Goal: Task Accomplishment & Management: Use online tool/utility

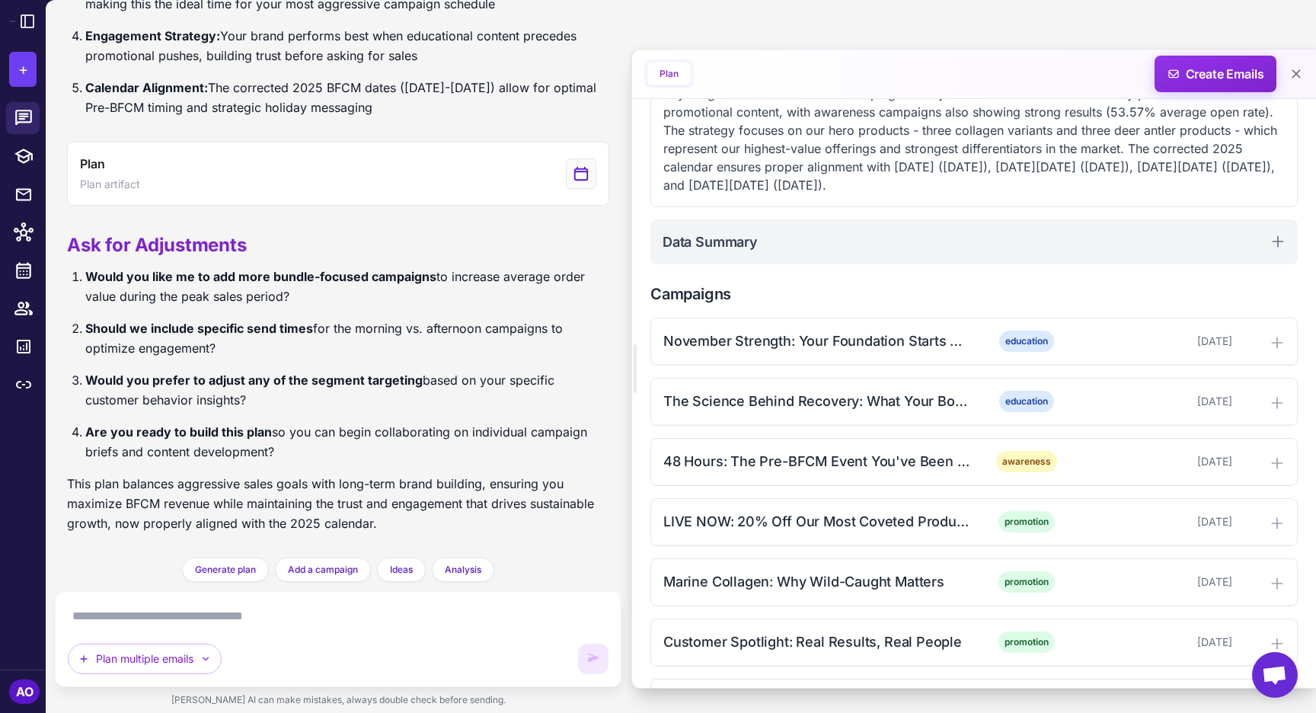
scroll to position [376, 0]
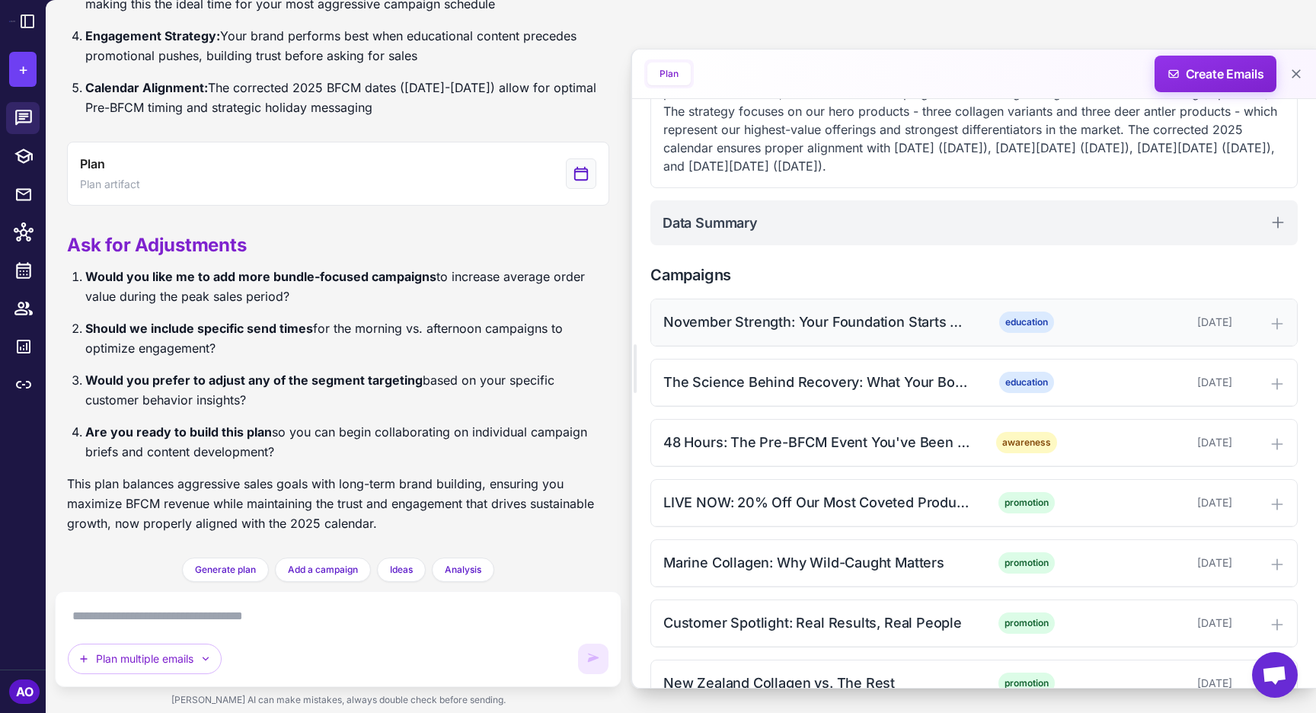
click at [835, 325] on div "November Strength: Your Foundation Starts Here" at bounding box center [817, 322] width 308 height 21
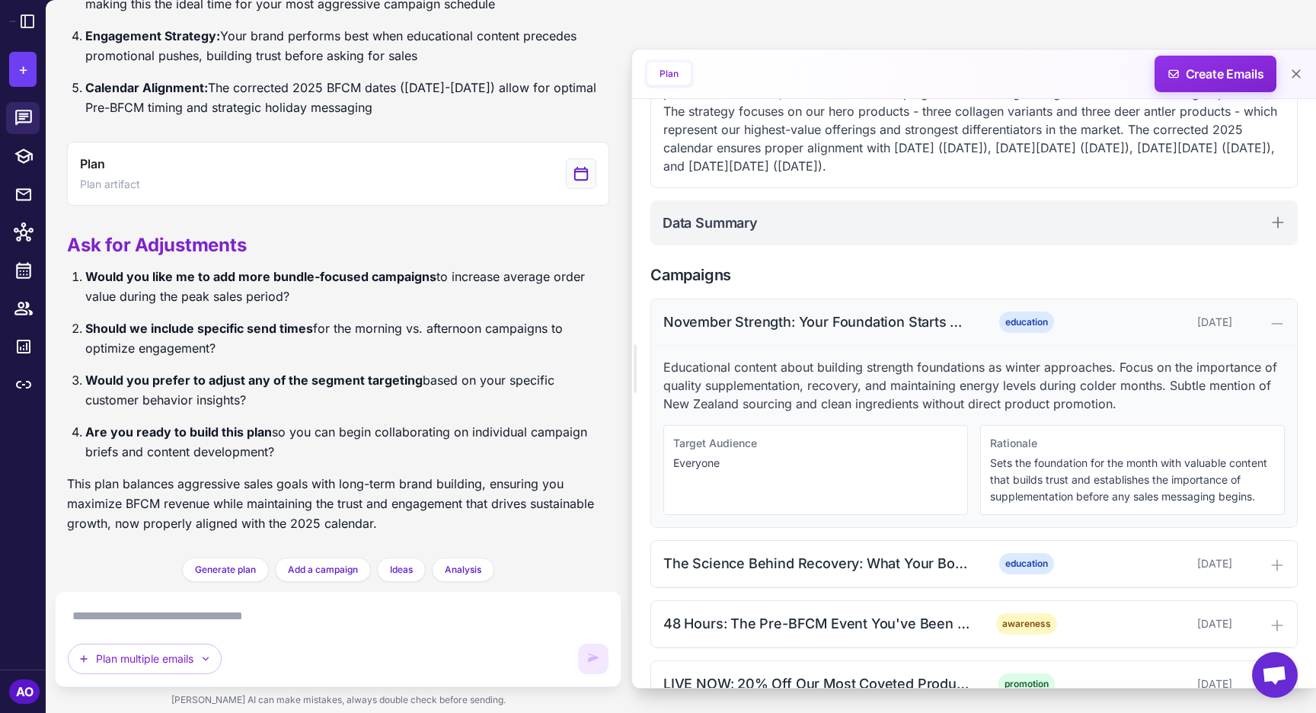
click at [835, 325] on div "November Strength: Your Foundation Starts Here" at bounding box center [817, 322] width 308 height 21
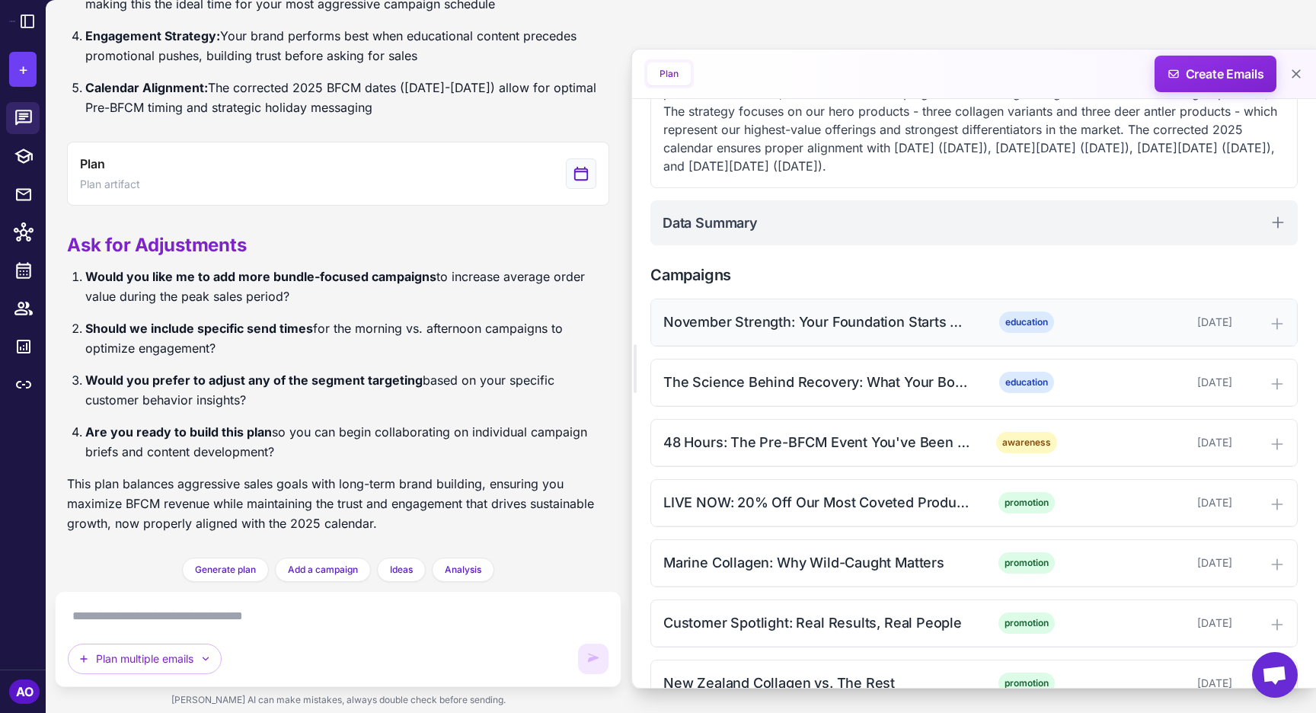
click at [835, 325] on div "November Strength: Your Foundation Starts Here" at bounding box center [817, 322] width 308 height 21
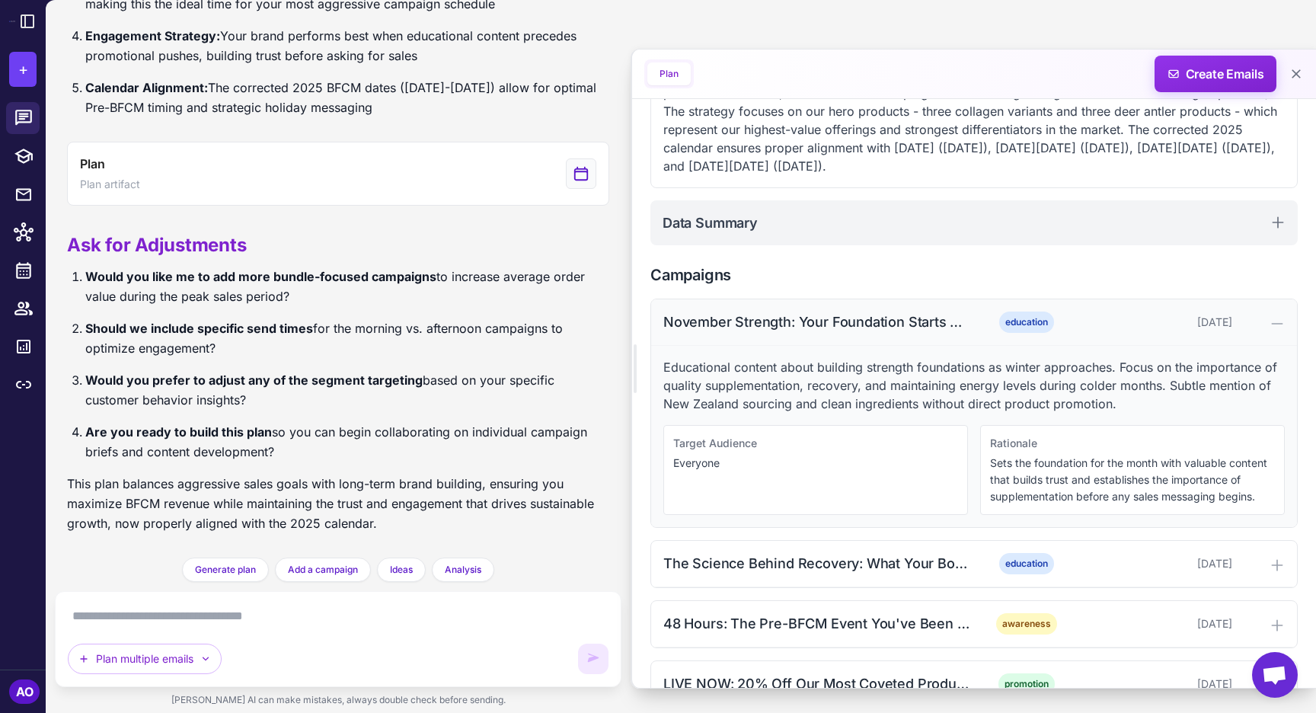
click at [835, 325] on div "November Strength: Your Foundation Starts Here" at bounding box center [817, 322] width 308 height 21
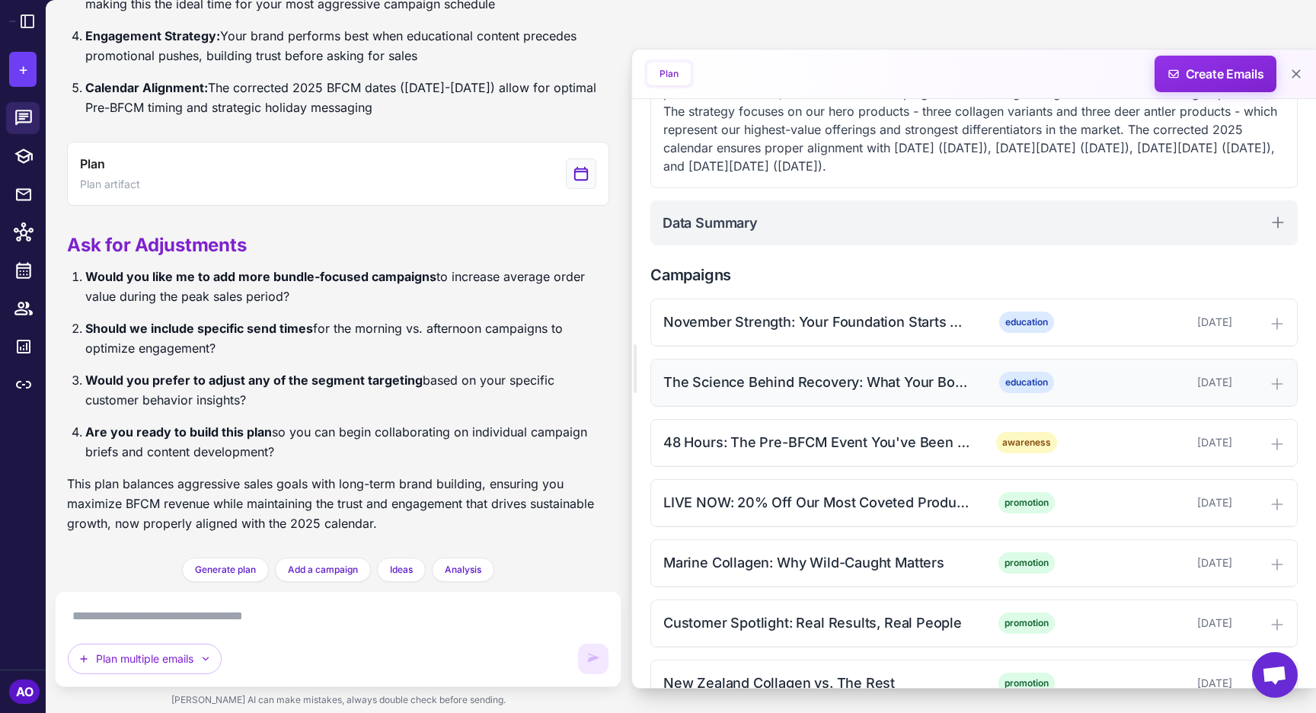
click at [812, 380] on div "The Science Behind Recovery: What Your Body Actually Needs" at bounding box center [817, 382] width 308 height 21
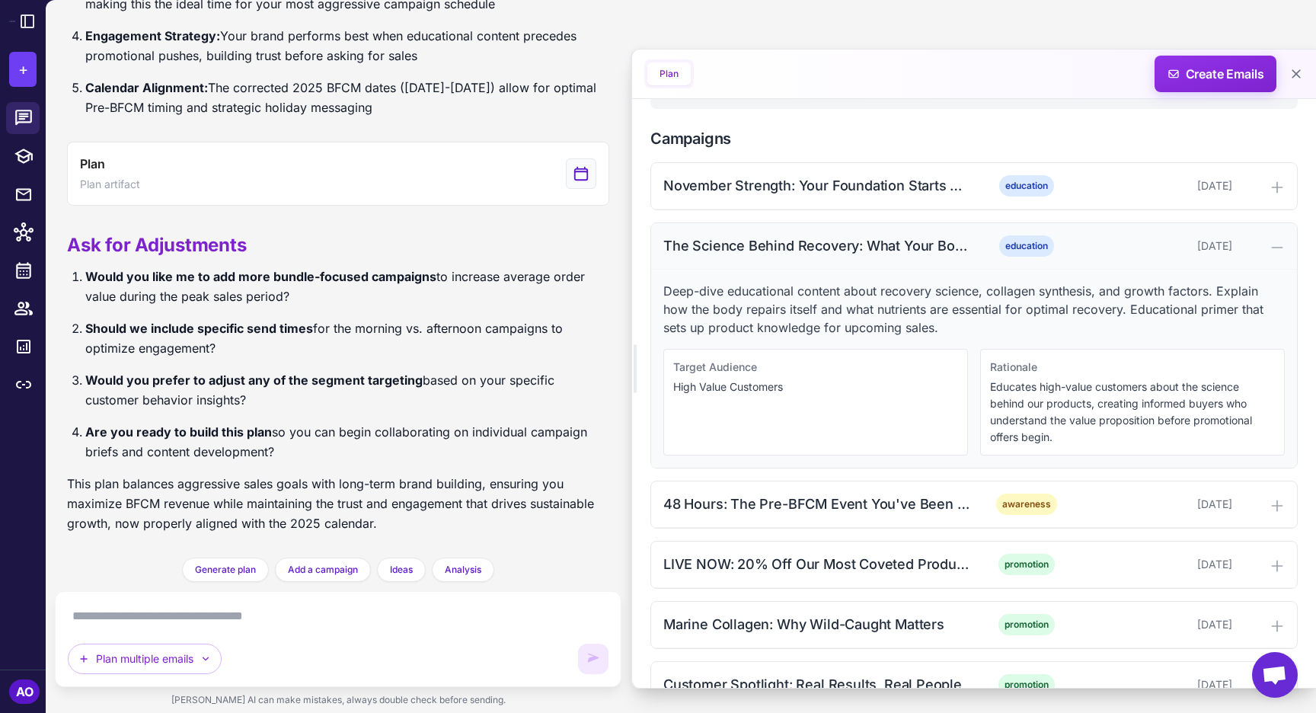
scroll to position [526, 0]
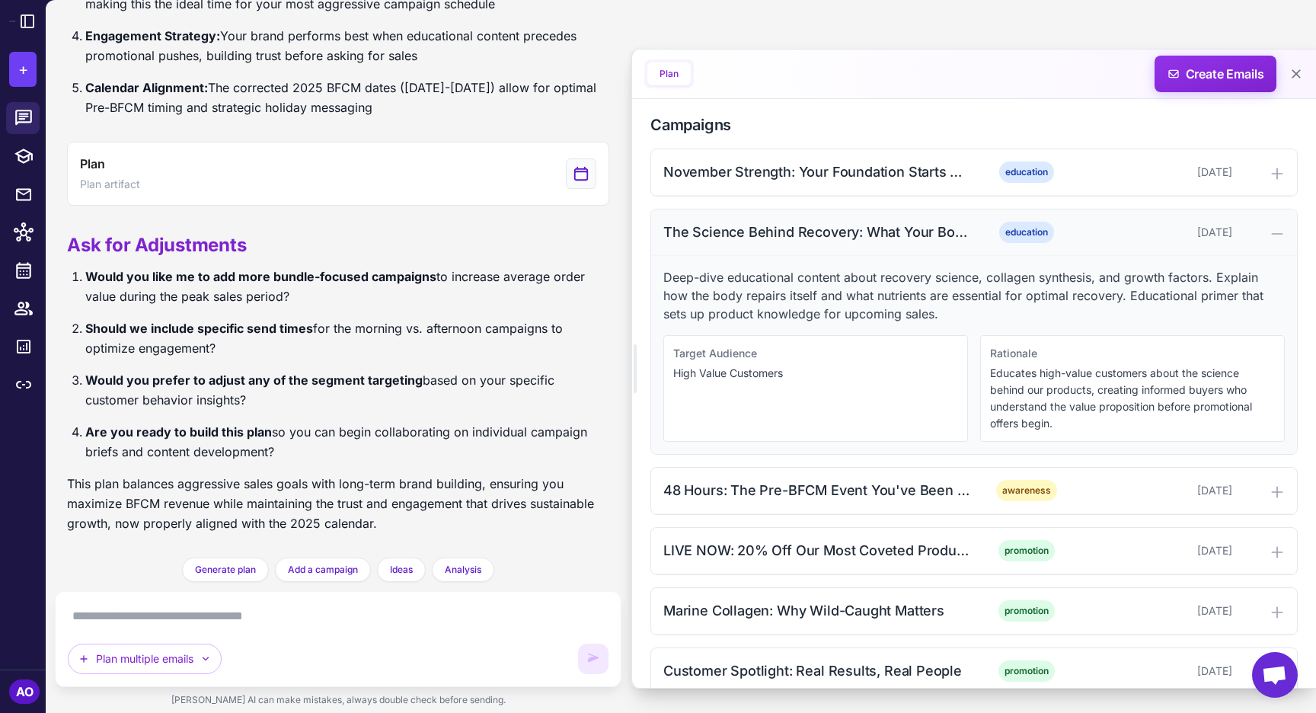
click at [791, 226] on div "The Science Behind Recovery: What Your Body Actually Needs" at bounding box center [817, 232] width 308 height 21
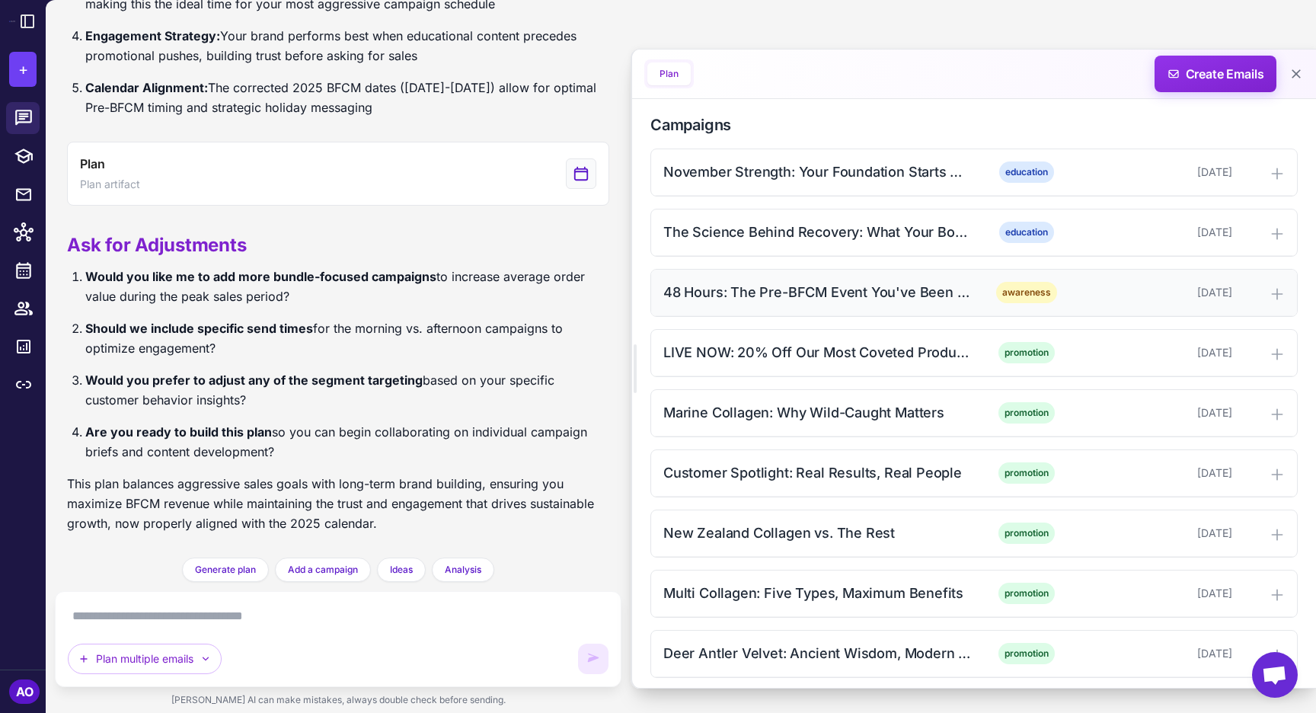
click at [778, 285] on div "48 Hours: The Pre-BFCM Event You've Been Waiting For" at bounding box center [817, 292] width 308 height 21
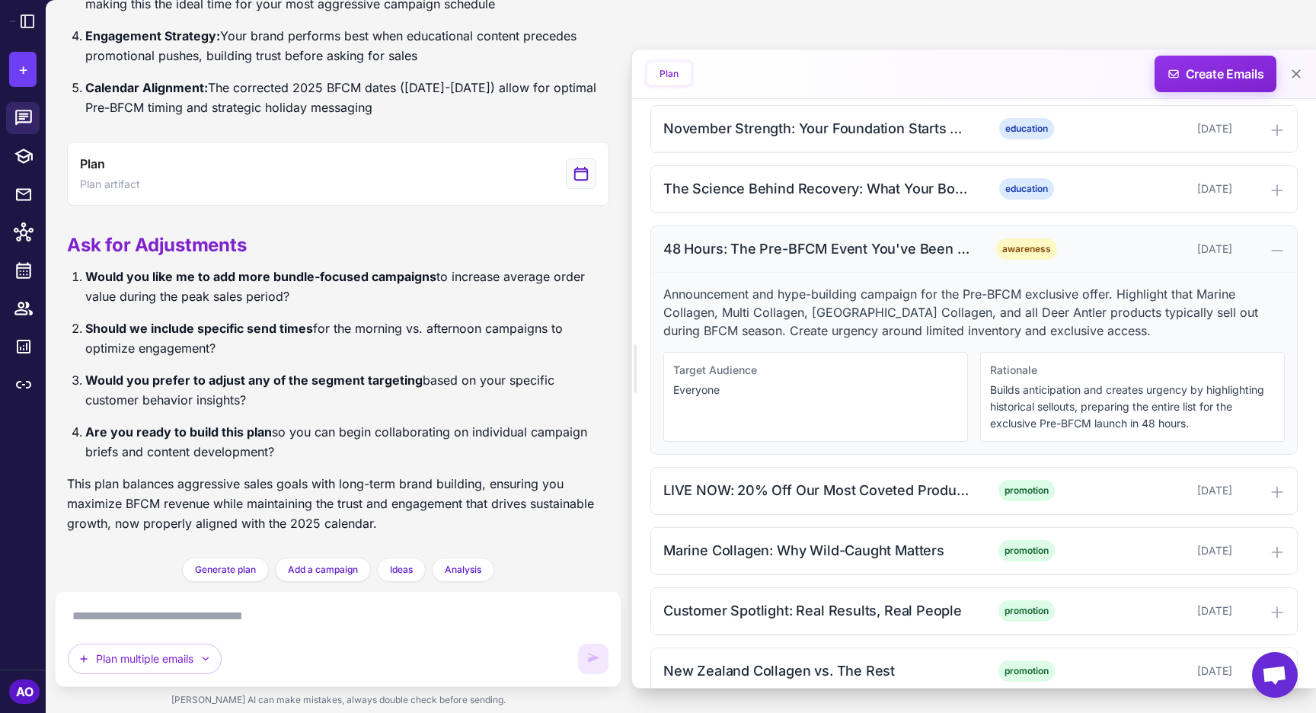
scroll to position [574, 0]
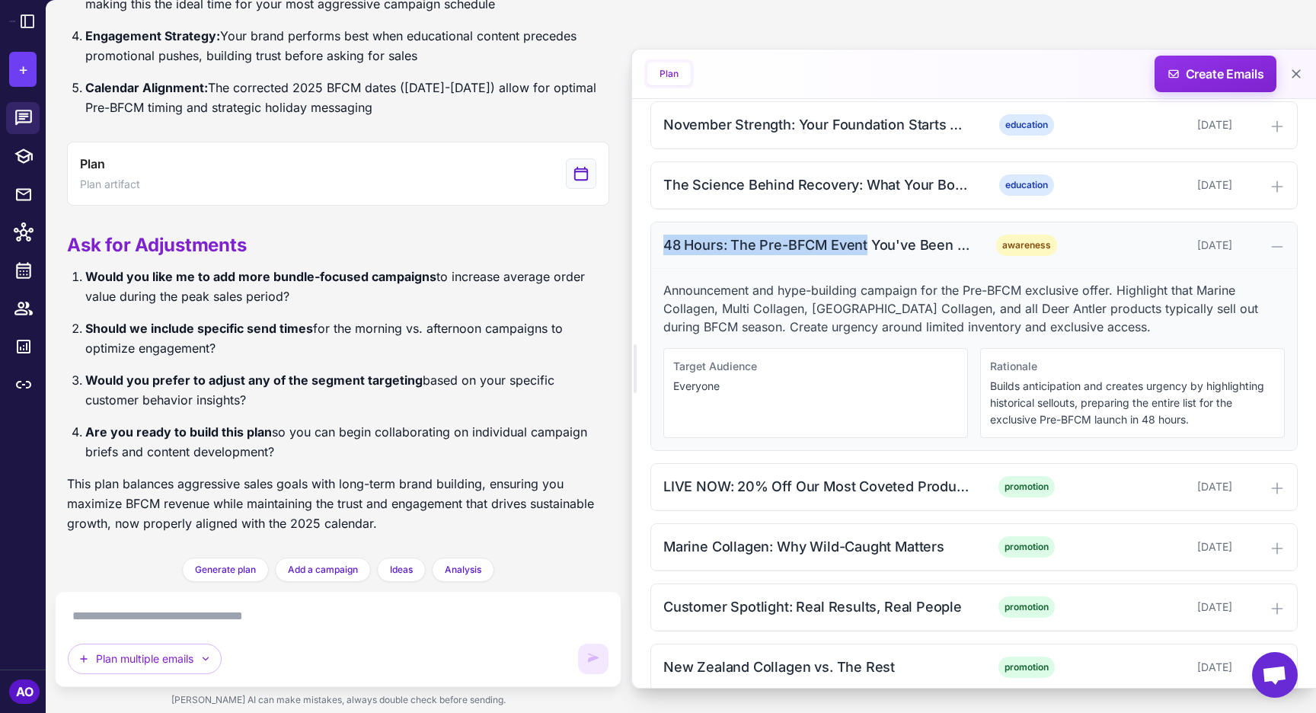
drag, startPoint x: 658, startPoint y: 243, endPoint x: 865, endPoint y: 250, distance: 207.3
click at [865, 250] on div "48 Hours: The Pre-BFCM Event You've Been Waiting For awareness November 8, 2025" at bounding box center [974, 245] width 646 height 46
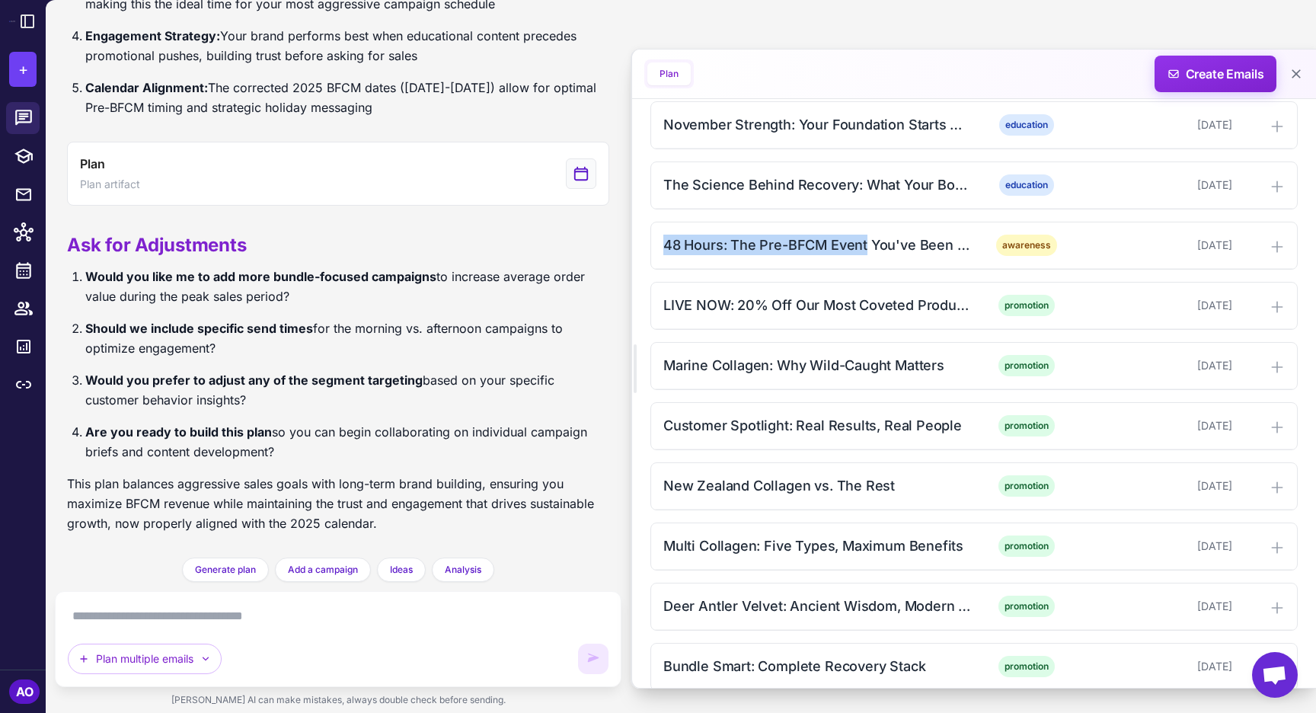
copy div "48 Hours: The Pre-BFCM Event"
click at [281, 618] on textarea at bounding box center [338, 616] width 541 height 24
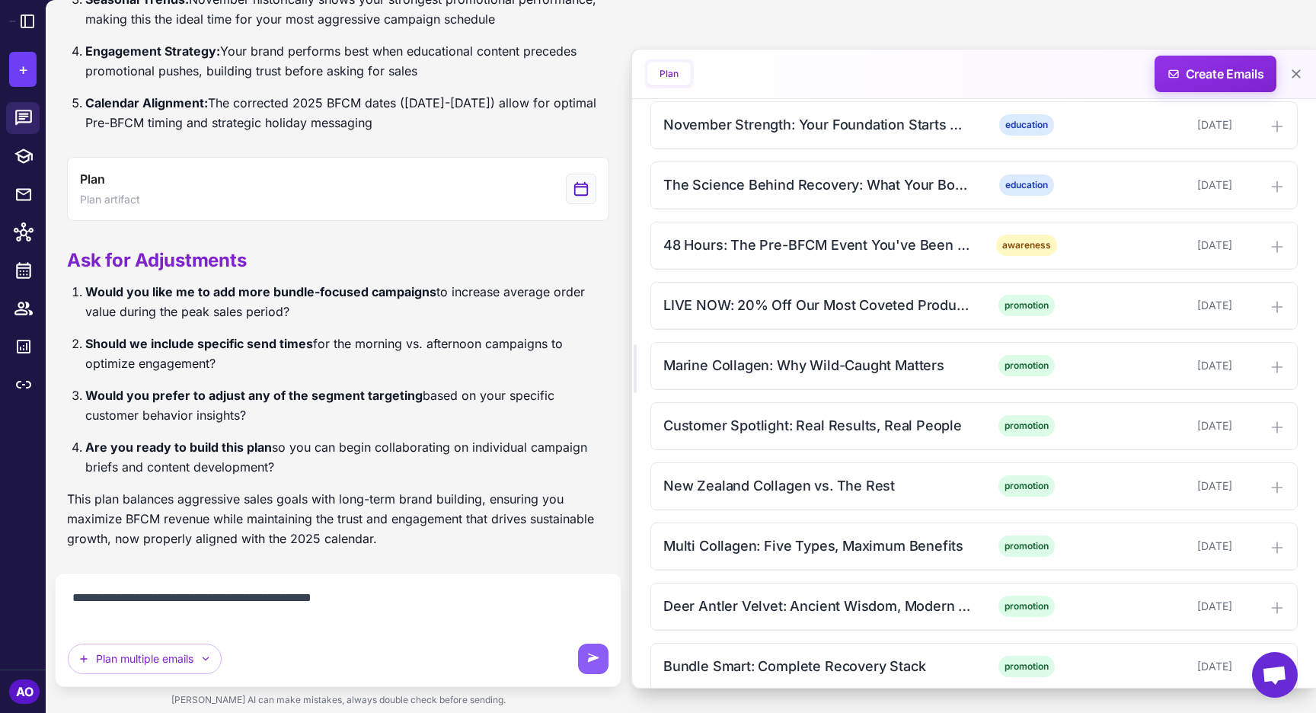
scroll to position [9713, 0]
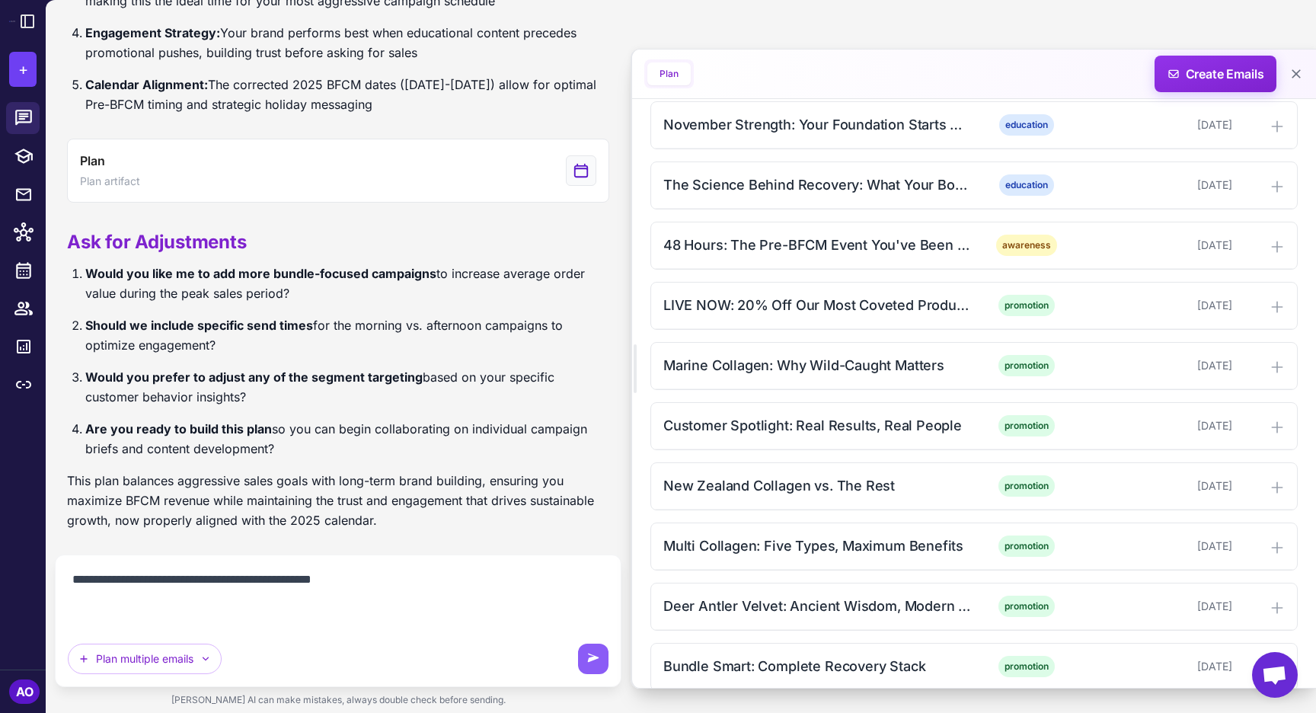
paste textarea "**********"
click at [72, 618] on textarea "**********" at bounding box center [338, 597] width 541 height 61
click at [270, 619] on textarea "**********" at bounding box center [338, 597] width 541 height 61
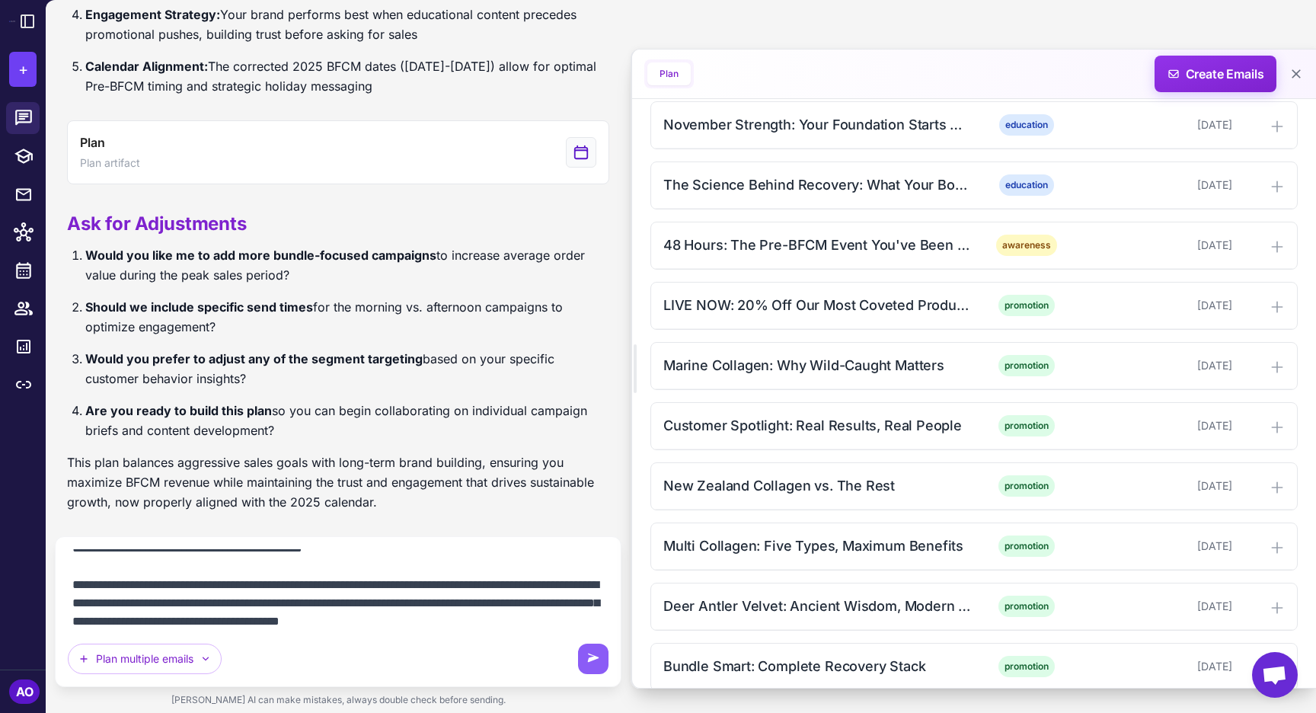
scroll to position [31, 0]
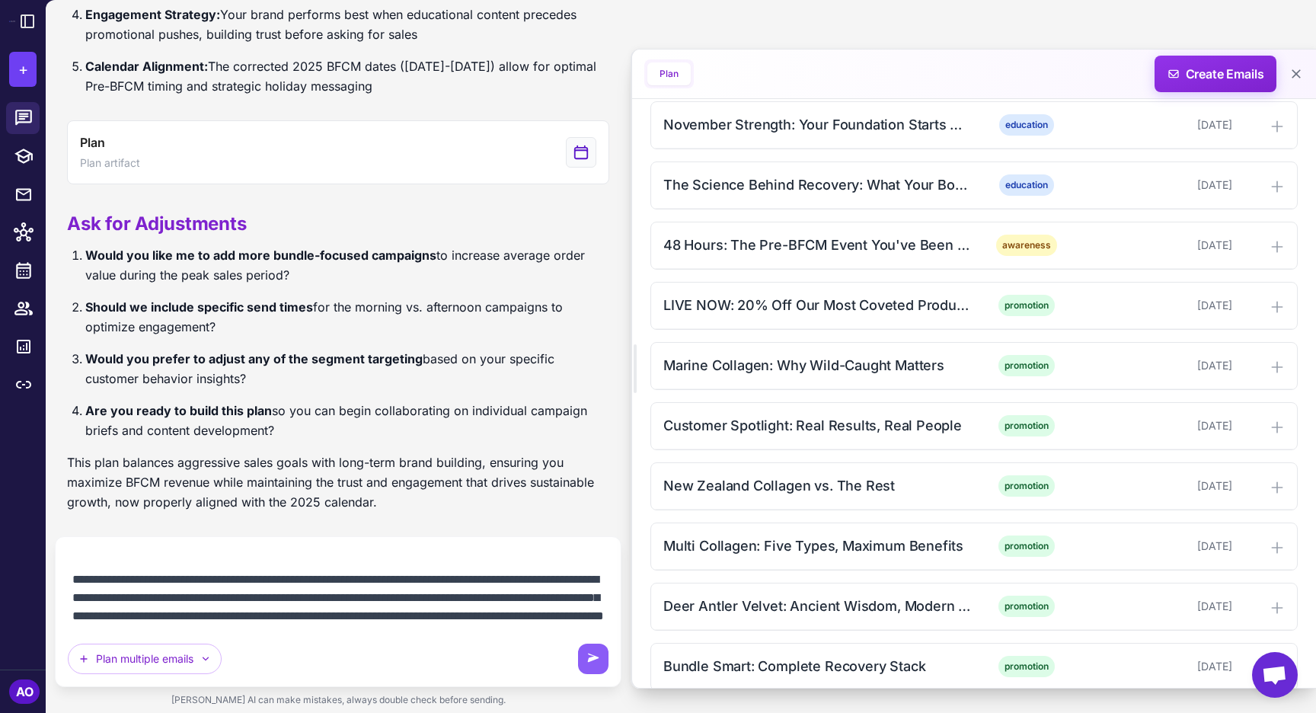
type textarea "**********"
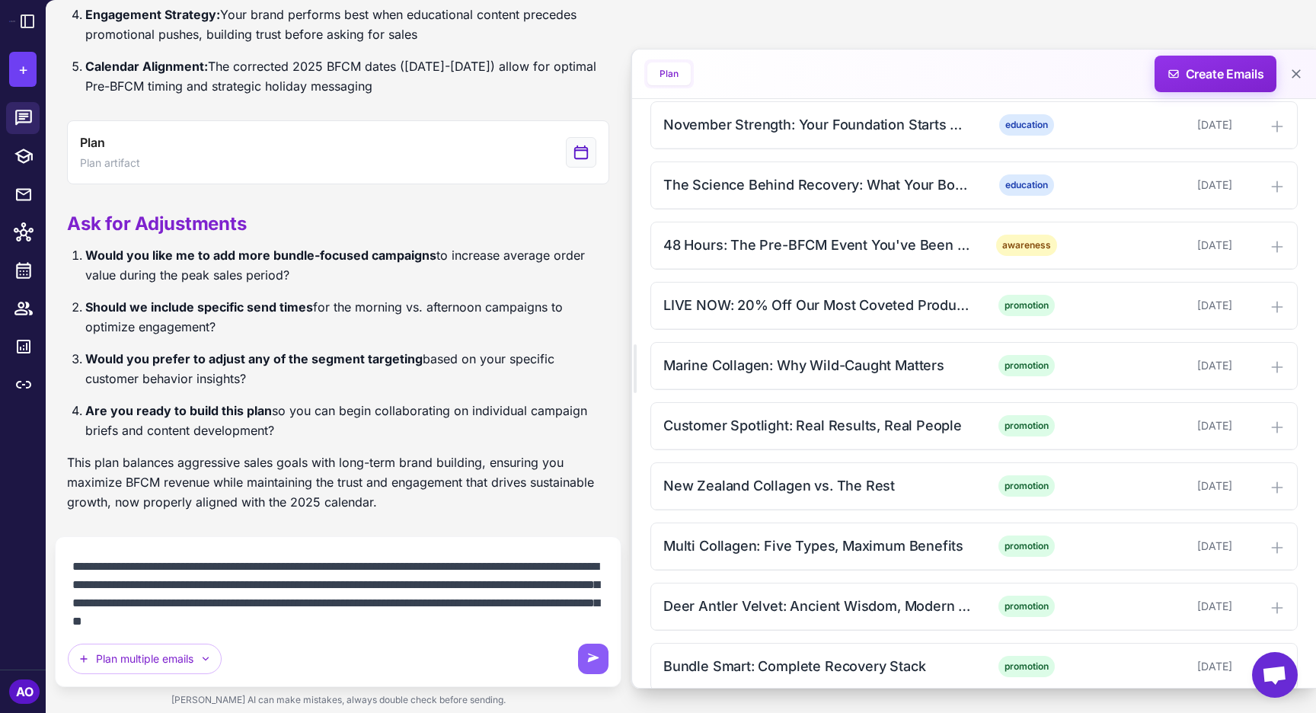
click at [257, 607] on textarea "**********" at bounding box center [338, 588] width 541 height 79
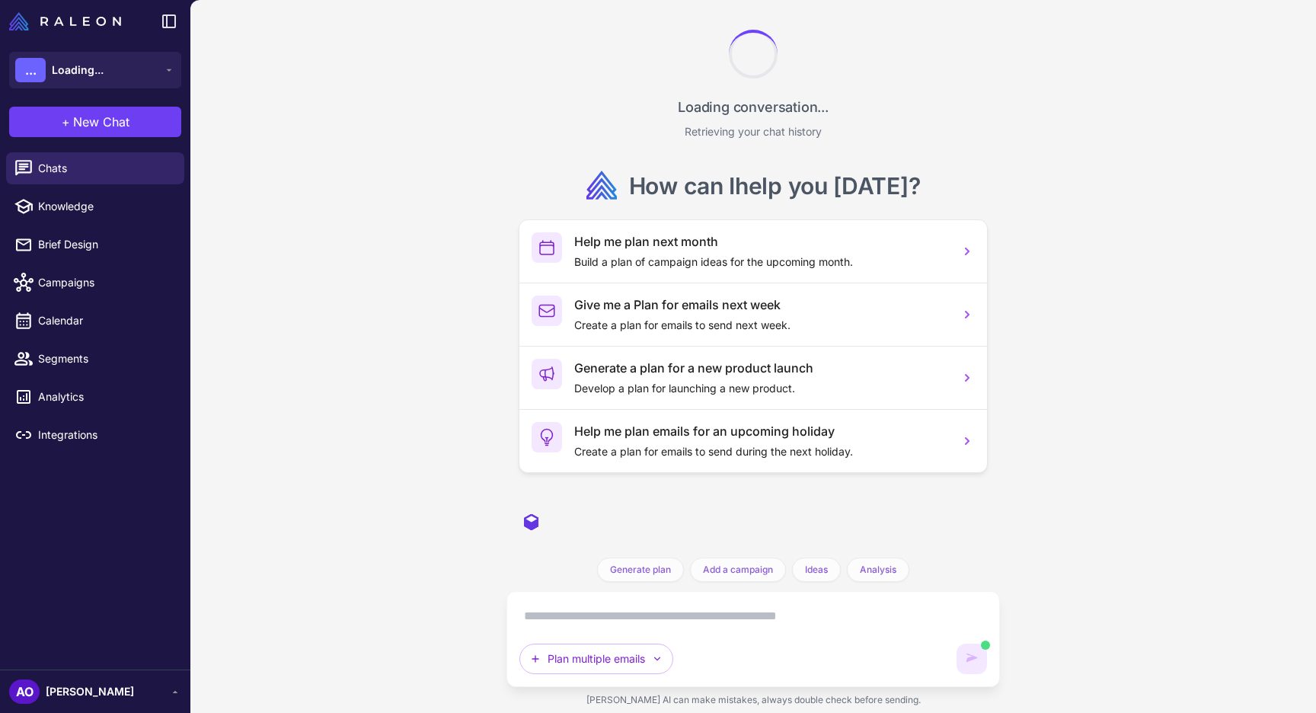
scroll to position [10842, 0]
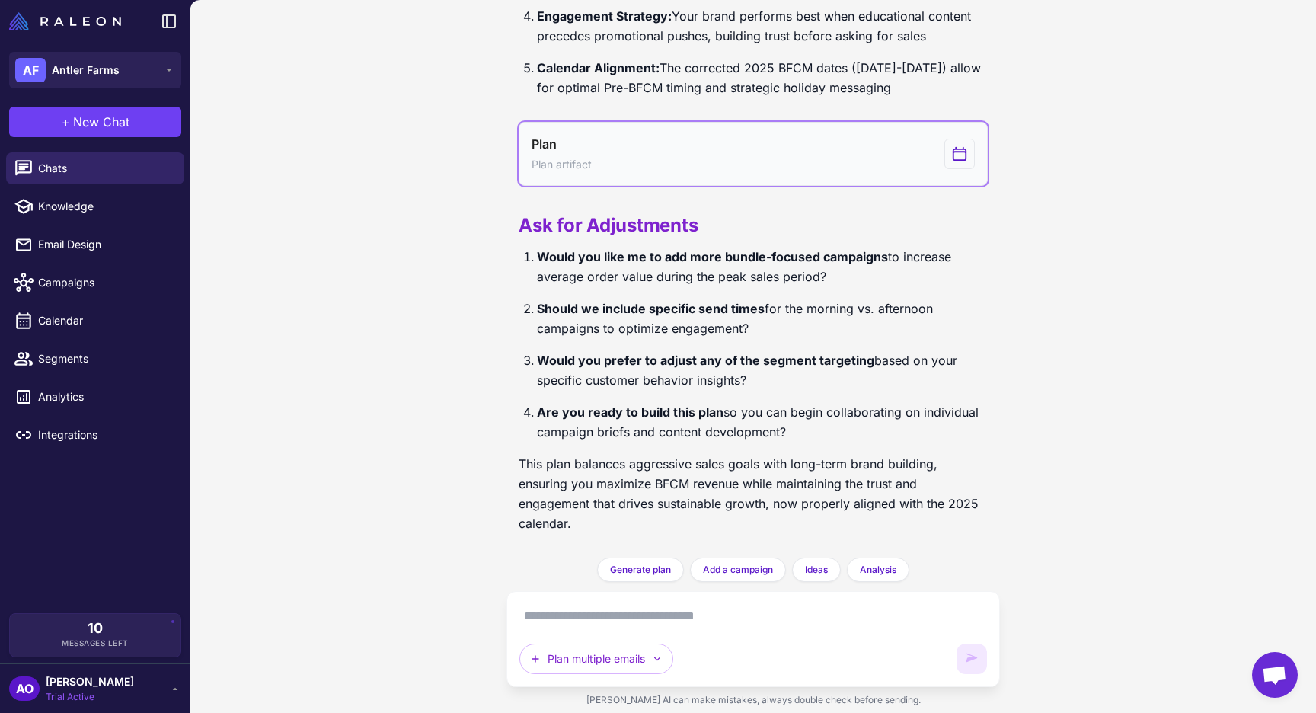
click at [952, 156] on icon "View generated Plan" at bounding box center [959, 154] width 17 height 18
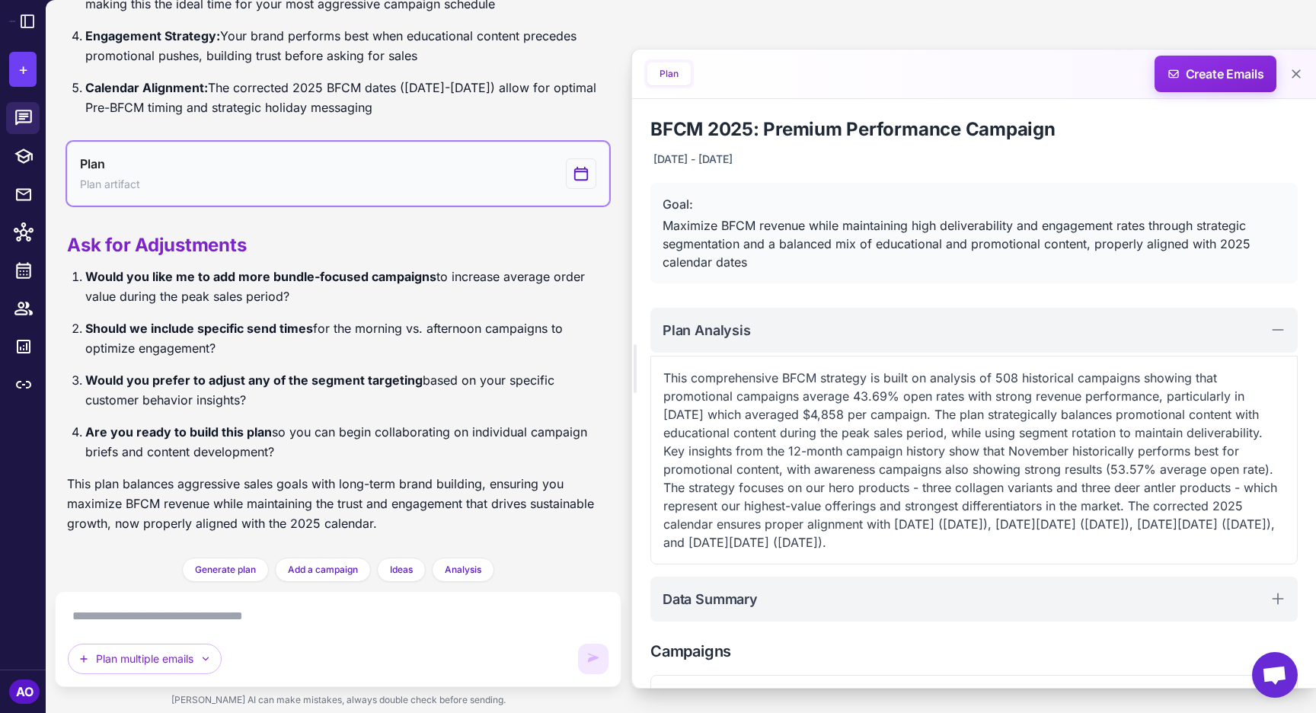
scroll to position [9710, 0]
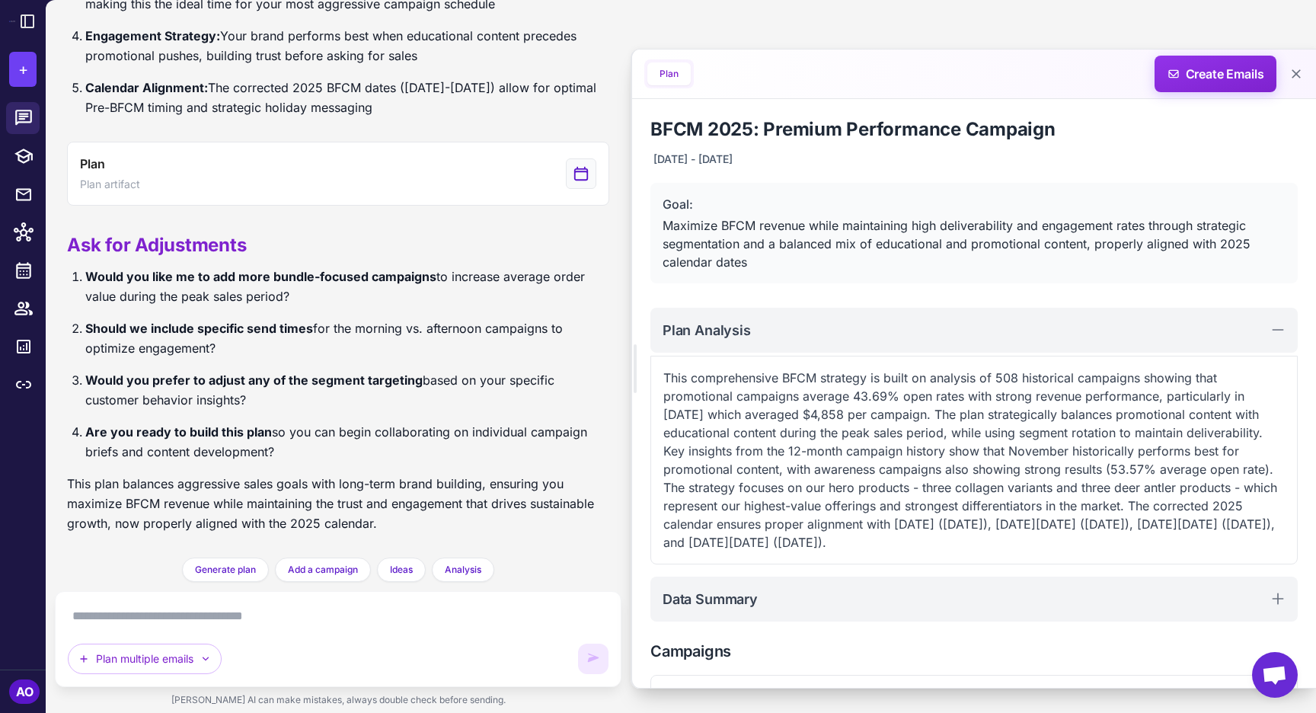
click at [244, 622] on textarea at bounding box center [338, 616] width 541 height 24
paste textarea "**********"
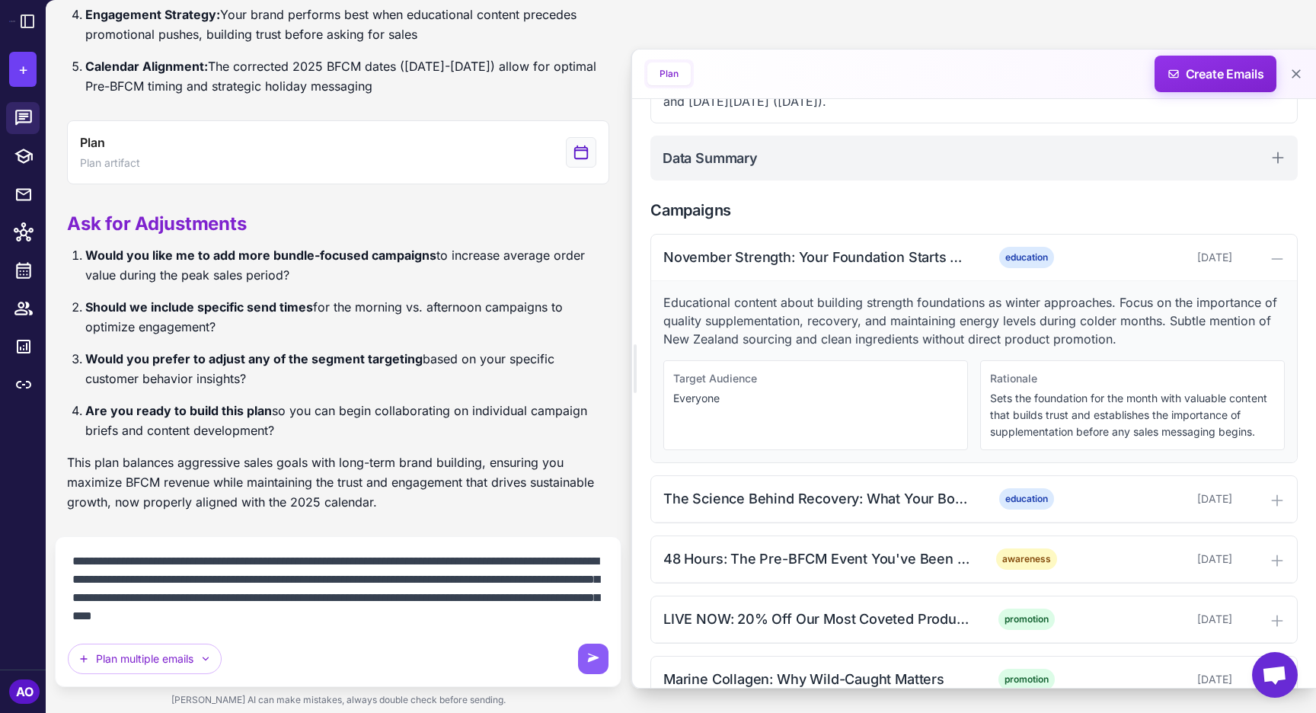
scroll to position [466, 0]
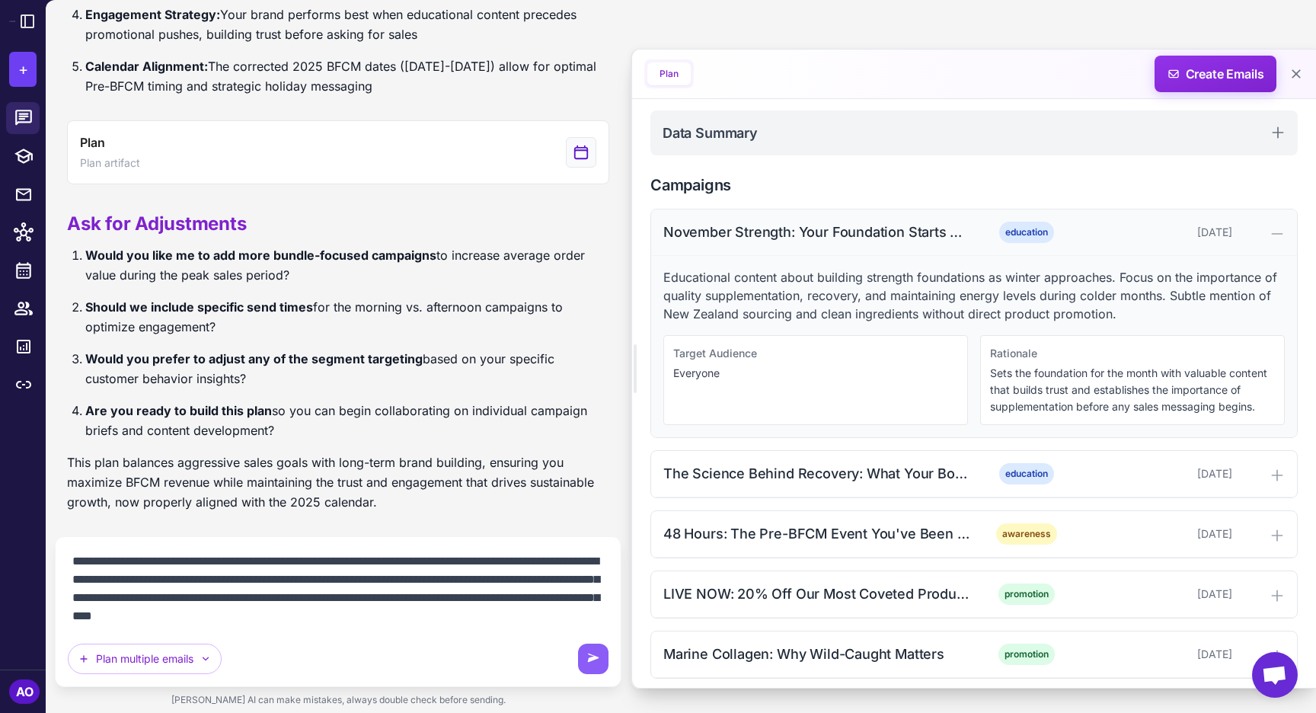
click at [723, 225] on div "November Strength: Your Foundation Starts Here" at bounding box center [817, 232] width 308 height 21
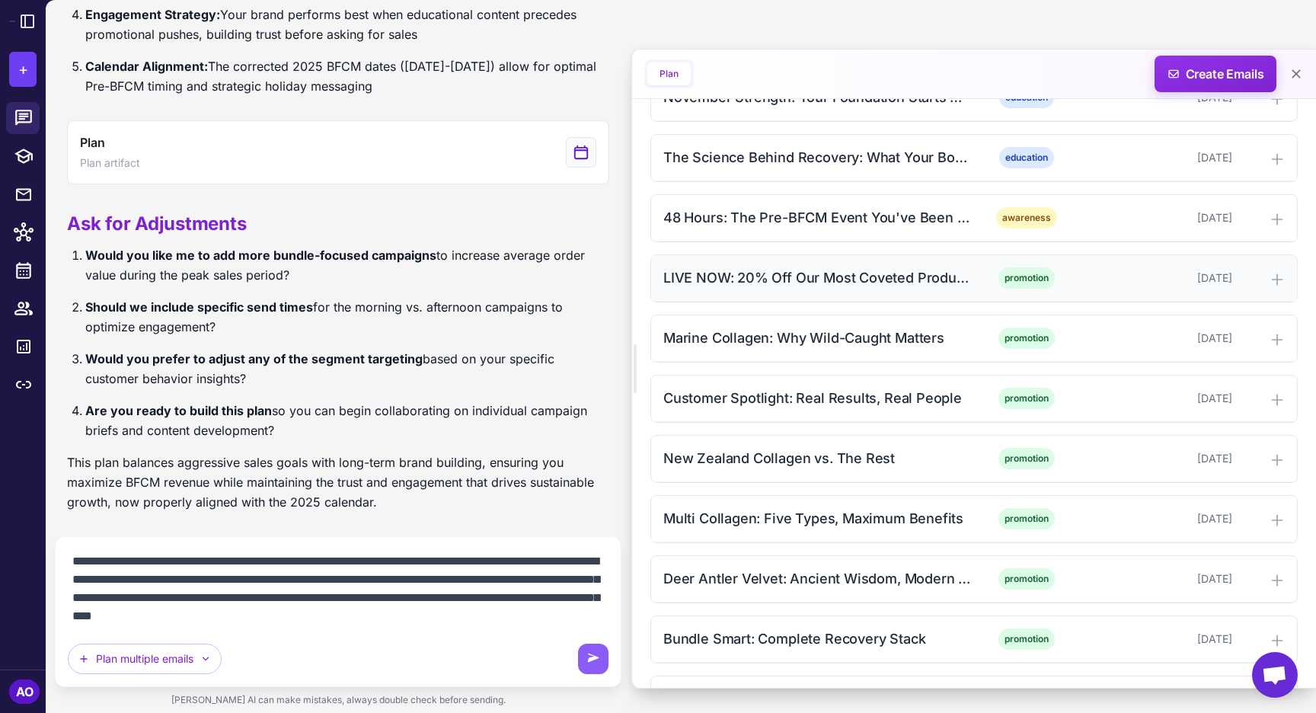
scroll to position [606, 0]
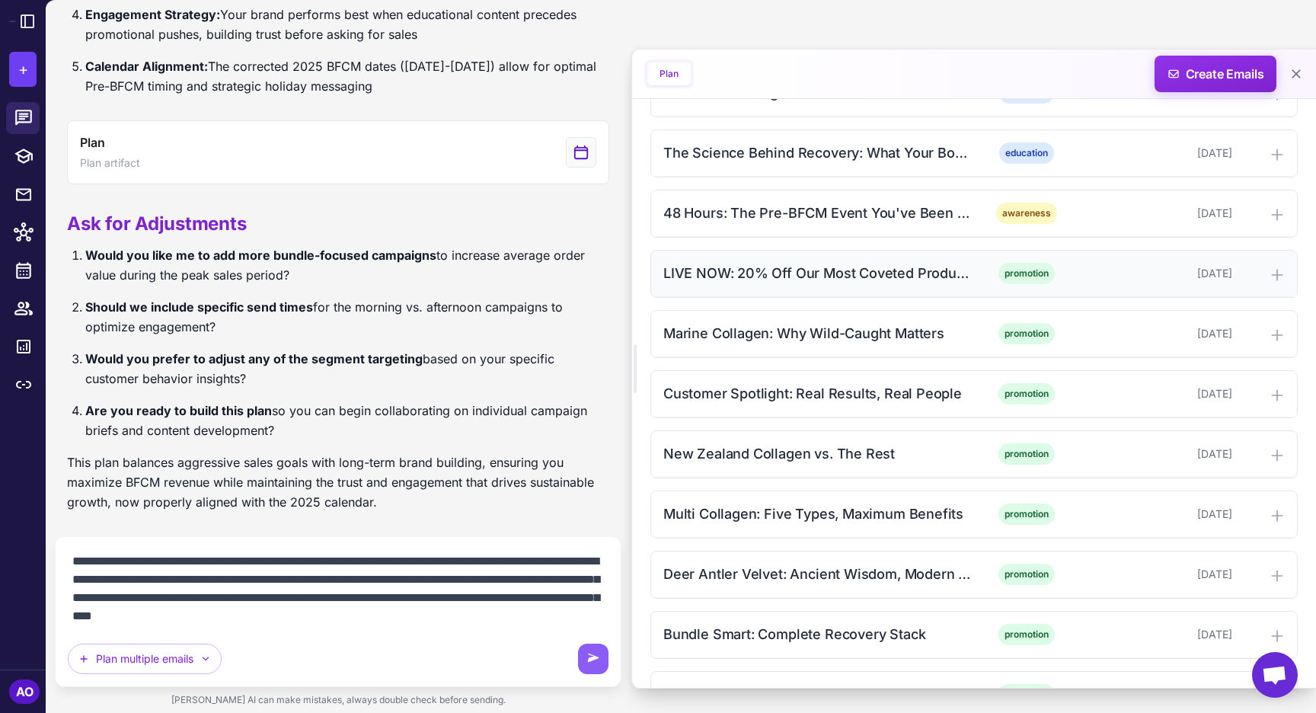
click at [785, 276] on div "LIVE NOW: 20% Off Our Most Coveted Products" at bounding box center [817, 273] width 308 height 21
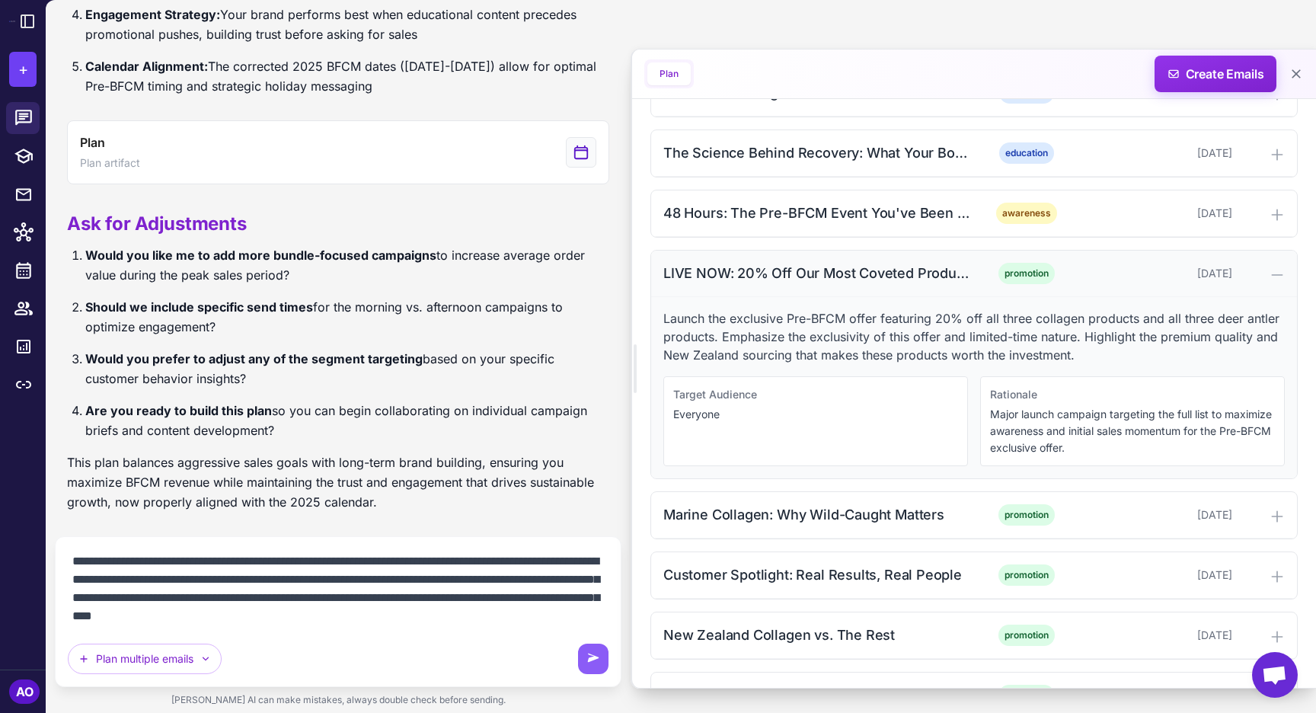
click at [742, 268] on div "LIVE NOW: 20% Off Our Most Coveted Products" at bounding box center [817, 273] width 308 height 21
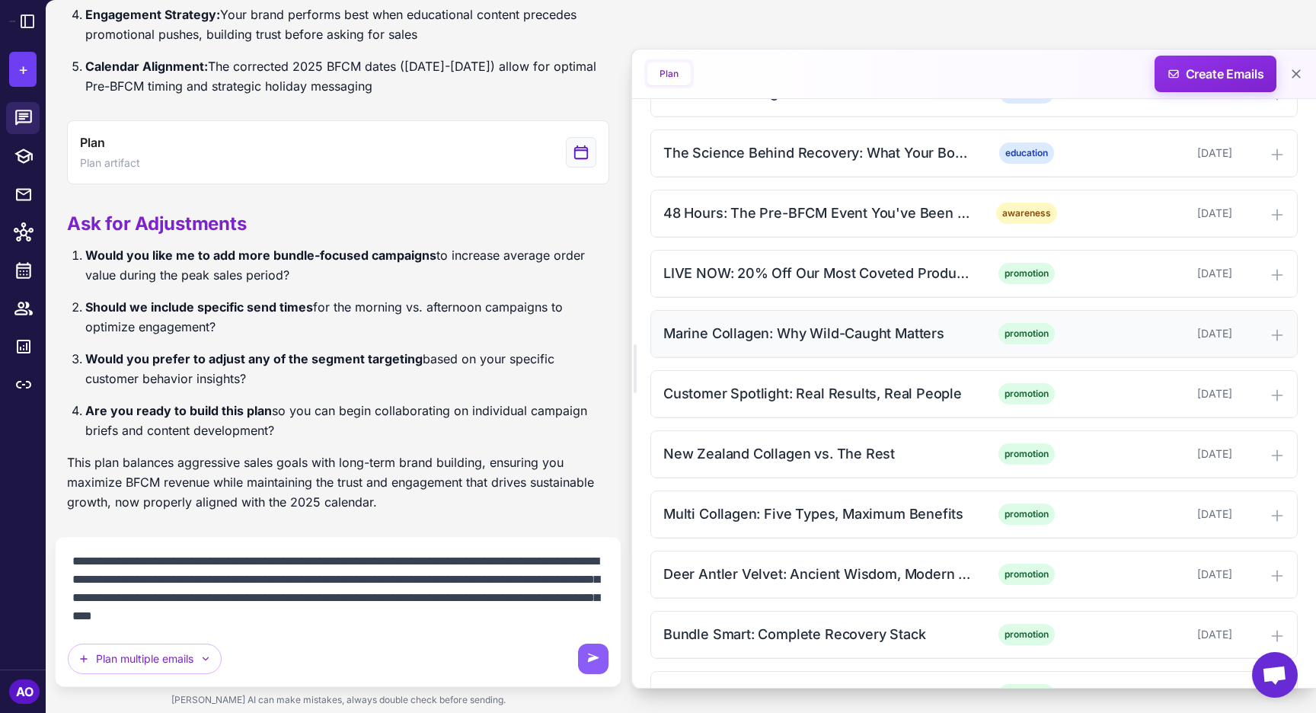
click at [737, 335] on div "Marine Collagen: Why Wild-Caught Matters" at bounding box center [817, 333] width 308 height 21
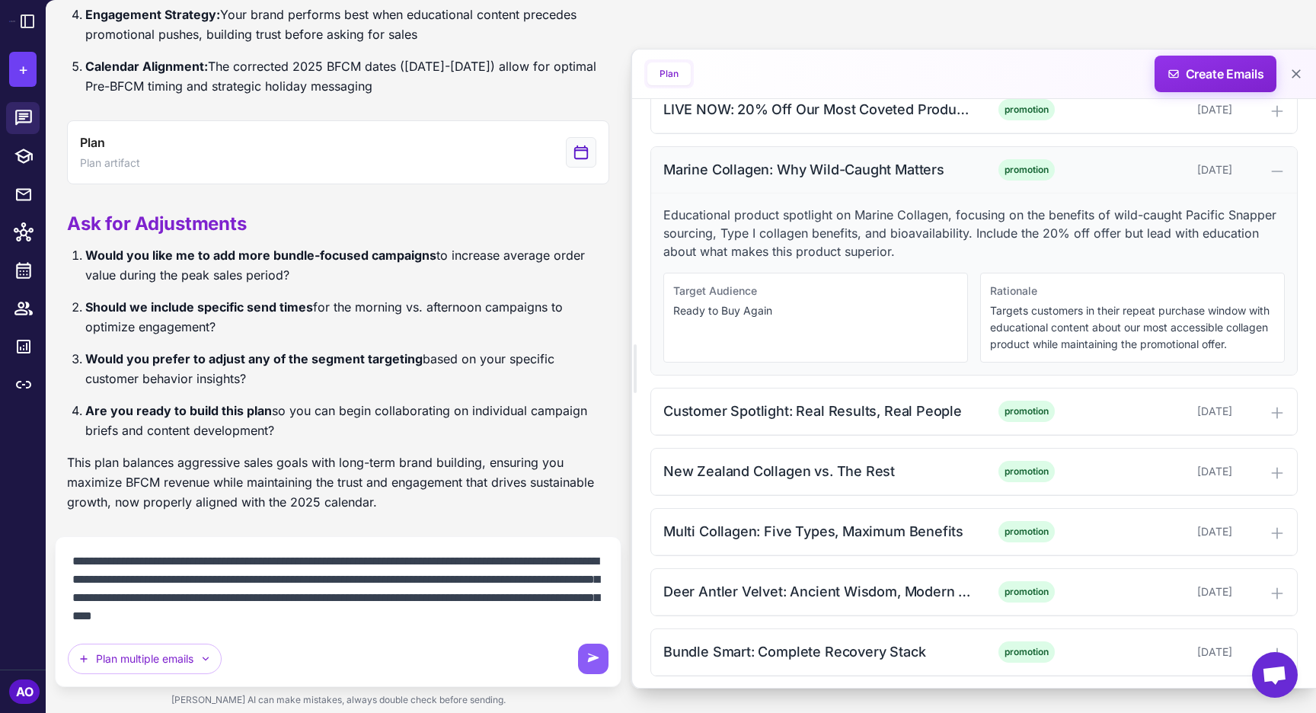
scroll to position [788, 0]
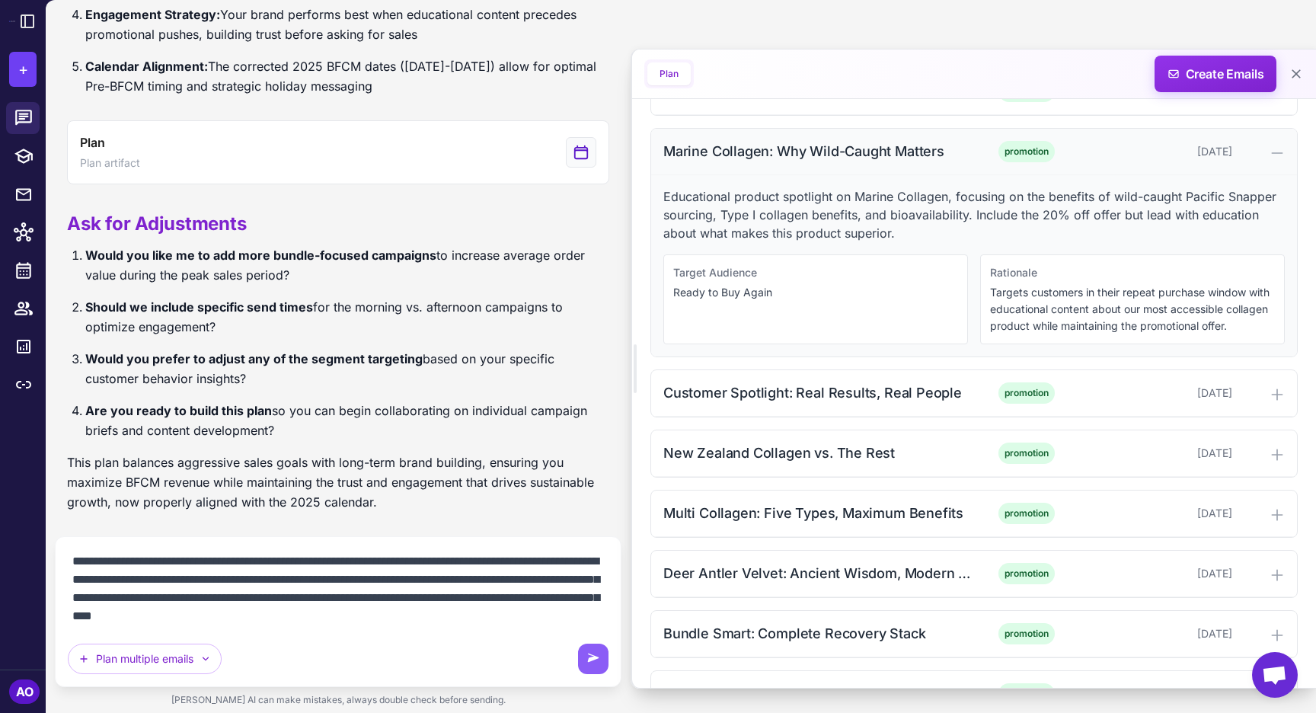
click at [756, 155] on div "Marine Collagen: Why Wild-Caught Matters" at bounding box center [817, 151] width 308 height 21
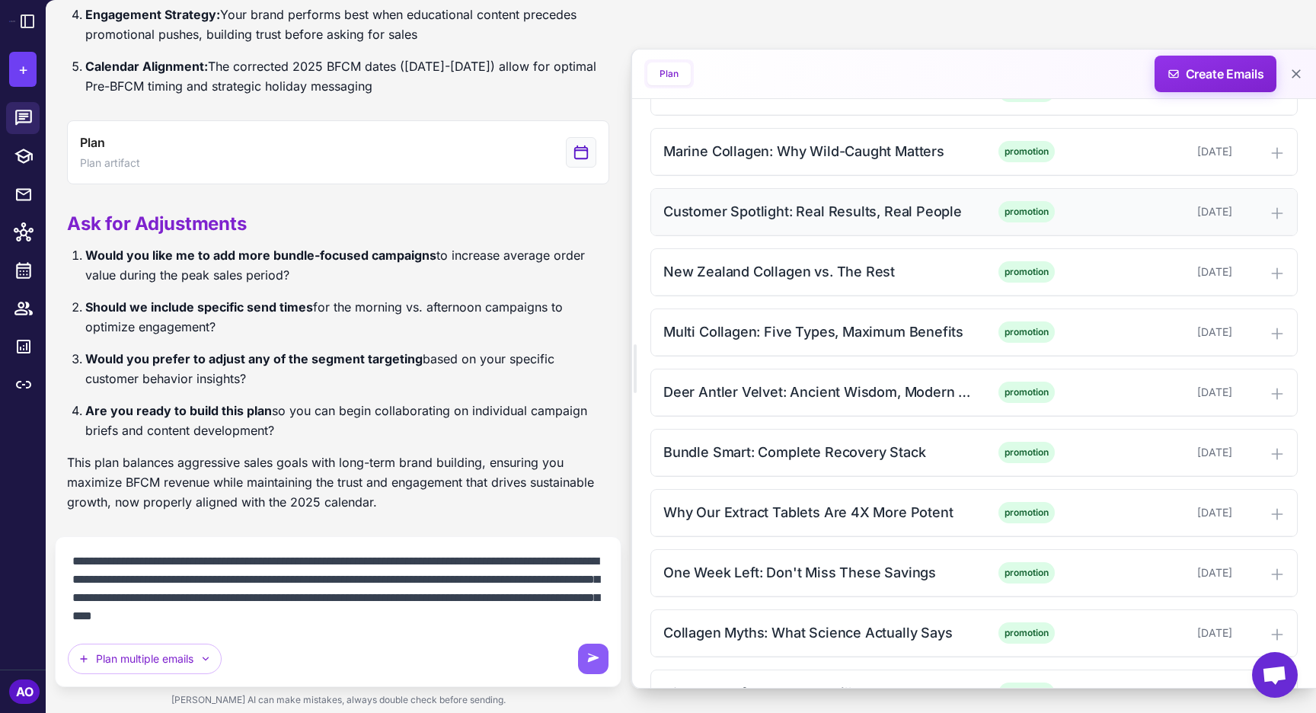
click at [748, 205] on div "Customer Spotlight: Real Results, Real People" at bounding box center [817, 211] width 308 height 21
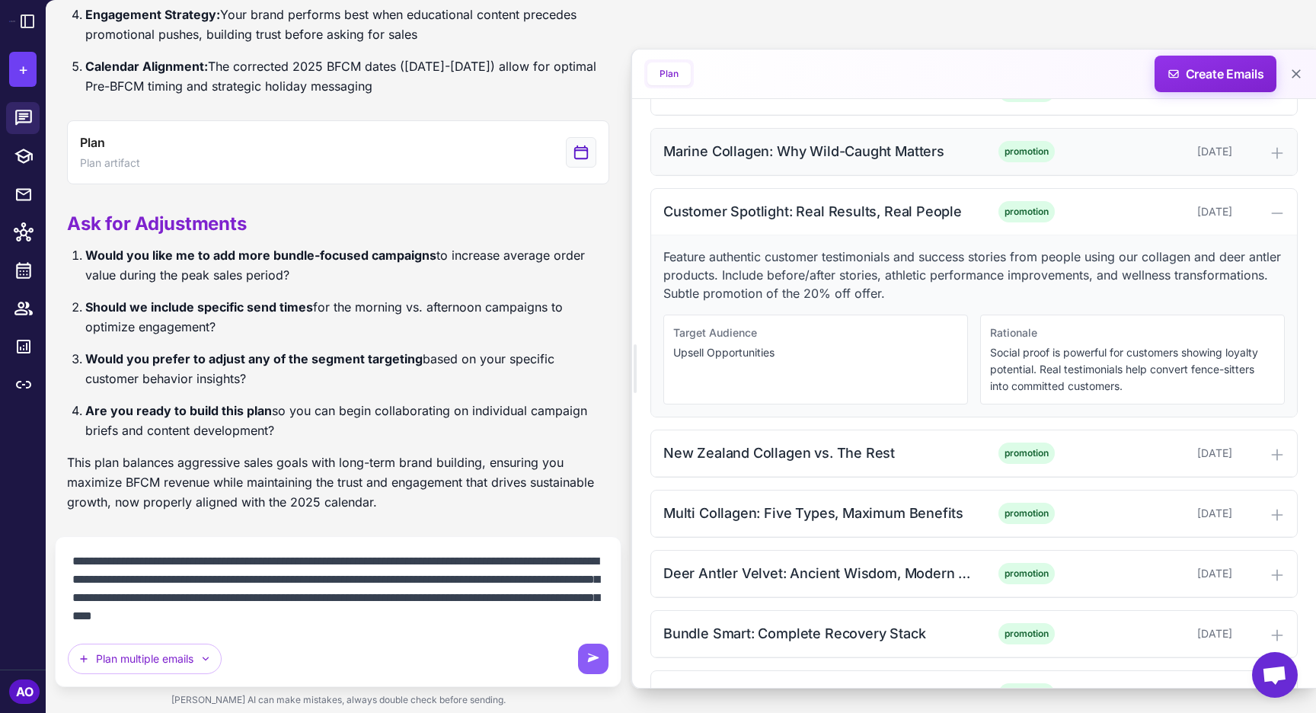
click at [739, 155] on div "Marine Collagen: Why Wild-Caught Matters" at bounding box center [817, 151] width 308 height 21
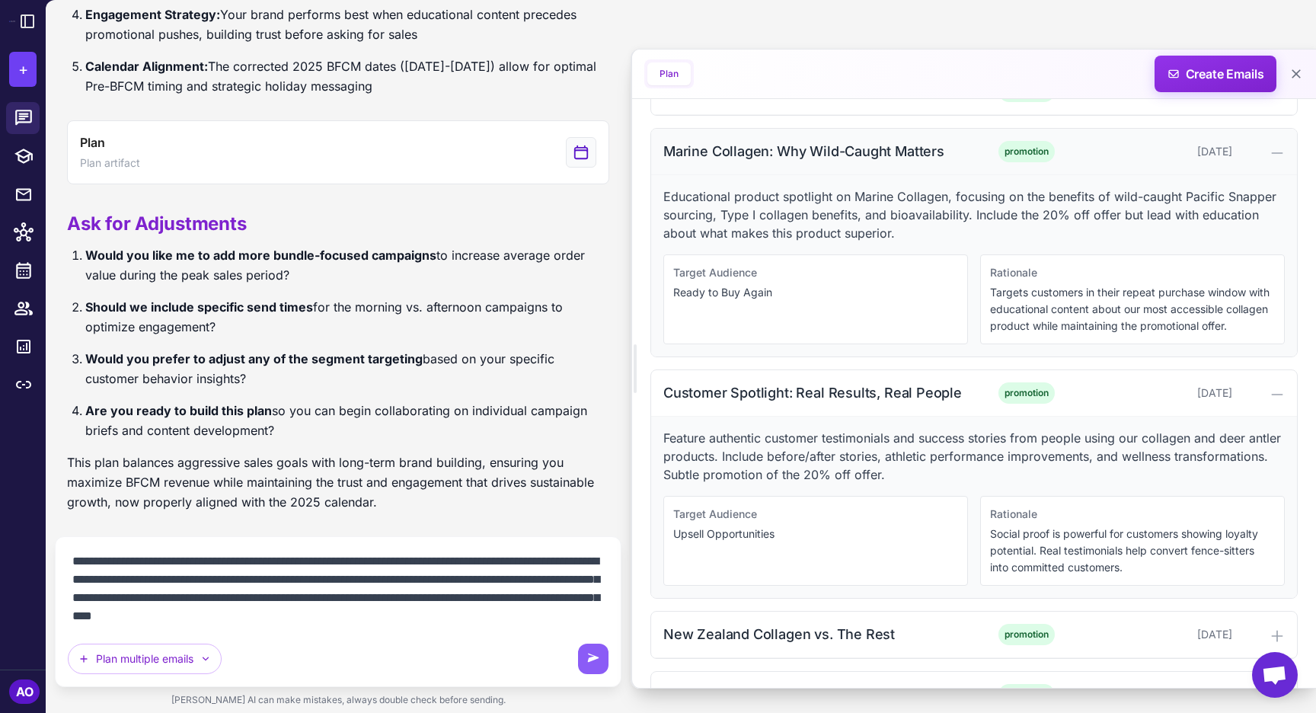
click at [739, 155] on div "Marine Collagen: Why Wild-Caught Matters" at bounding box center [817, 151] width 308 height 21
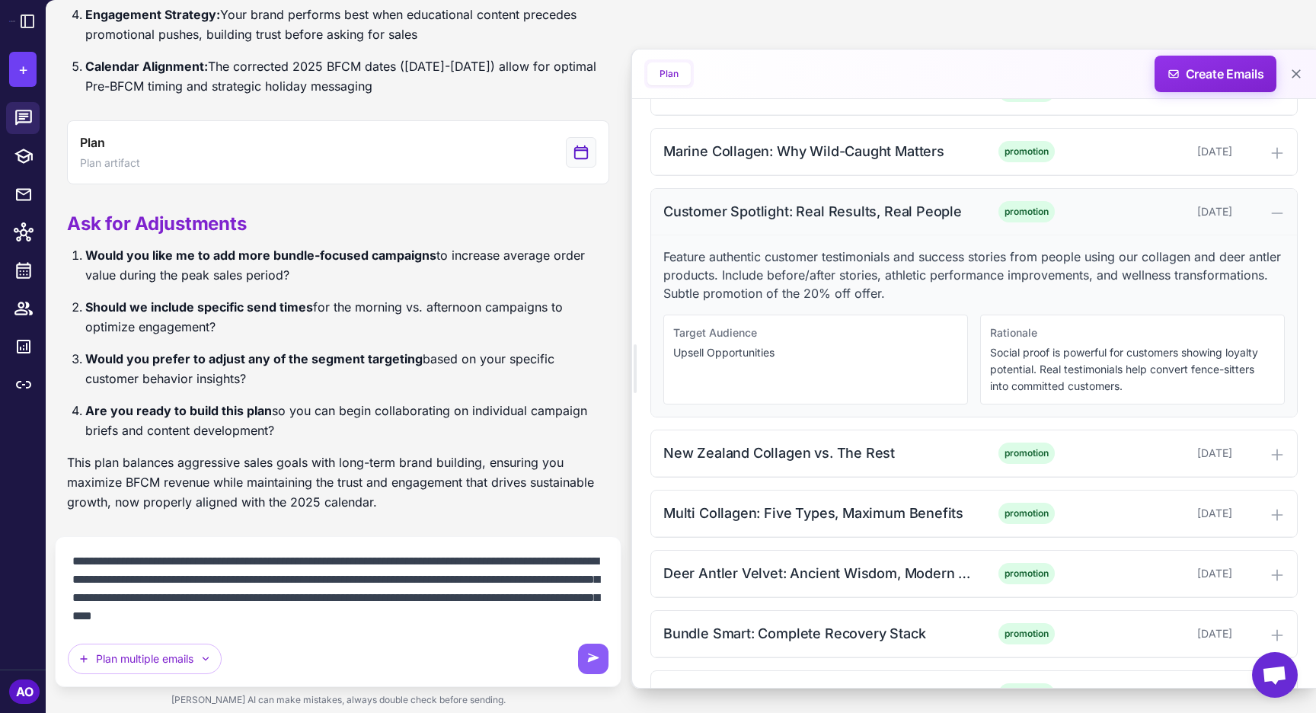
click at [721, 213] on div "Customer Spotlight: Real Results, Real People" at bounding box center [817, 211] width 308 height 21
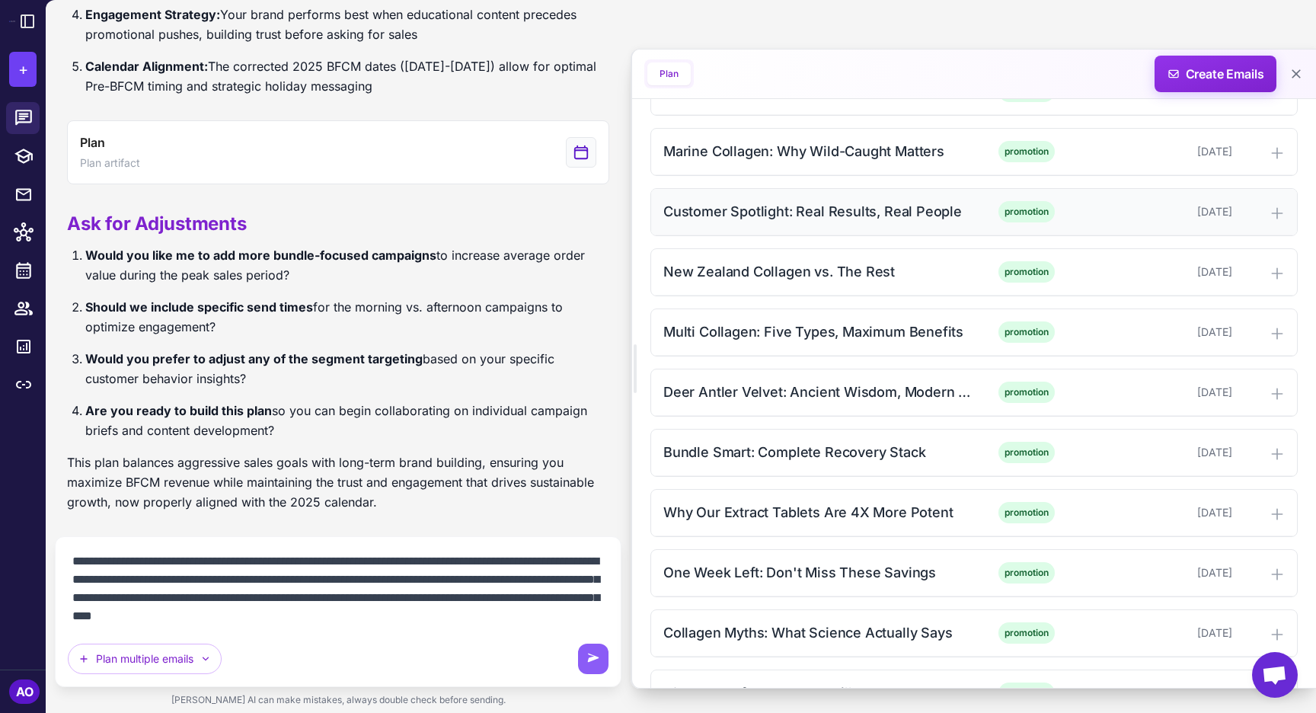
click at [721, 213] on div "Customer Spotlight: Real Results, Real People" at bounding box center [817, 211] width 308 height 21
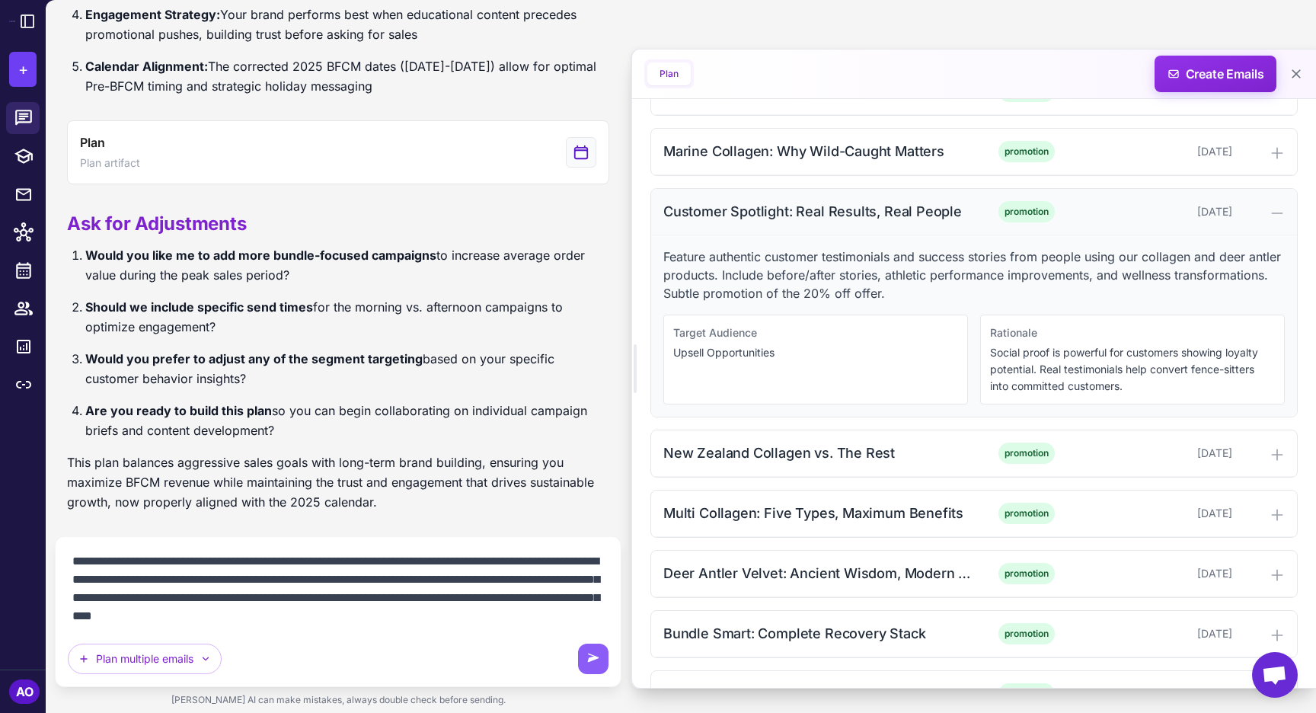
click at [721, 213] on div "Customer Spotlight: Real Results, Real People" at bounding box center [817, 211] width 308 height 21
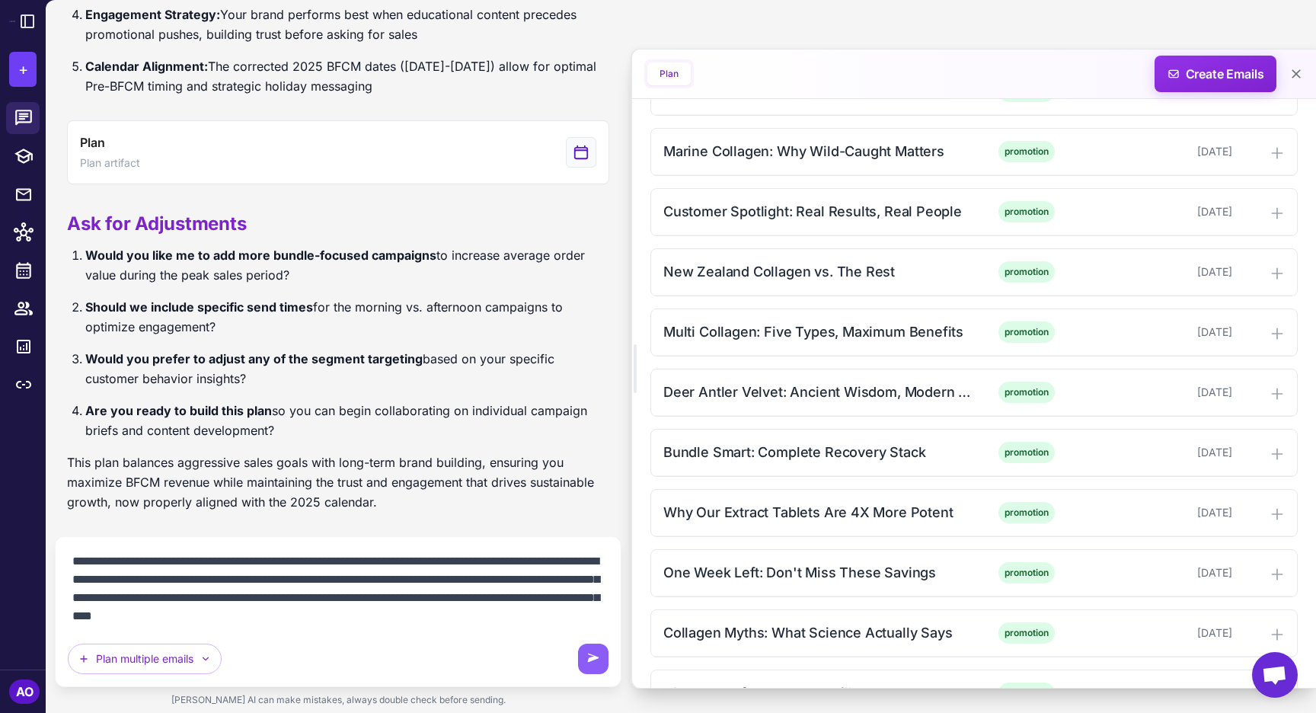
click at [341, 617] on textarea "**********" at bounding box center [338, 588] width 541 height 79
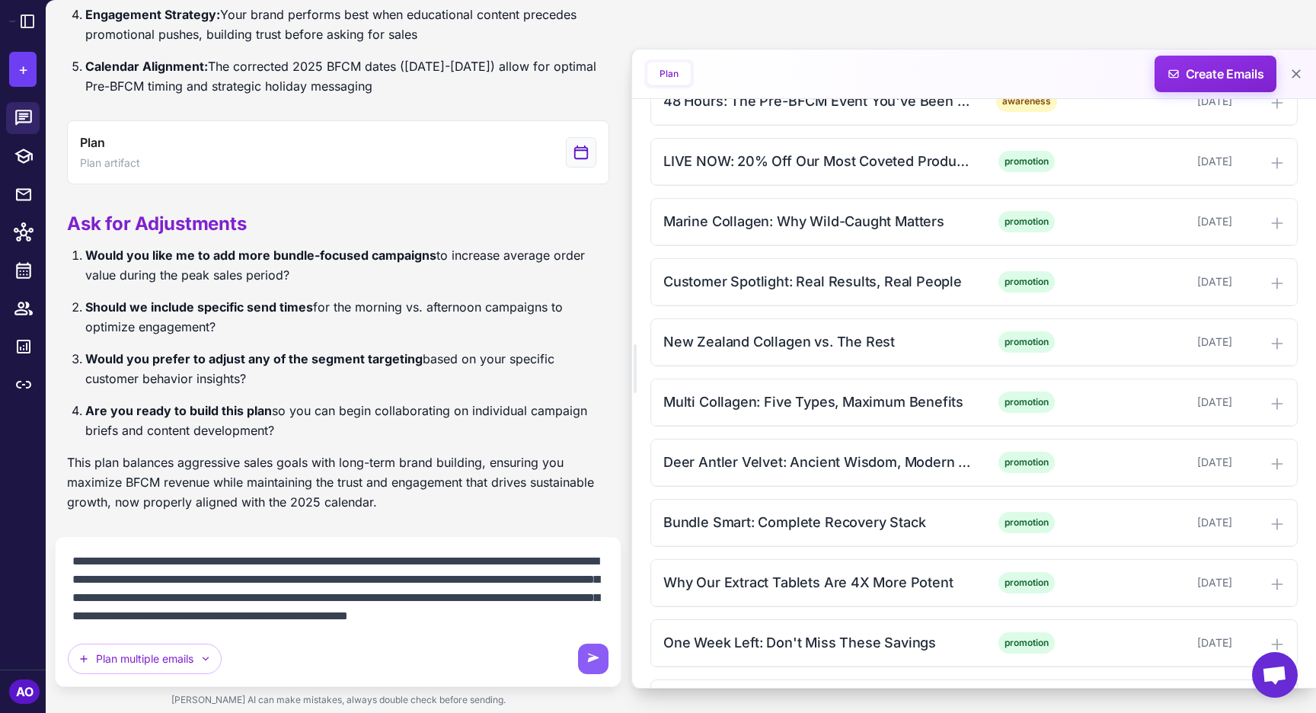
scroll to position [717, 0]
click at [813, 227] on div "Marine Collagen: Why Wild-Caught Matters" at bounding box center [817, 222] width 308 height 21
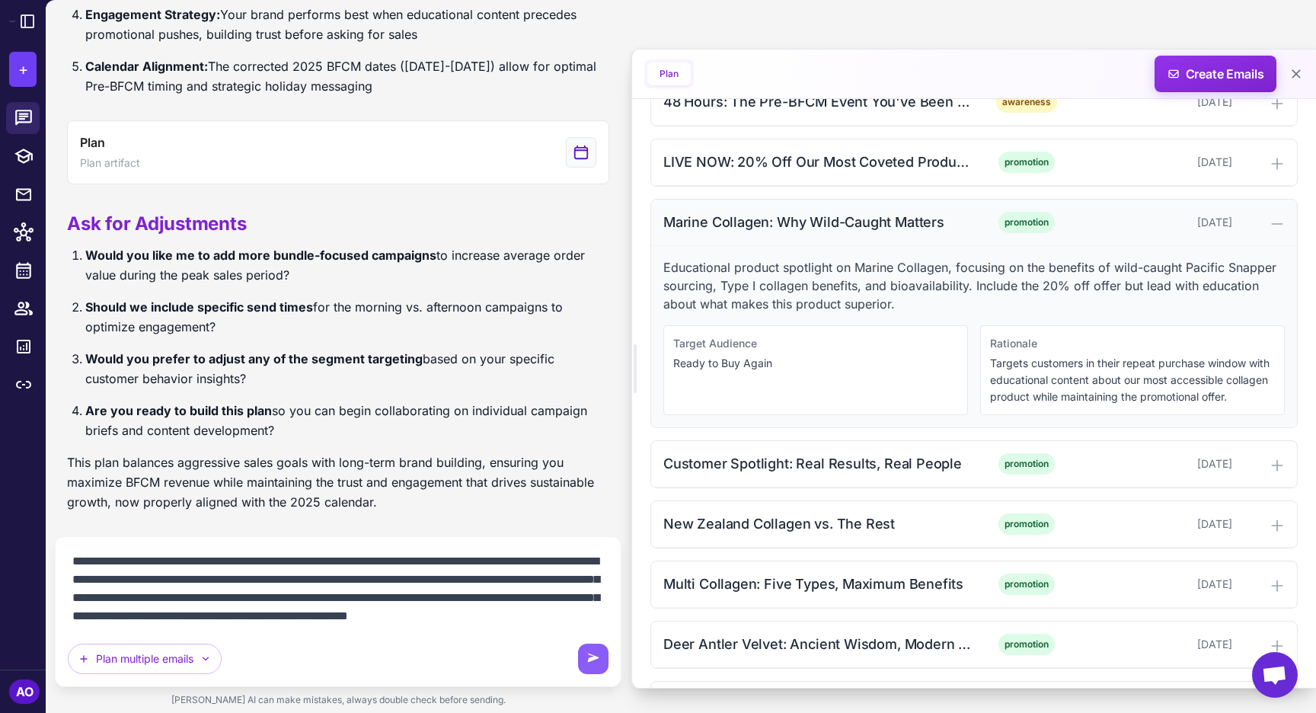
click at [800, 221] on div "Marine Collagen: Why Wild-Caught Matters" at bounding box center [817, 222] width 308 height 21
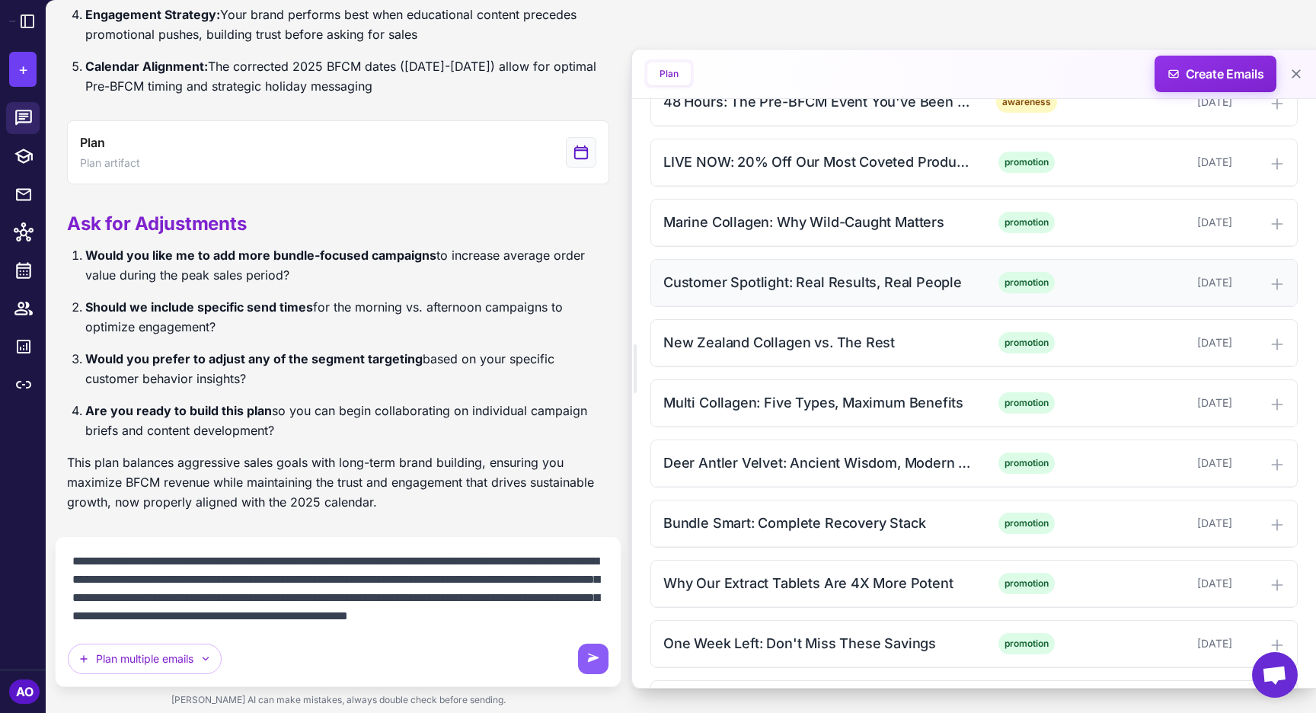
click at [788, 278] on div "Customer Spotlight: Real Results, Real People" at bounding box center [817, 282] width 308 height 21
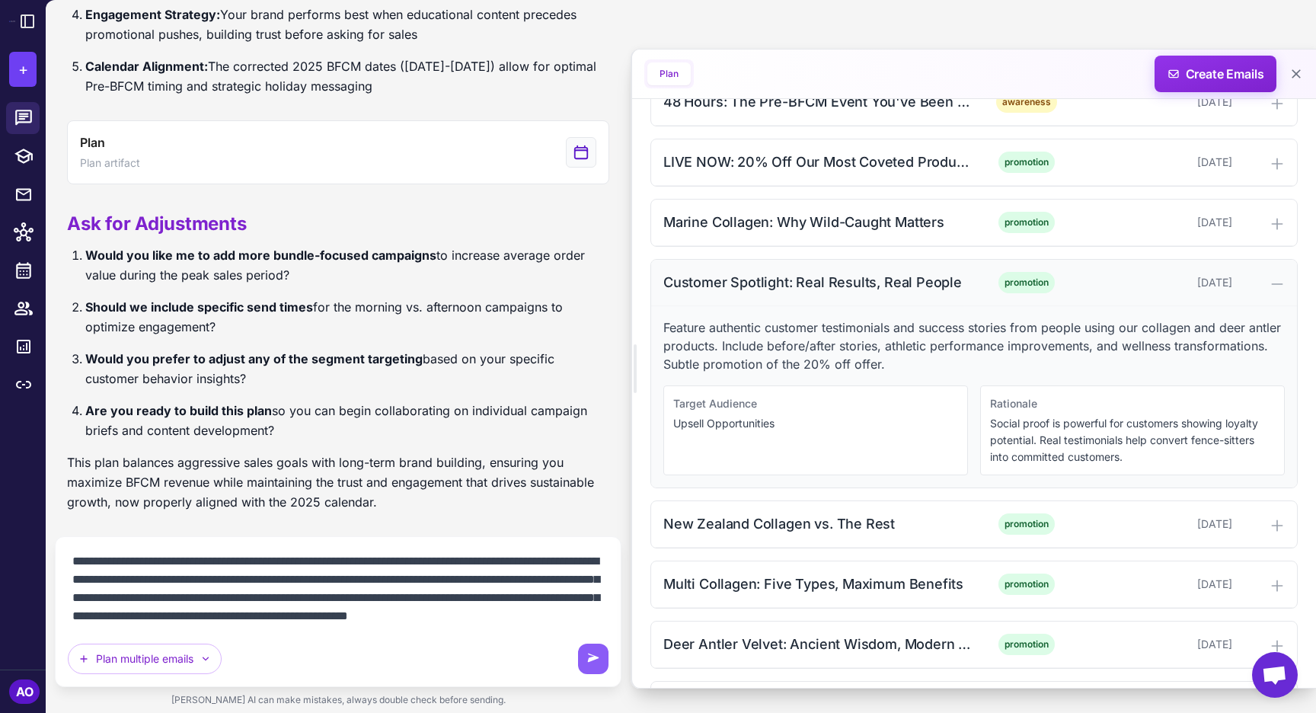
click at [788, 278] on div "Customer Spotlight: Real Results, Real People" at bounding box center [817, 282] width 308 height 21
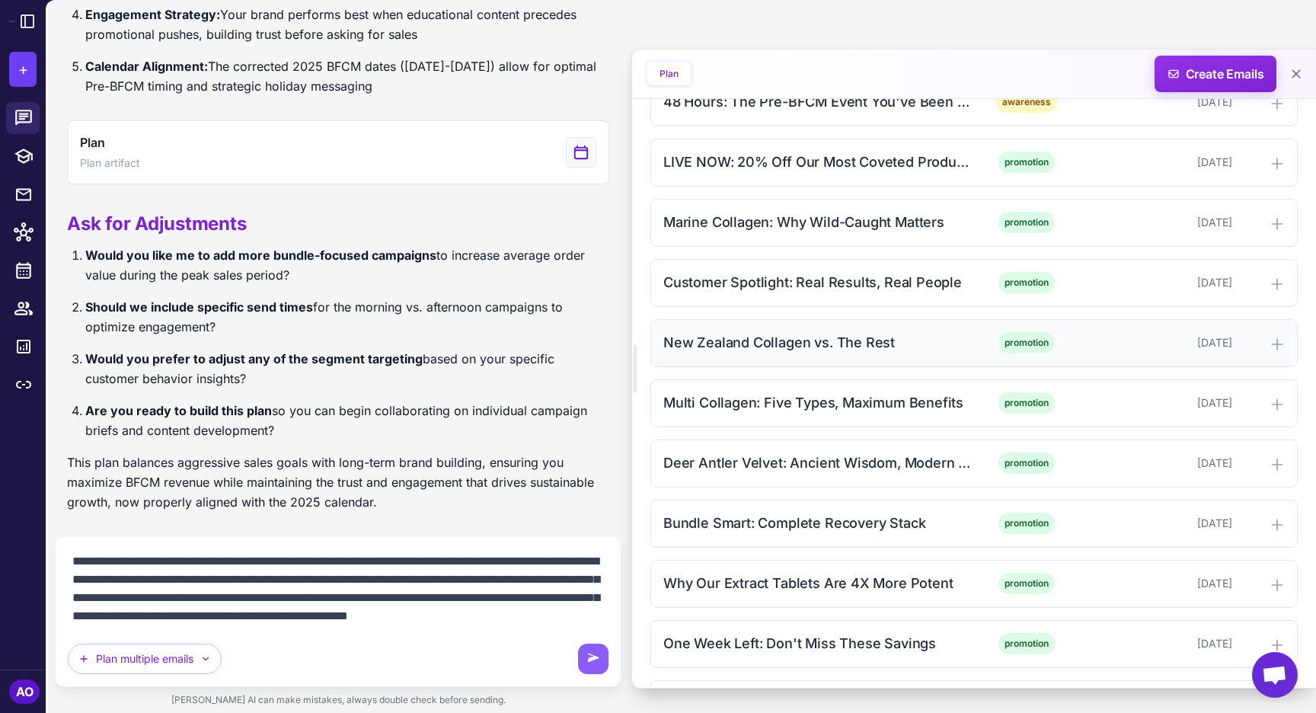
click at [767, 333] on div "New Zealand Collagen vs. The Rest" at bounding box center [817, 342] width 308 height 21
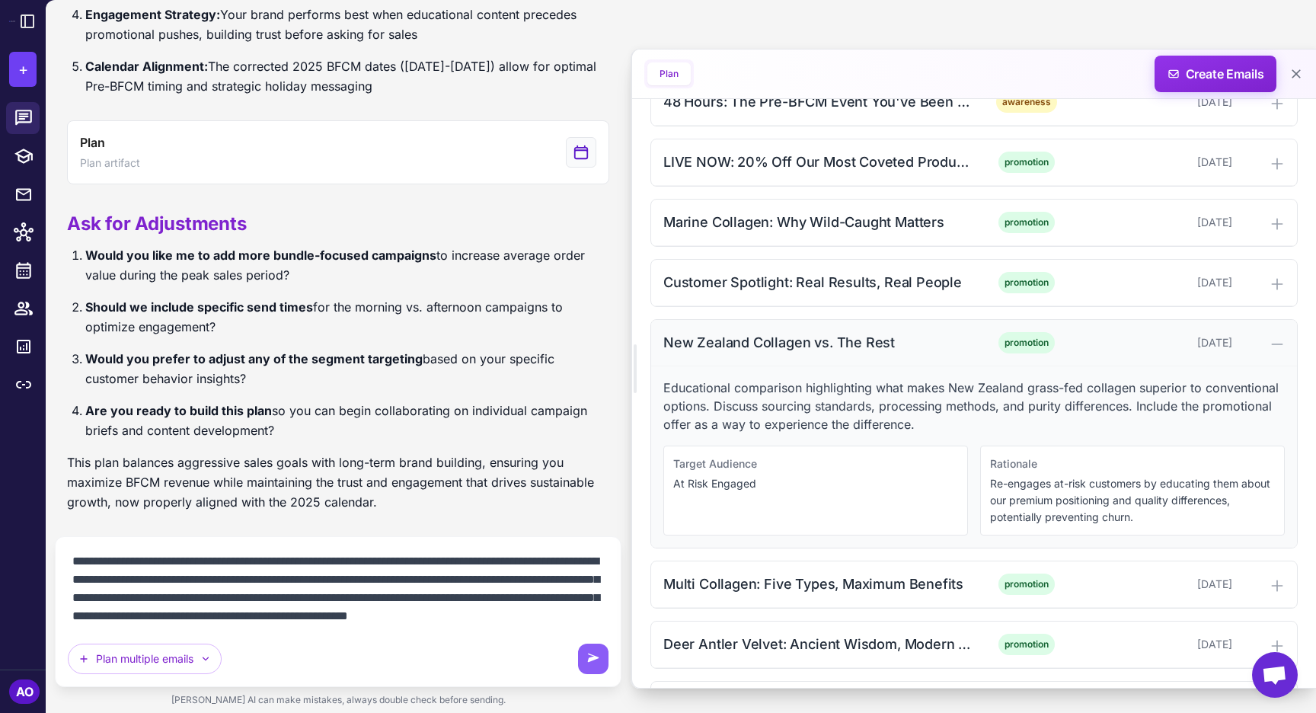
click at [767, 333] on div "New Zealand Collagen vs. The Rest" at bounding box center [817, 342] width 308 height 21
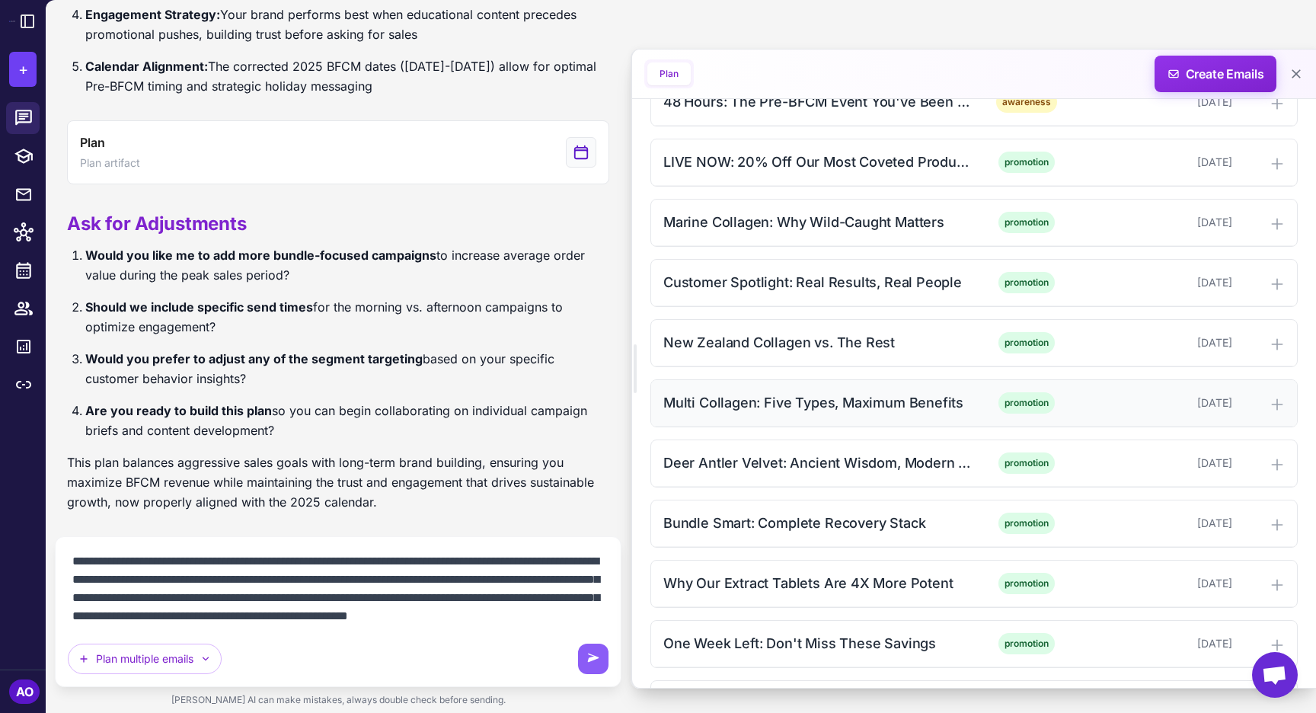
click at [753, 418] on div "Multi Collagen: Five Types, Maximum Benefits promotion [DATE]" at bounding box center [974, 403] width 646 height 46
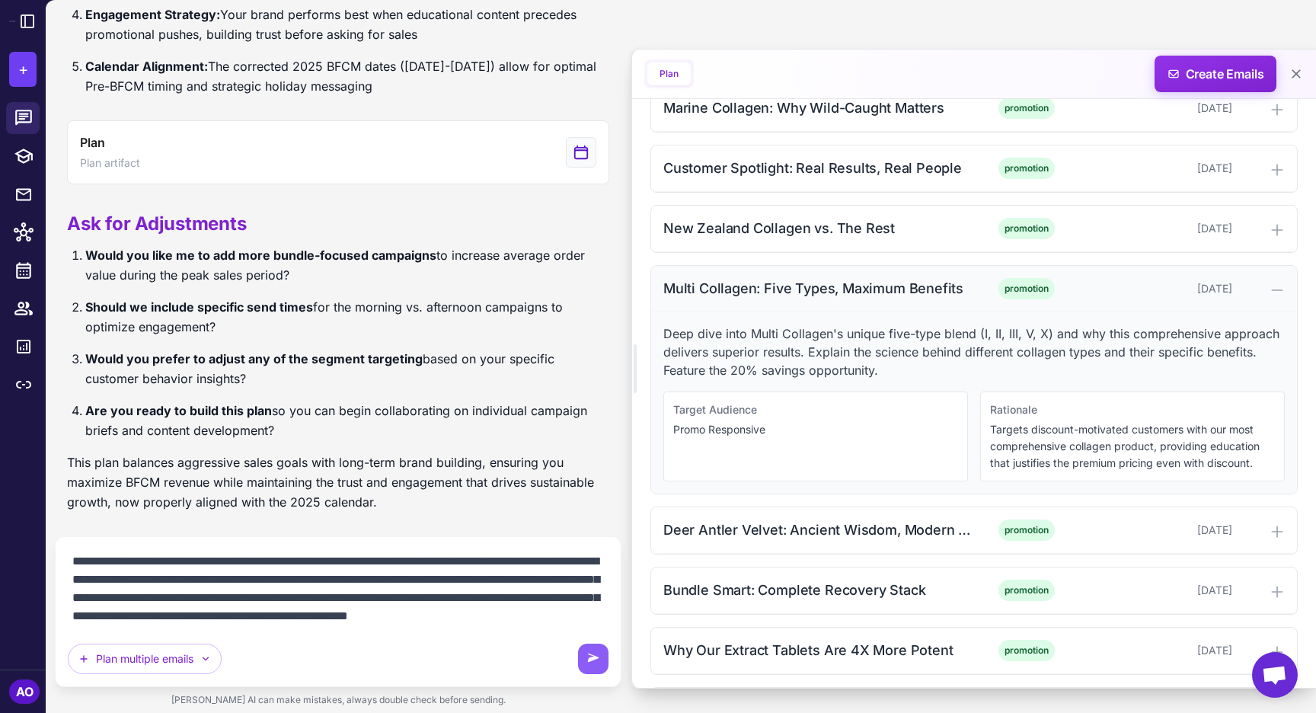
scroll to position [899, 0]
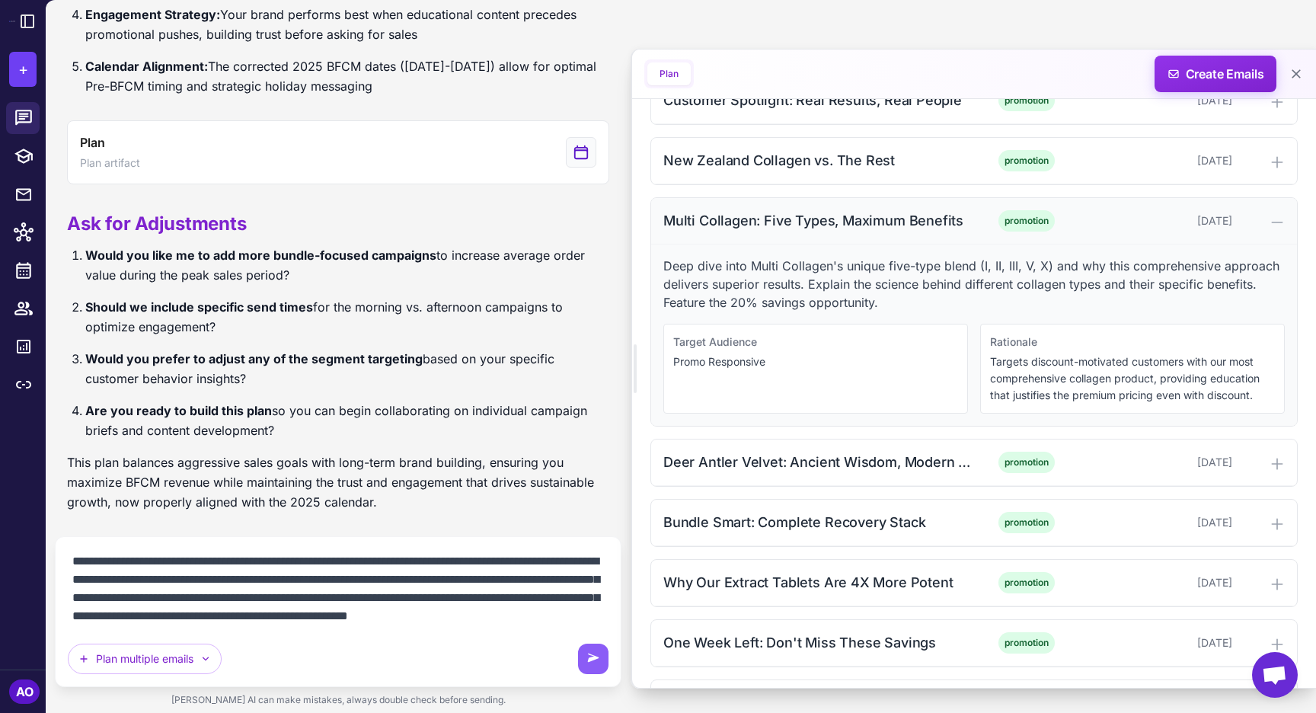
click at [788, 229] on div "Multi Collagen: Five Types, Maximum Benefits" at bounding box center [817, 220] width 308 height 21
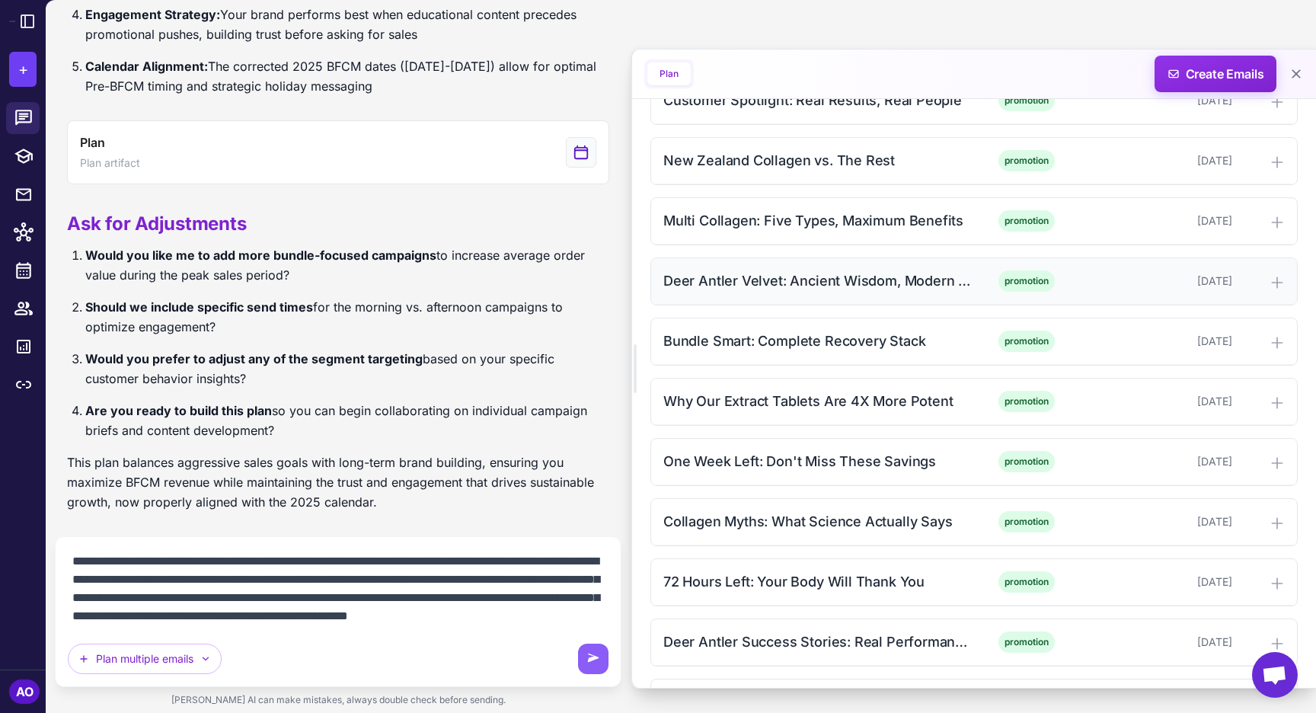
click at [762, 278] on div "Deer Antler Velvet: Ancient Wisdom, Modern Science" at bounding box center [817, 280] width 308 height 21
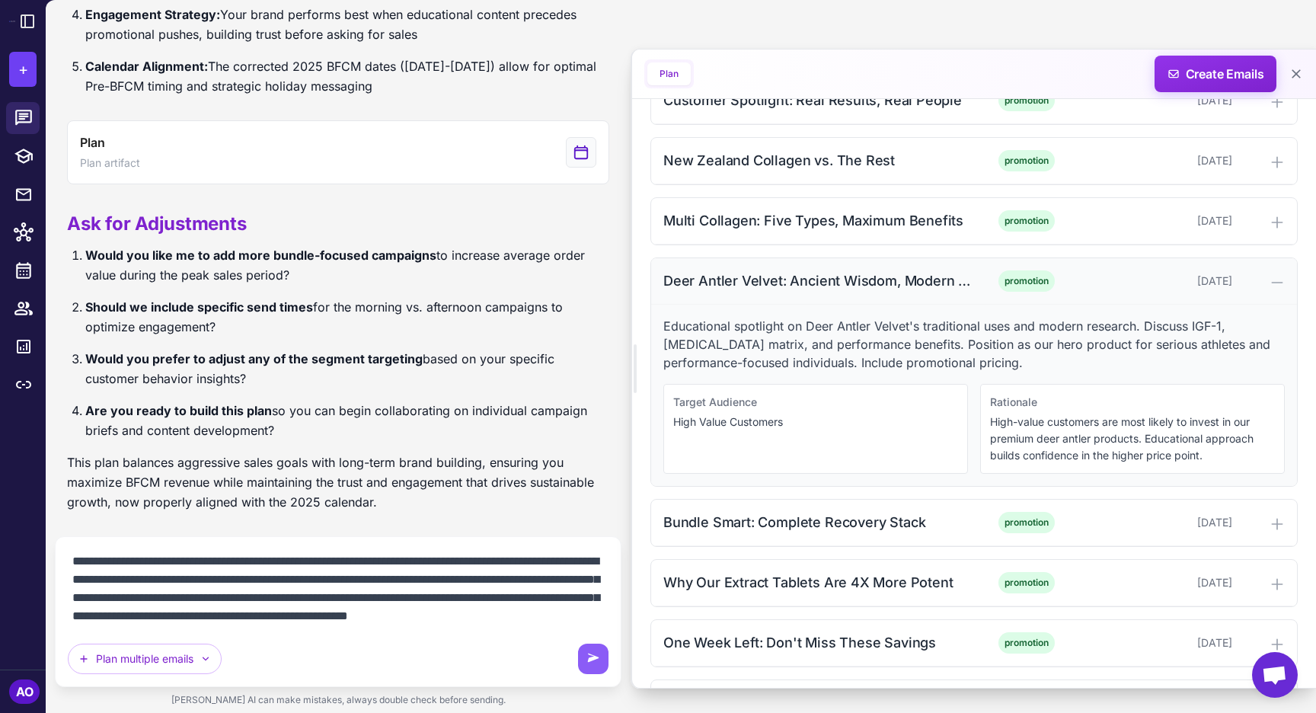
click at [762, 278] on div "Deer Antler Velvet: Ancient Wisdom, Modern Science" at bounding box center [817, 280] width 308 height 21
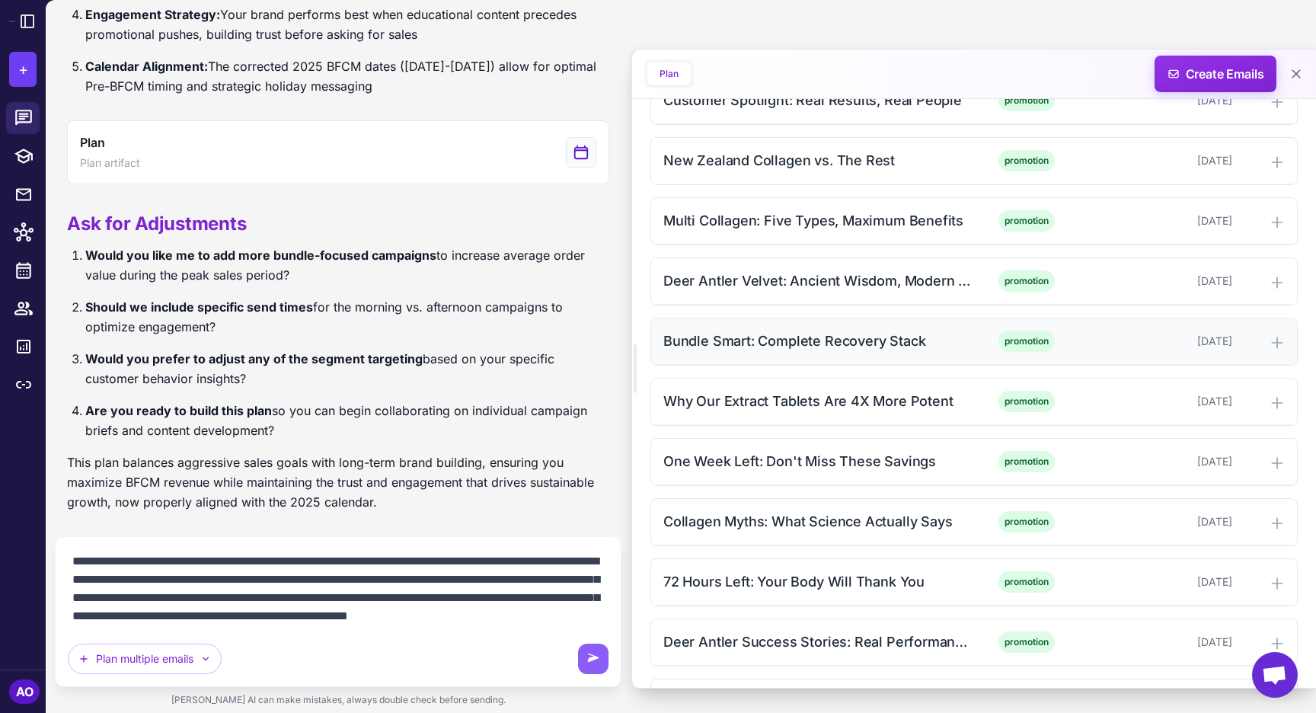
click at [750, 344] on div "Bundle Smart: Complete Recovery Stack" at bounding box center [817, 341] width 308 height 21
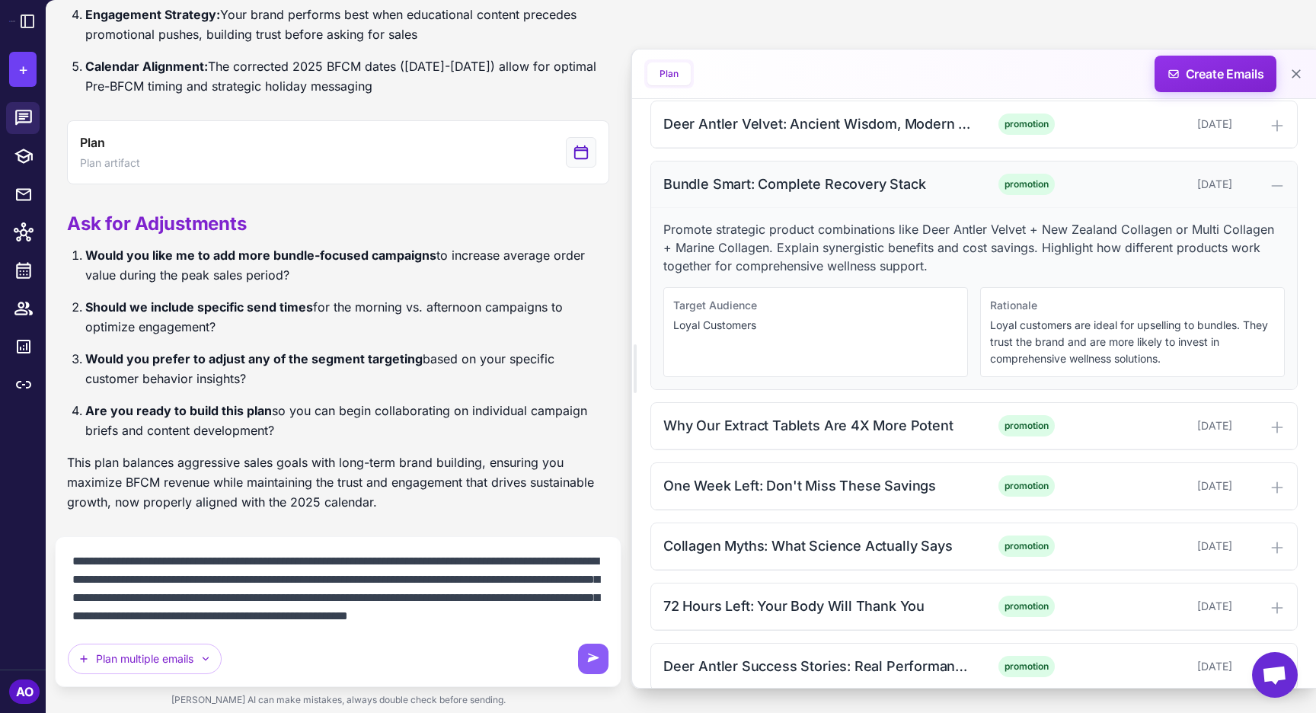
scroll to position [1057, 0]
click at [756, 187] on div "Bundle Smart: Complete Recovery Stack" at bounding box center [817, 182] width 308 height 21
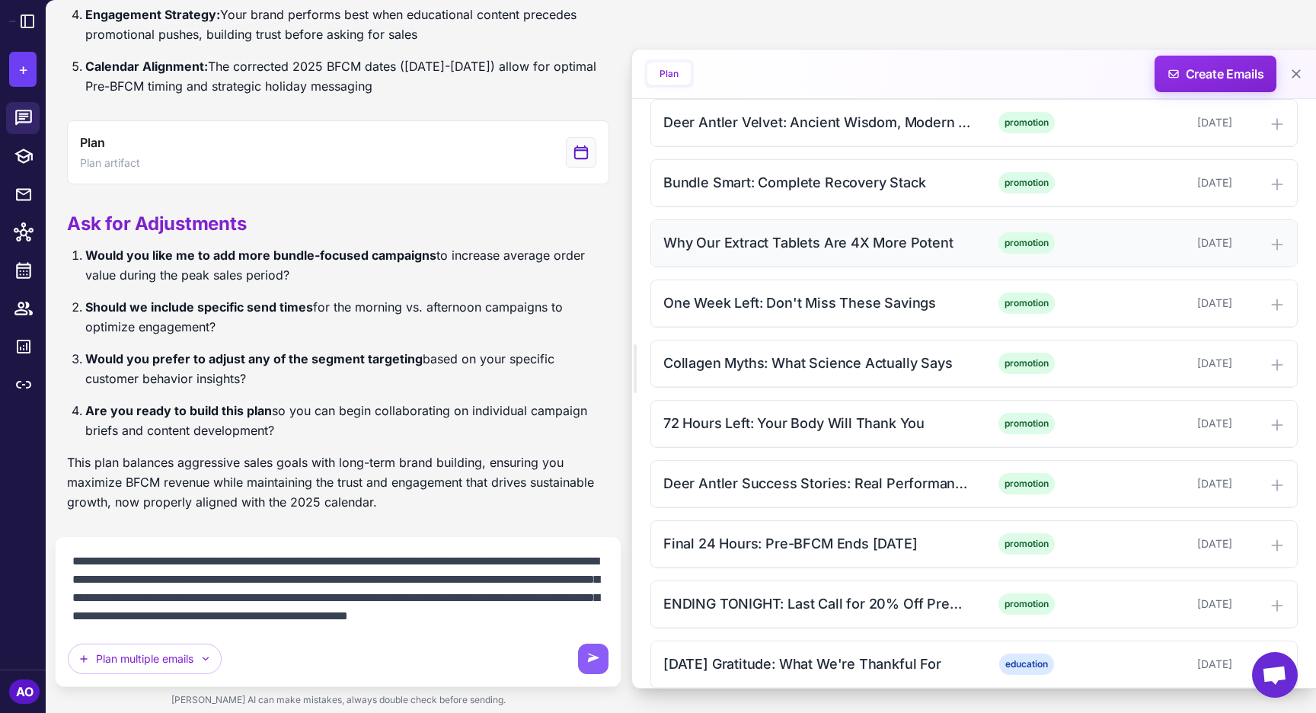
click at [753, 241] on div "Why Our Extract Tablets Are 4X More Potent" at bounding box center [817, 242] width 308 height 21
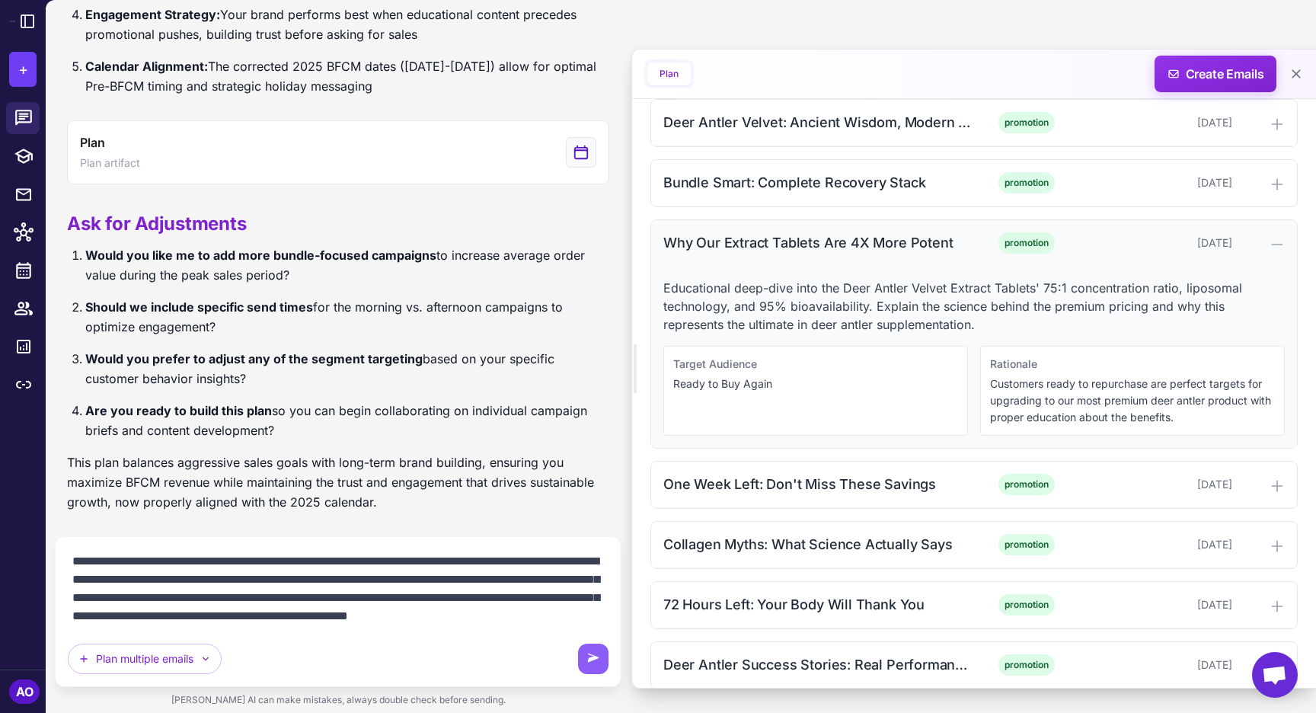
click at [753, 241] on div "Why Our Extract Tablets Are 4X More Potent" at bounding box center [817, 242] width 308 height 21
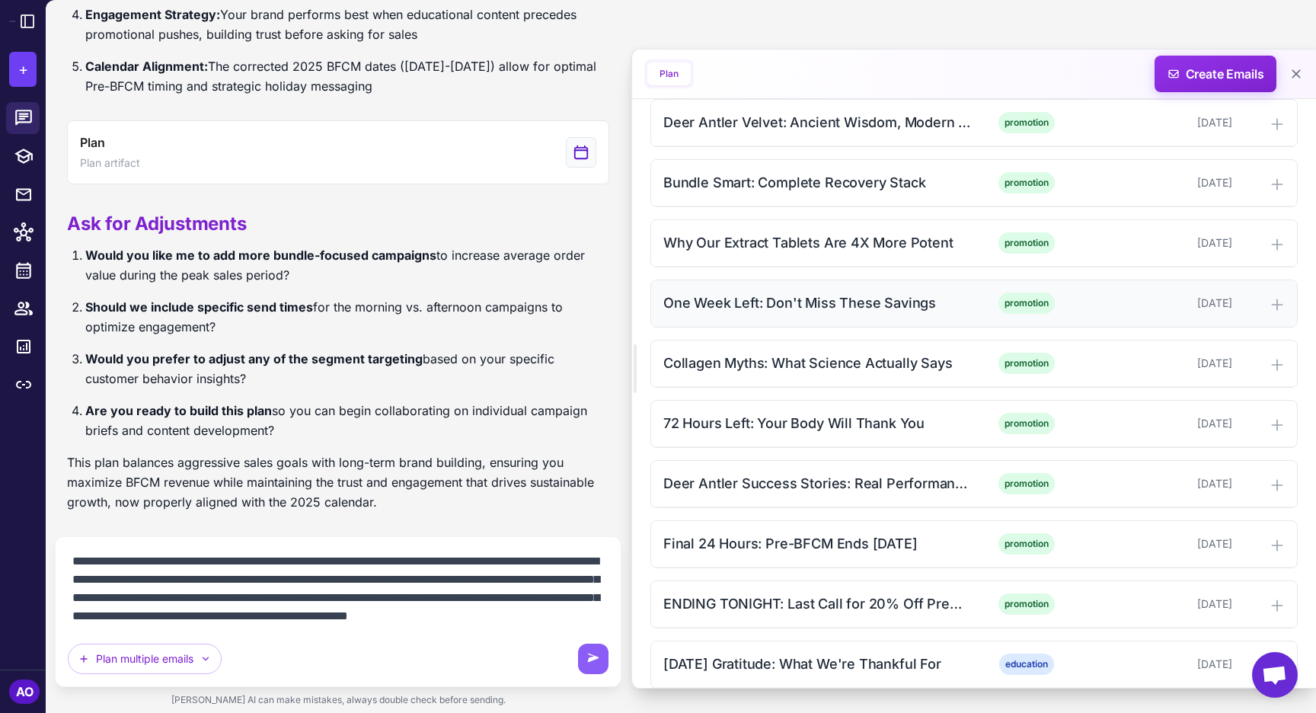
click at [747, 298] on div "One Week Left: Don't Miss These Savings" at bounding box center [817, 302] width 308 height 21
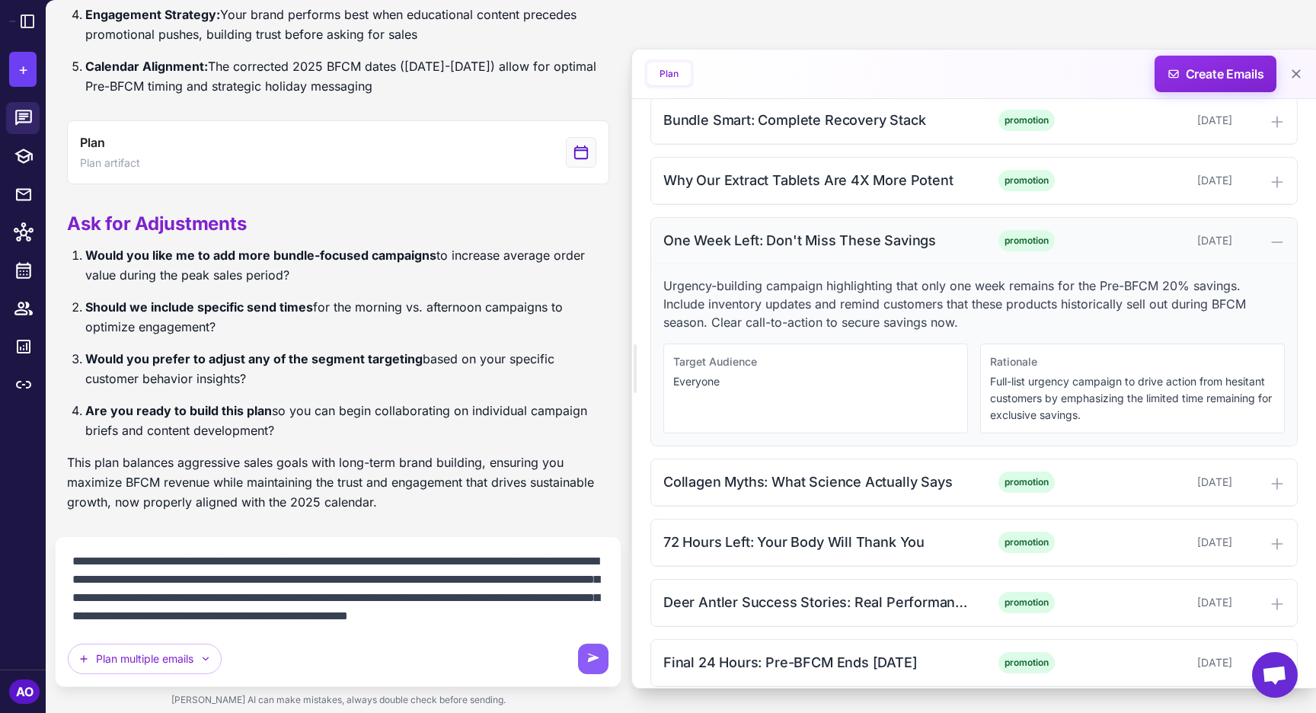
scroll to position [1125, 0]
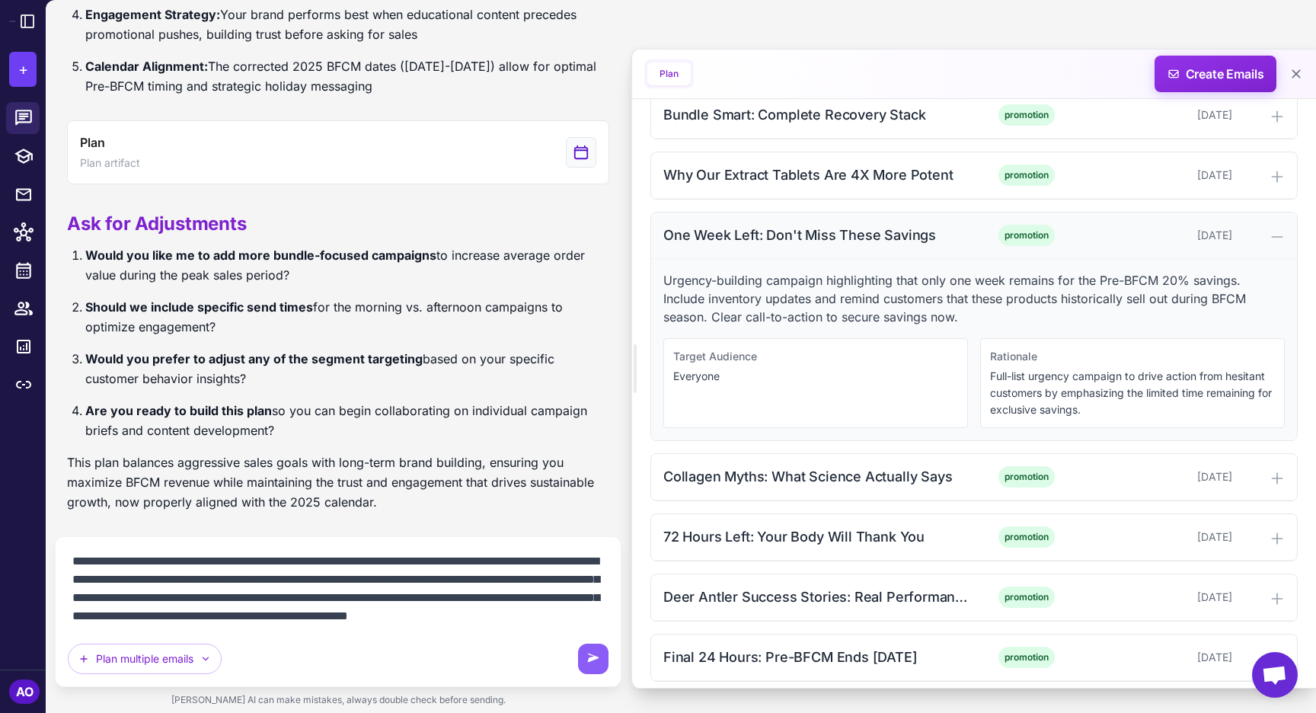
click at [721, 232] on div "One Week Left: Don't Miss These Savings" at bounding box center [817, 235] width 308 height 21
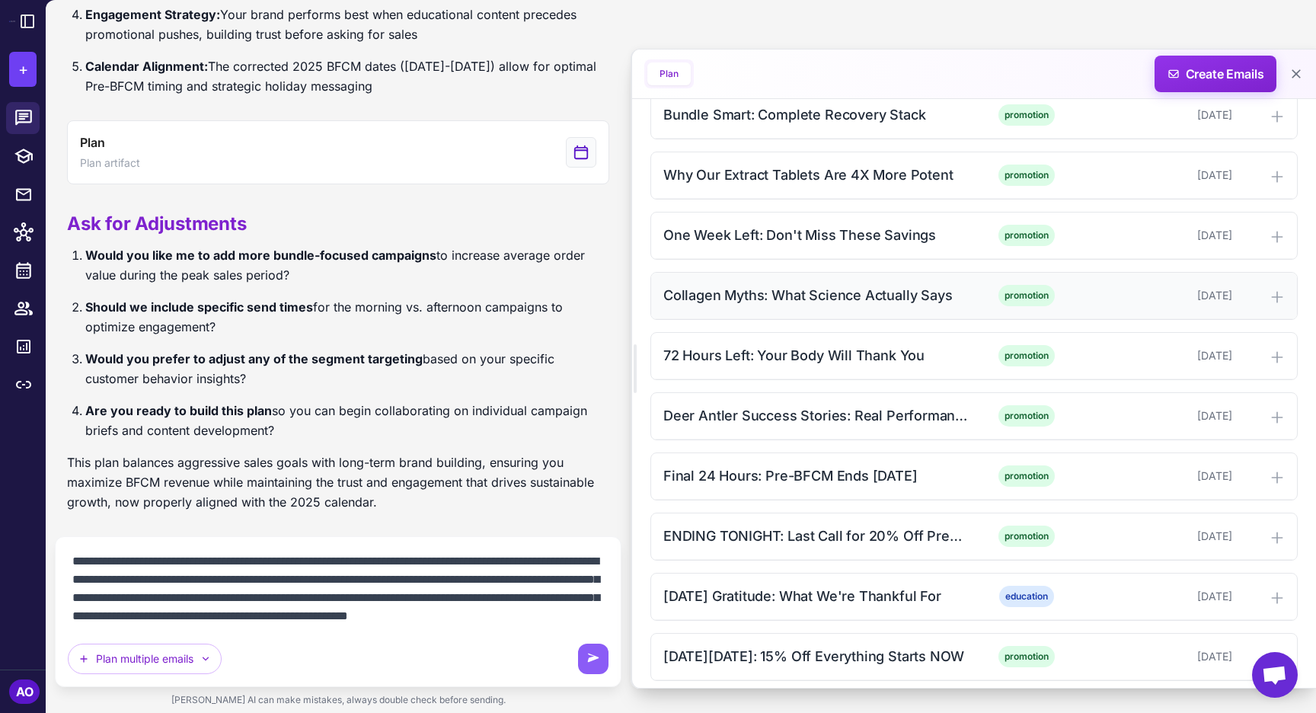
click at [721, 299] on div "Collagen Myths: What Science Actually Says" at bounding box center [817, 295] width 308 height 21
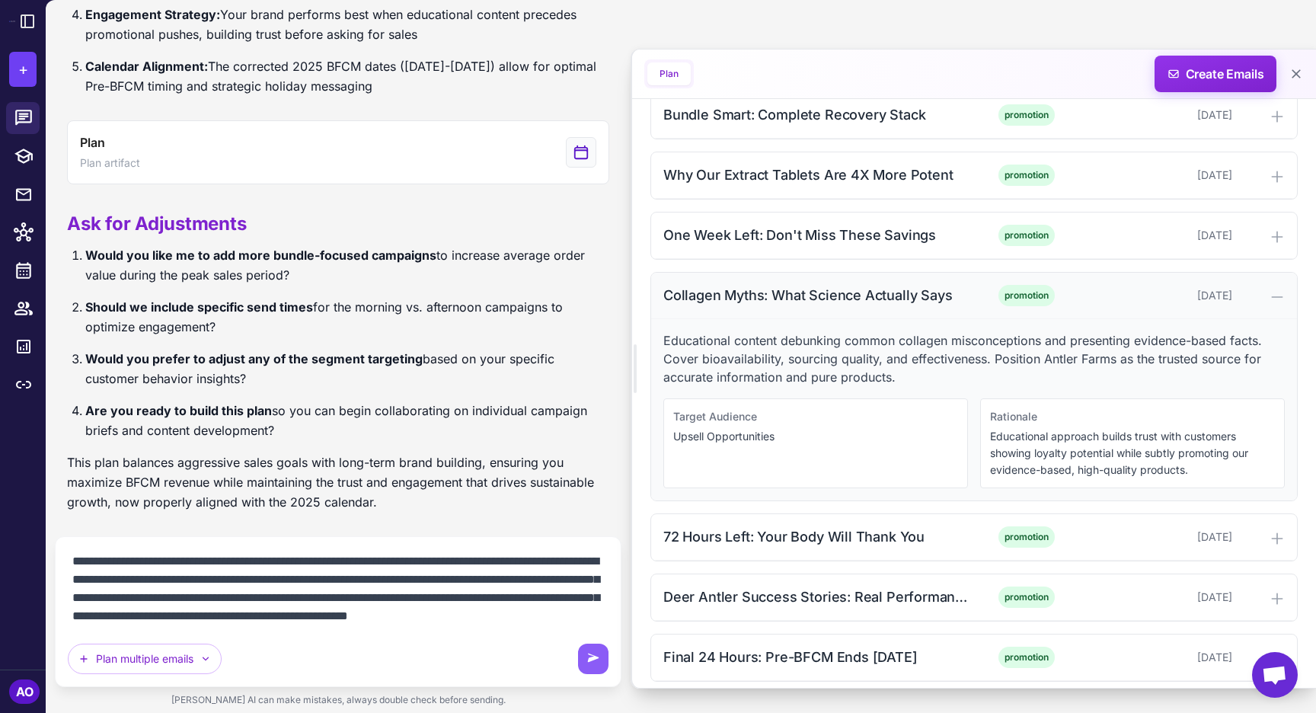
click at [721, 299] on div "Collagen Myths: What Science Actually Says" at bounding box center [817, 295] width 308 height 21
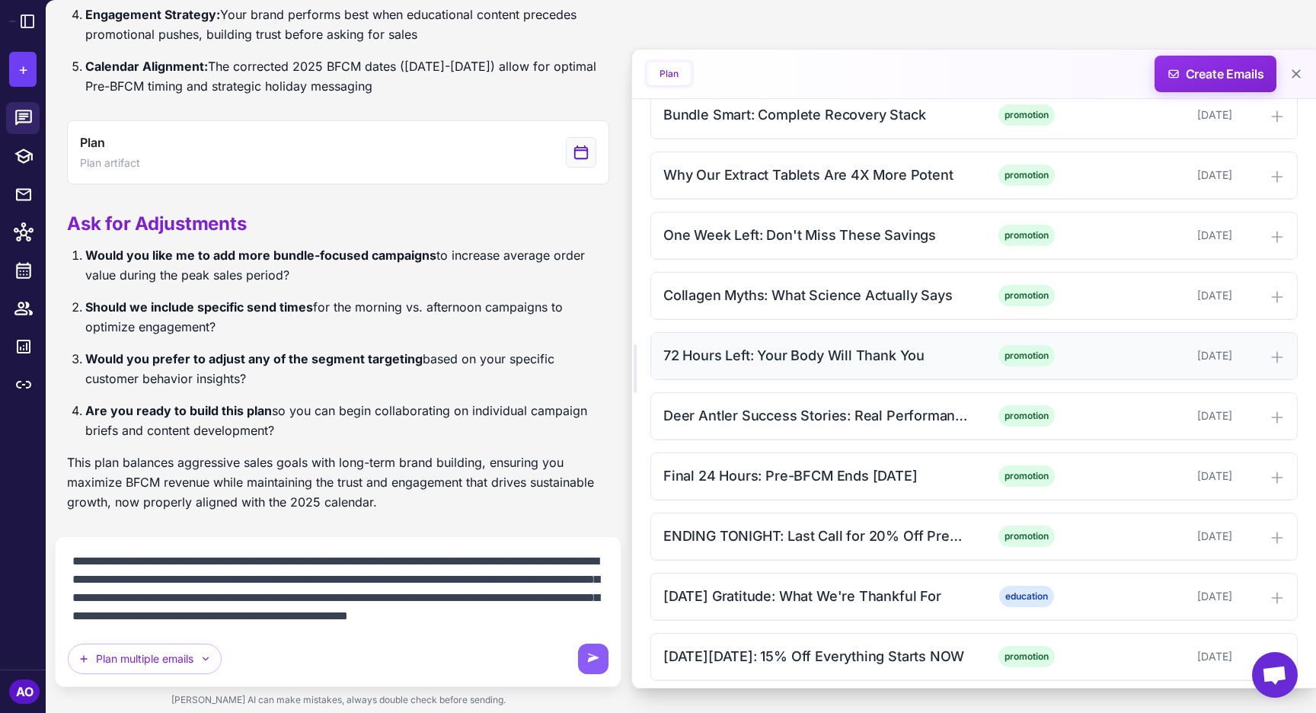
click at [718, 368] on div "72 Hours Left: Your Body Will Thank You promotion [DATE]" at bounding box center [974, 356] width 646 height 46
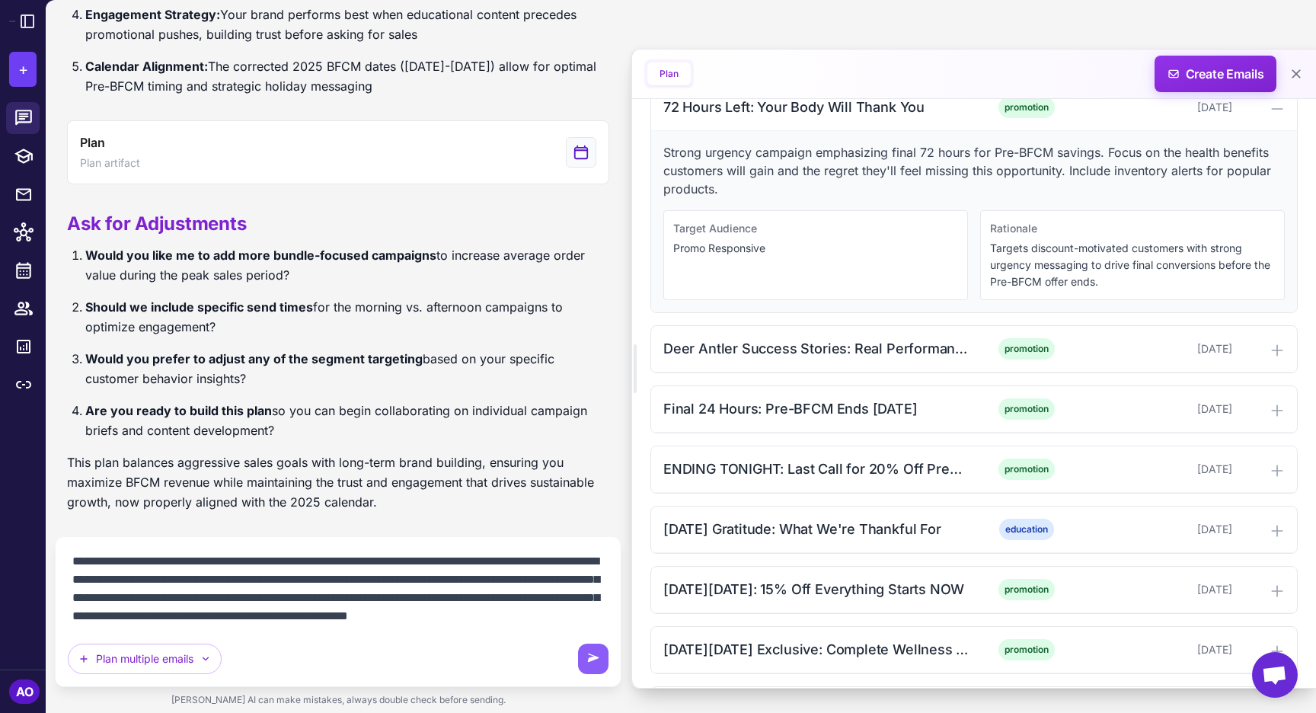
scroll to position [1351, 0]
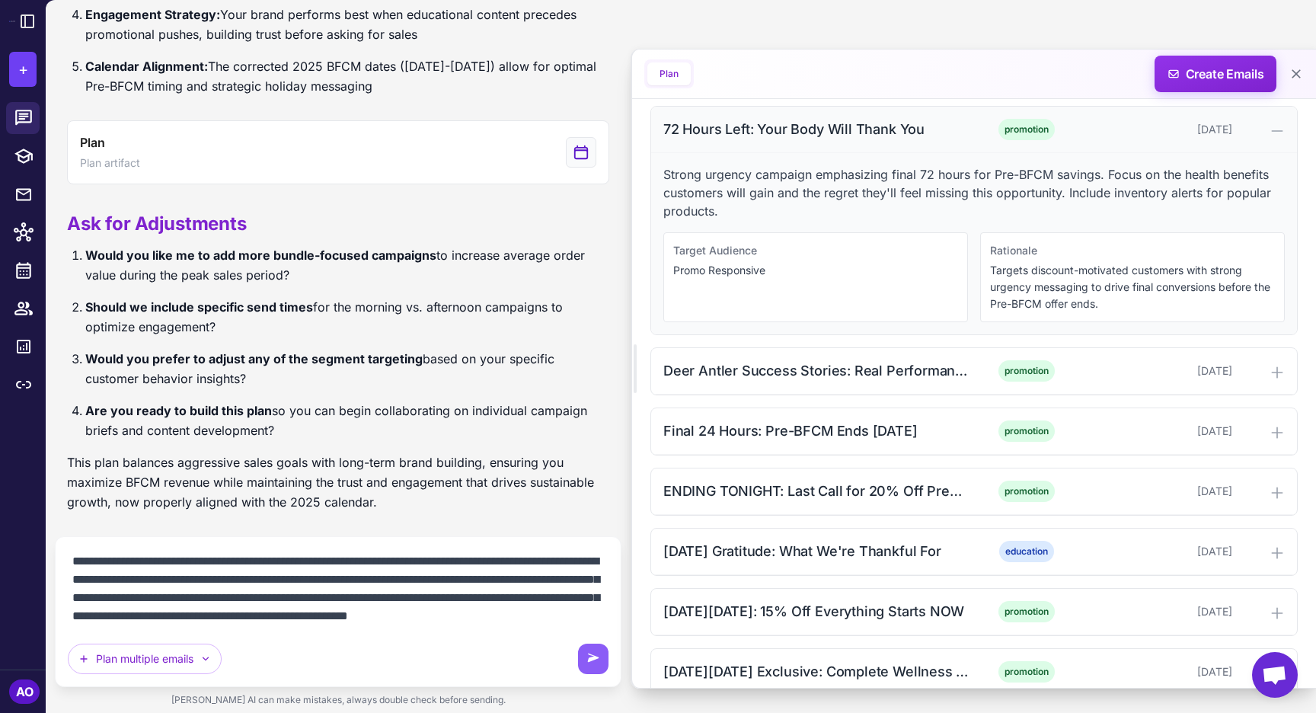
click at [742, 134] on div "72 Hours Left: Your Body Will Thank You" at bounding box center [817, 129] width 308 height 21
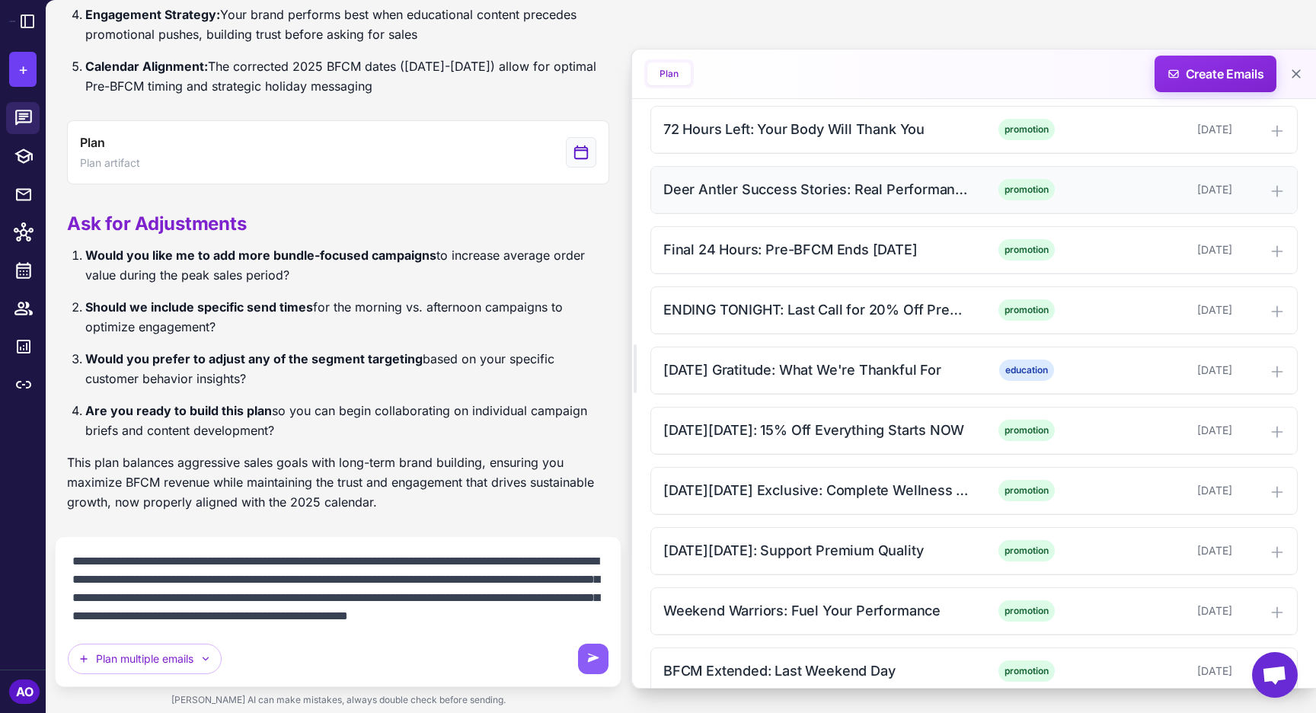
click at [746, 194] on div "Deer Antler Success Stories: Real Performance Gains" at bounding box center [817, 189] width 308 height 21
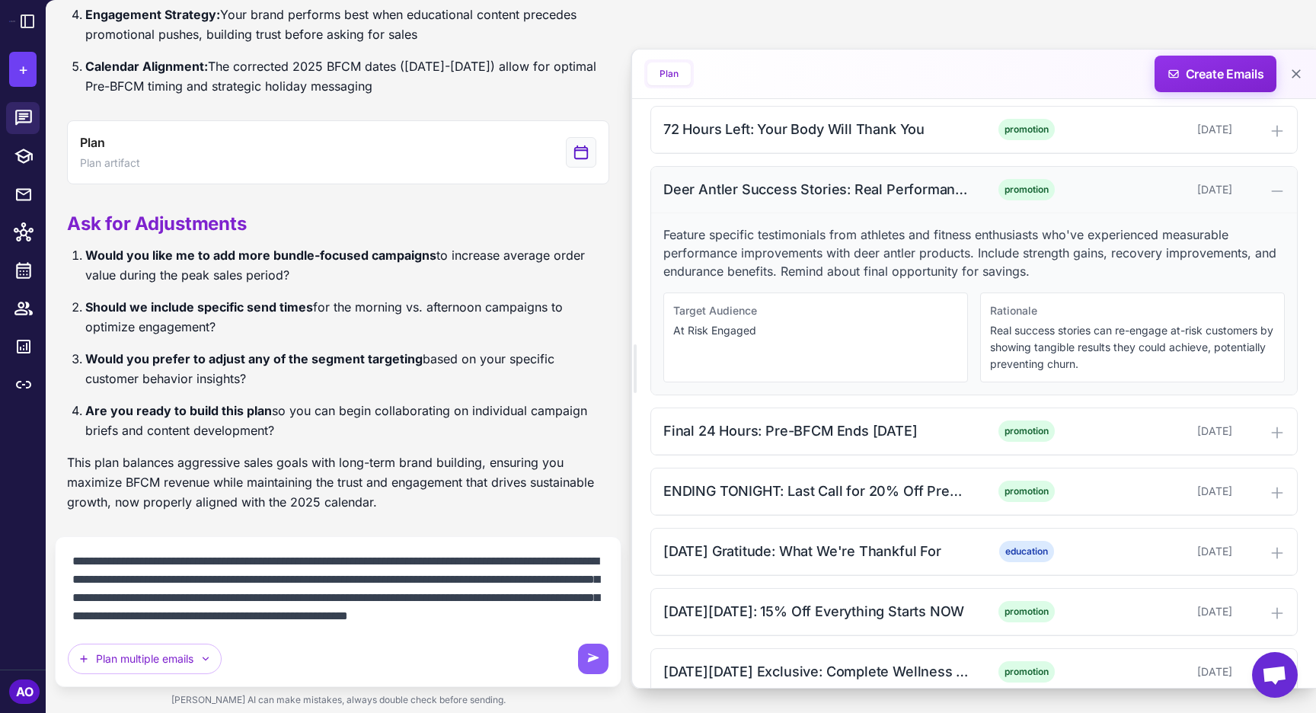
click at [746, 194] on div "Deer Antler Success Stories: Real Performance Gains" at bounding box center [817, 189] width 308 height 21
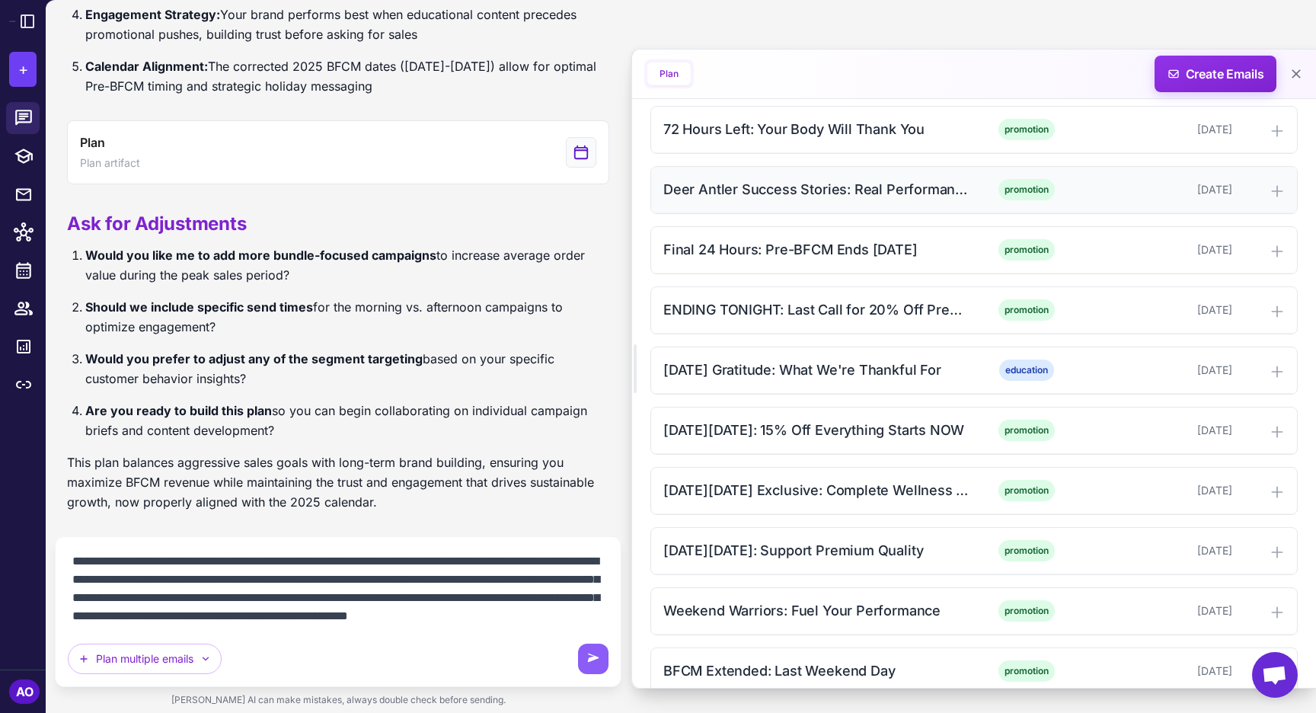
scroll to position [1341, 0]
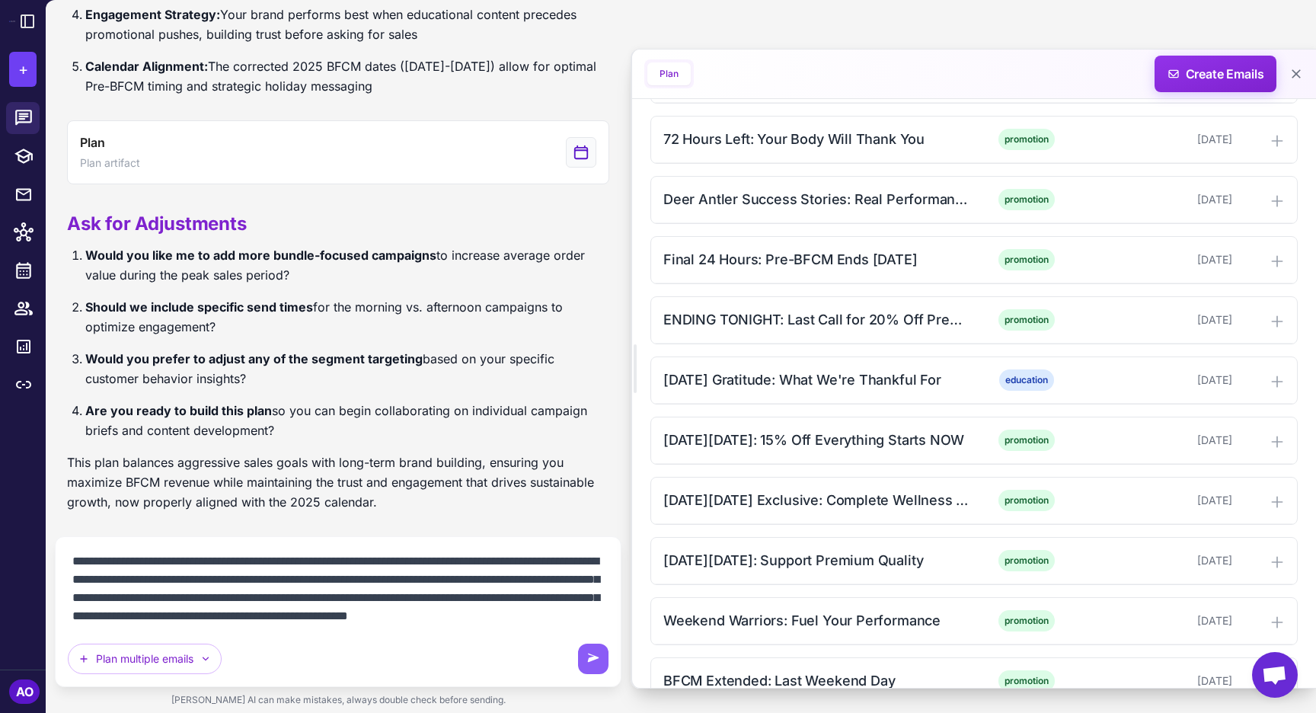
click at [307, 621] on textarea "**********" at bounding box center [338, 588] width 541 height 79
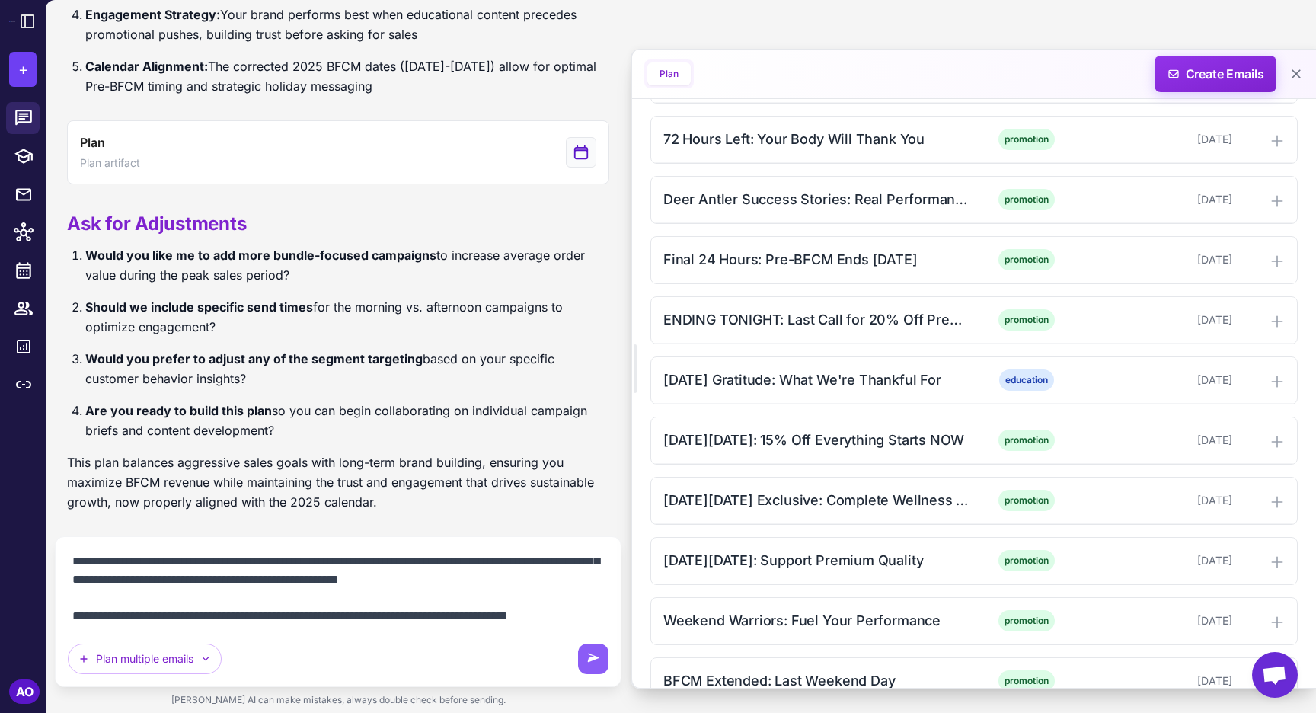
scroll to position [196, 0]
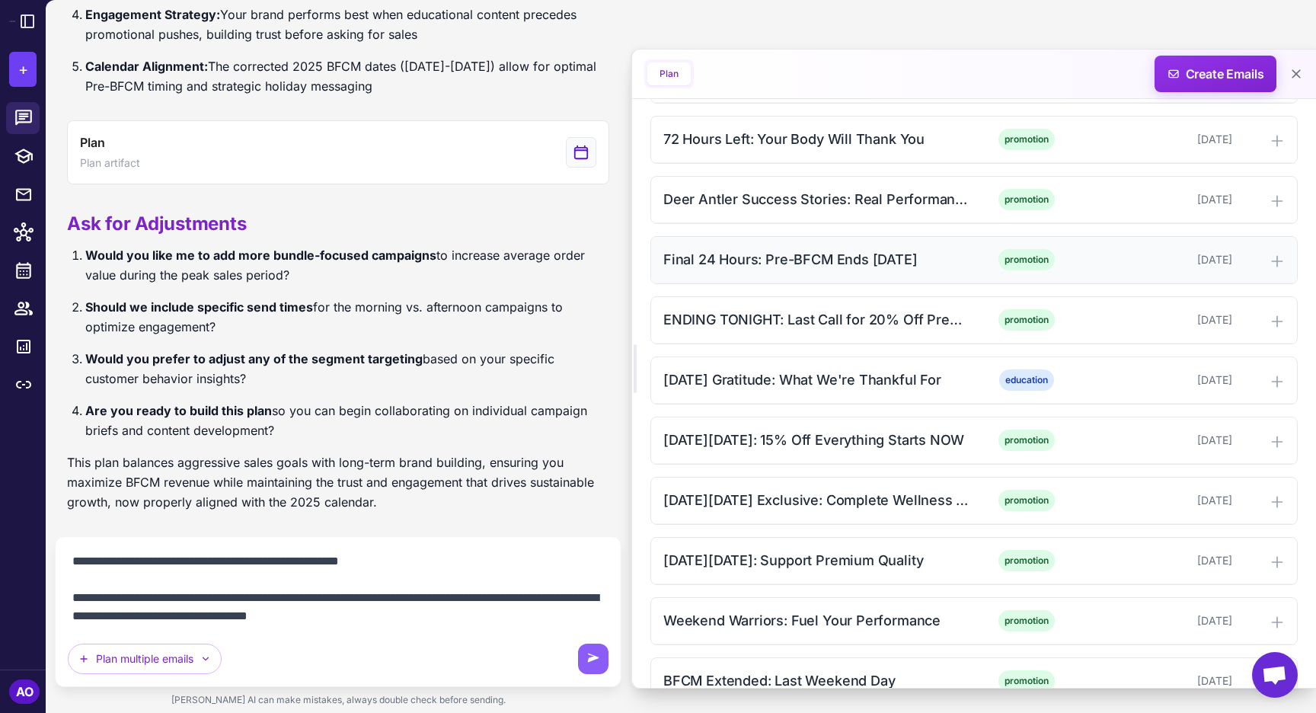
drag, startPoint x: 660, startPoint y: 258, endPoint x: 937, endPoint y: 255, distance: 276.5
click at [937, 255] on div "Final 24 Hours: Pre-BFCM Ends [DATE] promotion [DATE]" at bounding box center [974, 260] width 646 height 46
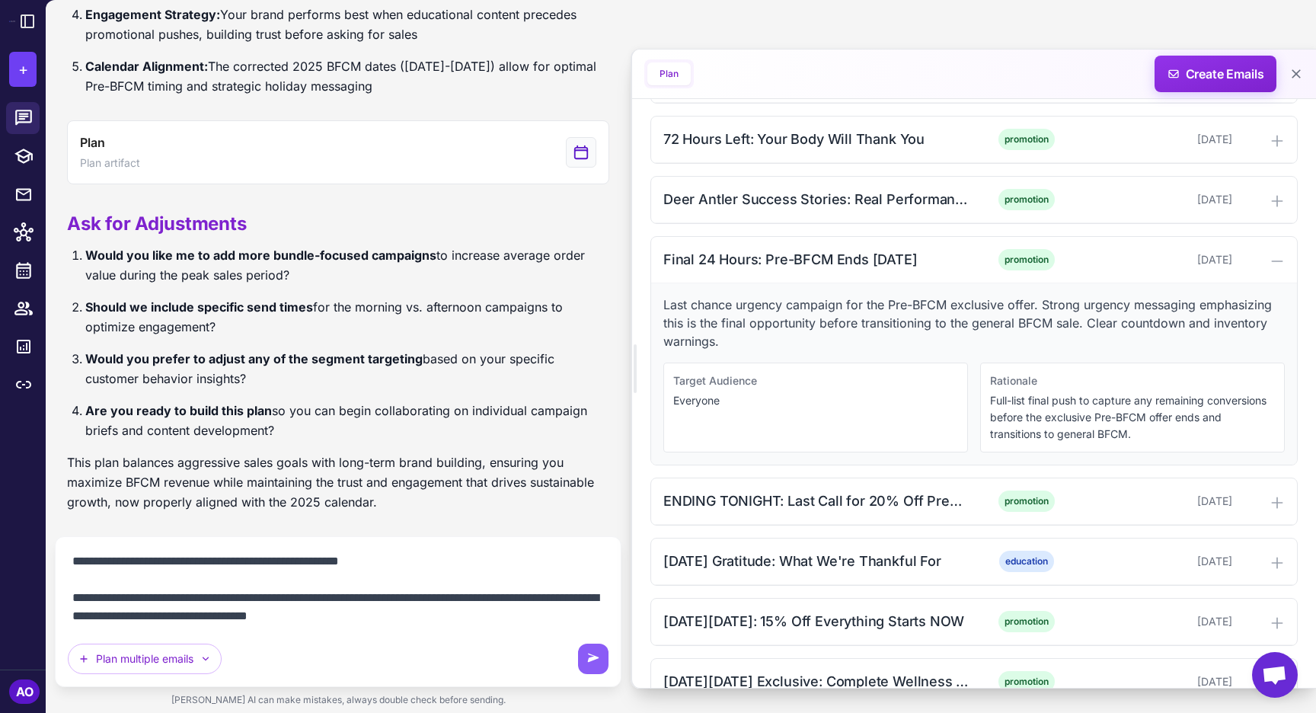
copy div "Final 24 Hours: Pre-BFCM Ends [DATE]"
click at [446, 631] on div "**********" at bounding box center [338, 611] width 541 height 125
click at [447, 614] on textarea "**********" at bounding box center [338, 588] width 541 height 79
paste textarea "**********"
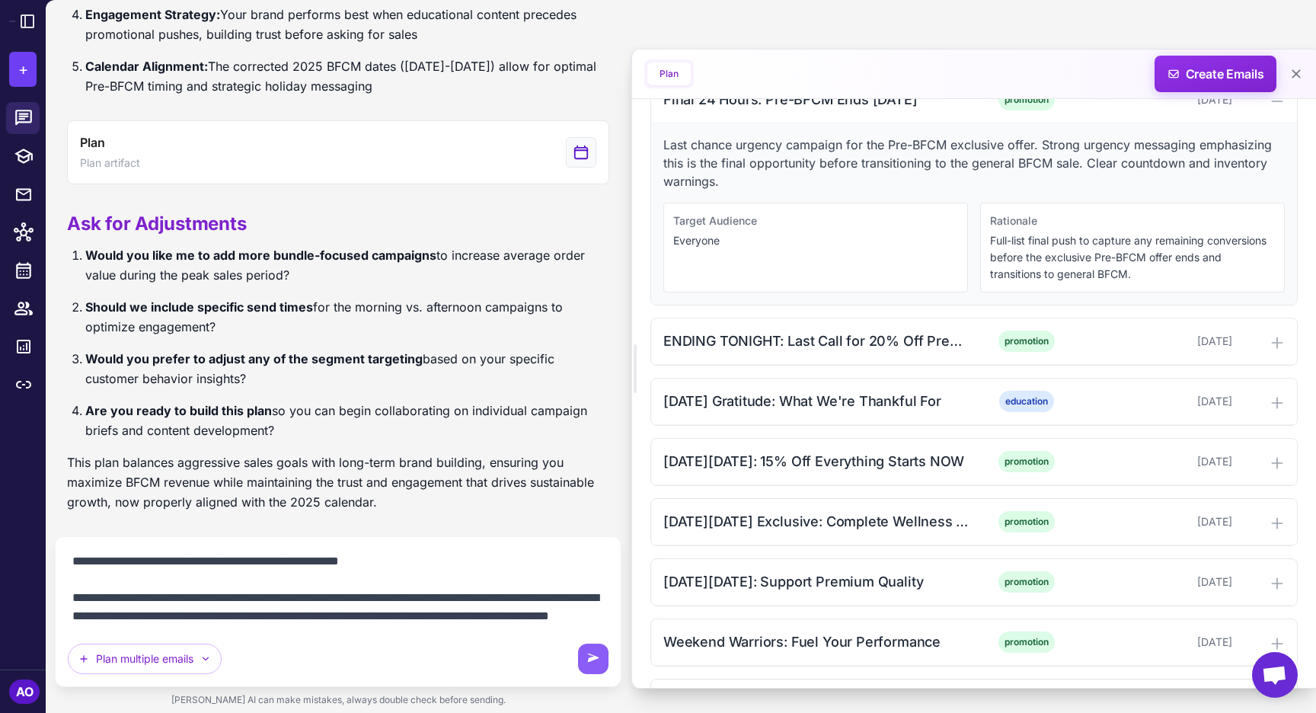
scroll to position [1504, 0]
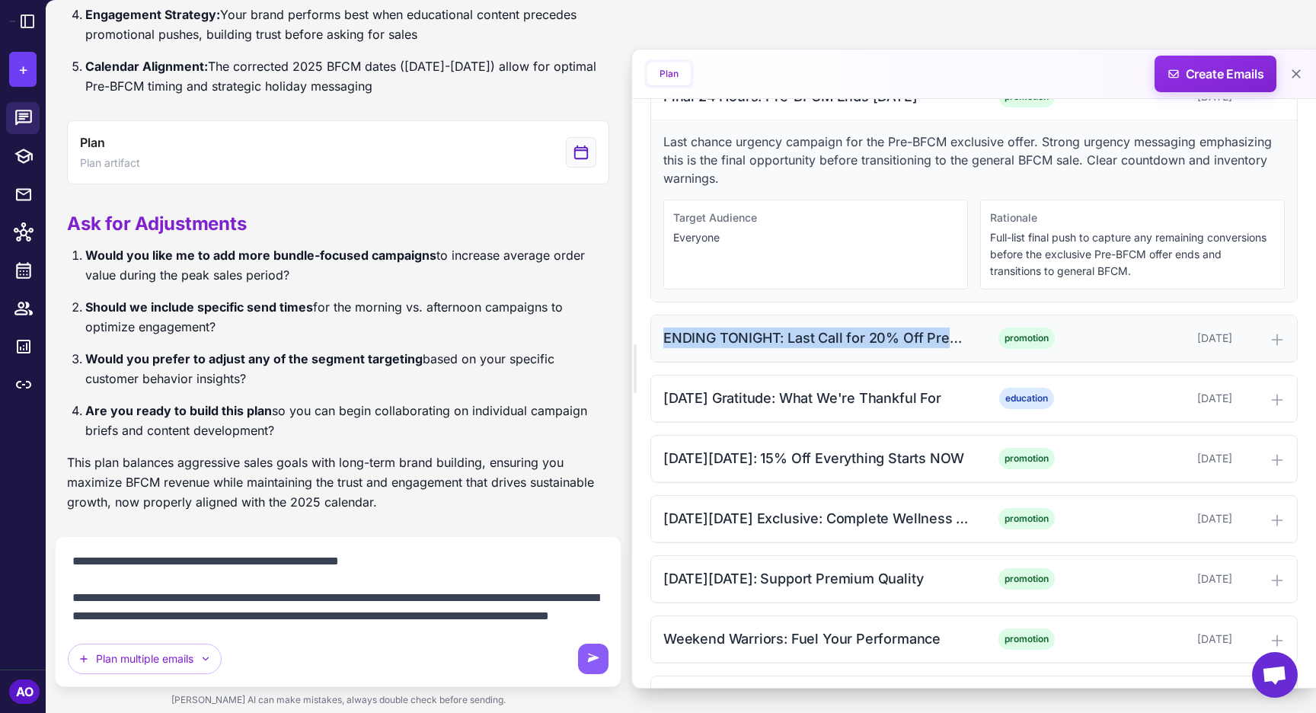
drag, startPoint x: 660, startPoint y: 344, endPoint x: 962, endPoint y: 337, distance: 301.7
click at [962, 337] on div "ENDING TONIGHT: Last Call for 20% Off Premium Products promotion [DATE]" at bounding box center [974, 338] width 646 height 46
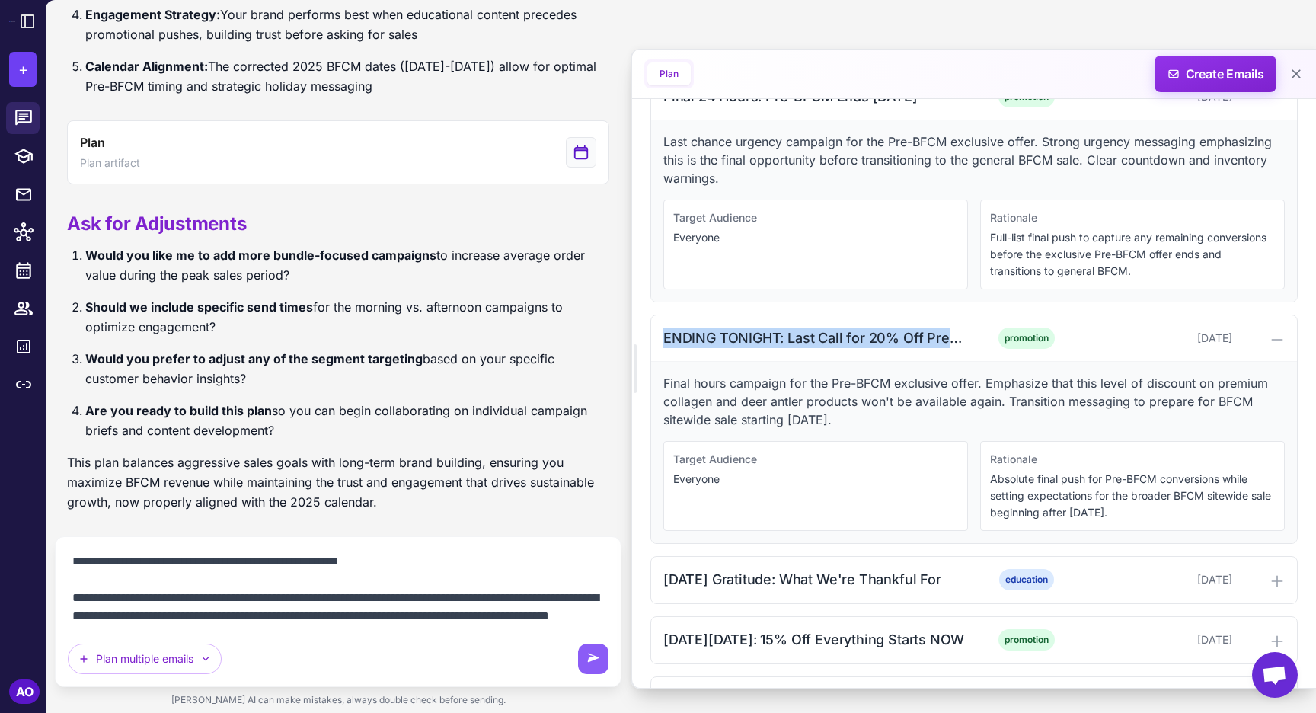
copy div "ENDING TONIGHT: Last Call for 20% Off Premi"
click at [410, 631] on div "Plan multiple emails" at bounding box center [338, 611] width 541 height 125
click at [385, 621] on textarea at bounding box center [338, 588] width 541 height 79
paste textarea "**********"
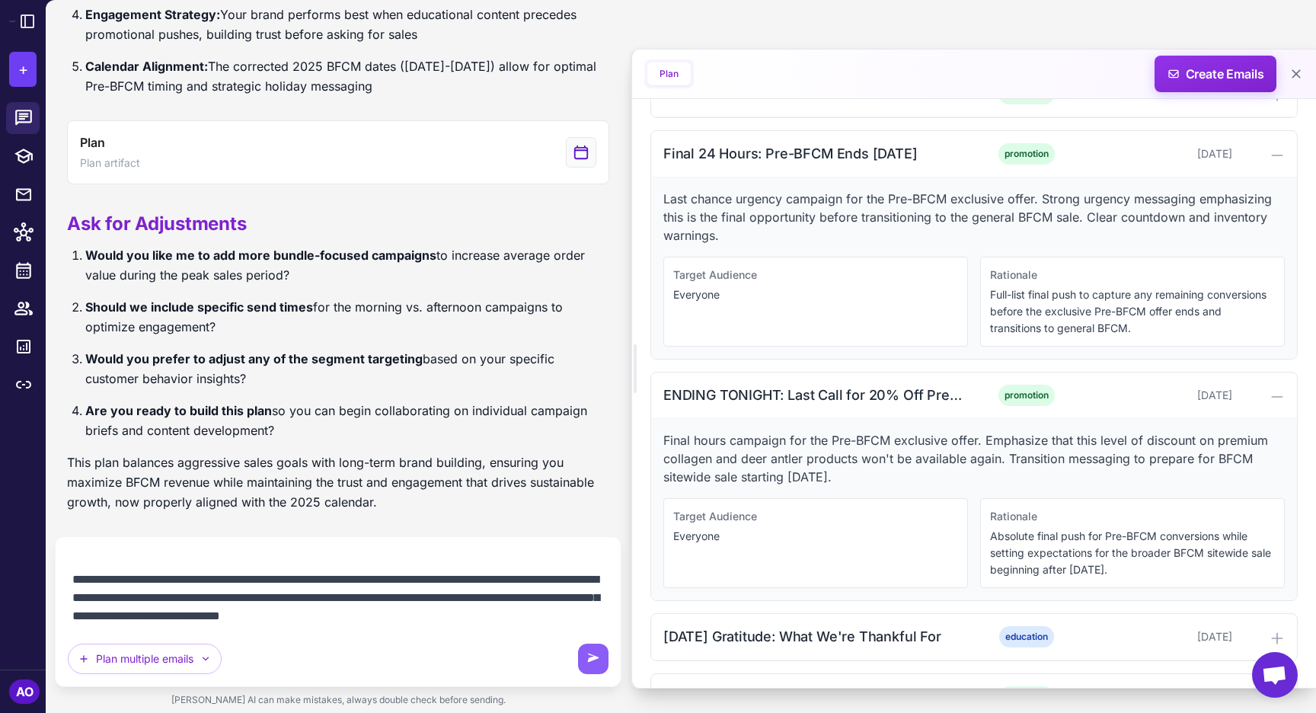
scroll to position [1446, 0]
click at [752, 153] on div "Final 24 Hours: Pre-BFCM Ends [DATE]" at bounding box center [817, 154] width 308 height 21
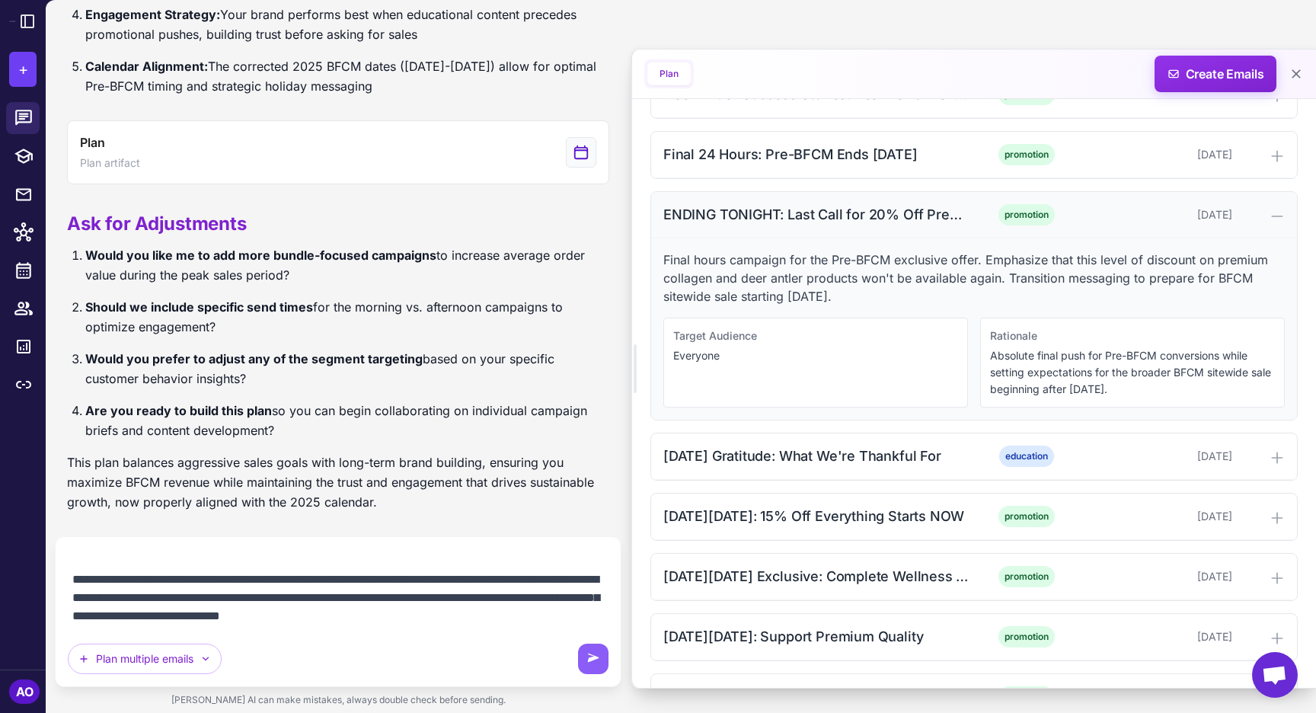
click at [750, 196] on div "ENDING TONIGHT: Last Call for 20% Off Premium Products promotion [DATE]" at bounding box center [974, 215] width 646 height 46
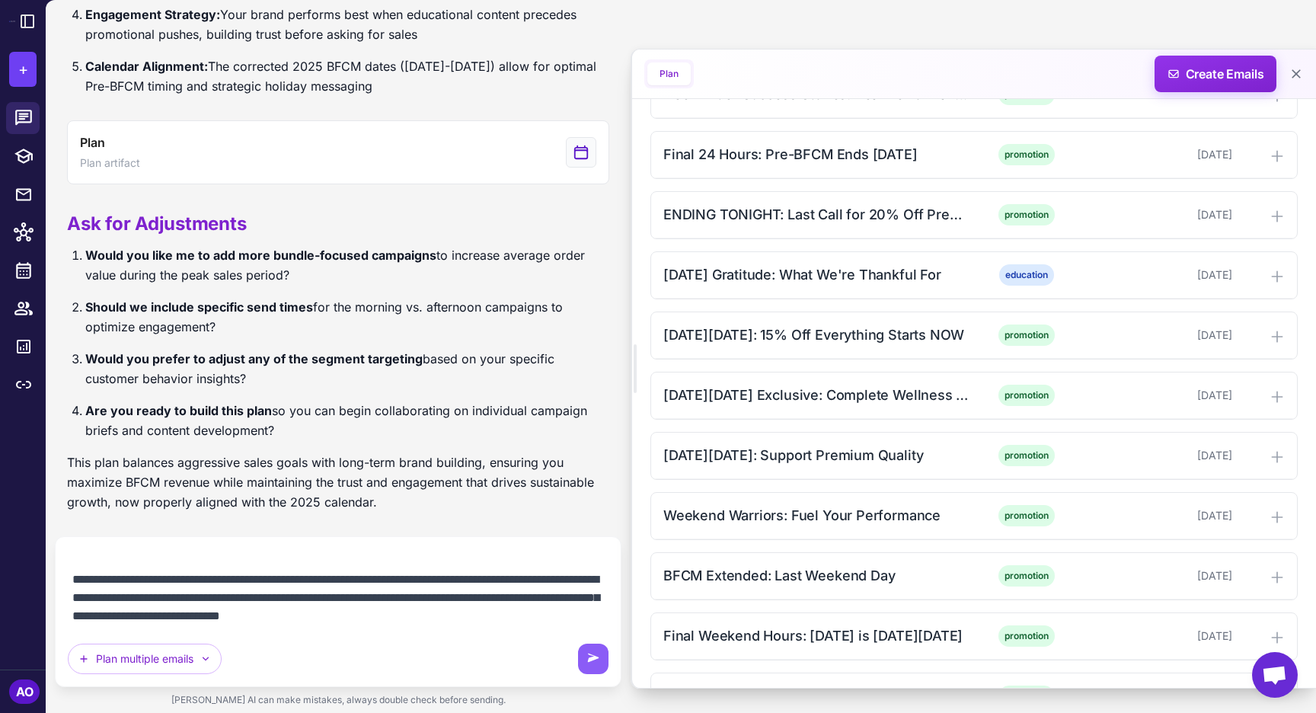
click at [156, 599] on textarea at bounding box center [338, 588] width 541 height 79
click at [606, 623] on textarea at bounding box center [338, 588] width 541 height 79
click at [769, 333] on div "[DATE][DATE]: 15% Off Everything Starts NOW" at bounding box center [817, 334] width 308 height 21
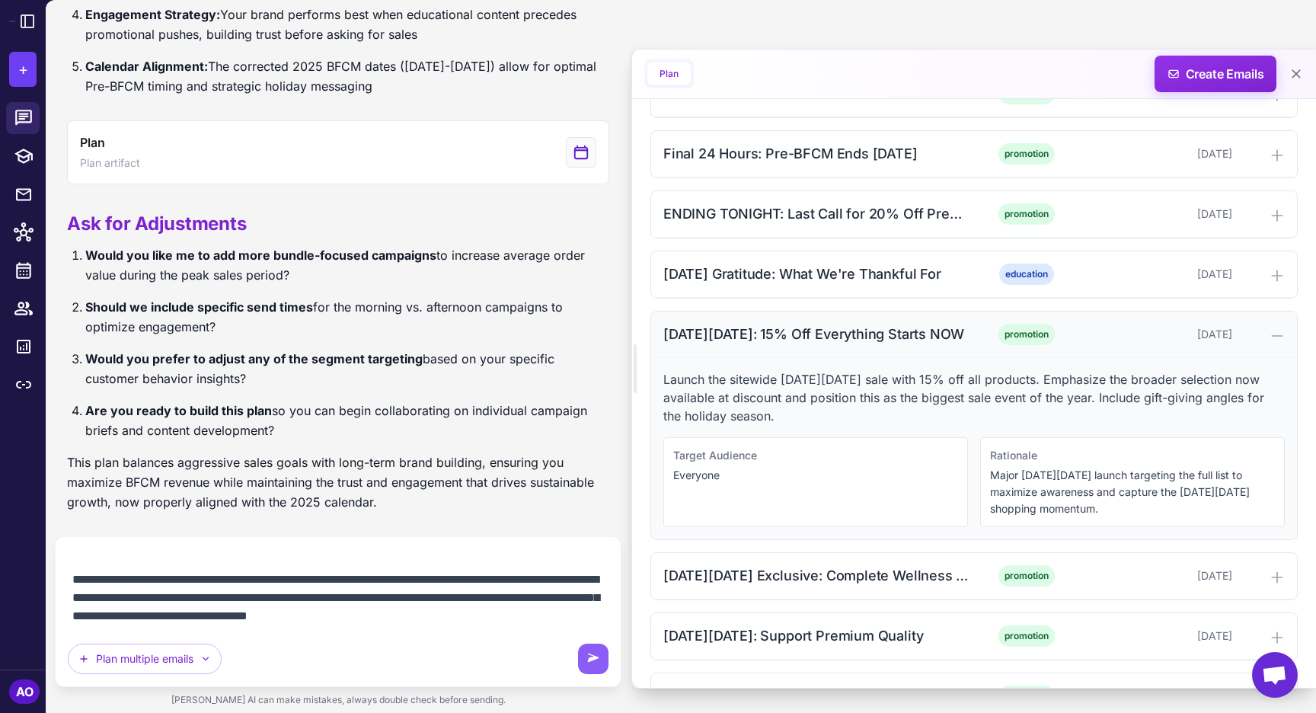
click at [769, 333] on div "[DATE][DATE]: 15% Off Everything Starts NOW" at bounding box center [817, 334] width 308 height 21
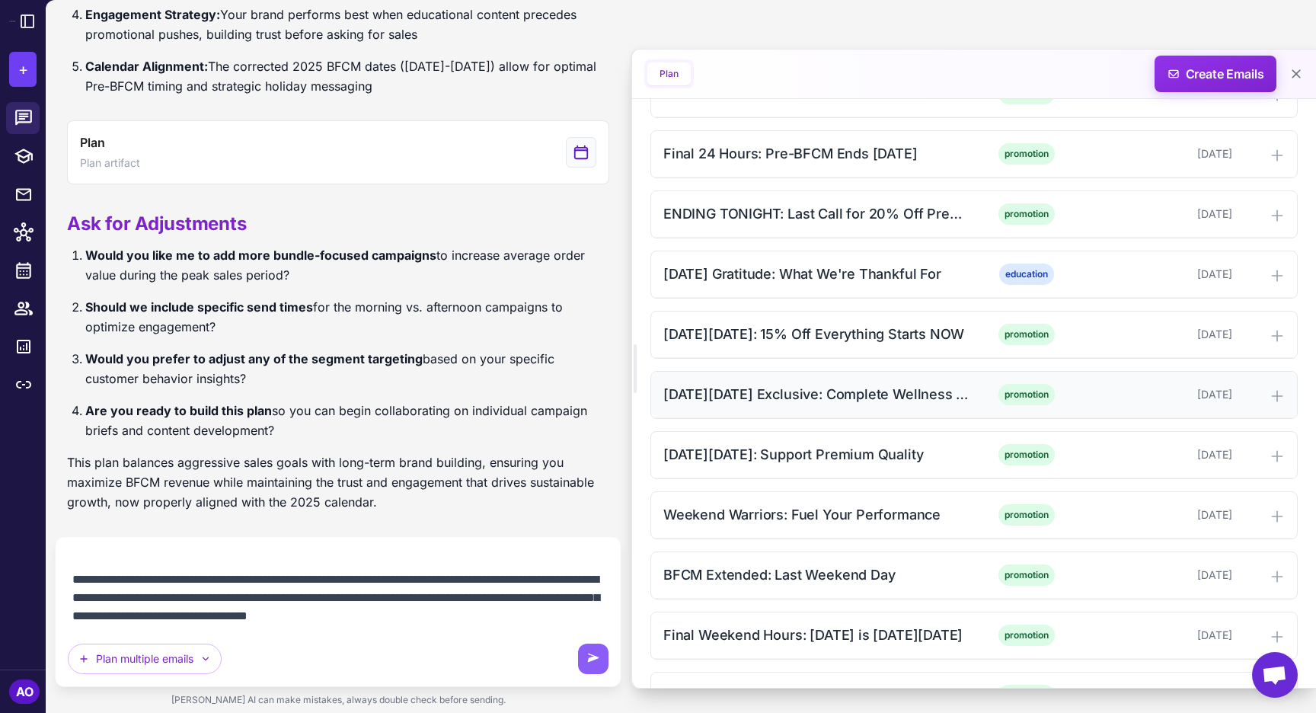
click at [766, 399] on div "[DATE][DATE] Exclusive: Complete Wellness Stack" at bounding box center [817, 394] width 308 height 21
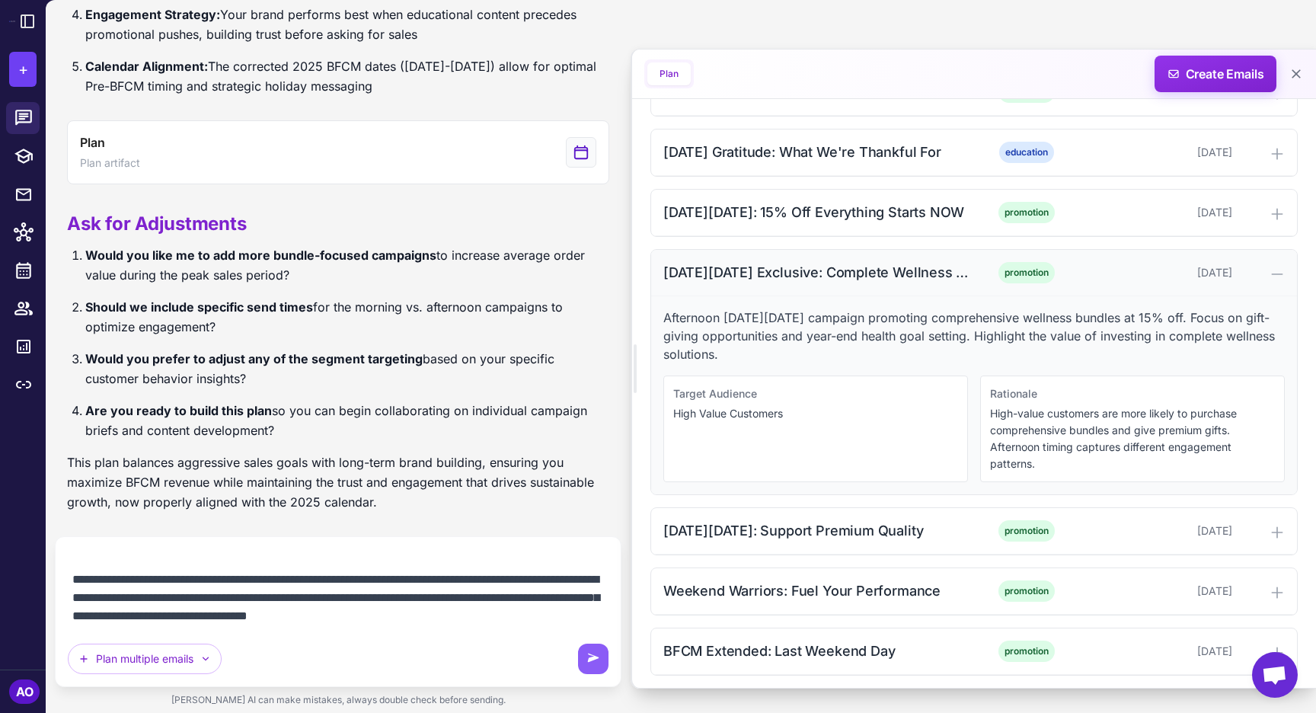
scroll to position [1605, 0]
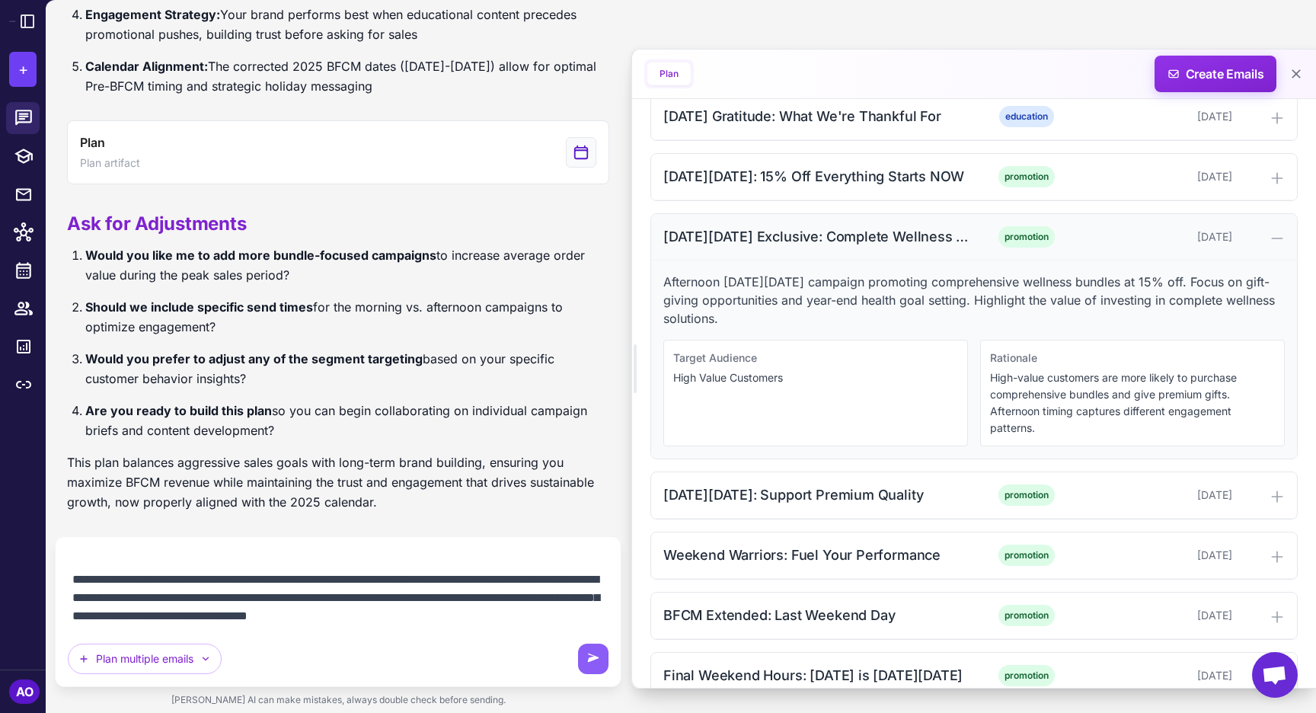
click at [769, 238] on div "[DATE][DATE] Exclusive: Complete Wellness Stack" at bounding box center [817, 236] width 308 height 21
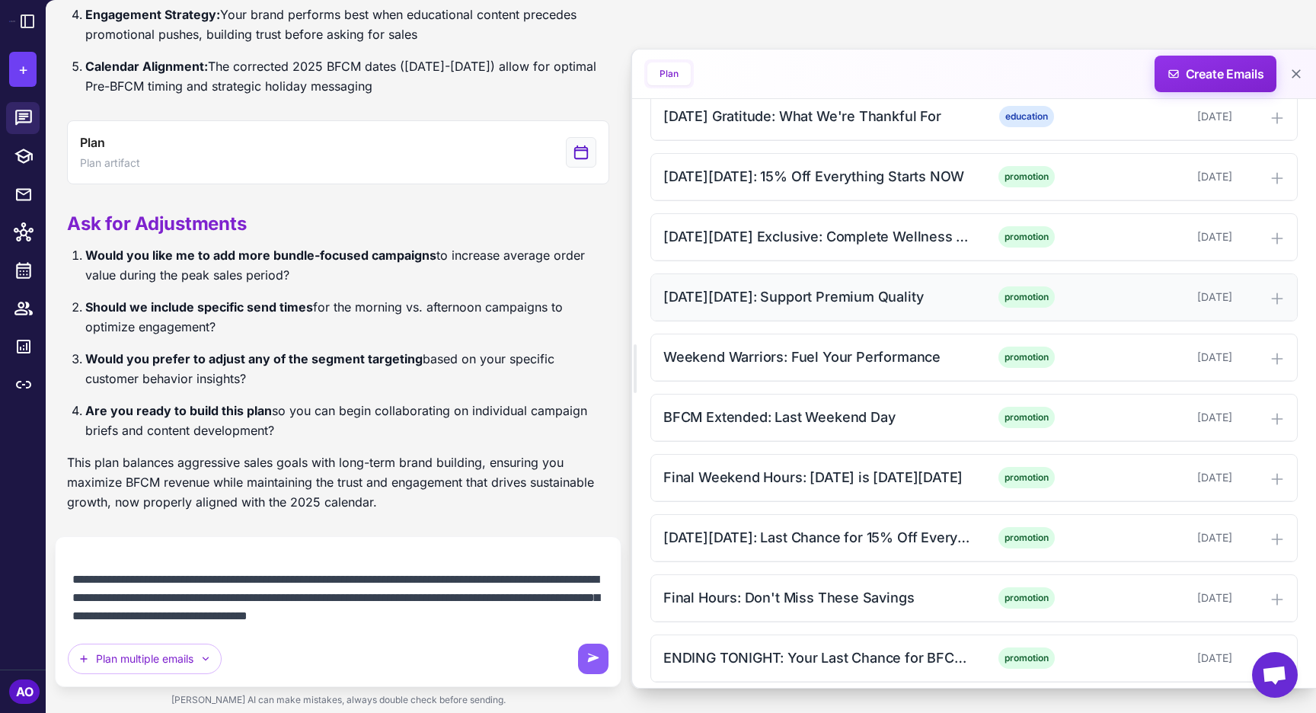
click at [752, 292] on div "[DATE][DATE]: Support Premium Quality" at bounding box center [817, 296] width 308 height 21
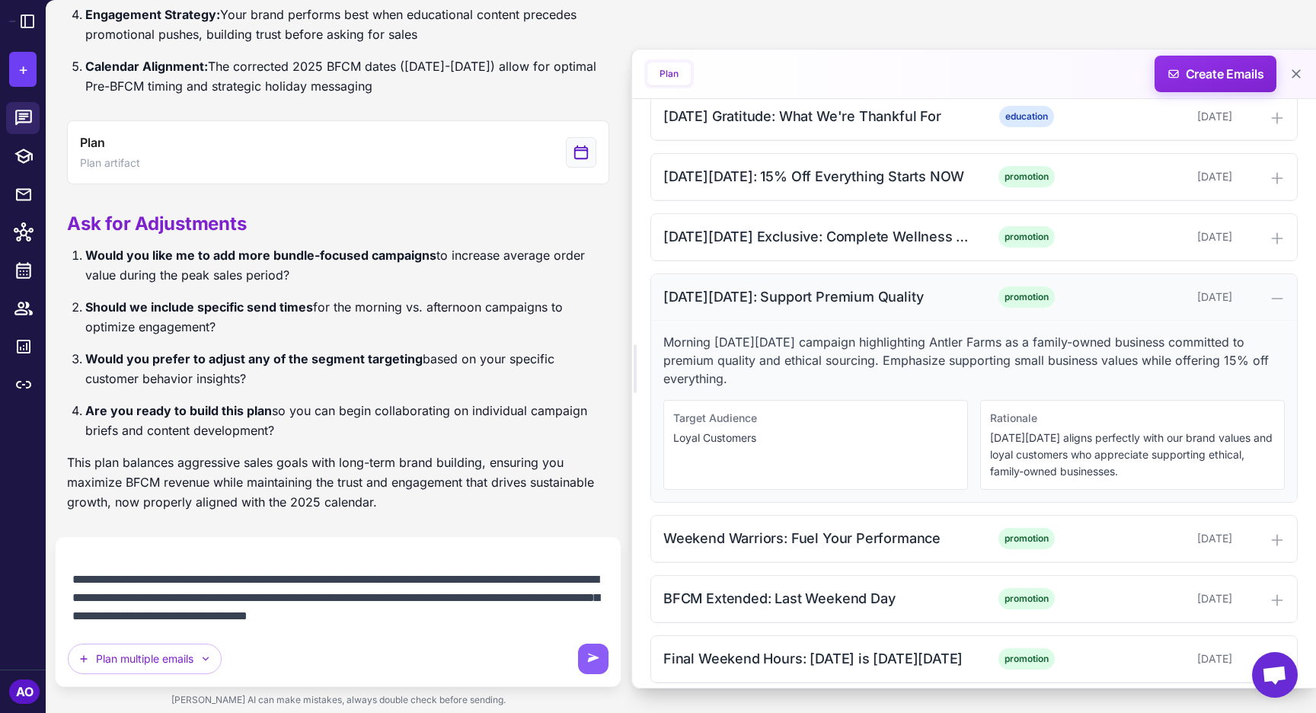
click at [752, 292] on div "[DATE][DATE]: Support Premium Quality" at bounding box center [817, 296] width 308 height 21
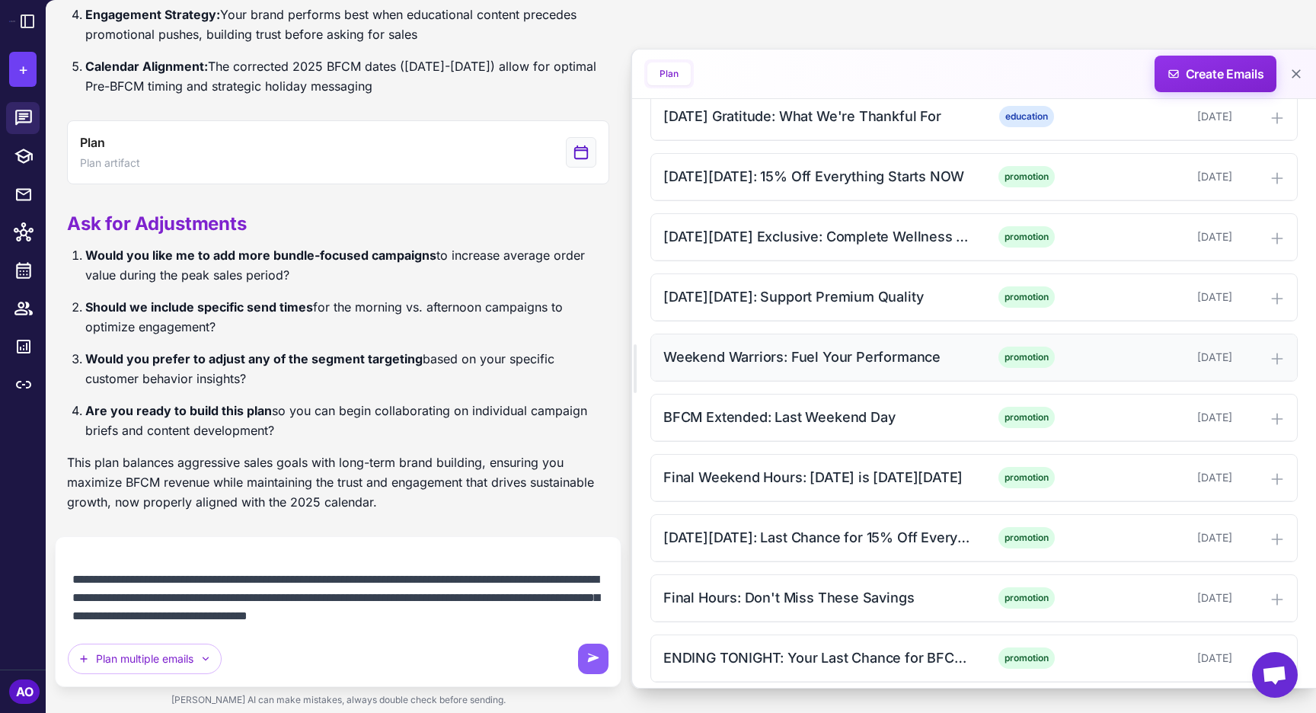
click at [734, 351] on div "Weekend Warriors: Fuel Your Performance" at bounding box center [817, 357] width 308 height 21
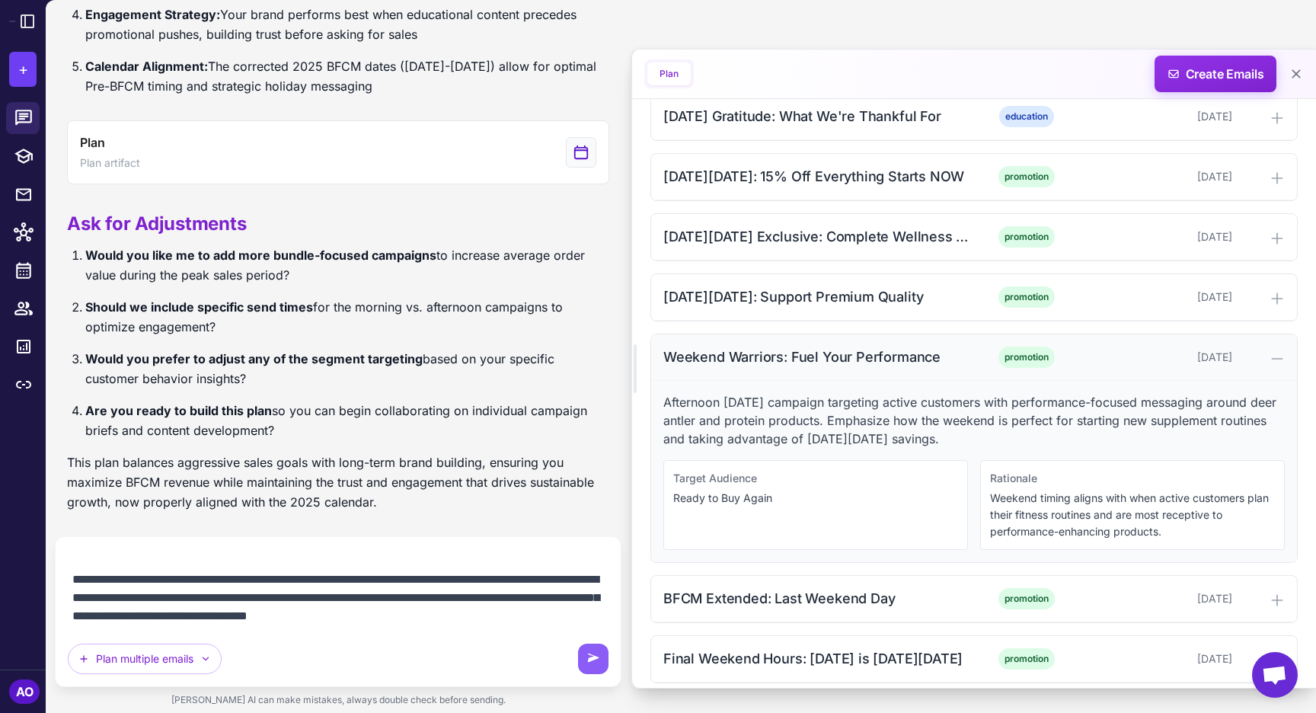
click at [734, 351] on div "Weekend Warriors: Fuel Your Performance" at bounding box center [817, 357] width 308 height 21
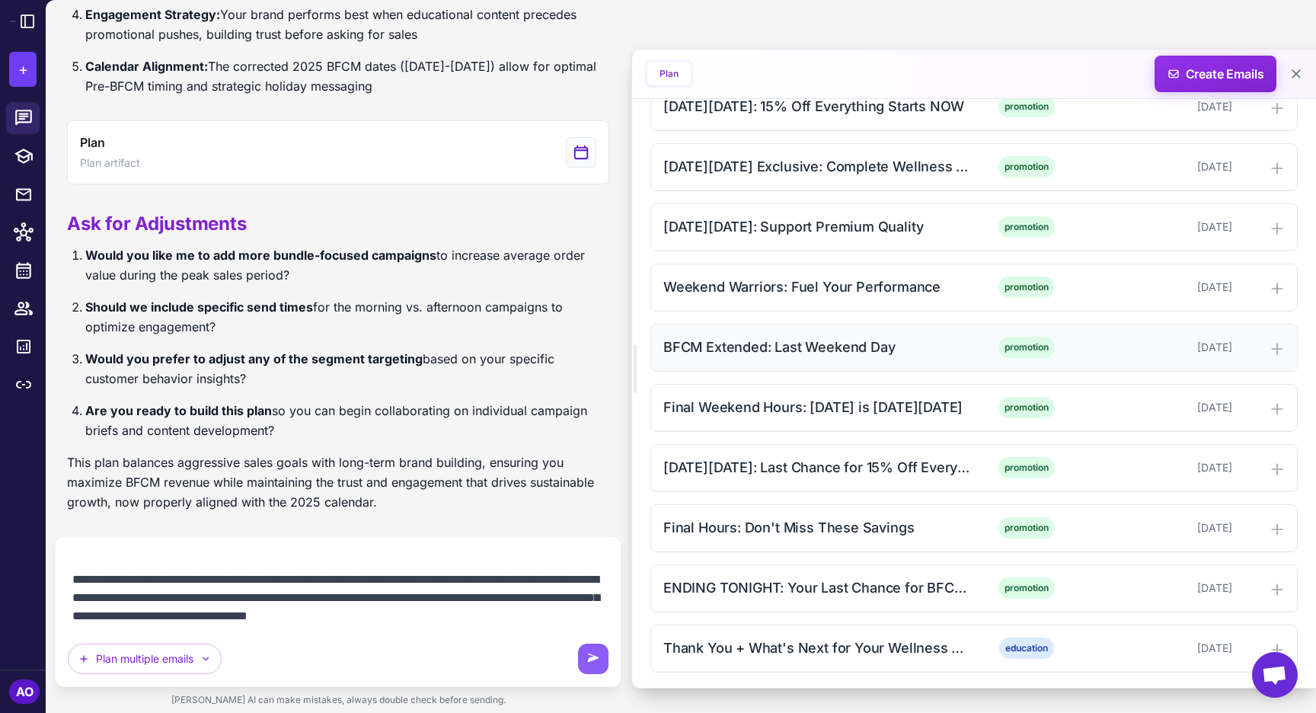
scroll to position [1678, 0]
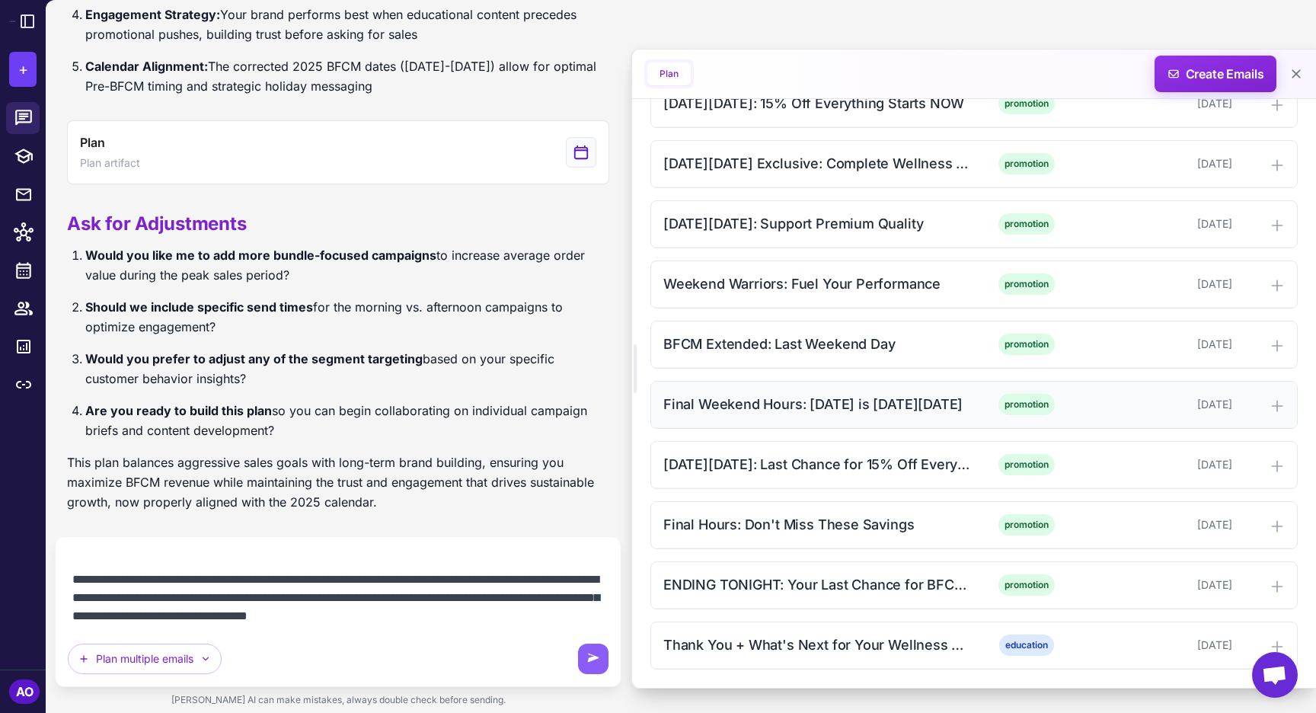
click at [738, 401] on div "Final Weekend Hours: [DATE] is [DATE][DATE]" at bounding box center [817, 404] width 308 height 21
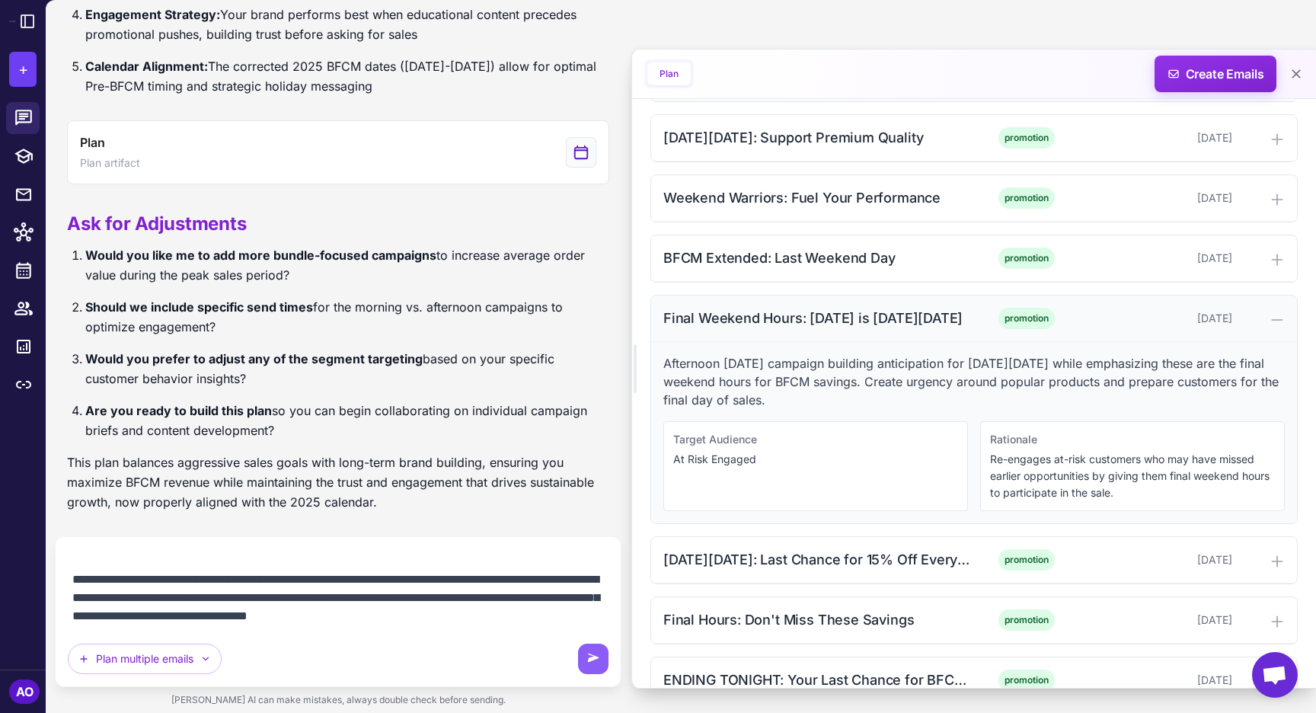
scroll to position [1770, 0]
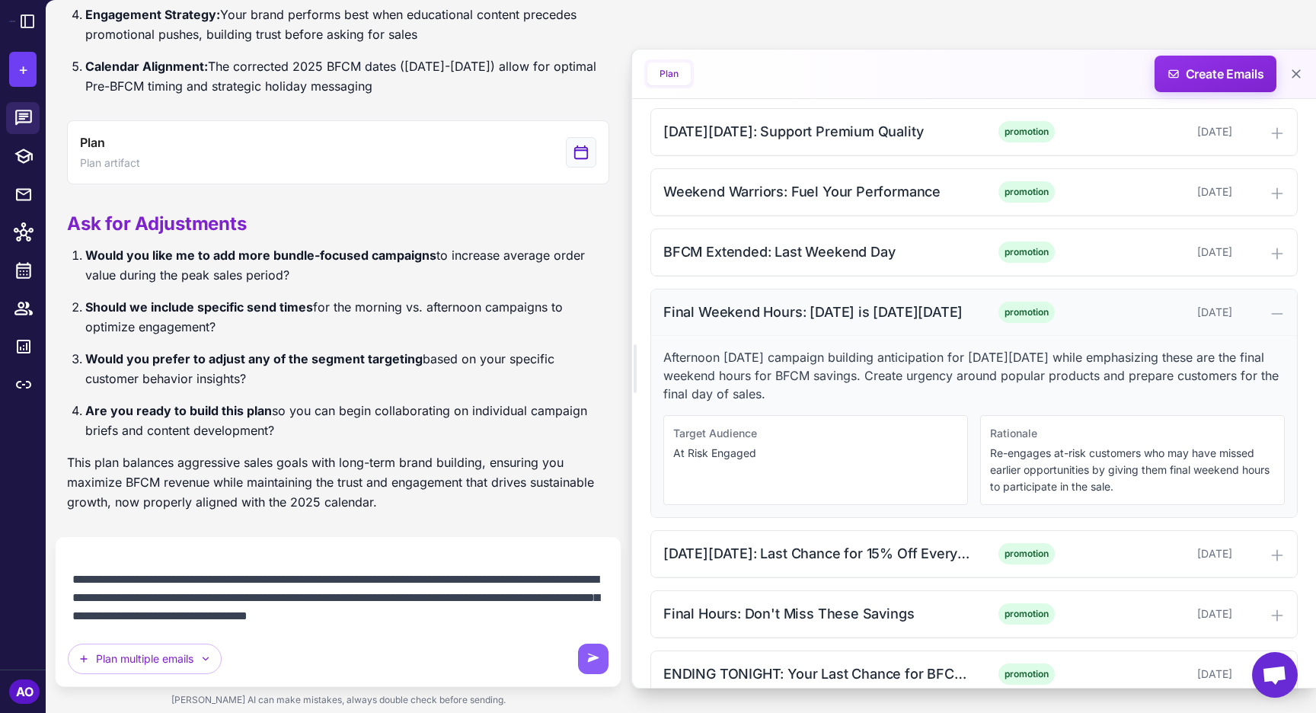
click at [764, 311] on div "Final Weekend Hours: [DATE] is [DATE][DATE]" at bounding box center [817, 312] width 308 height 21
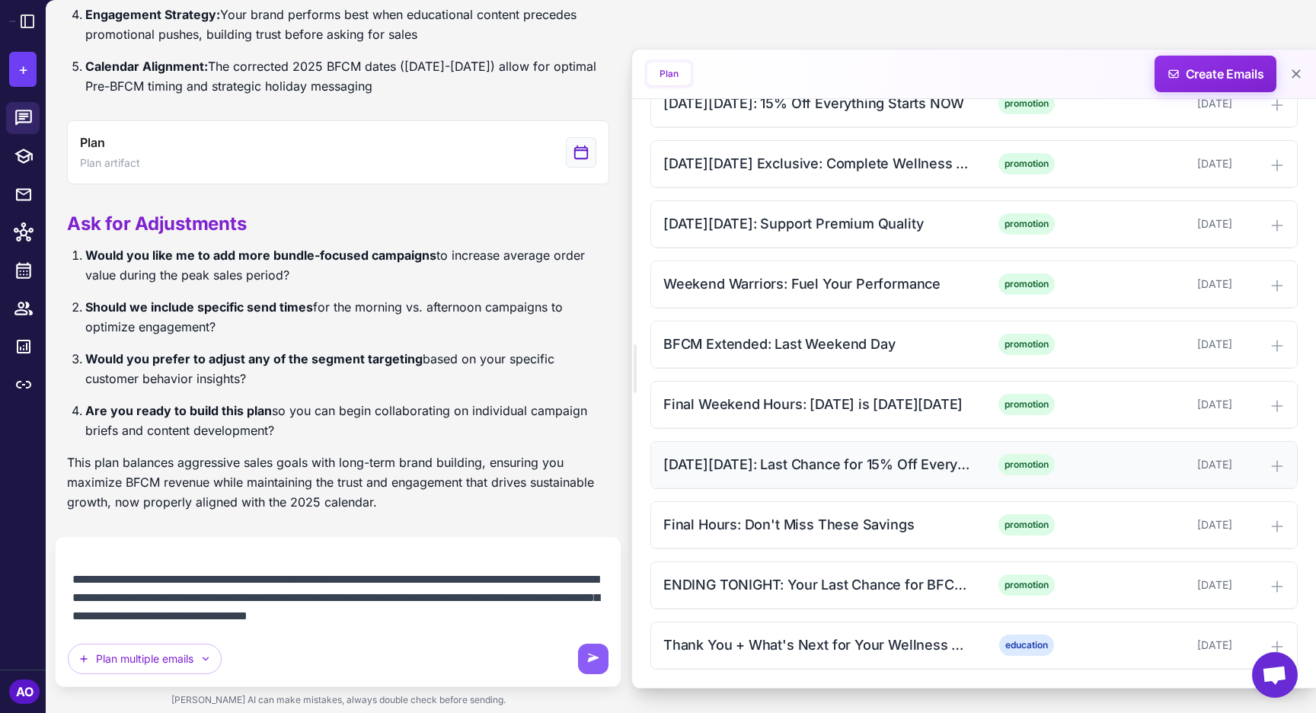
click at [744, 471] on div "[DATE][DATE]: Last Chance for 15% Off Everything" at bounding box center [817, 464] width 308 height 21
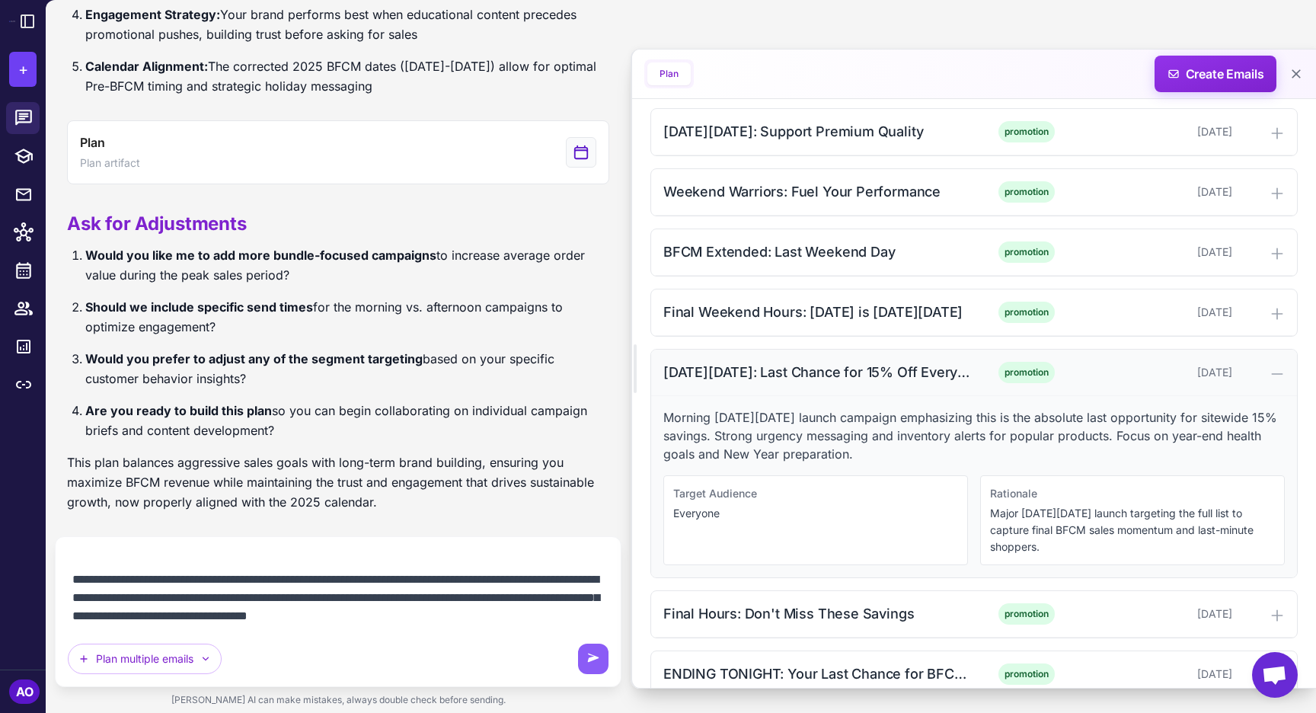
click at [755, 379] on div "[DATE][DATE]: Last Chance for 15% Off Everything" at bounding box center [817, 372] width 308 height 21
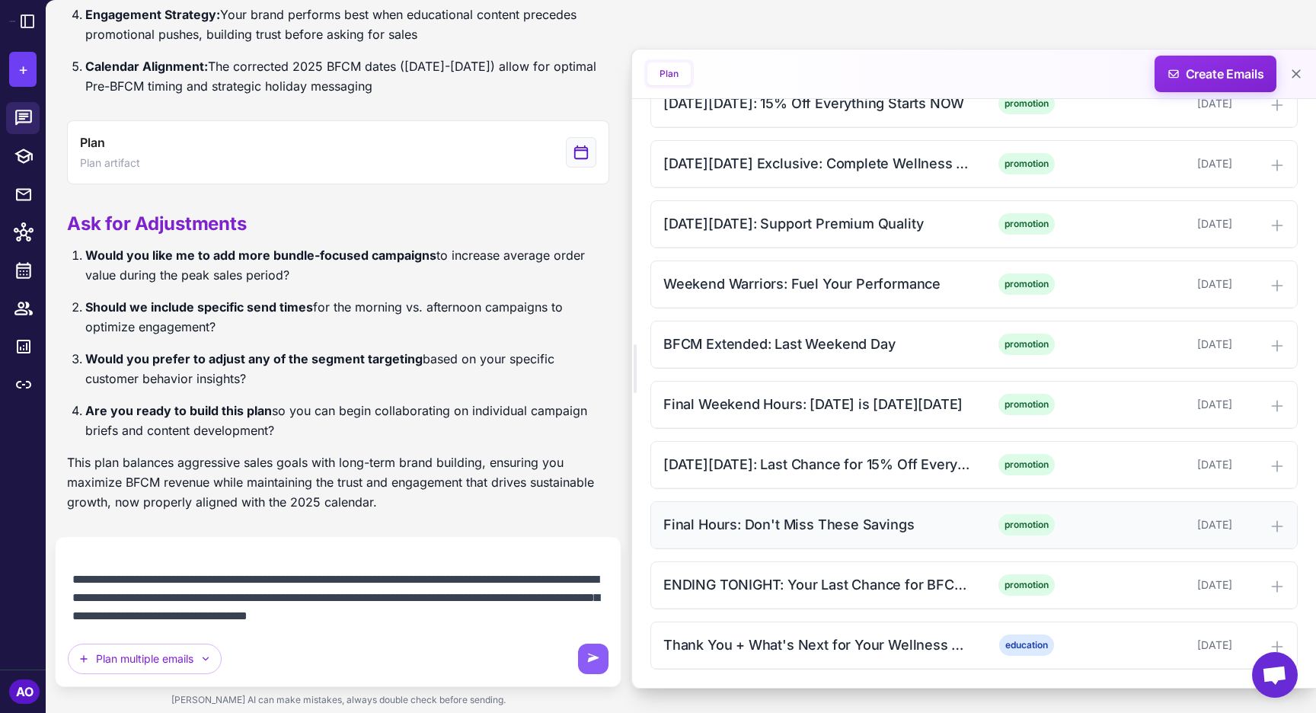
click at [756, 522] on div "Final Hours: Don't Miss These Savings" at bounding box center [817, 524] width 308 height 21
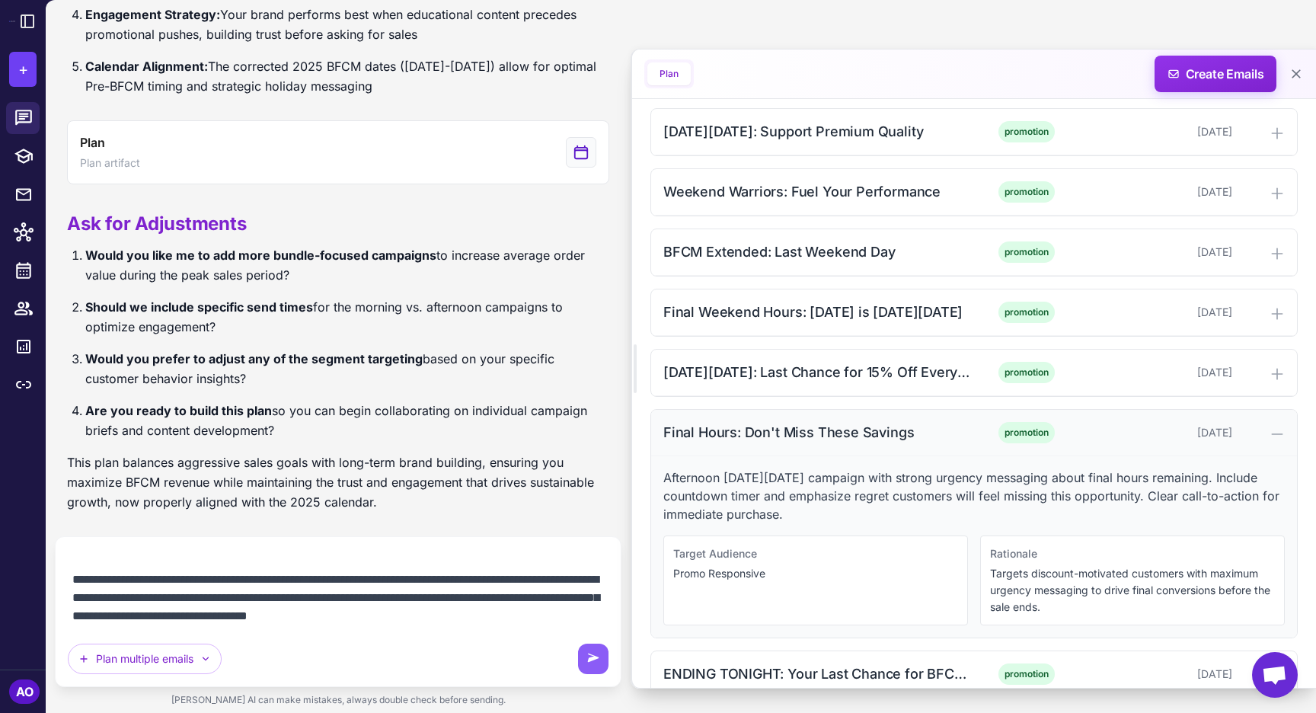
click at [755, 442] on div "Final Hours: Don't Miss These Savings" at bounding box center [817, 432] width 308 height 21
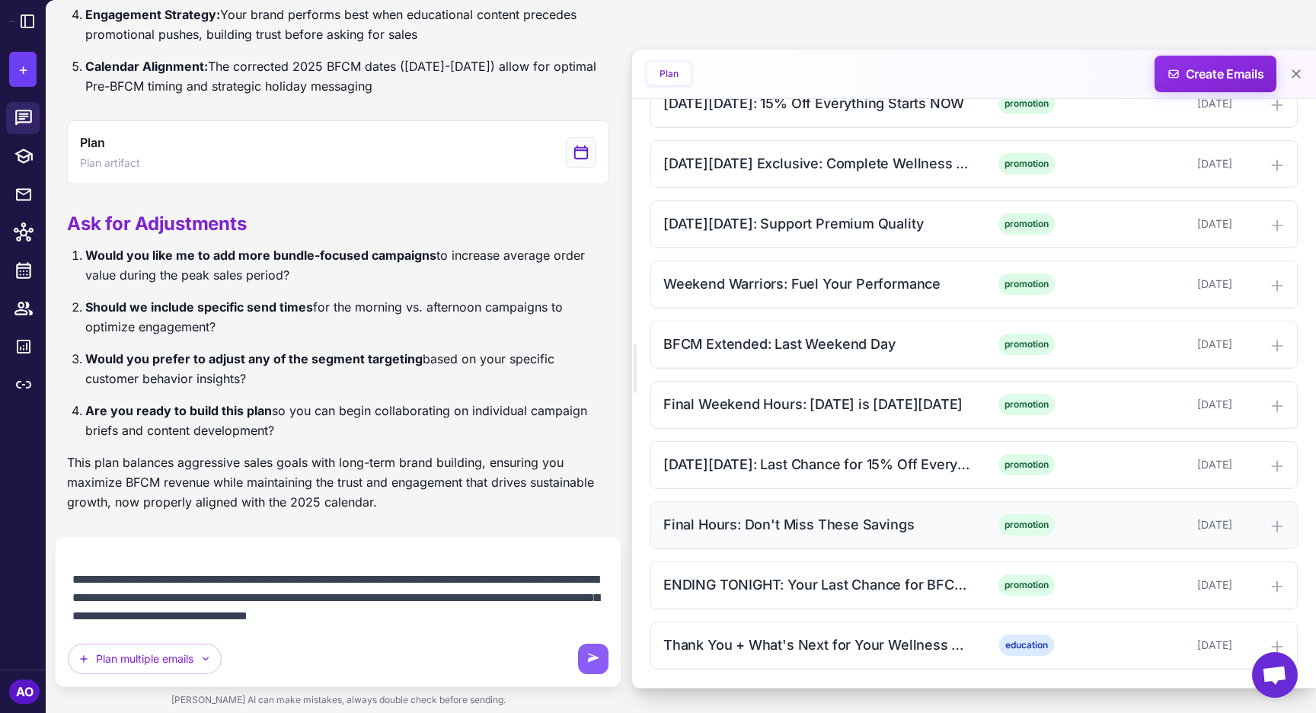
scroll to position [1678, 0]
click at [767, 653] on div "Thank You + What's Next for Your Wellness Journey" at bounding box center [817, 644] width 308 height 21
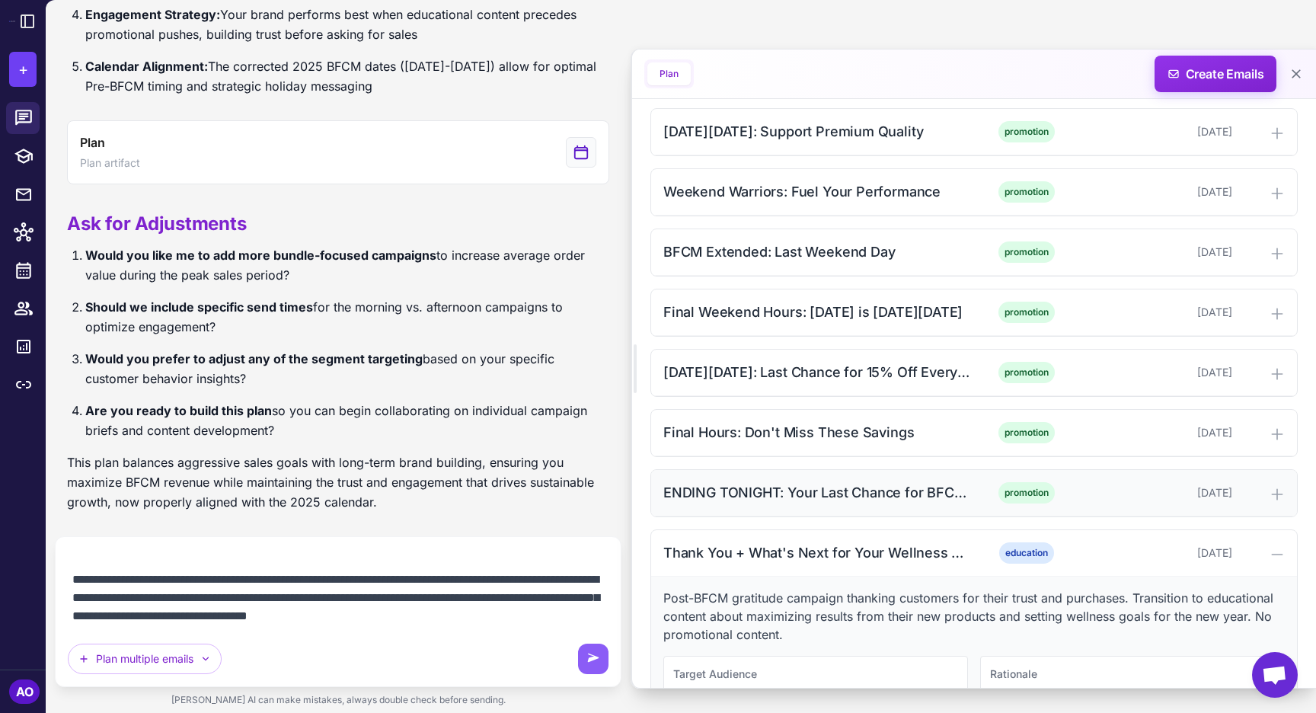
click at [796, 488] on div "ENDING TONIGHT: Your Last Chance for BFCM Savings" at bounding box center [817, 492] width 308 height 21
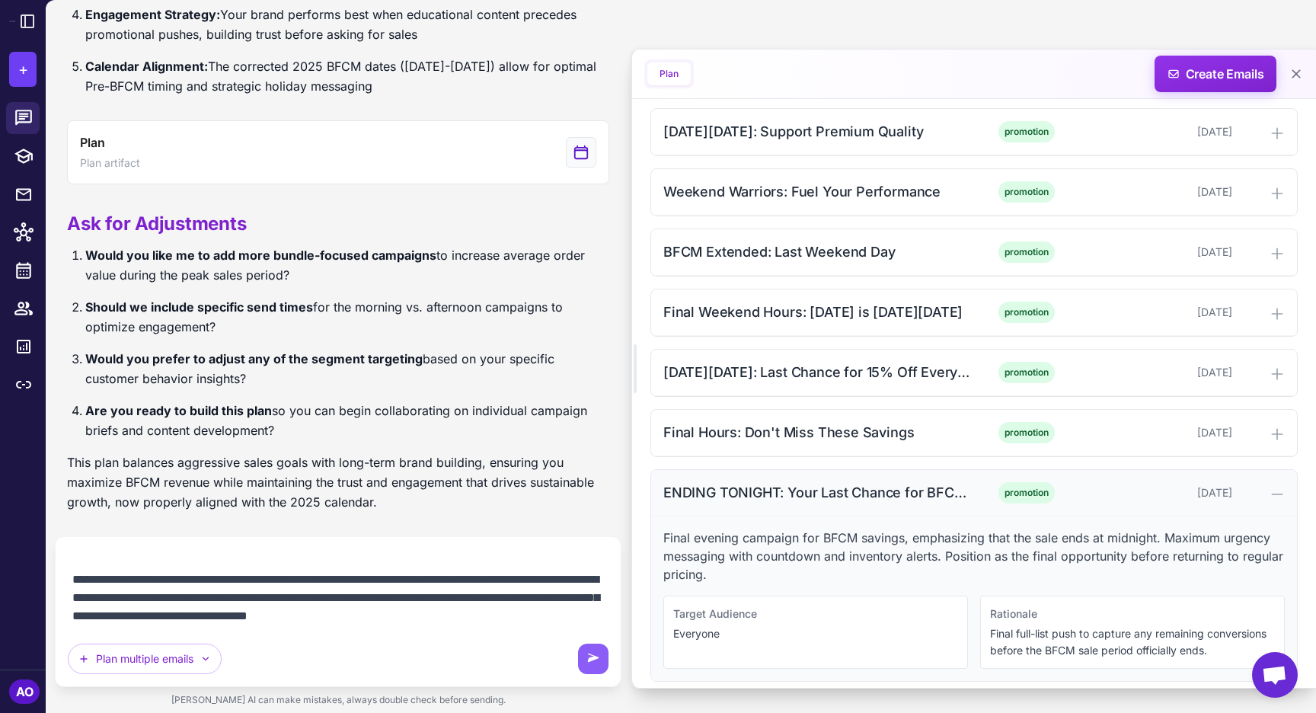
click at [796, 488] on div "ENDING TONIGHT: Your Last Chance for BFCM Savings" at bounding box center [817, 492] width 308 height 21
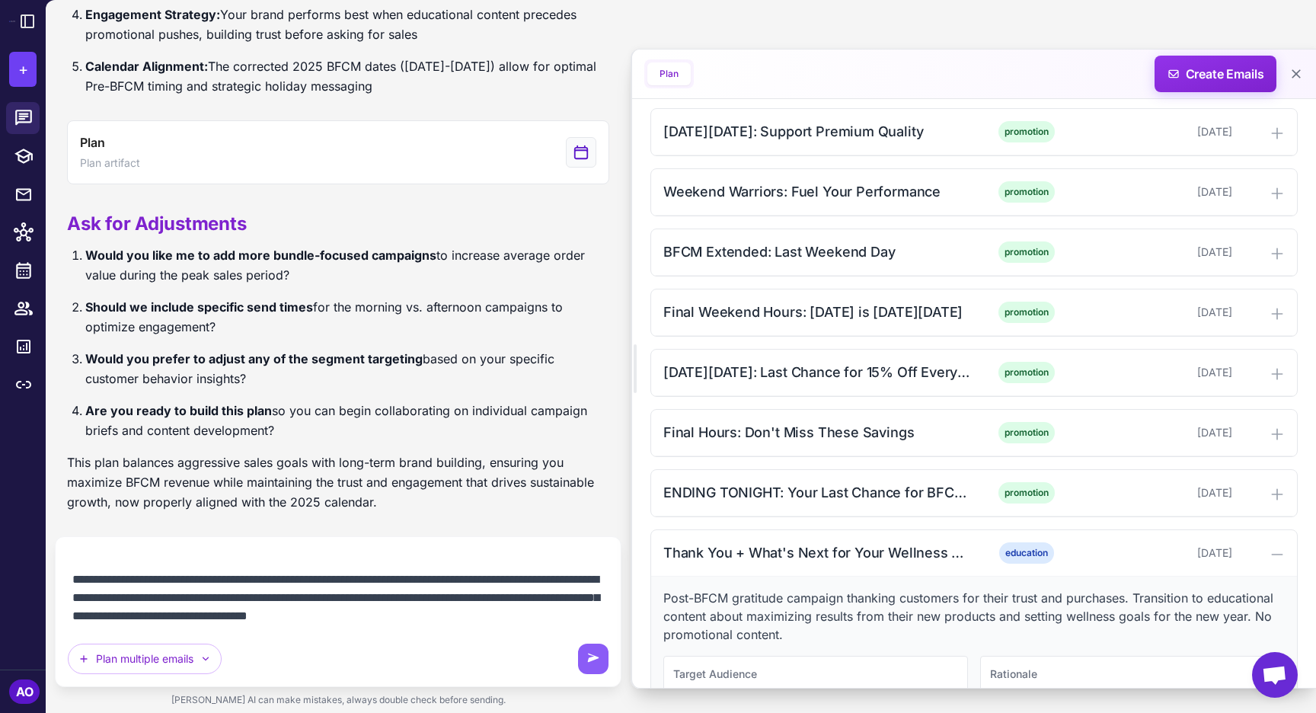
click at [523, 610] on textarea at bounding box center [338, 588] width 541 height 79
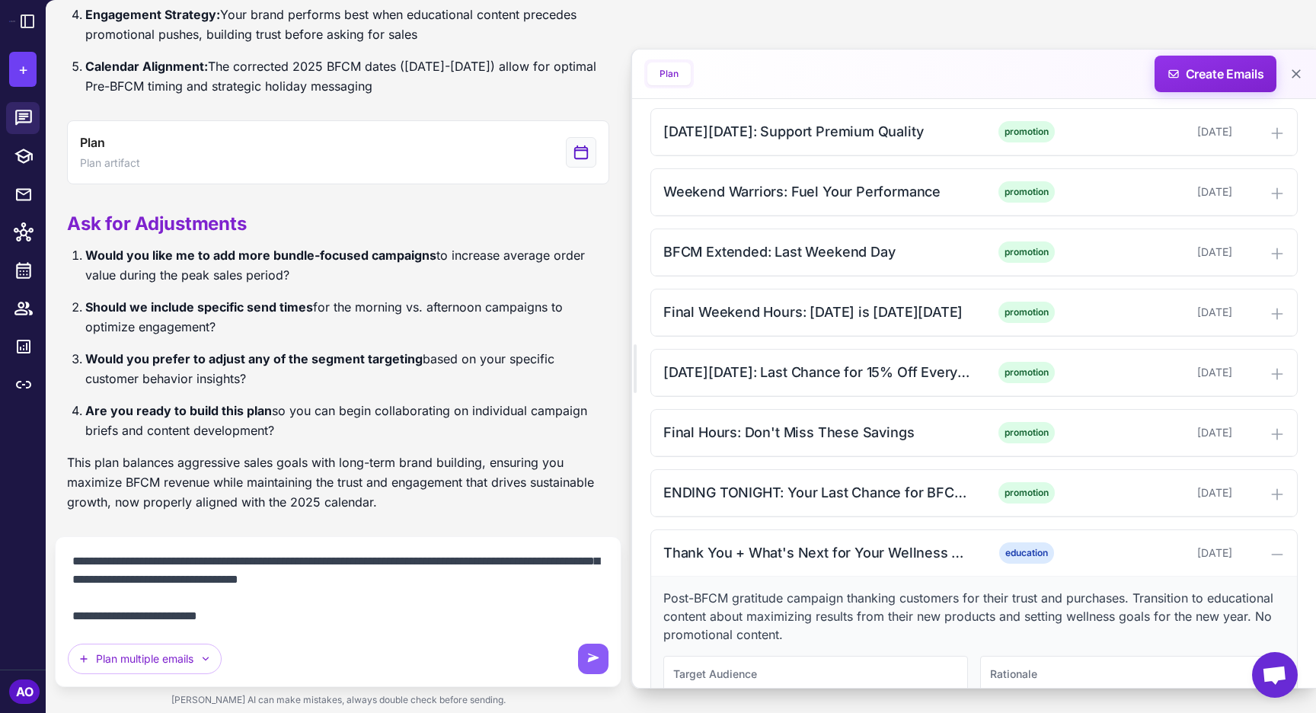
type textarea "**********"
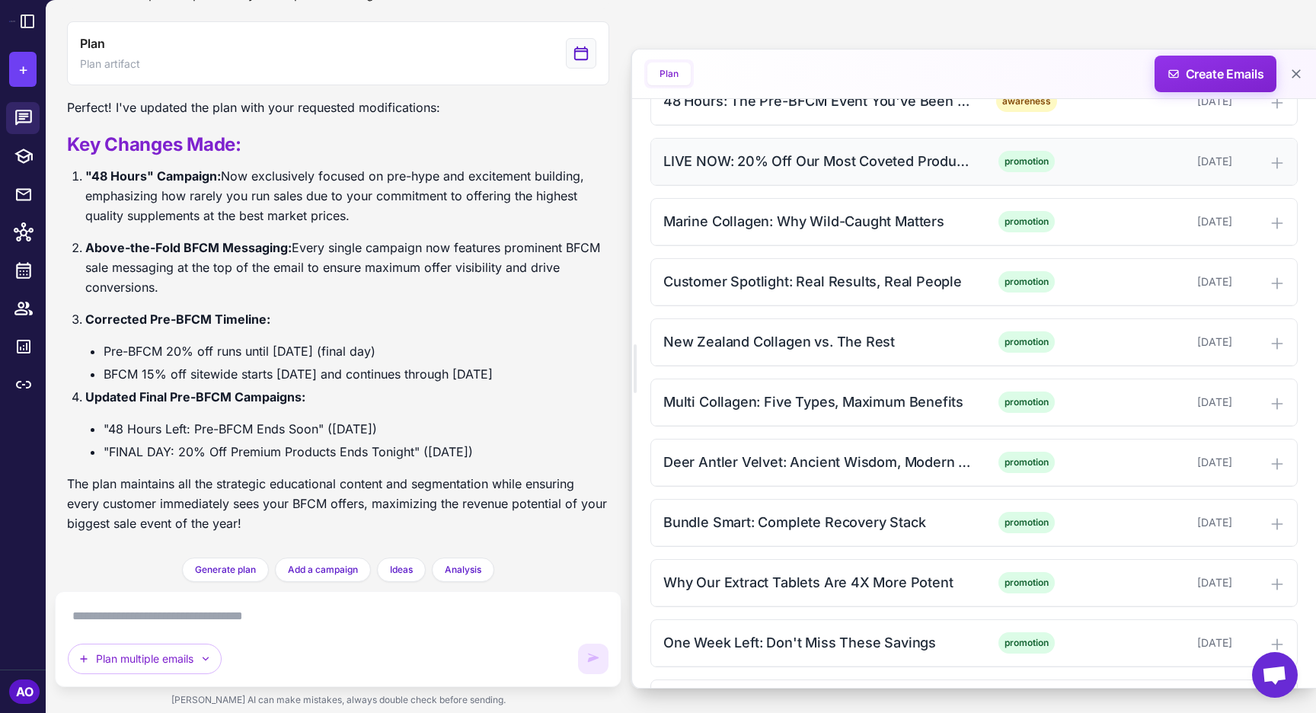
scroll to position [695, 0]
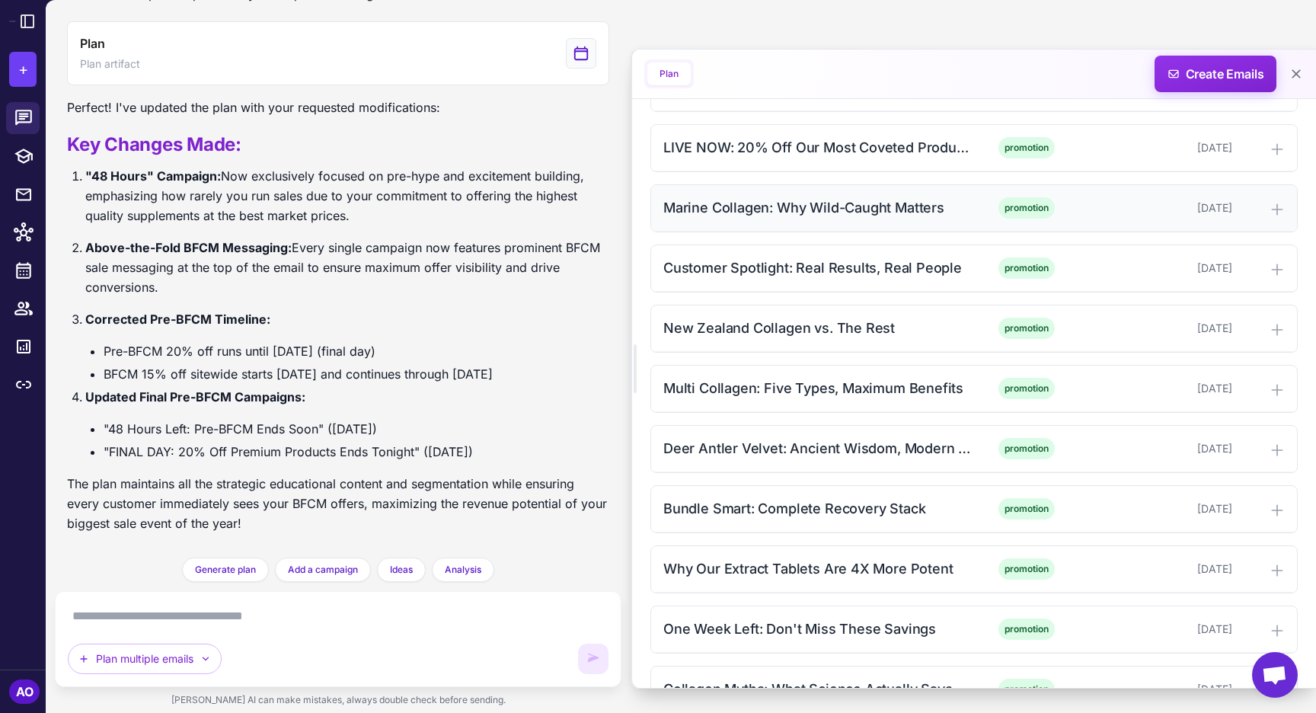
click at [744, 193] on div "Marine Collagen: Why Wild-Caught Matters promotion [DATE]" at bounding box center [974, 208] width 646 height 46
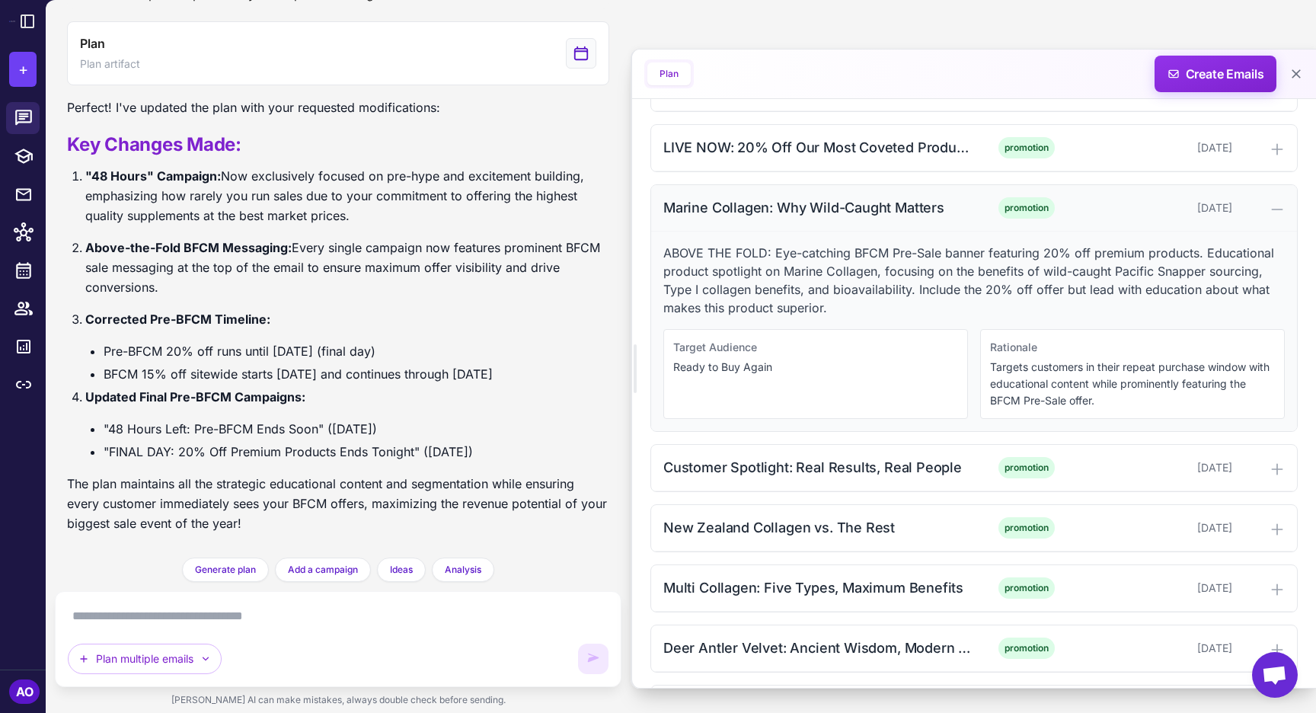
click at [744, 200] on div "Marine Collagen: Why Wild-Caught Matters" at bounding box center [817, 207] width 308 height 21
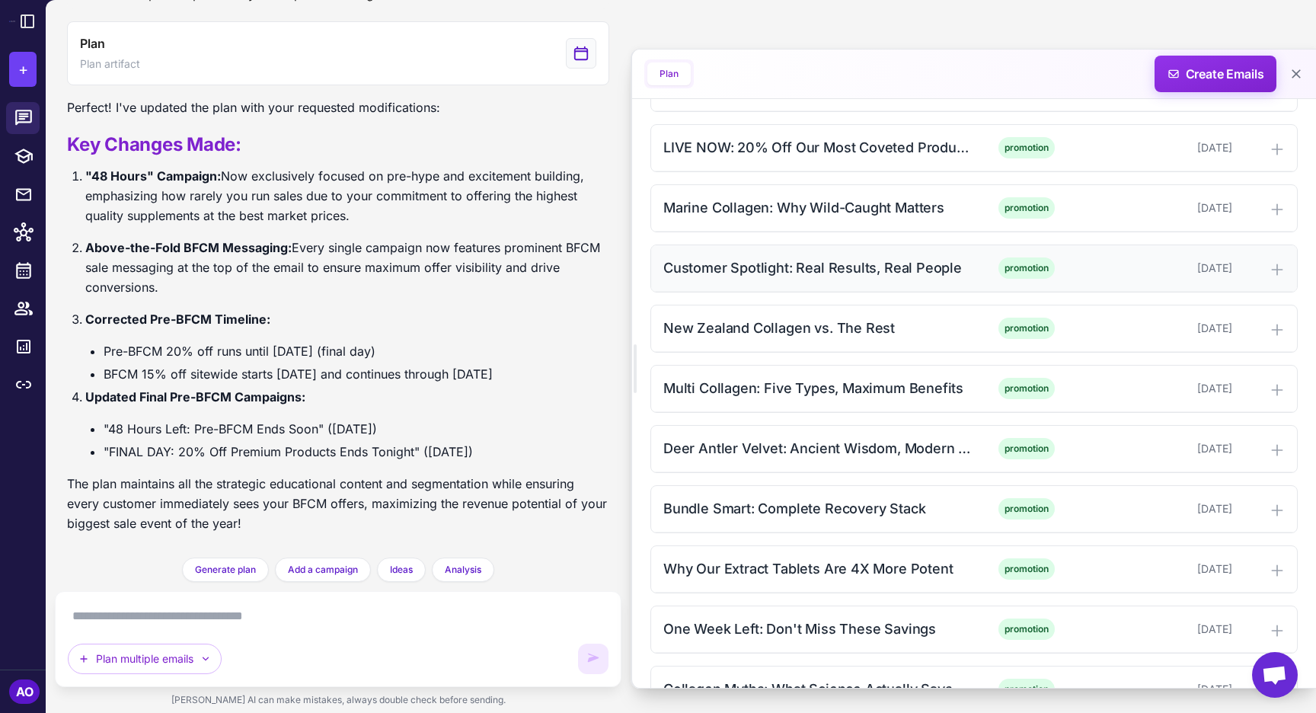
click at [733, 278] on div "Customer Spotlight: Real Results, Real People promotion [DATE]" at bounding box center [974, 268] width 646 height 46
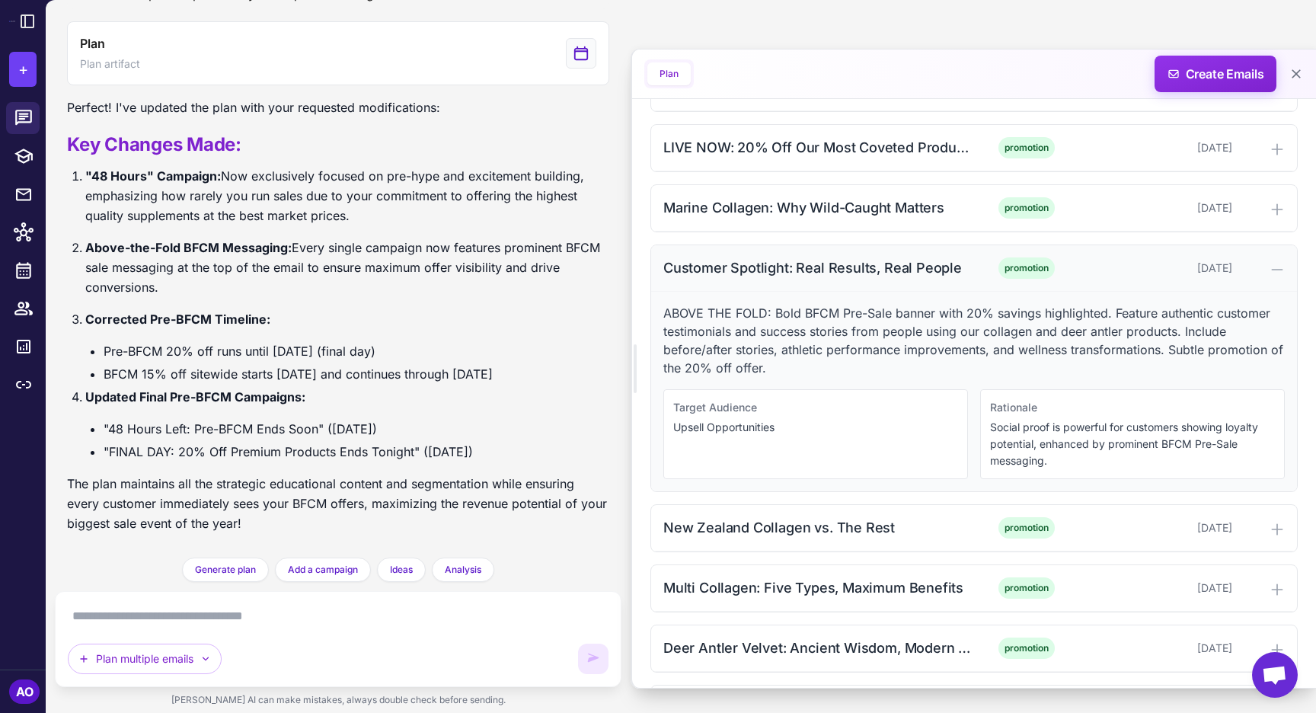
click at [733, 278] on div "Customer Spotlight: Real Results, Real People promotion [DATE]" at bounding box center [974, 268] width 646 height 46
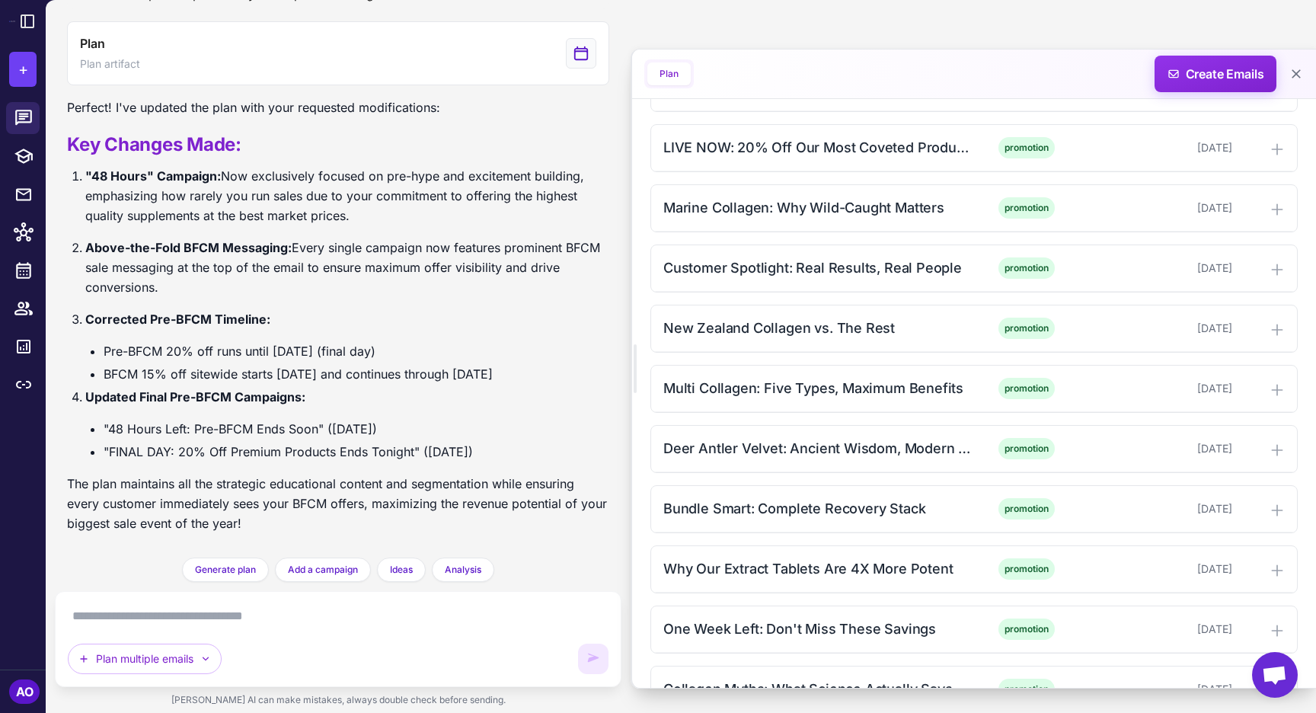
click at [733, 365] on div "Multi Collagen: Five Types, Maximum Benefits promotion [DATE]" at bounding box center [973, 389] width 647 height 48
click at [728, 331] on div "New Zealand Collagen vs. The Rest" at bounding box center [817, 328] width 308 height 21
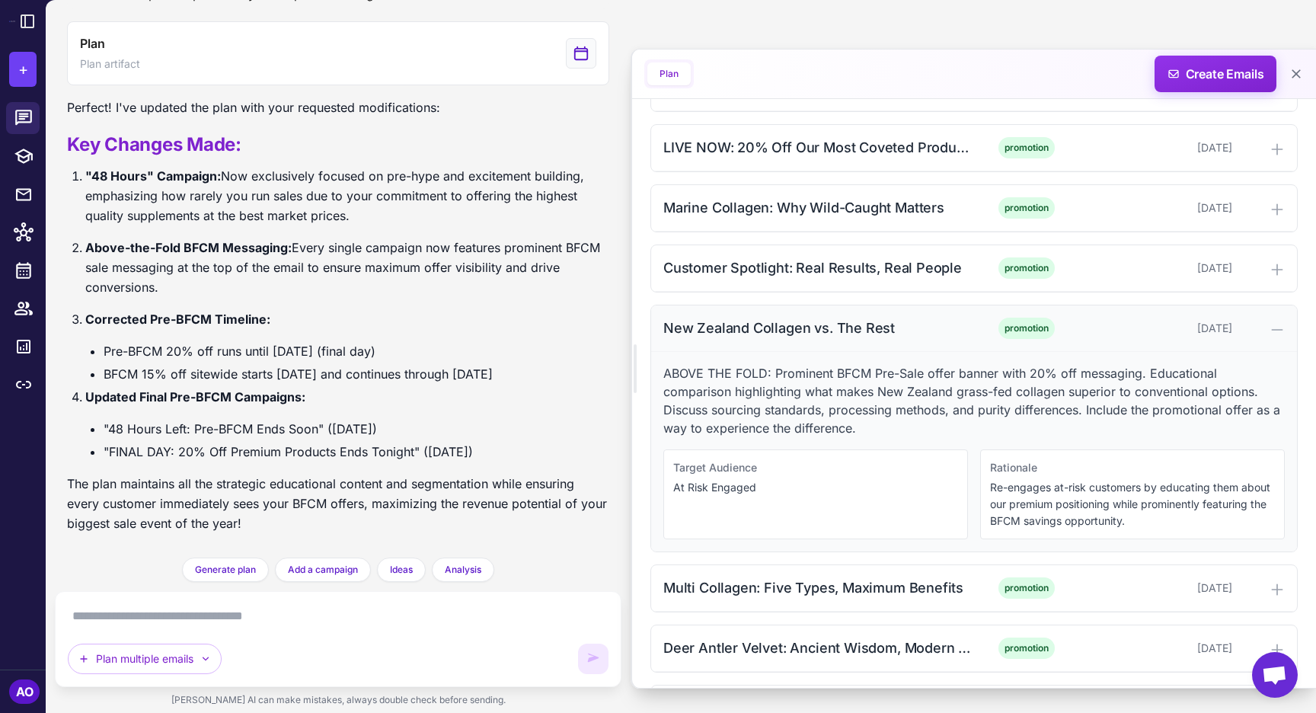
click at [728, 331] on div "New Zealand Collagen vs. The Rest" at bounding box center [817, 328] width 308 height 21
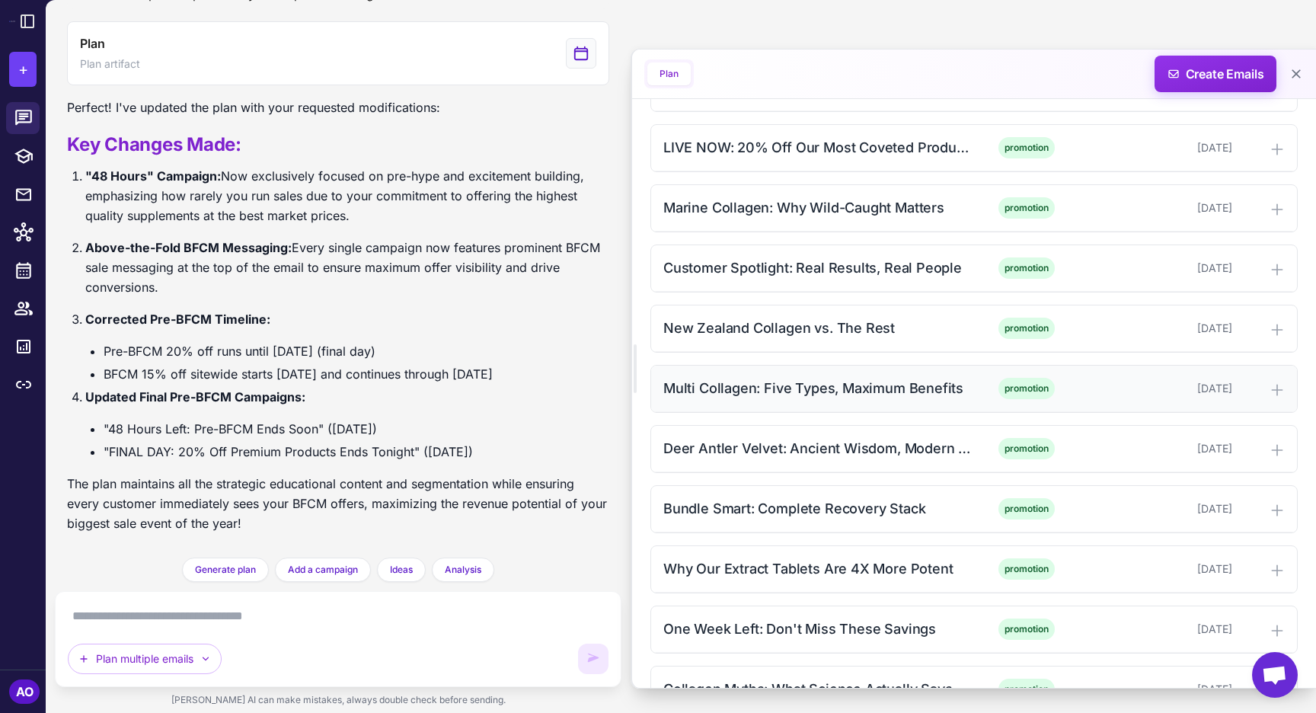
click at [734, 395] on div "Multi Collagen: Five Types, Maximum Benefits" at bounding box center [817, 388] width 308 height 21
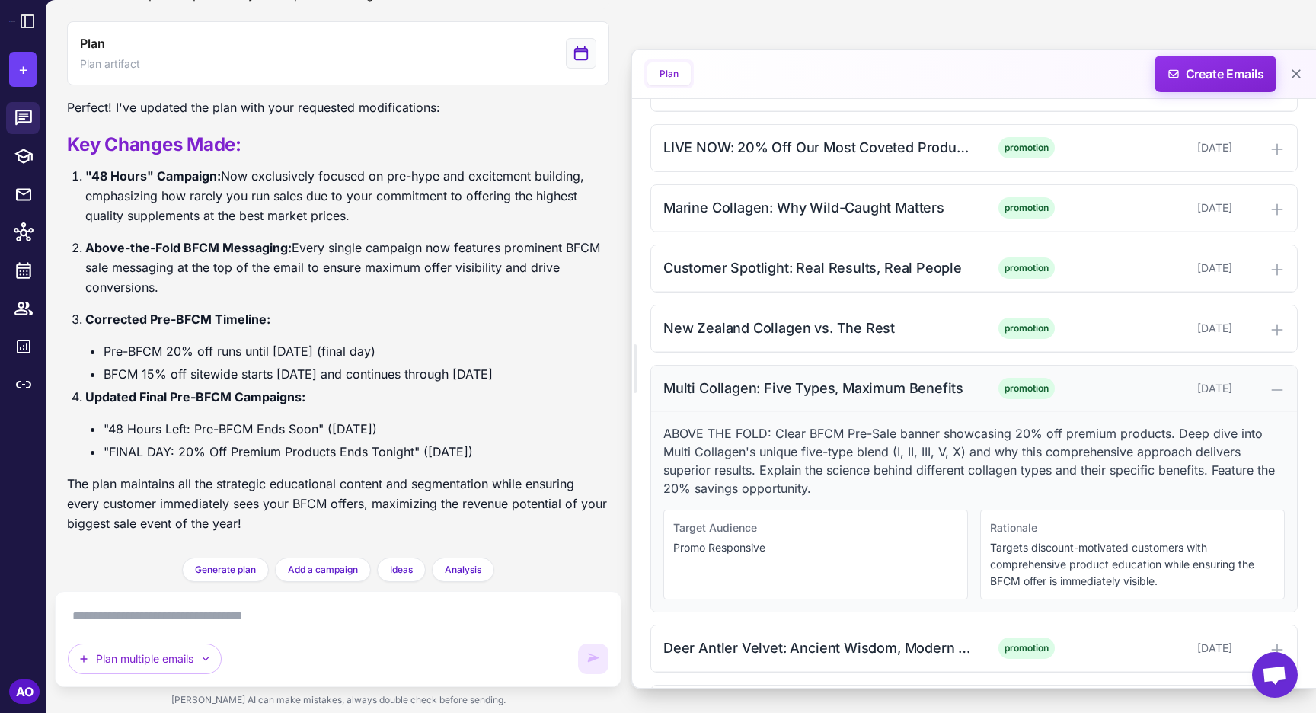
click at [734, 395] on div "Multi Collagen: Five Types, Maximum Benefits" at bounding box center [817, 388] width 308 height 21
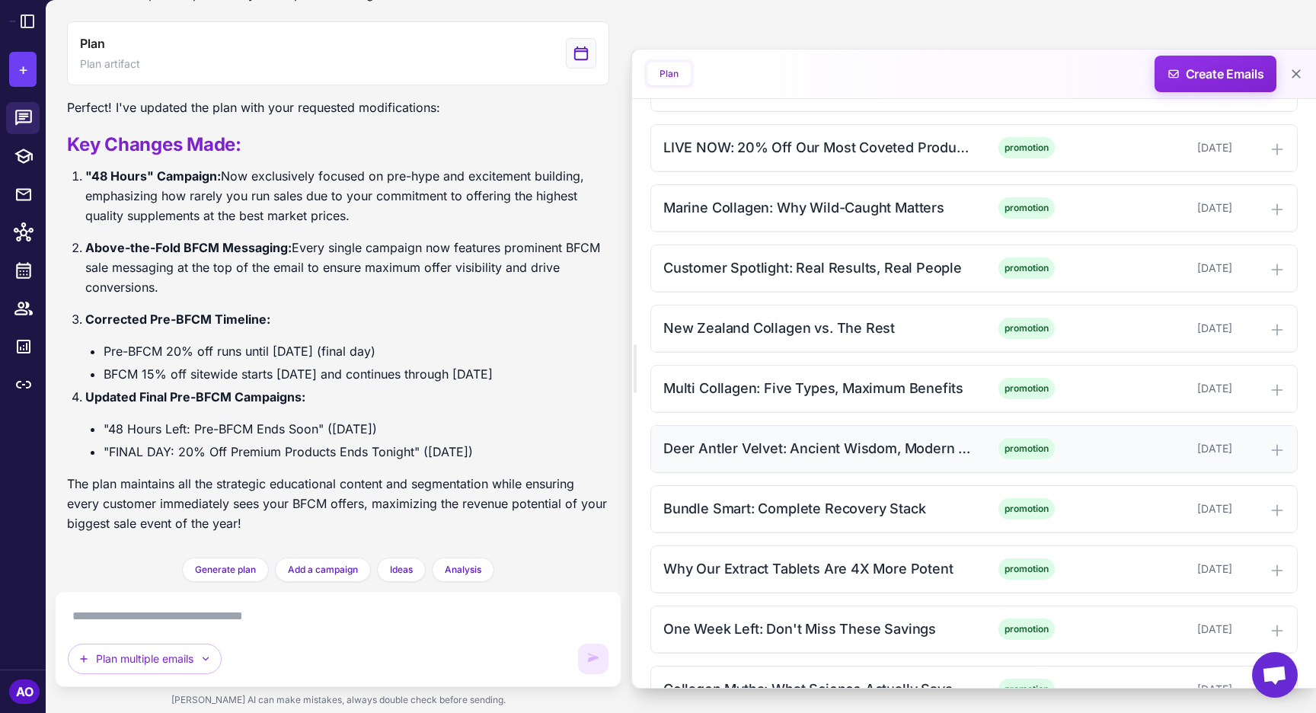
click at [734, 445] on div "Deer Antler Velvet: Ancient Wisdom, Modern Science" at bounding box center [817, 448] width 308 height 21
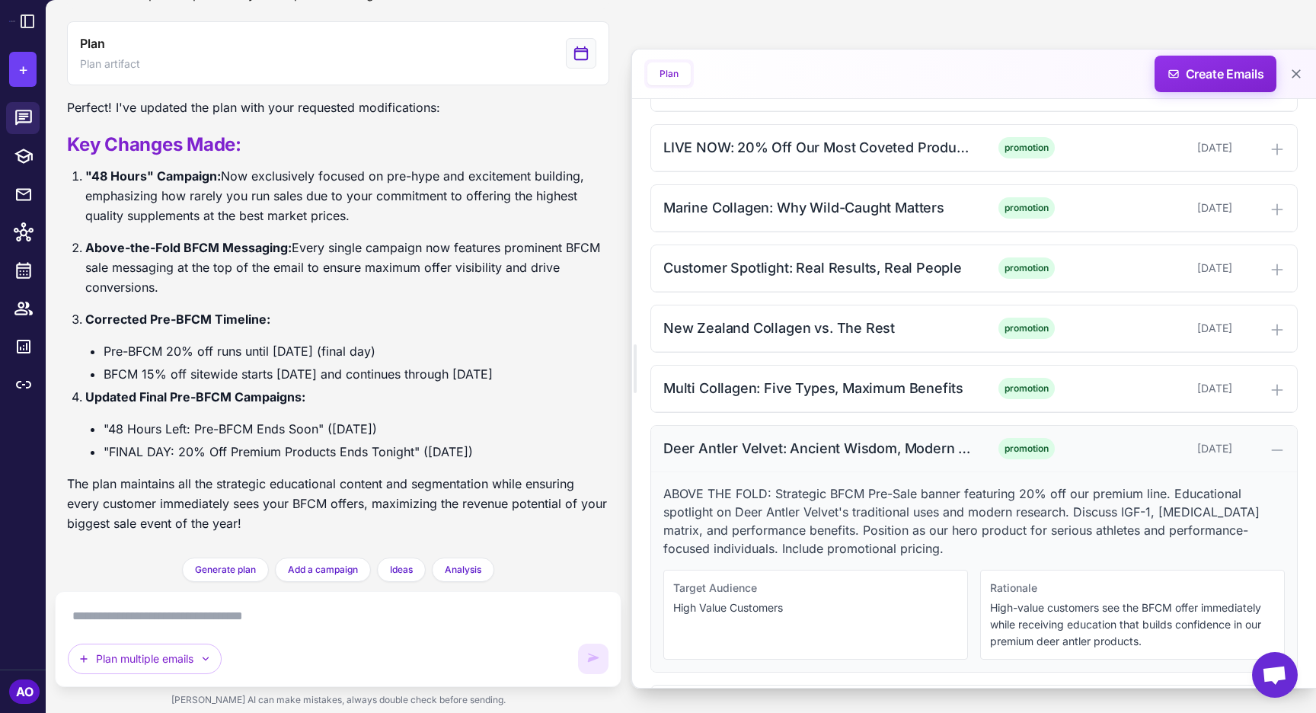
click at [734, 445] on div "Deer Antler Velvet: Ancient Wisdom, Modern Science" at bounding box center [817, 448] width 308 height 21
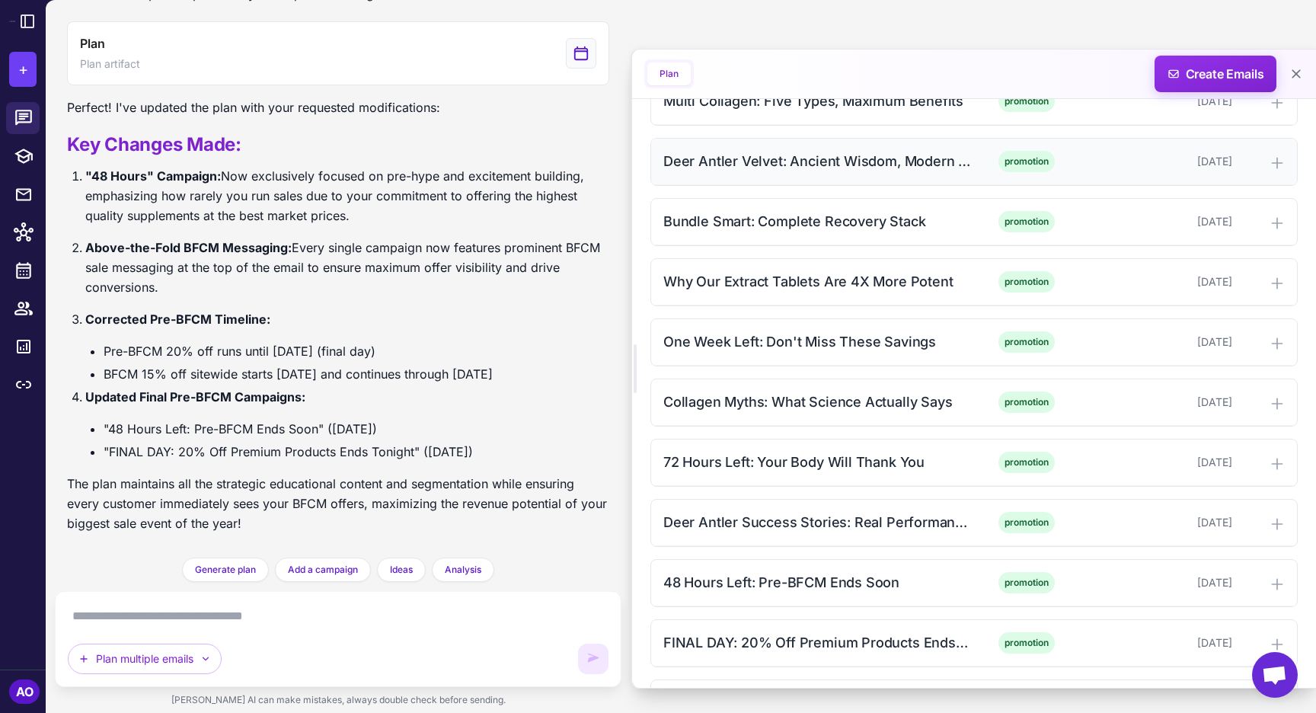
scroll to position [1000, 0]
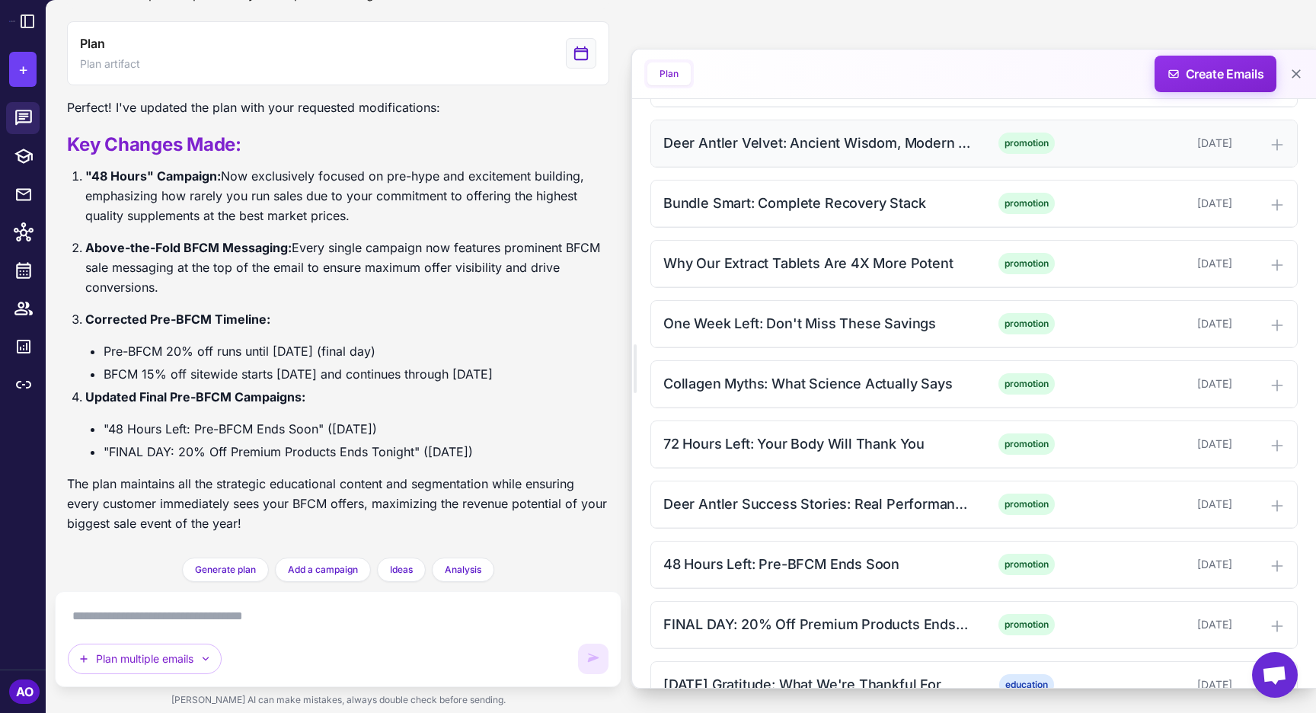
click at [749, 136] on div "Deer Antler Velvet: Ancient Wisdom, Modern Science" at bounding box center [817, 143] width 308 height 21
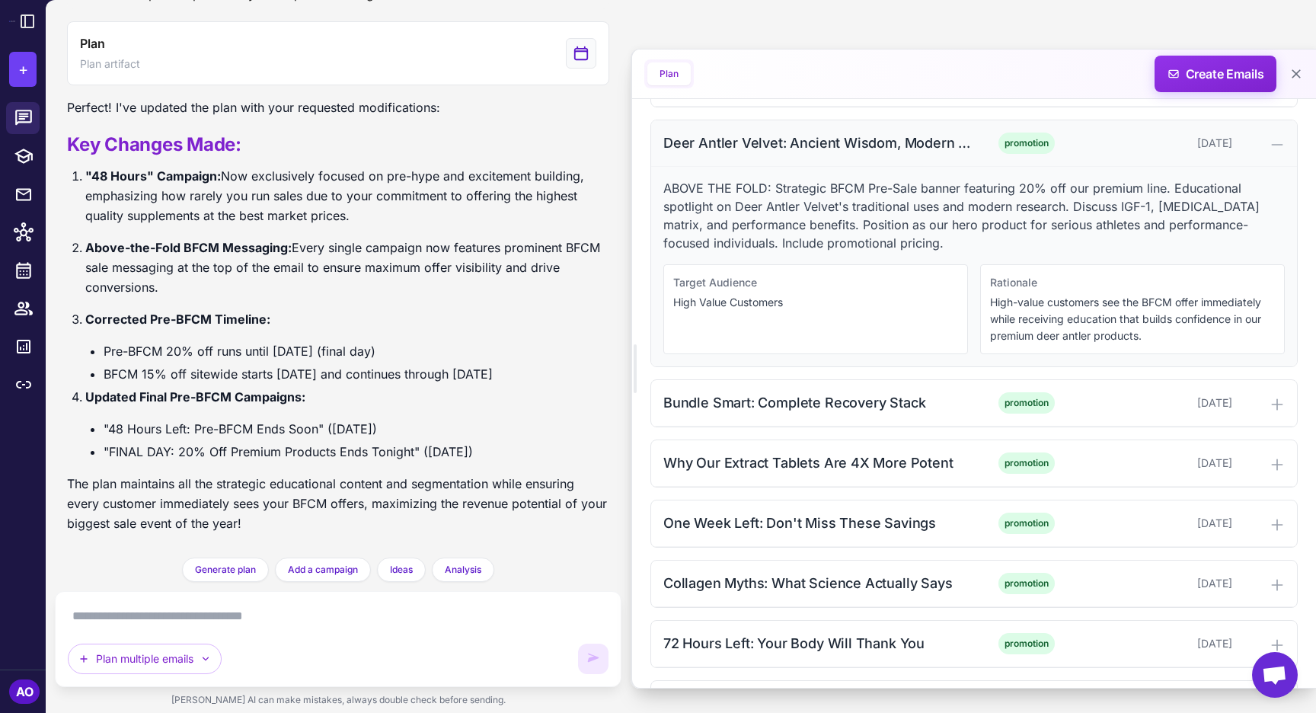
click at [749, 136] on div "Deer Antler Velvet: Ancient Wisdom, Modern Science" at bounding box center [817, 143] width 308 height 21
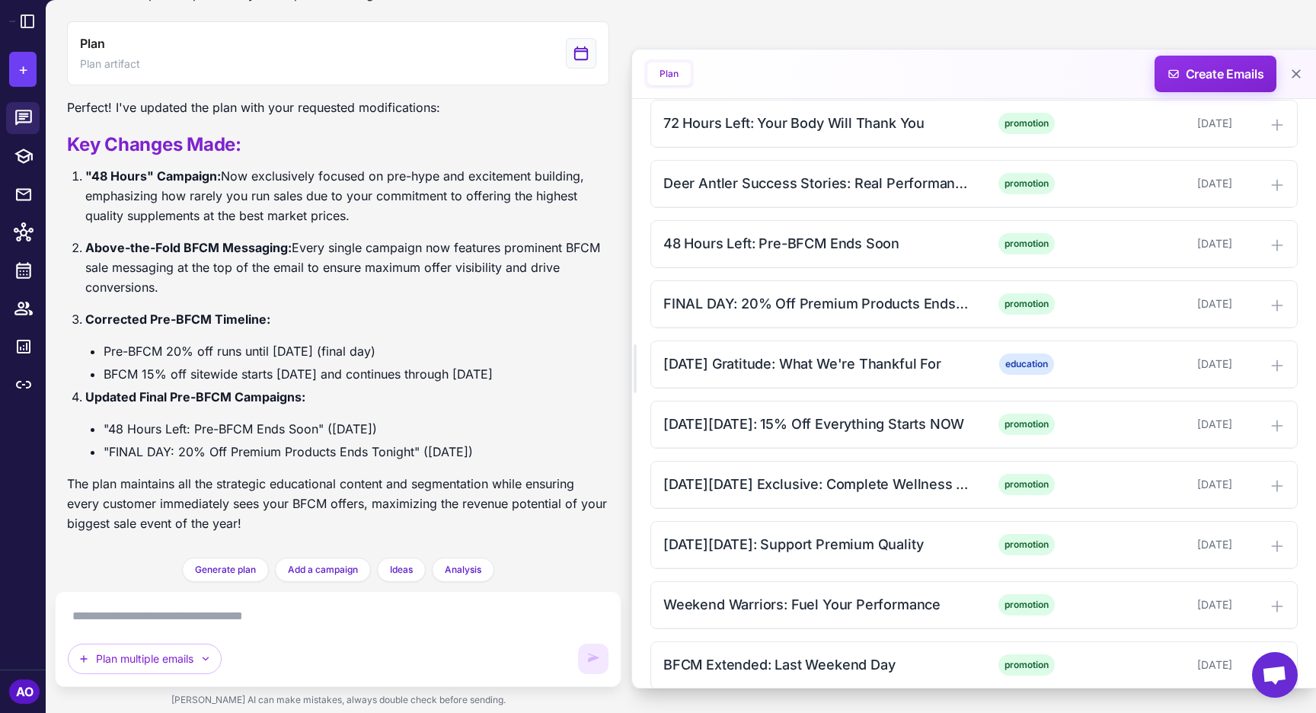
scroll to position [1322, 0]
click at [764, 301] on div "FINAL DAY: 20% Off Premium Products Ends Tonight" at bounding box center [817, 302] width 308 height 21
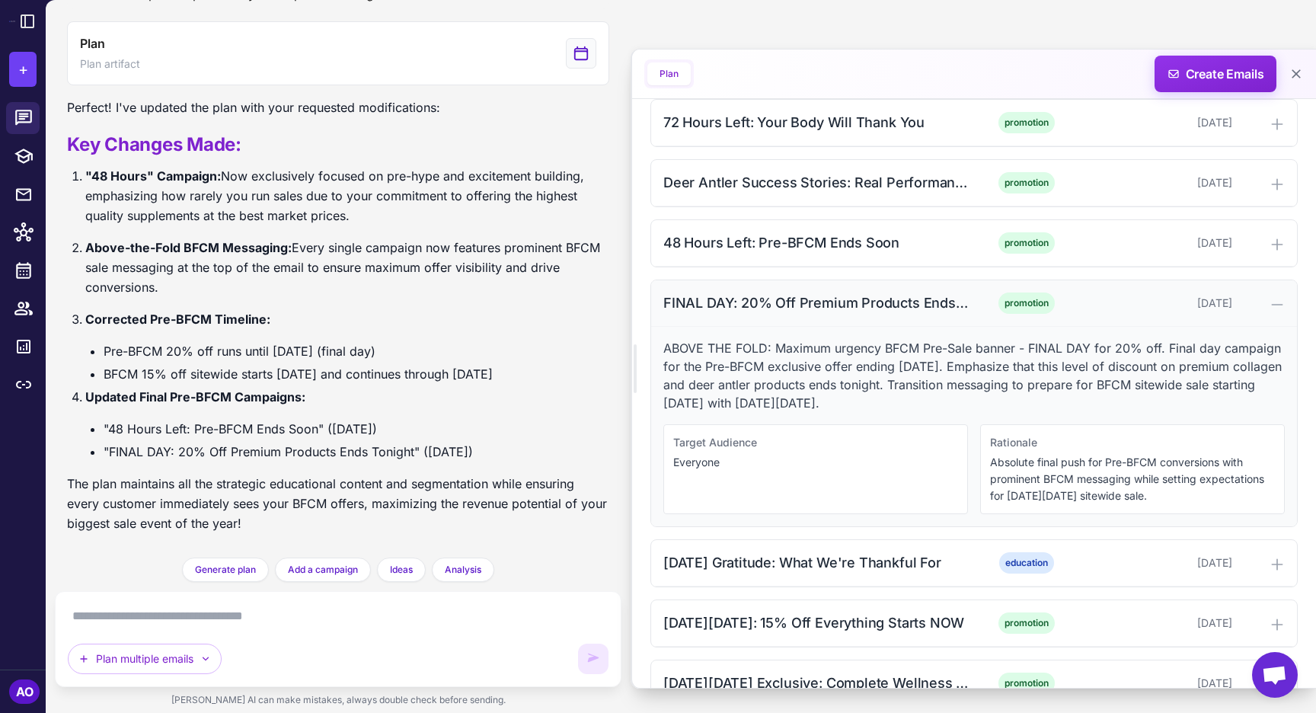
click at [764, 302] on div "FINAL DAY: 20% Off Premium Products Ends Tonight" at bounding box center [817, 302] width 308 height 21
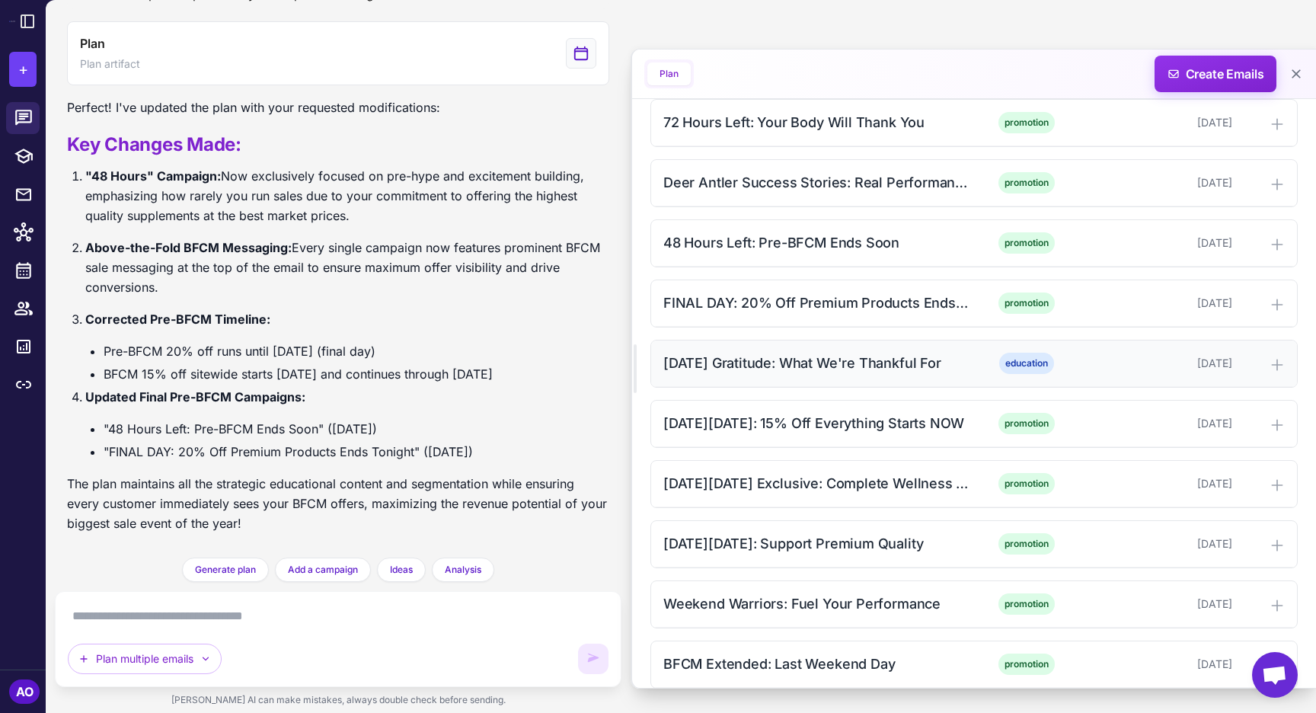
click at [756, 358] on div "[DATE] Gratitude: What We're Thankful For" at bounding box center [817, 363] width 308 height 21
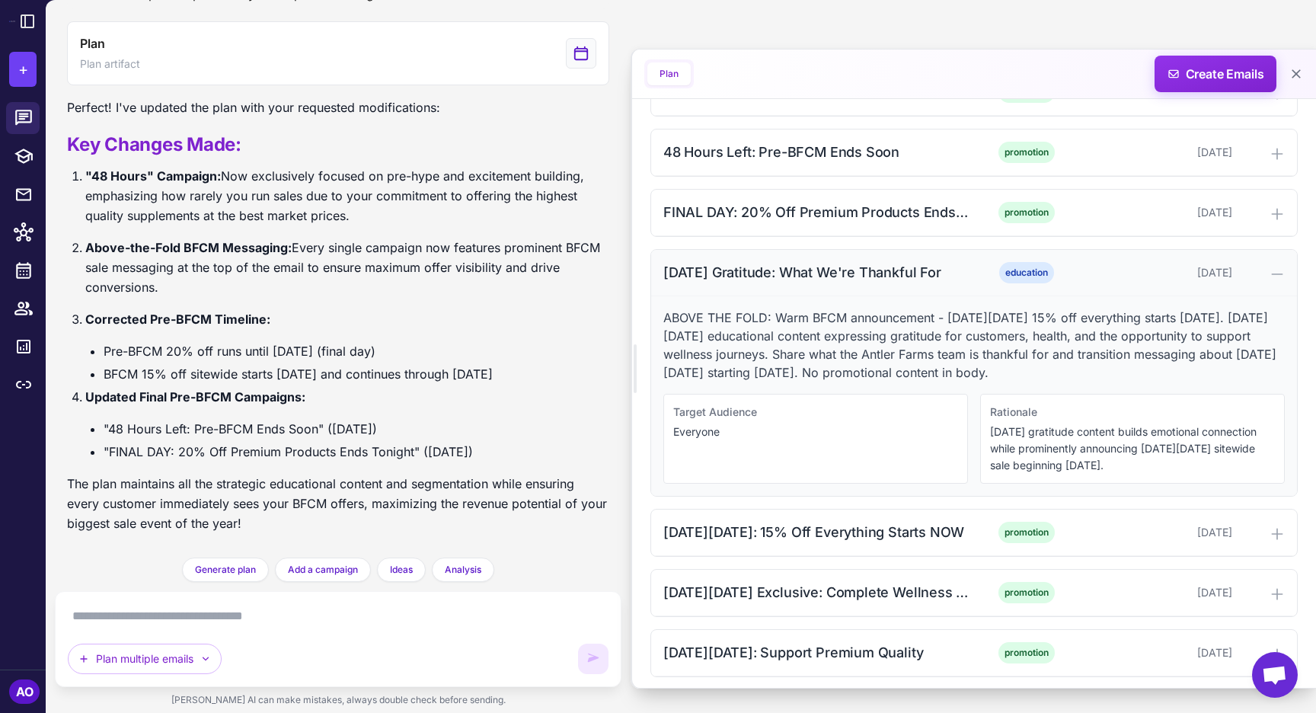
scroll to position [1421, 0]
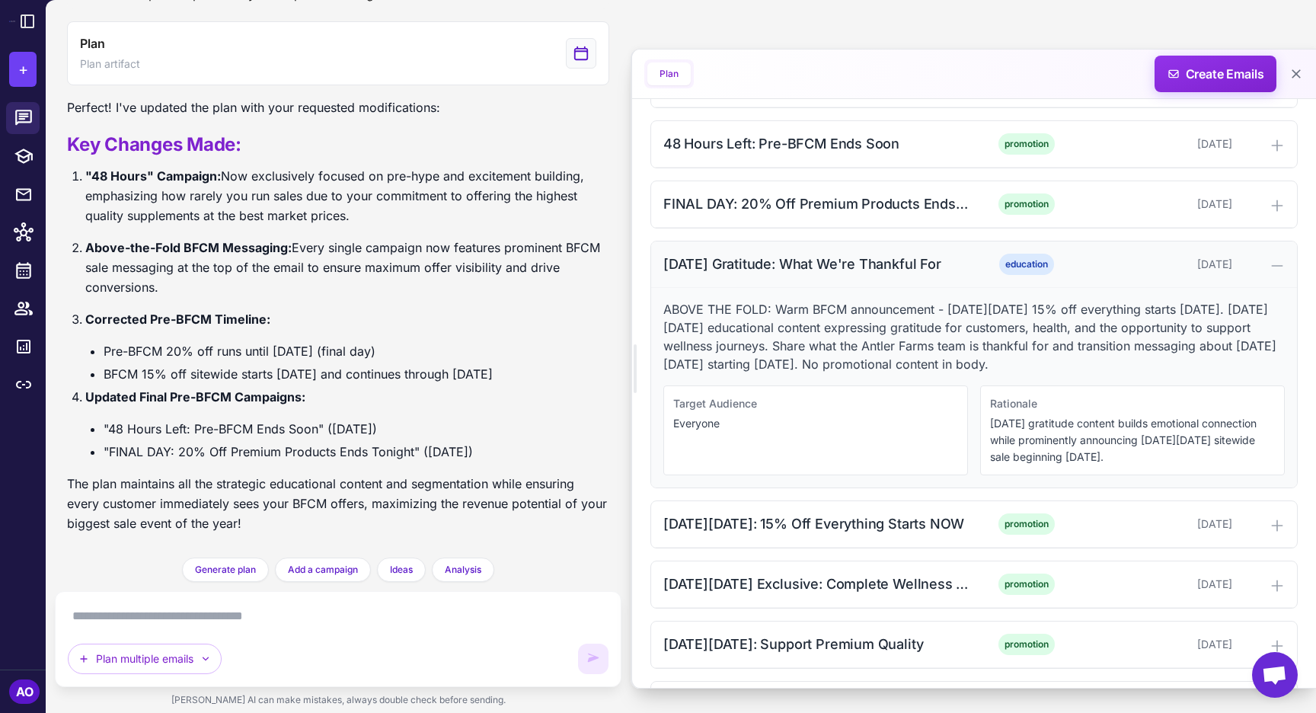
click at [747, 257] on div "[DATE] Gratitude: What We're Thankful For" at bounding box center [817, 264] width 308 height 21
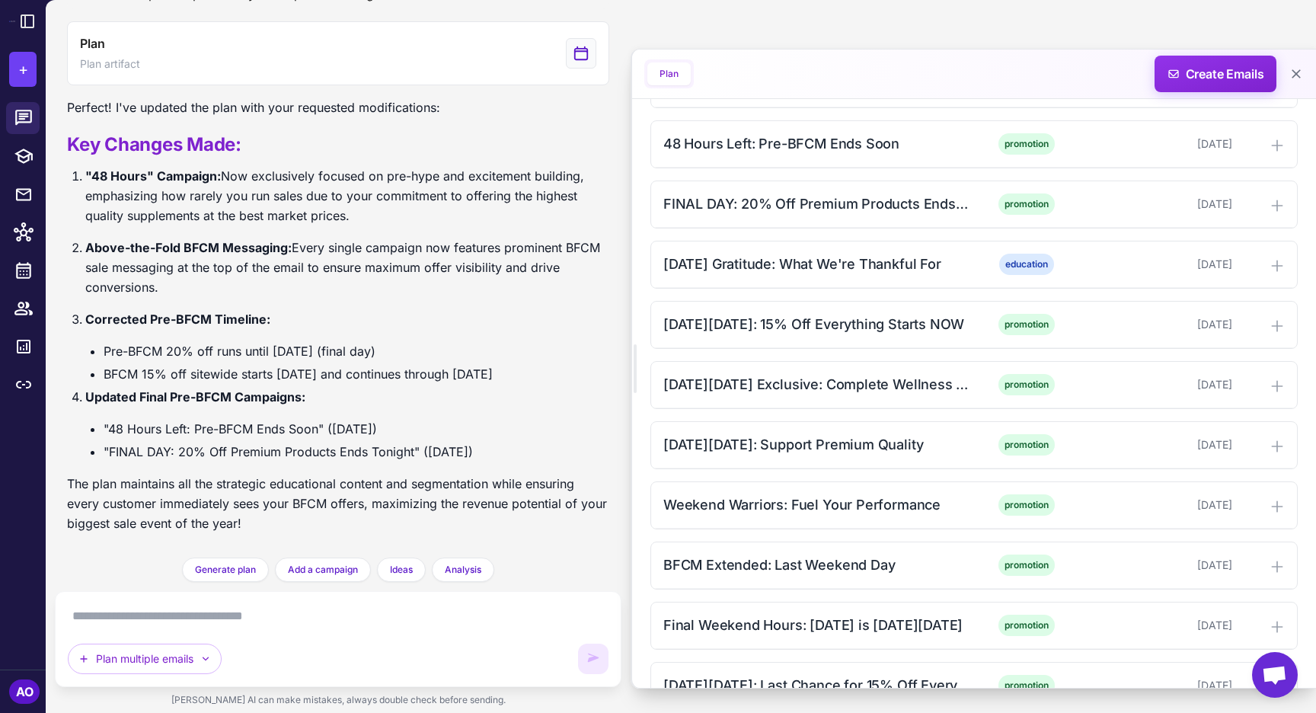
click at [311, 604] on textarea at bounding box center [338, 616] width 541 height 24
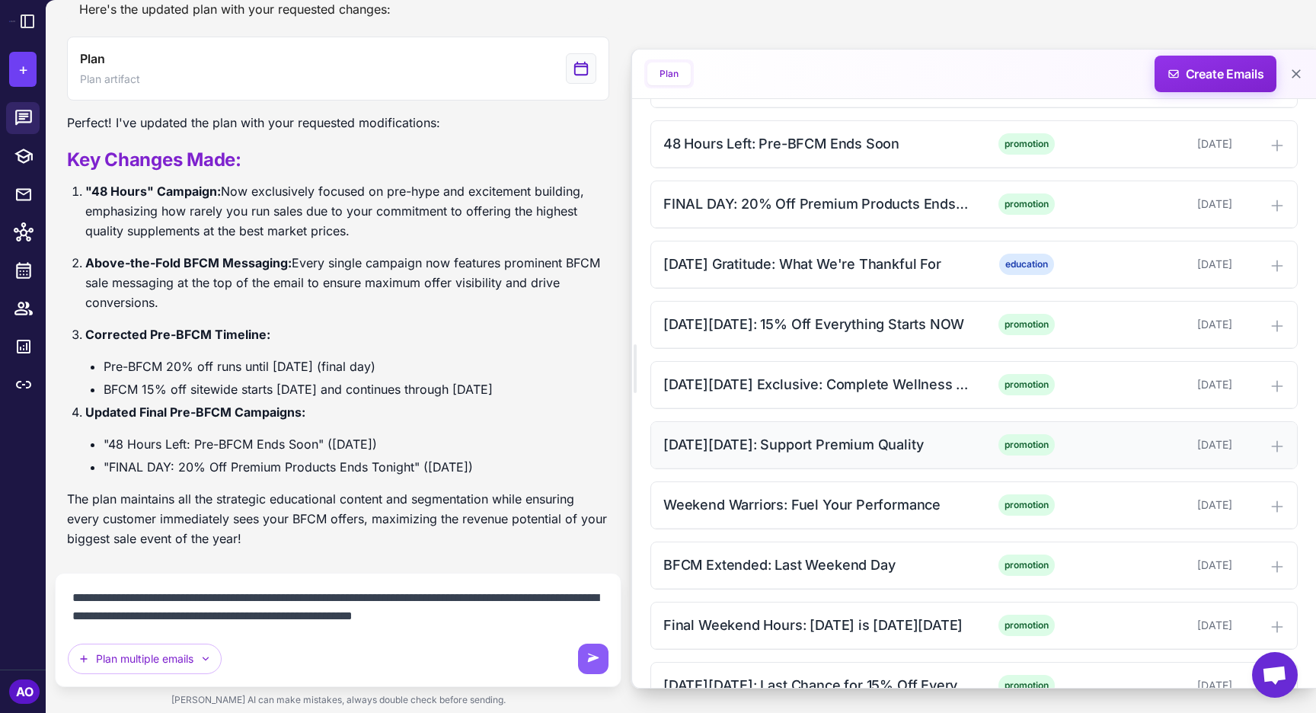
scroll to position [1841, 0]
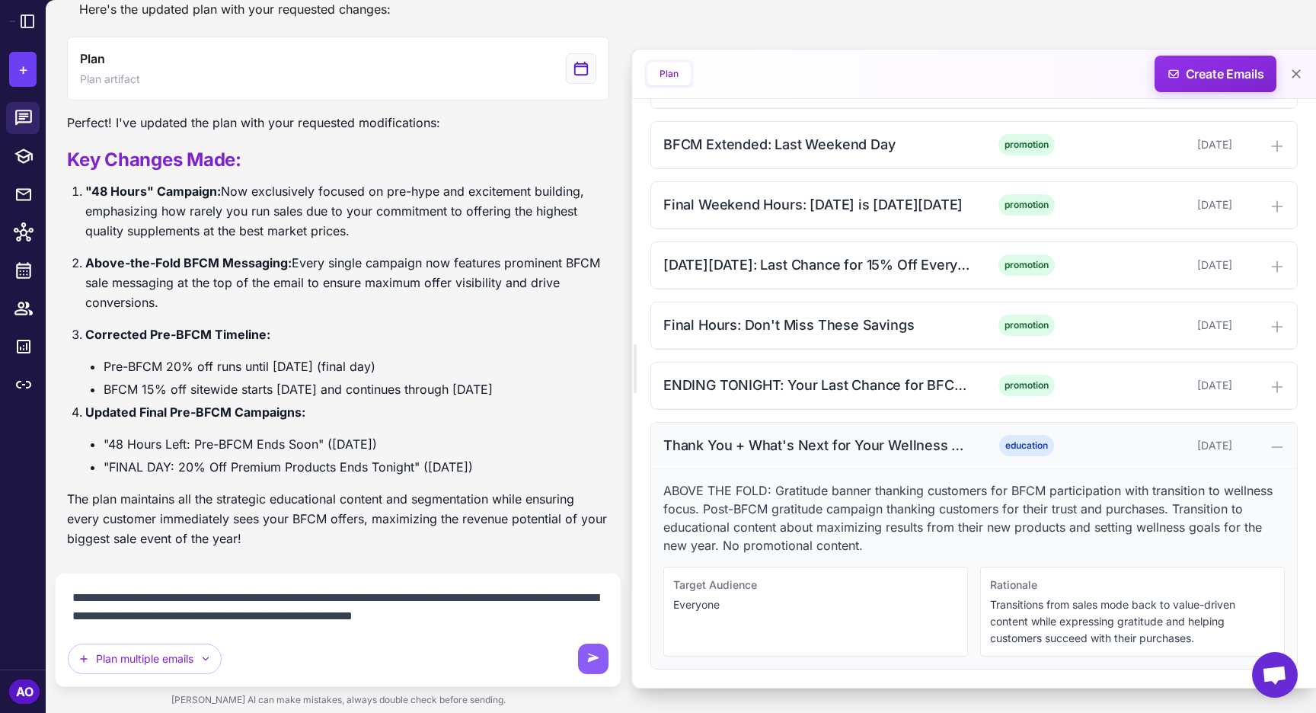
click at [813, 444] on div "Thank You + What's Next for Your Wellness Journey" at bounding box center [817, 445] width 308 height 21
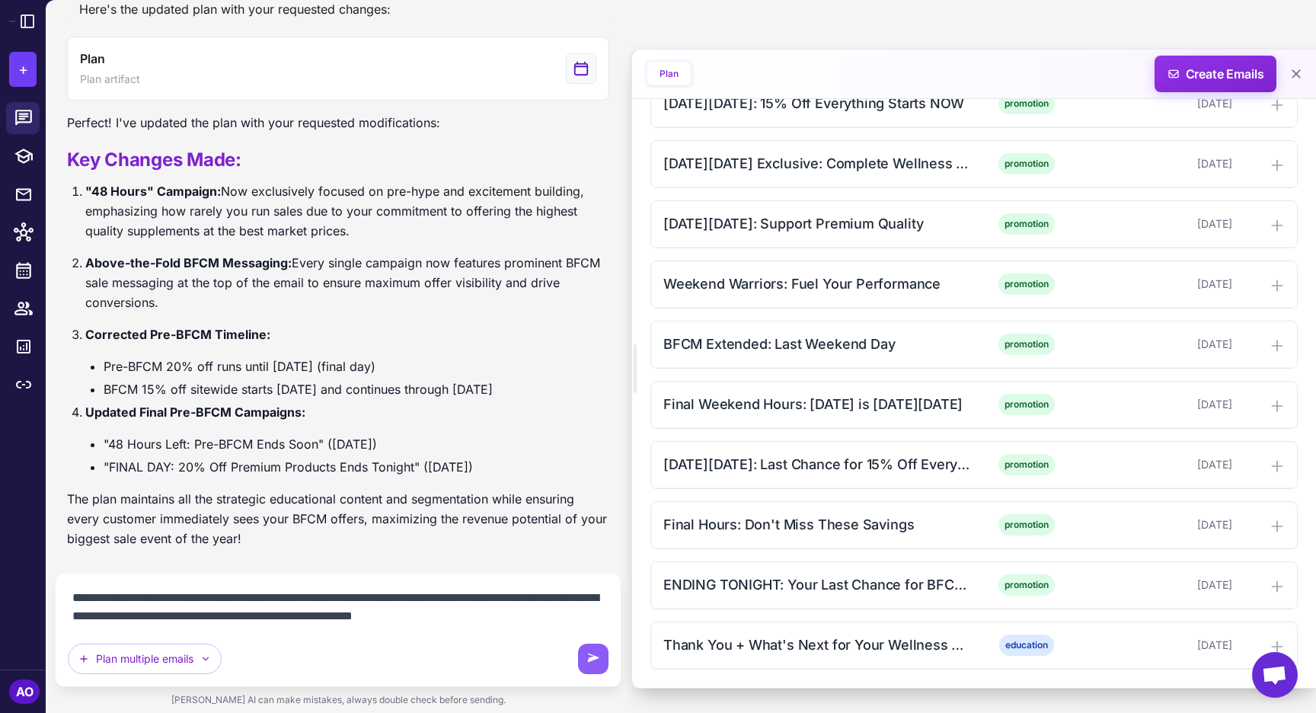
scroll to position [1641, 0]
click at [510, 612] on textarea "**********" at bounding box center [338, 607] width 541 height 43
click at [592, 615] on textarea "**********" at bounding box center [338, 607] width 541 height 43
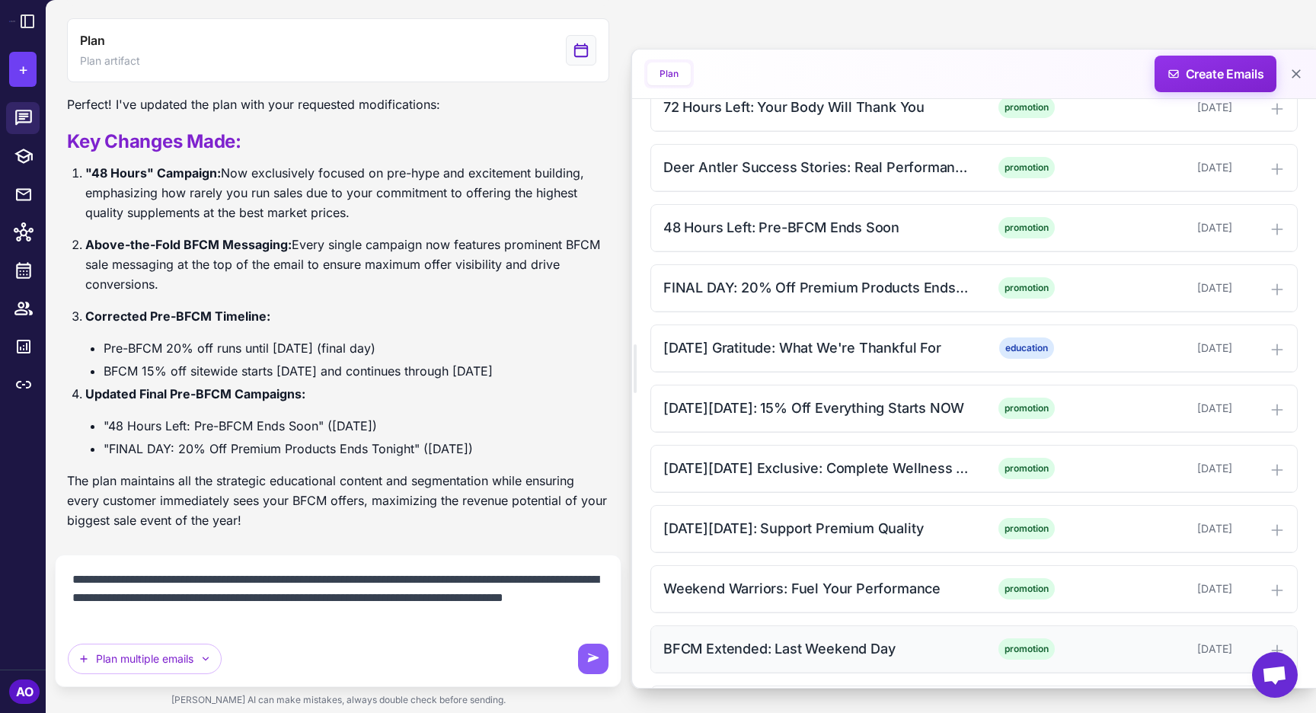
scroll to position [1331, 0]
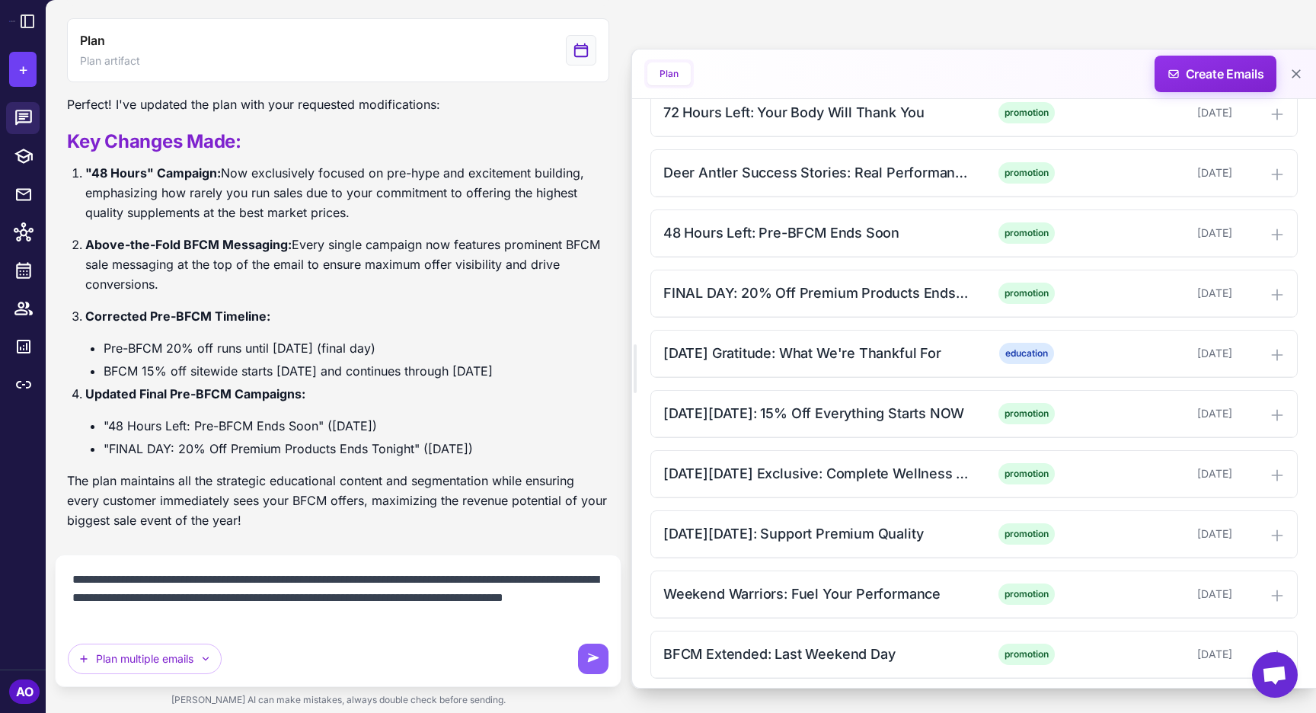
click at [319, 615] on textarea "**********" at bounding box center [338, 597] width 541 height 61
click at [275, 616] on textarea "**********" at bounding box center [338, 597] width 541 height 61
click at [600, 599] on textarea "**********" at bounding box center [338, 597] width 541 height 61
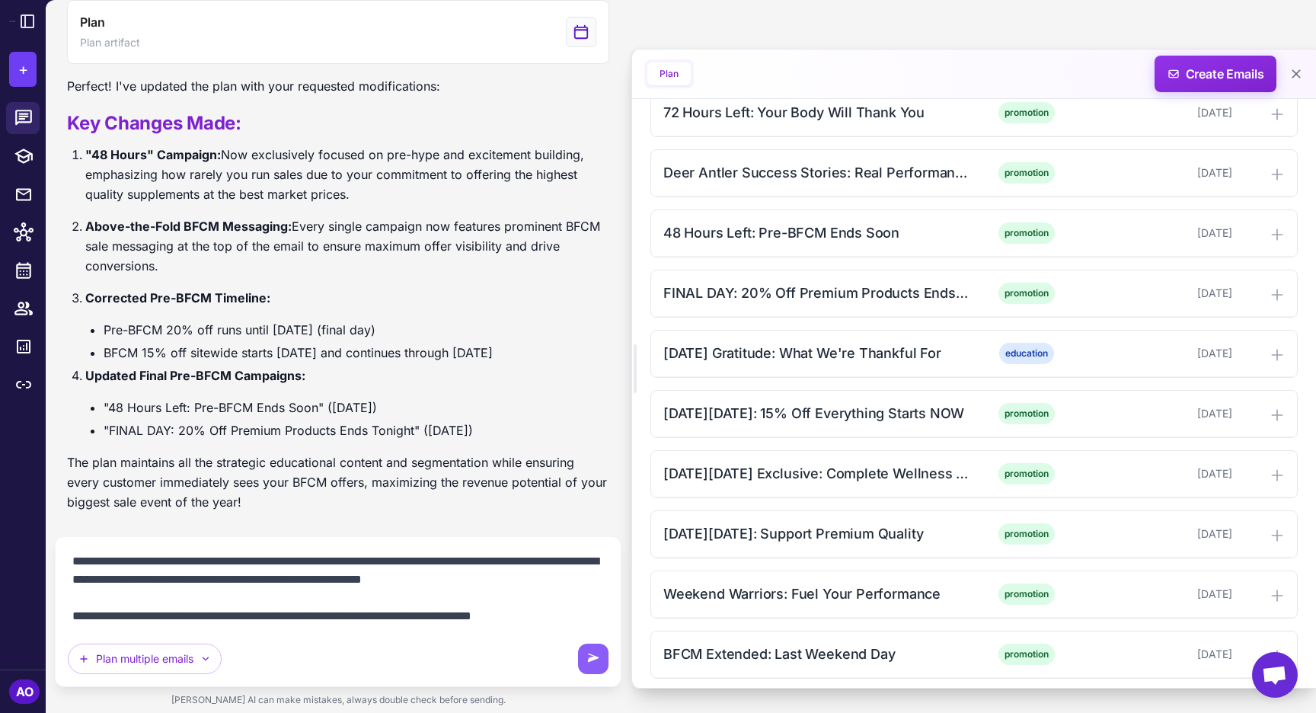
click at [563, 611] on textarea "**********" at bounding box center [338, 588] width 541 height 79
click at [178, 615] on textarea "**********" at bounding box center [338, 588] width 541 height 79
type textarea "**********"
click at [482, 621] on textarea "**********" at bounding box center [338, 588] width 541 height 79
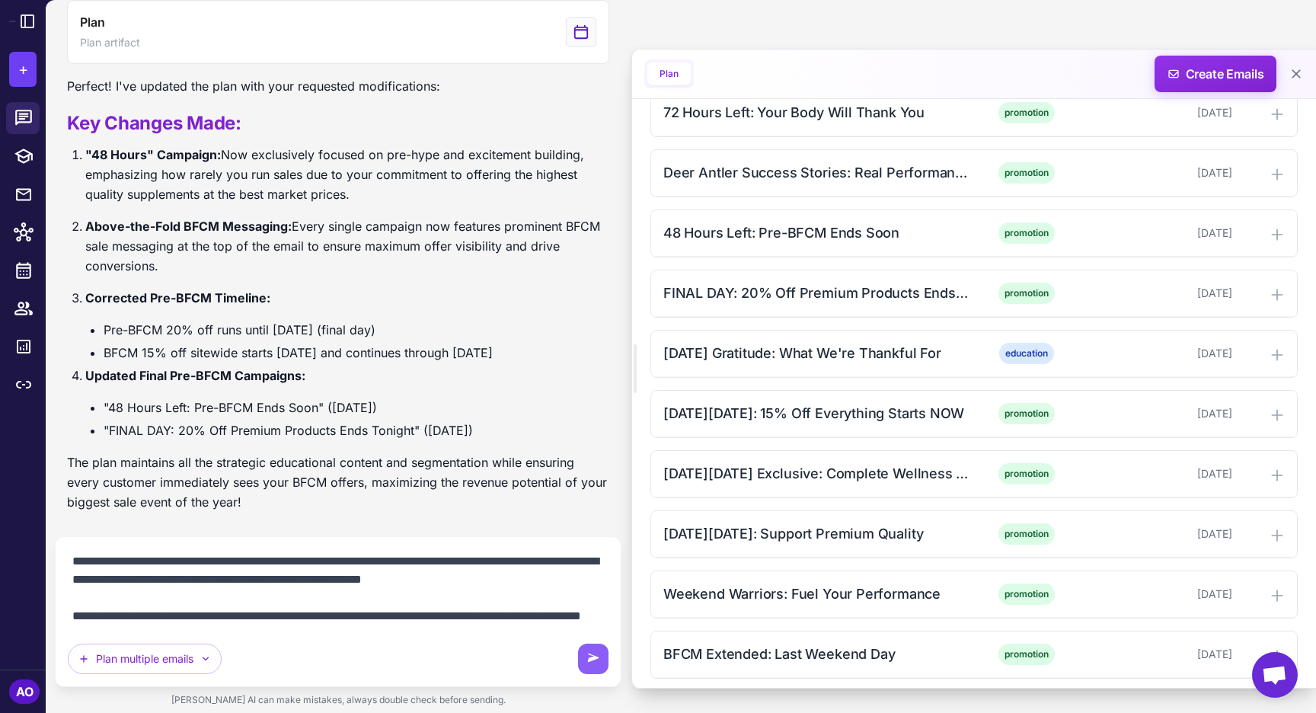
scroll to position [0, 0]
click at [280, 608] on textarea "**********" at bounding box center [338, 588] width 541 height 79
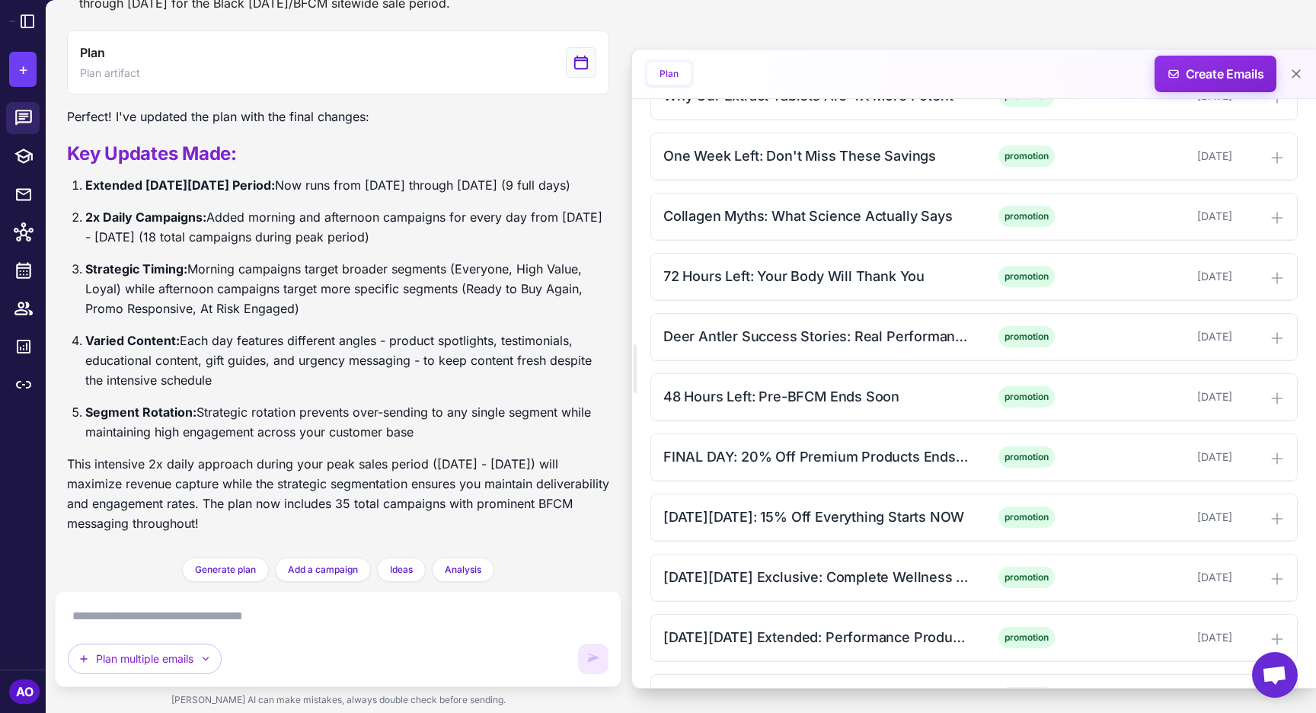
scroll to position [1171, 0]
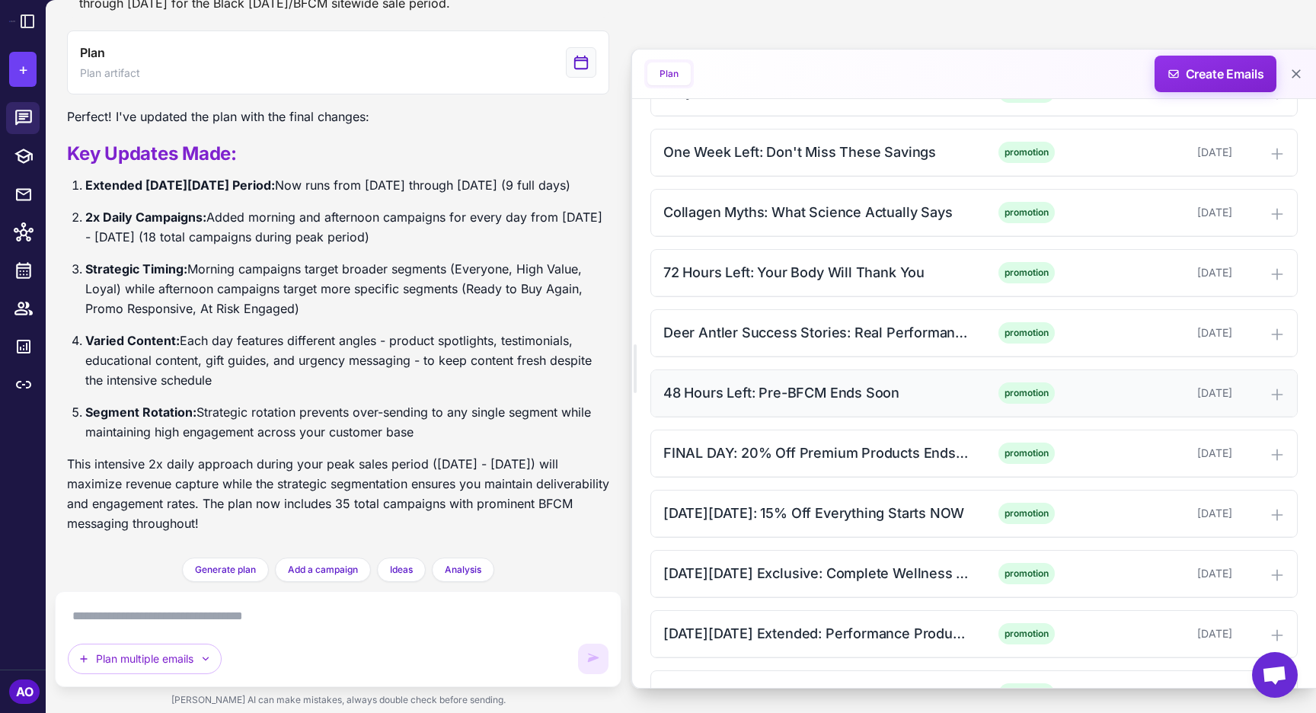
click at [940, 402] on div "48 Hours Left: Pre-BFCM Ends Soon" at bounding box center [817, 392] width 308 height 21
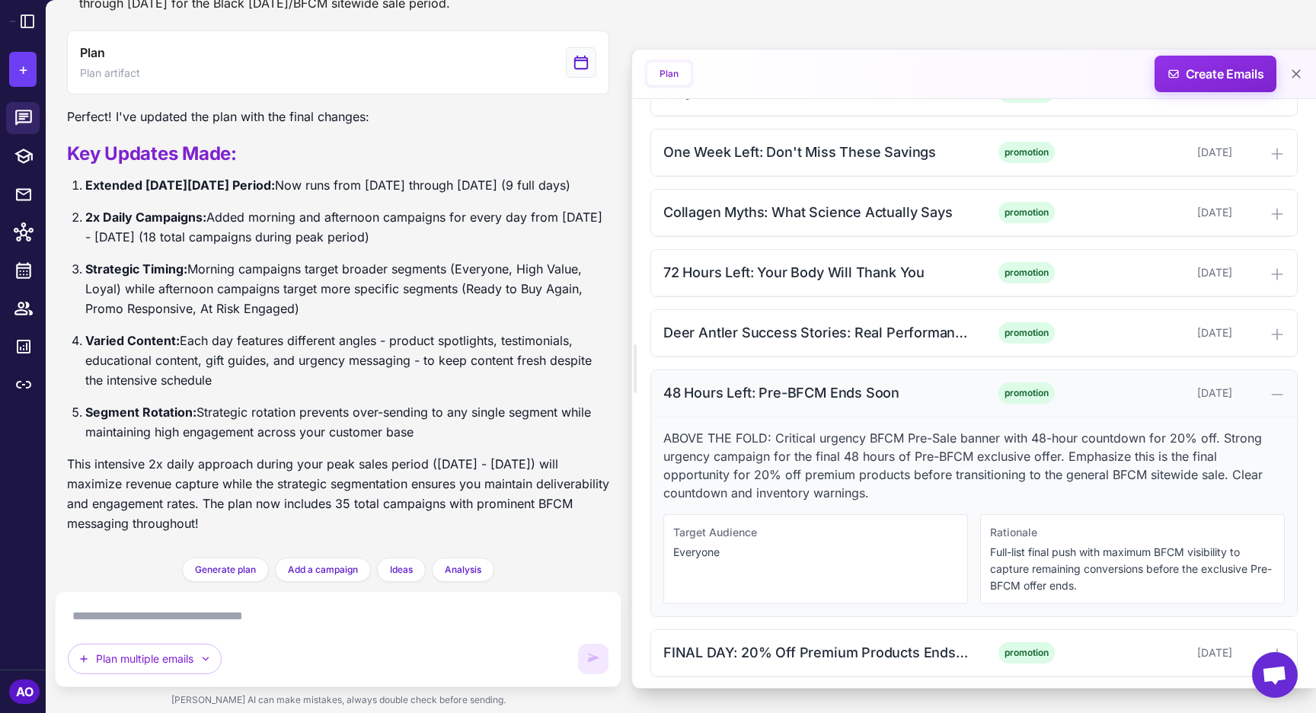
click at [908, 396] on div "48 Hours Left: Pre-BFCM Ends Soon" at bounding box center [817, 392] width 308 height 21
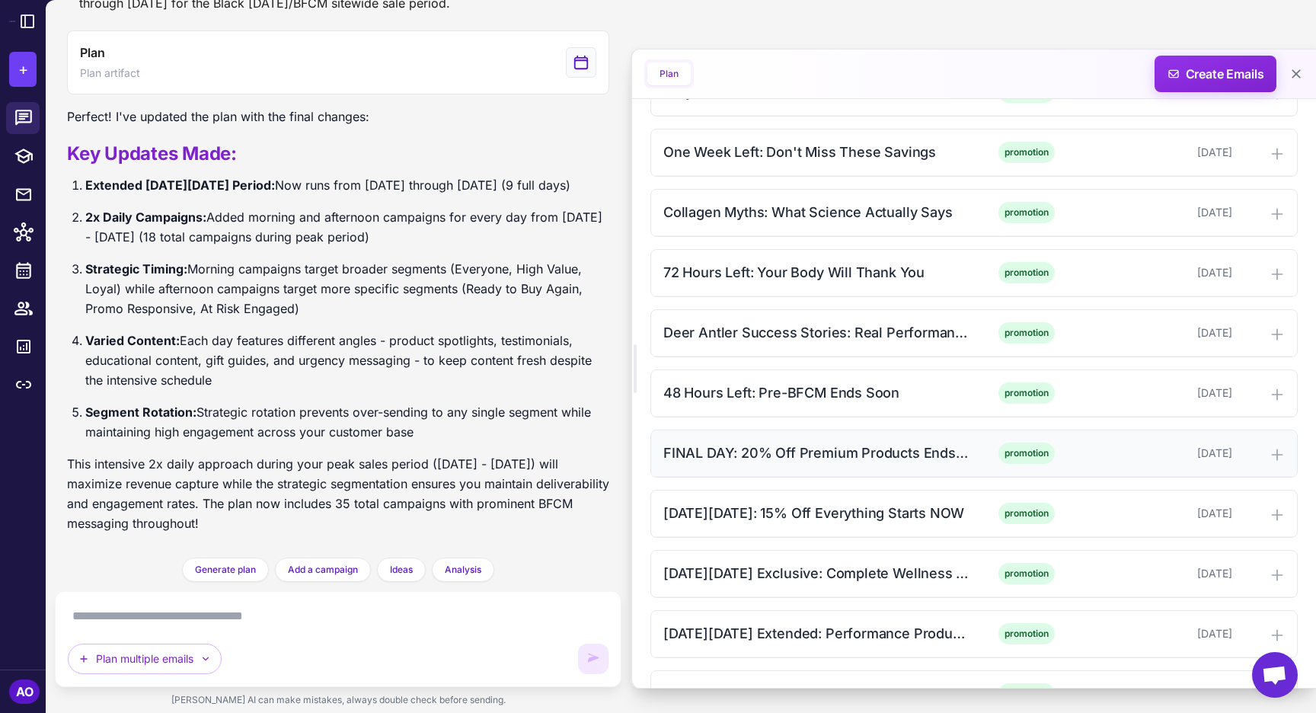
click at [864, 447] on div "FINAL DAY: 20% Off Premium Products Ends Tonight" at bounding box center [817, 453] width 308 height 21
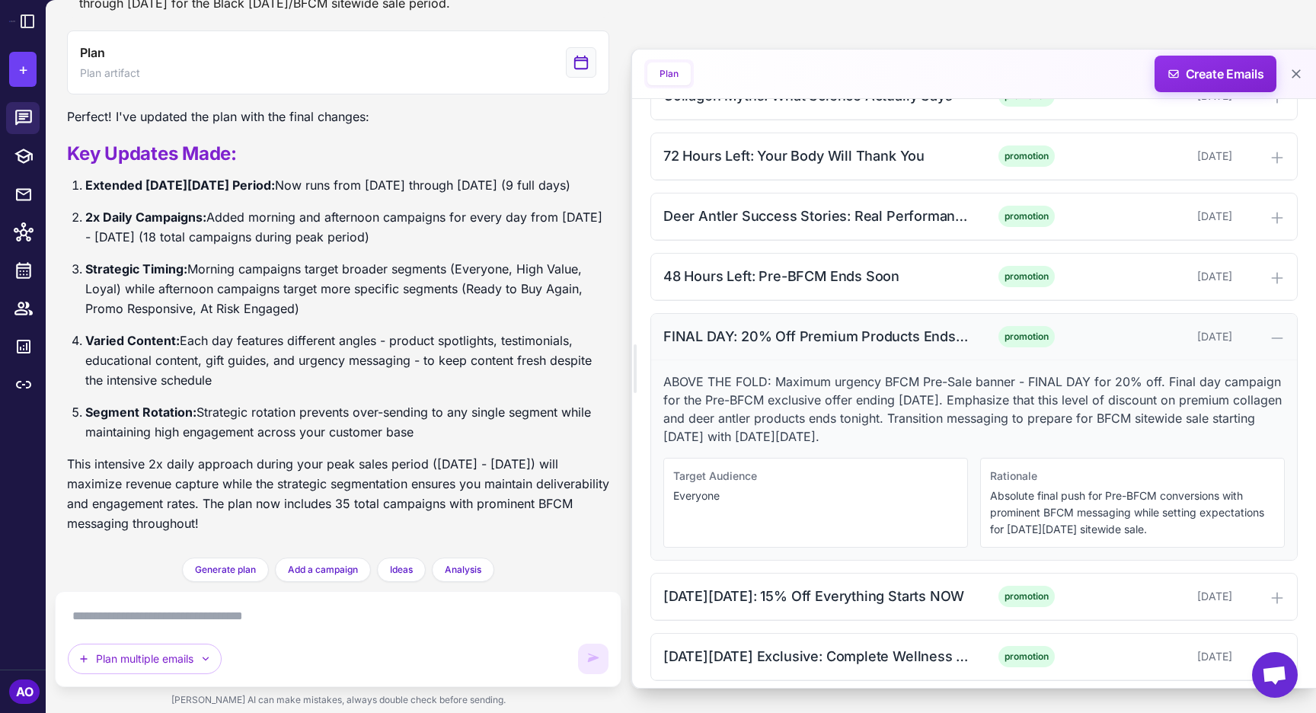
scroll to position [1290, 0]
click at [865, 340] on div "FINAL DAY: 20% Off Premium Products Ends Tonight" at bounding box center [817, 334] width 308 height 21
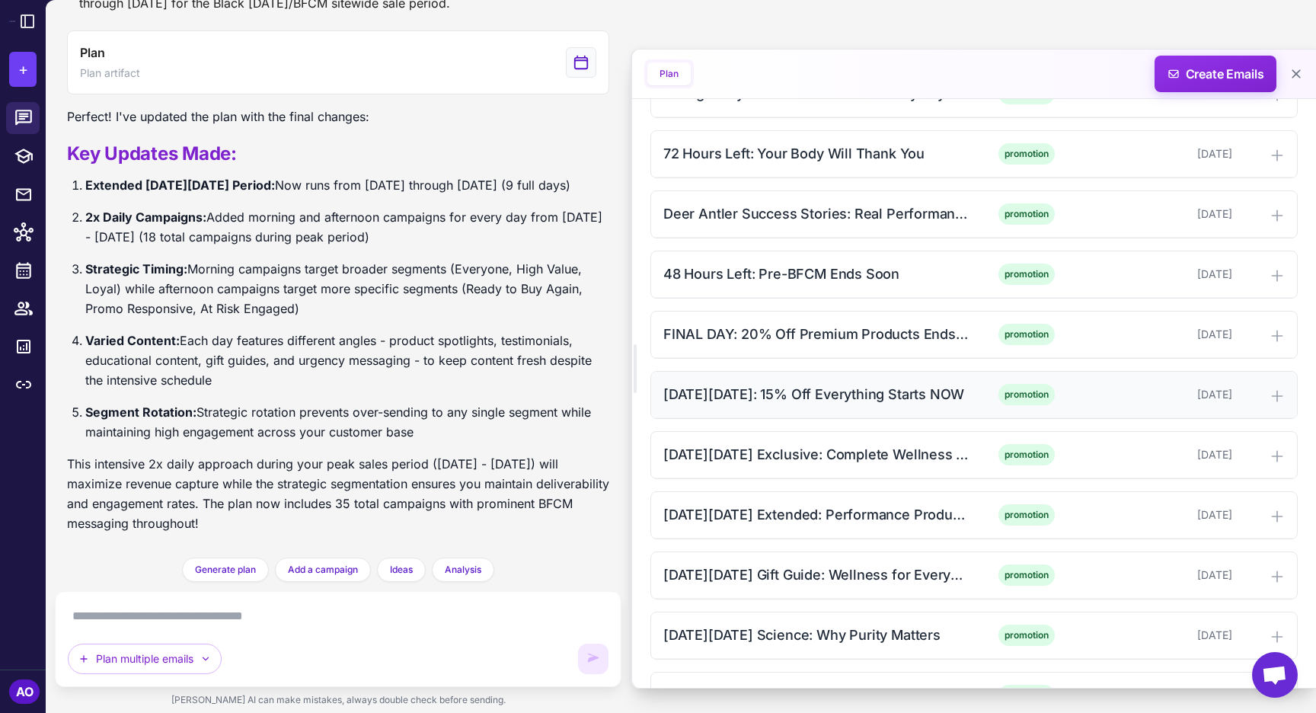
click at [842, 380] on div "[DATE][DATE]: 15% Off Everything Starts NOW promotion [DATE]" at bounding box center [974, 395] width 646 height 46
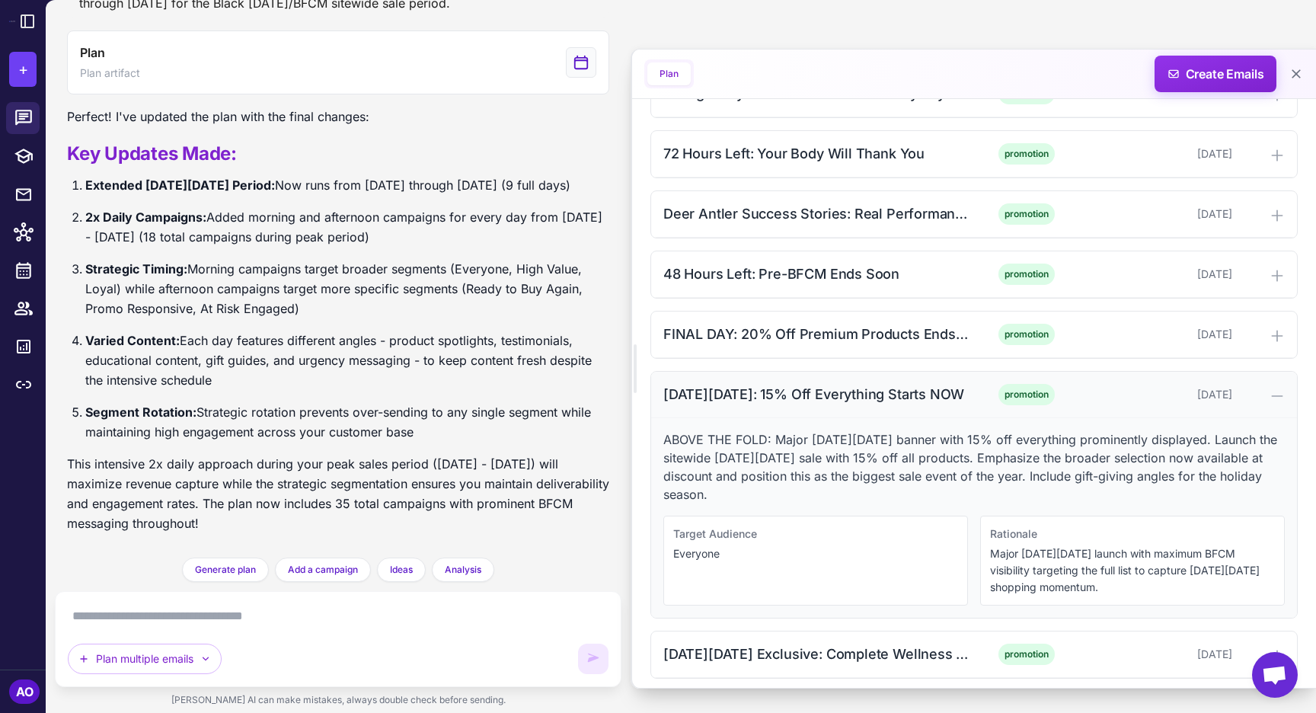
click at [842, 380] on div "[DATE][DATE]: 15% Off Everything Starts NOW promotion [DATE]" at bounding box center [974, 395] width 646 height 46
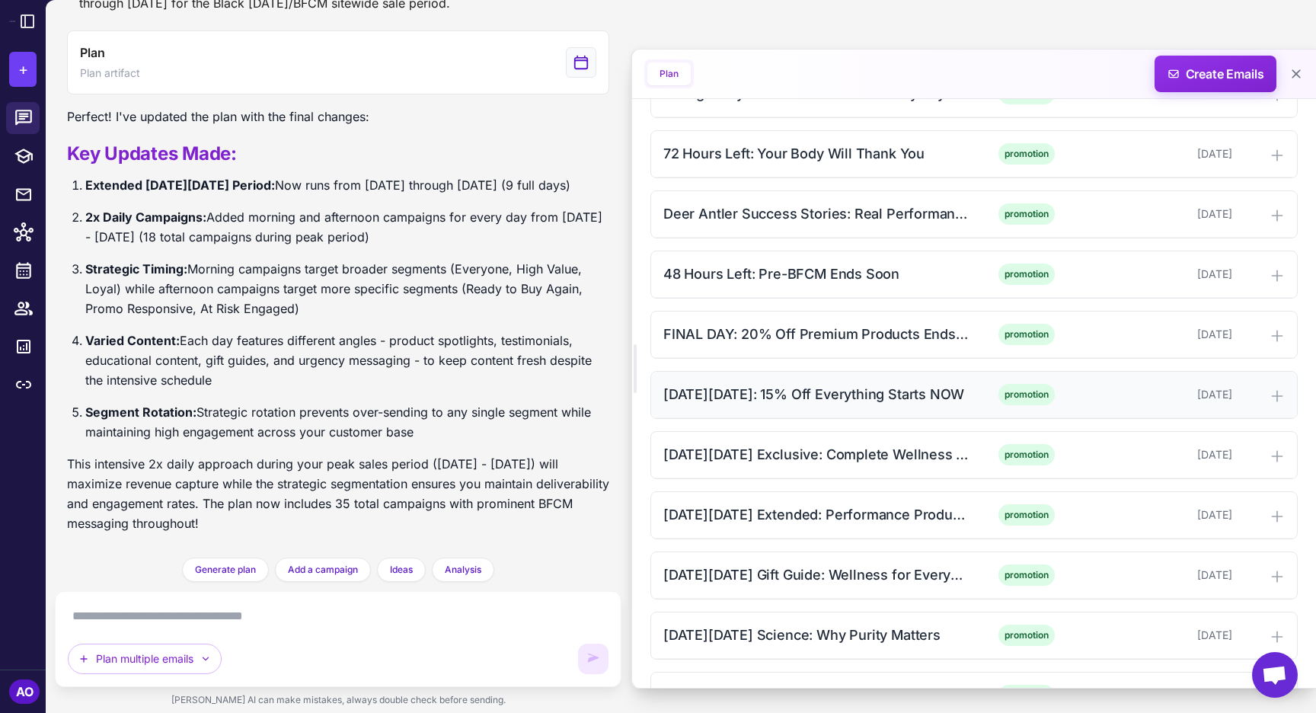
click at [832, 407] on div "[DATE][DATE]: 15% Off Everything Starts NOW promotion [DATE]" at bounding box center [974, 395] width 646 height 46
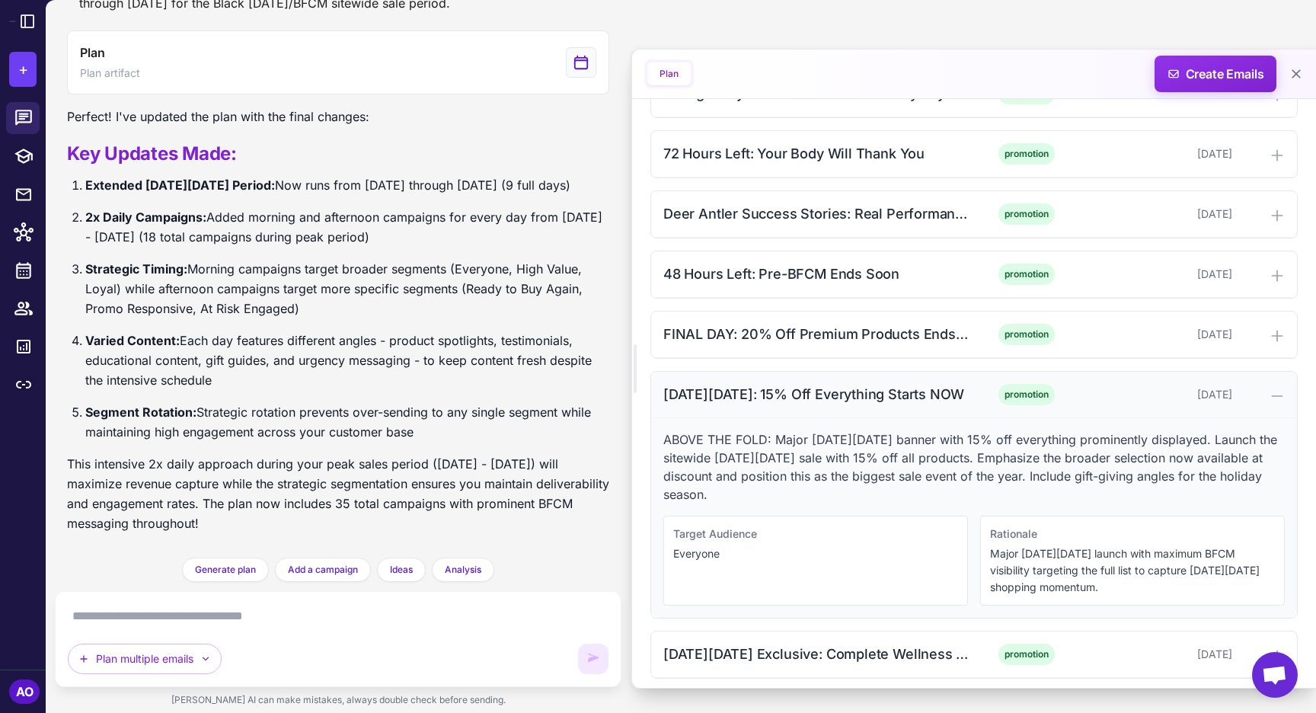
click at [832, 407] on div "[DATE][DATE]: 15% Off Everything Starts NOW promotion [DATE]" at bounding box center [974, 395] width 646 height 46
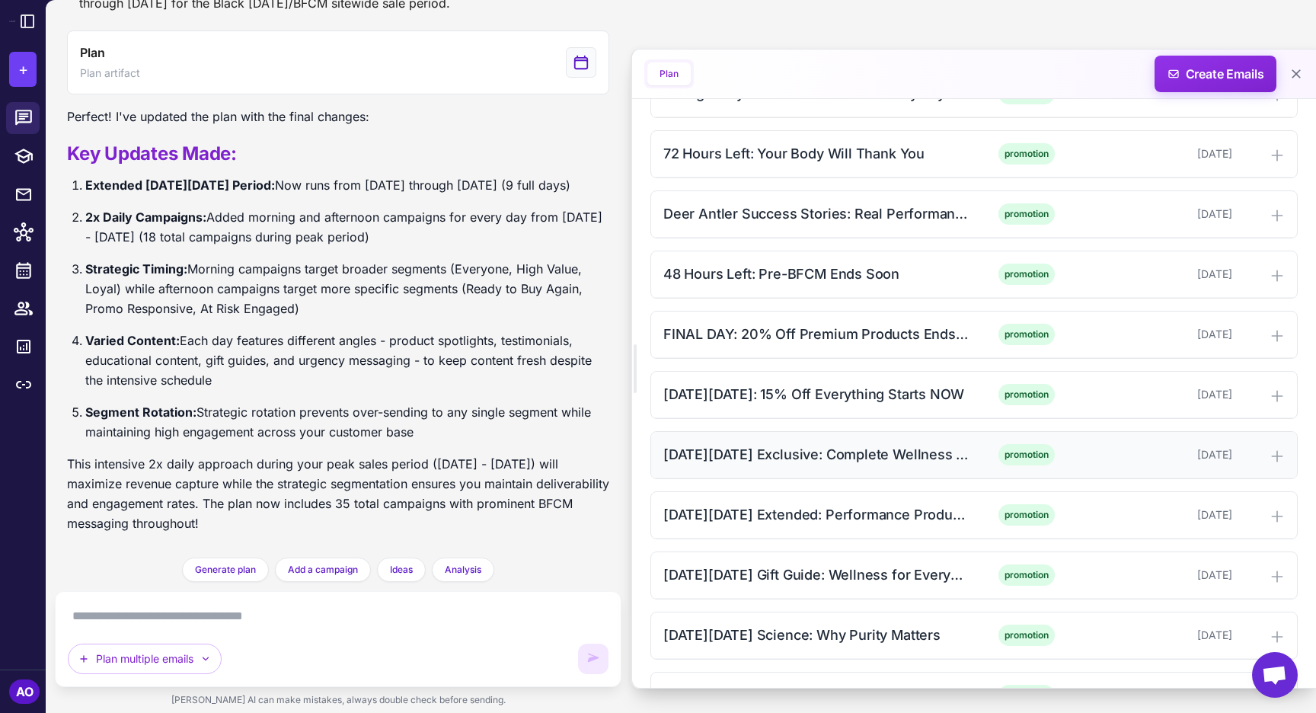
click at [800, 459] on div "[DATE][DATE] Exclusive: Complete Wellness Stack" at bounding box center [817, 454] width 308 height 21
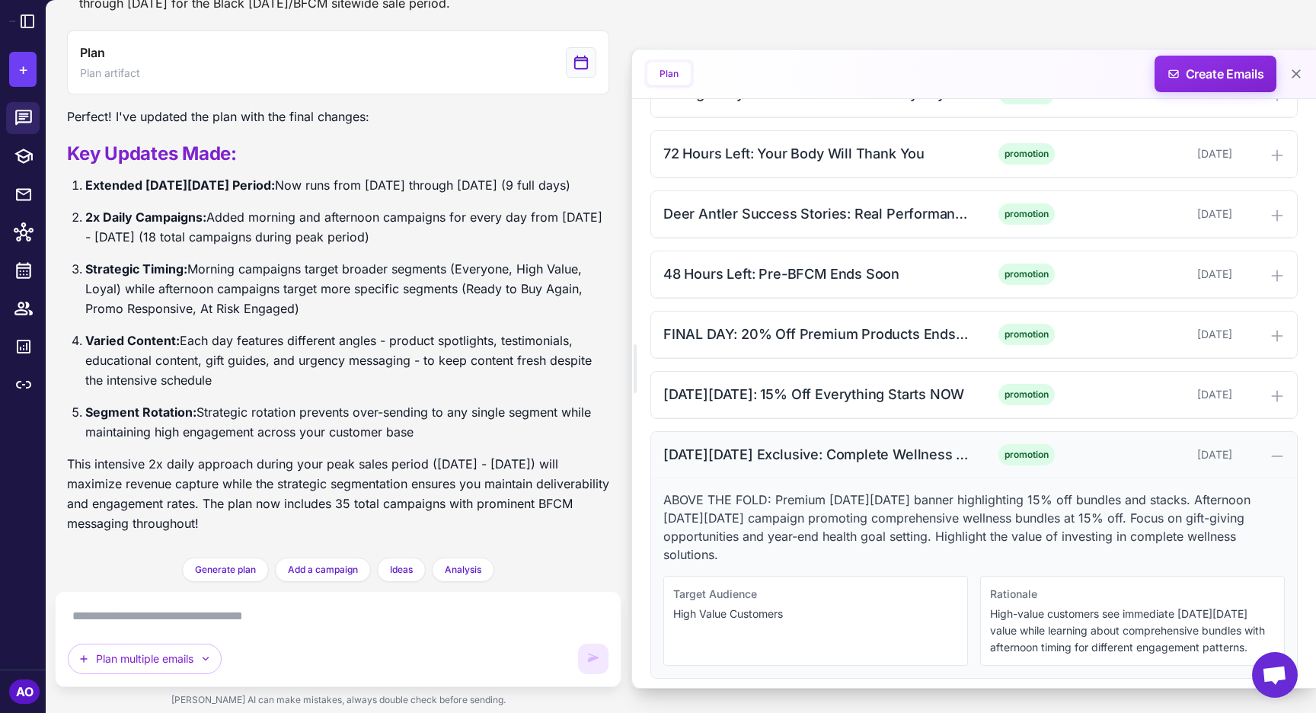
click at [800, 459] on div "[DATE][DATE] Exclusive: Complete Wellness Stack" at bounding box center [817, 454] width 308 height 21
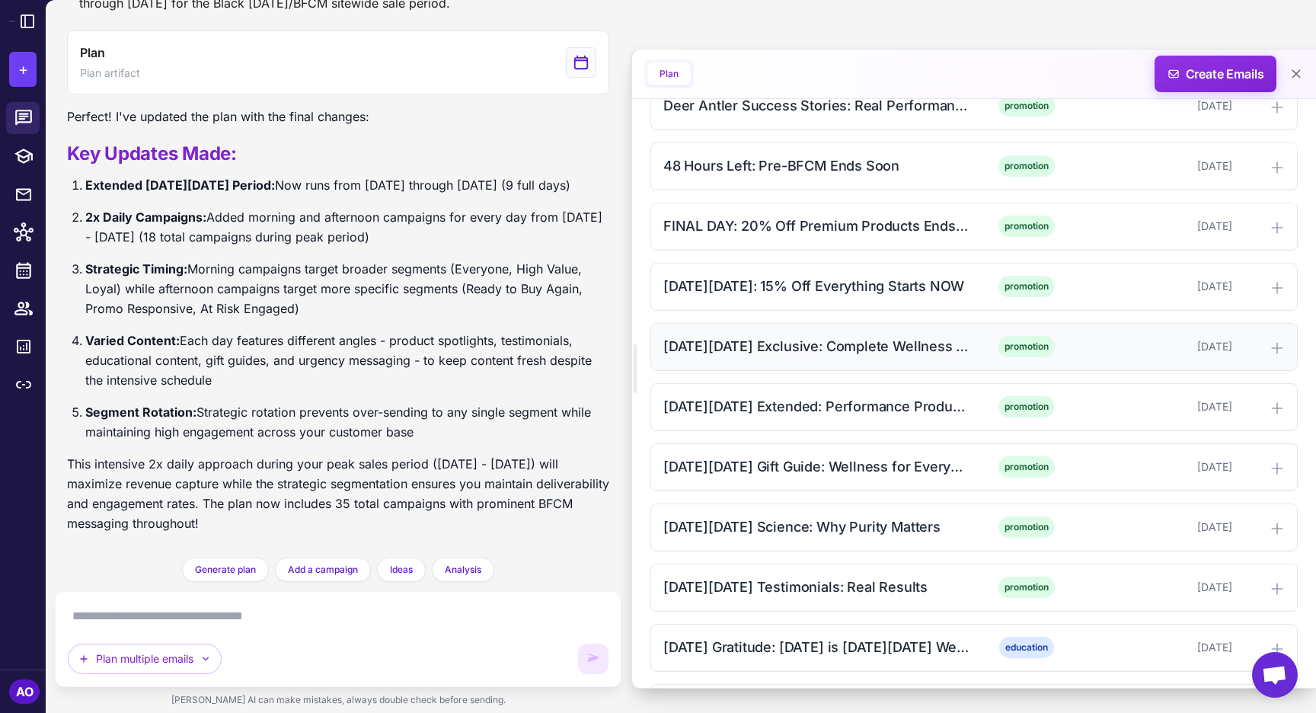
scroll to position [1411, 0]
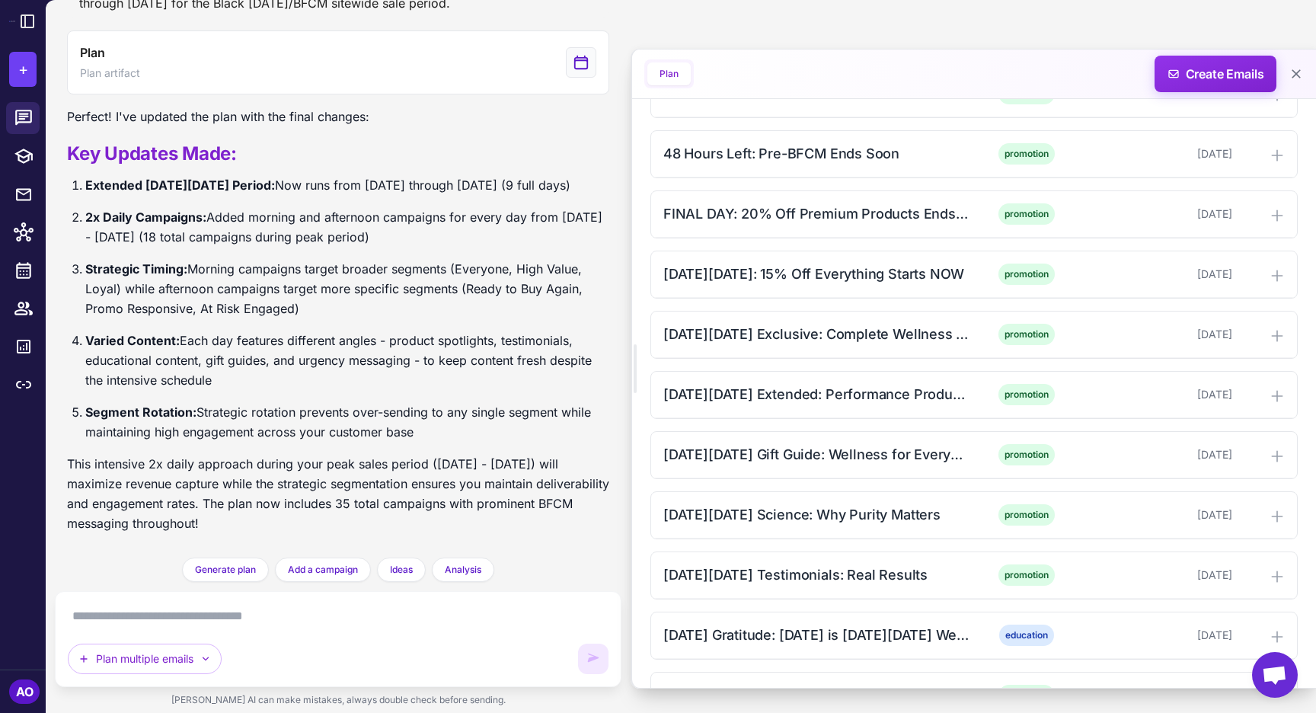
click at [773, 362] on div "November Strength: Your Foundation Starts Here education [DATE] The Science Beh…" at bounding box center [973, 305] width 647 height 2154
click at [766, 350] on div "[DATE][DATE] Exclusive: Complete Wellness Stack promotion [DATE]" at bounding box center [974, 335] width 646 height 46
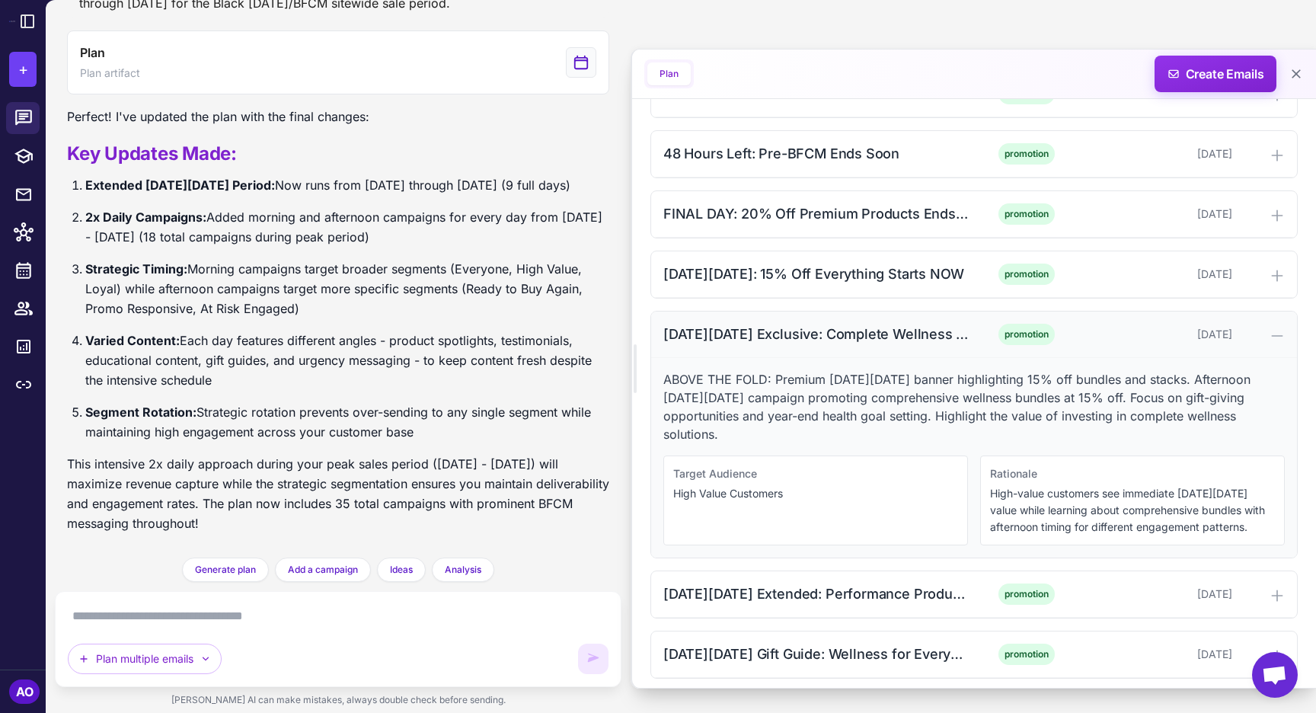
click at [745, 344] on div "[DATE][DATE] Exclusive: Complete Wellness Stack" at bounding box center [817, 334] width 308 height 21
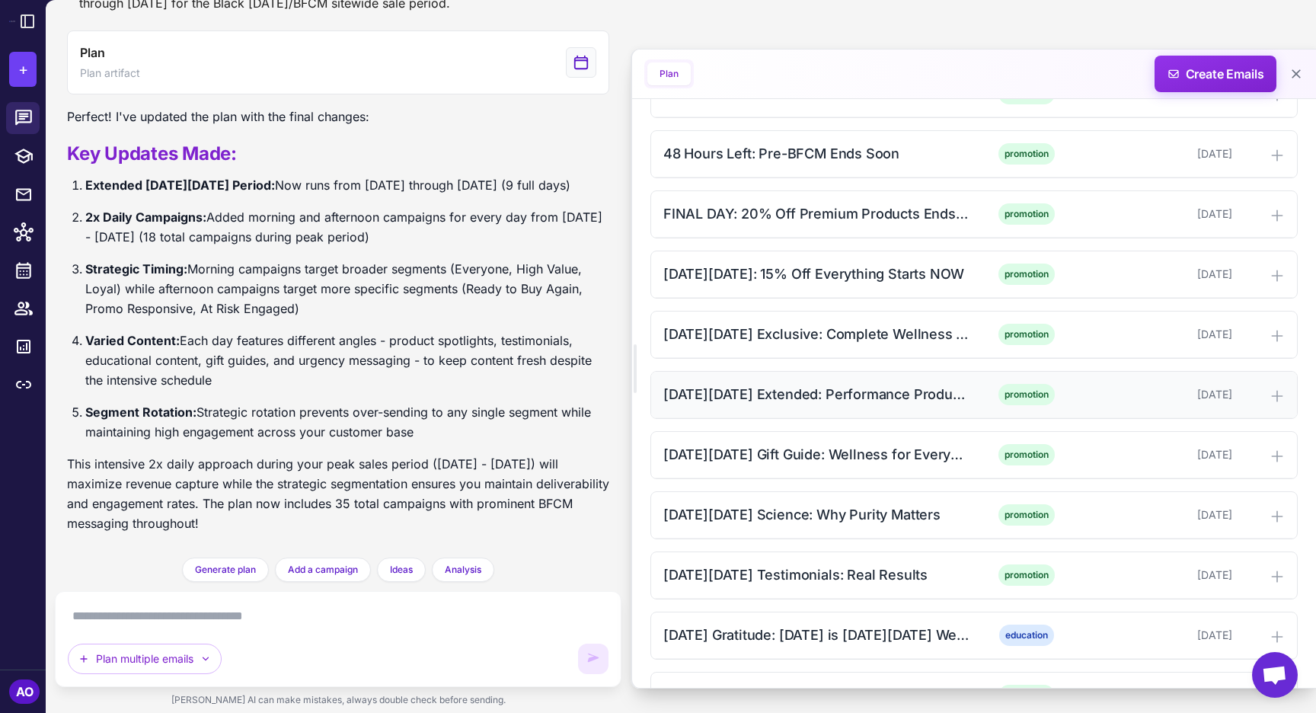
click at [740, 398] on div "[DATE][DATE] Extended: Performance Products" at bounding box center [817, 394] width 308 height 21
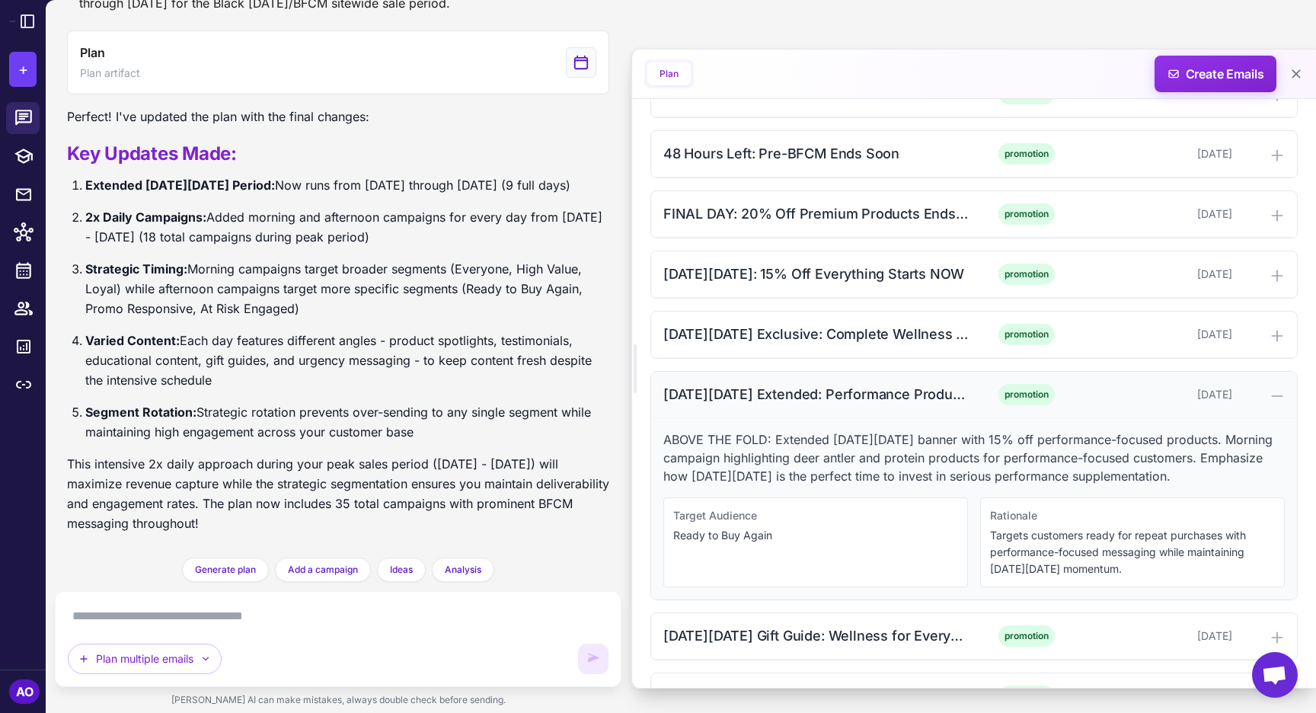
click at [740, 398] on div "[DATE][DATE] Extended: Performance Products" at bounding box center [817, 394] width 308 height 21
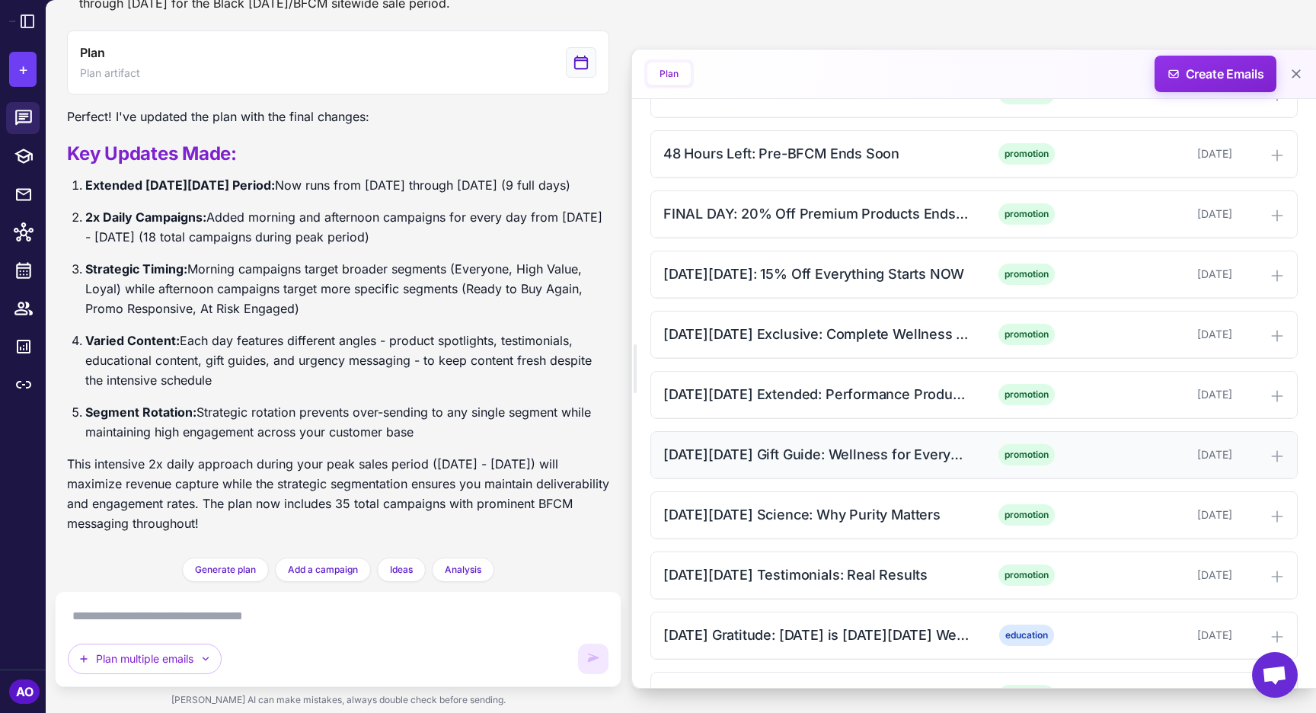
click at [734, 449] on div "[DATE][DATE] Gift Guide: Wellness for Everyone" at bounding box center [817, 454] width 308 height 21
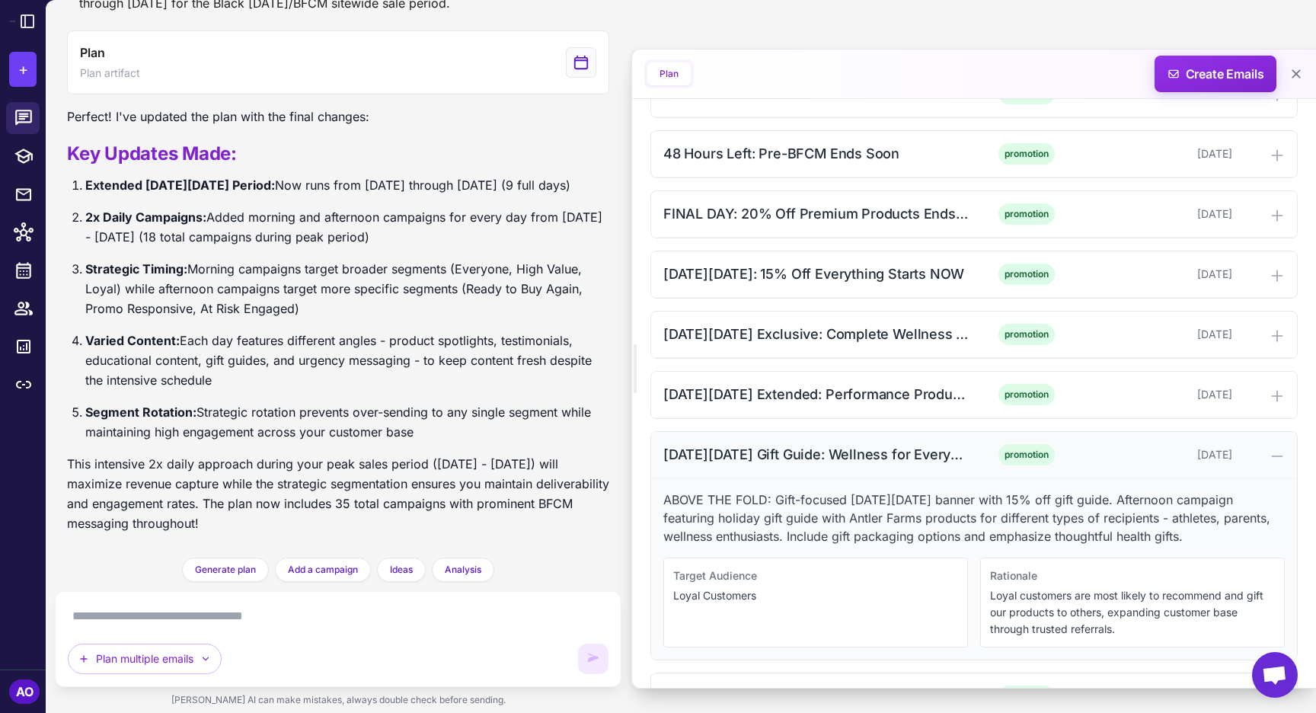
click at [734, 449] on div "[DATE][DATE] Gift Guide: Wellness for Everyone" at bounding box center [817, 454] width 308 height 21
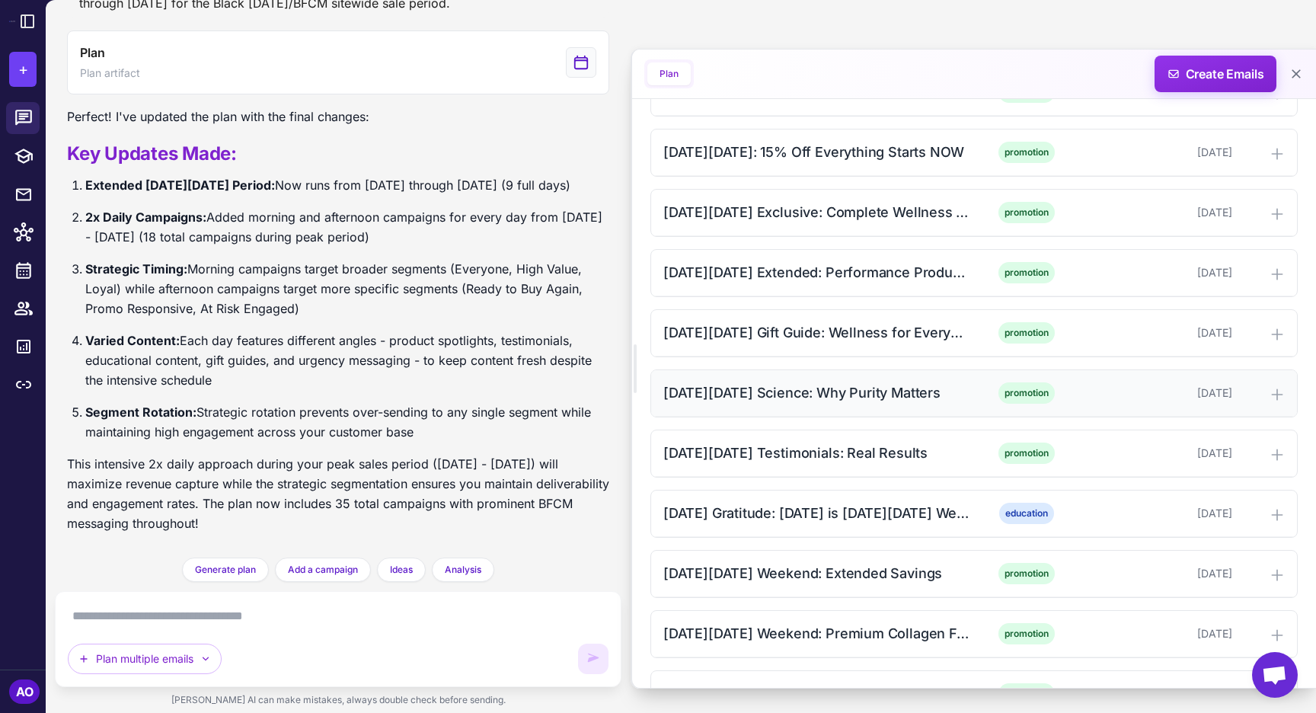
scroll to position [1536, 0]
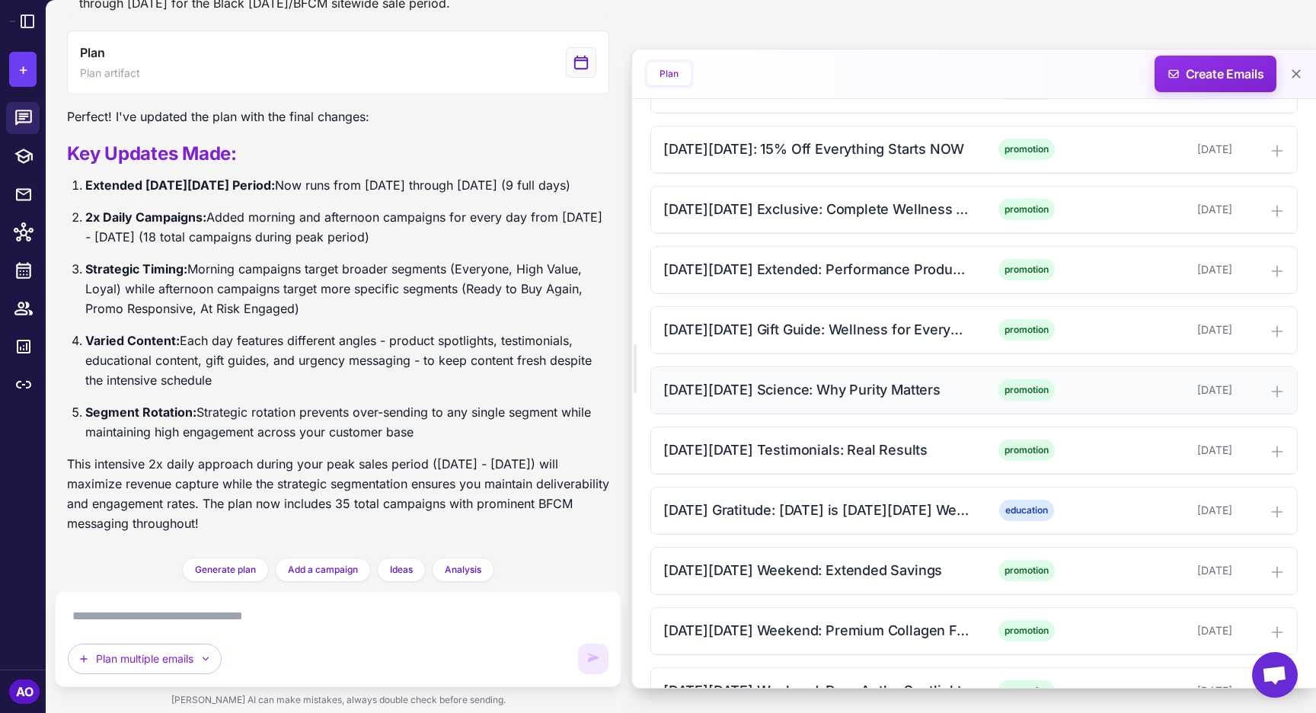
click at [751, 395] on div "[DATE][DATE] Science: Why Purity Matters" at bounding box center [817, 389] width 308 height 21
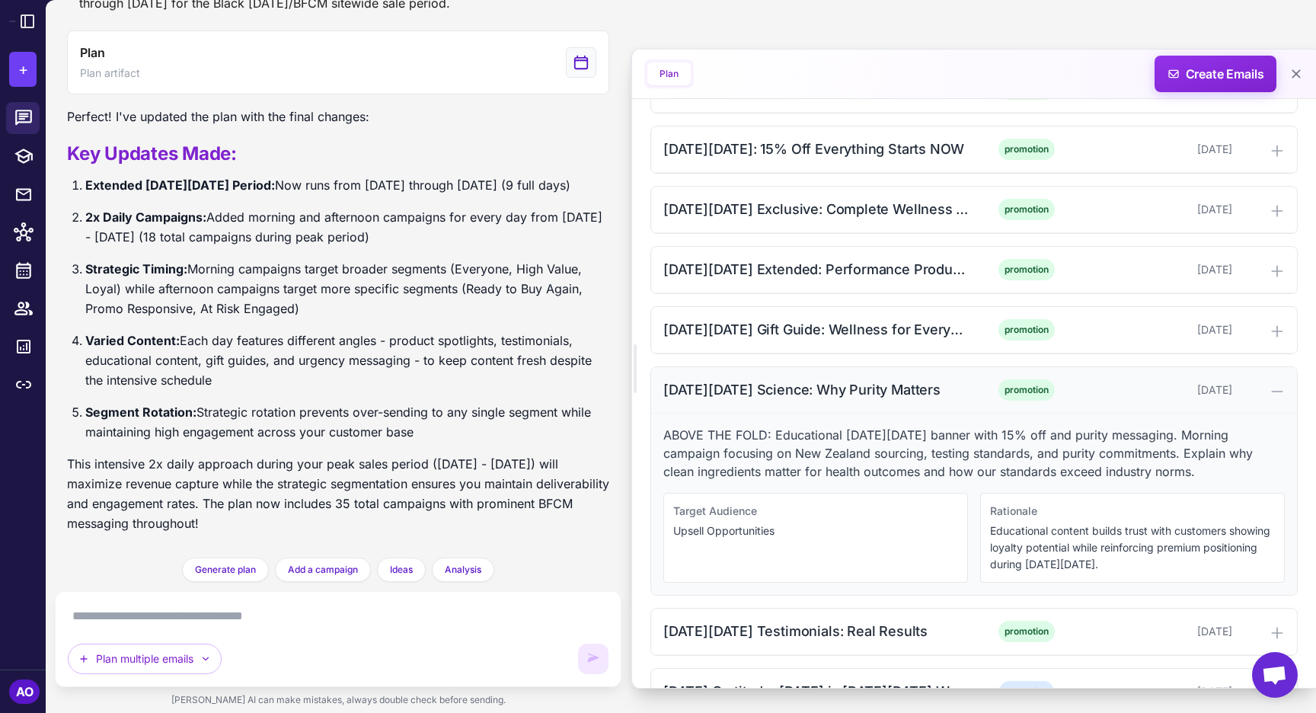
click at [751, 395] on div "[DATE][DATE] Science: Why Purity Matters" at bounding box center [817, 389] width 308 height 21
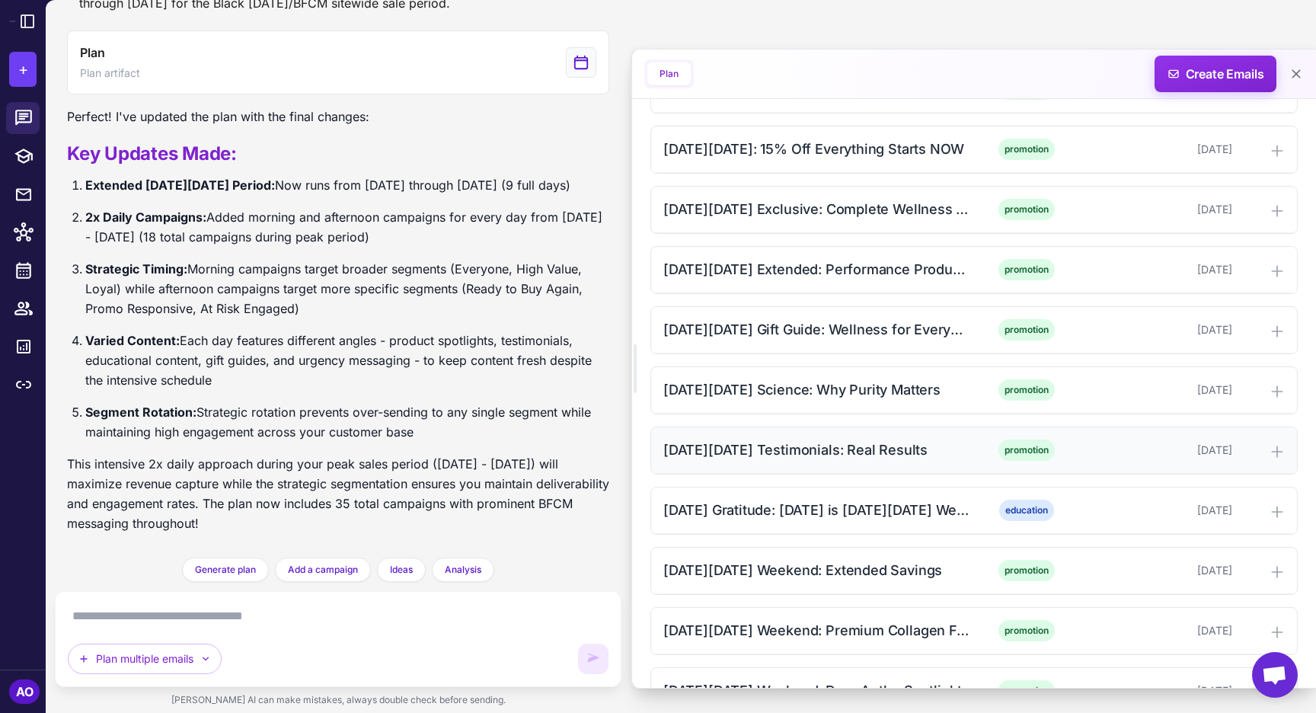
click at [739, 446] on div "[DATE][DATE] Testimonials: Real Results" at bounding box center [817, 450] width 308 height 21
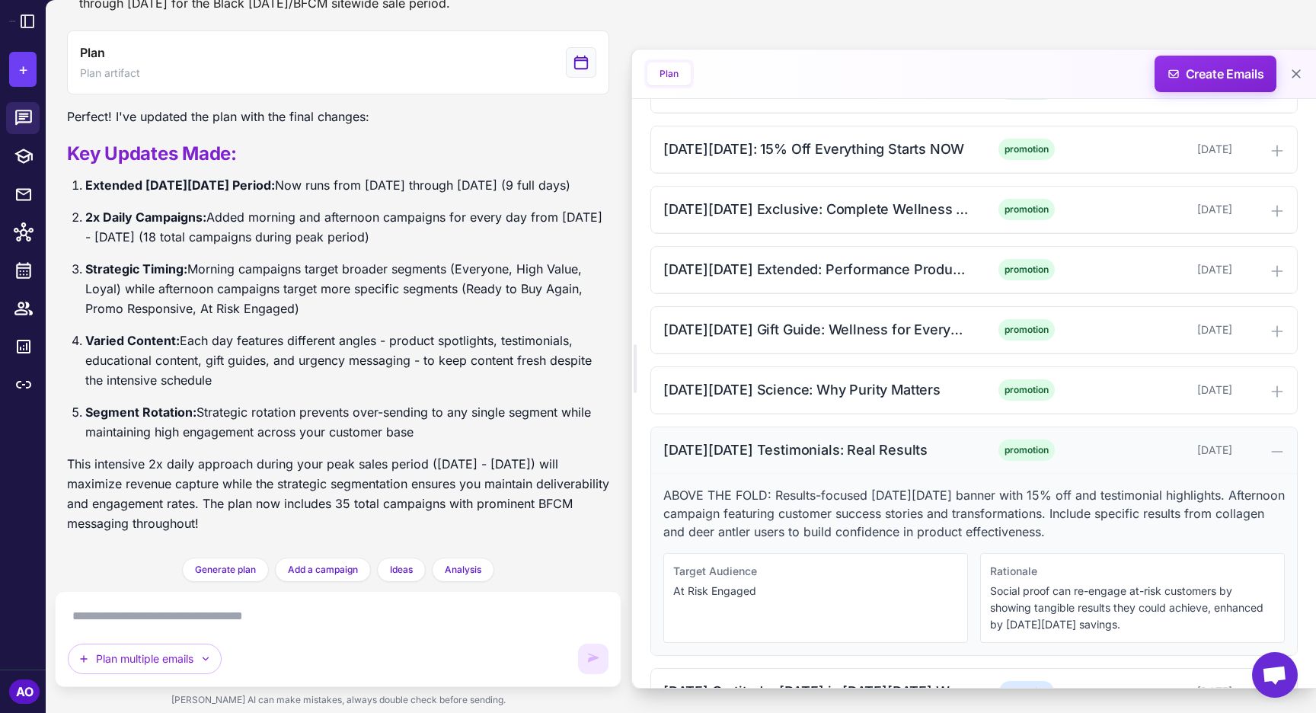
click at [739, 446] on div "[DATE][DATE] Testimonials: Real Results" at bounding box center [817, 450] width 308 height 21
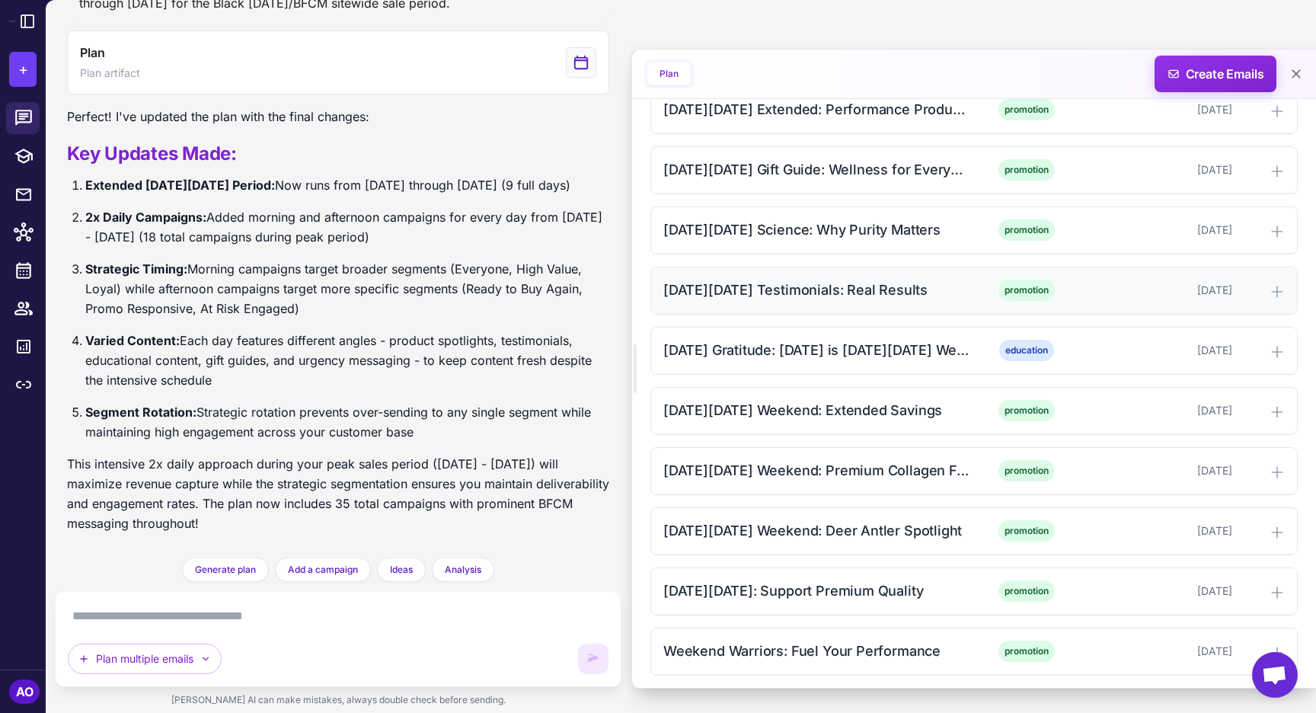
scroll to position [1710, 0]
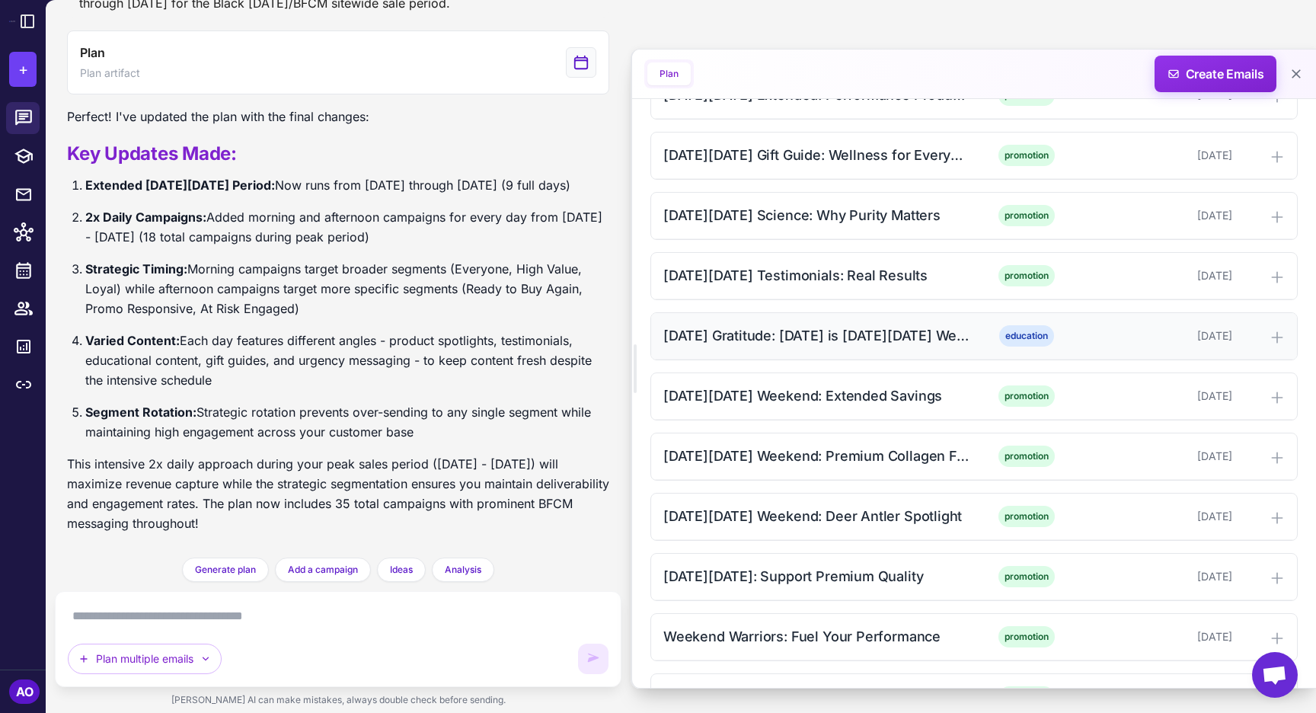
click at [760, 345] on div "[DATE] Gratitude: [DATE] is [DATE][DATE] Weekend" at bounding box center [817, 335] width 308 height 21
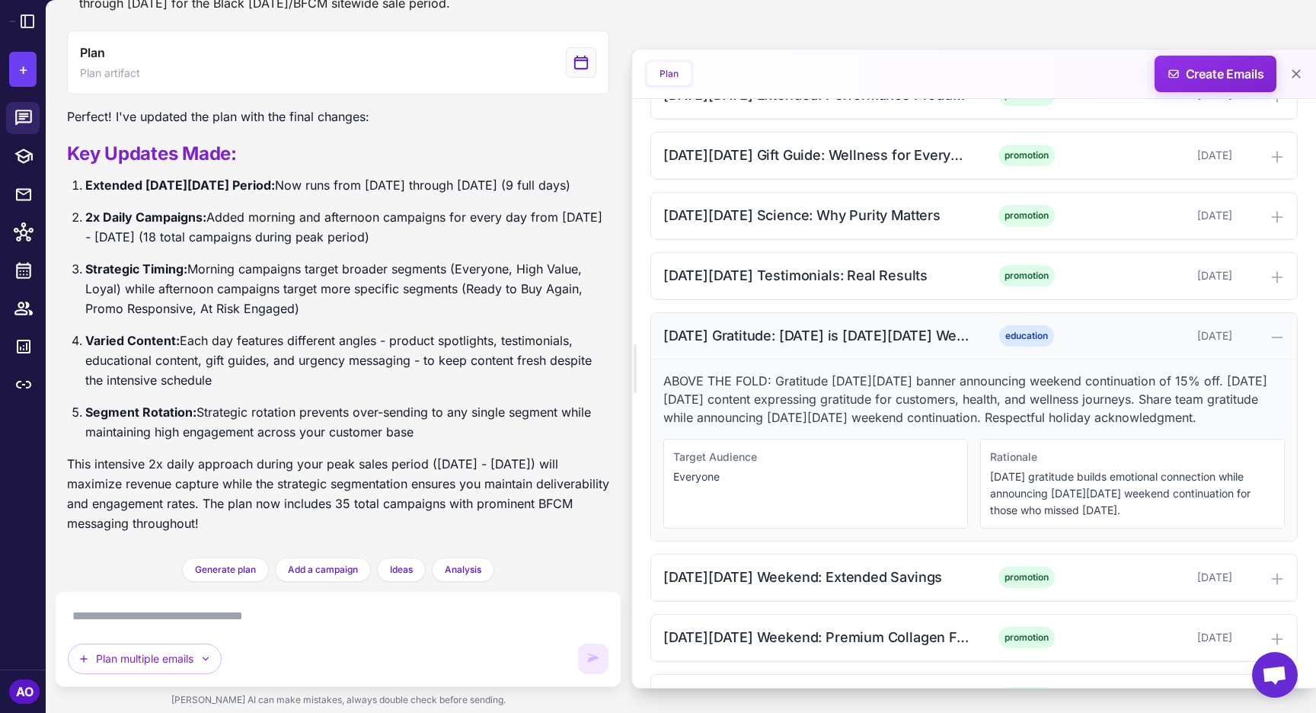
click at [760, 345] on div "[DATE] Gratitude: [DATE] is [DATE][DATE] Weekend" at bounding box center [817, 335] width 308 height 21
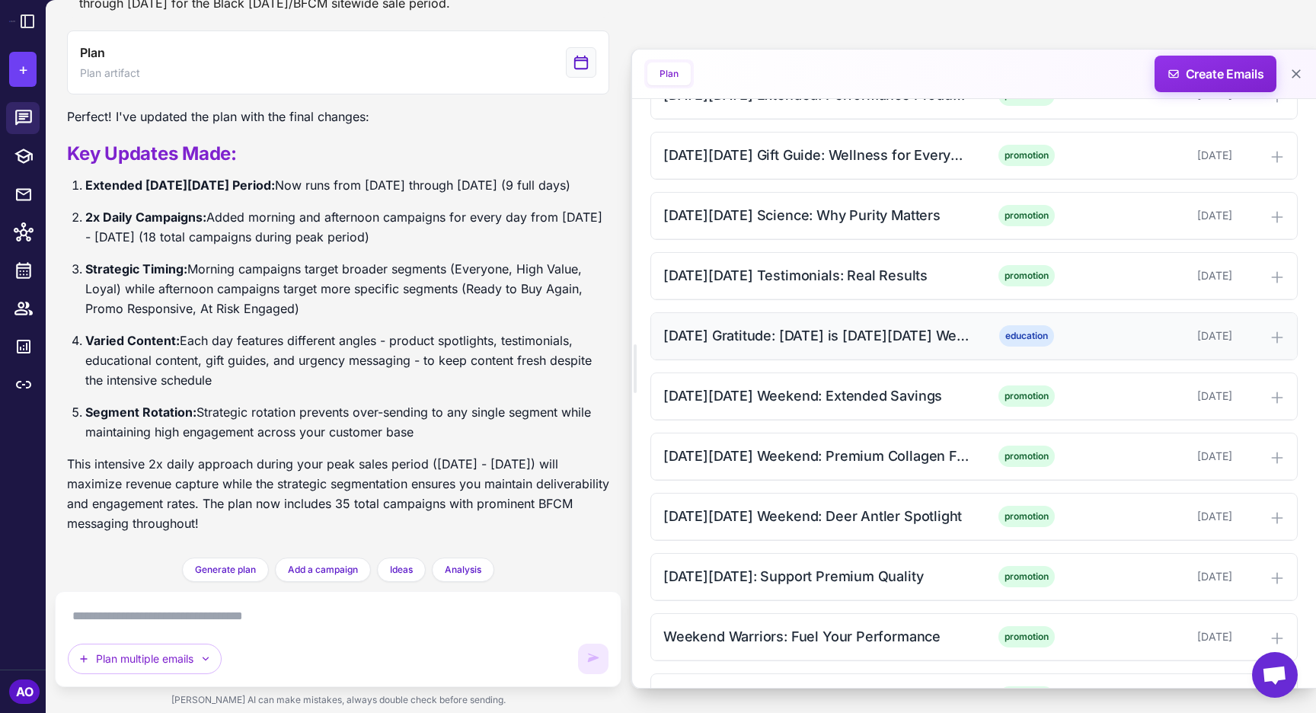
click at [760, 345] on div "[DATE] Gratitude: [DATE] is [DATE][DATE] Weekend" at bounding box center [817, 335] width 308 height 21
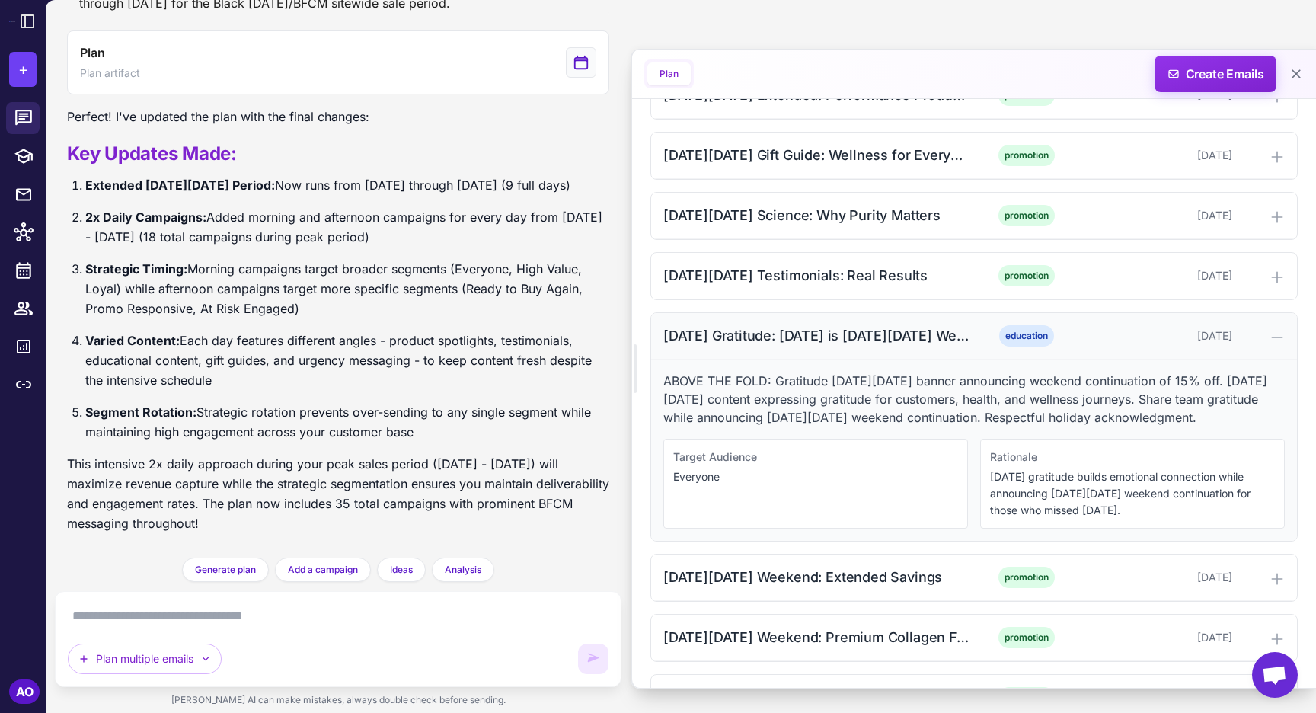
click at [760, 345] on div "[DATE] Gratitude: [DATE] is [DATE][DATE] Weekend" at bounding box center [817, 335] width 308 height 21
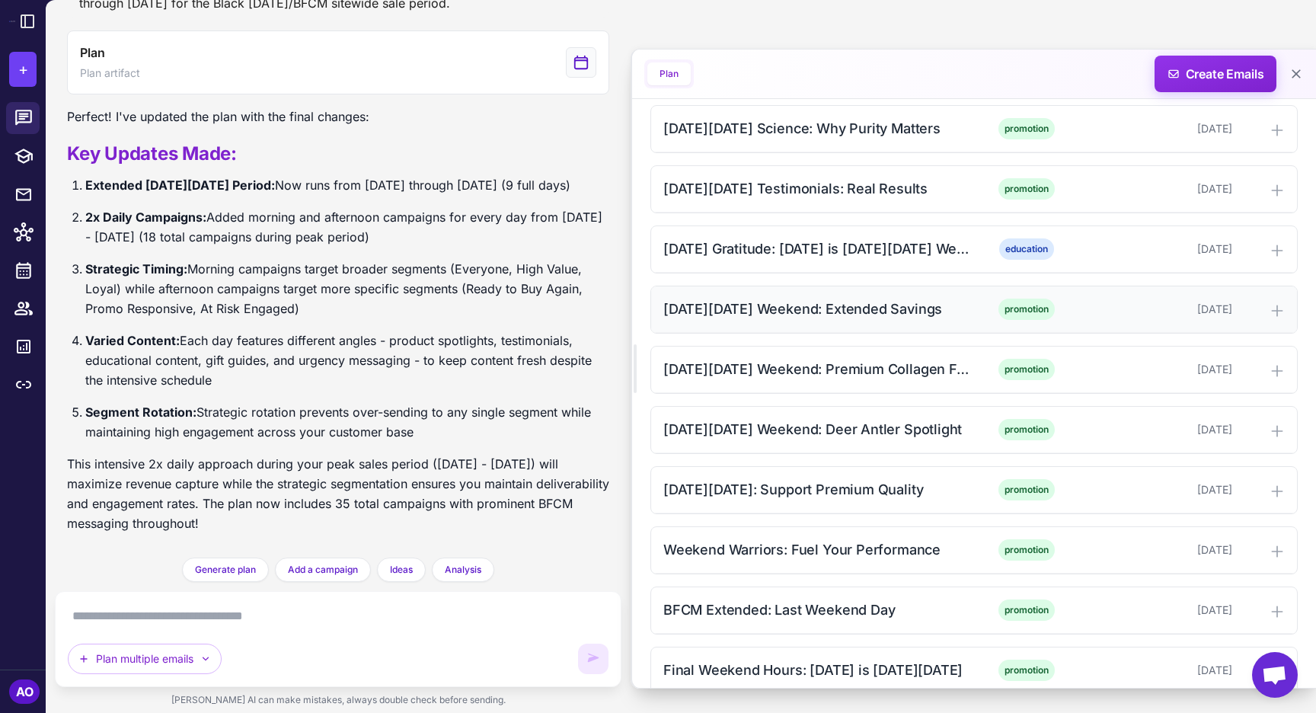
scroll to position [1843, 0]
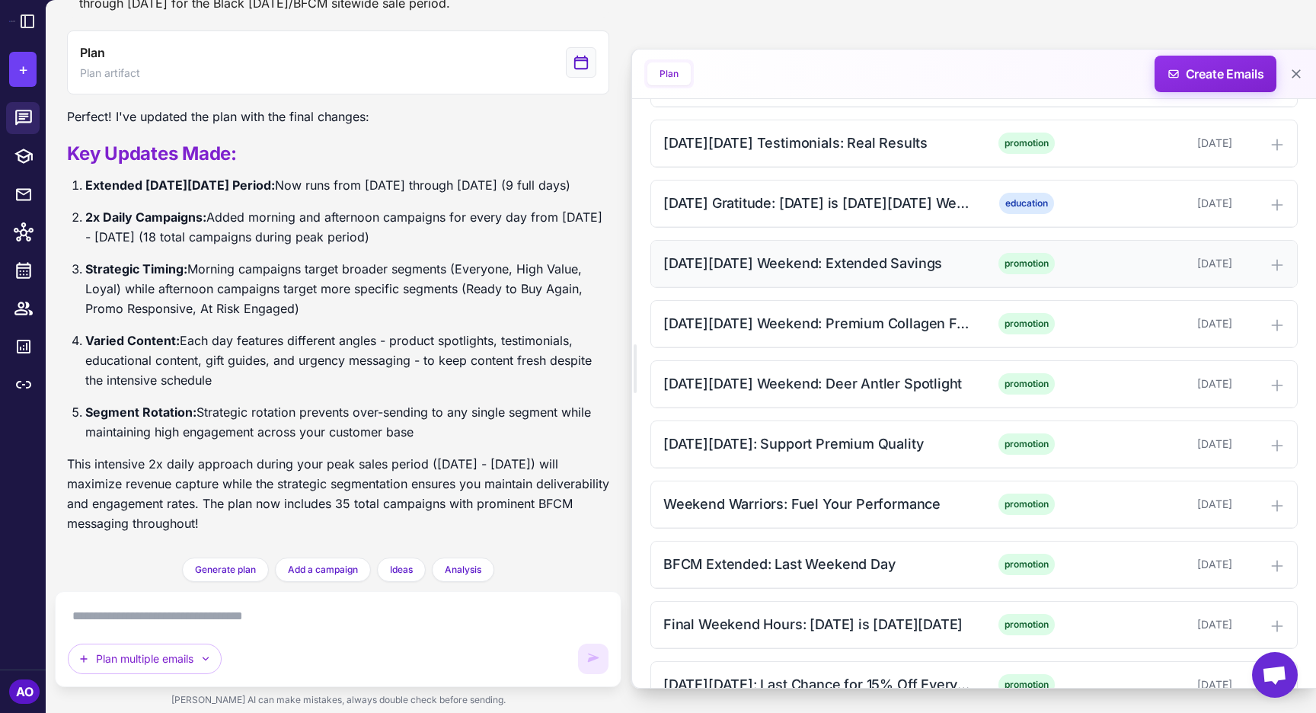
click at [745, 264] on div "[DATE][DATE] Weekend: Extended Savings" at bounding box center [817, 263] width 308 height 21
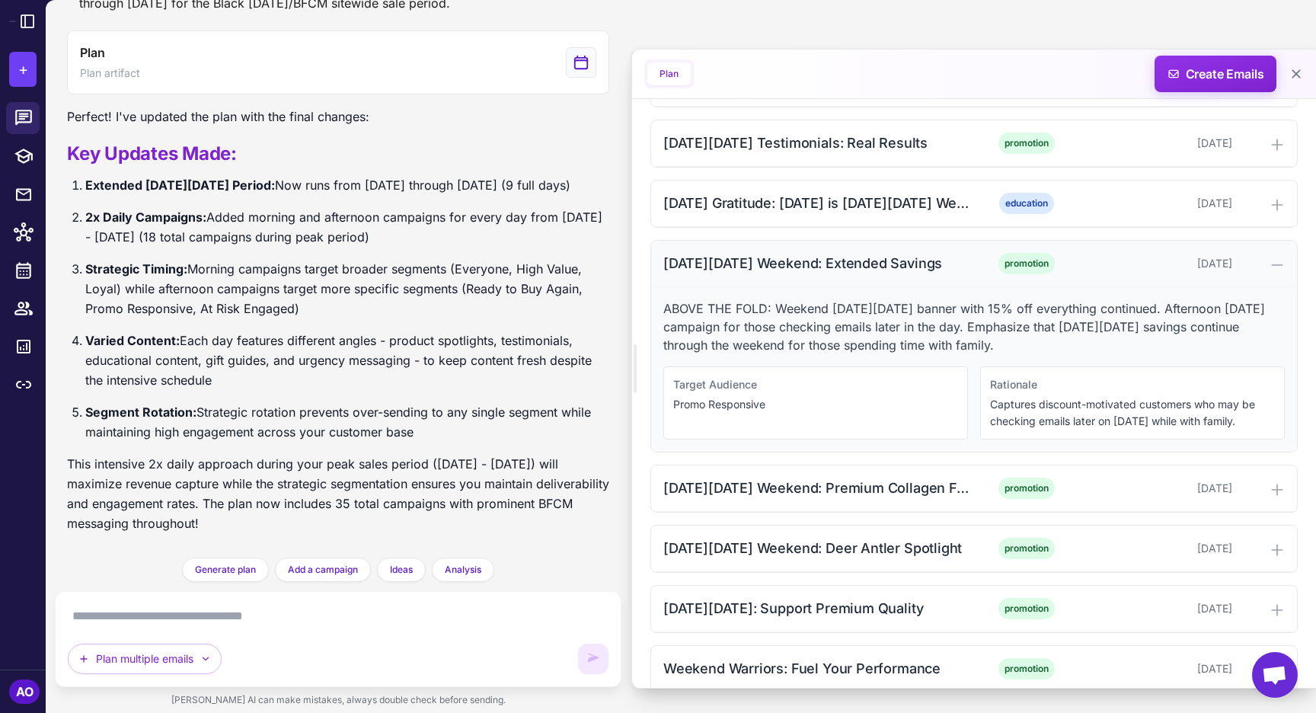
click at [745, 264] on div "[DATE][DATE] Weekend: Extended Savings" at bounding box center [817, 263] width 308 height 21
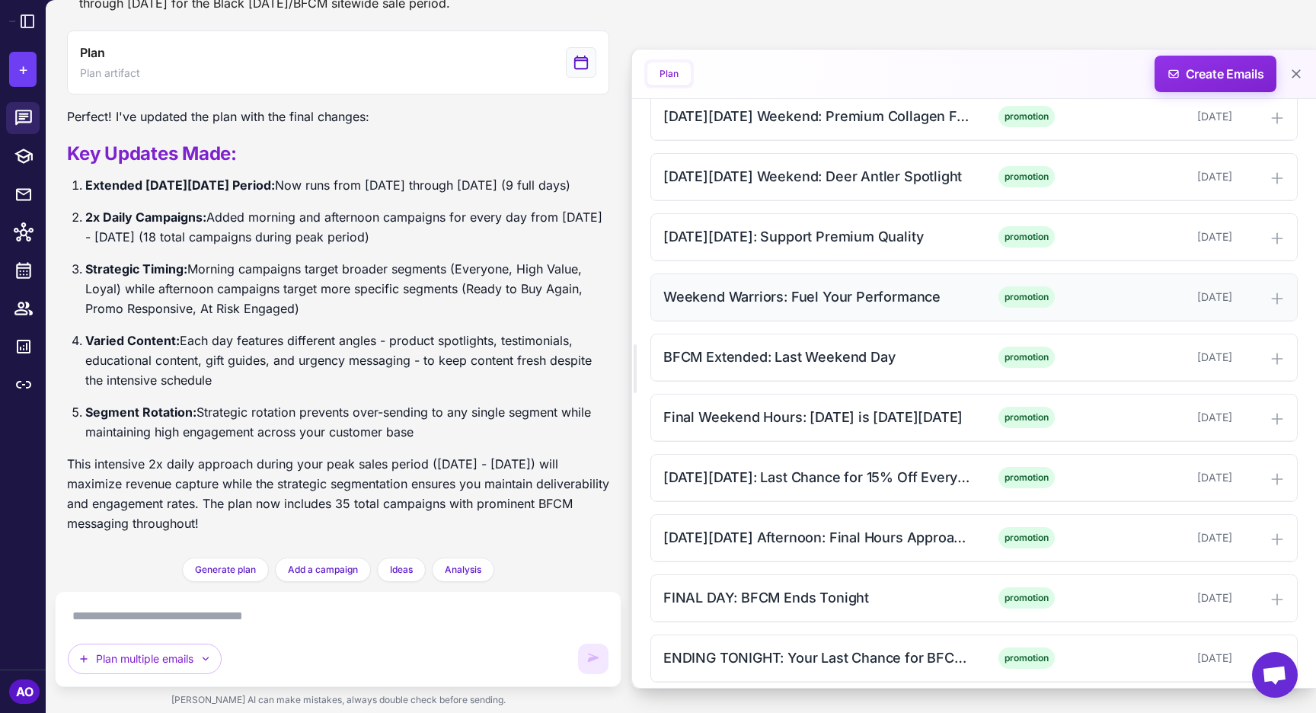
scroll to position [2061, 0]
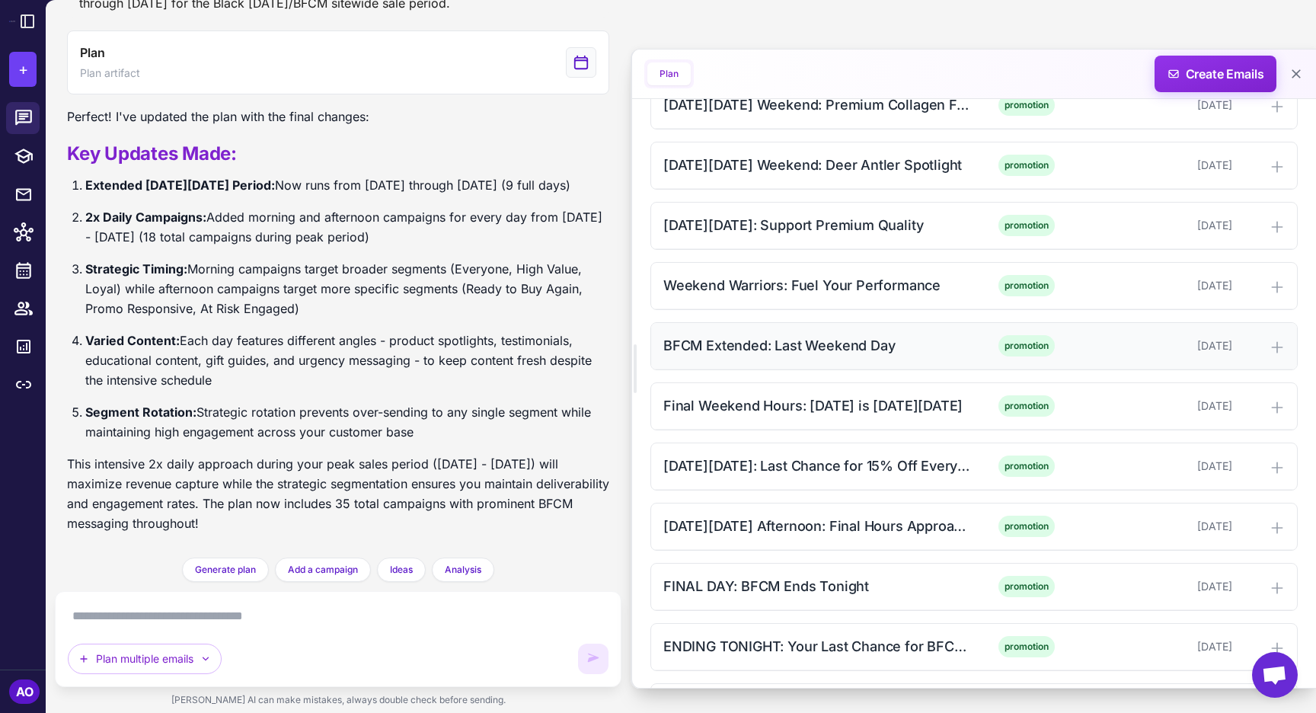
click at [766, 333] on div "BFCM Extended: Last Weekend Day promotion [DATE]" at bounding box center [974, 346] width 646 height 46
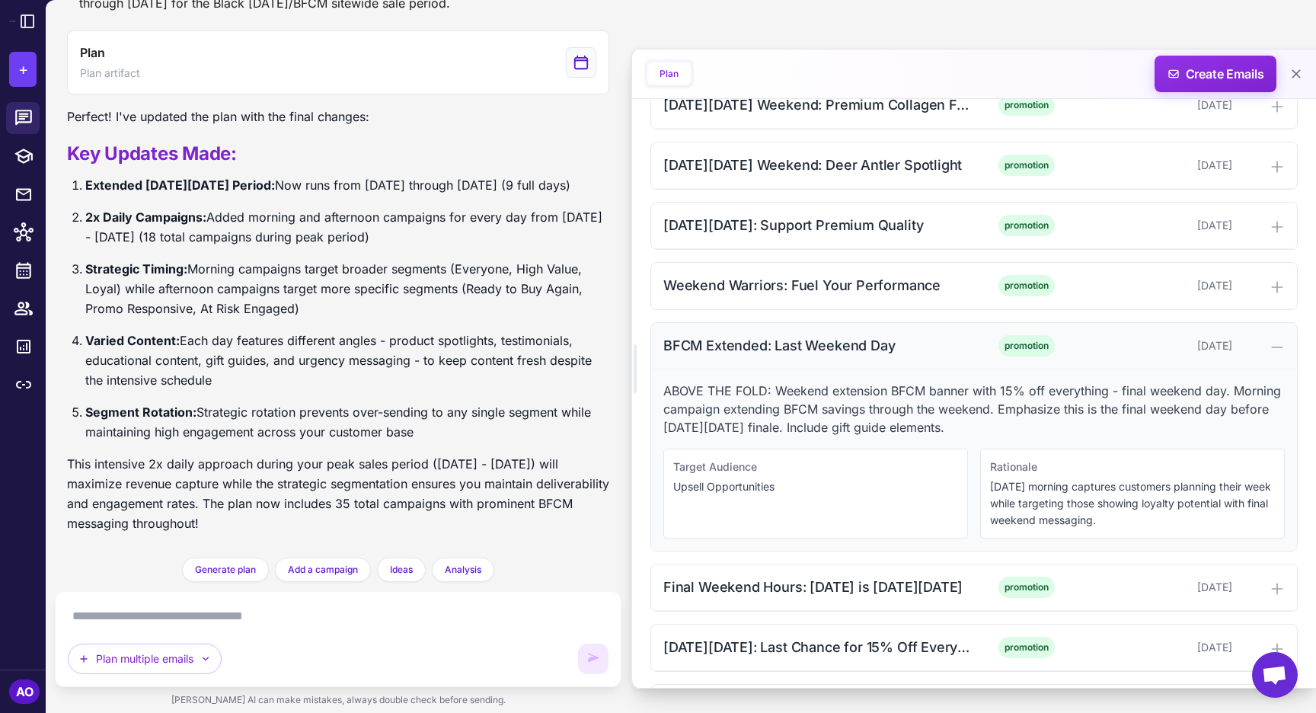
click at [766, 333] on div "BFCM Extended: Last Weekend Day promotion [DATE]" at bounding box center [974, 346] width 646 height 46
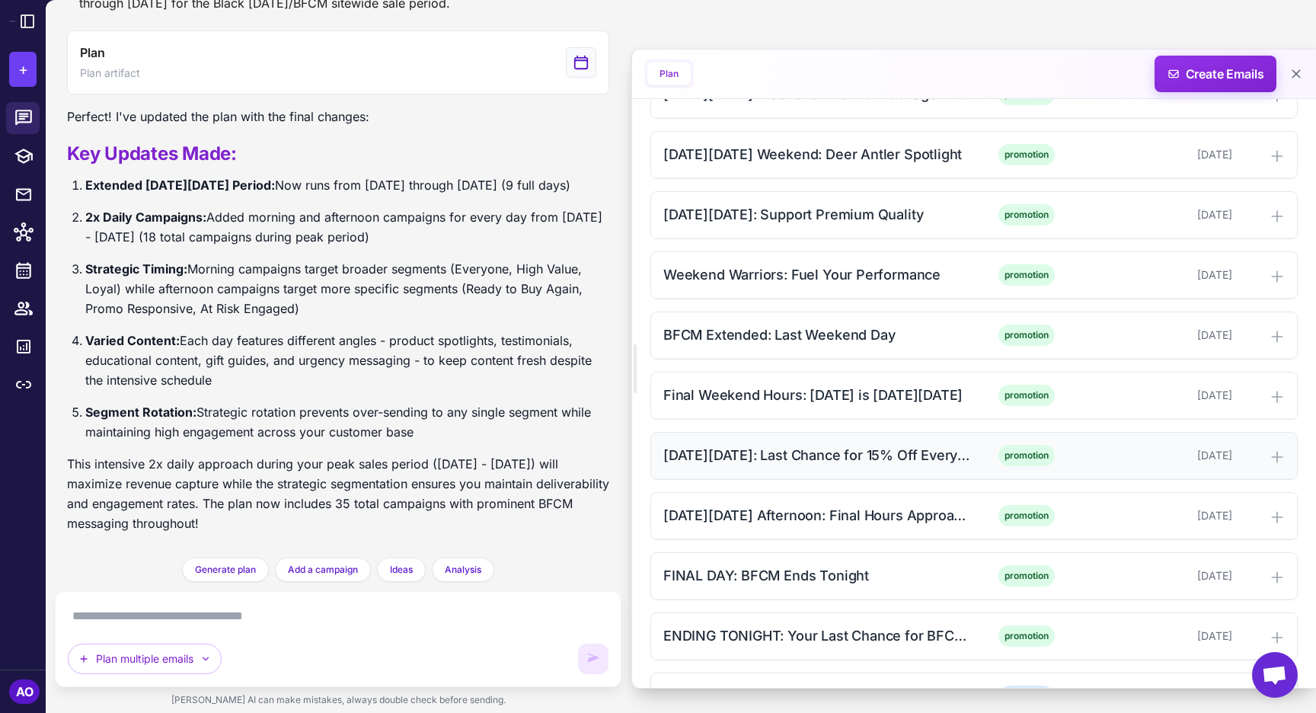
scroll to position [2123, 0]
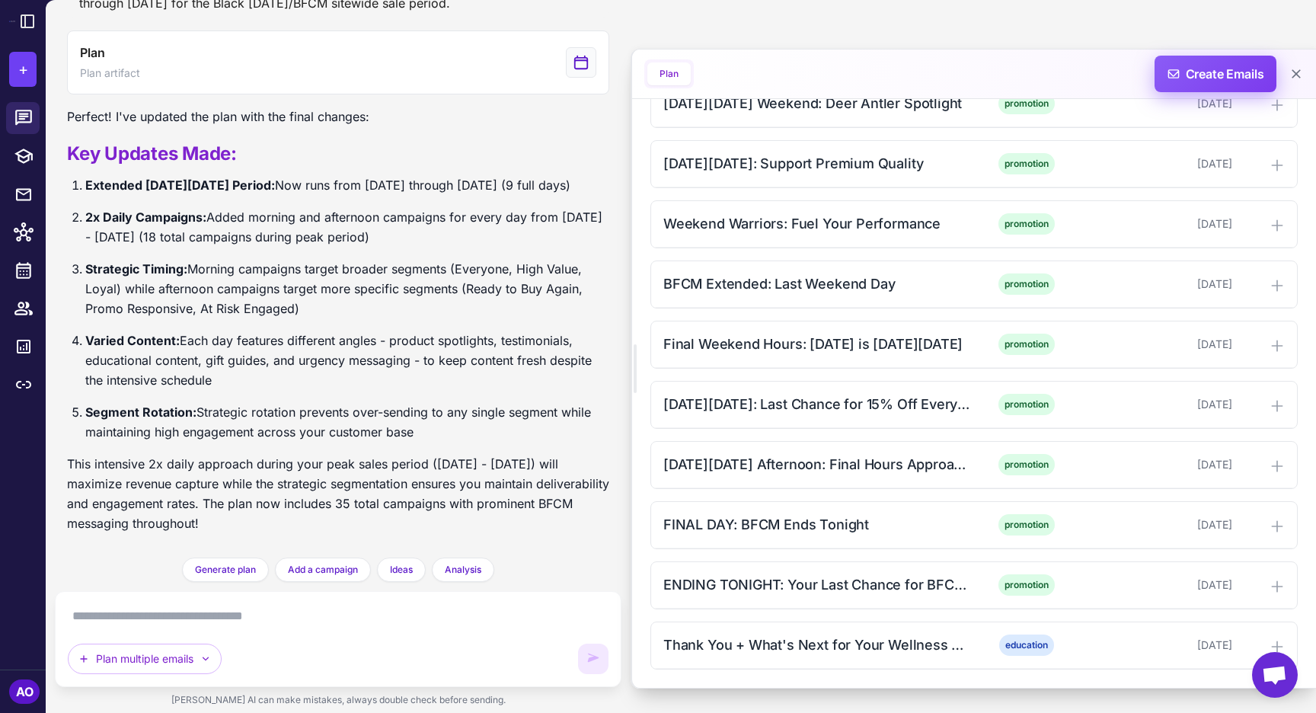
click at [1227, 71] on span "Create Emails" at bounding box center [1215, 74] width 133 height 37
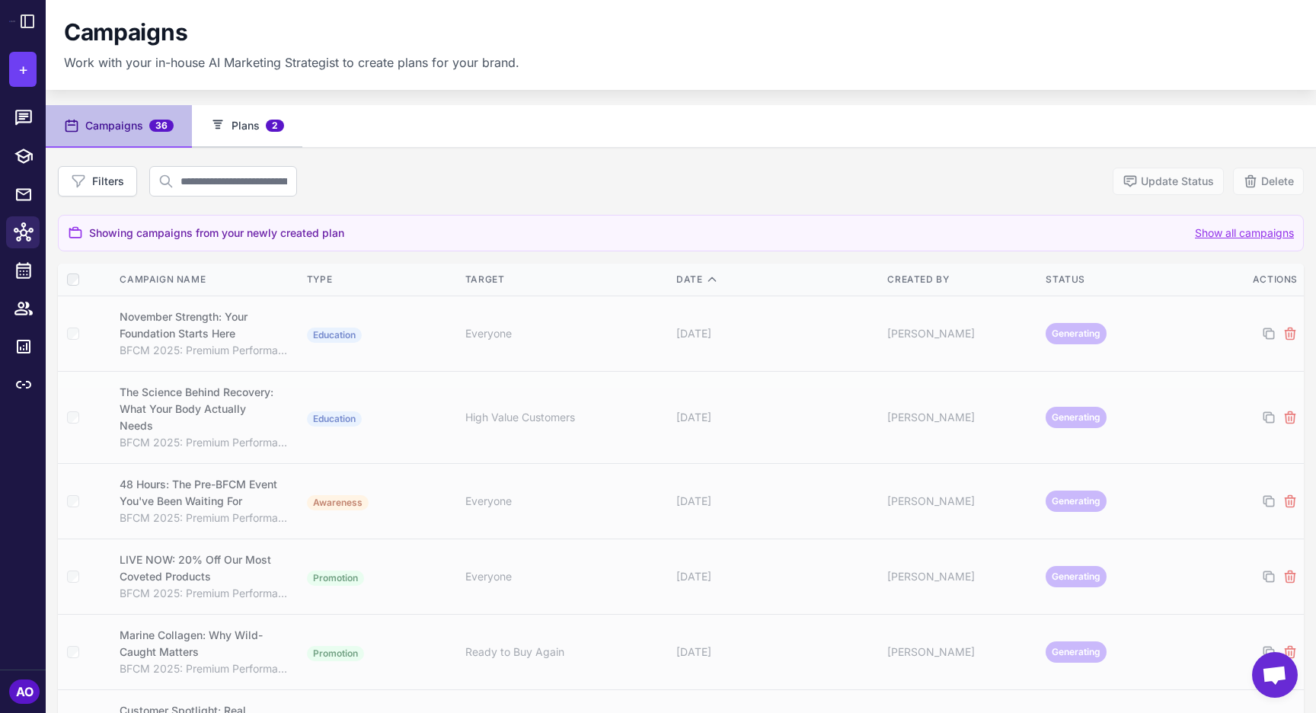
click at [276, 123] on span "2" at bounding box center [275, 126] width 18 height 12
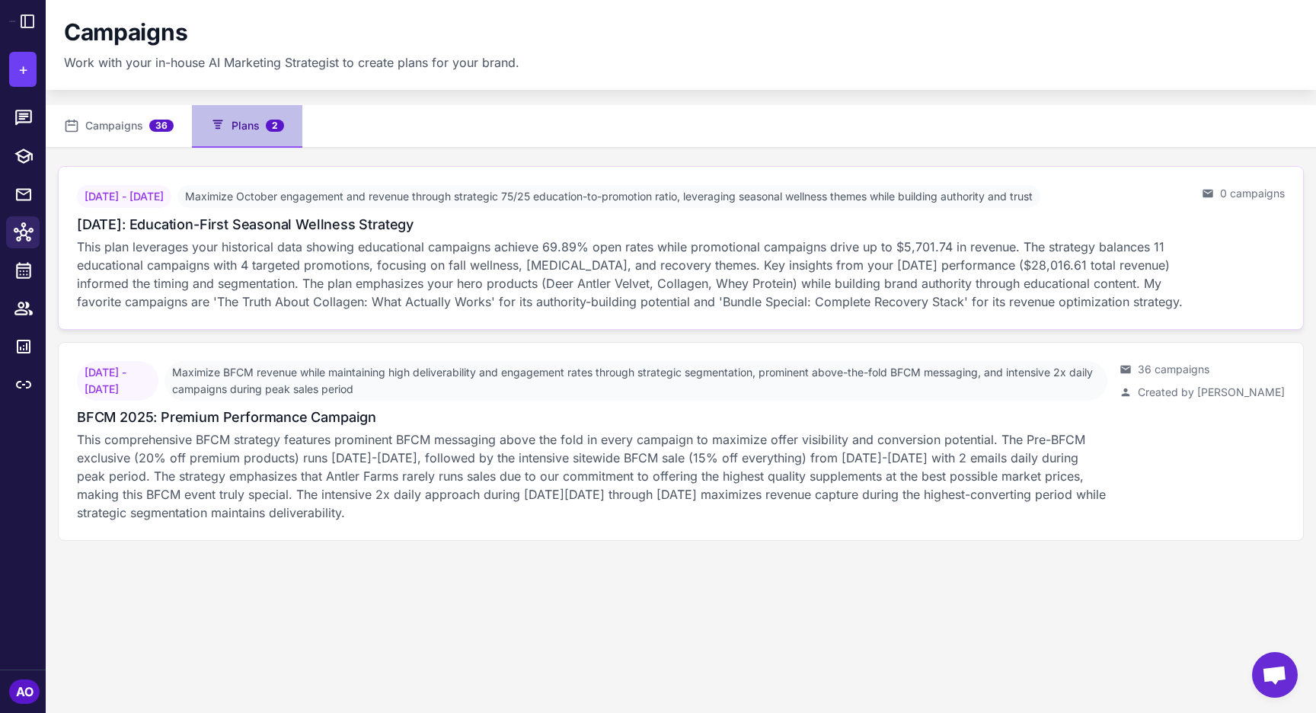
click at [232, 255] on p "This plan leverages your historical data showing educational campaigns achieve …" at bounding box center [633, 274] width 1113 height 73
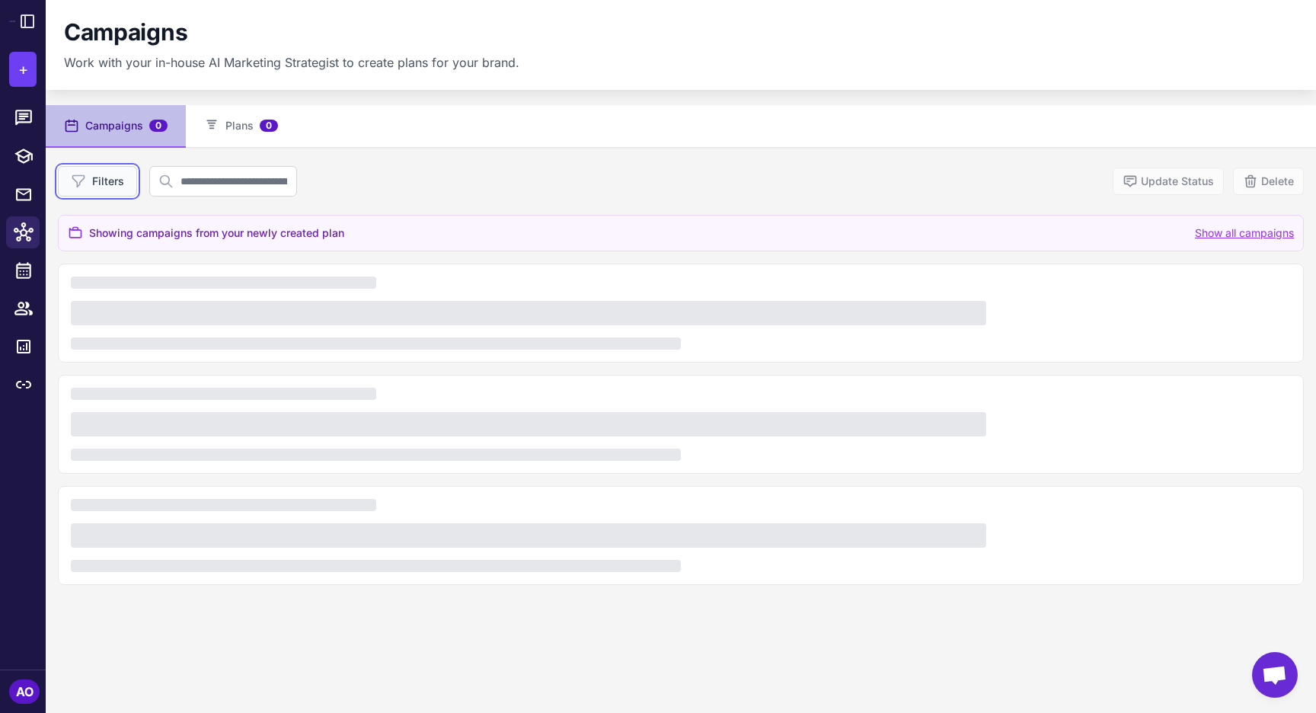
click at [115, 180] on button "Filters" at bounding box center [97, 181] width 79 height 30
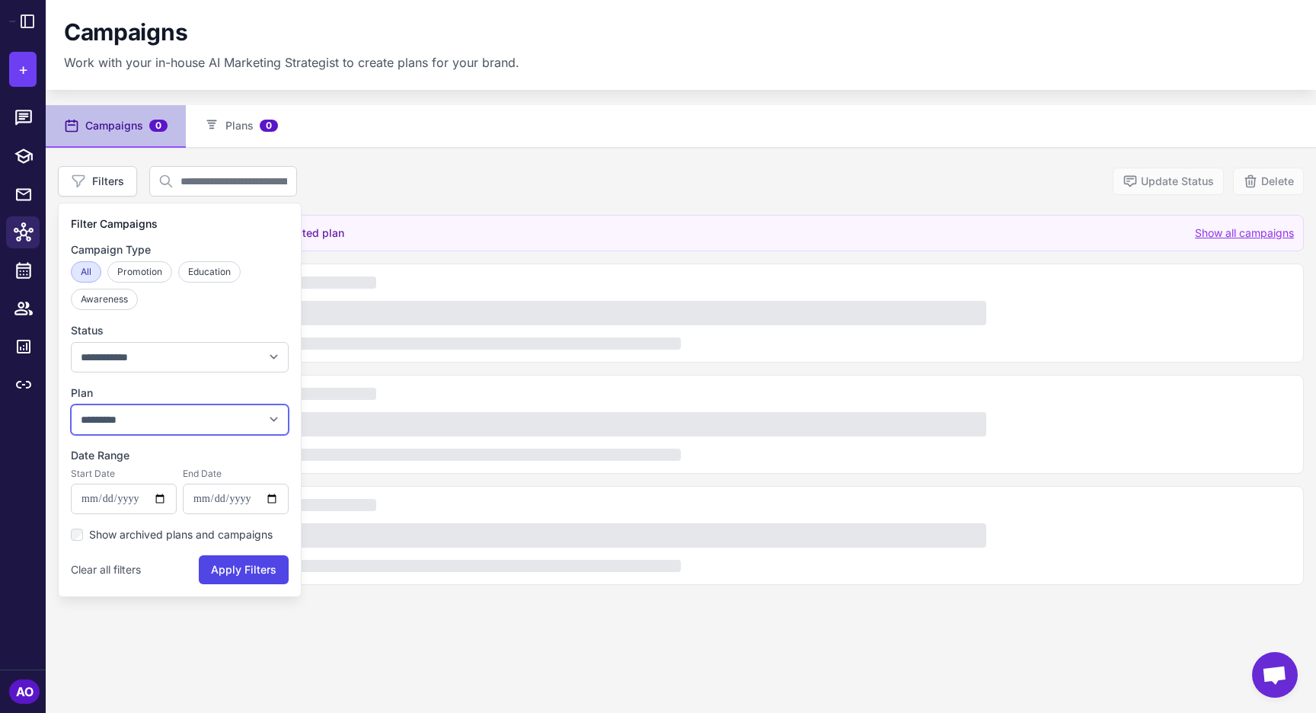
click at [157, 411] on select "*********" at bounding box center [180, 419] width 218 height 30
click at [524, 130] on nav "Campaigns 0 Plans 0" at bounding box center [681, 126] width 1271 height 43
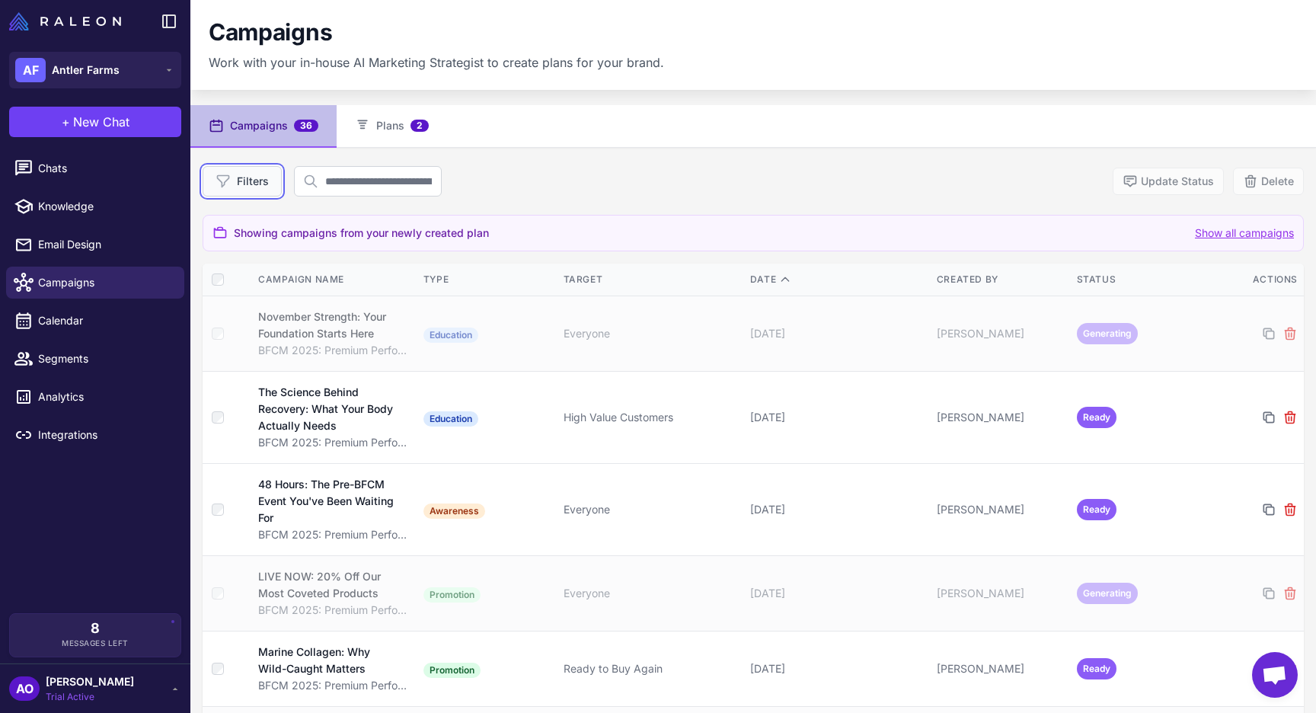
click at [261, 188] on button "Filters" at bounding box center [242, 181] width 79 height 30
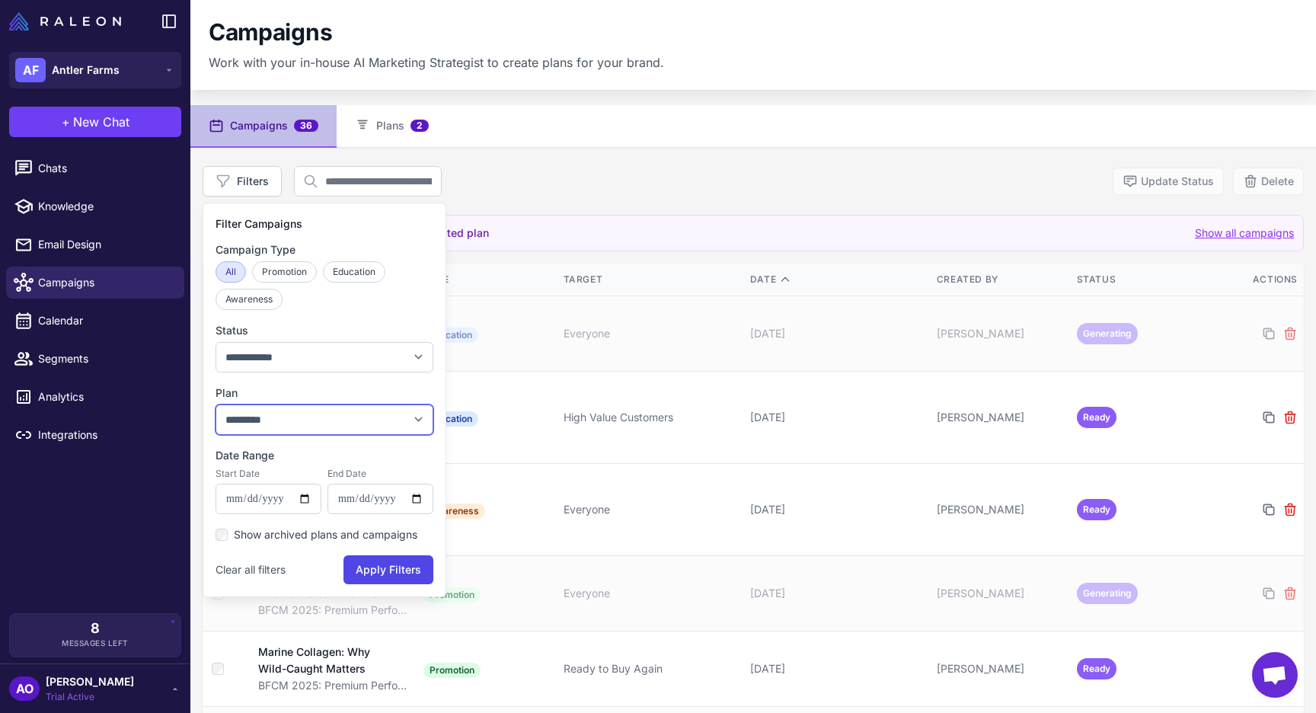
click at [310, 408] on select "**********" at bounding box center [325, 419] width 218 height 30
click at [216, 404] on select "**********" at bounding box center [325, 419] width 218 height 30
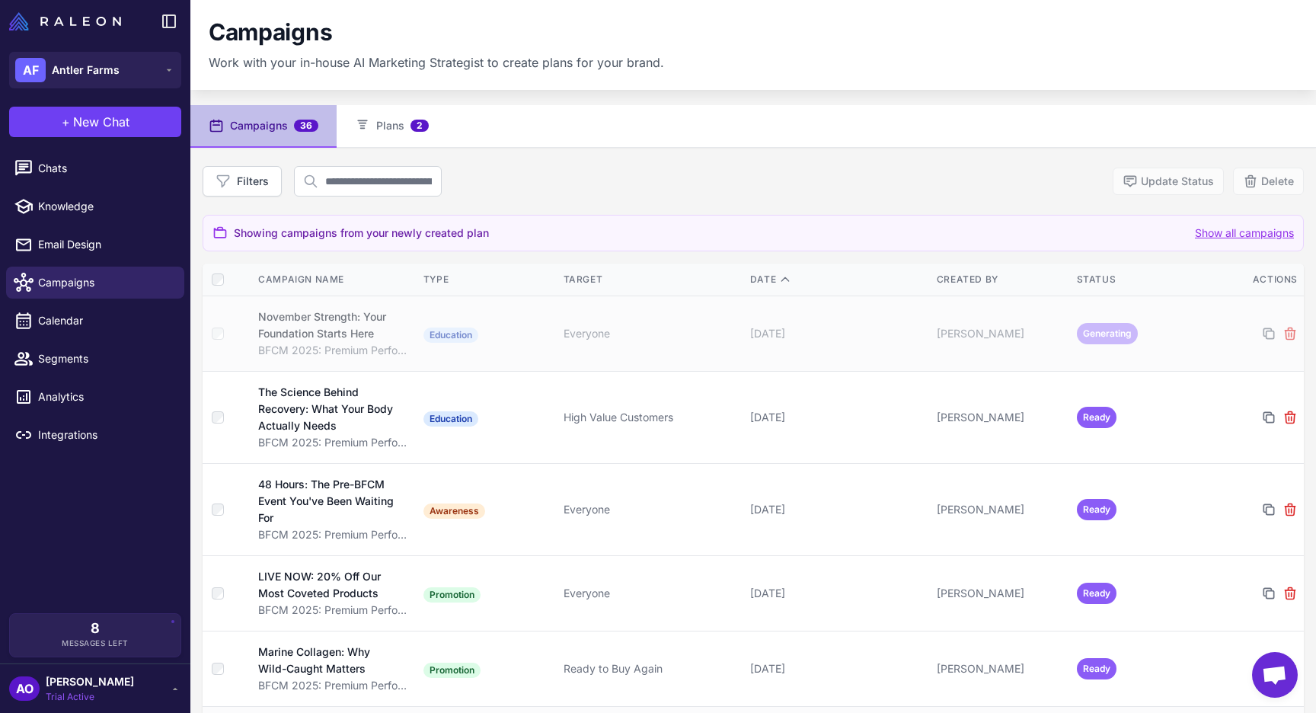
click at [285, 133] on button "Campaigns 36" at bounding box center [263, 126] width 146 height 43
click at [271, 128] on button "Campaigns 36" at bounding box center [263, 126] width 146 height 43
click at [256, 170] on button "Filters" at bounding box center [242, 181] width 79 height 30
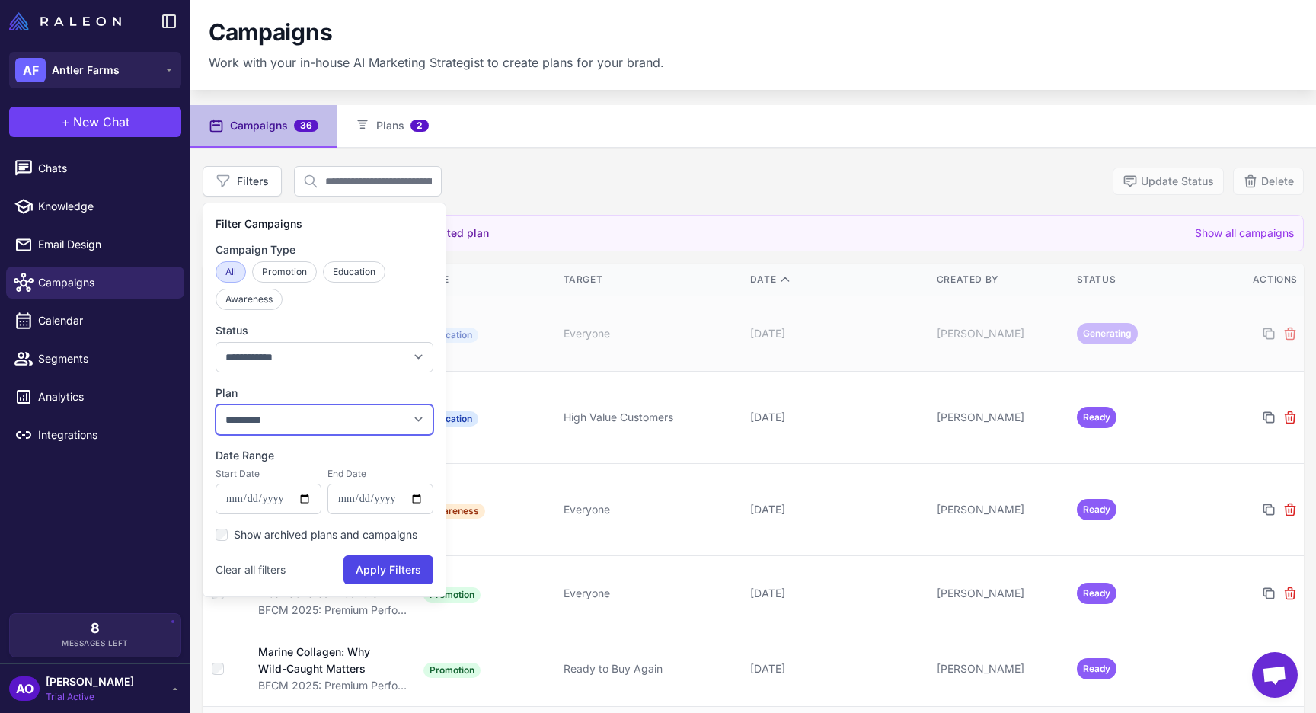
click at [299, 410] on select "**********" at bounding box center [325, 419] width 218 height 30
select select "****"
click at [216, 404] on select "**********" at bounding box center [325, 419] width 218 height 30
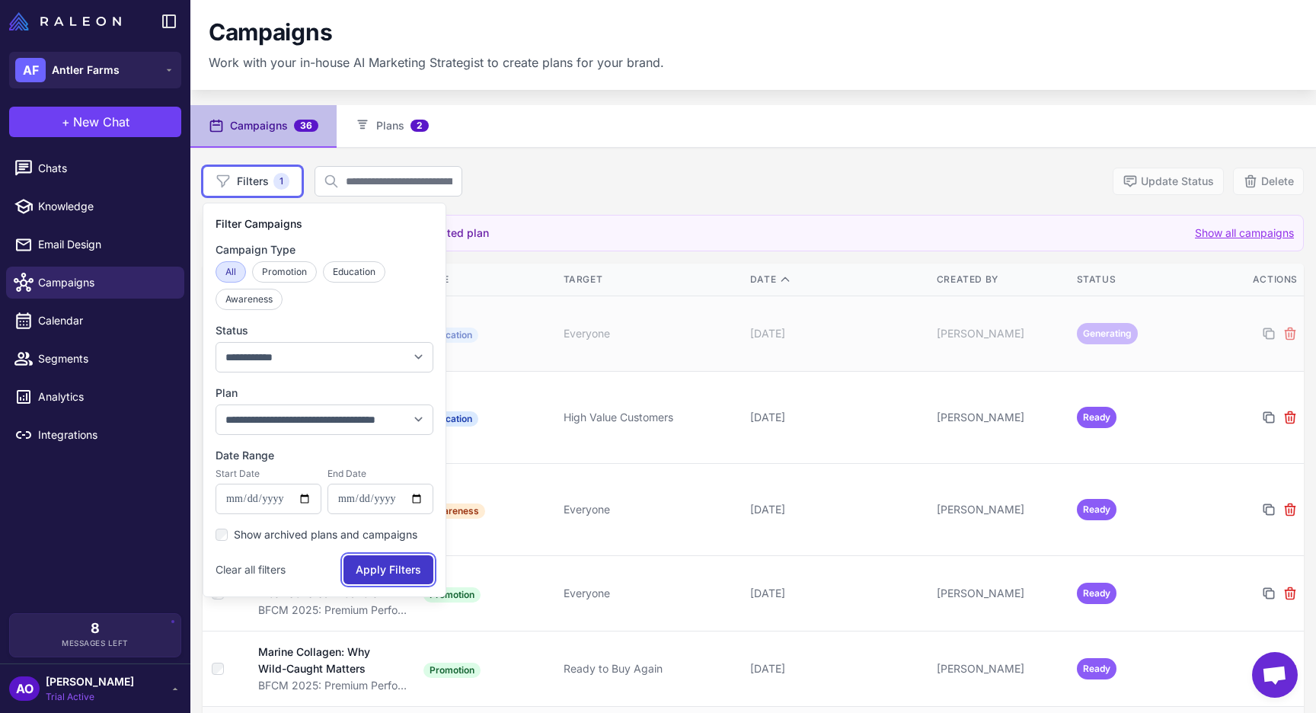
click at [377, 564] on button "Apply Filters" at bounding box center [389, 569] width 90 height 29
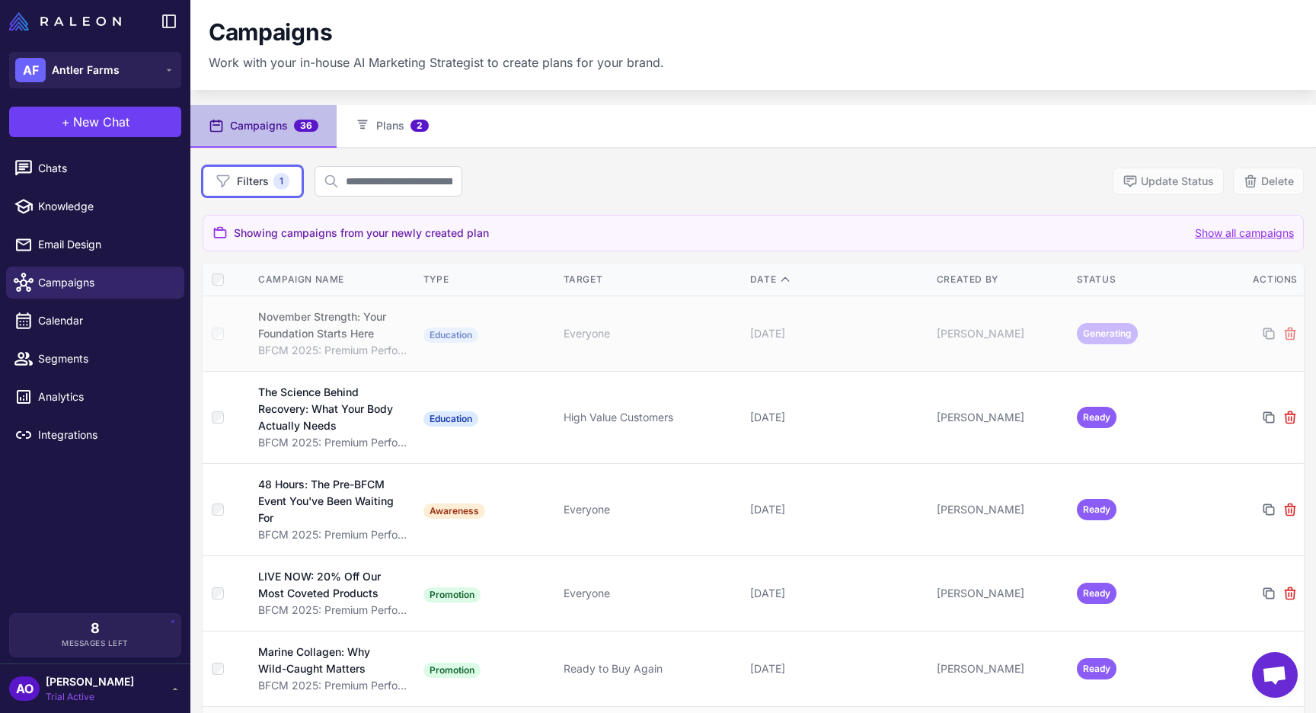
click at [593, 176] on div "Filters 1 Update Status Delete" at bounding box center [753, 181] width 1101 height 30
click at [861, 93] on content "Campaigns Work with your in-house AI Marketing Strategist to create plans for y…" at bounding box center [753, 356] width 1126 height 713
click at [636, 177] on div "Filters 1 Update Status Delete" at bounding box center [753, 181] width 1101 height 30
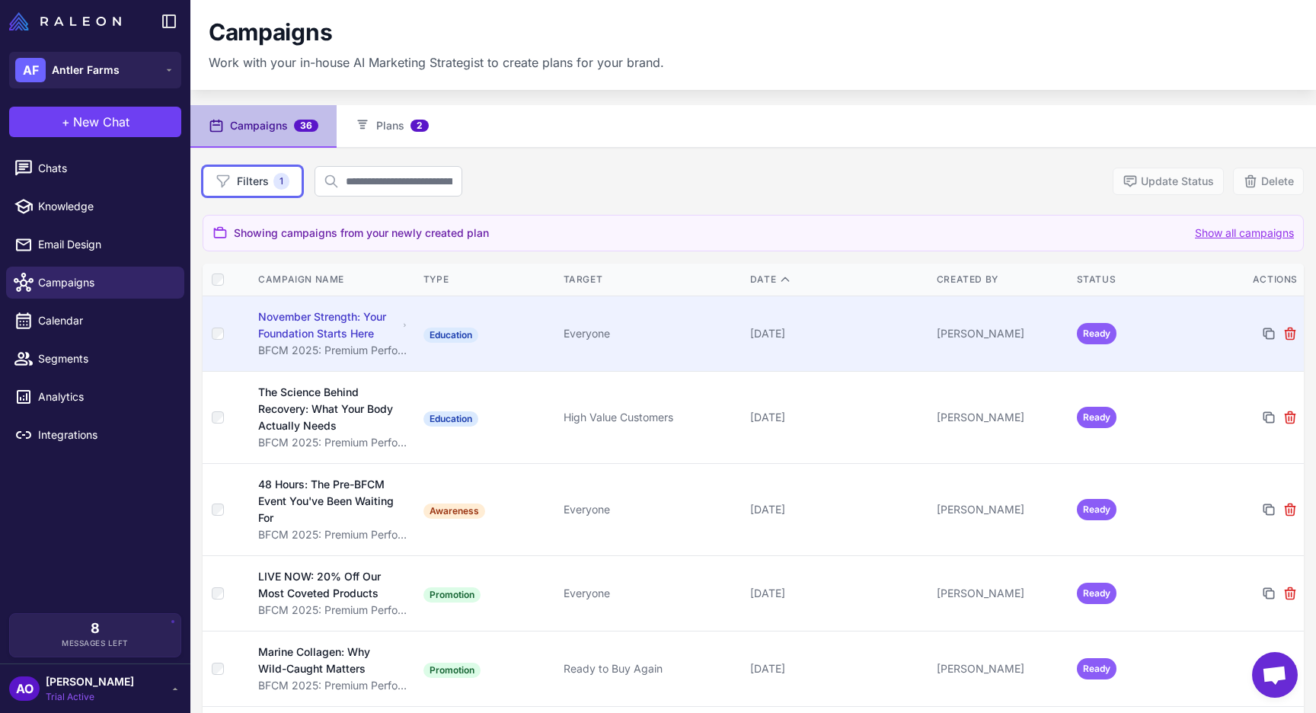
click at [514, 331] on td "Education" at bounding box center [487, 333] width 140 height 75
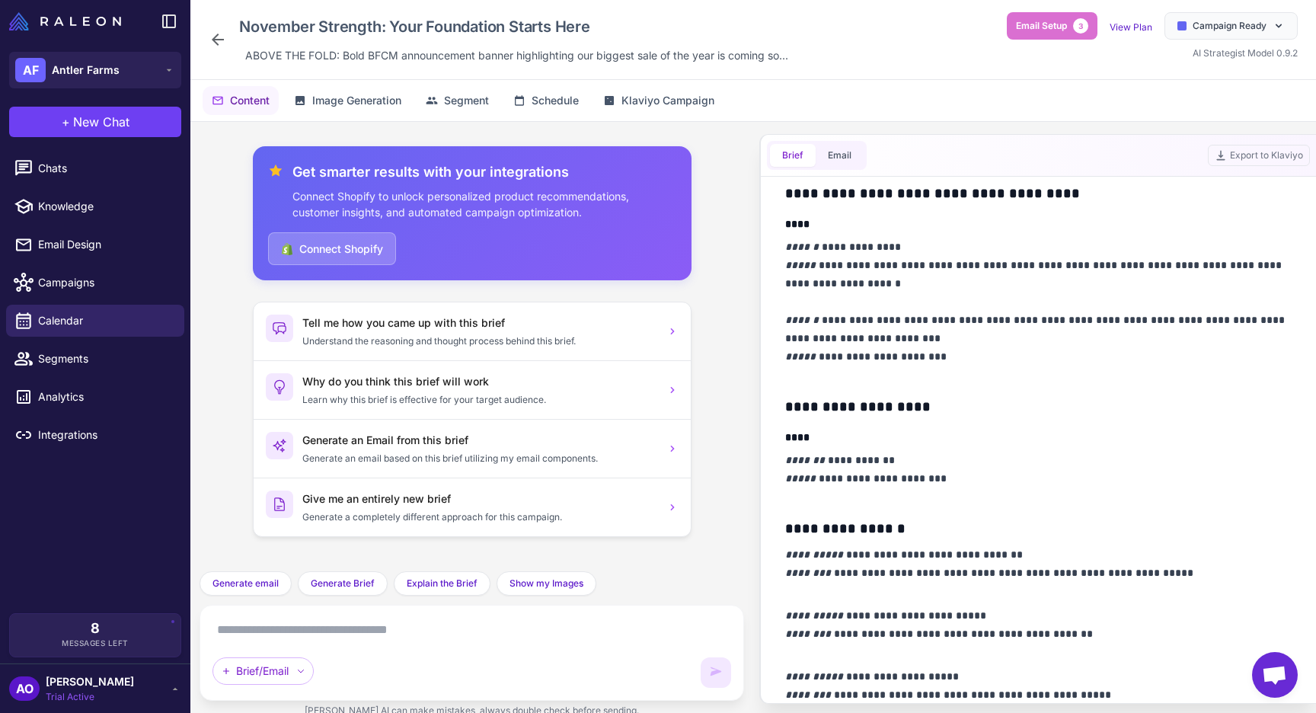
scroll to position [1118, 0]
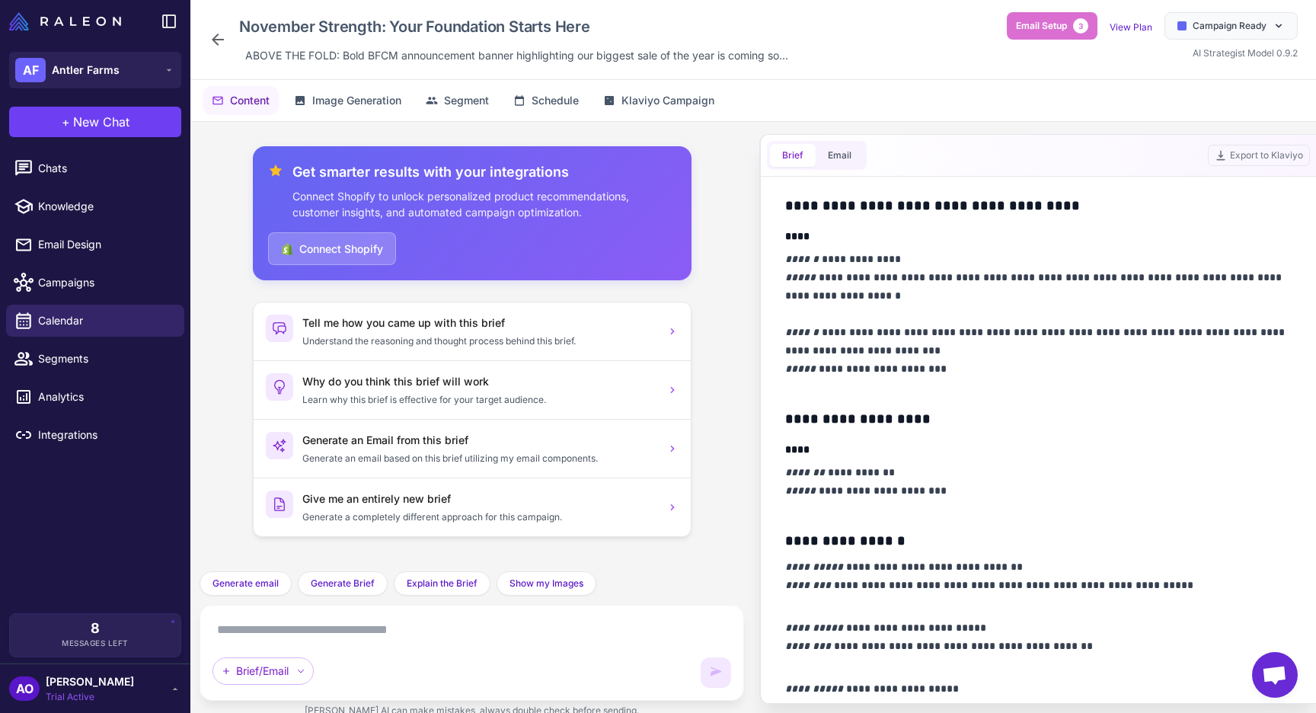
click at [229, 37] on div "November Strength: Your Foundation Starts Here ABOVE THE FOLD: Bold BFCM announ…" at bounding box center [502, 39] width 586 height 55
click at [219, 38] on icon at bounding box center [218, 39] width 18 height 18
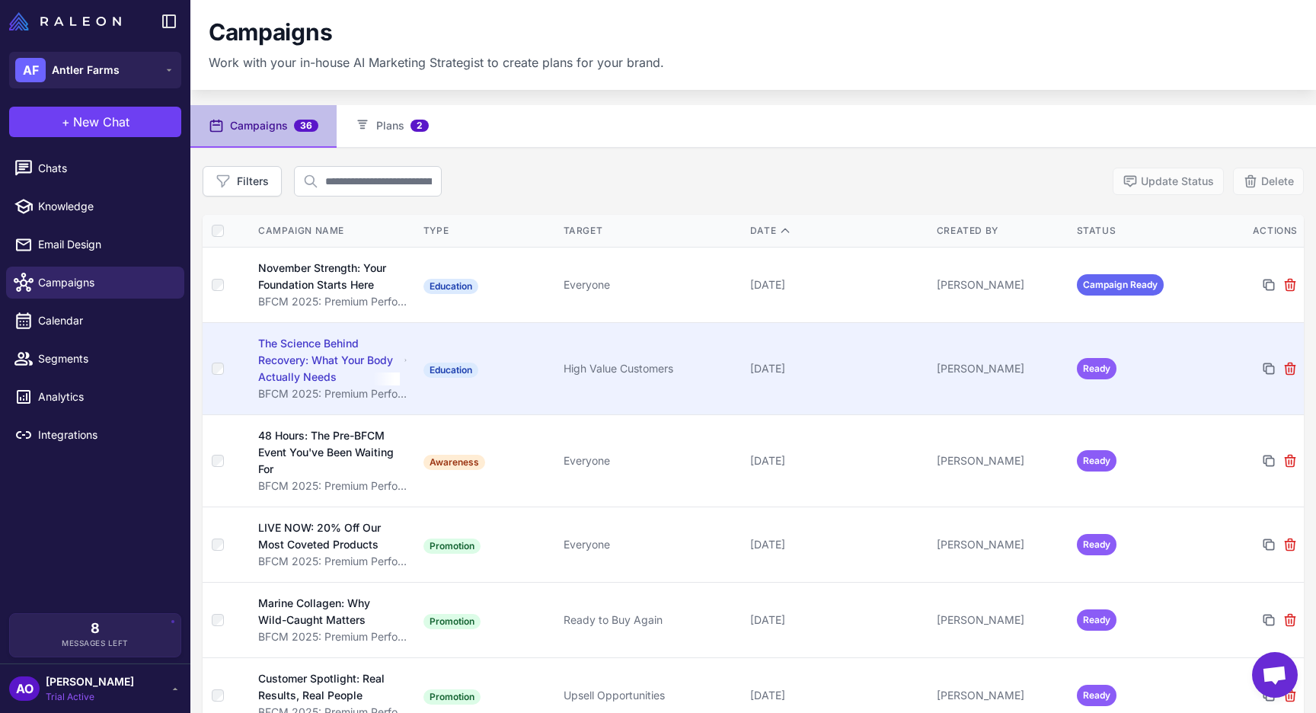
click at [524, 392] on td "Education" at bounding box center [487, 368] width 140 height 92
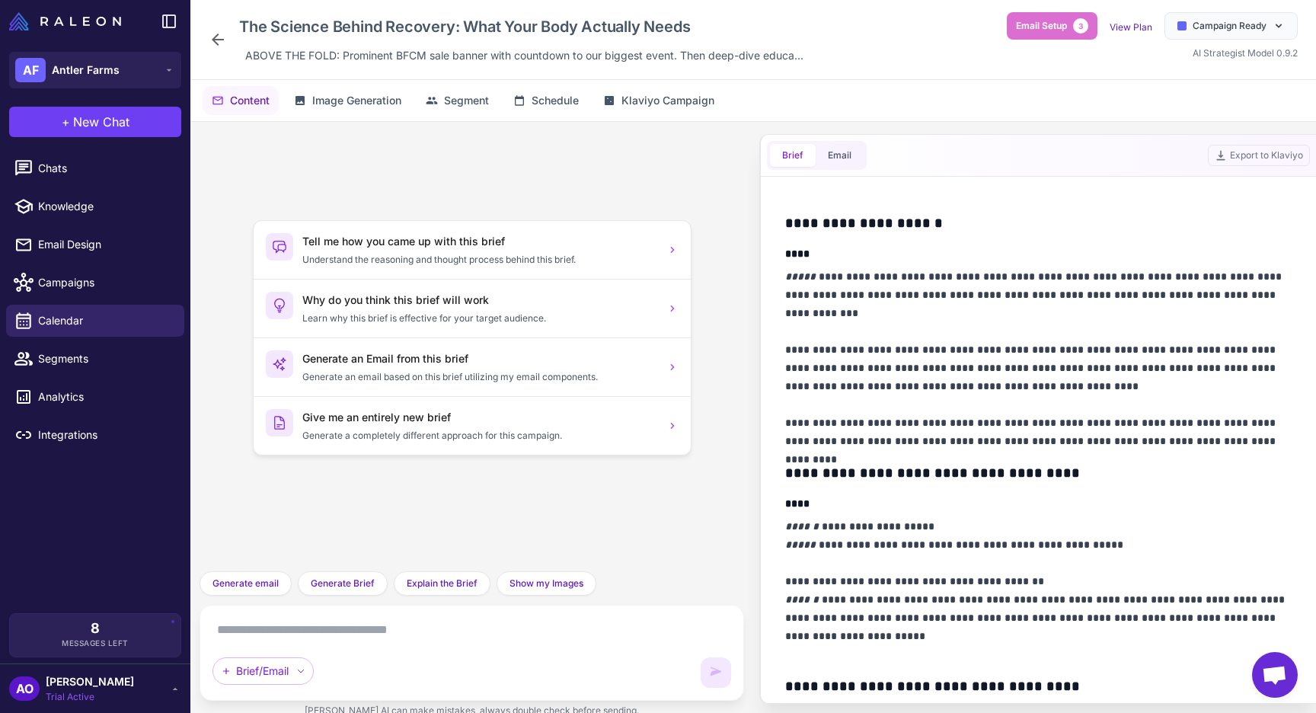
scroll to position [800, 0]
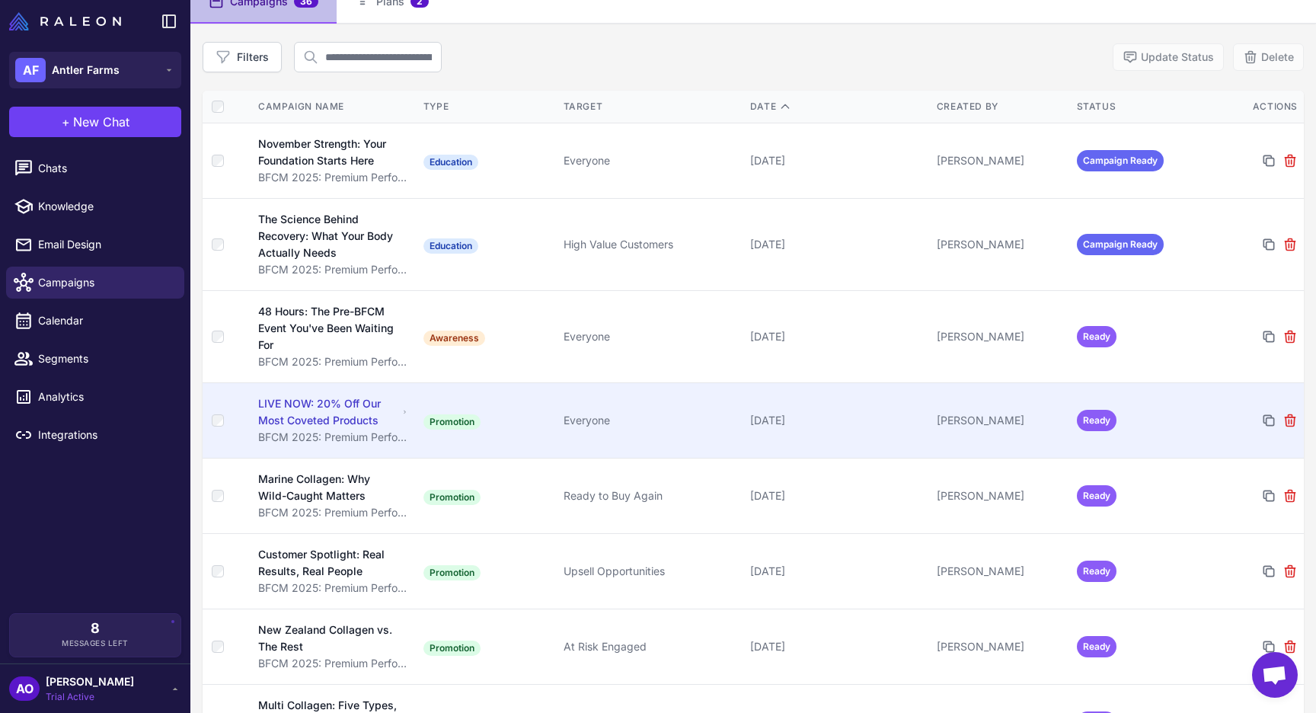
scroll to position [142, 0]
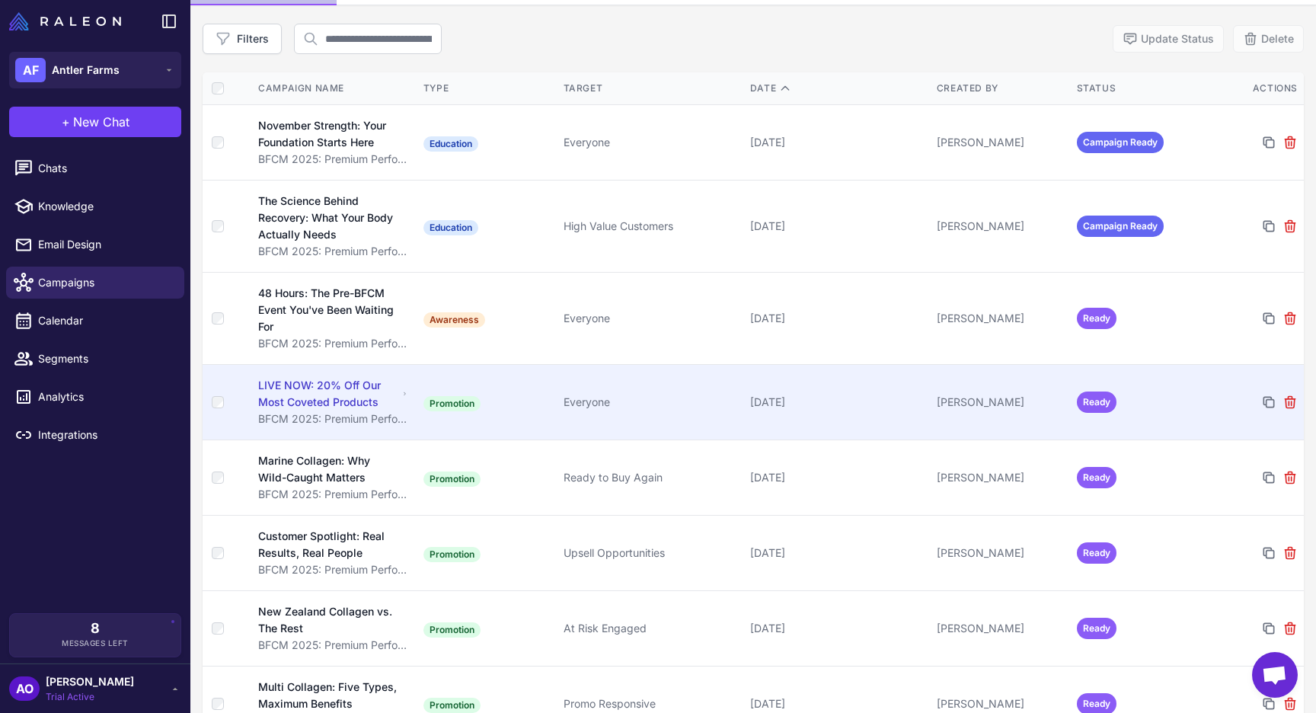
click at [677, 417] on td "Everyone" at bounding box center [651, 401] width 187 height 75
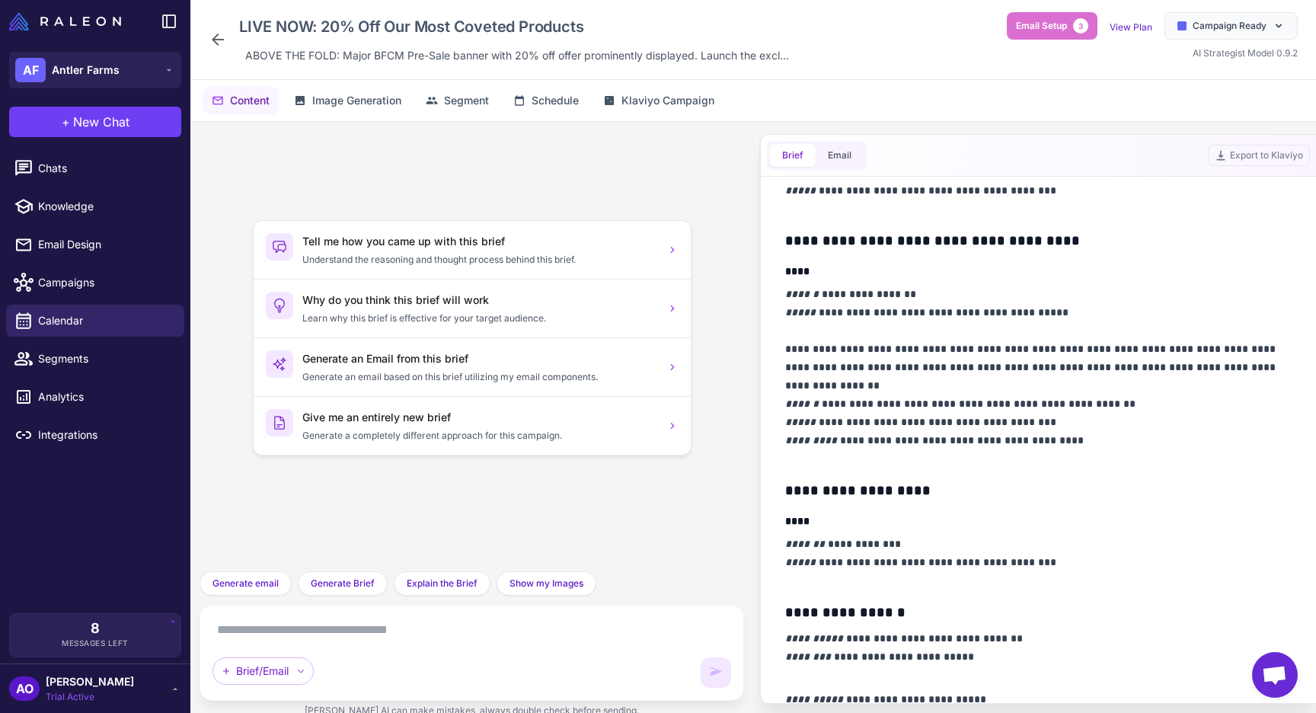
scroll to position [1420, 0]
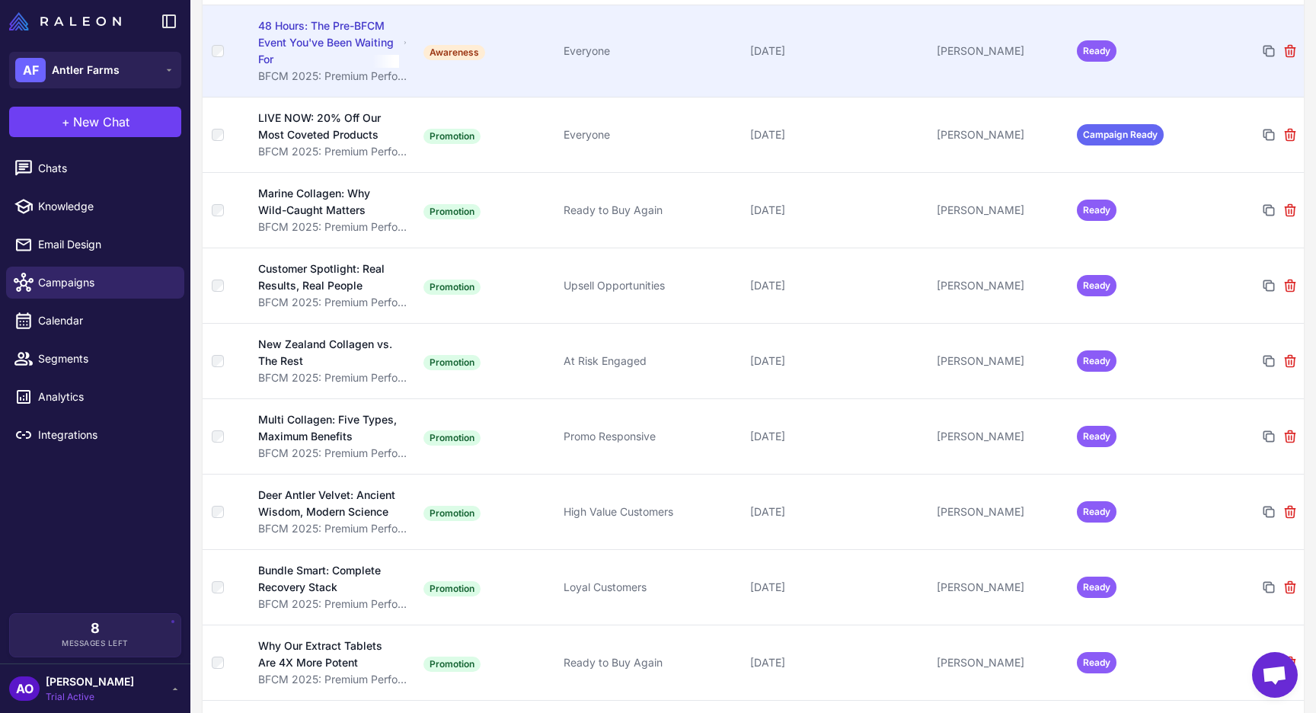
scroll to position [409, 0]
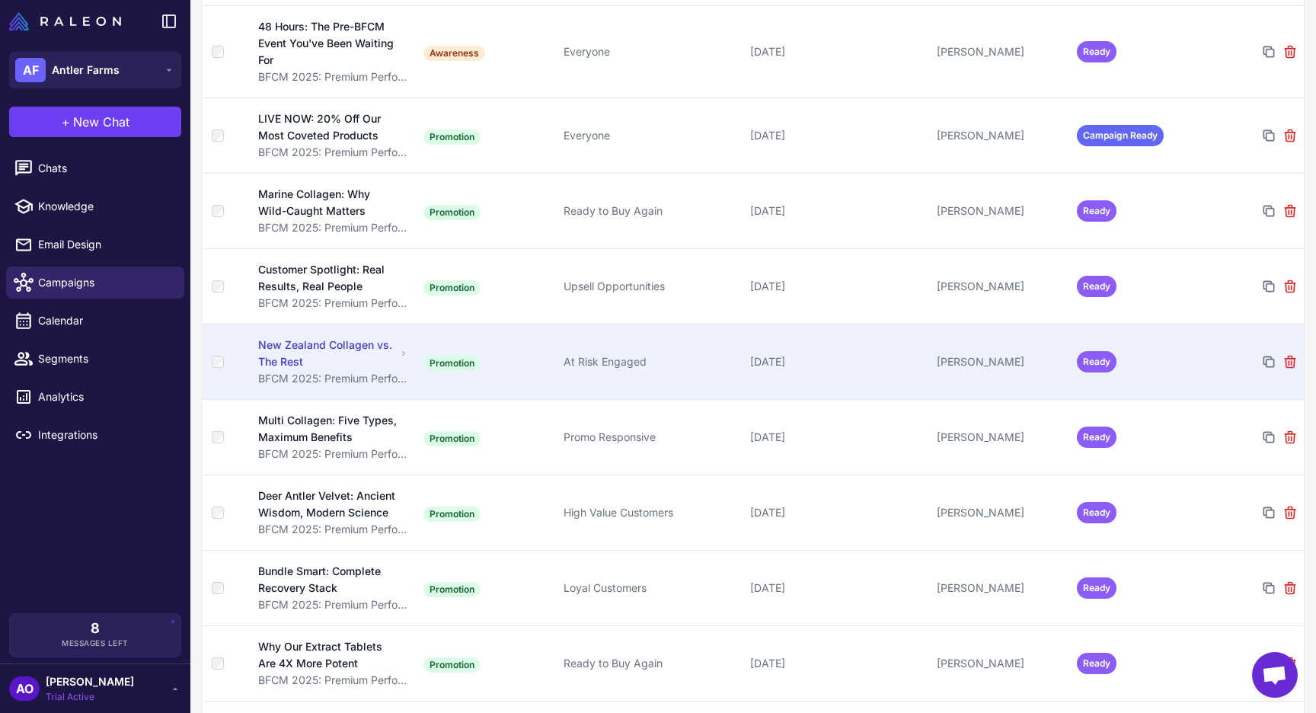
click at [644, 356] on div "At Risk Engaged" at bounding box center [651, 361] width 174 height 17
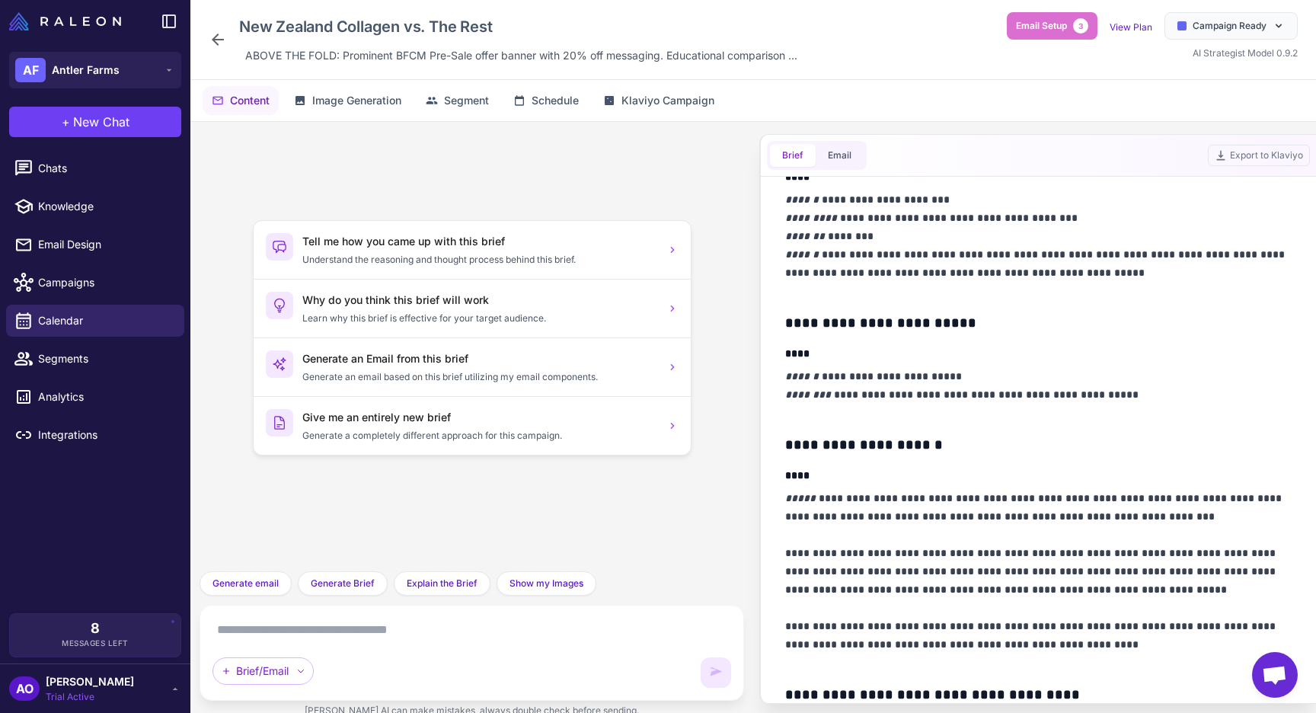
scroll to position [631, 0]
click at [219, 45] on icon at bounding box center [218, 39] width 18 height 18
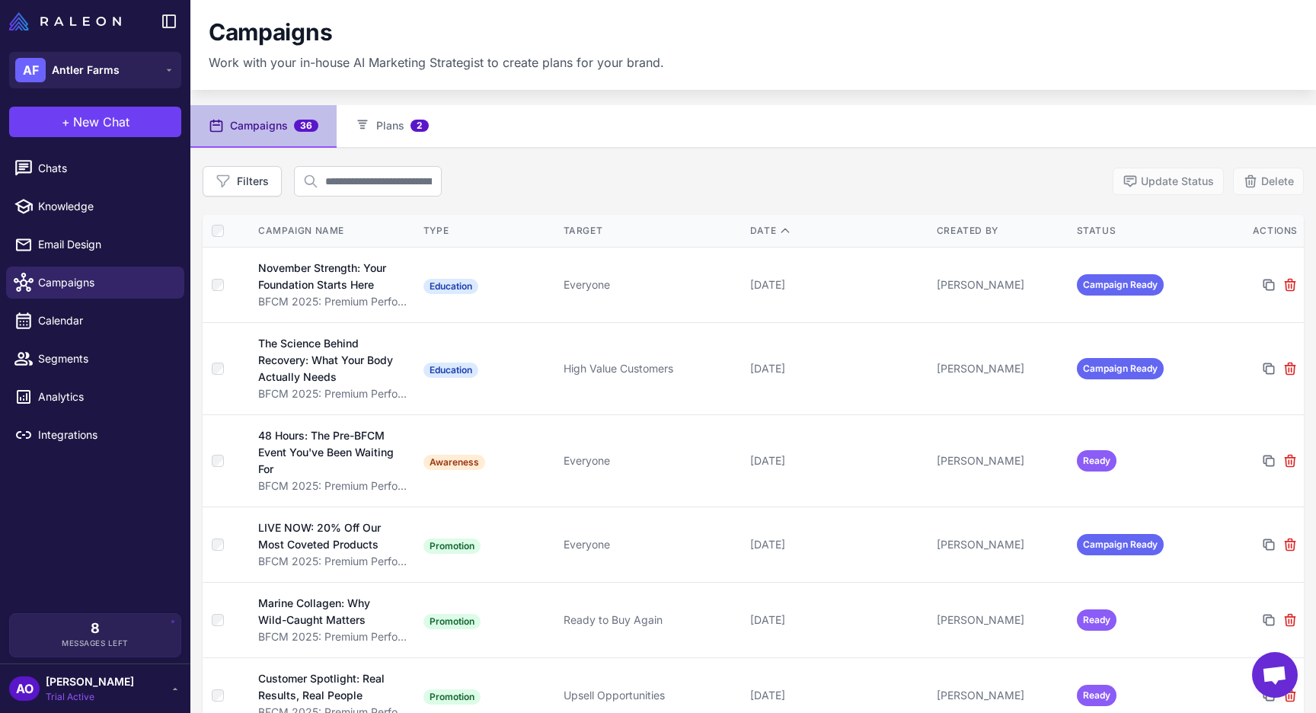
click at [667, 168] on div "Filters Update Status Delete" at bounding box center [753, 181] width 1101 height 30
click at [1281, 186] on button "Delete" at bounding box center [1268, 181] width 71 height 27
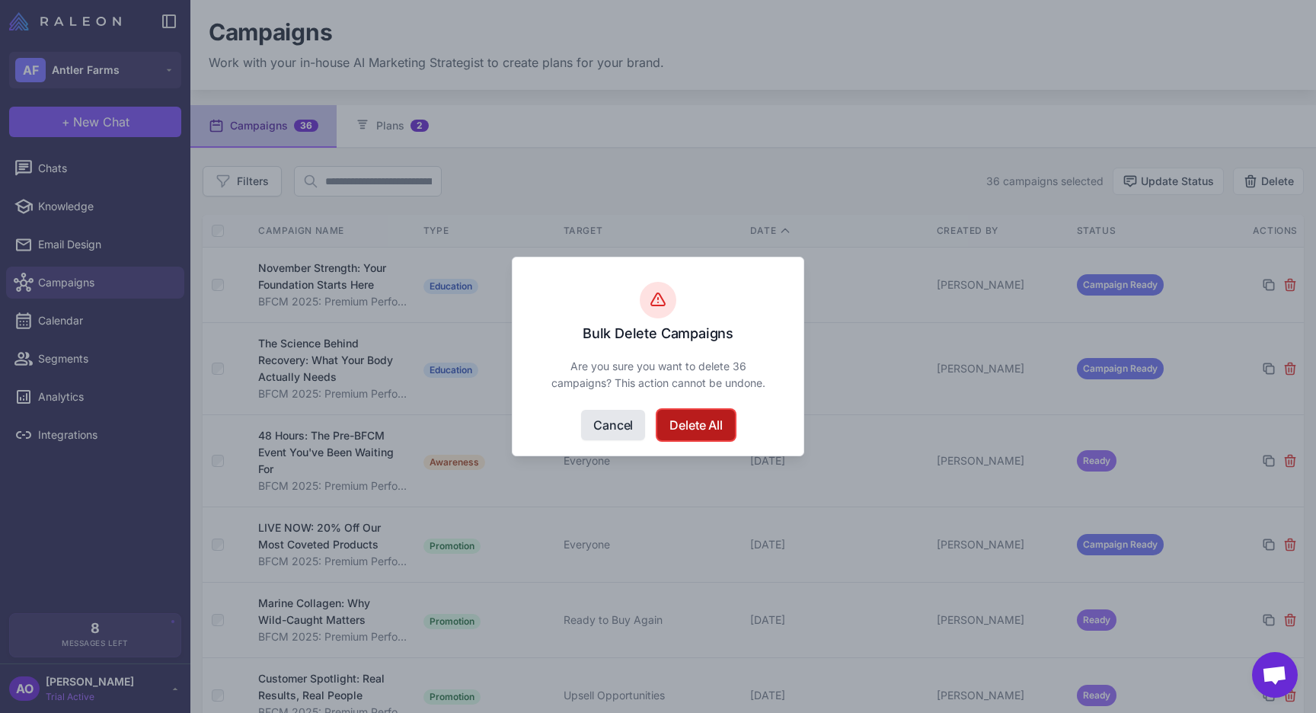
click at [681, 426] on button "Delete All" at bounding box center [695, 425] width 77 height 30
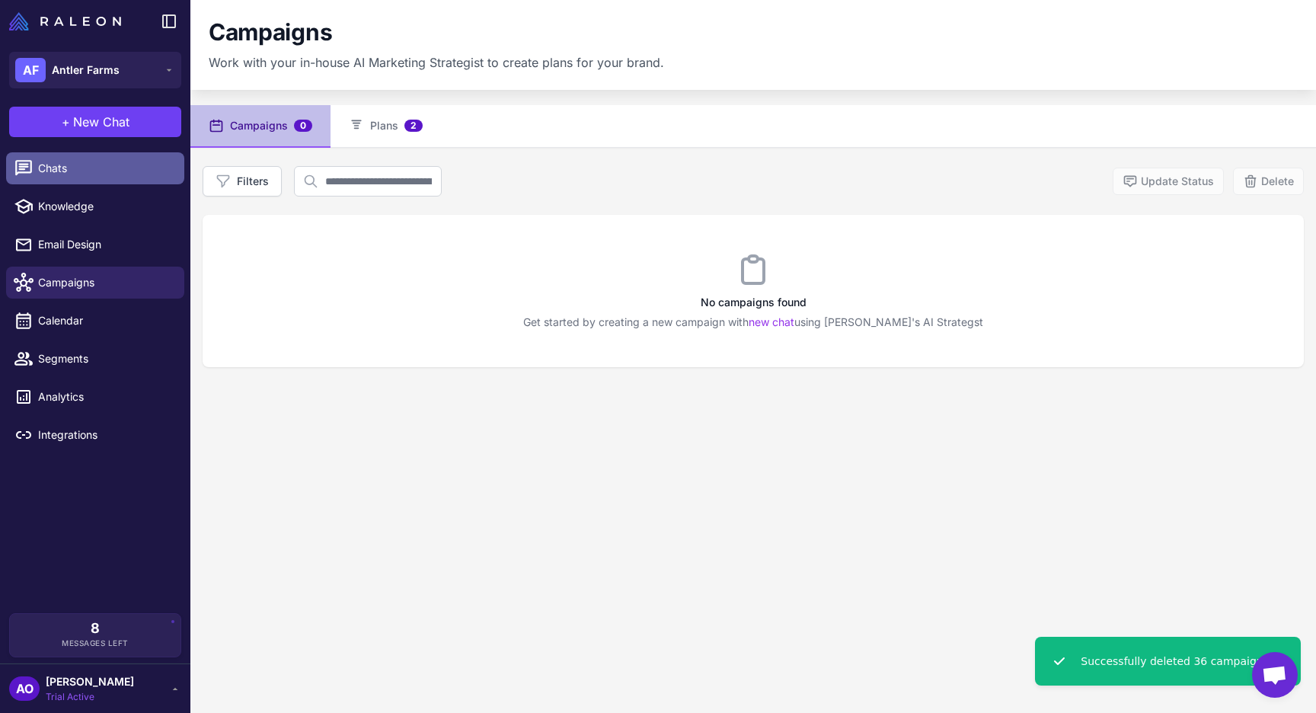
click at [95, 180] on link "Chats" at bounding box center [95, 168] width 178 height 32
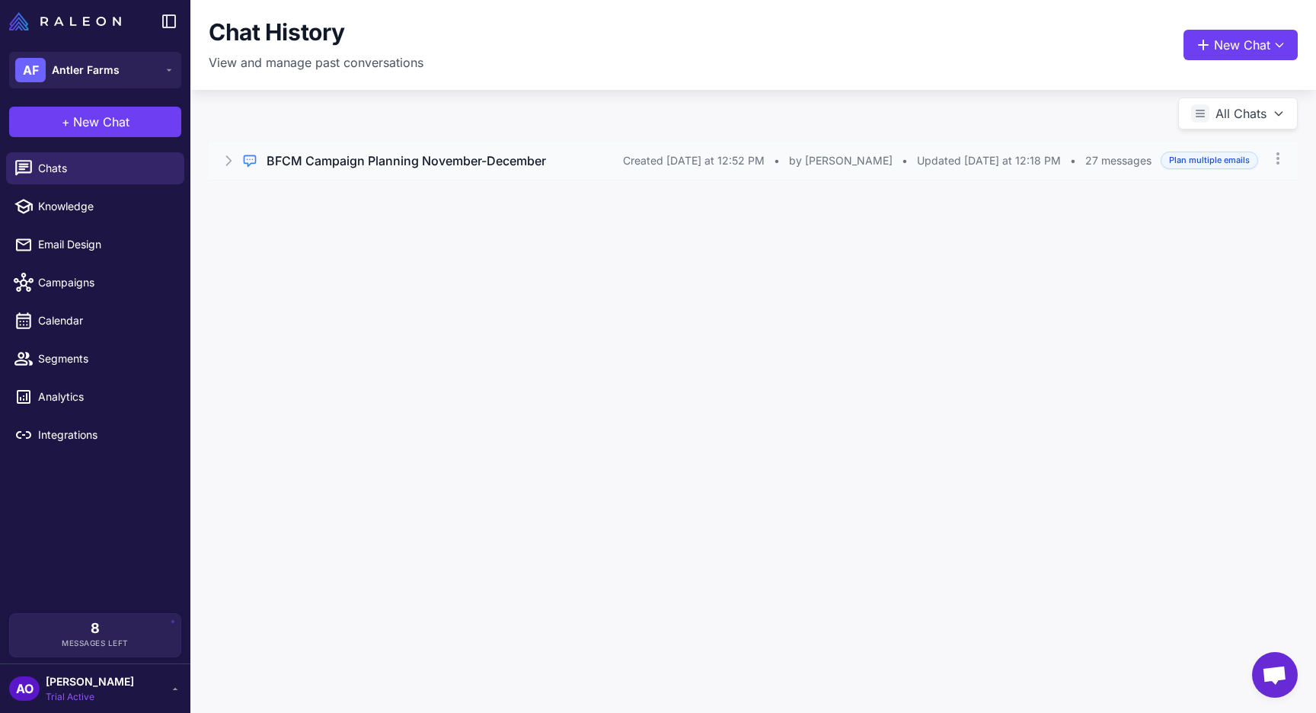
click at [391, 173] on div "Regular Chat BFCM Campaign Planning November-December Created Friday at 12:52 P…" at bounding box center [753, 161] width 1089 height 38
click at [289, 224] on button "Open Chat" at bounding box center [279, 225] width 69 height 17
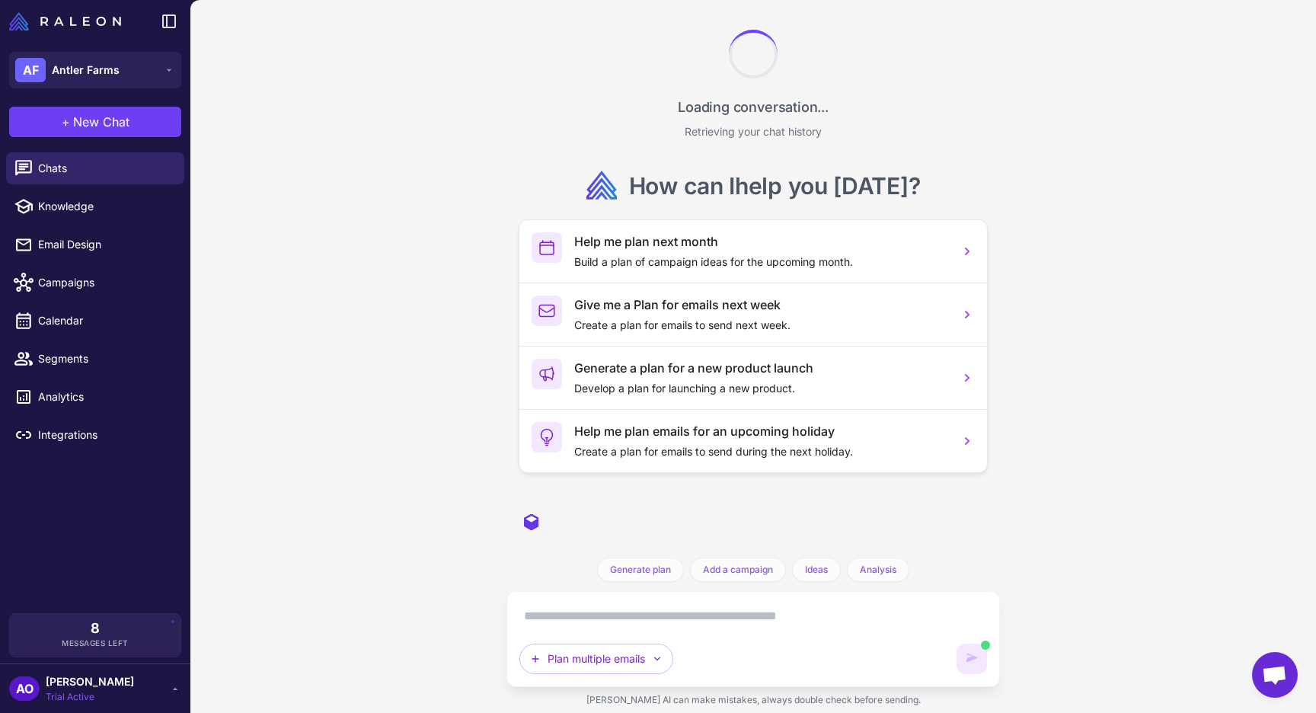
scroll to position [12509, 0]
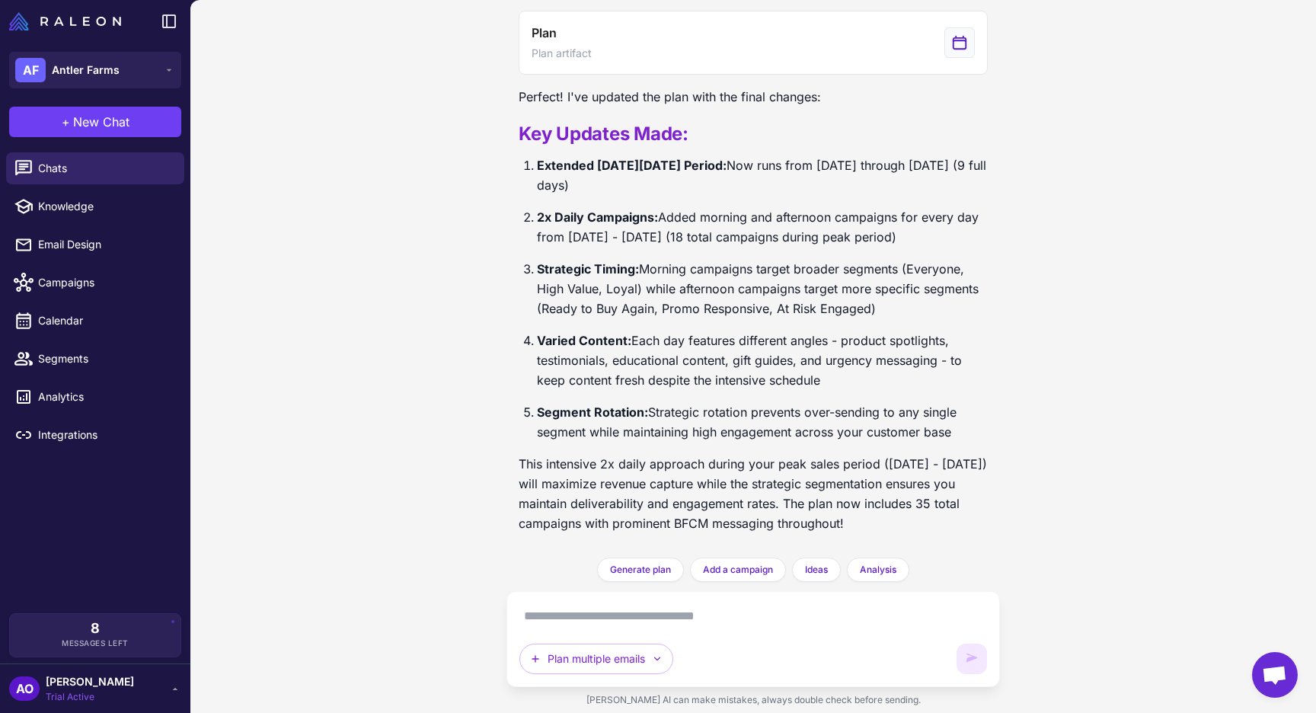
click at [612, 622] on textarea at bounding box center [753, 616] width 468 height 24
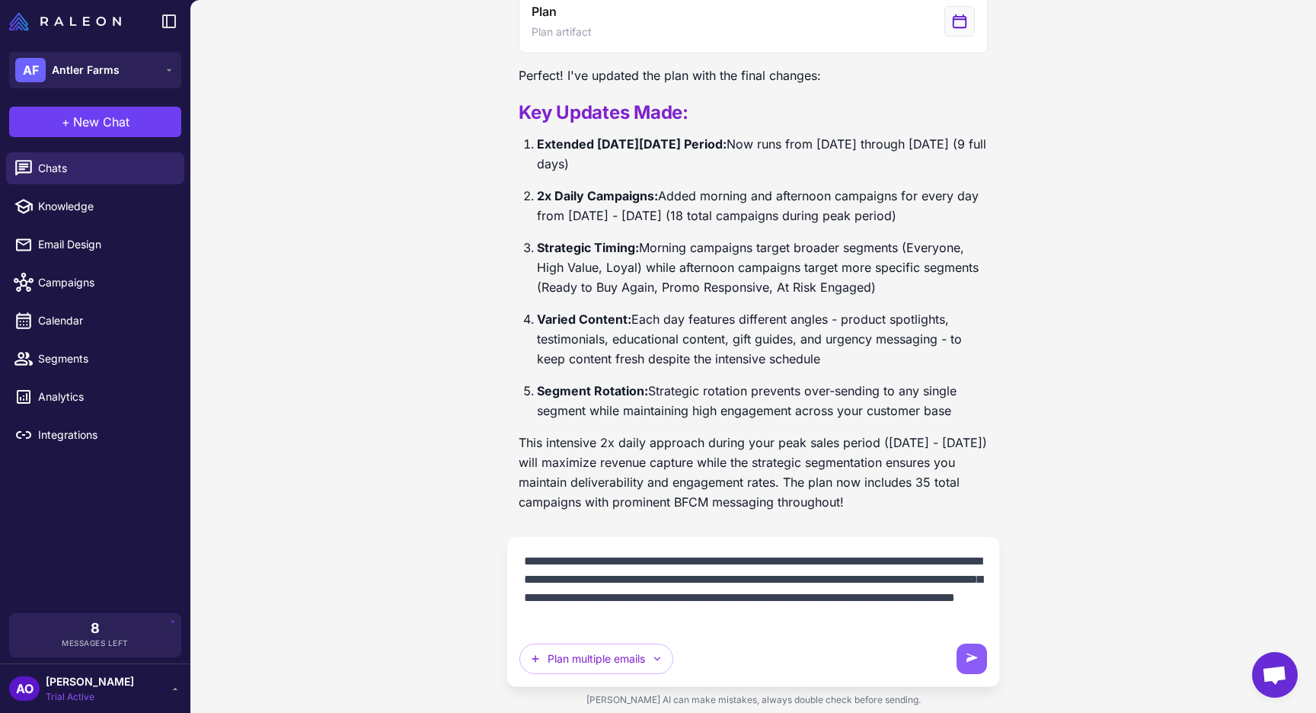
scroll to position [13, 0]
click at [733, 624] on textarea "**********" at bounding box center [753, 588] width 468 height 79
click at [677, 599] on textarea "**********" at bounding box center [753, 588] width 468 height 79
click at [734, 609] on textarea "**********" at bounding box center [753, 588] width 468 height 79
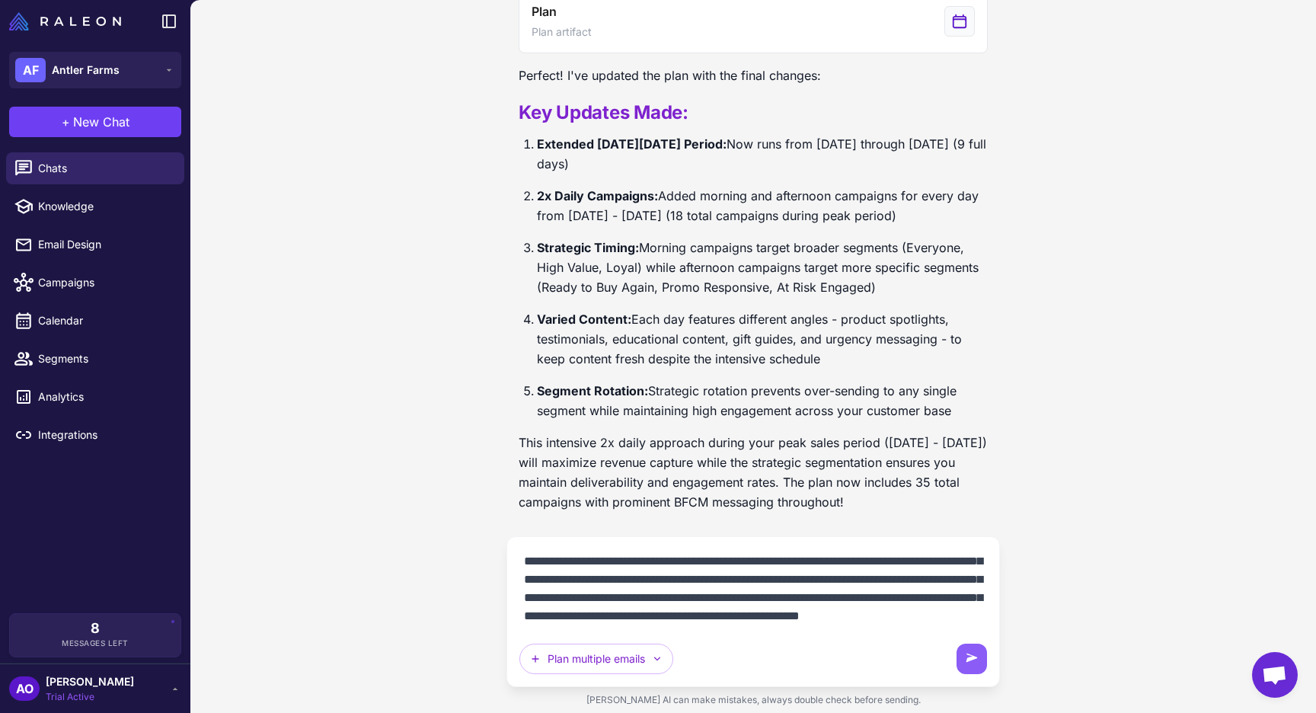
click at [762, 631] on div "**********" at bounding box center [753, 611] width 468 height 125
click at [732, 622] on textarea "**********" at bounding box center [753, 588] width 468 height 79
type textarea "**********"
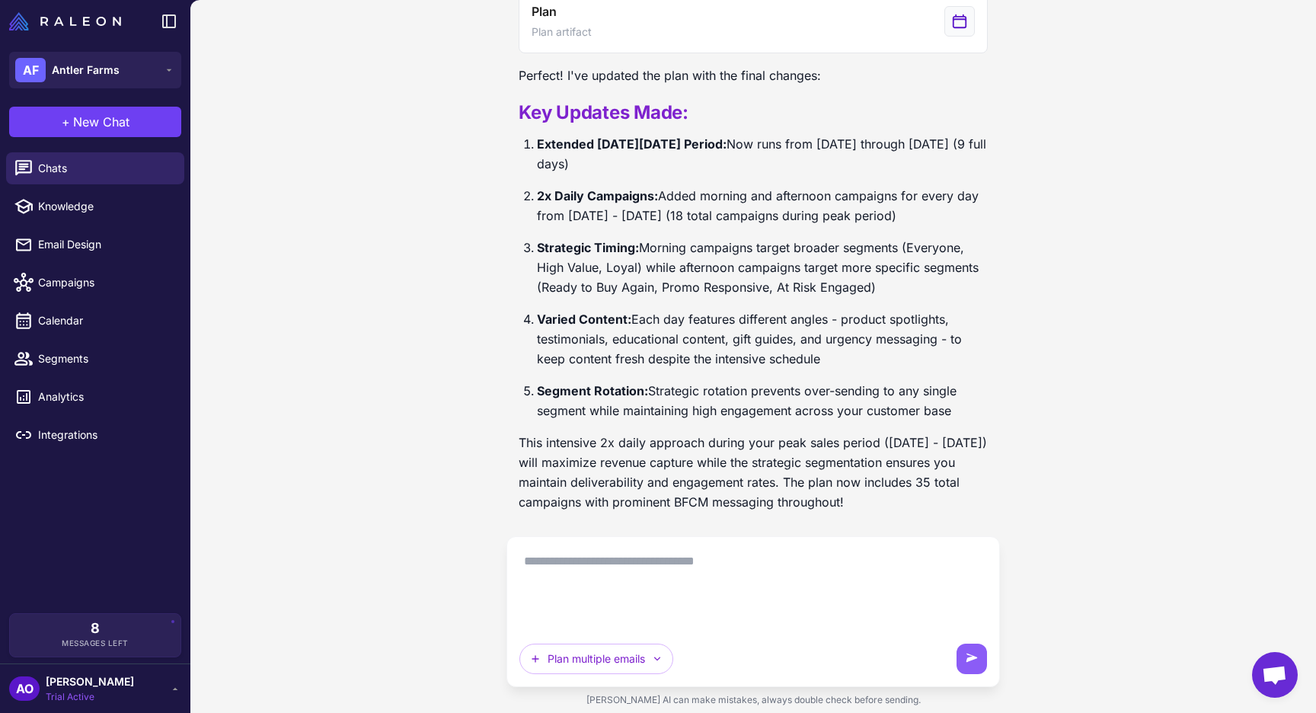
scroll to position [0, 0]
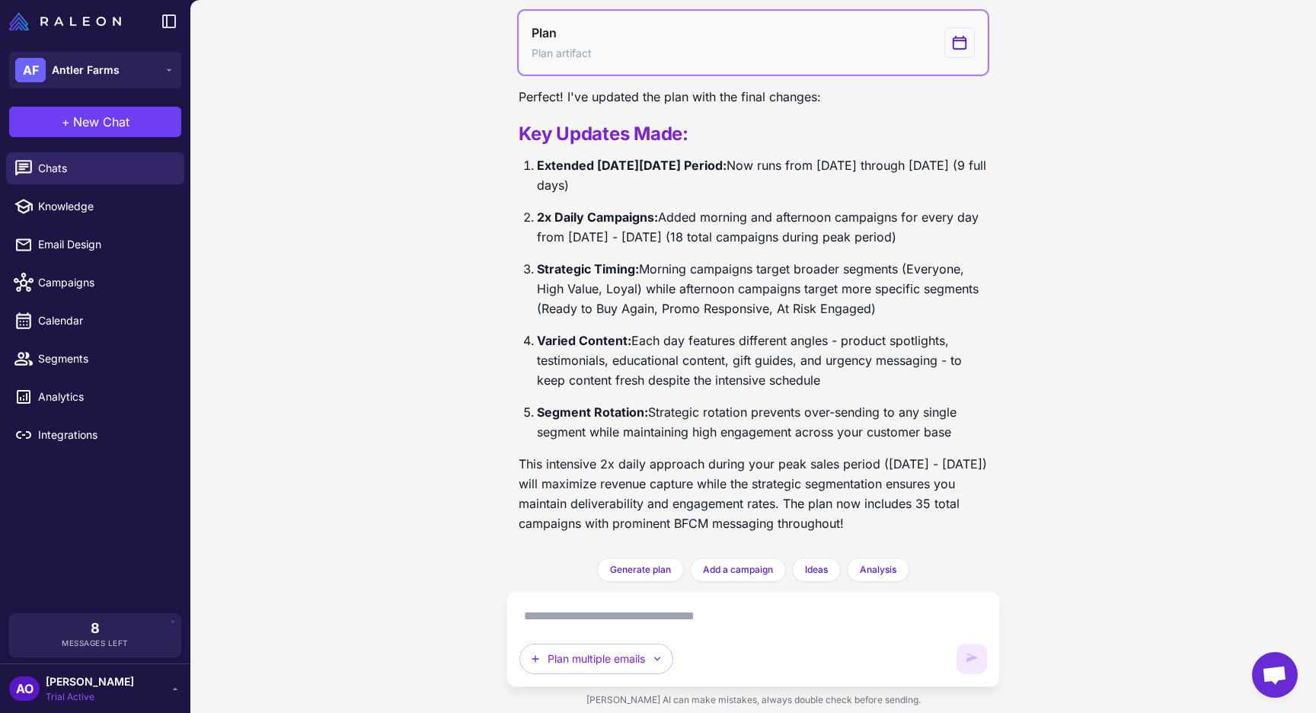
click at [968, 43] on div "View generated Plan" at bounding box center [960, 42] width 30 height 30
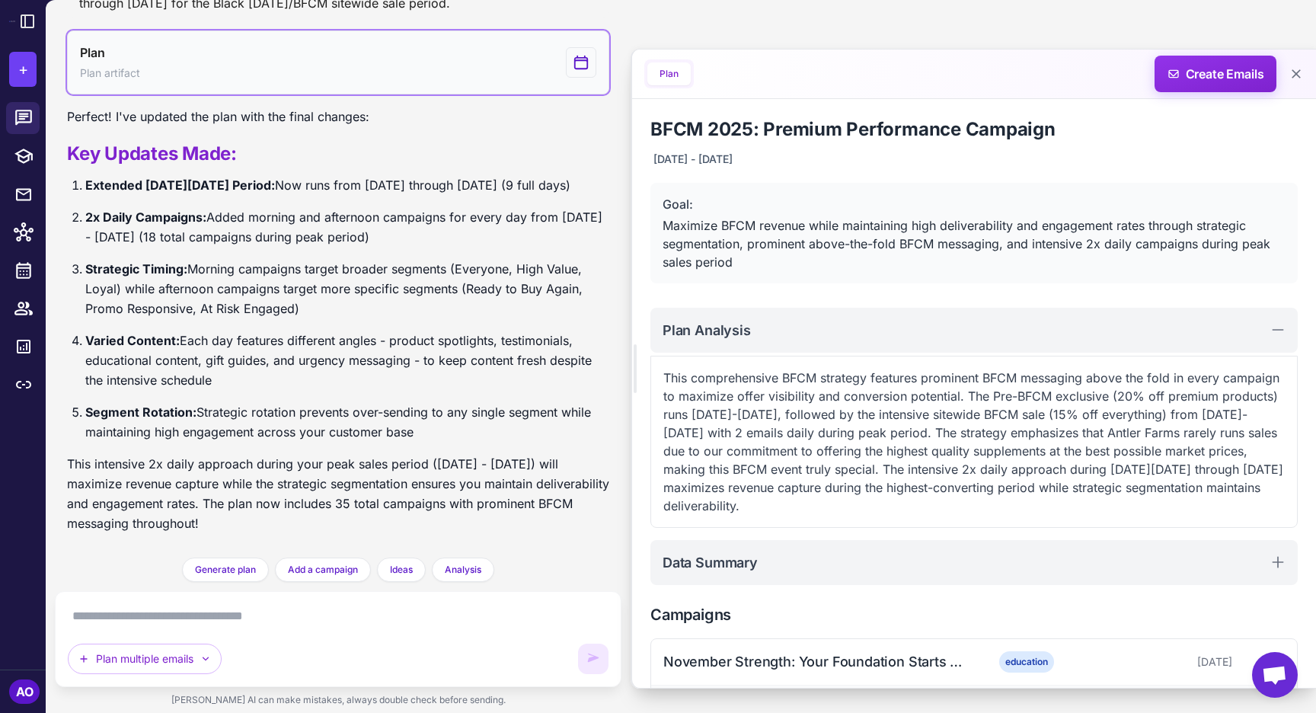
scroll to position [11302, 0]
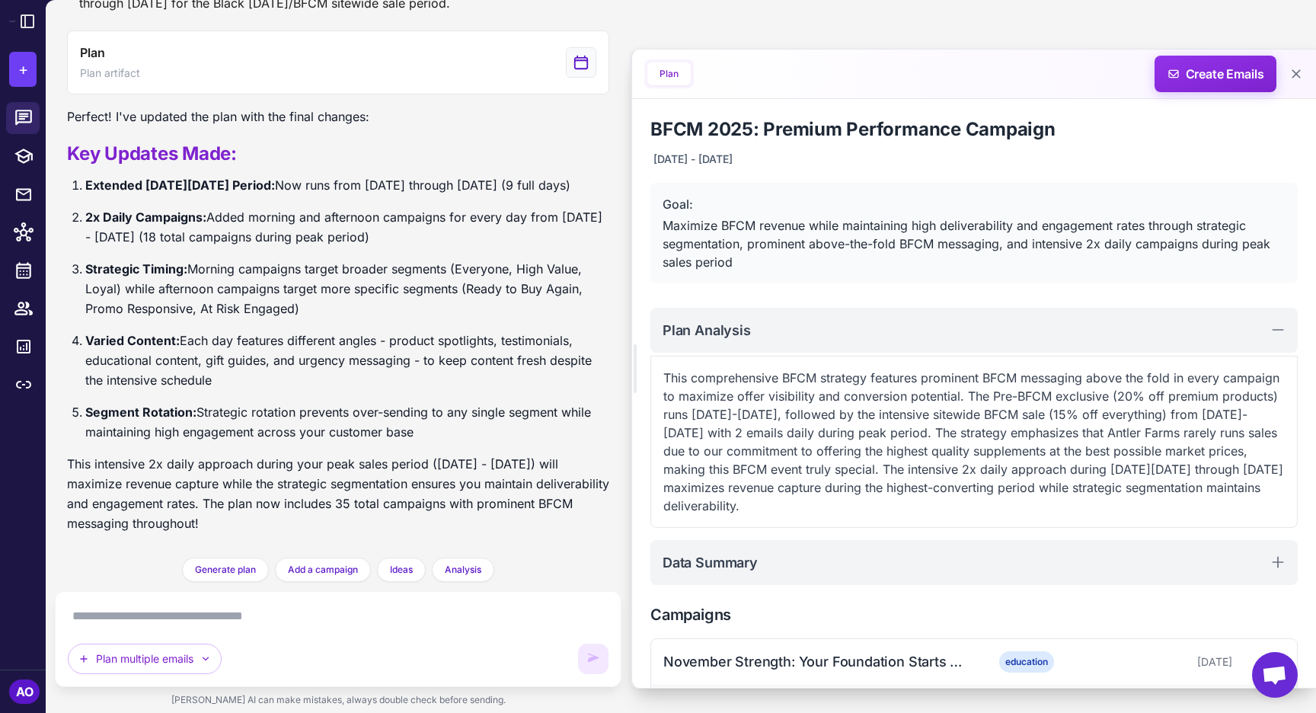
click at [324, 612] on textarea at bounding box center [338, 616] width 541 height 24
paste textarea "**********"
type textarea "**********"
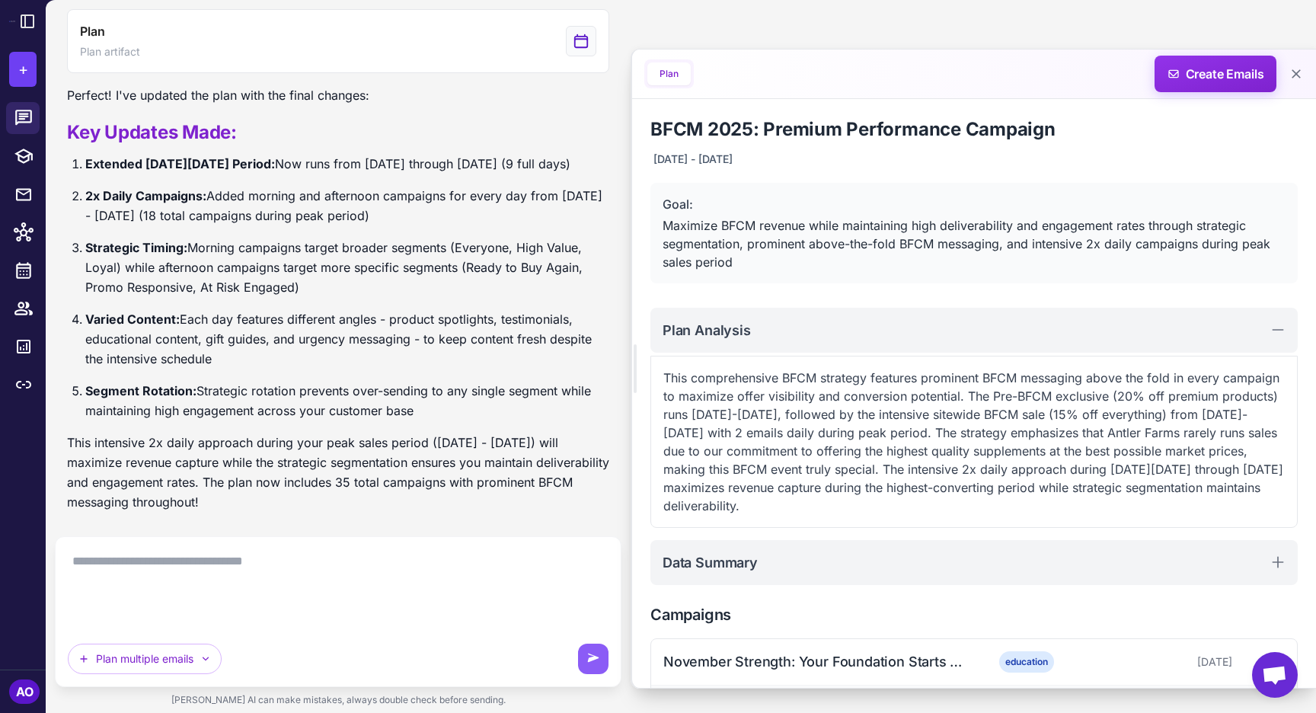
scroll to position [0, 0]
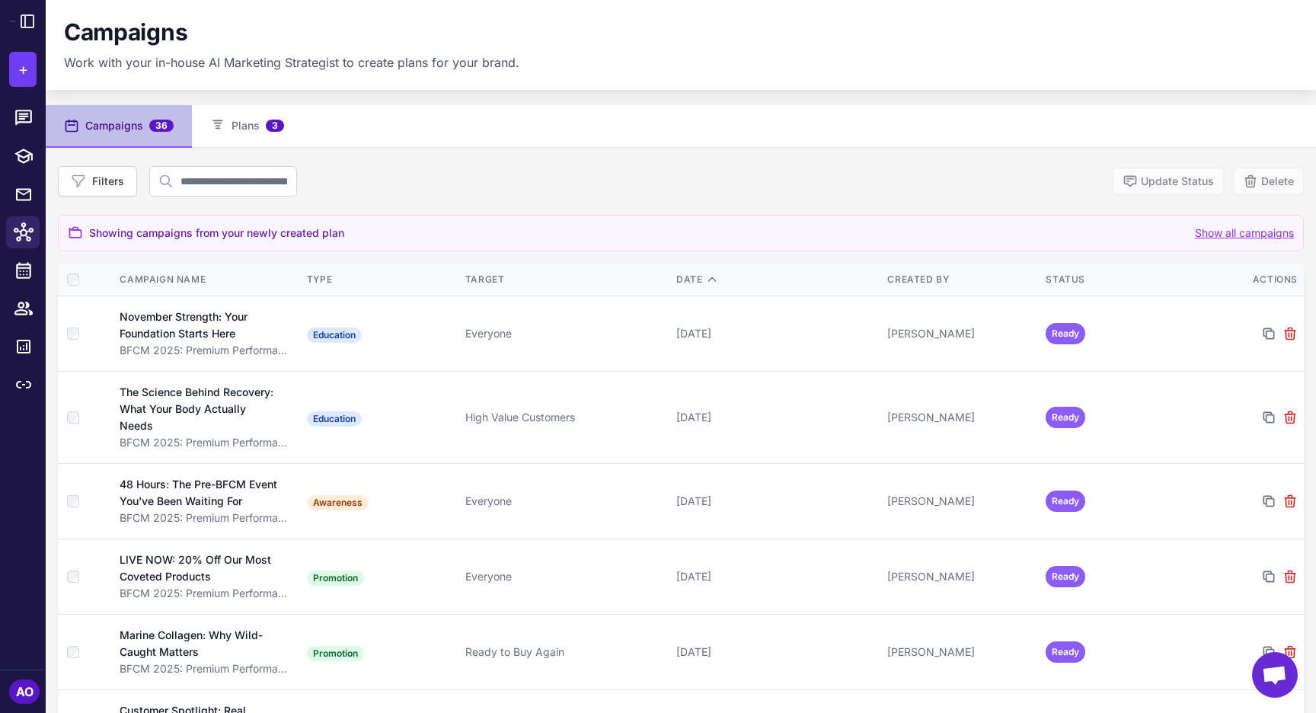
click at [794, 143] on nav "Campaigns 36 Plans 3" at bounding box center [681, 126] width 1271 height 43
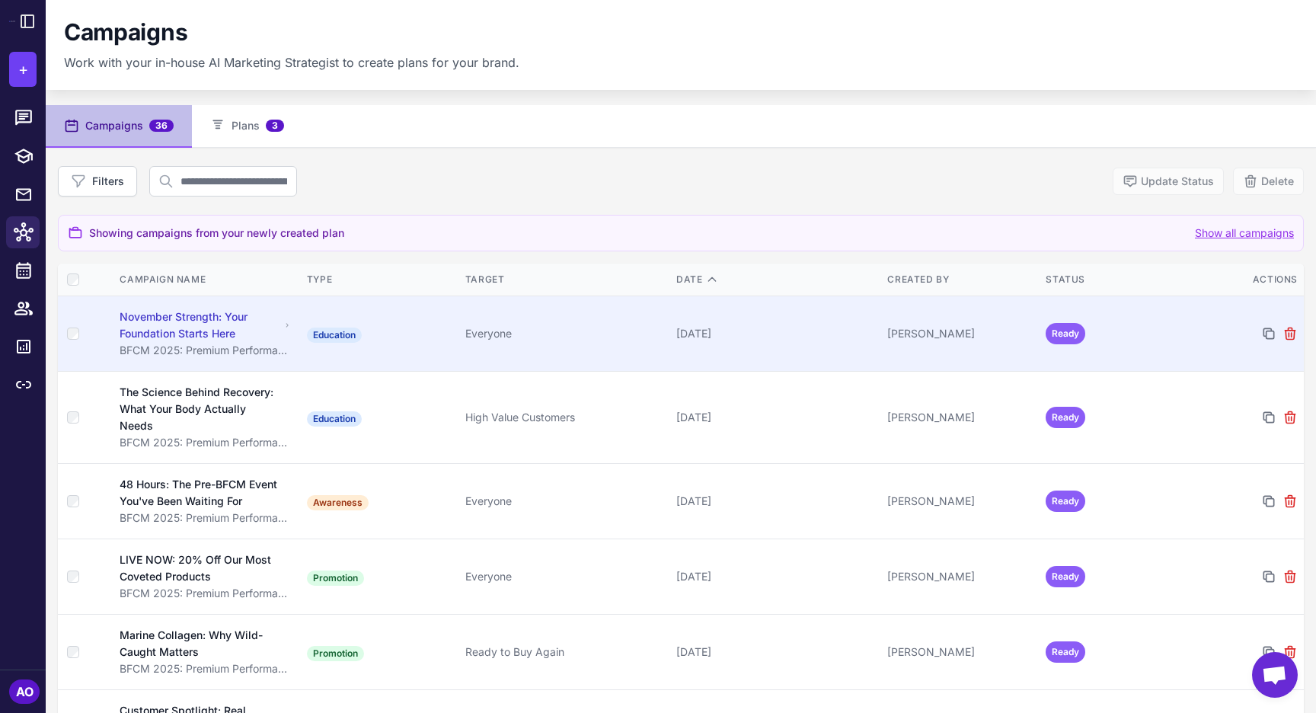
click at [301, 321] on td "Education" at bounding box center [380, 333] width 158 height 75
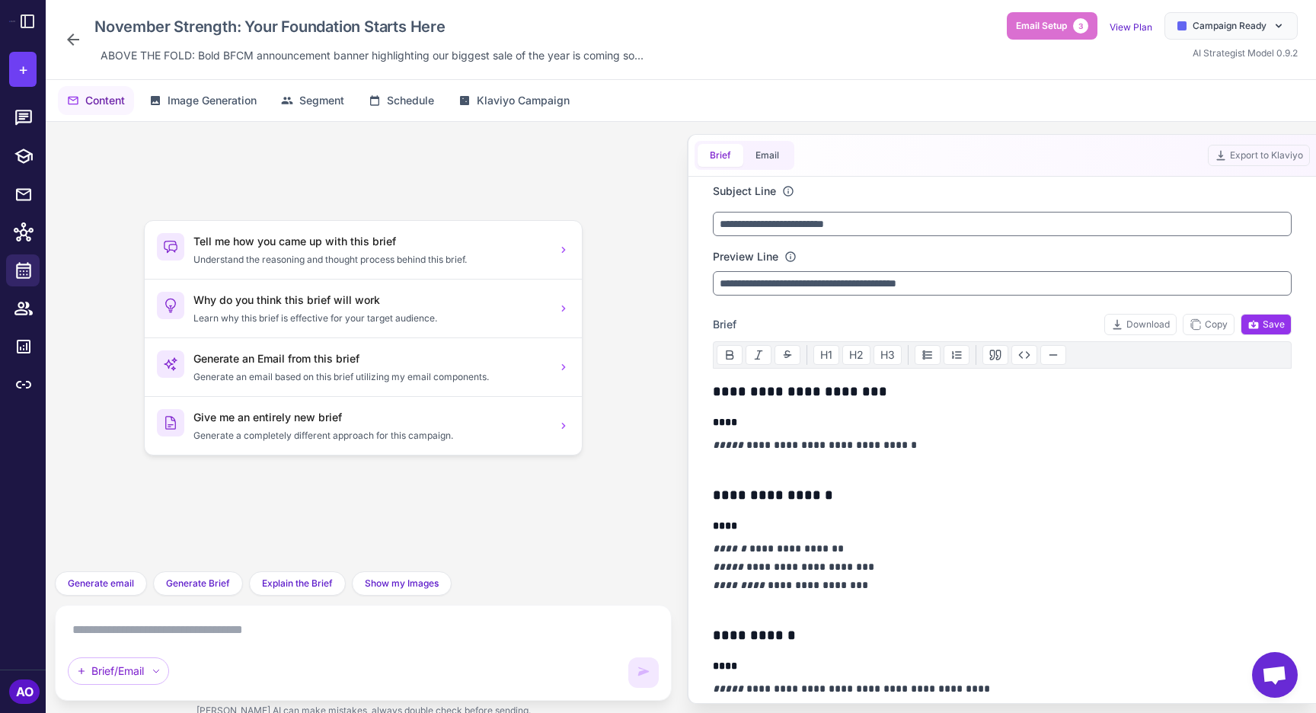
scroll to position [25, 0]
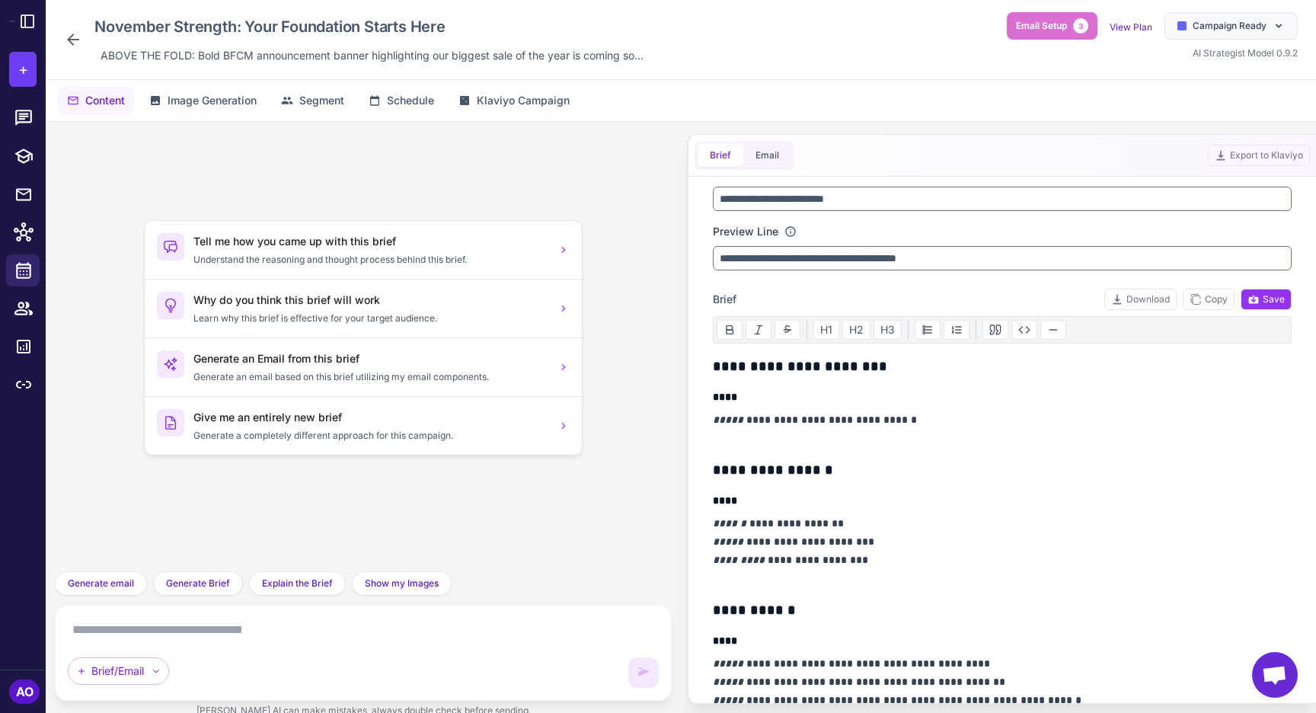
click at [66, 40] on icon at bounding box center [73, 39] width 18 height 18
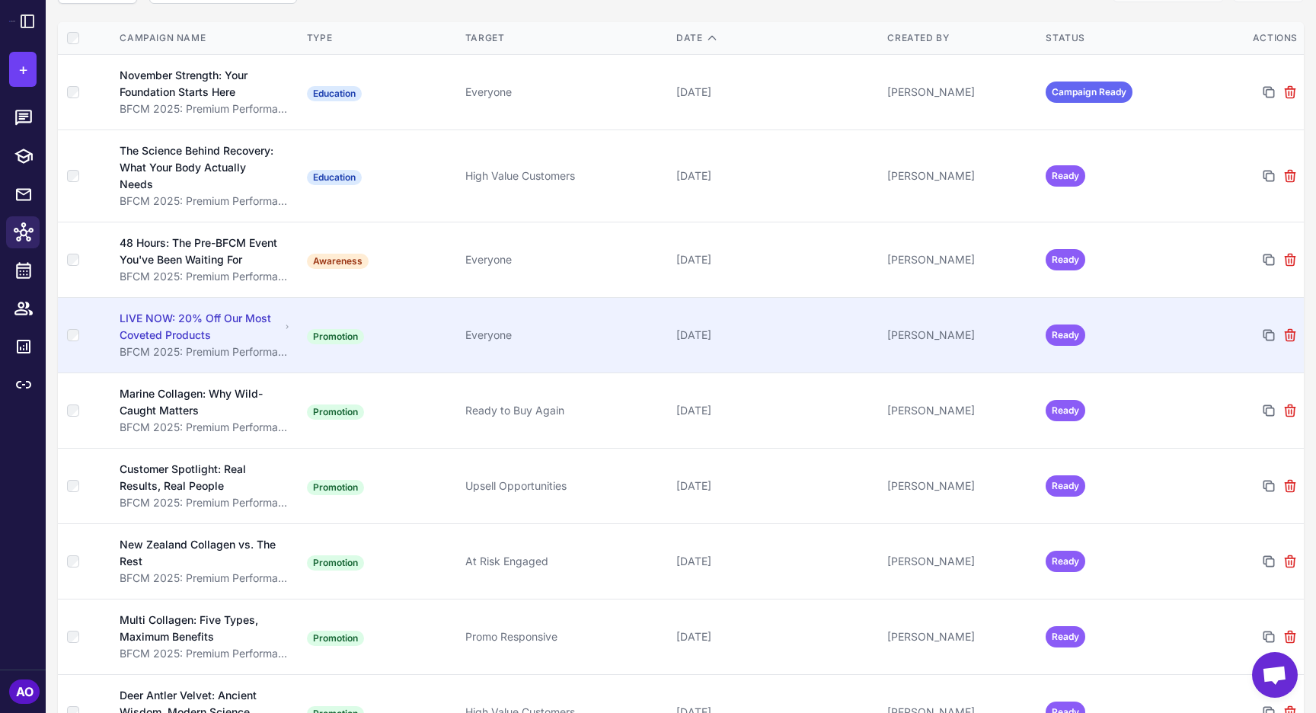
scroll to position [209, 0]
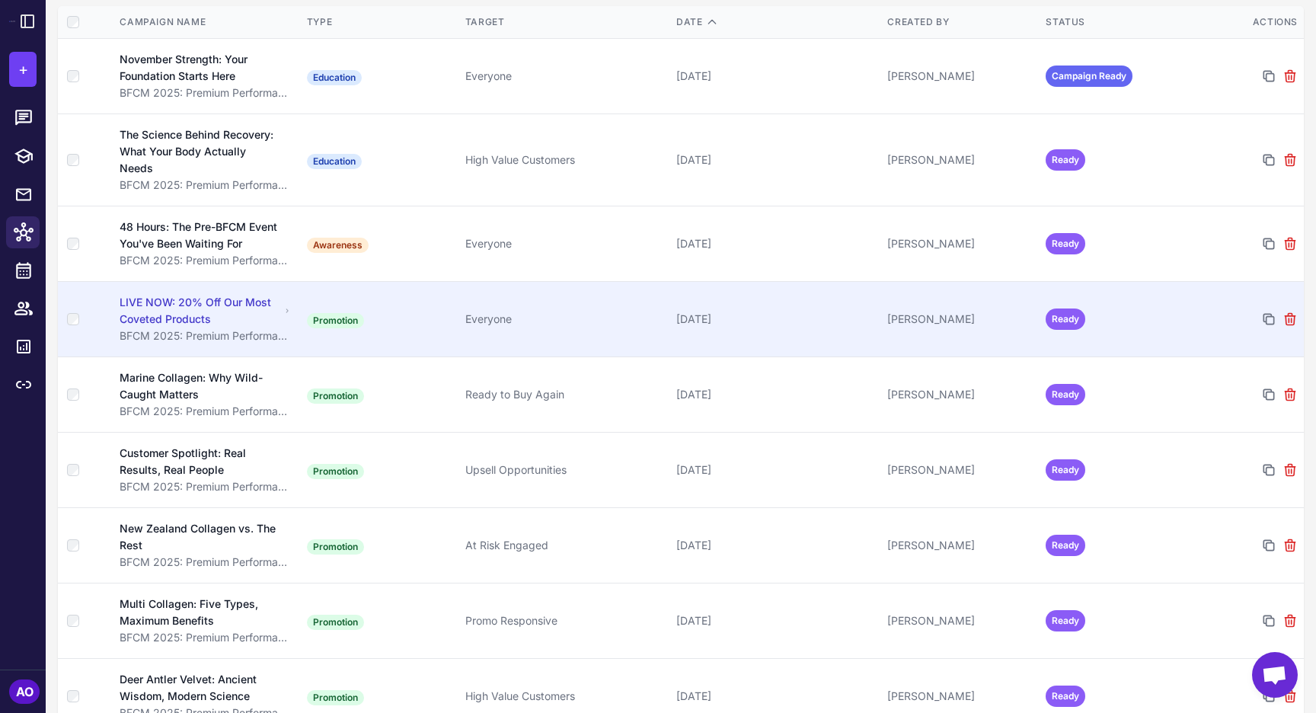
click at [278, 294] on div "LIVE NOW: 20% Off Our Most Coveted Products" at bounding box center [200, 311] width 161 height 34
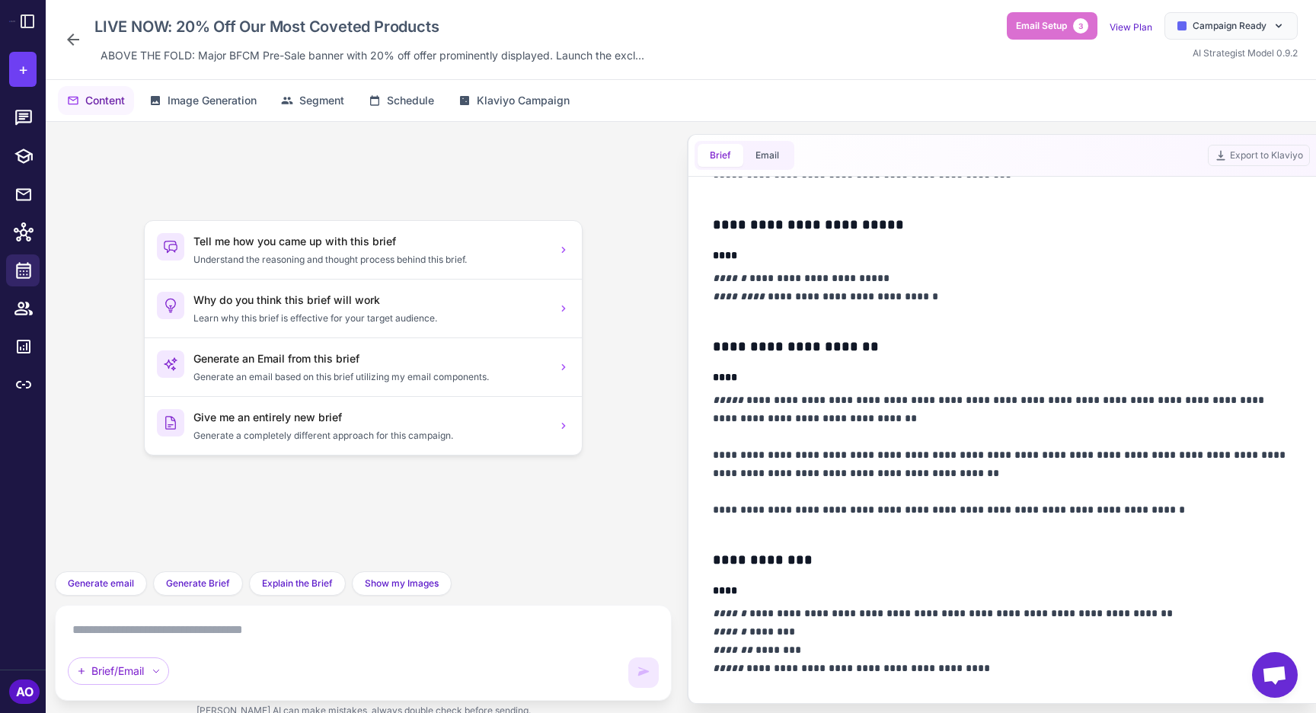
scroll to position [763, 0]
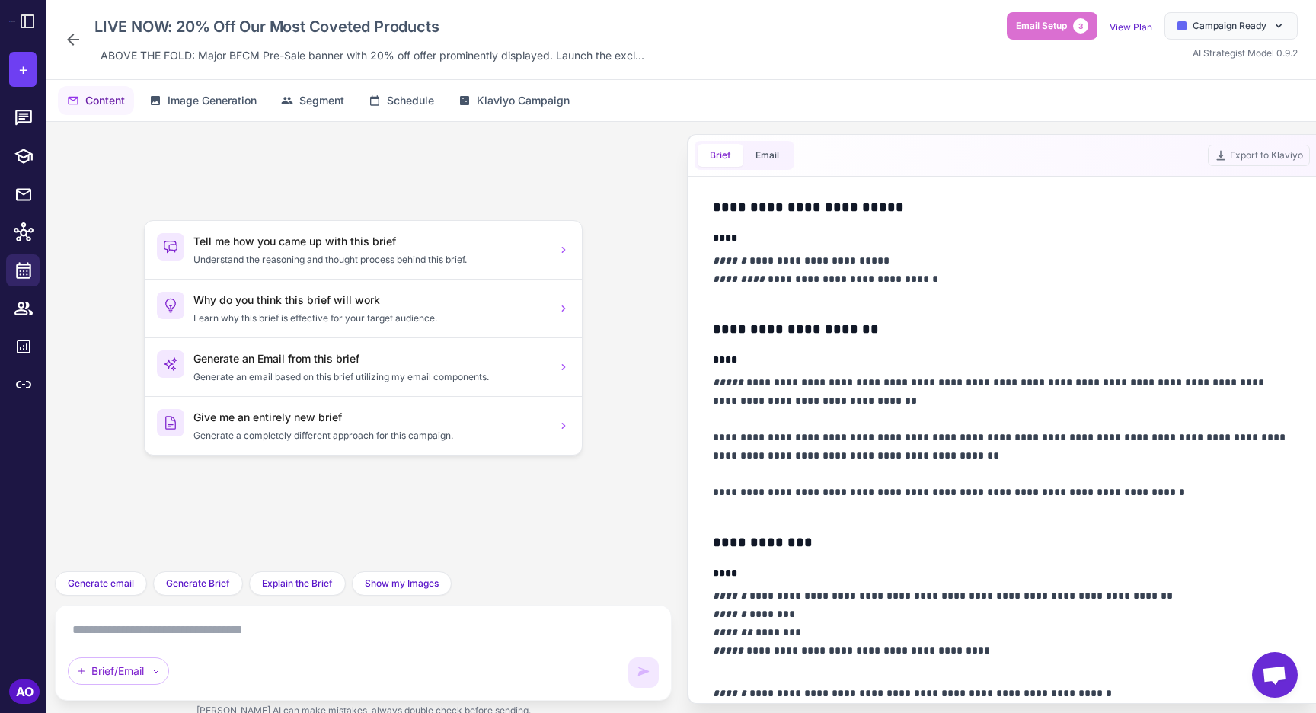
click at [73, 42] on icon at bounding box center [73, 39] width 18 height 18
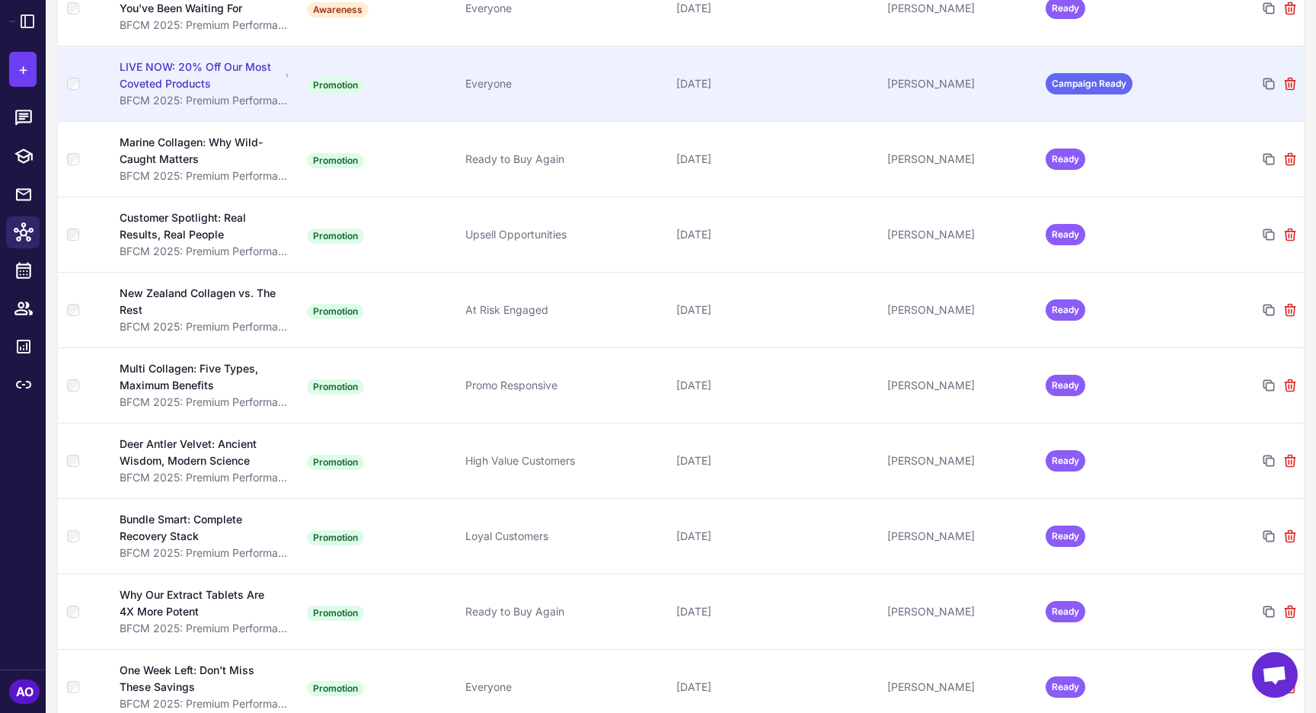
scroll to position [462, 0]
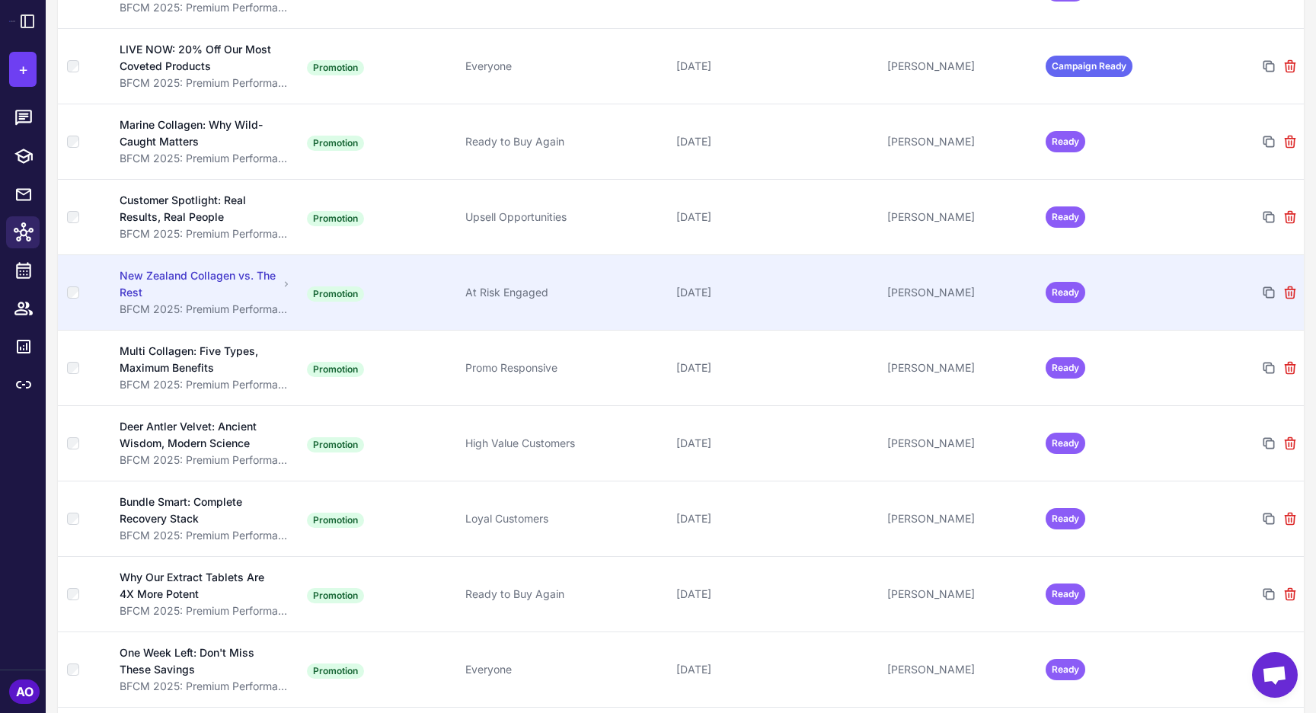
click at [238, 268] on div "New Zealand Collagen vs. The Rest" at bounding box center [199, 284] width 158 height 34
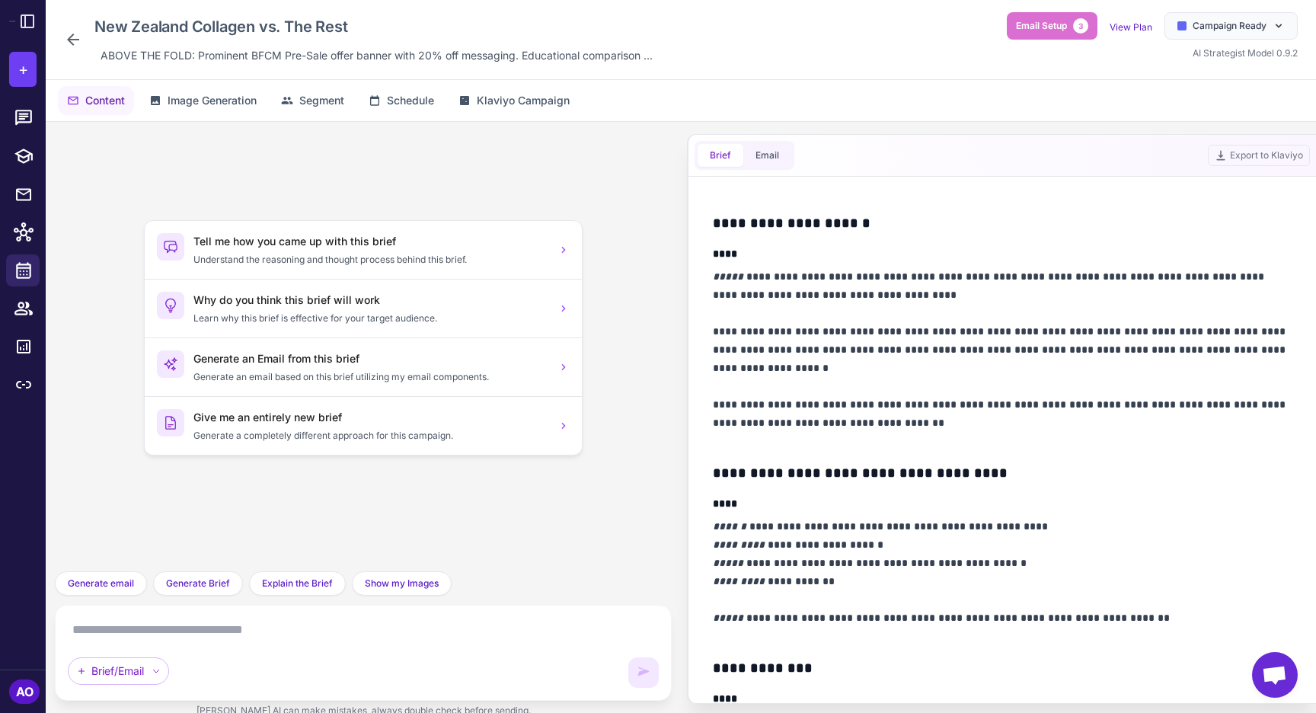
scroll to position [887, 0]
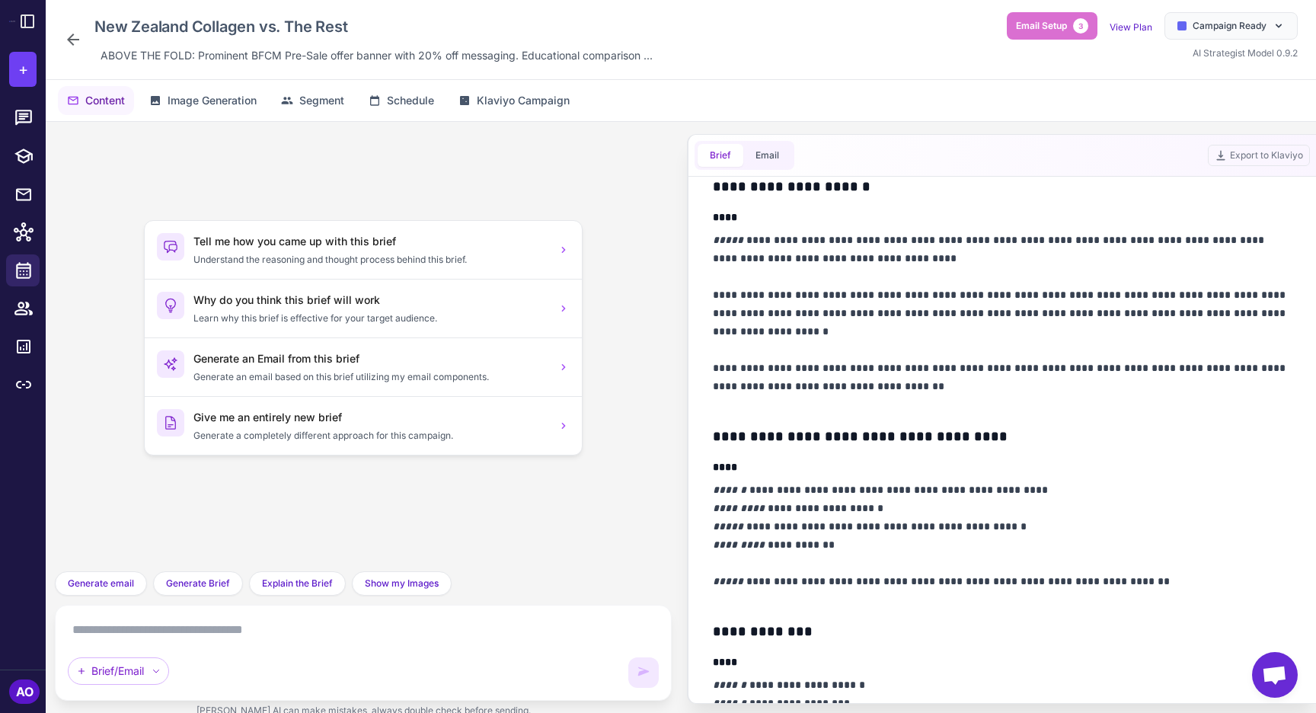
click at [72, 35] on icon at bounding box center [73, 40] width 12 height 12
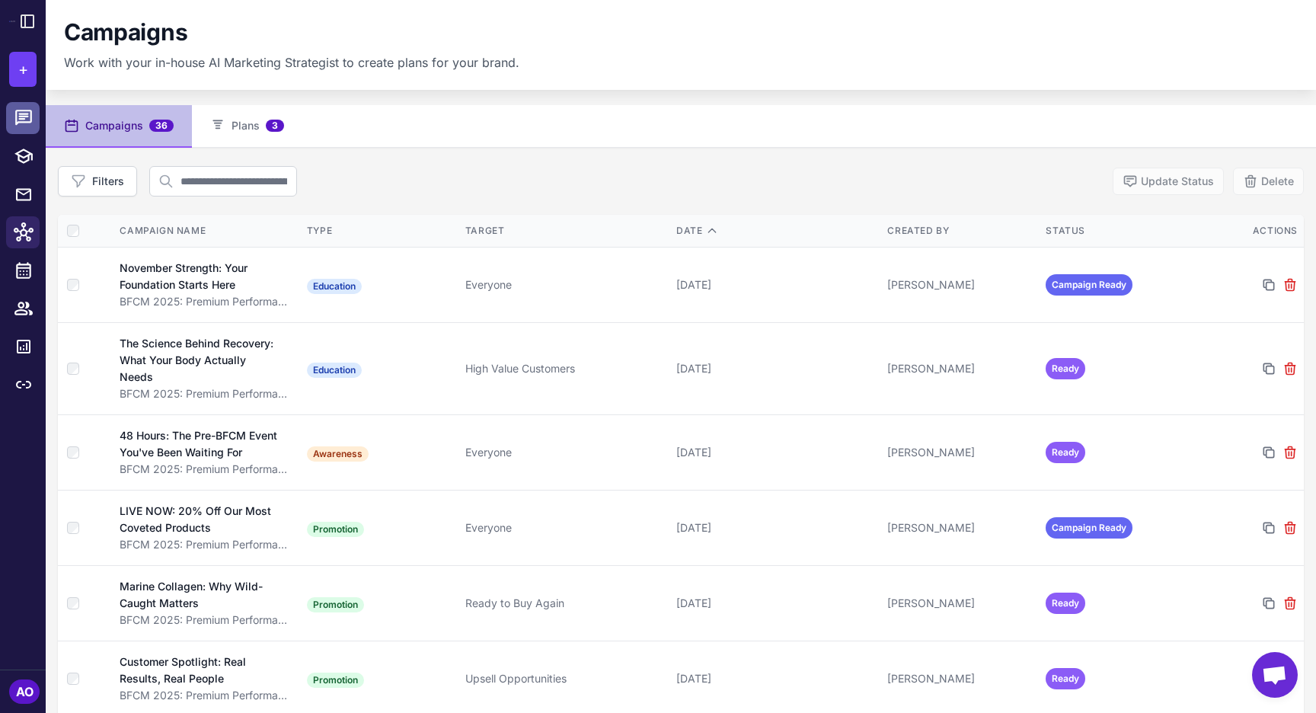
click at [11, 117] on link at bounding box center [23, 118] width 34 height 32
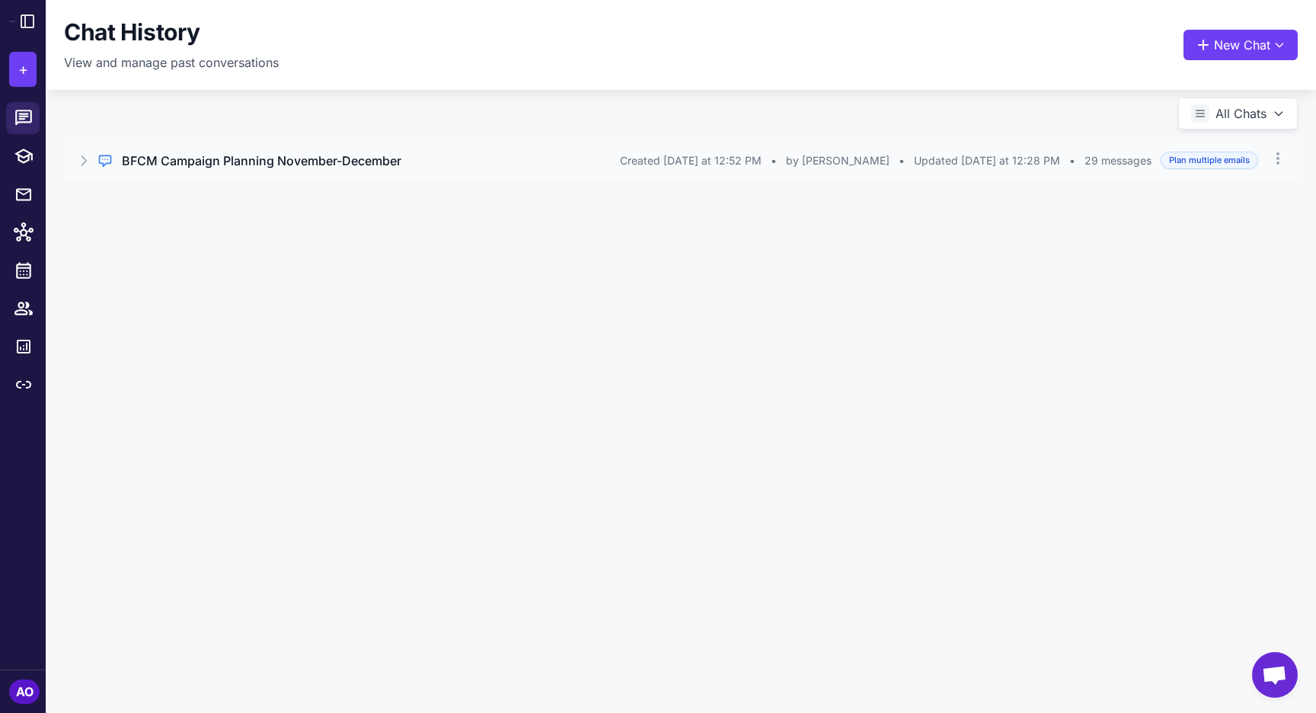
click at [326, 158] on h3 "BFCM Campaign Planning November-December" at bounding box center [262, 161] width 280 height 18
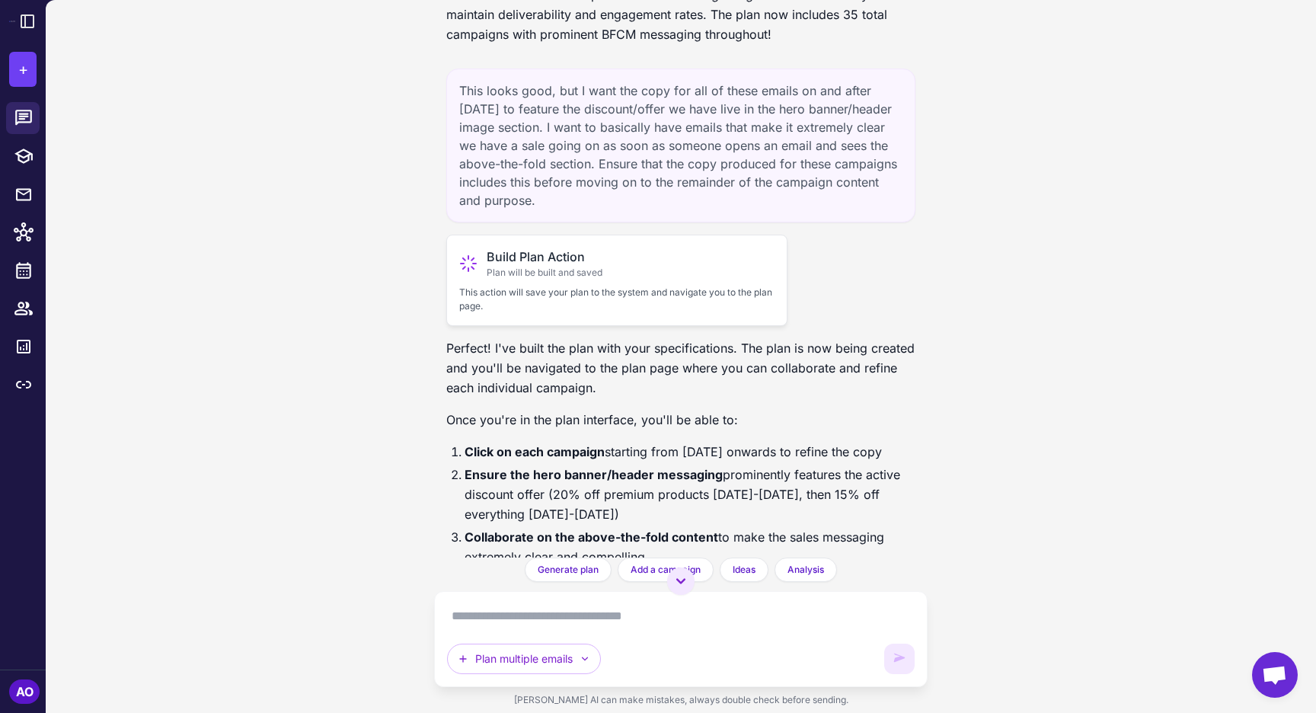
scroll to position [12936, 0]
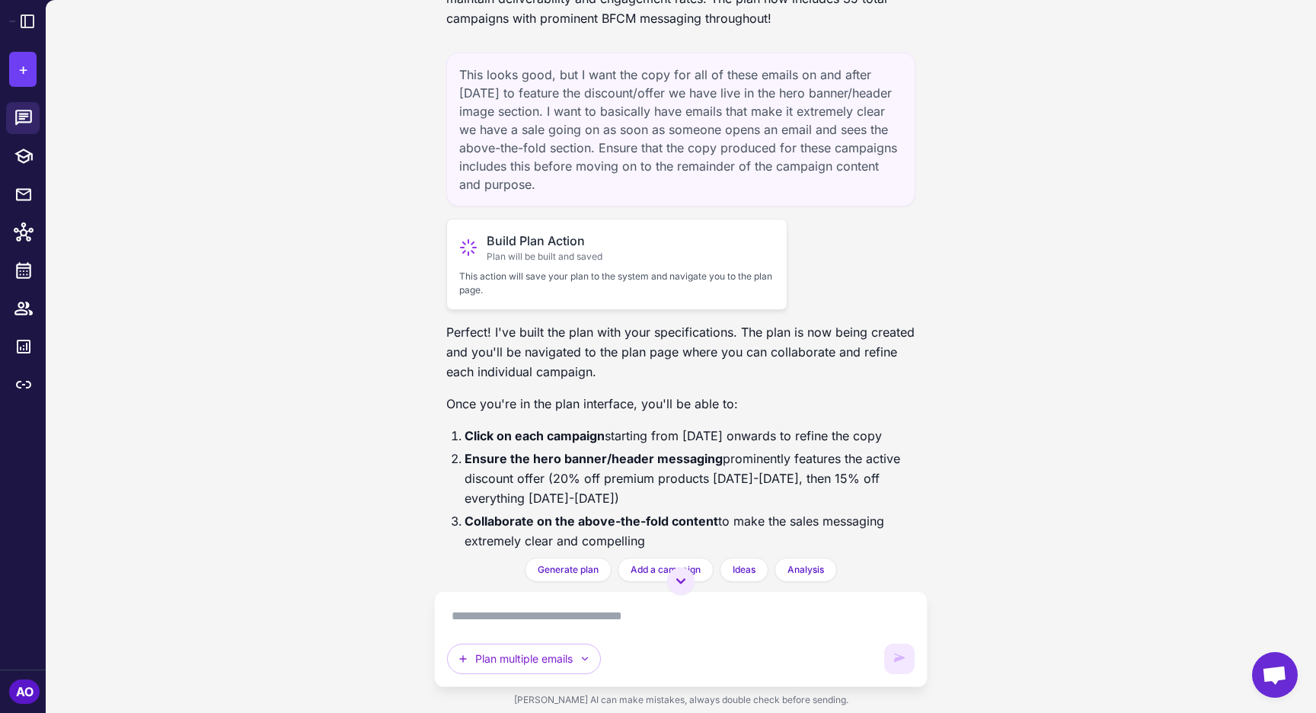
click at [481, 264] on div "Build Plan Action Plan will be built and saved" at bounding box center [616, 248] width 315 height 32
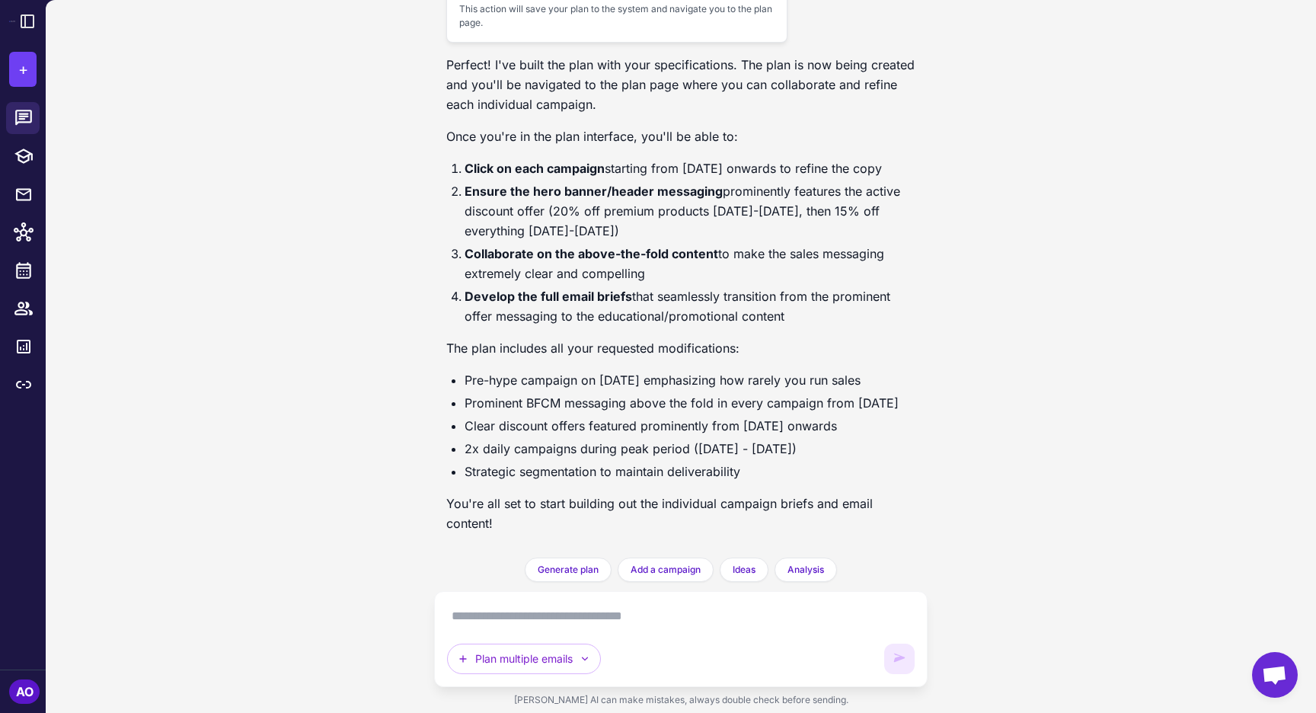
scroll to position [13310, 0]
click at [33, 21] on icon at bounding box center [27, 21] width 13 height 13
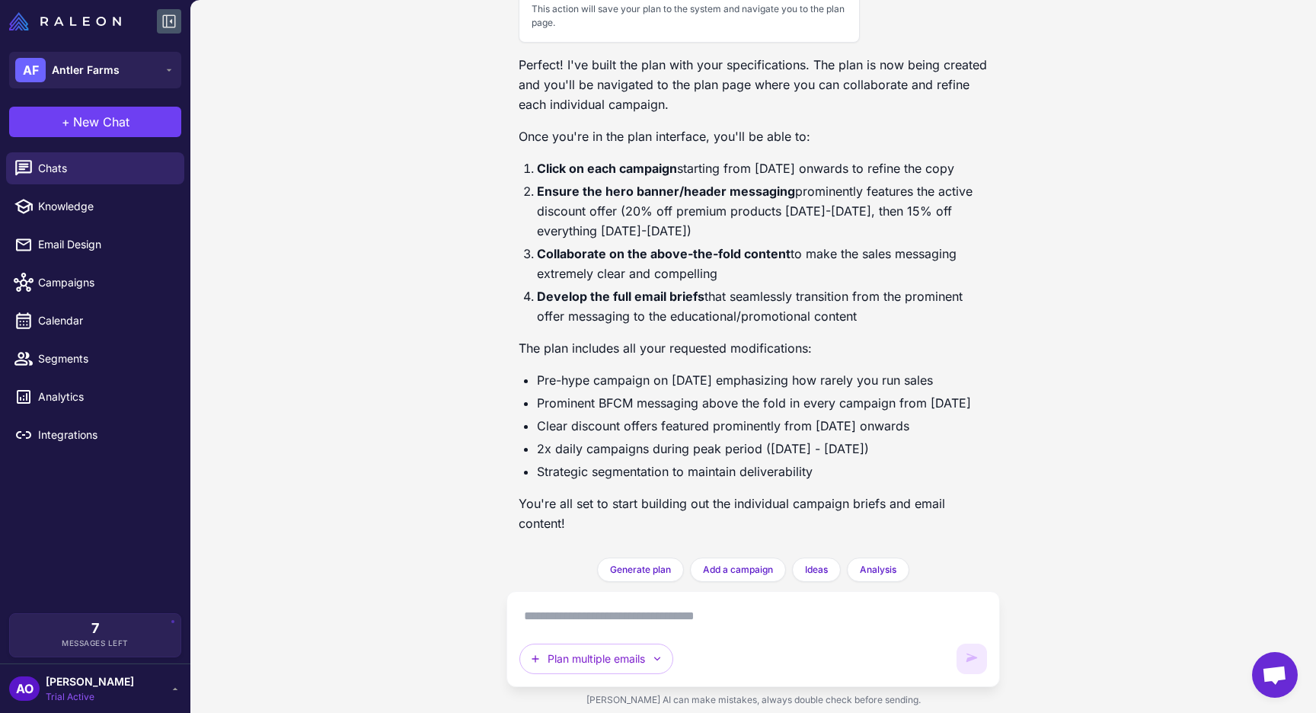
click at [33, 21] on img at bounding box center [65, 21] width 112 height 18
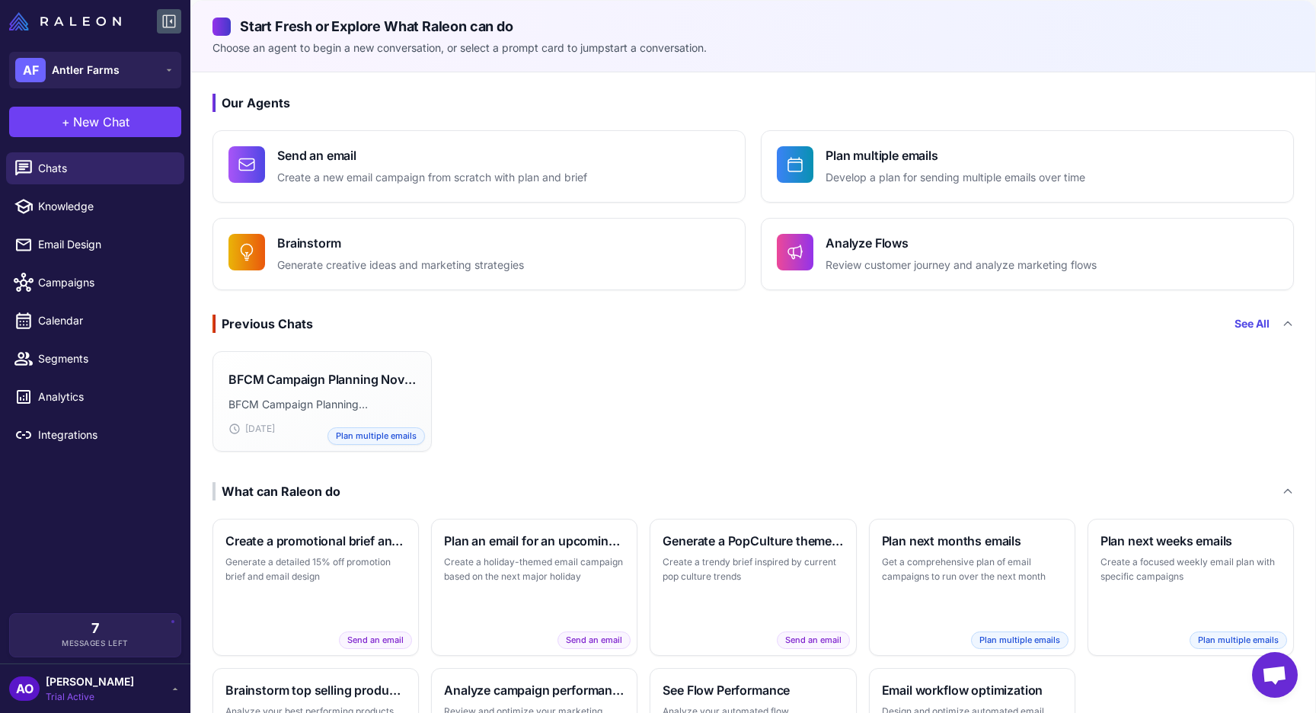
click at [165, 25] on icon at bounding box center [169, 21] width 18 height 18
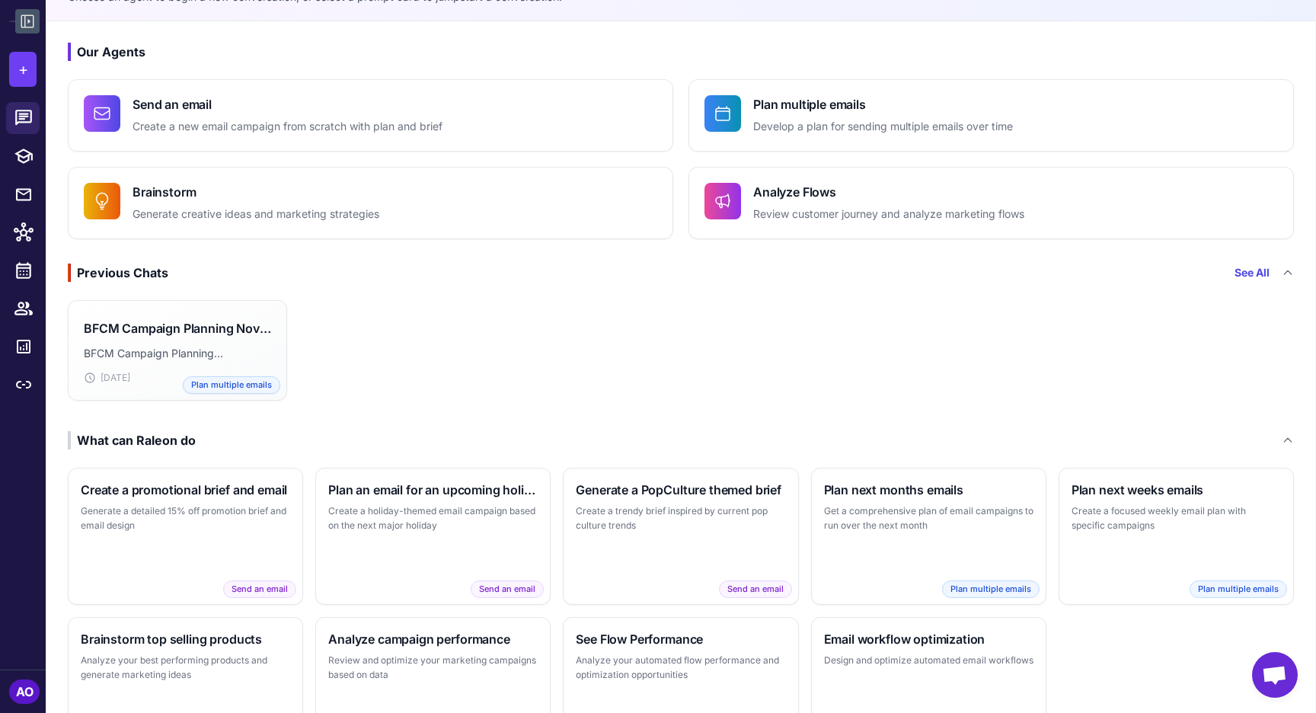
scroll to position [56, 0]
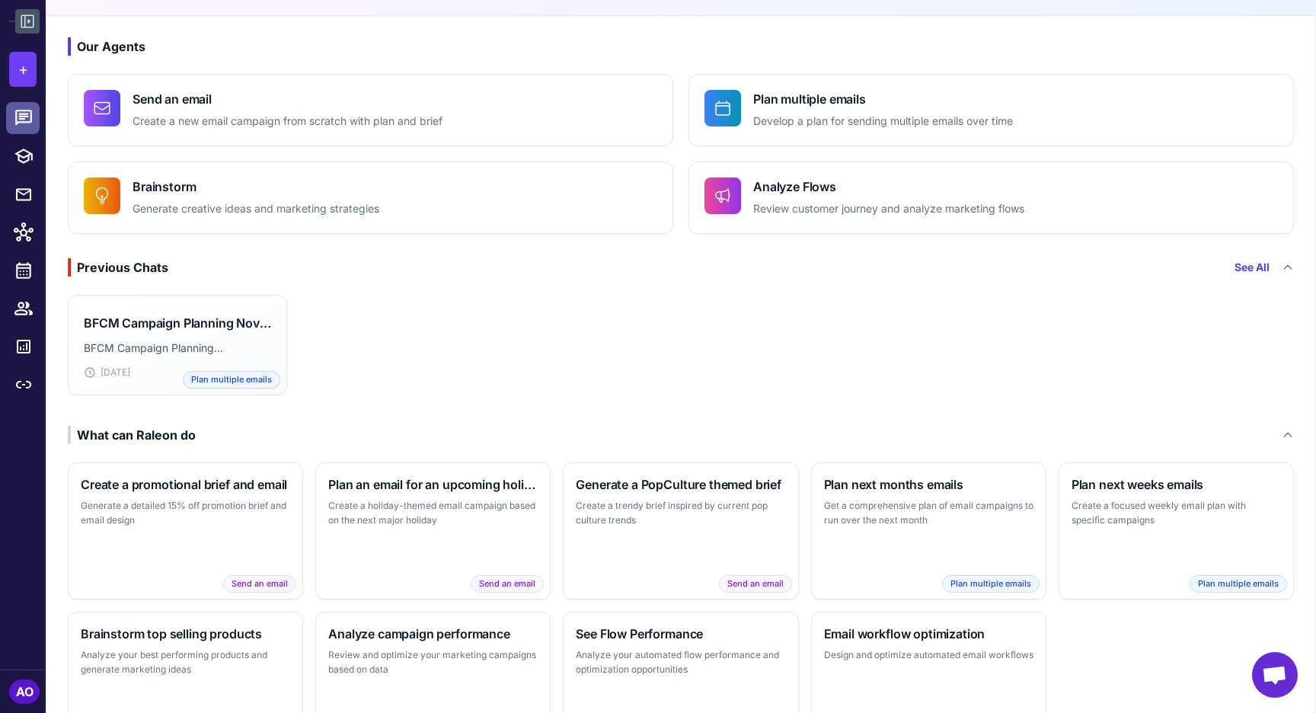
click at [32, 120] on icon at bounding box center [24, 118] width 20 height 20
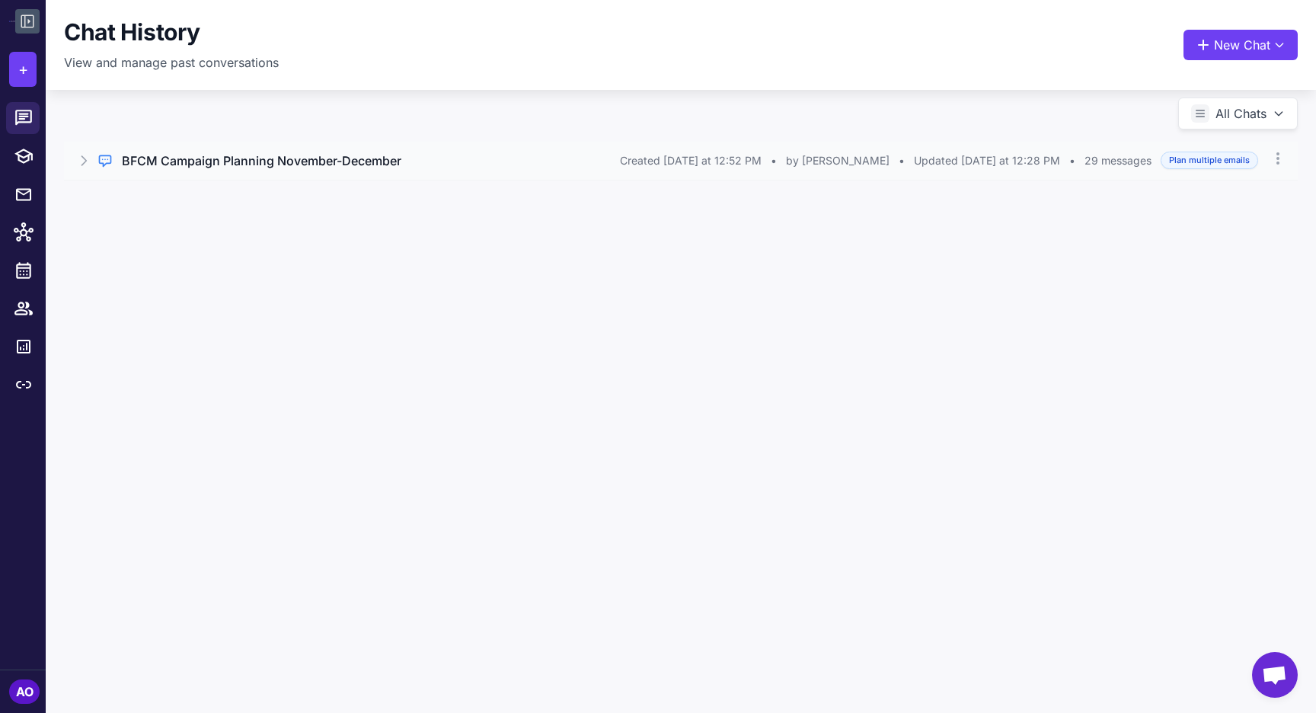
click at [409, 152] on div "BFCM Campaign Planning November-December" at bounding box center [371, 161] width 498 height 18
click at [376, 205] on div "<buildplan></buildplan> Perfect! I've built the plan with your specifications. …" at bounding box center [681, 199] width 1161 height 18
click at [136, 221] on button "Open Chat" at bounding box center [135, 225] width 69 height 17
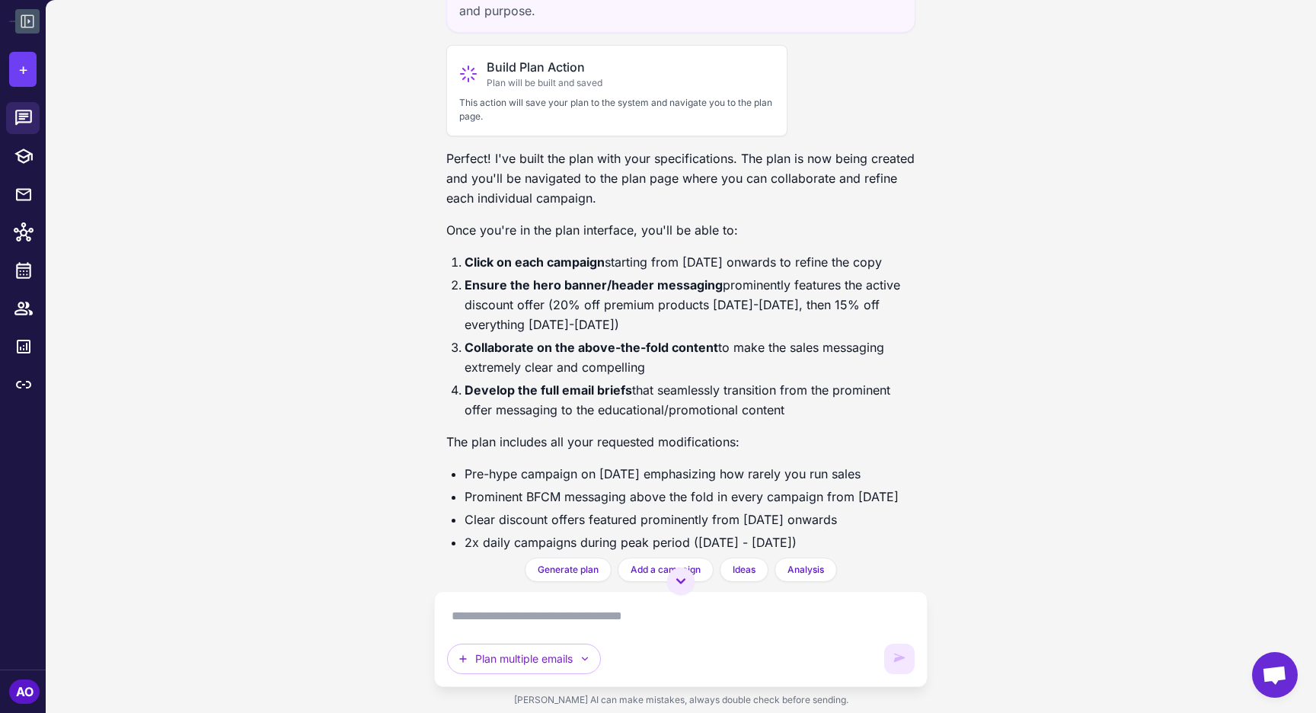
scroll to position [12943, 0]
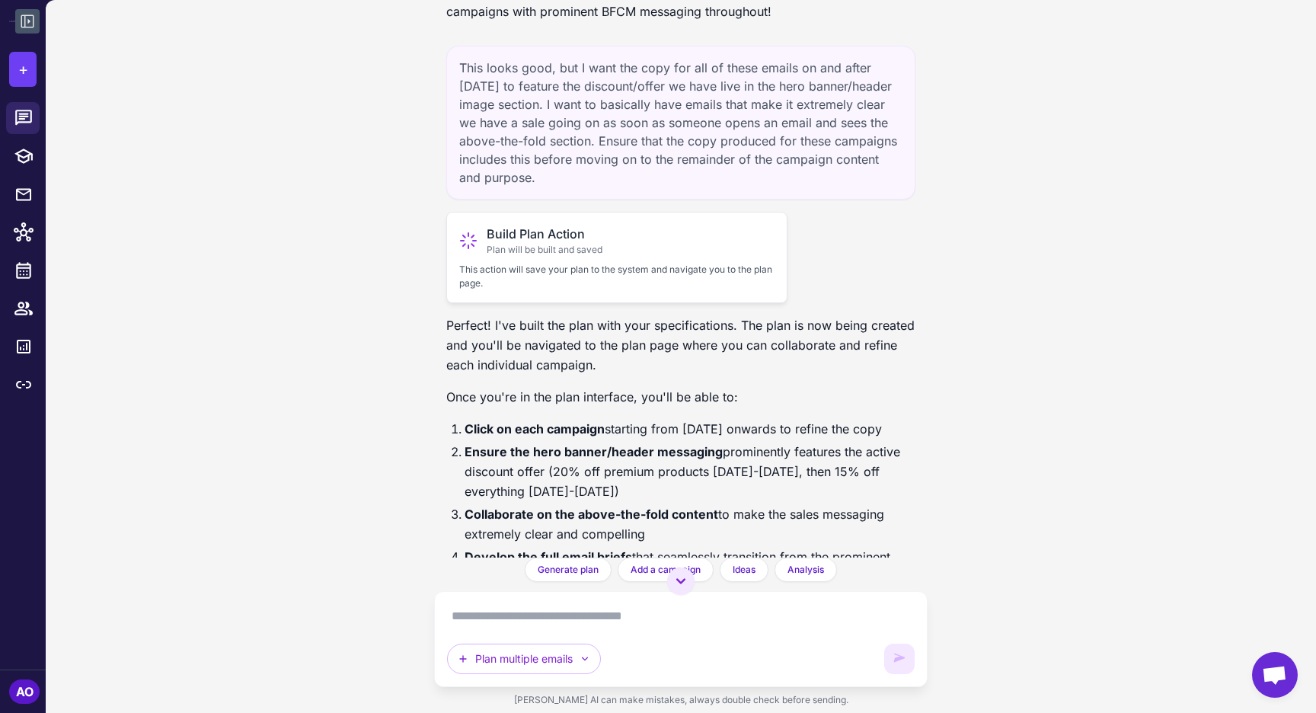
click at [526, 243] on span "Build Plan Action" at bounding box center [545, 234] width 116 height 18
click at [509, 290] on p "This action will save your plan to the system and navigate you to the plan page." at bounding box center [616, 276] width 315 height 27
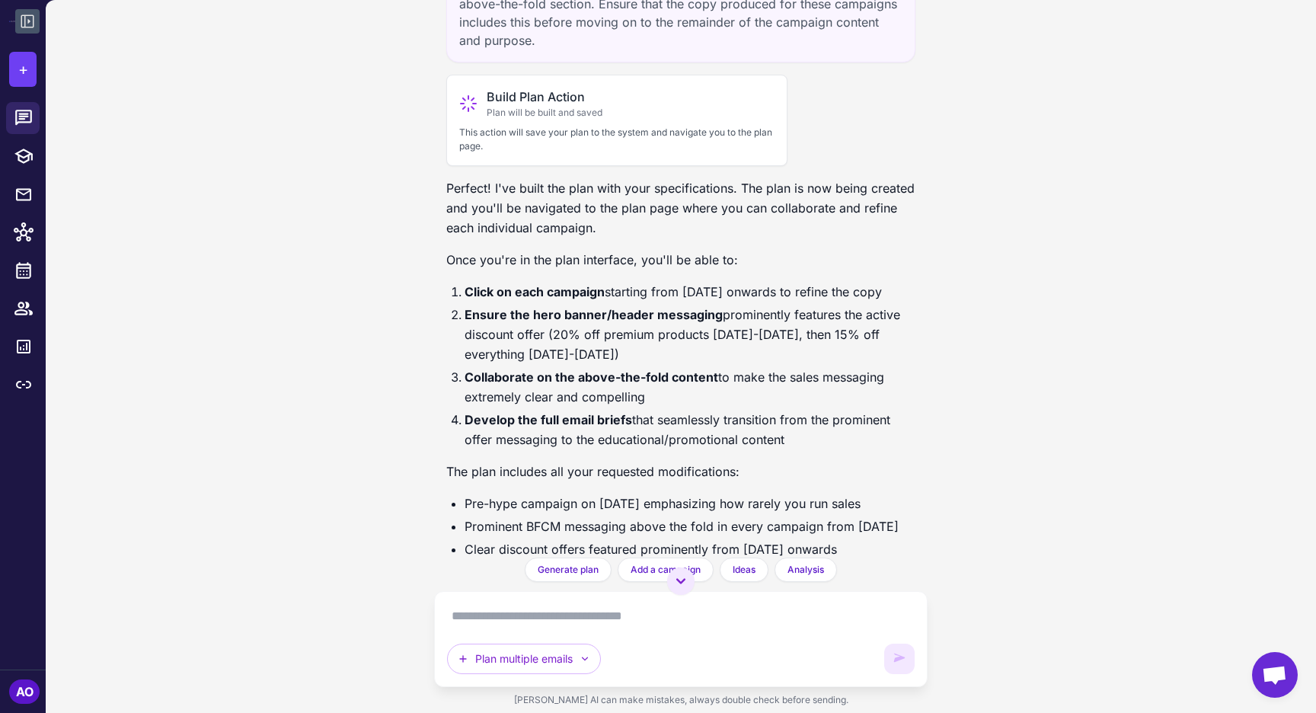
scroll to position [13321, 0]
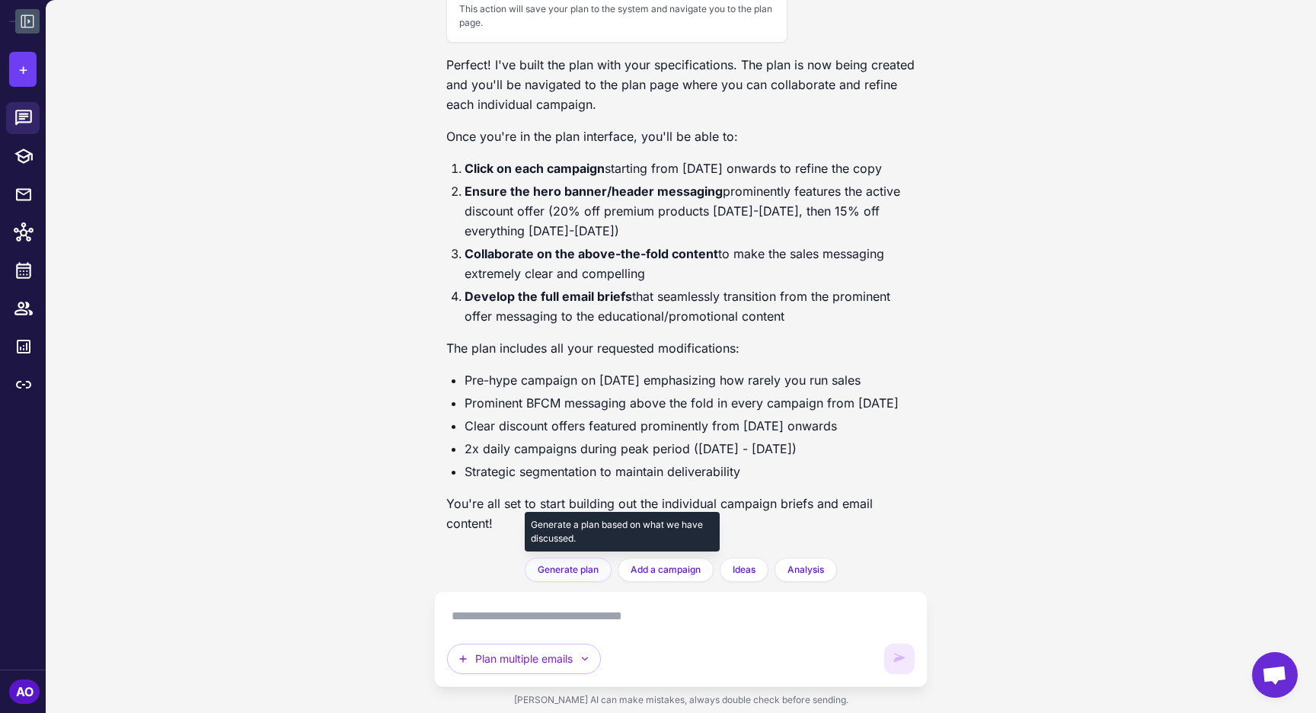
click at [564, 567] on span "Generate plan" at bounding box center [568, 570] width 61 height 14
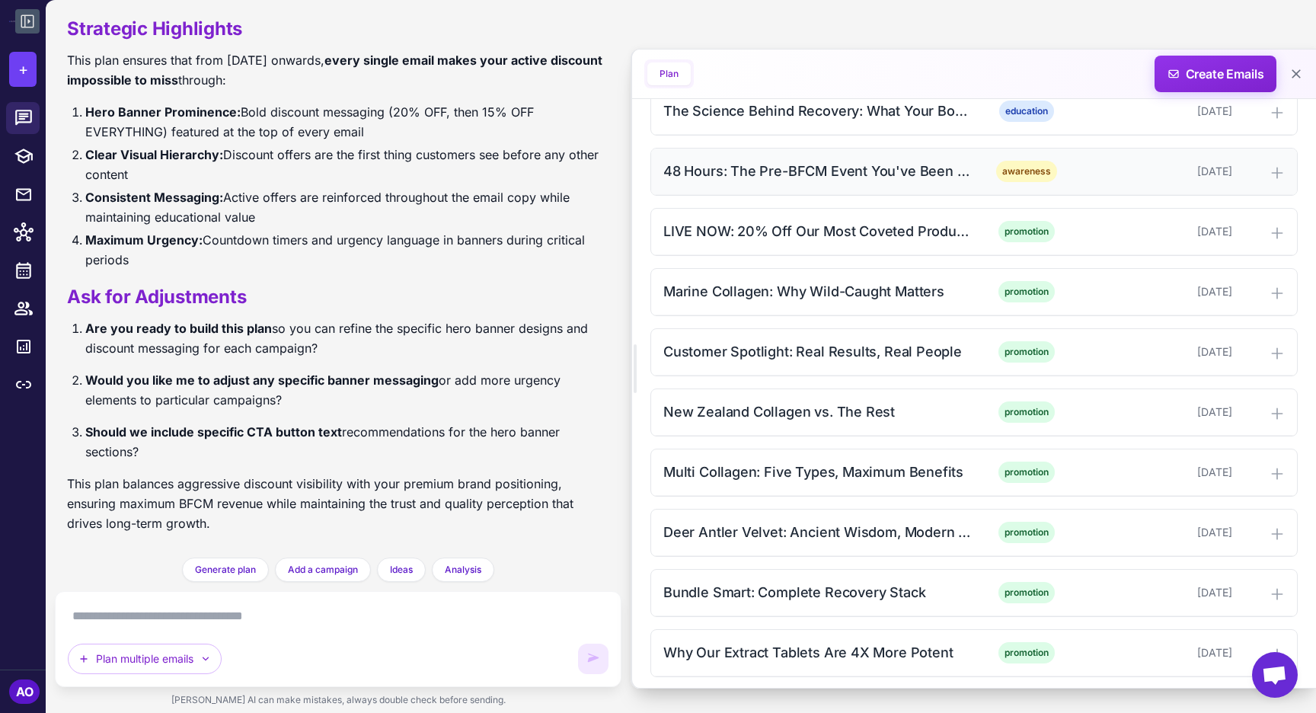
scroll to position [935, 0]
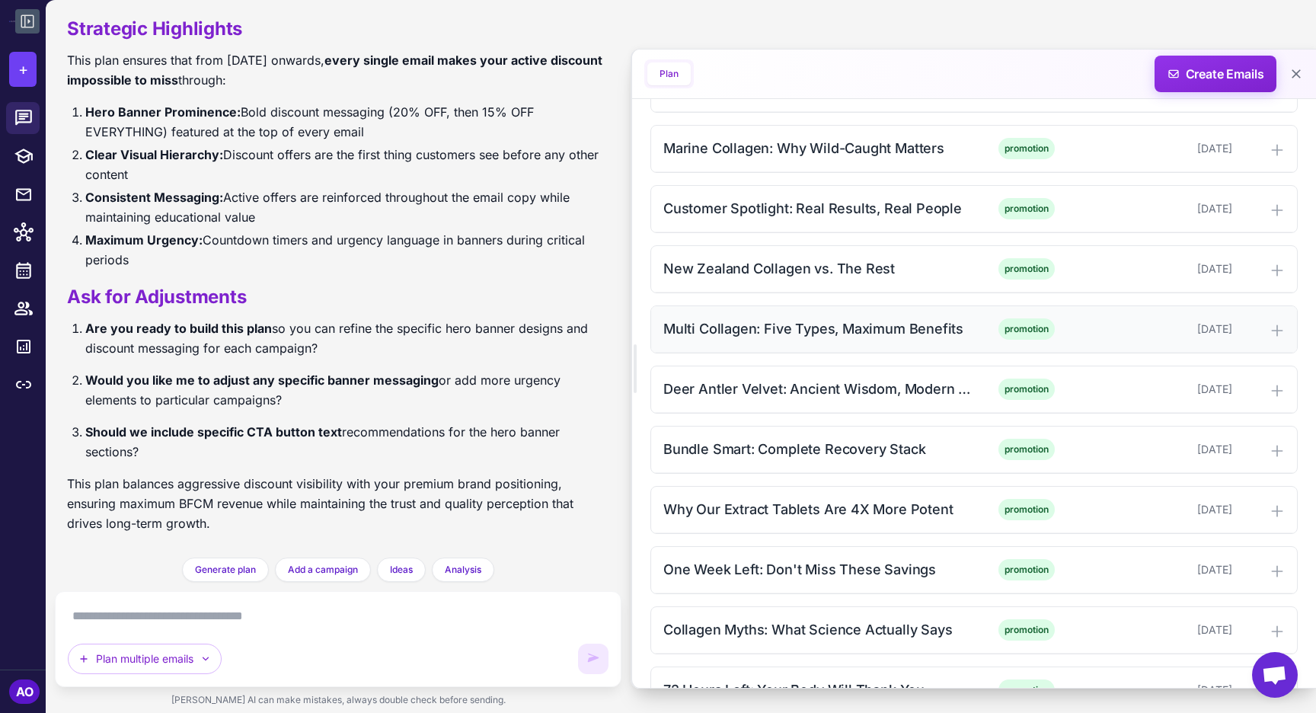
click at [751, 339] on div "Multi Collagen: Five Types, Maximum Benefits" at bounding box center [817, 328] width 308 height 21
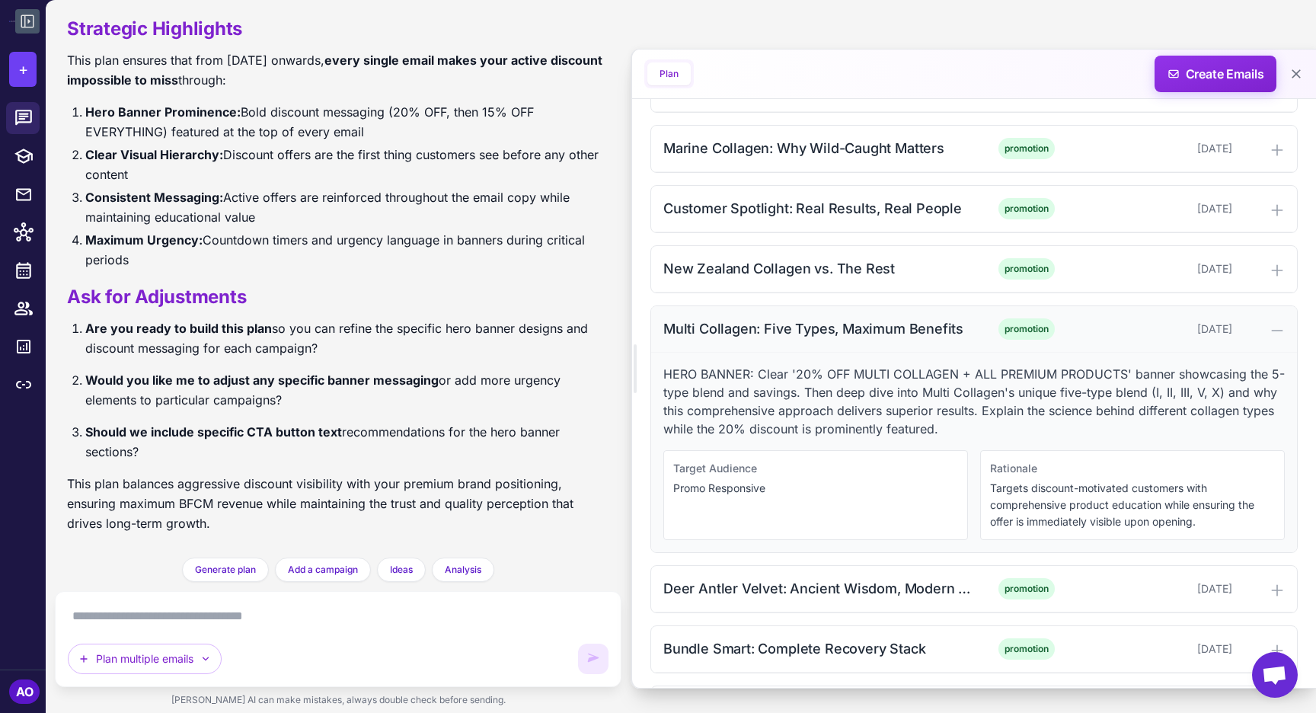
click at [751, 339] on div "Multi Collagen: Five Types, Maximum Benefits" at bounding box center [817, 328] width 308 height 21
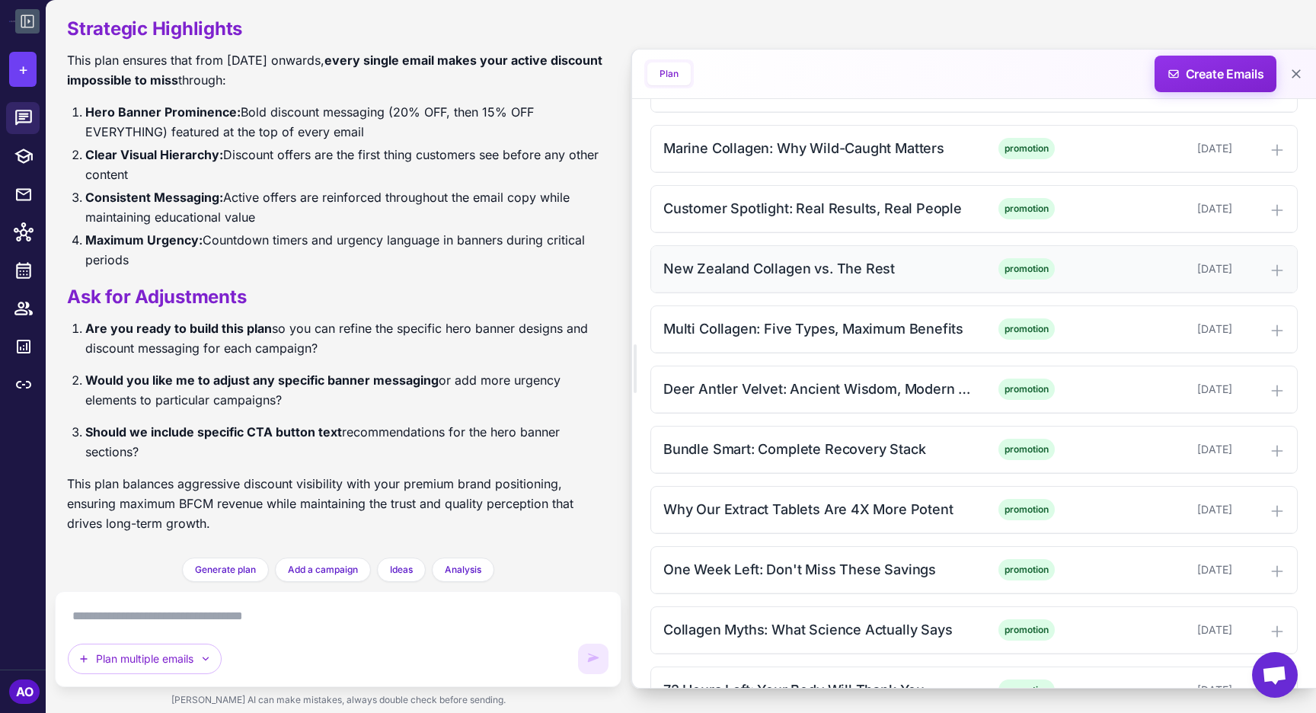
click at [807, 274] on div "New Zealand Collagen vs. The Rest promotion November 13, 2025" at bounding box center [974, 269] width 646 height 46
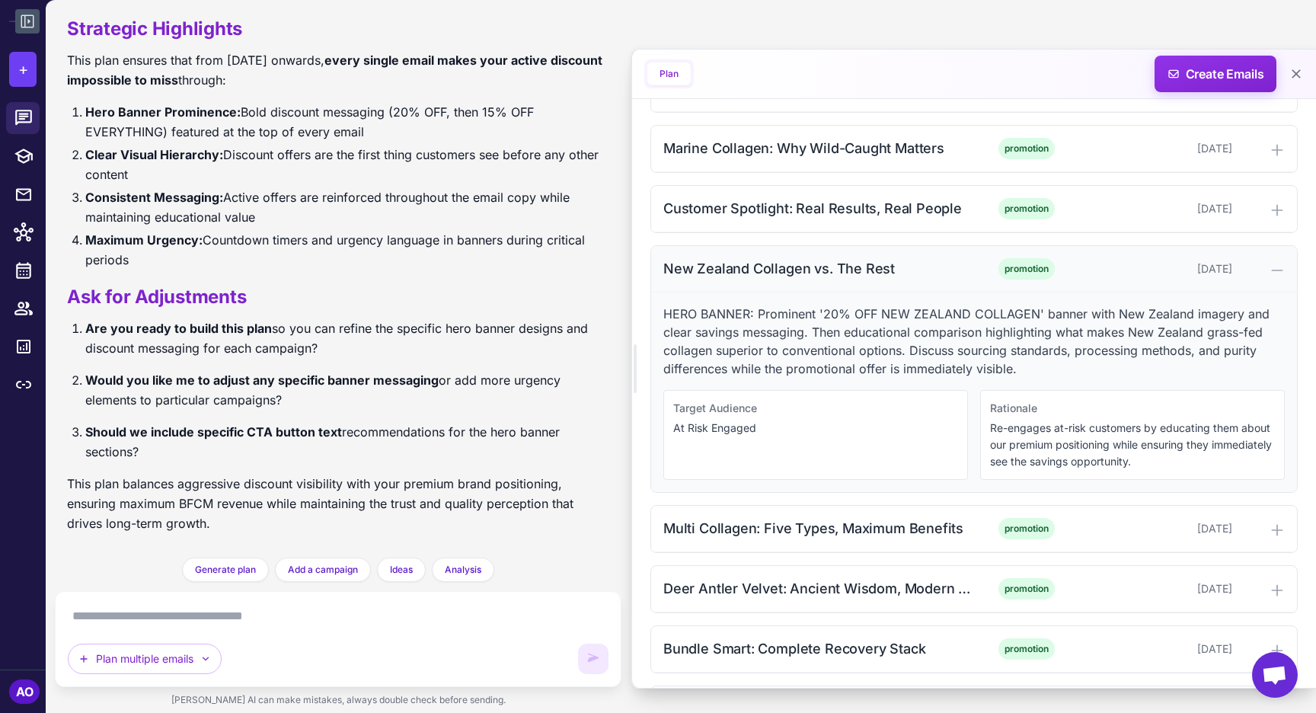
click at [807, 274] on div "New Zealand Collagen vs. The Rest promotion November 13, 2025" at bounding box center [974, 269] width 646 height 46
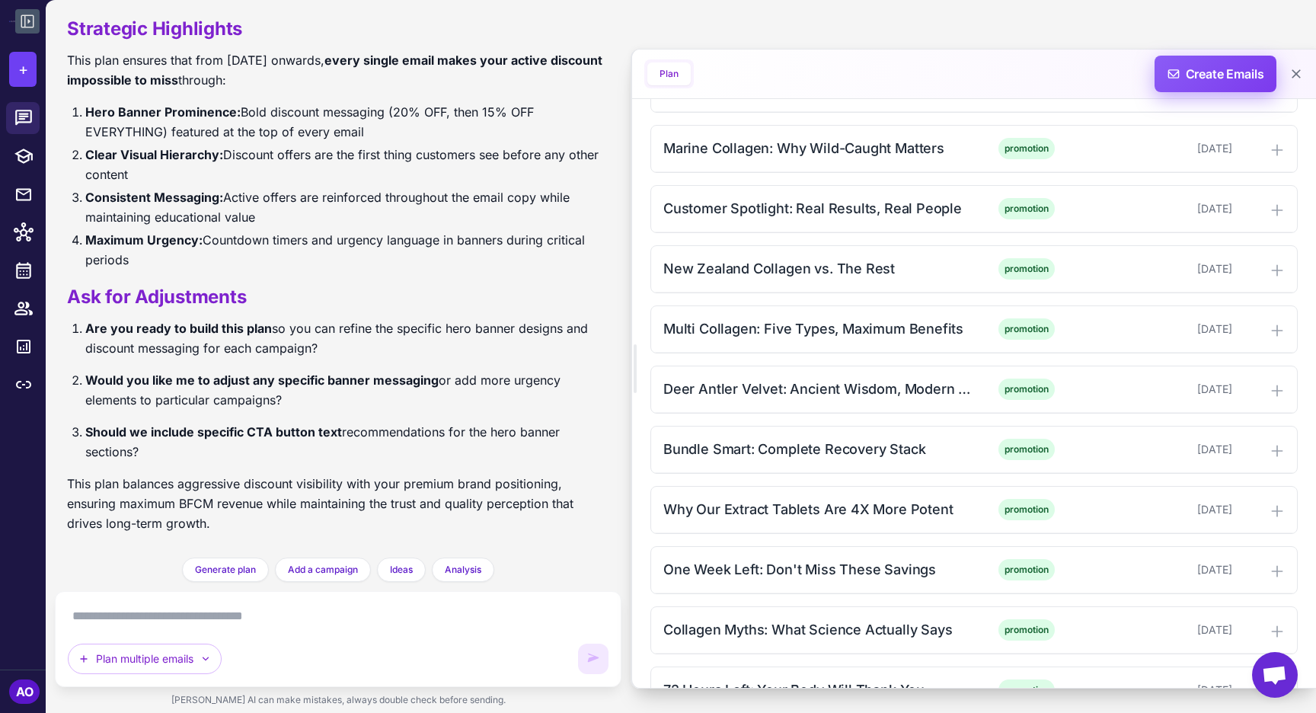
click at [1191, 74] on span "Create Emails" at bounding box center [1215, 74] width 133 height 37
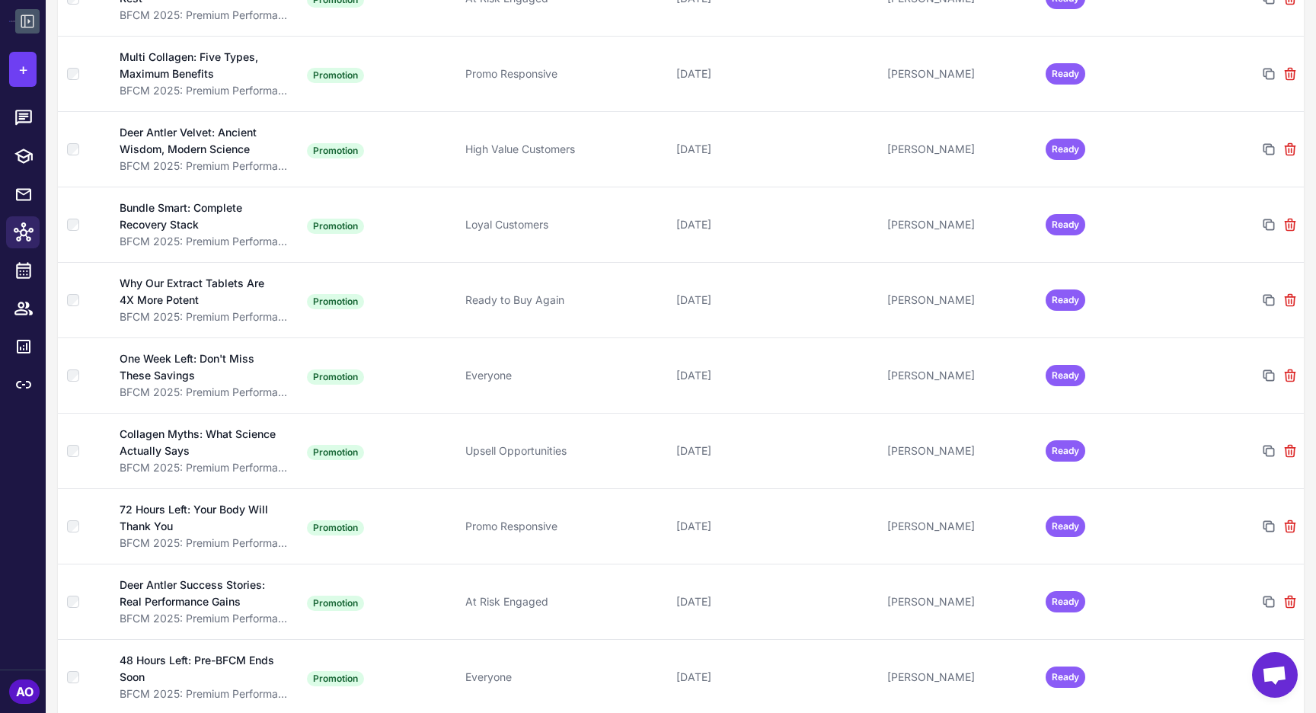
scroll to position [822, 0]
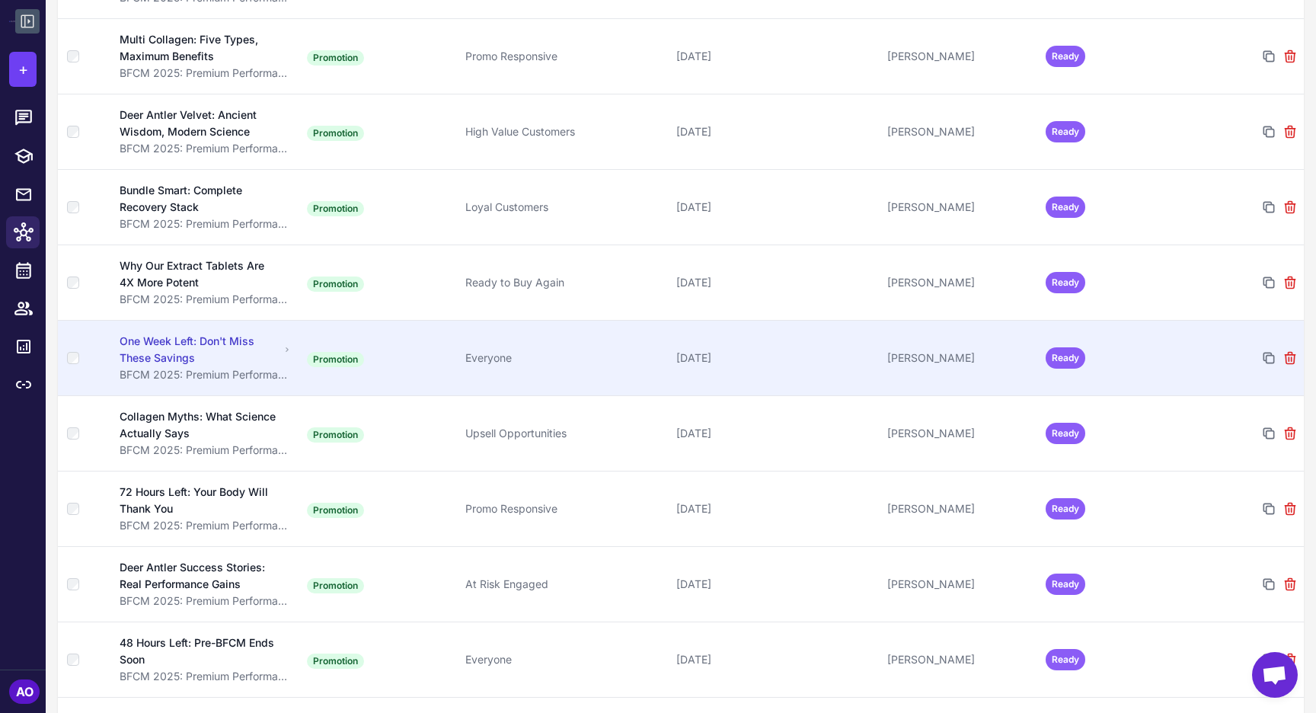
click at [386, 348] on td "Promotion" at bounding box center [380, 357] width 158 height 75
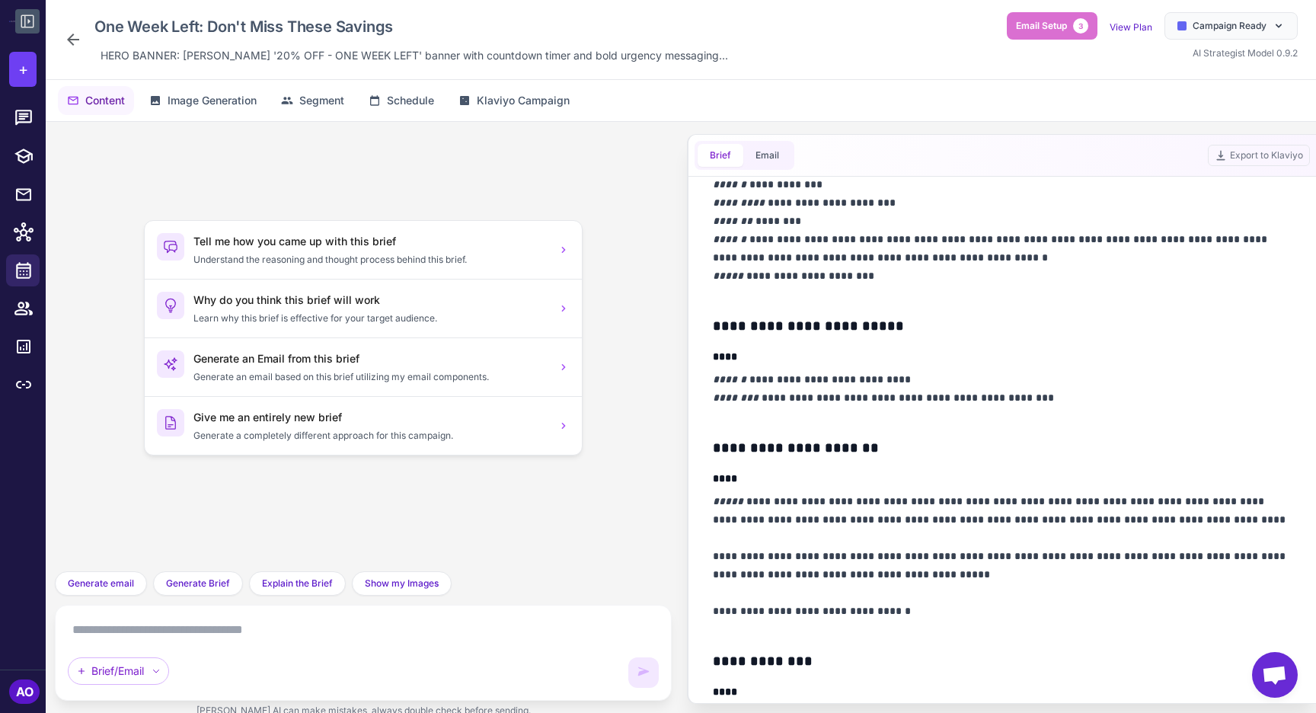
scroll to position [501, 0]
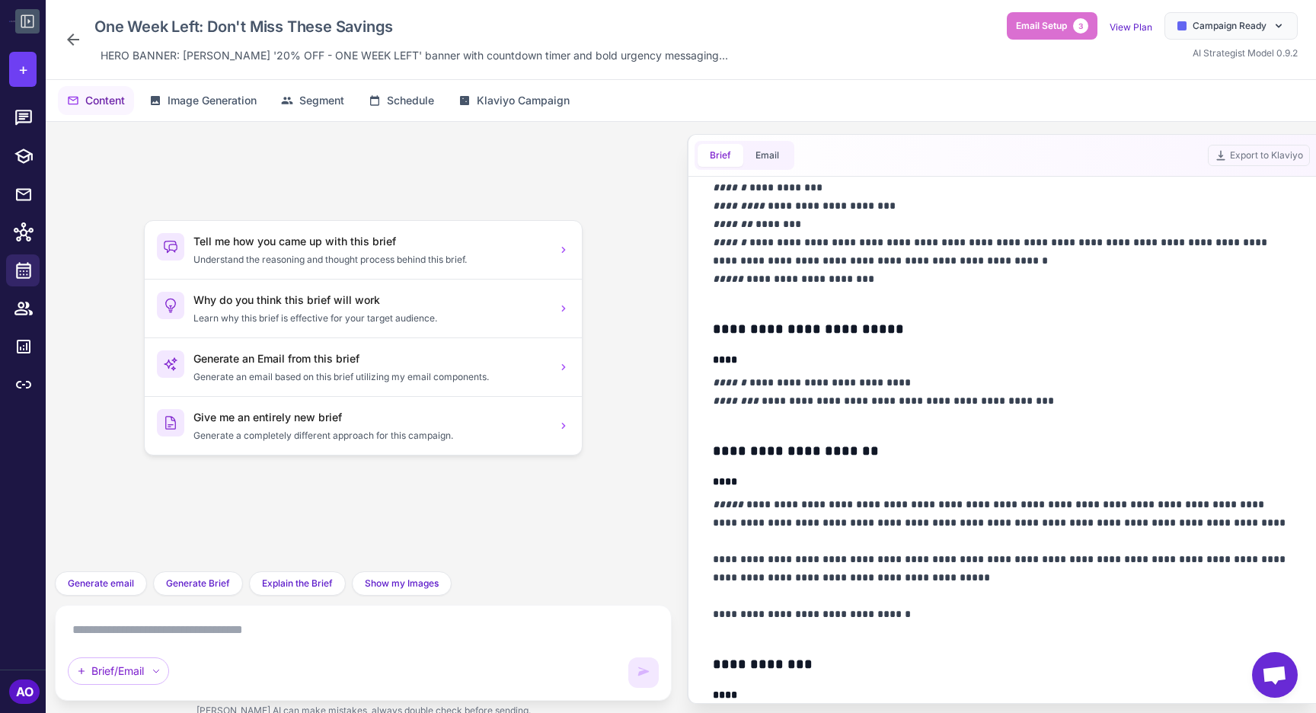
click at [871, 120] on div "Content Image Generation Segment Schedule Klaviyo Campaign" at bounding box center [681, 100] width 1271 height 41
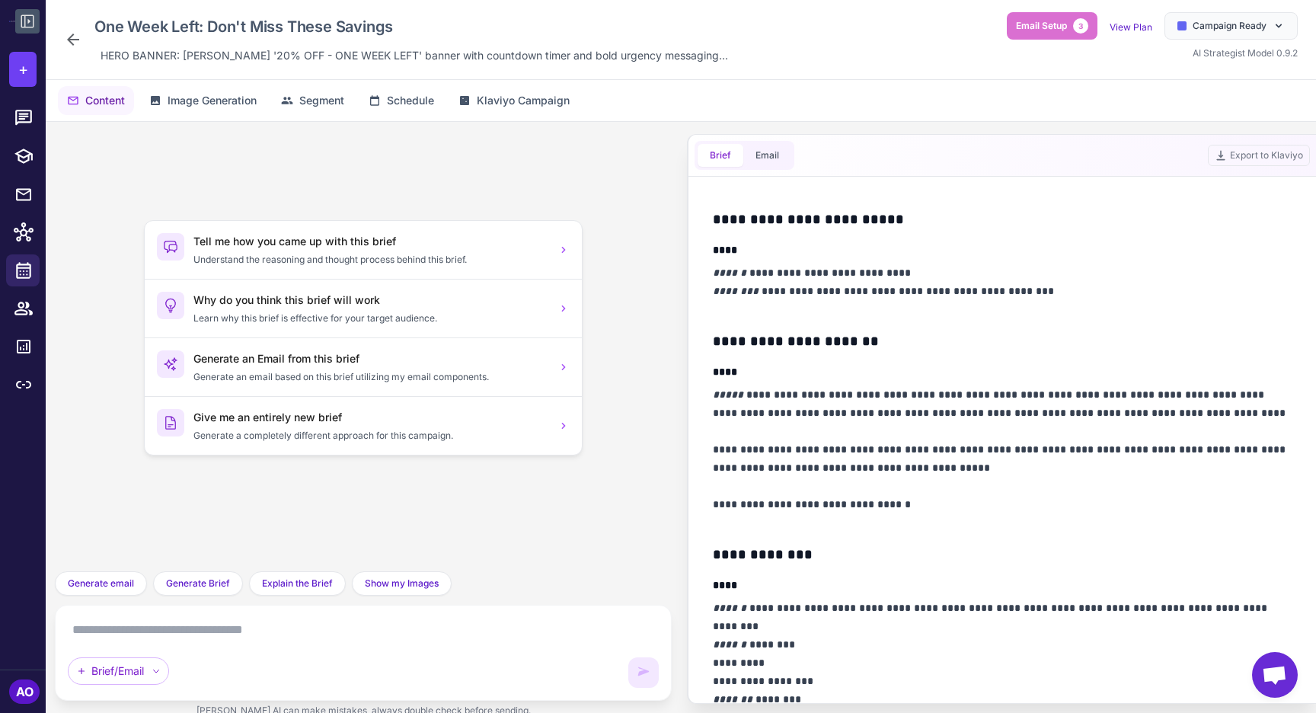
scroll to position [636, 0]
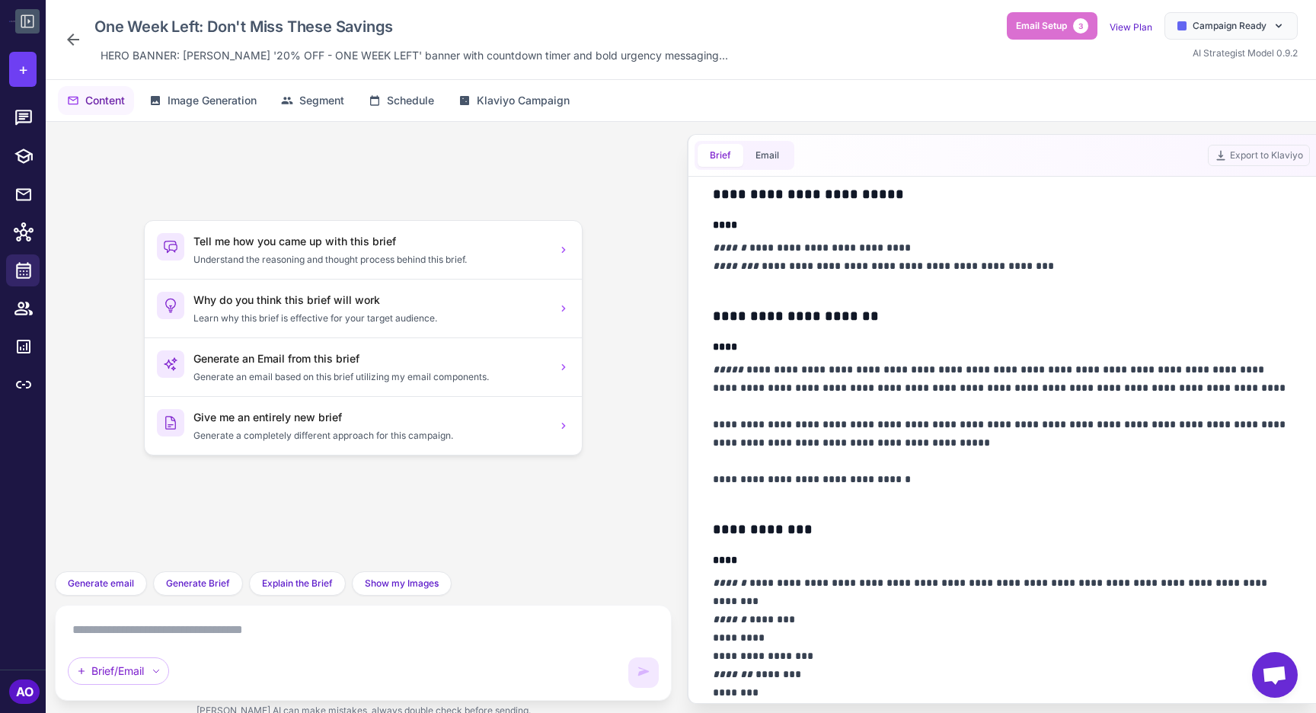
click at [65, 40] on icon at bounding box center [73, 39] width 18 height 18
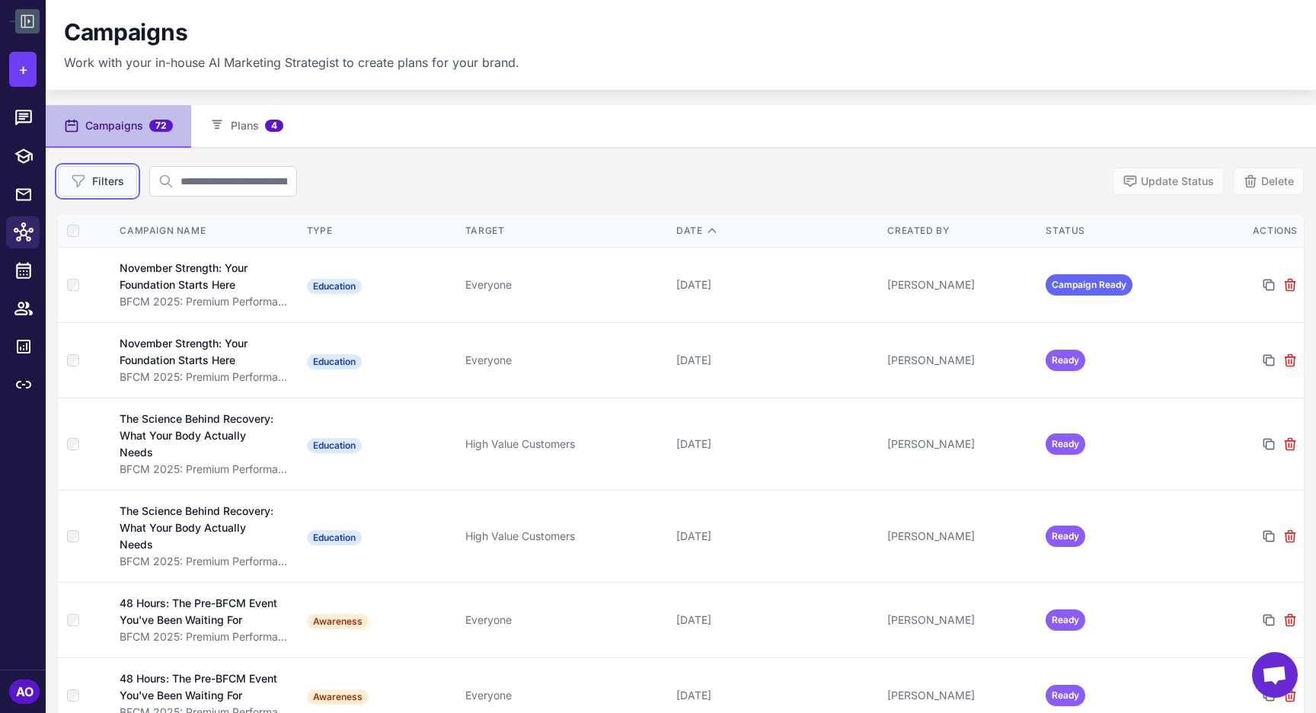
click at [126, 190] on button "Filters" at bounding box center [97, 181] width 79 height 30
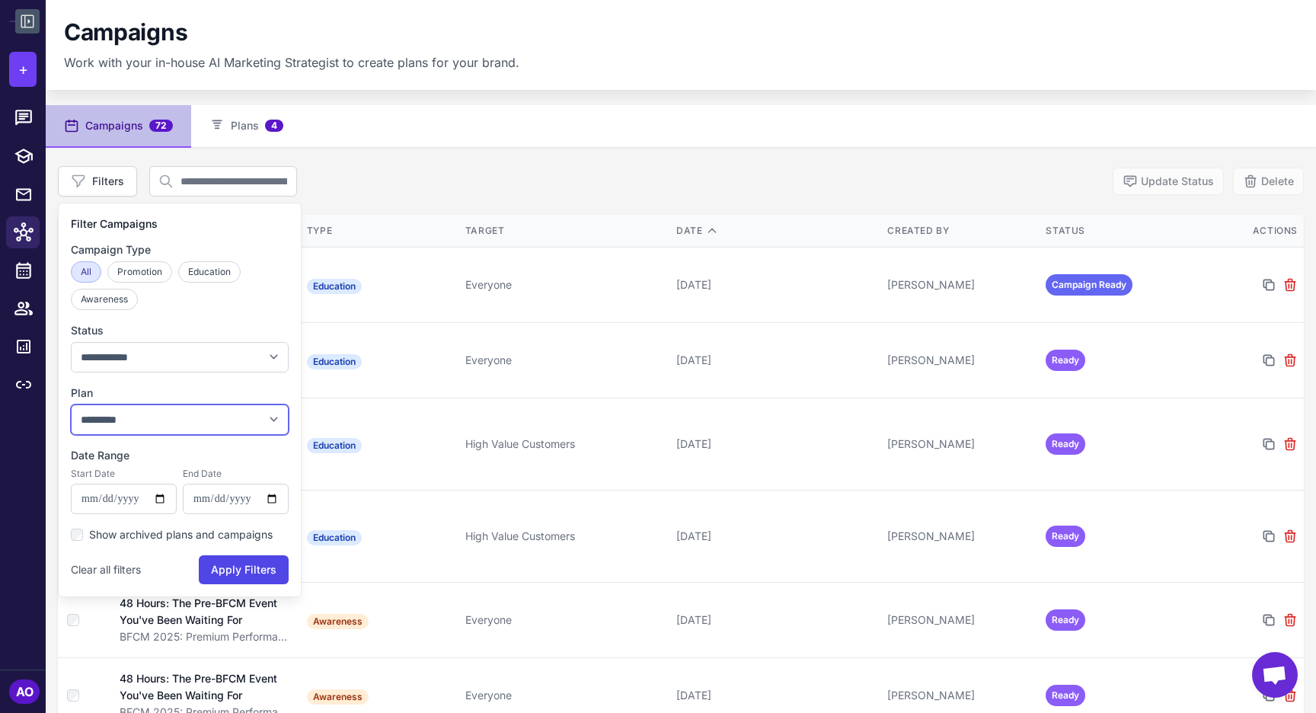
click at [168, 413] on select "**********" at bounding box center [180, 419] width 218 height 30
select select "****"
click at [71, 404] on select "**********" at bounding box center [180, 419] width 218 height 30
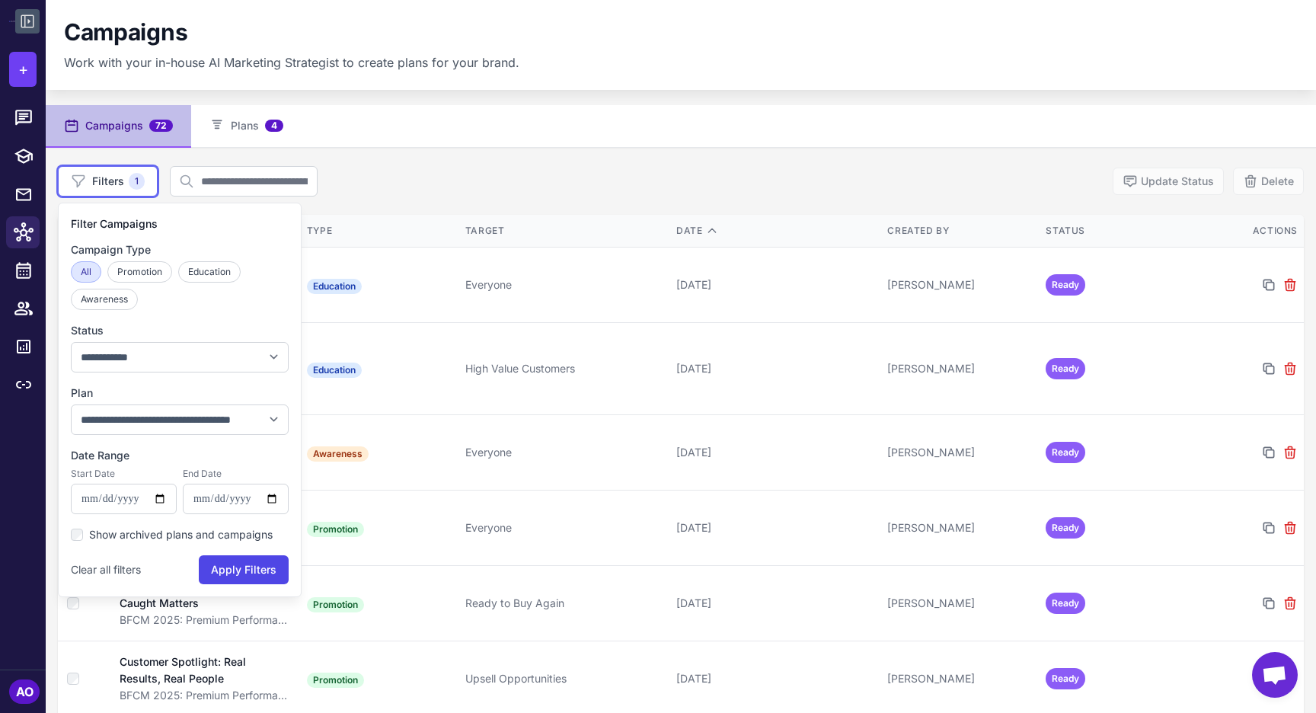
click at [467, 185] on div "**********" at bounding box center [681, 181] width 1246 height 30
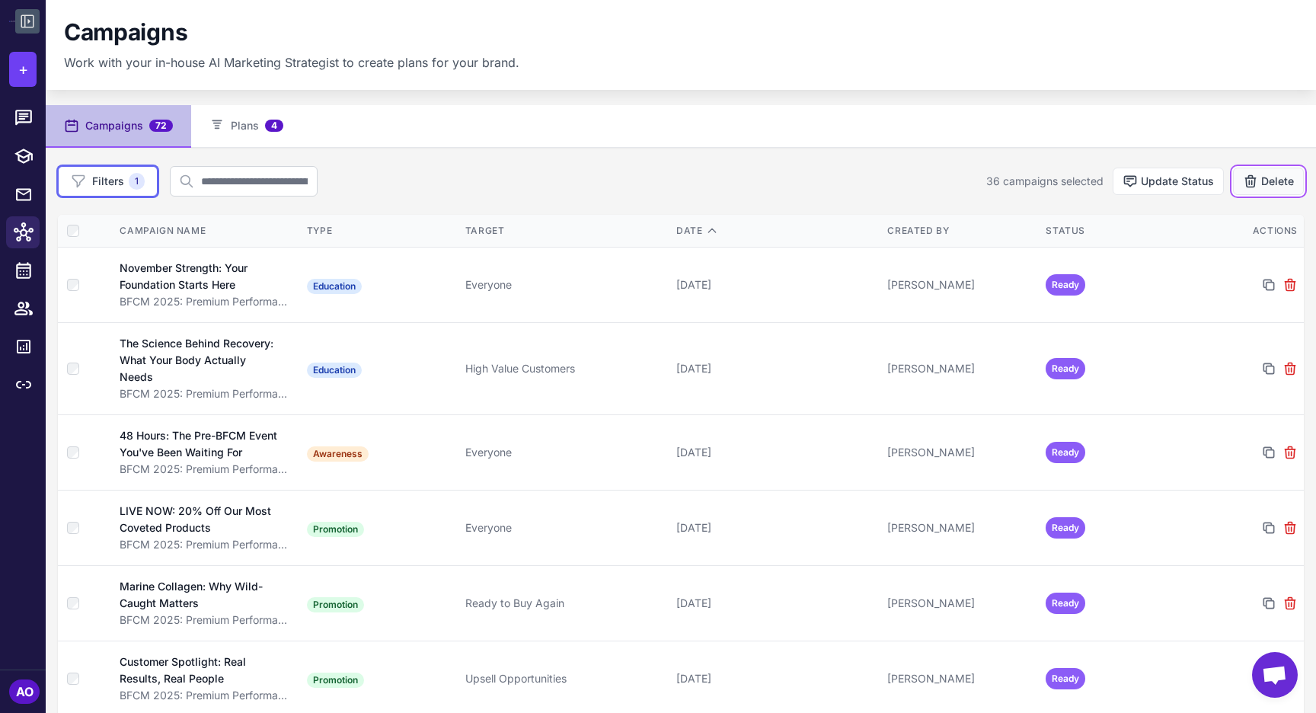
click at [1276, 180] on button "Delete" at bounding box center [1268, 181] width 71 height 27
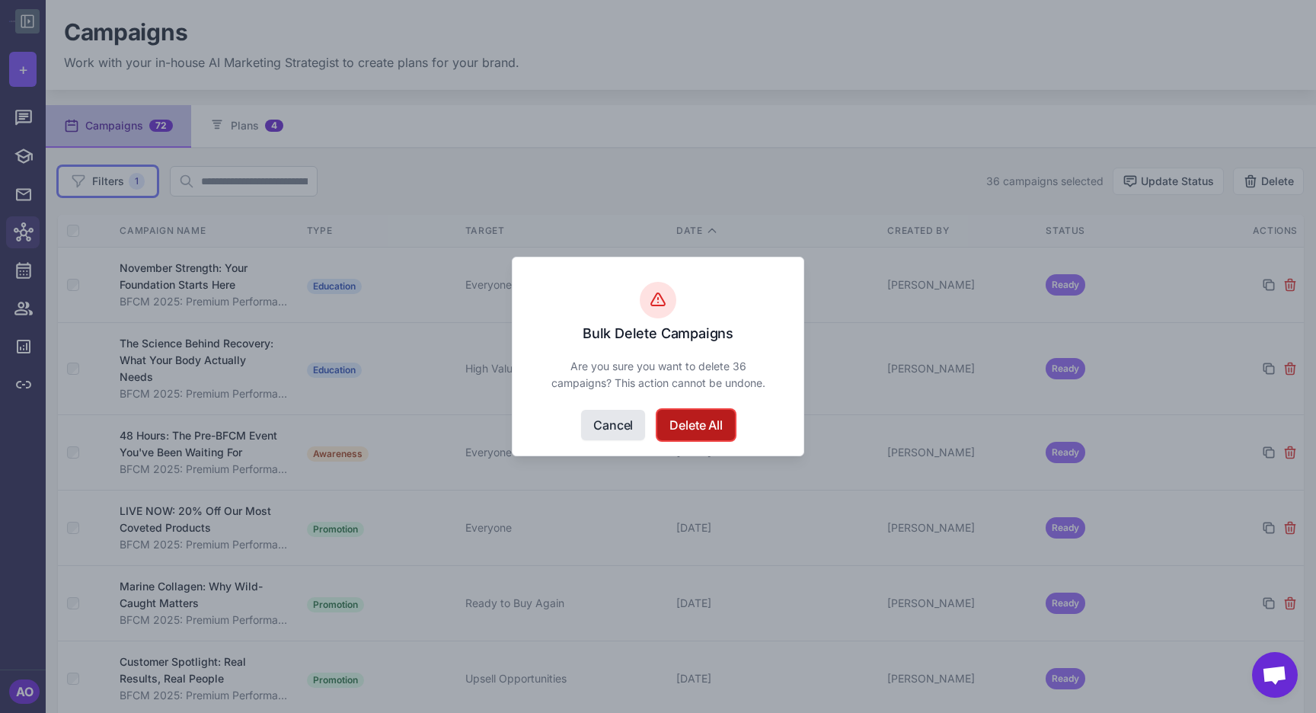
click at [705, 427] on button "Delete All" at bounding box center [695, 425] width 77 height 30
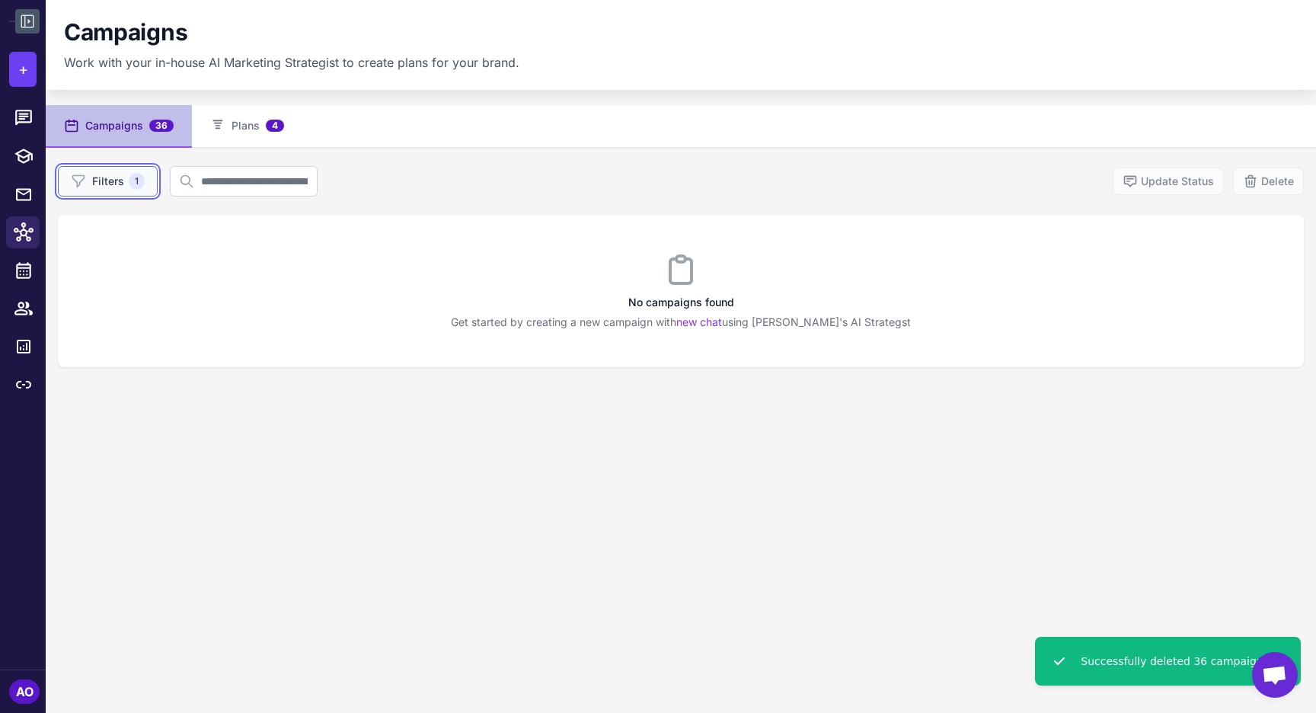
click at [135, 181] on span "1" at bounding box center [137, 181] width 16 height 17
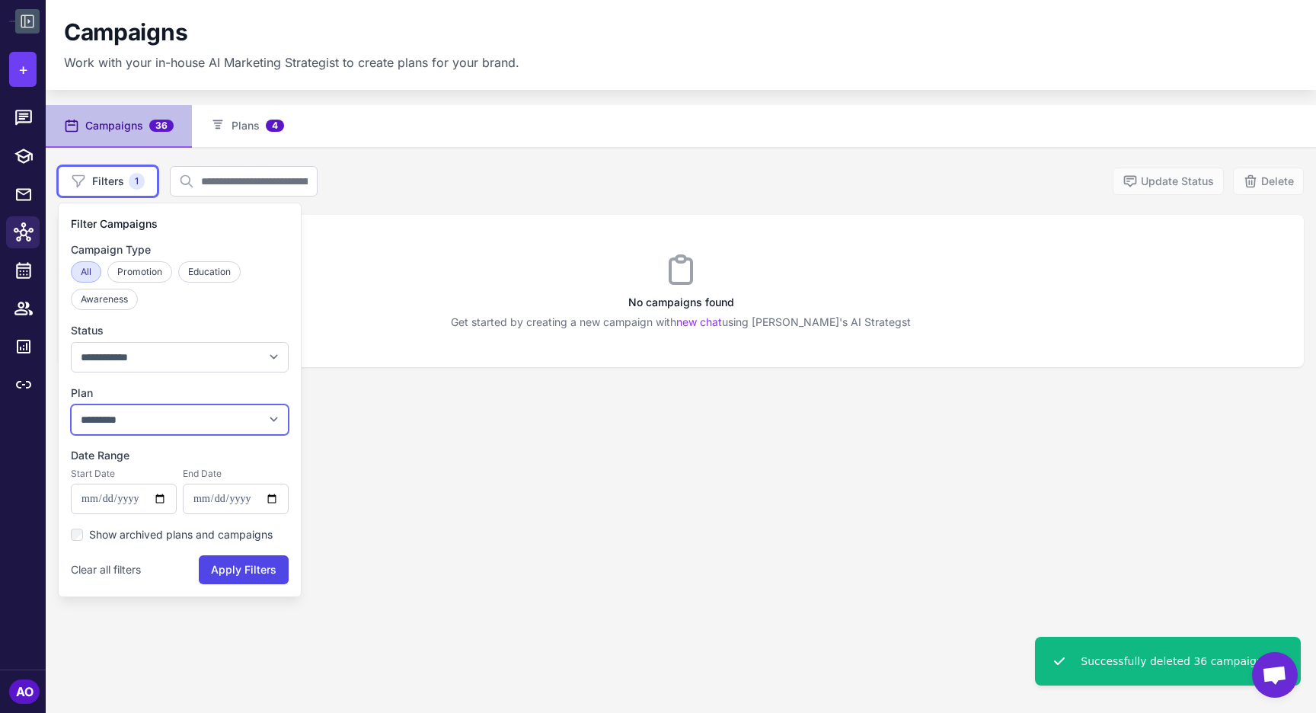
click at [139, 419] on select "**********" at bounding box center [180, 419] width 218 height 30
select select "****"
click at [71, 404] on select "**********" at bounding box center [180, 419] width 218 height 30
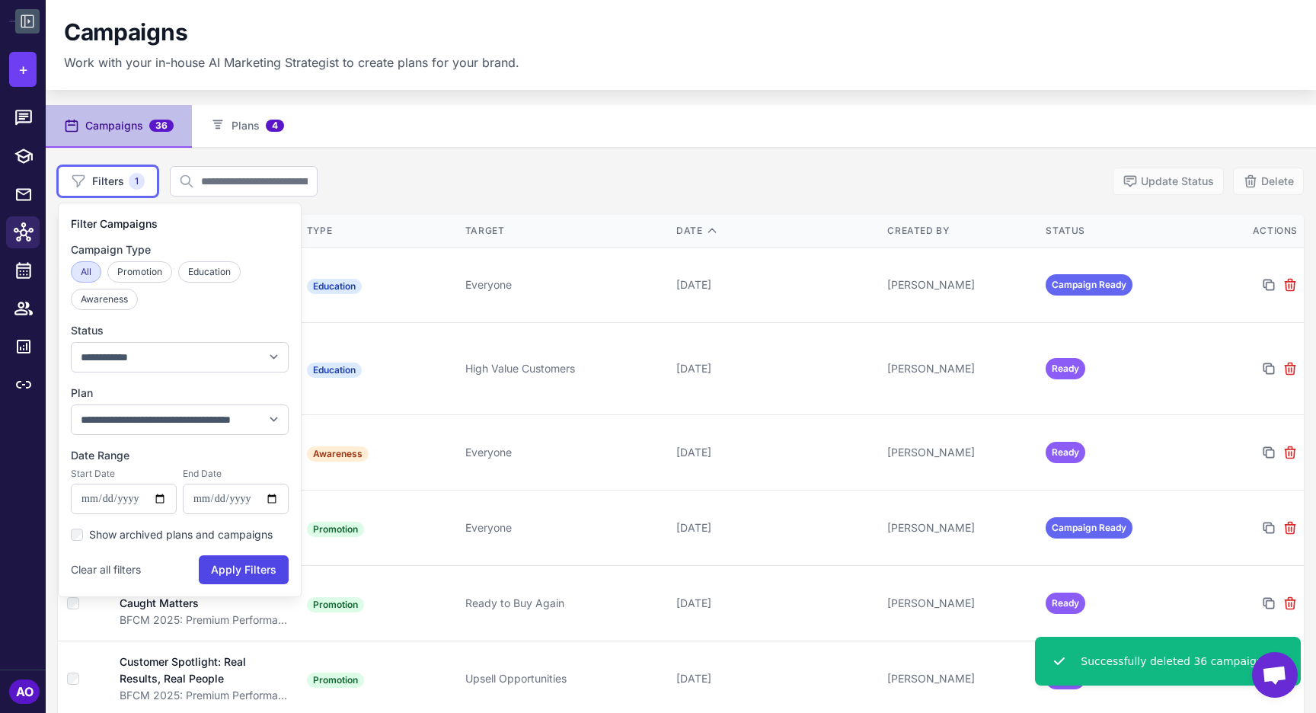
click at [668, 179] on div "**********" at bounding box center [681, 181] width 1246 height 30
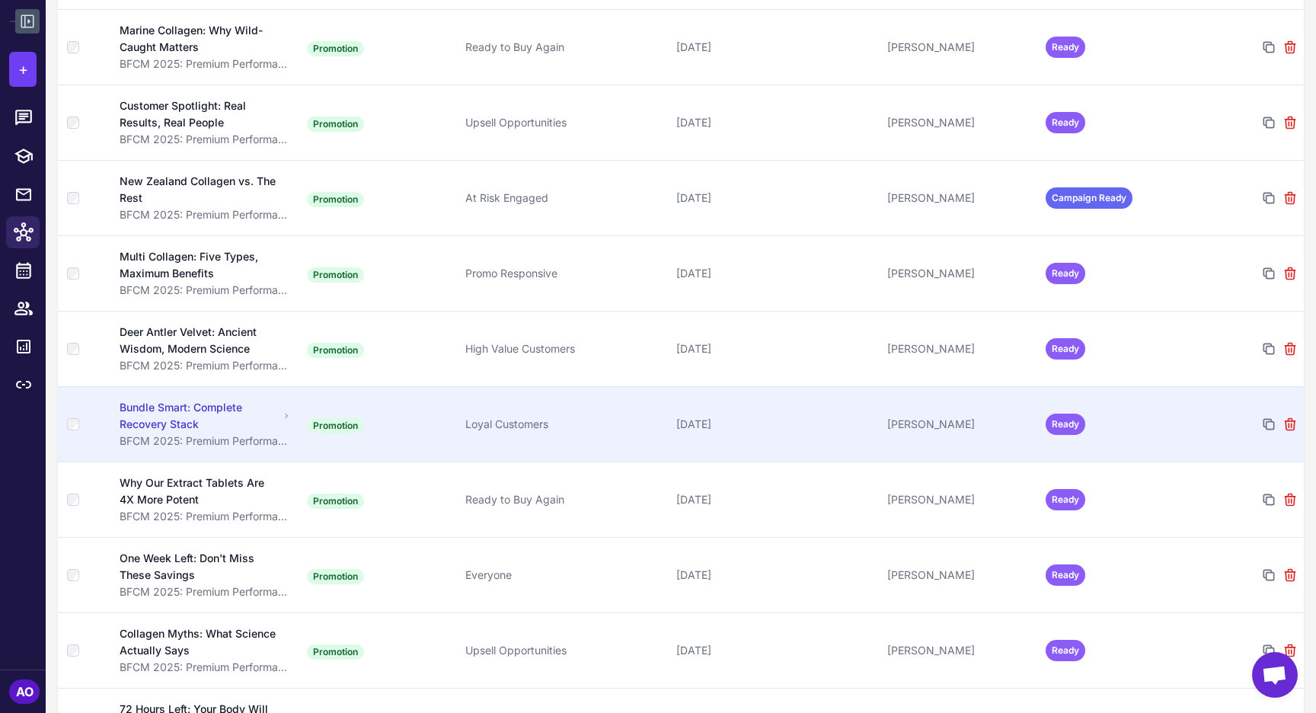
scroll to position [593, 0]
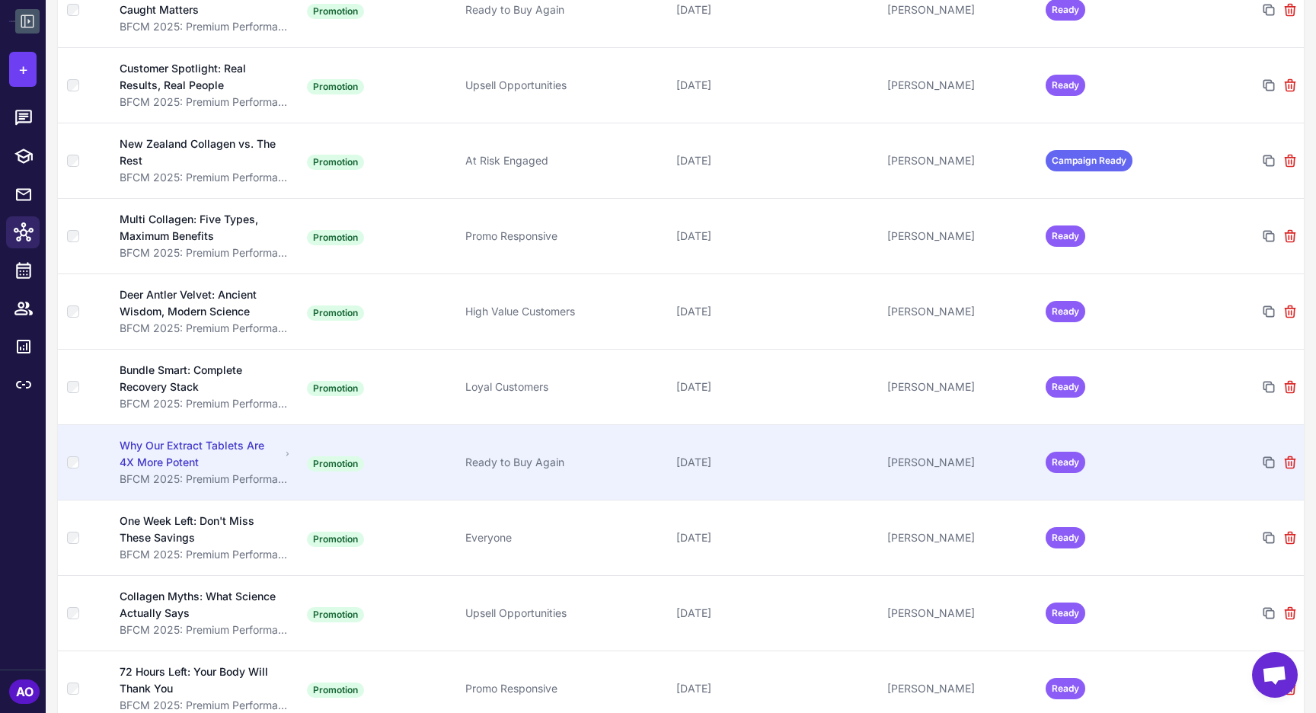
click at [427, 437] on td "Promotion" at bounding box center [380, 461] width 158 height 75
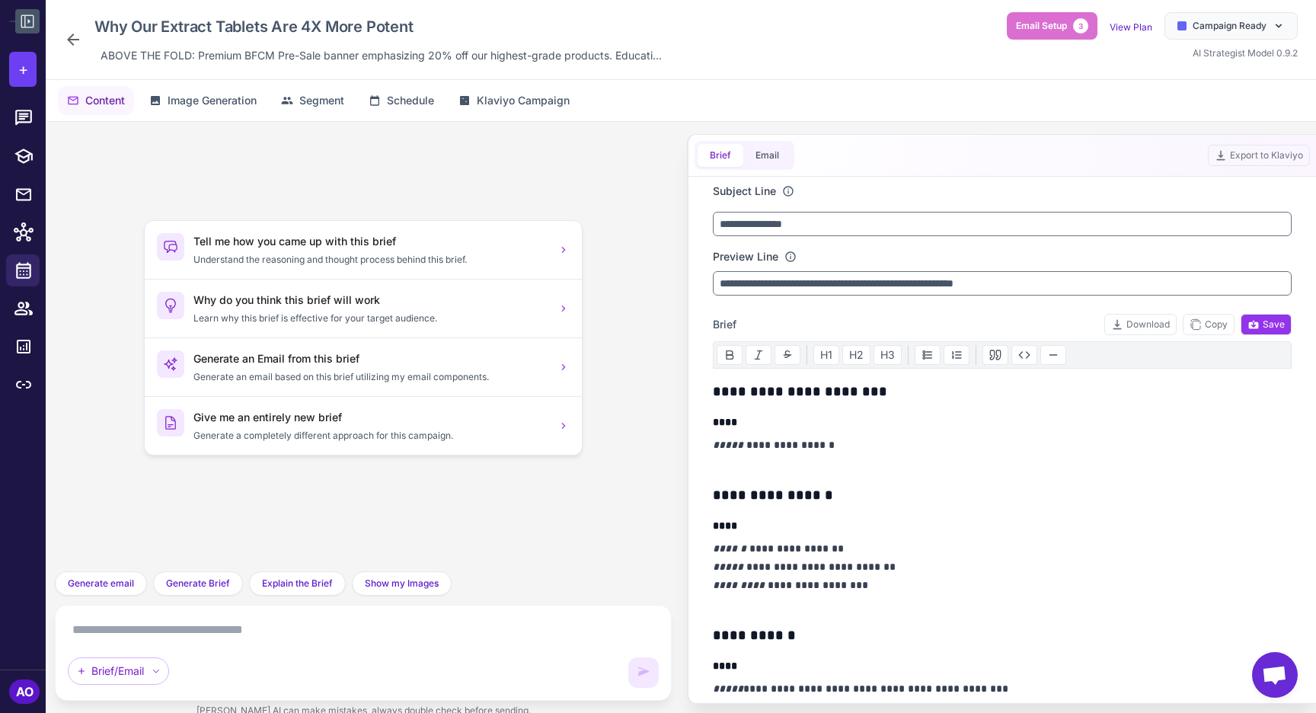
click at [73, 38] on icon at bounding box center [73, 39] width 18 height 18
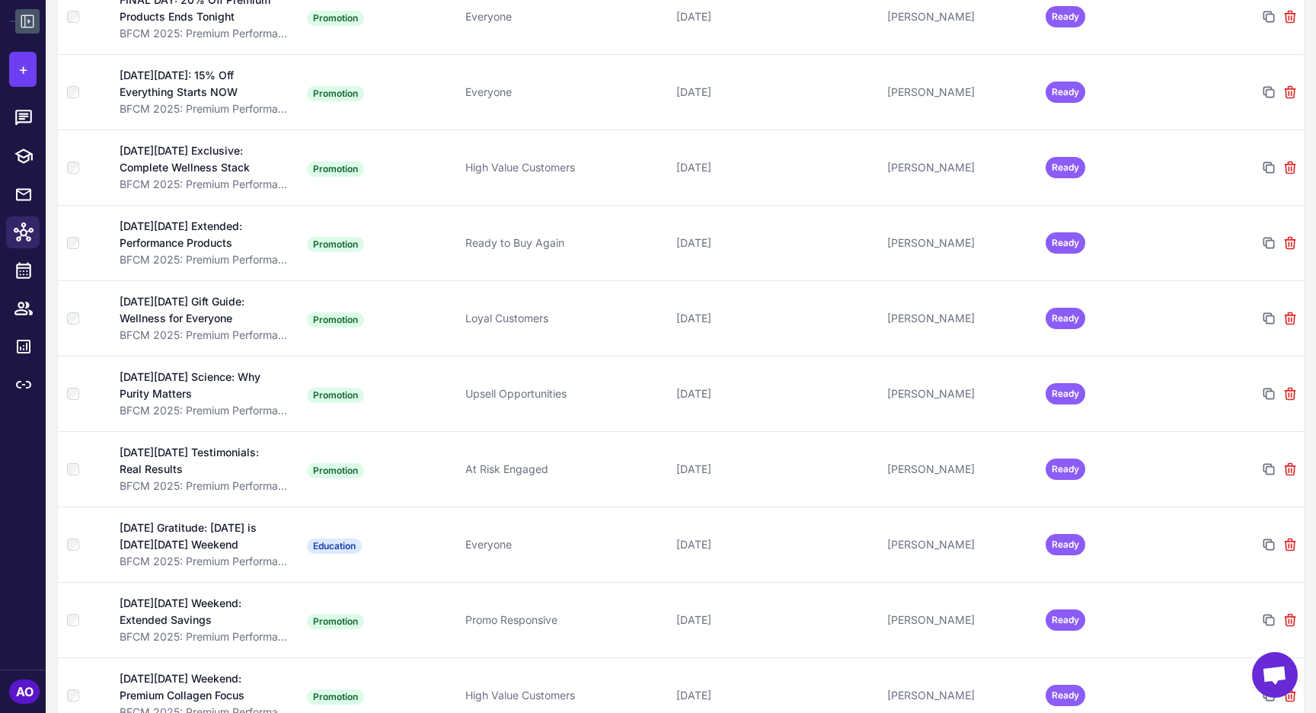
scroll to position [1519, 0]
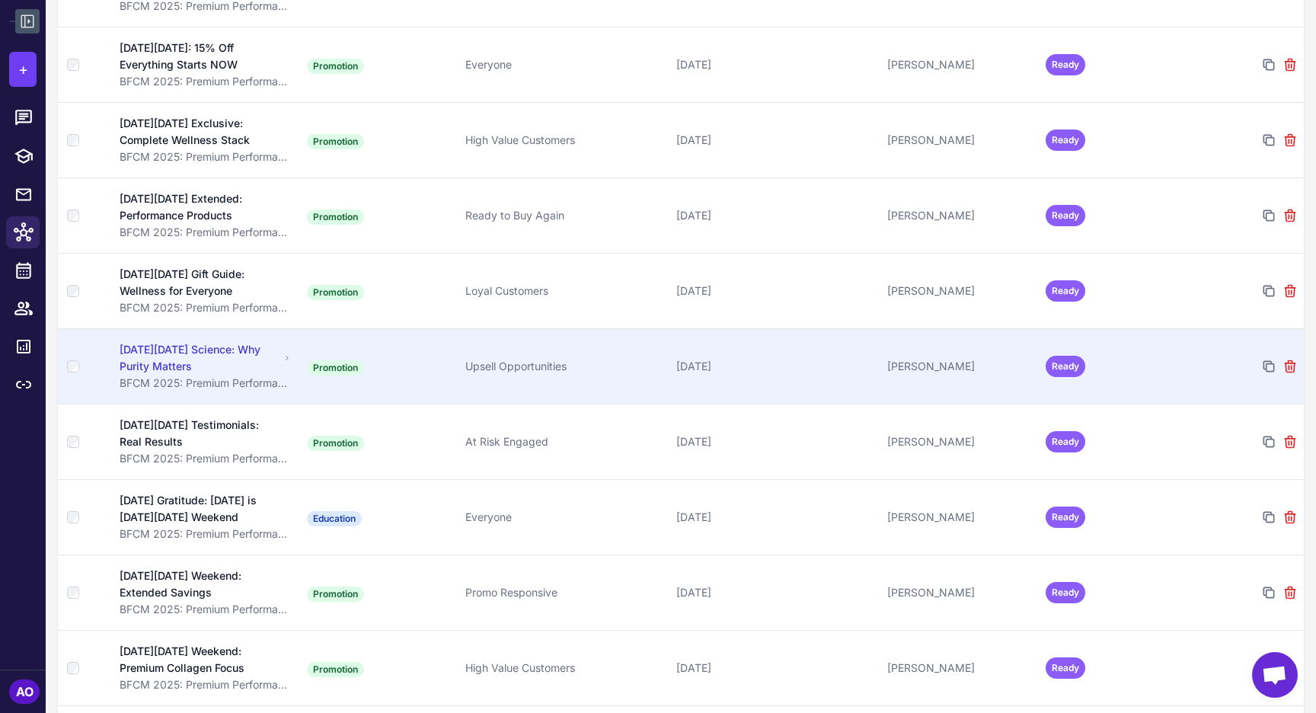
click at [267, 343] on div "[DATE][DATE] Science: Why Purity Matters" at bounding box center [200, 358] width 160 height 34
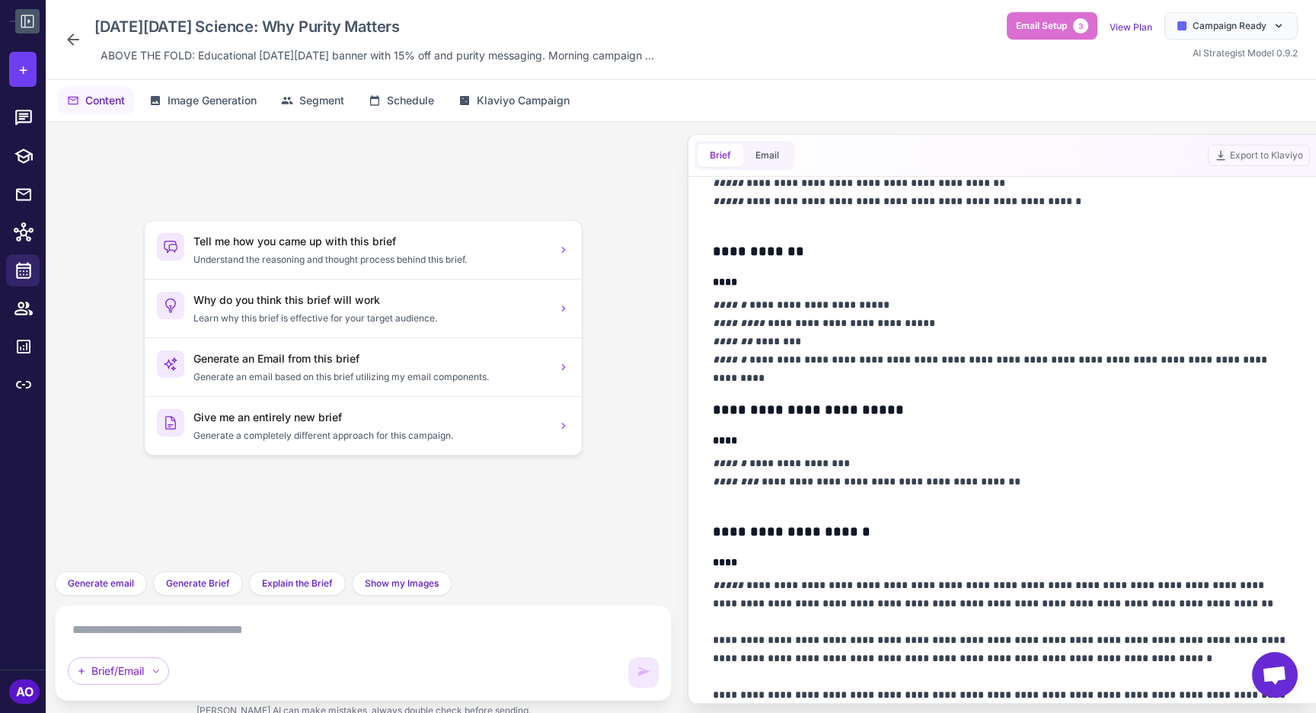
scroll to position [532, 0]
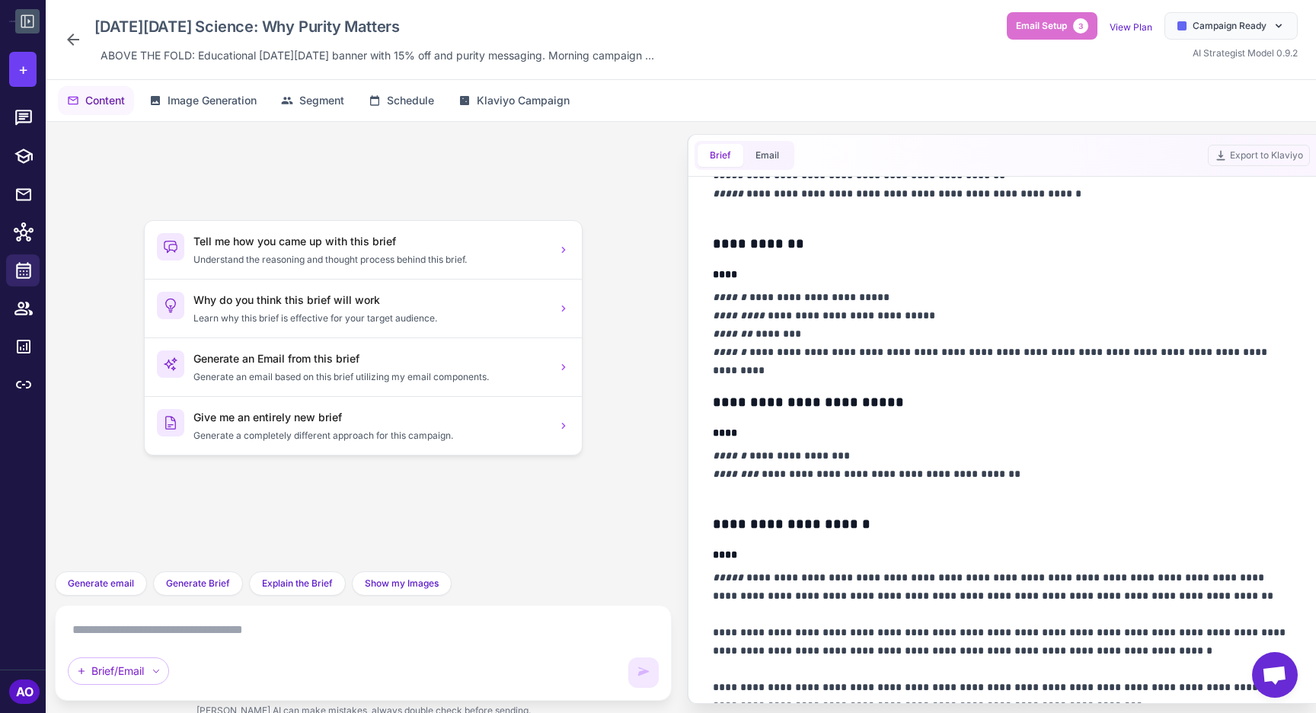
click at [72, 49] on div "Black Friday Science: Why Purity Matters ABOVE THE FOLD: Educational BLACK FRID…" at bounding box center [362, 39] width 596 height 55
click at [72, 45] on icon at bounding box center [73, 39] width 18 height 18
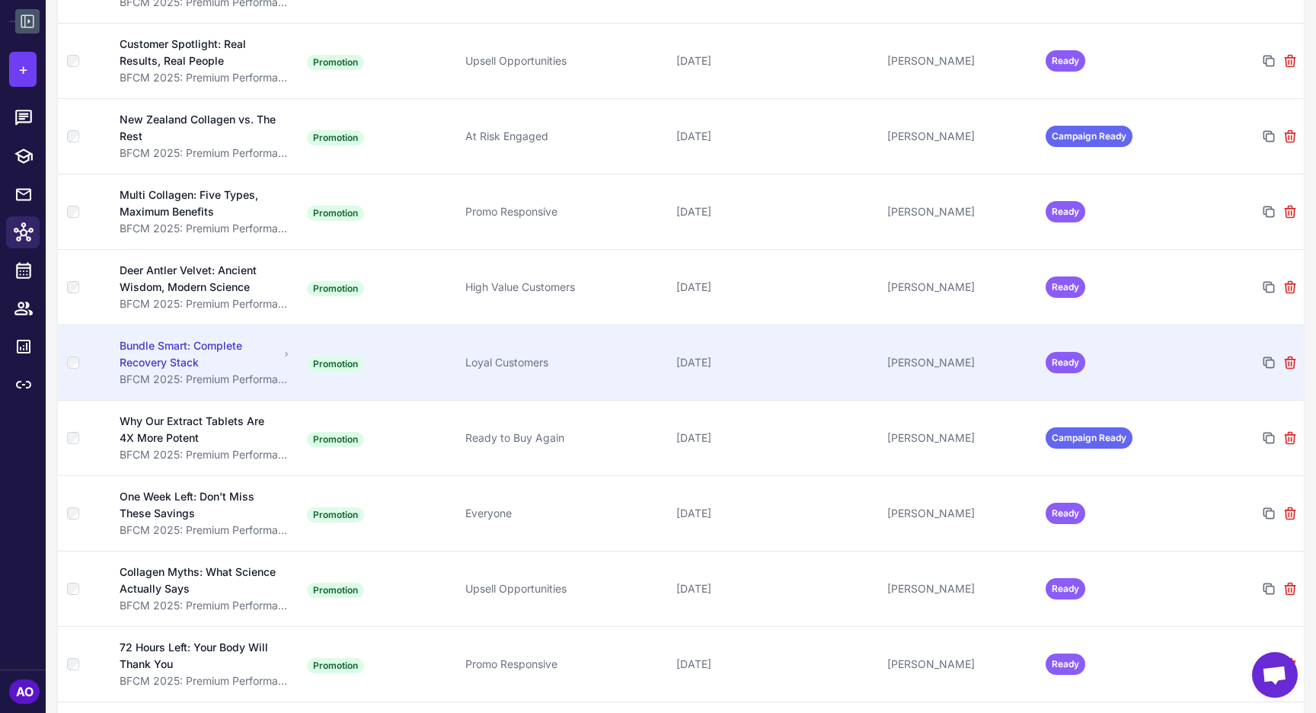
scroll to position [603, 0]
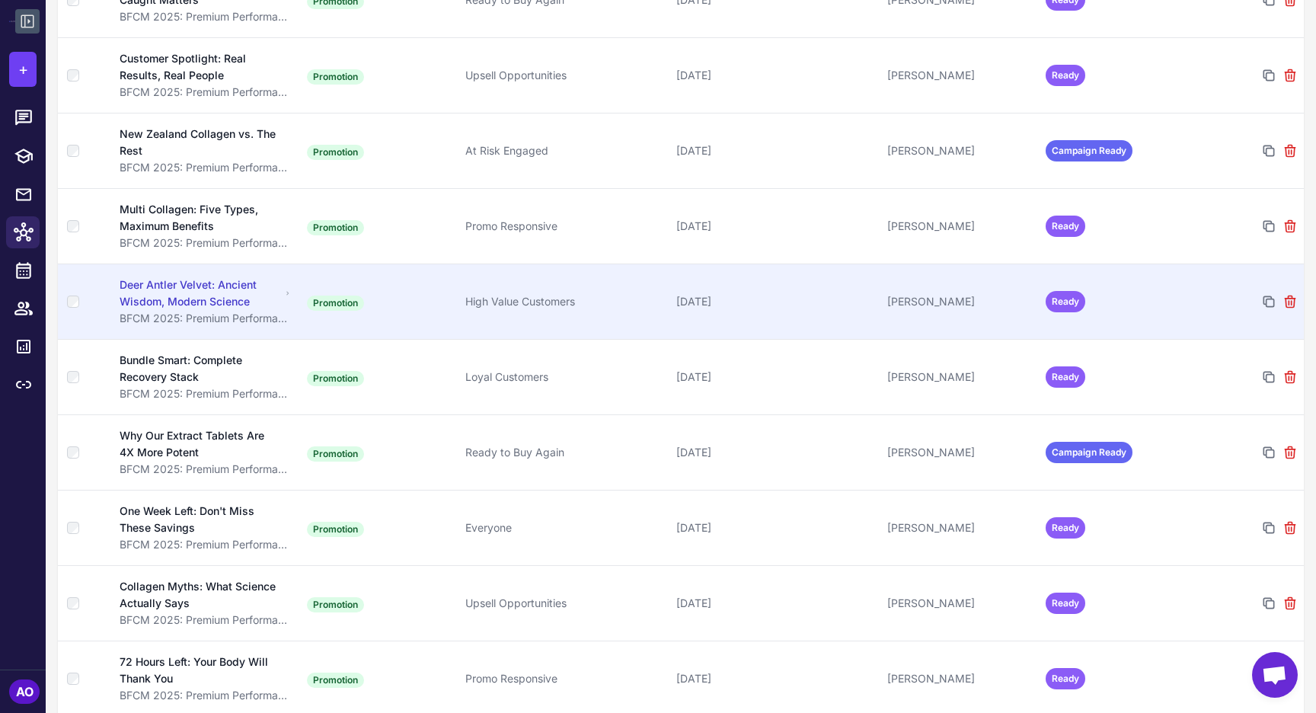
click at [545, 270] on td "High Value Customers" at bounding box center [564, 301] width 211 height 75
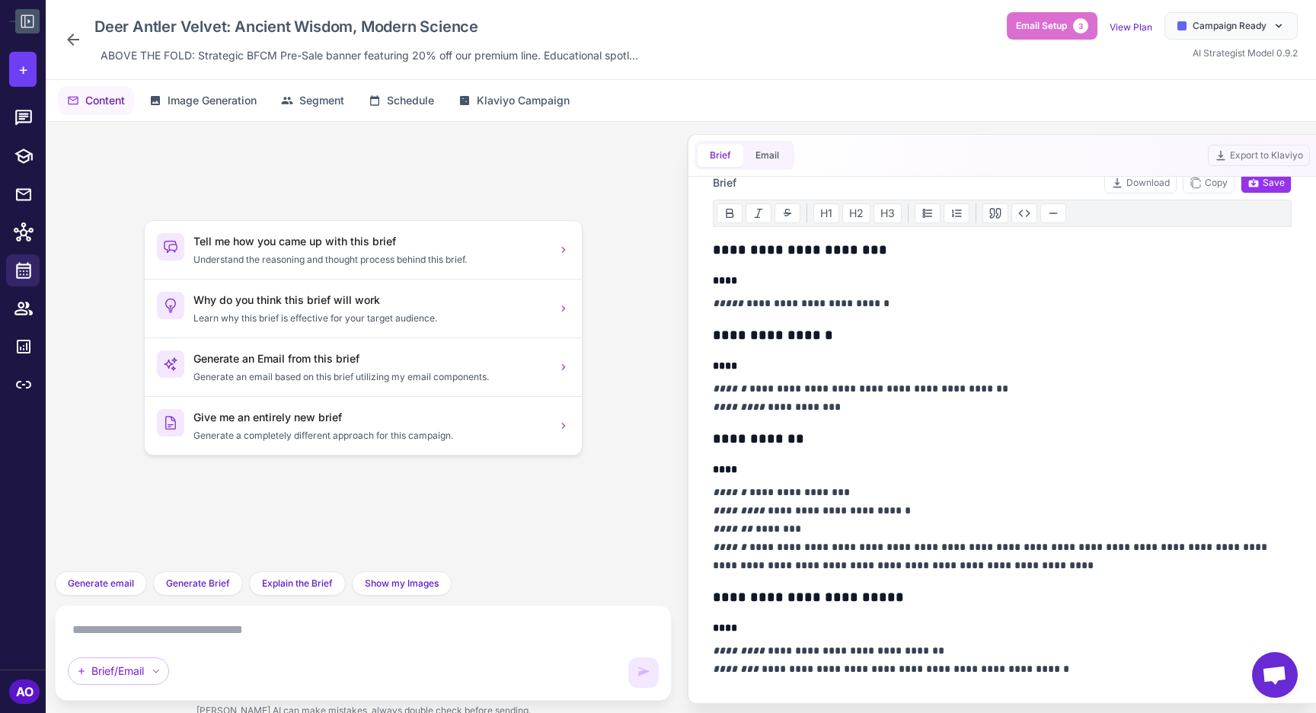
scroll to position [82, 0]
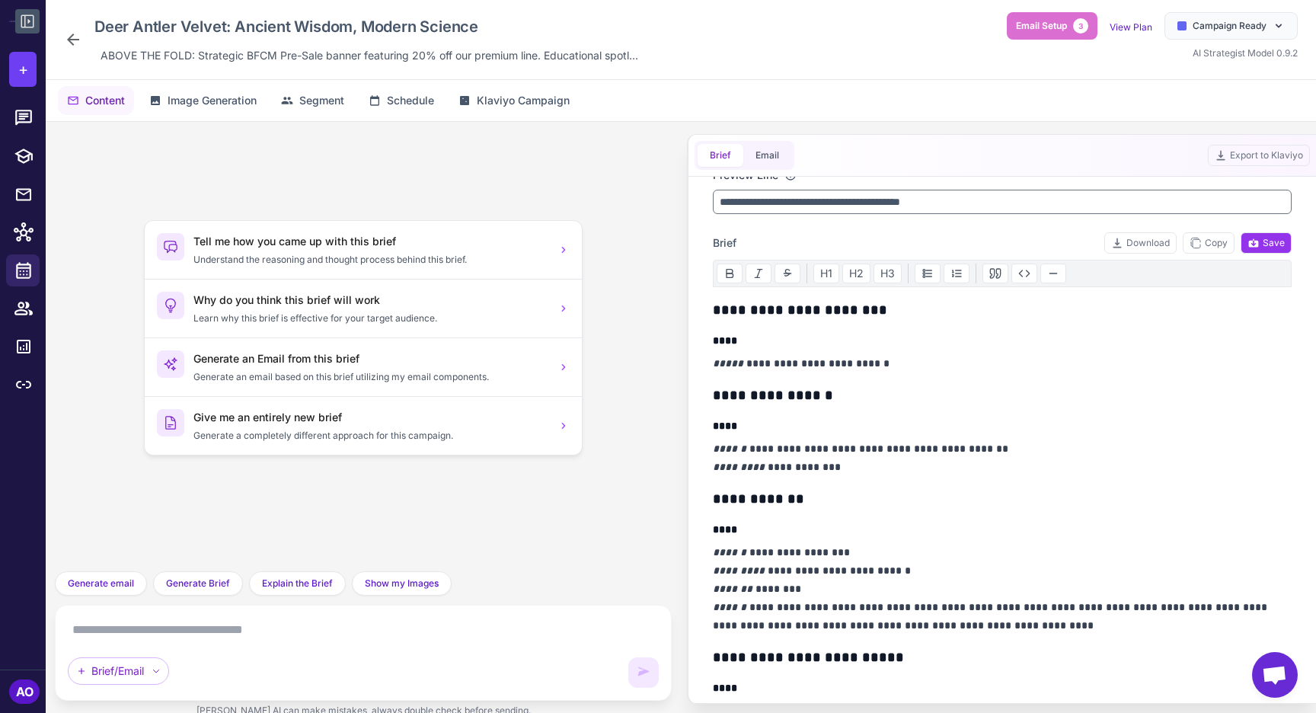
click at [71, 36] on icon at bounding box center [73, 40] width 12 height 12
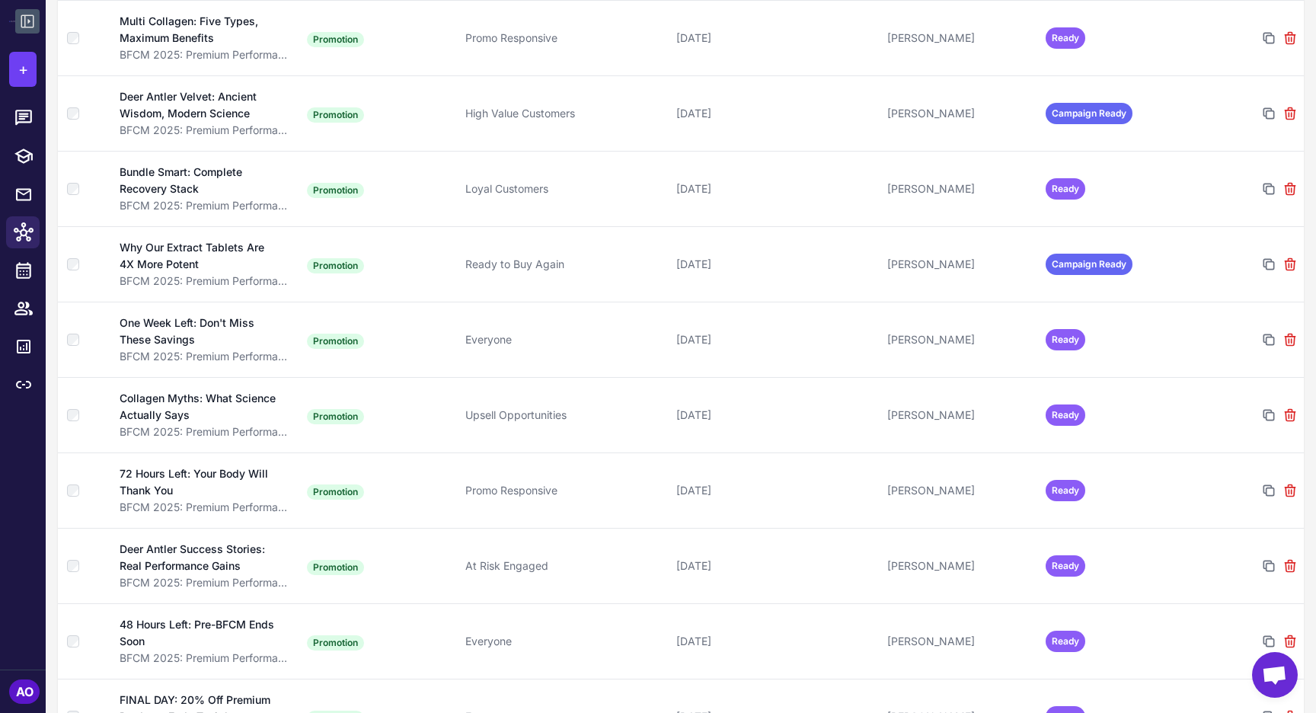
scroll to position [817, 0]
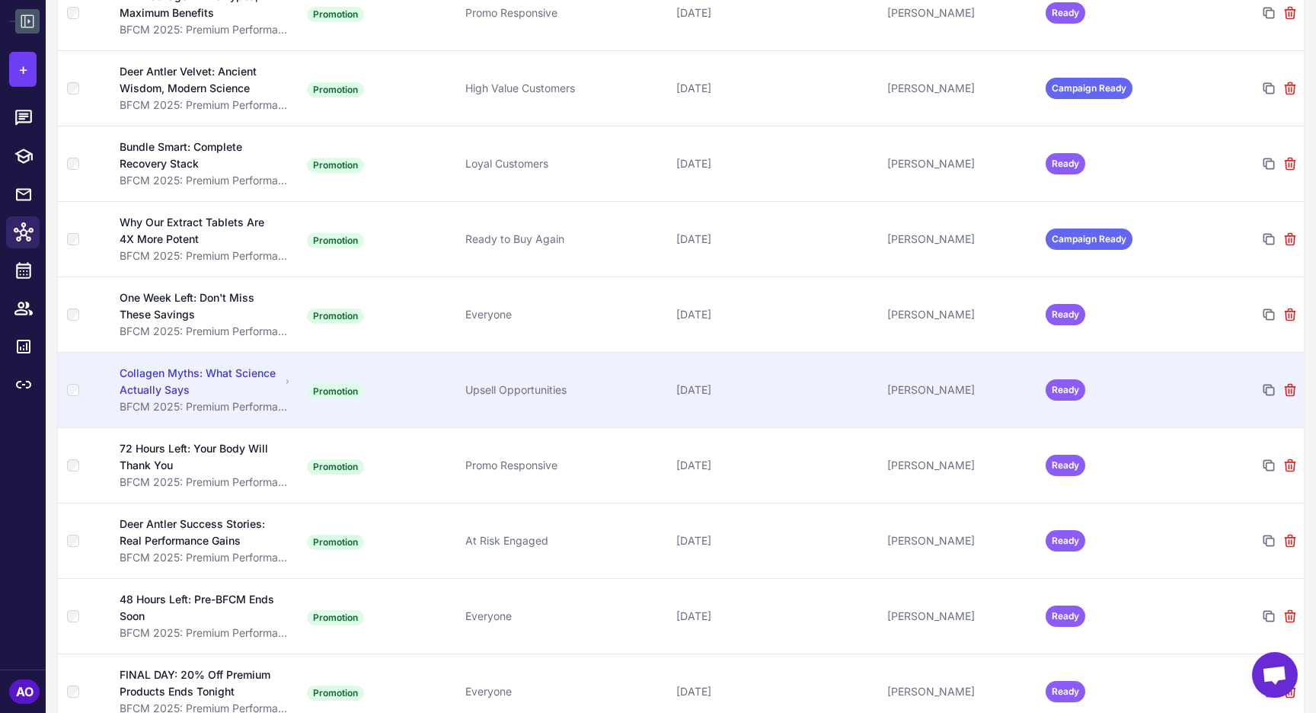
click at [188, 373] on div "Collagen Myths: What Science Actually Says" at bounding box center [200, 382] width 160 height 34
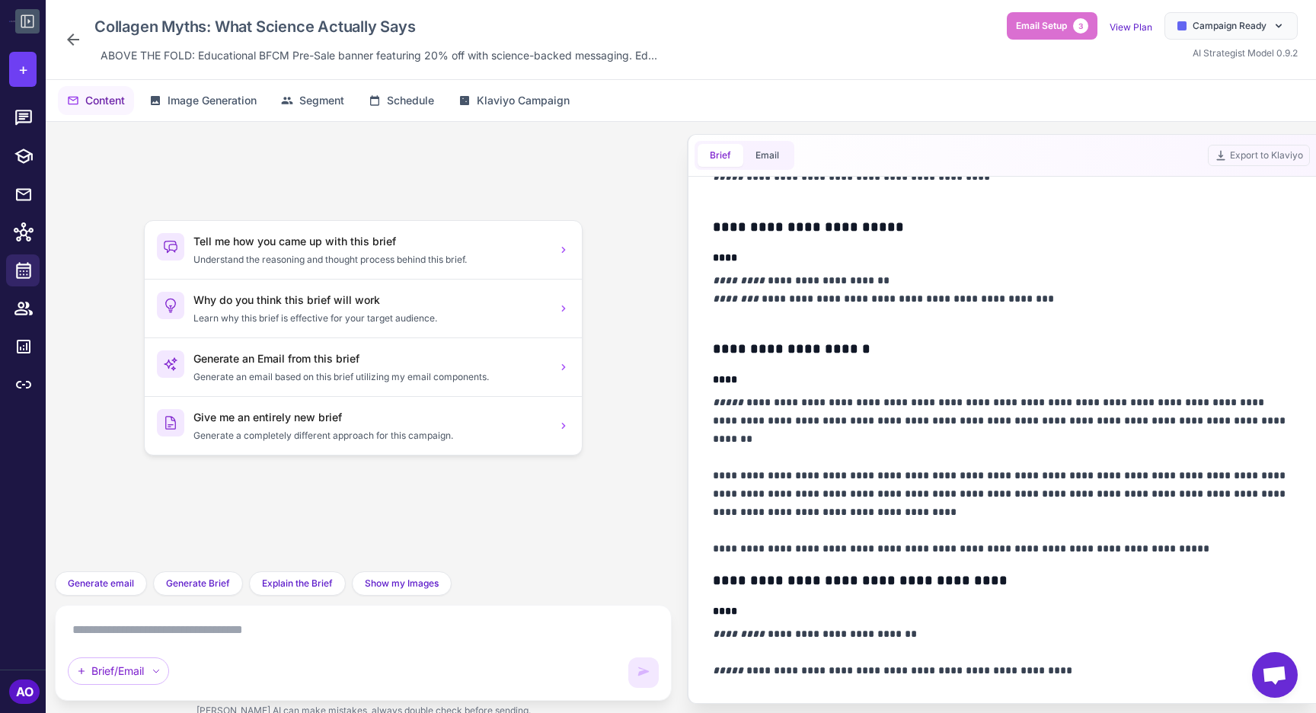
scroll to position [726, 0]
click at [75, 43] on icon at bounding box center [73, 39] width 18 height 18
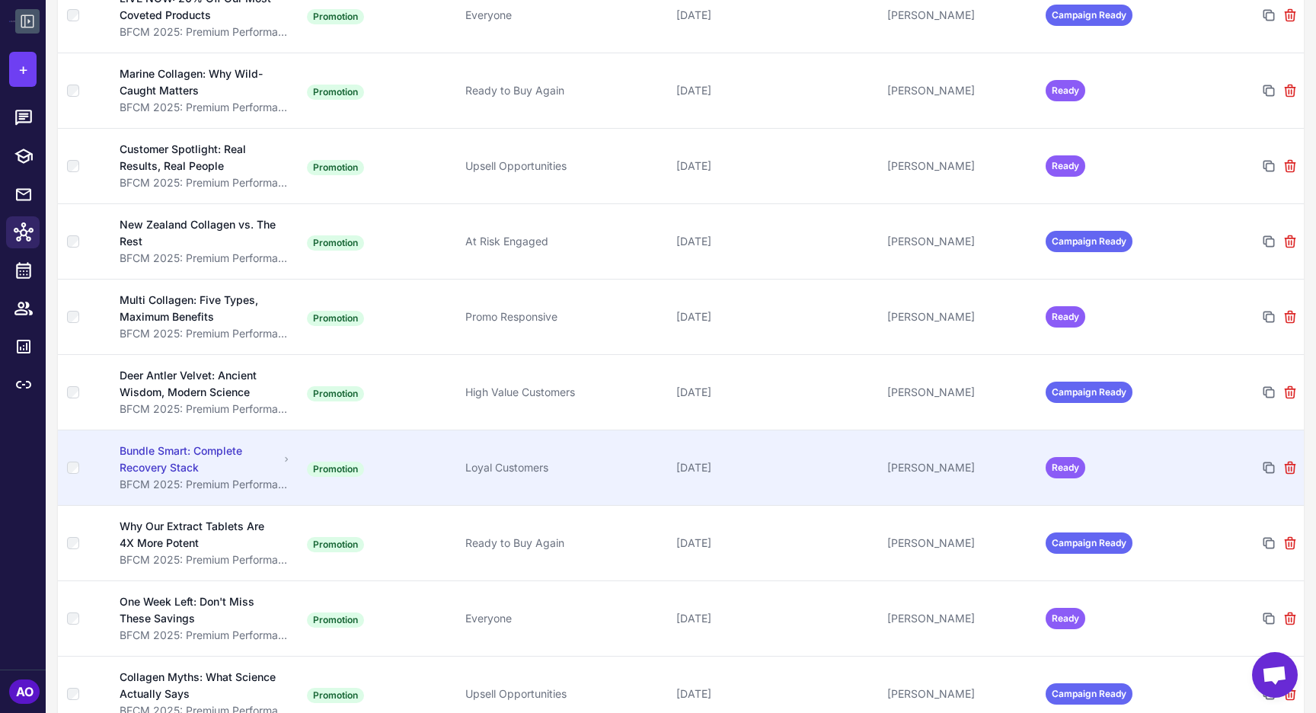
scroll to position [547, 0]
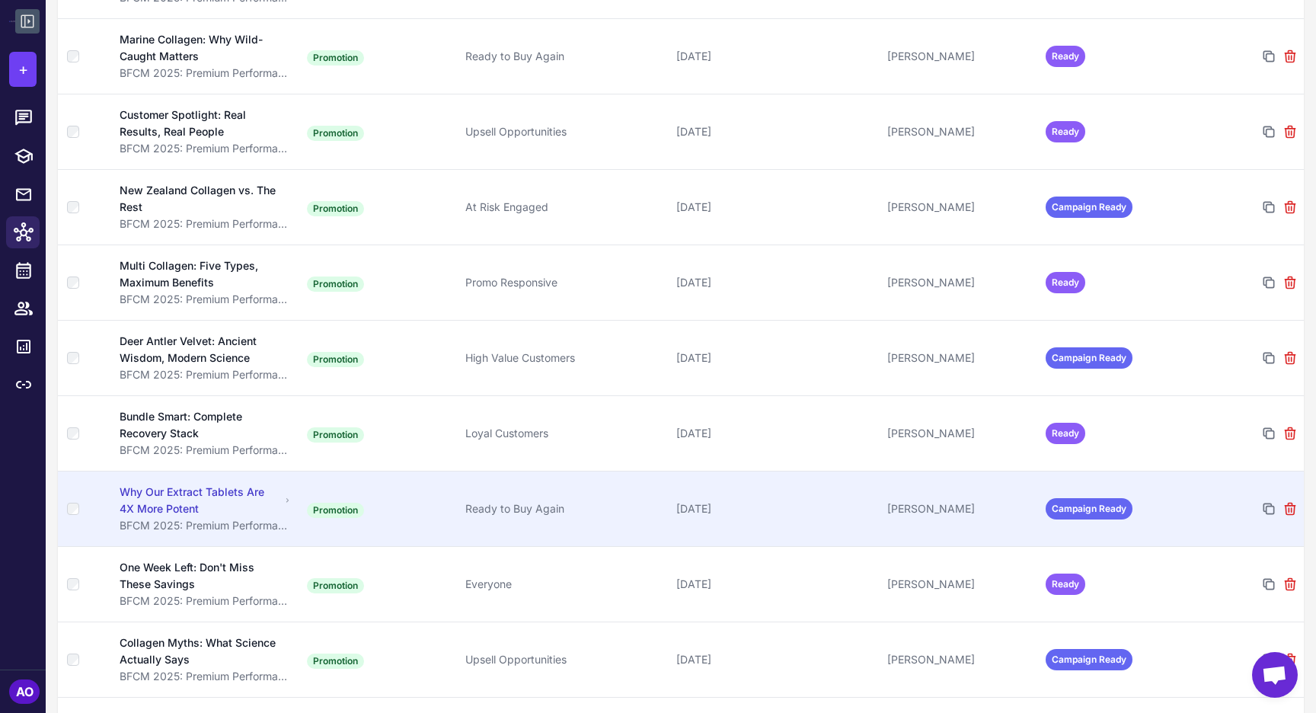
click at [195, 484] on div "Why Our Extract Tablets Are 4X More Potent" at bounding box center [200, 501] width 160 height 34
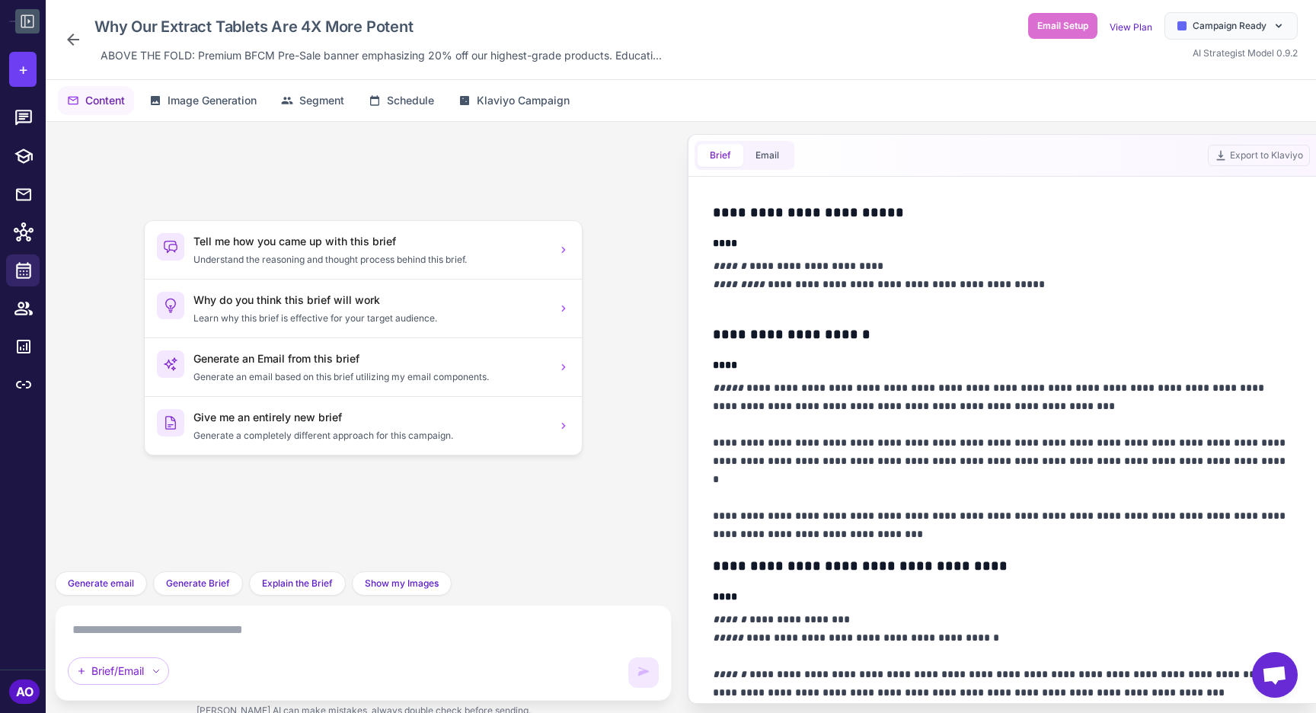
scroll to position [741, 0]
click at [66, 33] on icon at bounding box center [73, 39] width 18 height 18
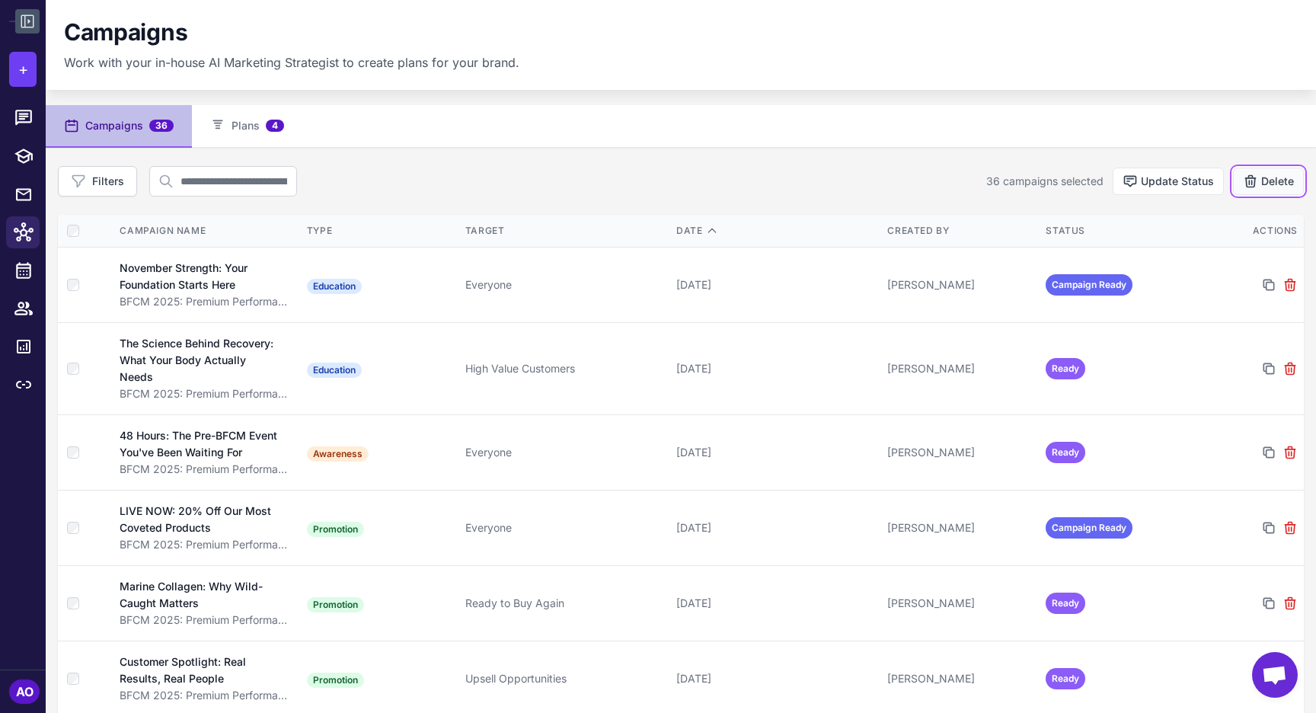
click at [1273, 180] on button "Delete" at bounding box center [1268, 181] width 71 height 27
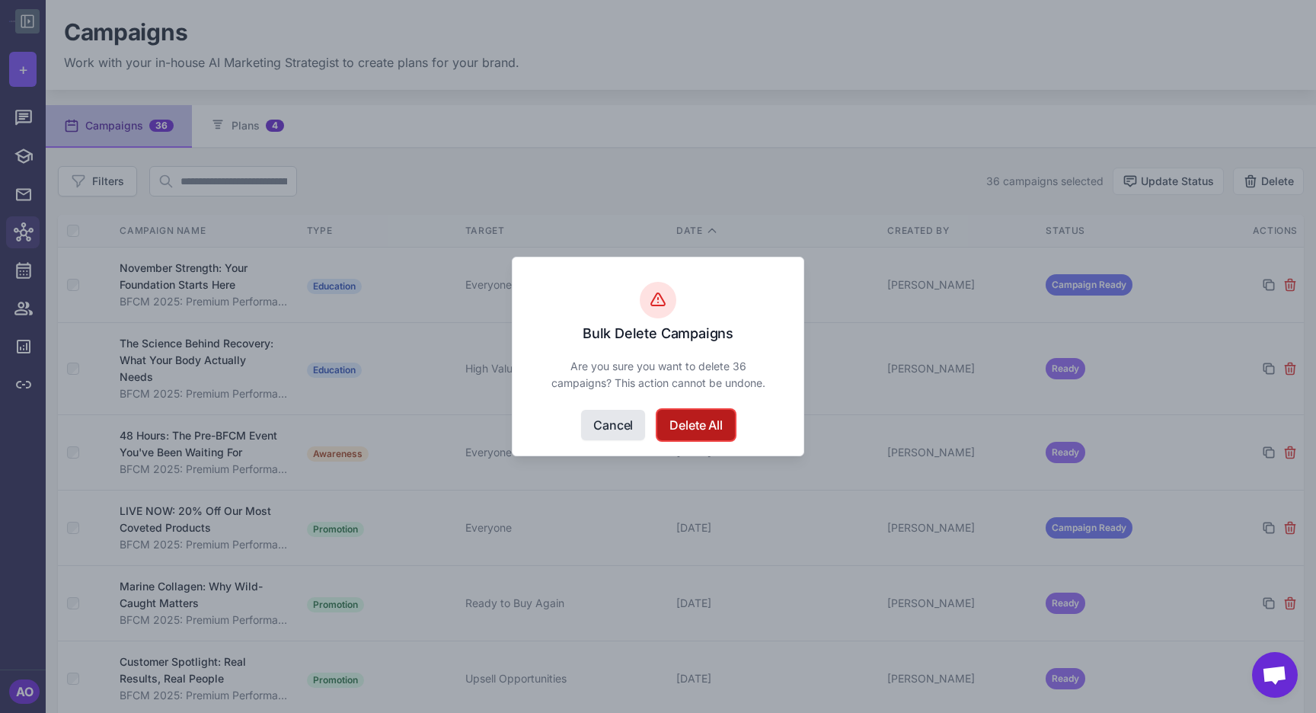
click at [693, 427] on button "Delete All" at bounding box center [695, 425] width 77 height 30
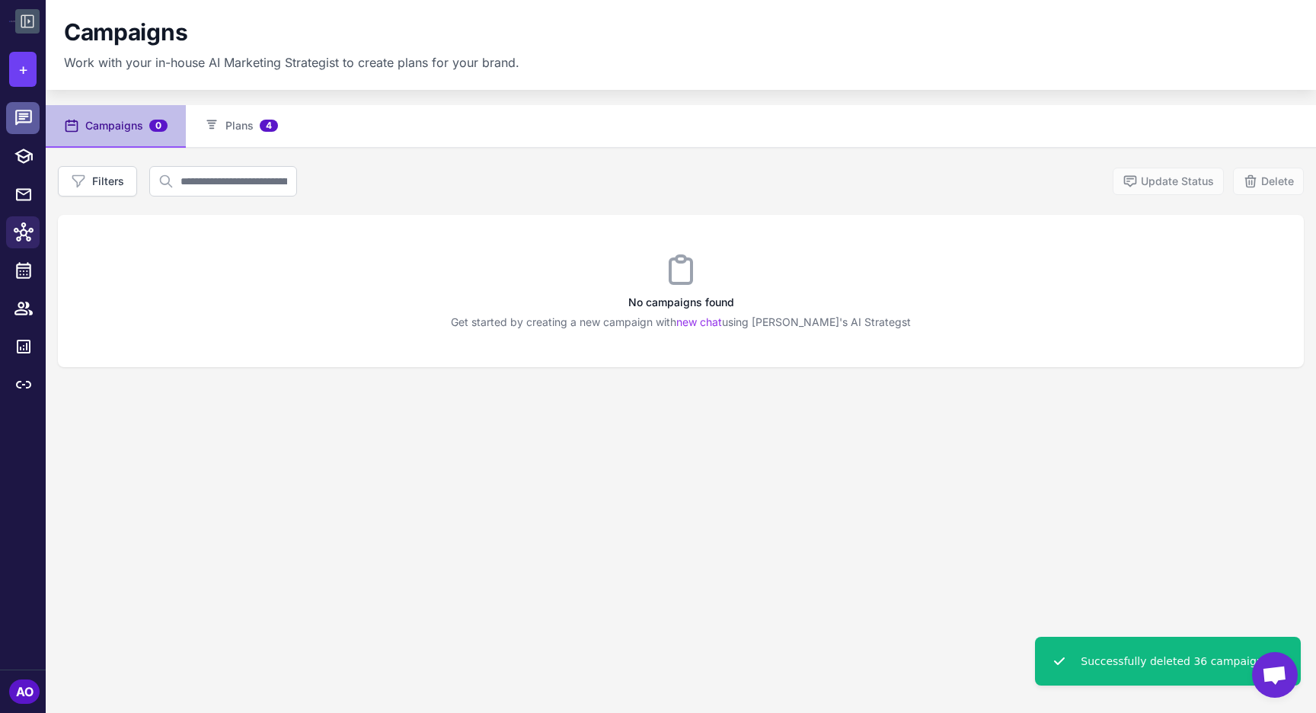
click at [19, 122] on icon at bounding box center [23, 117] width 17 height 15
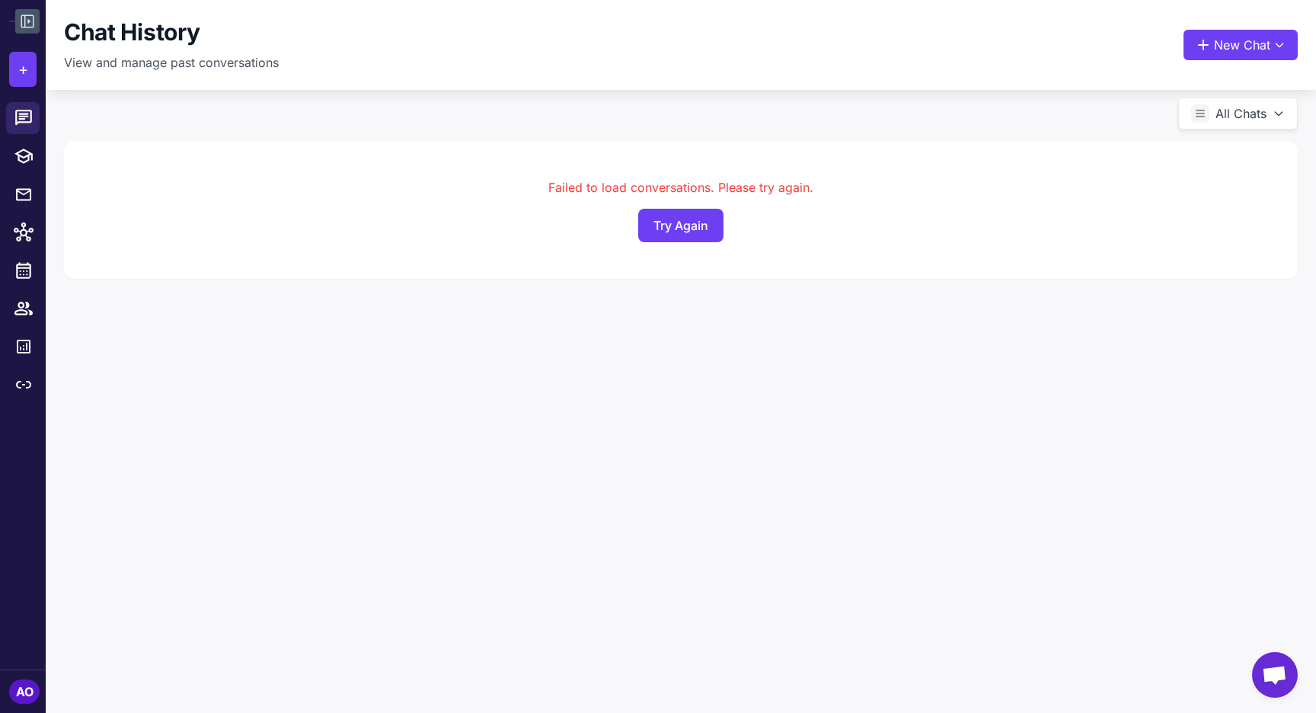
click at [22, 14] on icon at bounding box center [27, 21] width 18 height 18
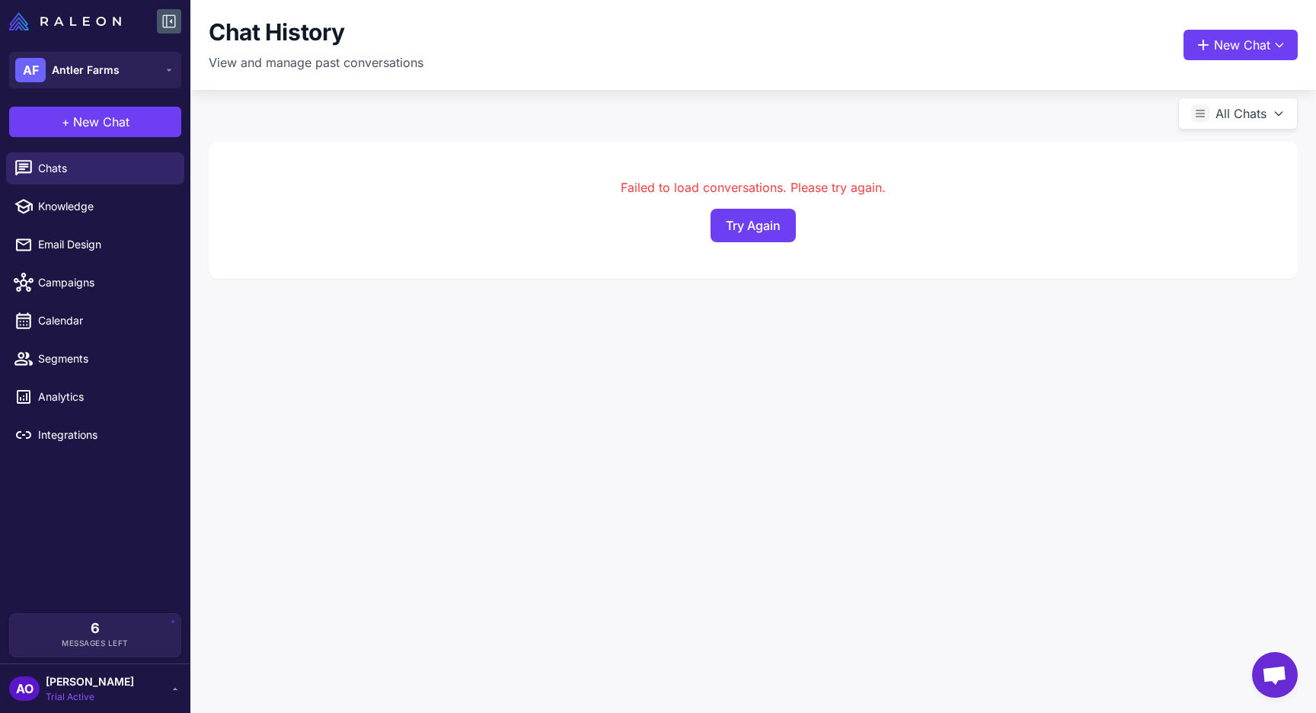
click at [22, 14] on img at bounding box center [65, 21] width 112 height 18
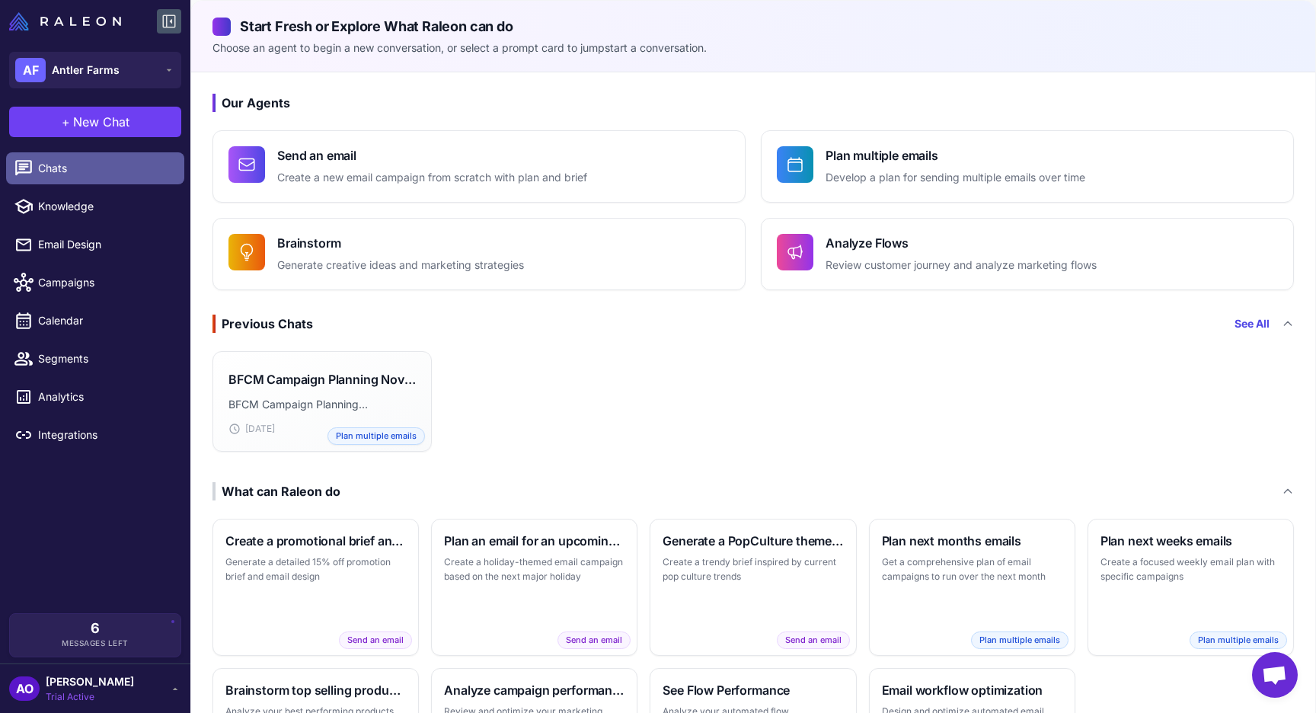
click at [74, 168] on span "Chats" at bounding box center [105, 168] width 134 height 17
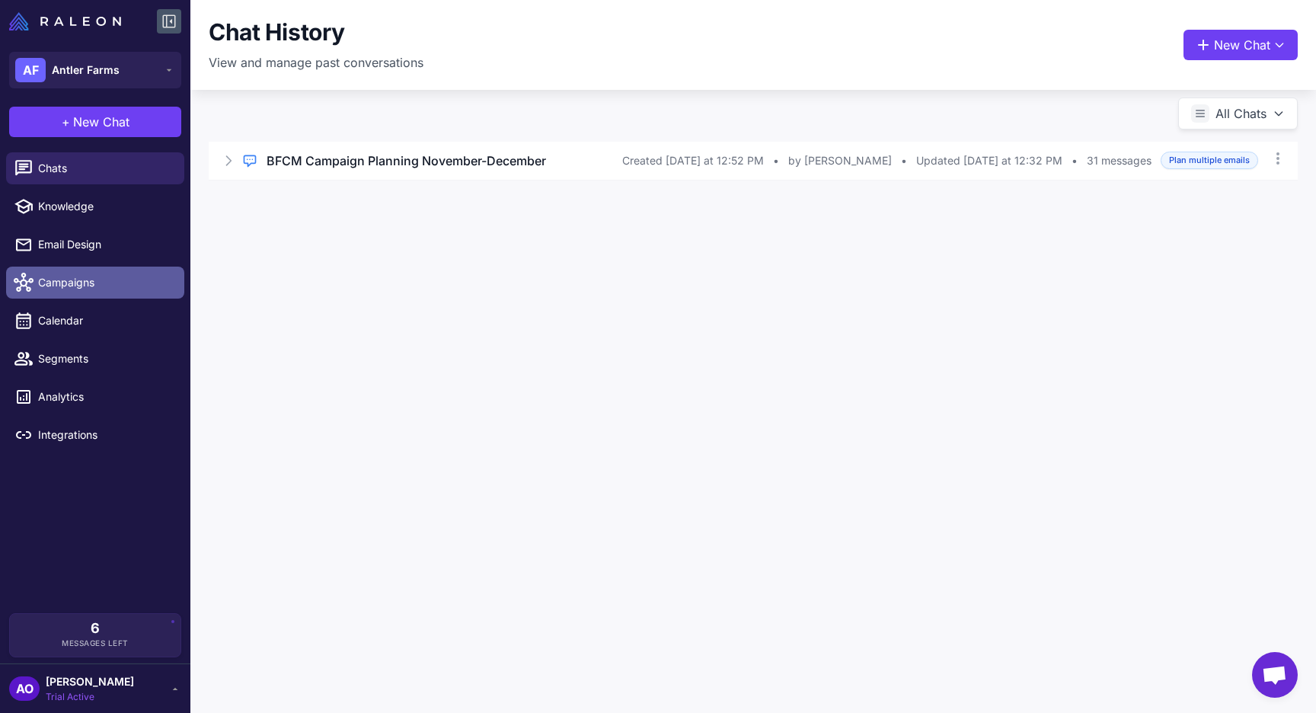
click at [79, 286] on span "Campaigns" at bounding box center [105, 282] width 134 height 17
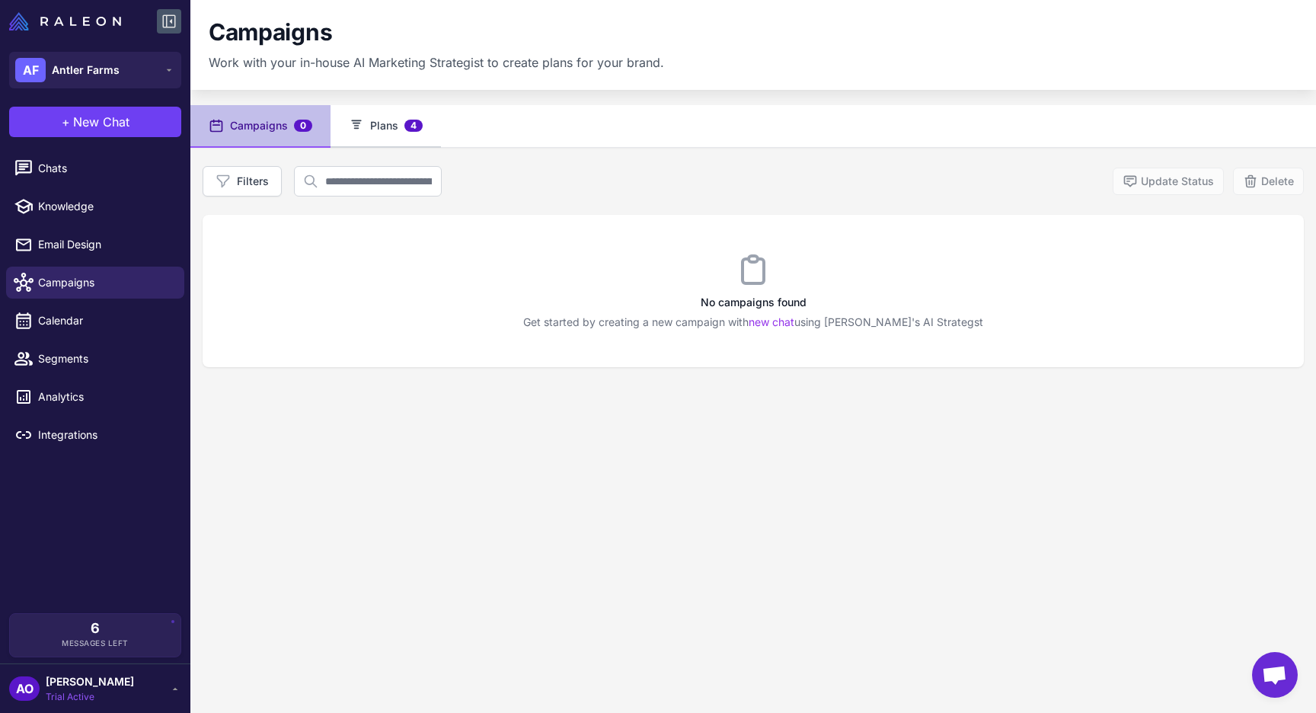
click at [399, 133] on button "Plans 4" at bounding box center [386, 126] width 110 height 43
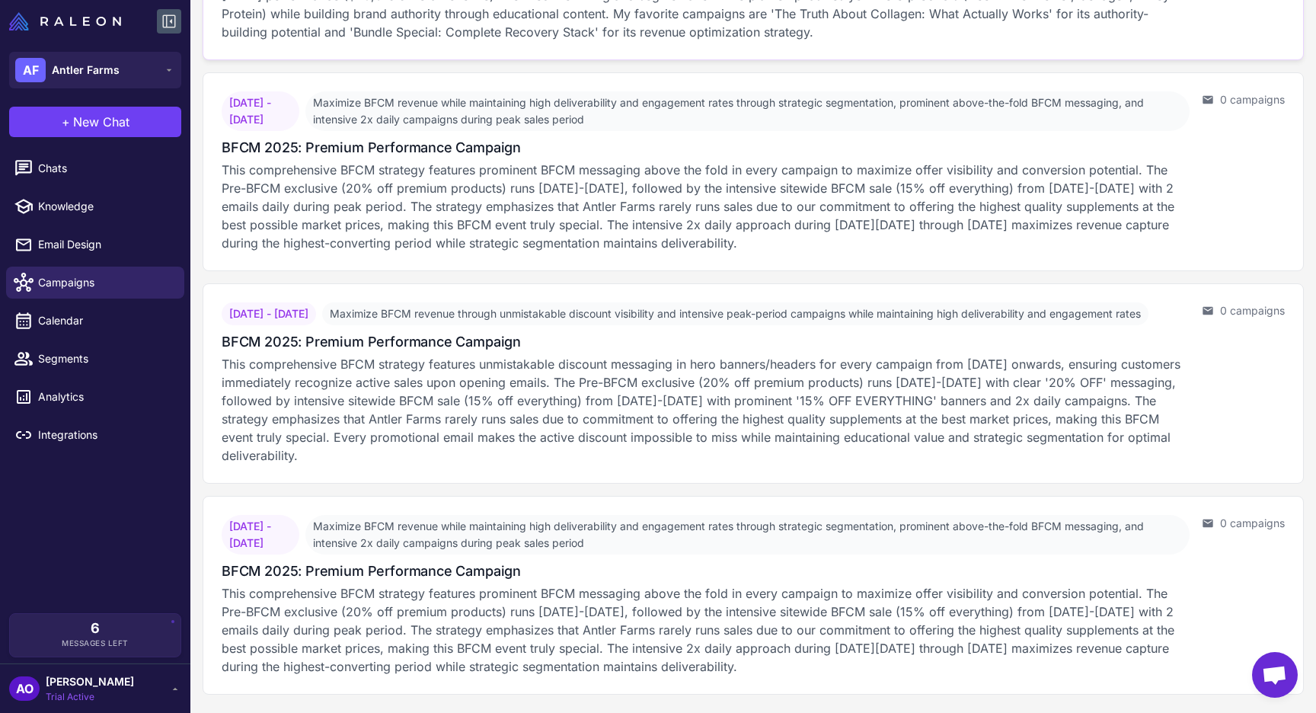
scroll to position [321, 0]
click at [417, 602] on p "This comprehensive BFCM strategy features prominent BFCM messaging above the fo…" at bounding box center [706, 629] width 968 height 91
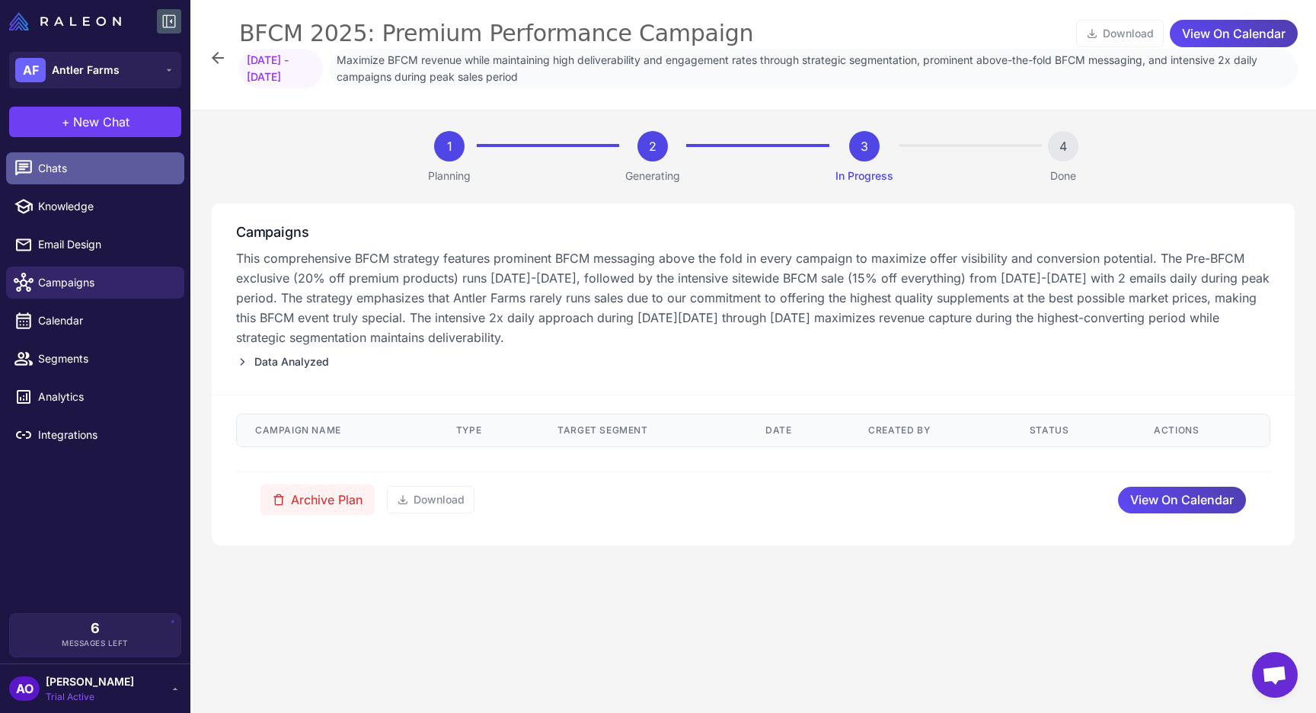
click at [40, 161] on span "Chats" at bounding box center [105, 168] width 134 height 17
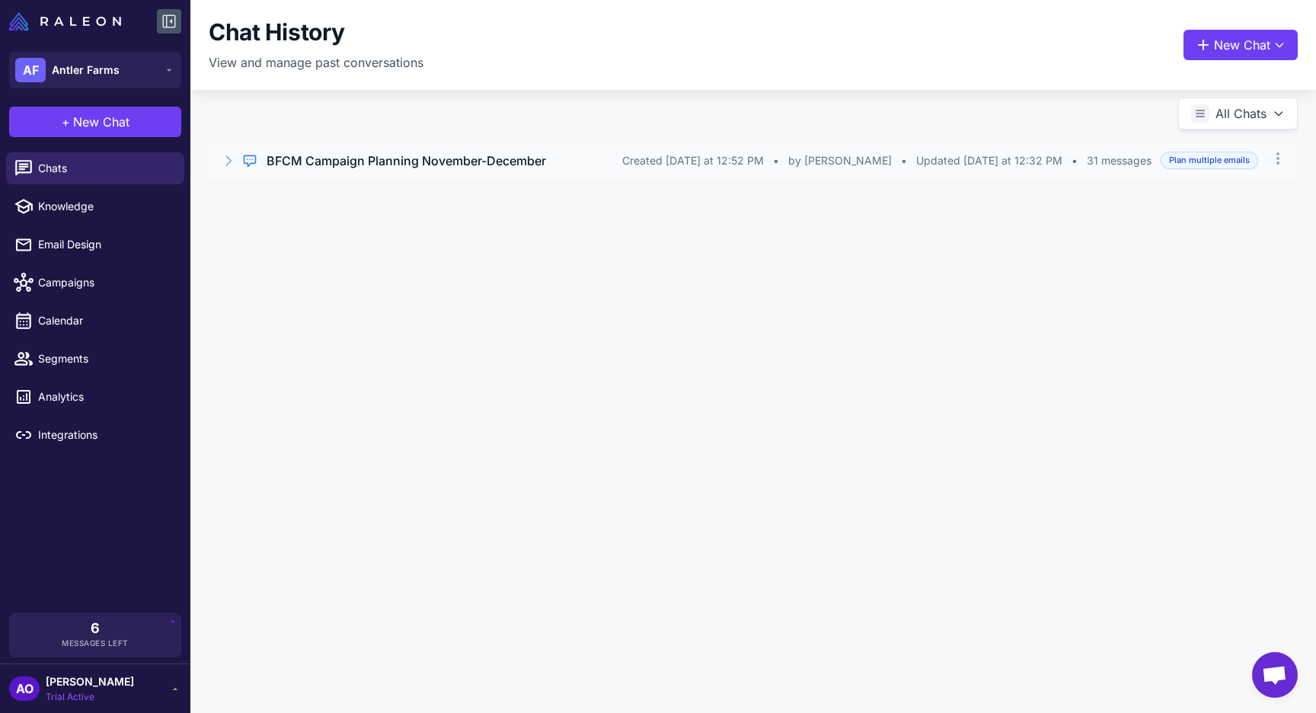
click at [323, 156] on h3 "BFCM Campaign Planning November-December" at bounding box center [407, 161] width 280 height 18
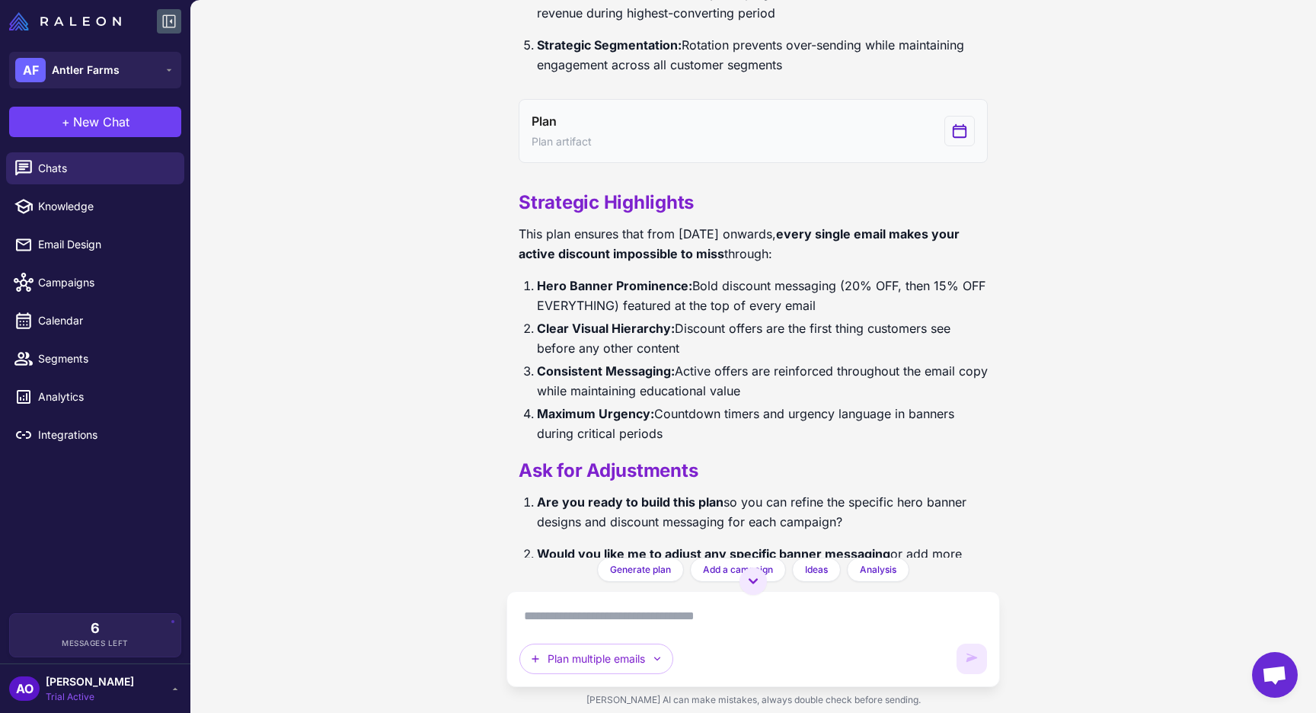
scroll to position [14309, 0]
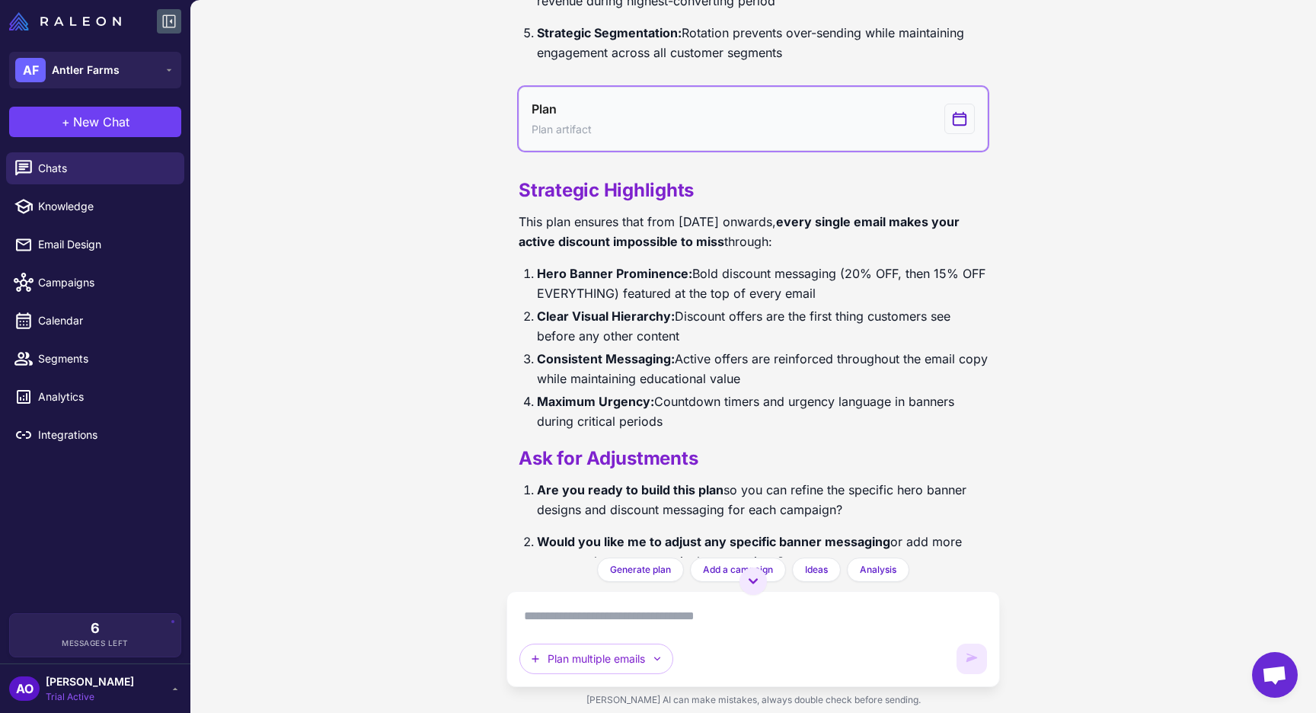
click at [619, 151] on button "Plan Plan artifact" at bounding box center [753, 119] width 469 height 64
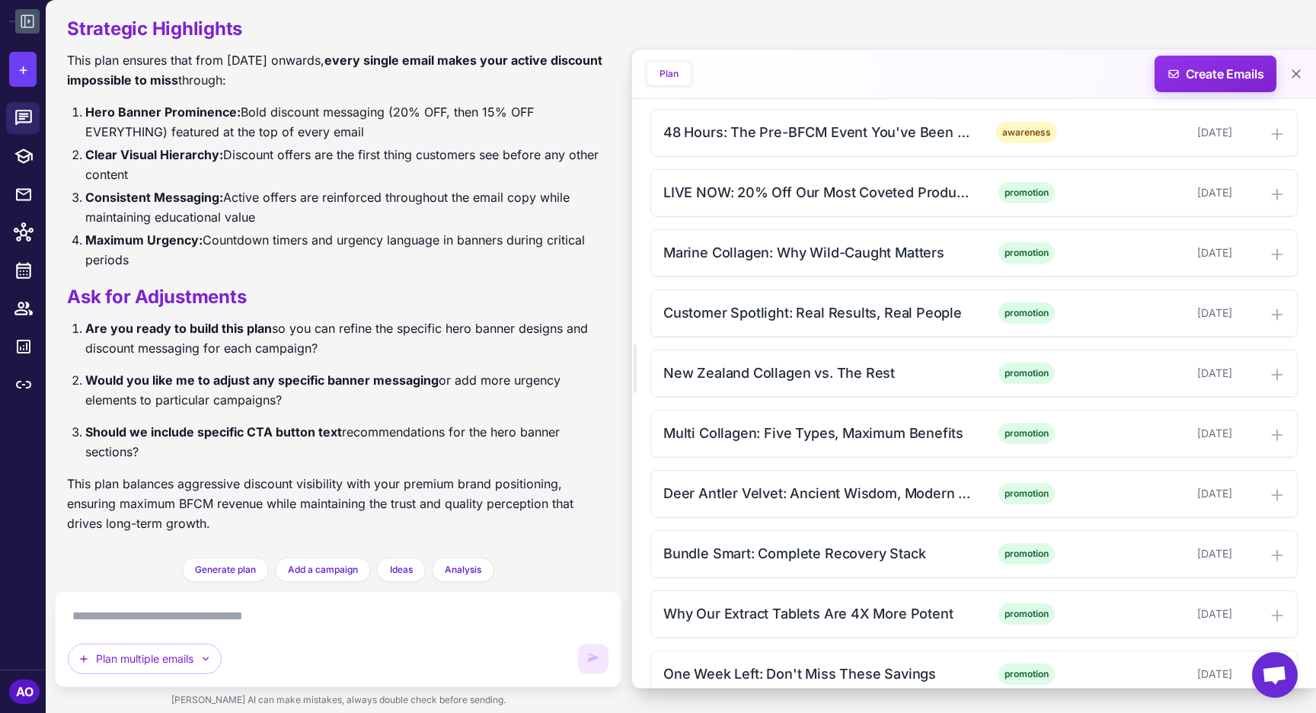
scroll to position [836, 0]
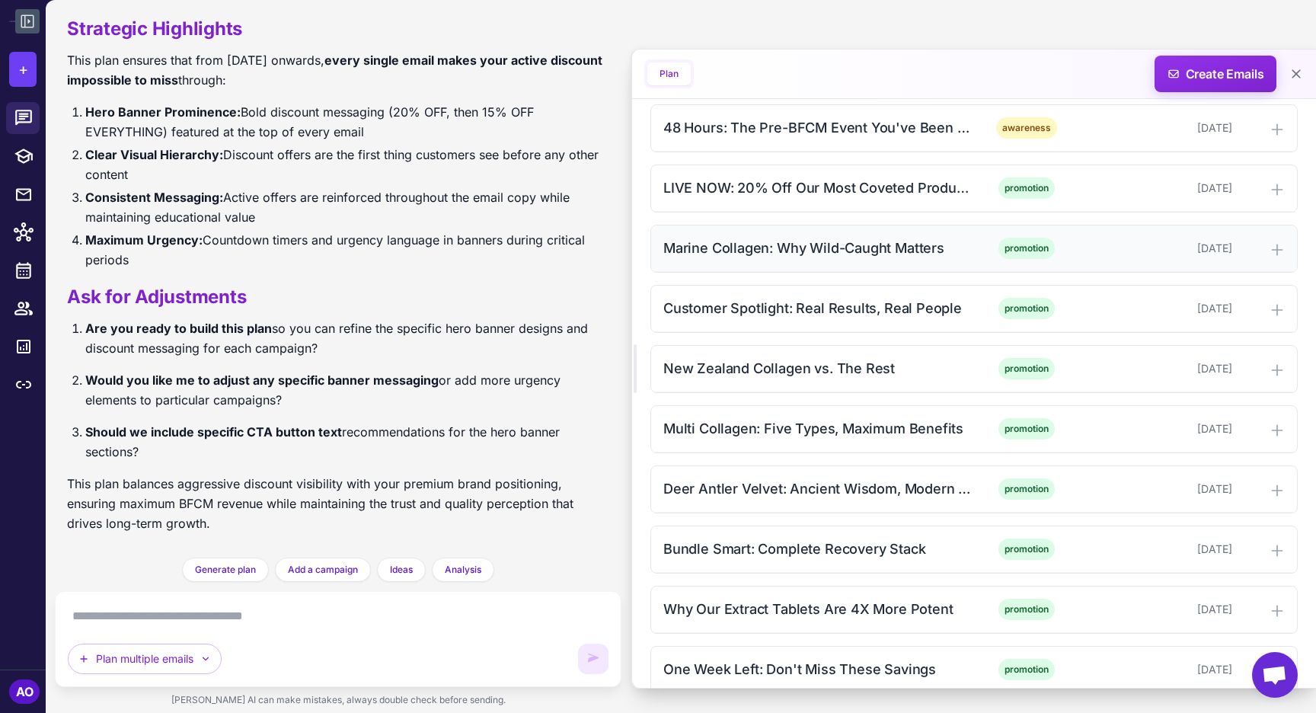
click at [739, 258] on div "Marine Collagen: Why Wild-Caught Matters" at bounding box center [817, 248] width 308 height 21
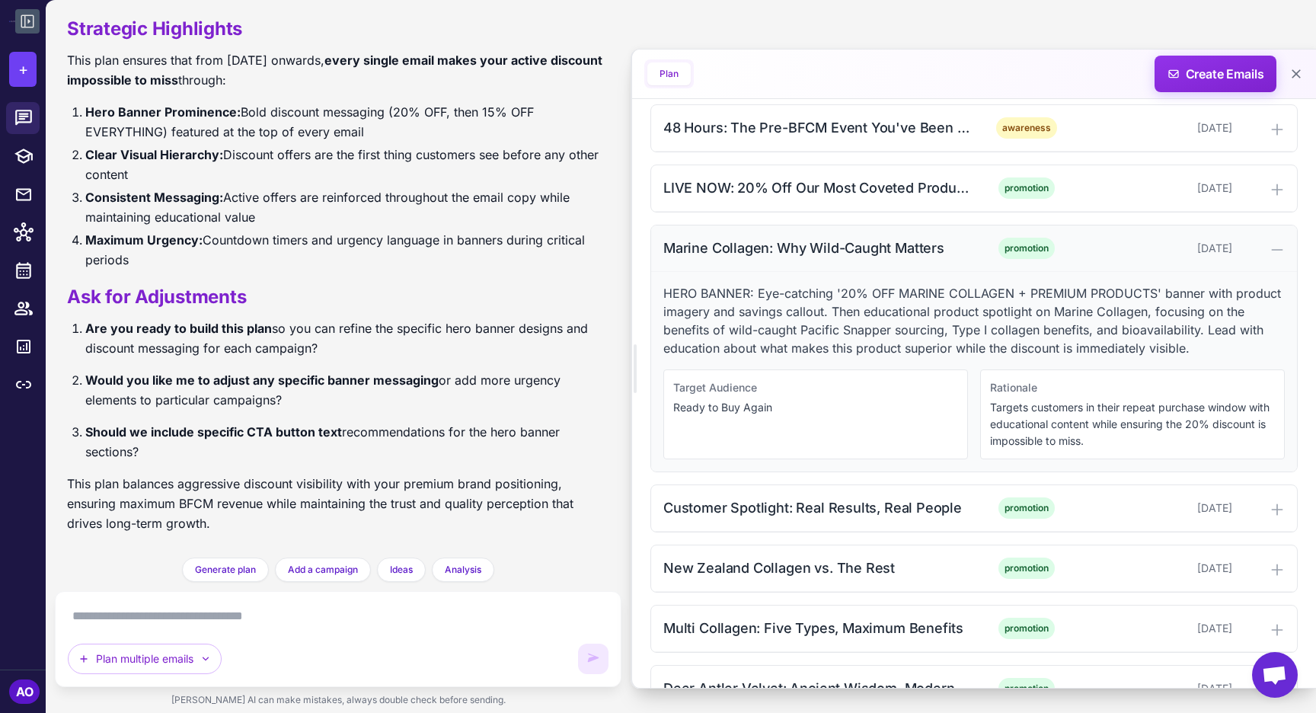
click at [739, 258] on div "Marine Collagen: Why Wild-Caught Matters" at bounding box center [817, 248] width 308 height 21
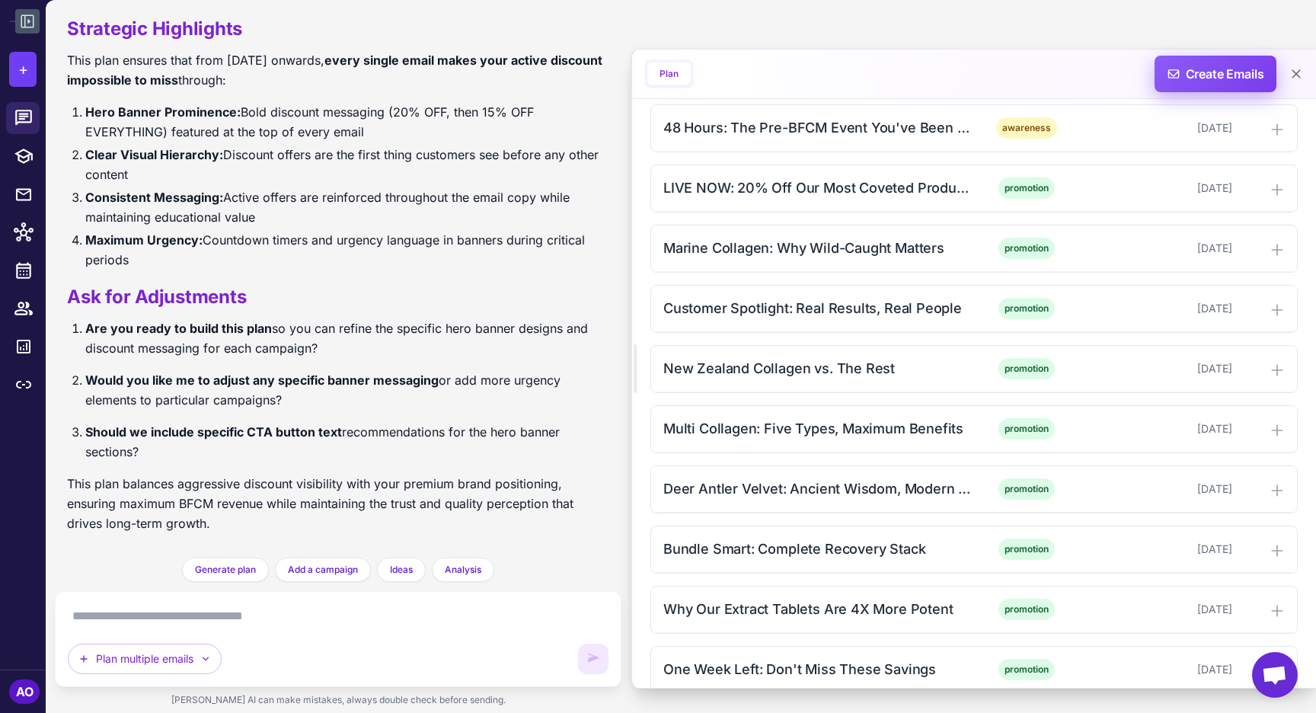
click at [1178, 66] on span "Create Emails" at bounding box center [1215, 74] width 133 height 37
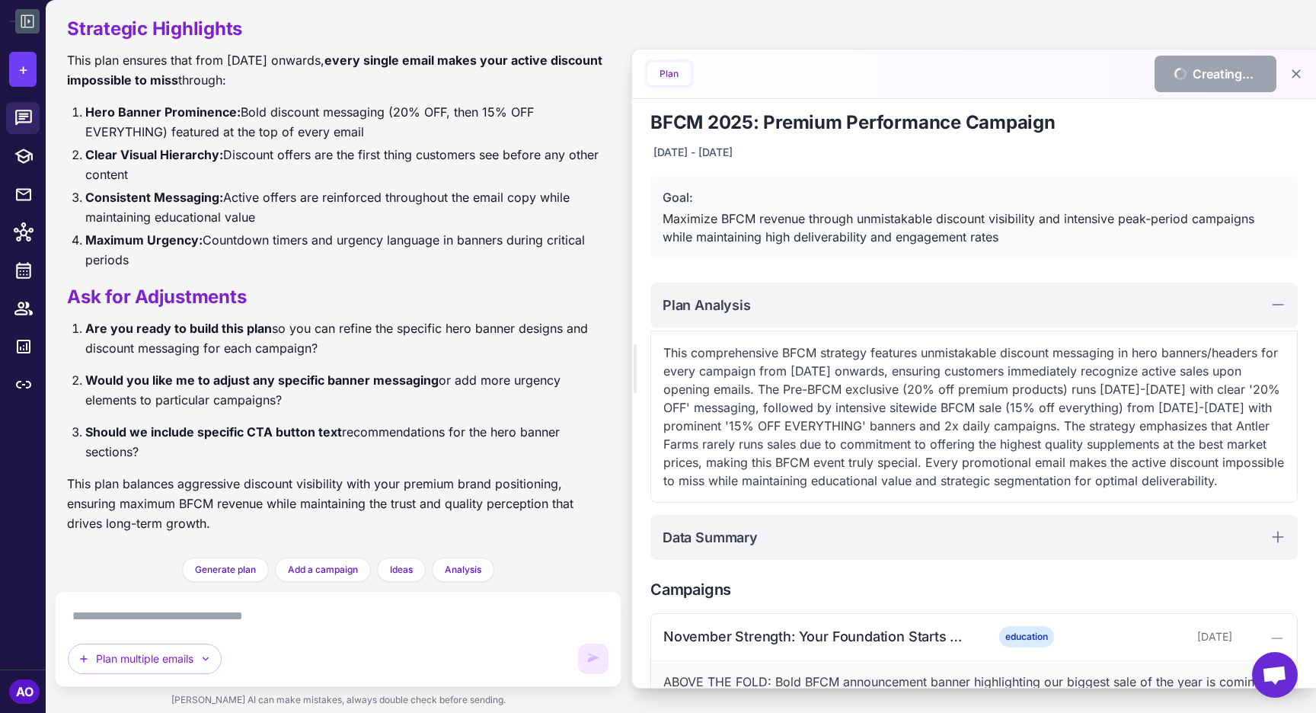
scroll to position [0, 0]
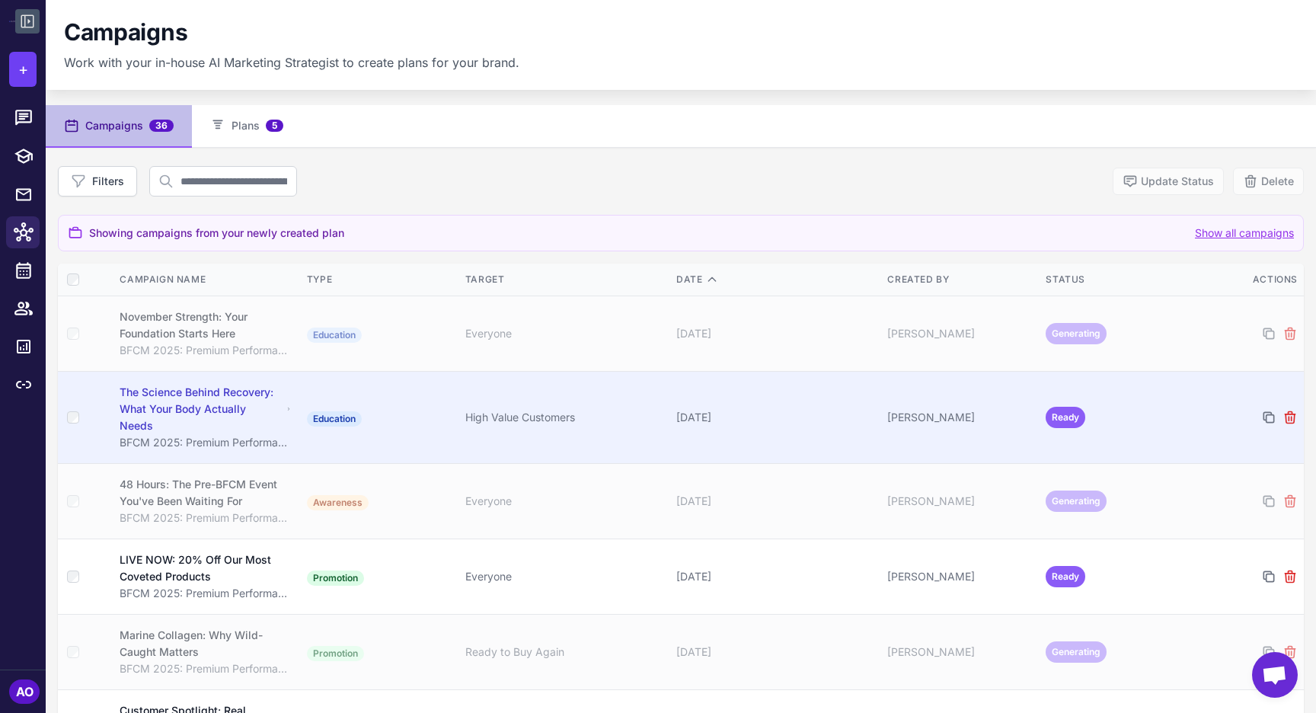
click at [462, 427] on td "High Value Customers" at bounding box center [564, 417] width 211 height 92
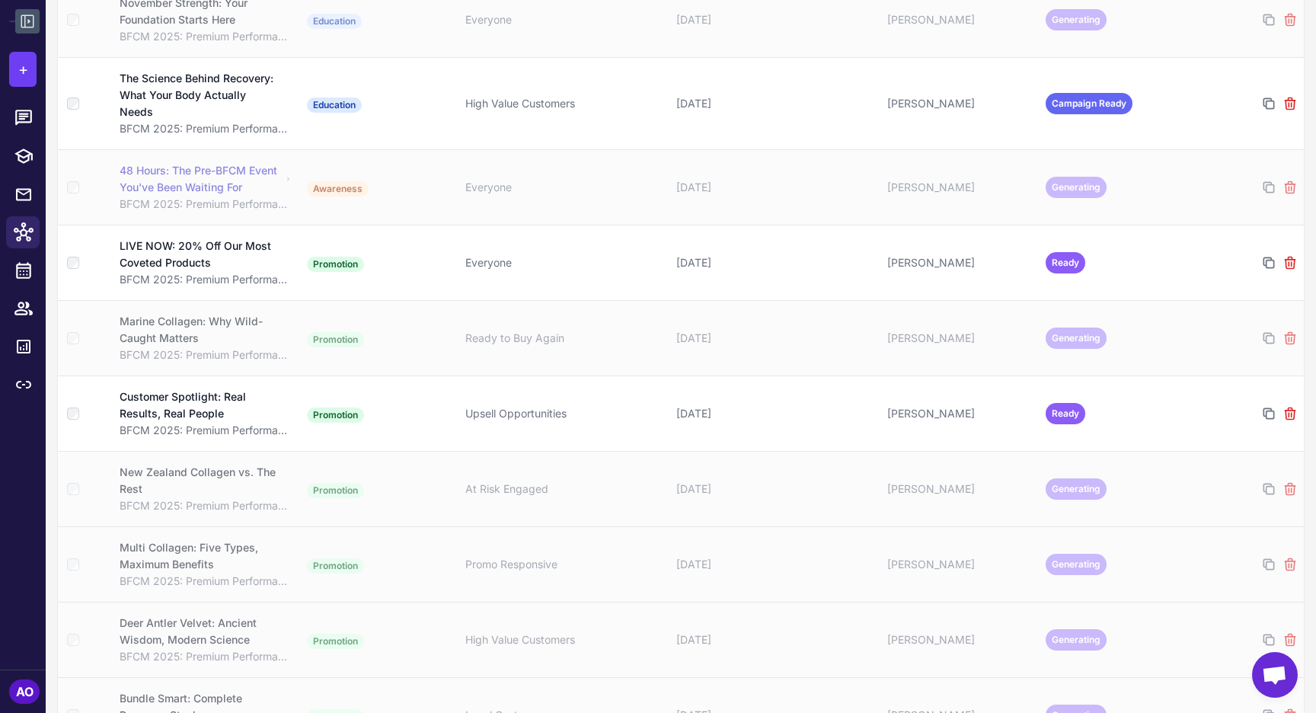
scroll to position [360, 0]
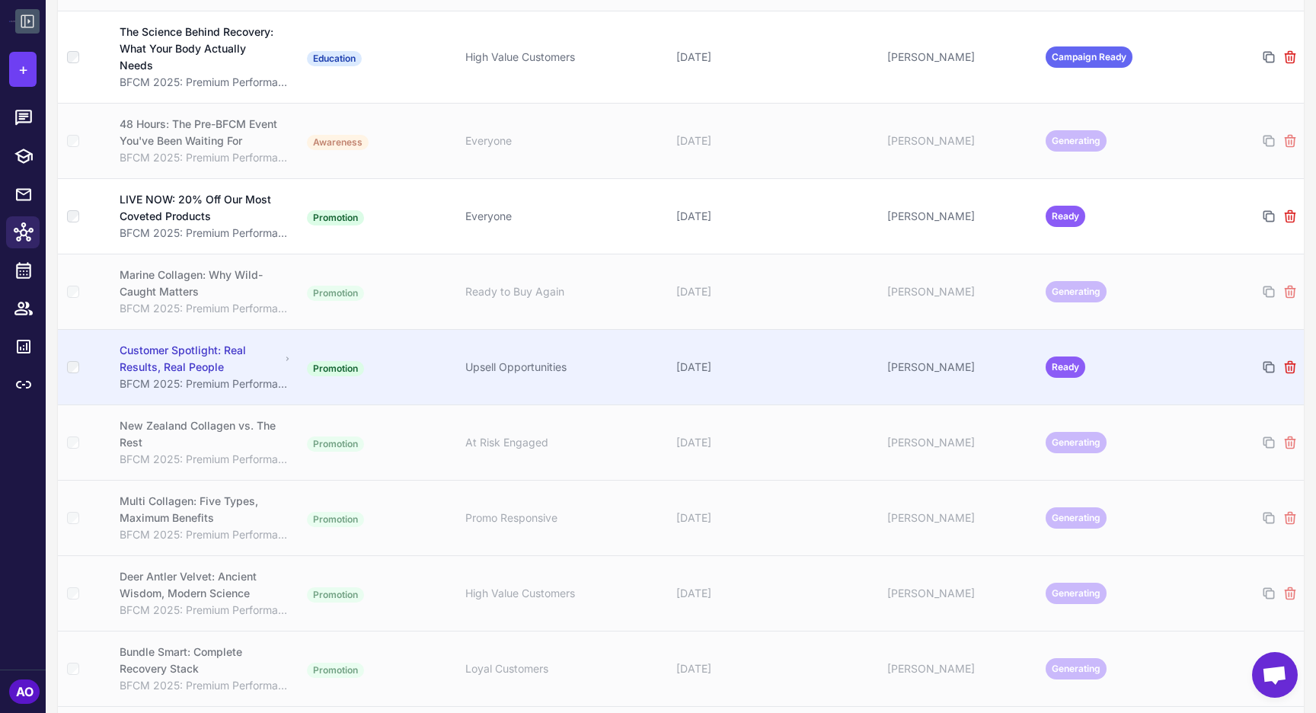
click at [241, 342] on div "Customer Spotlight: Real Results, Real People" at bounding box center [200, 359] width 161 height 34
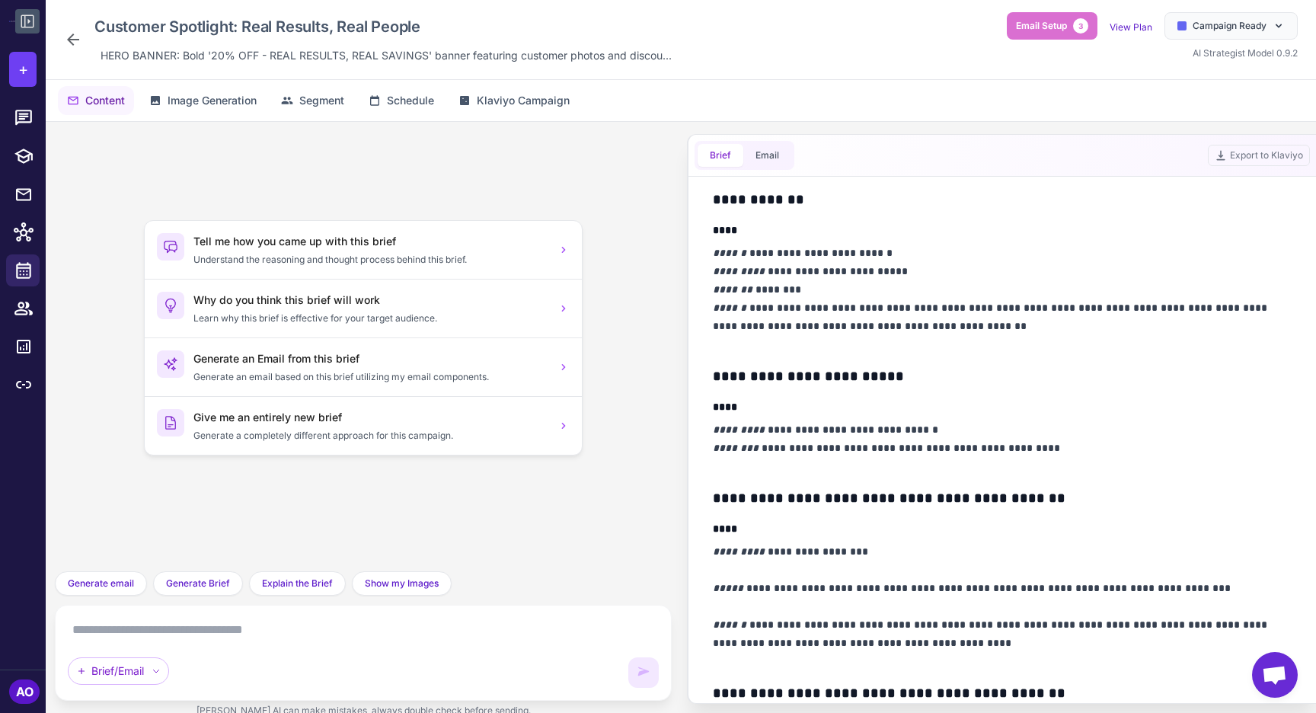
scroll to position [380, 0]
click at [76, 42] on icon at bounding box center [73, 39] width 18 height 18
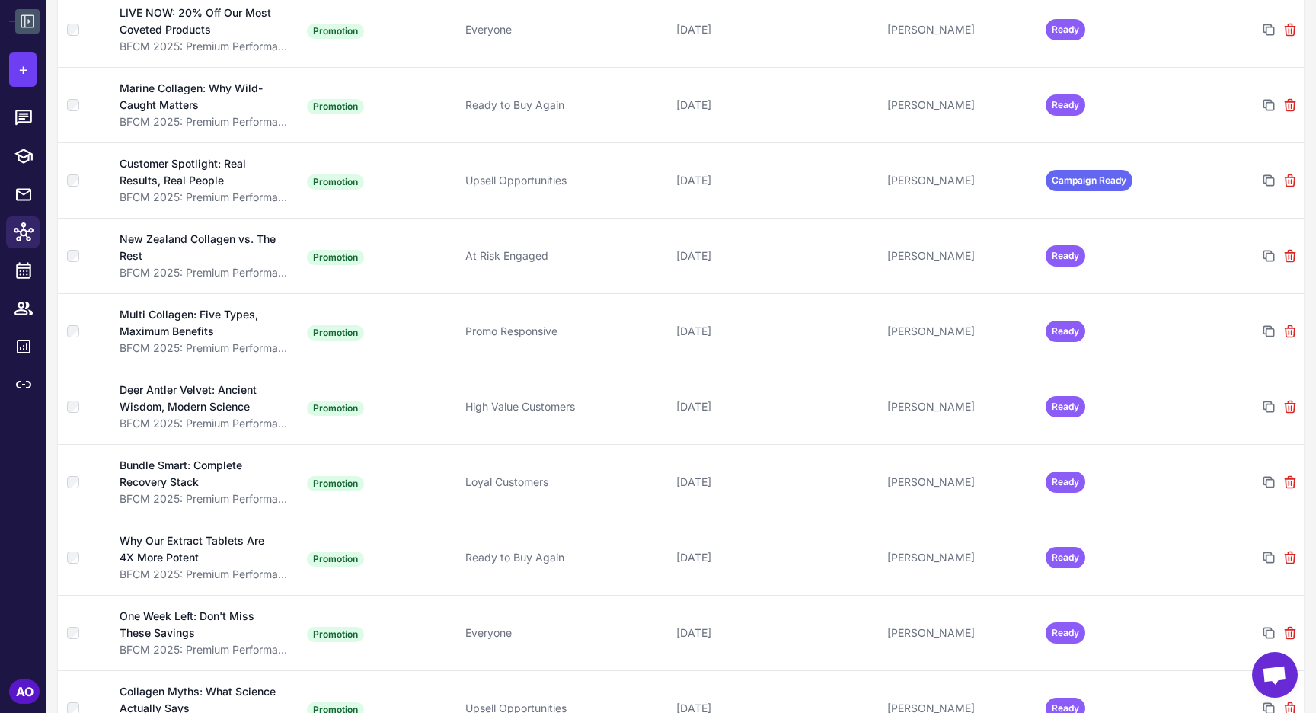
scroll to position [522, 0]
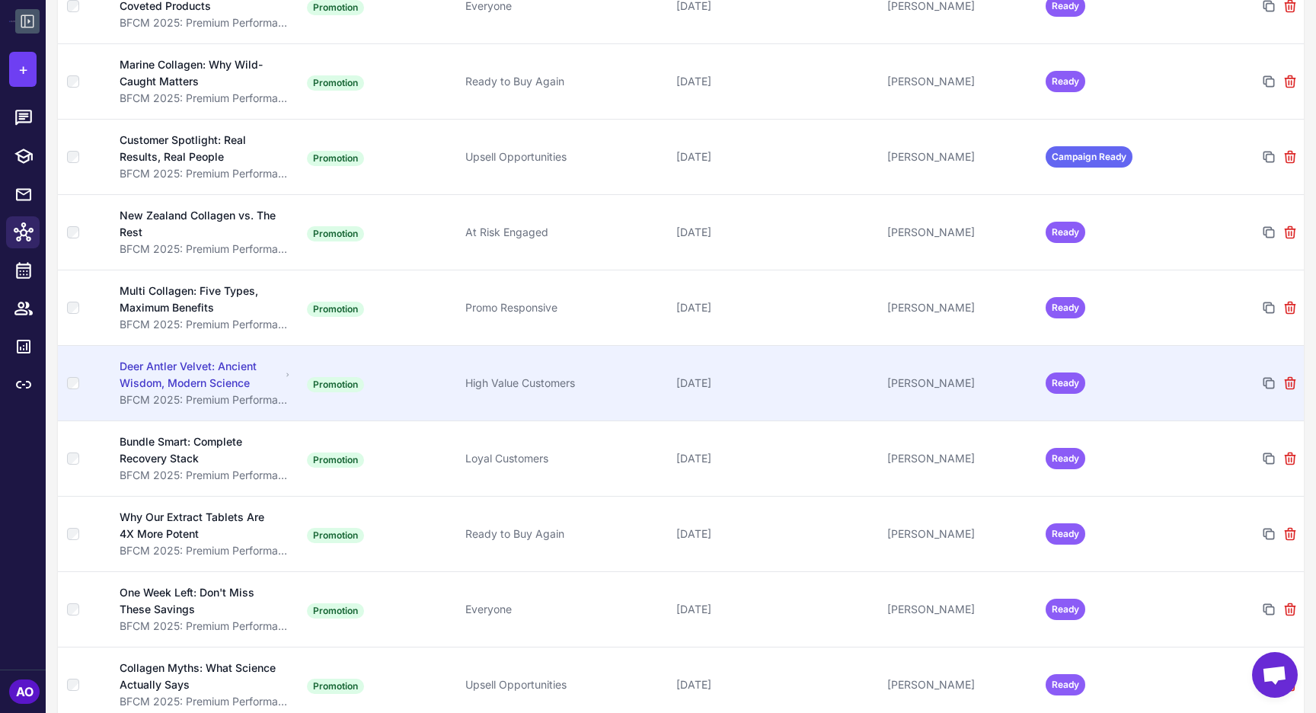
click at [417, 362] on td "Promotion" at bounding box center [380, 382] width 158 height 75
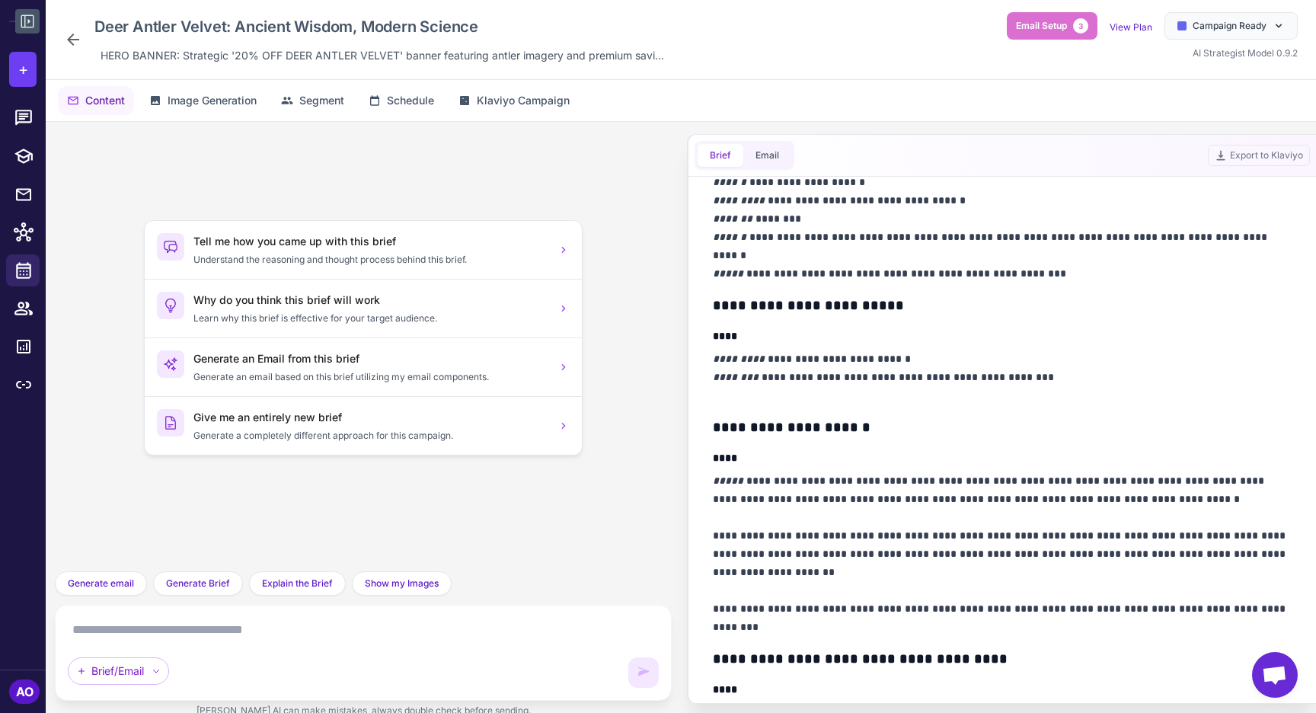
scroll to position [631, 0]
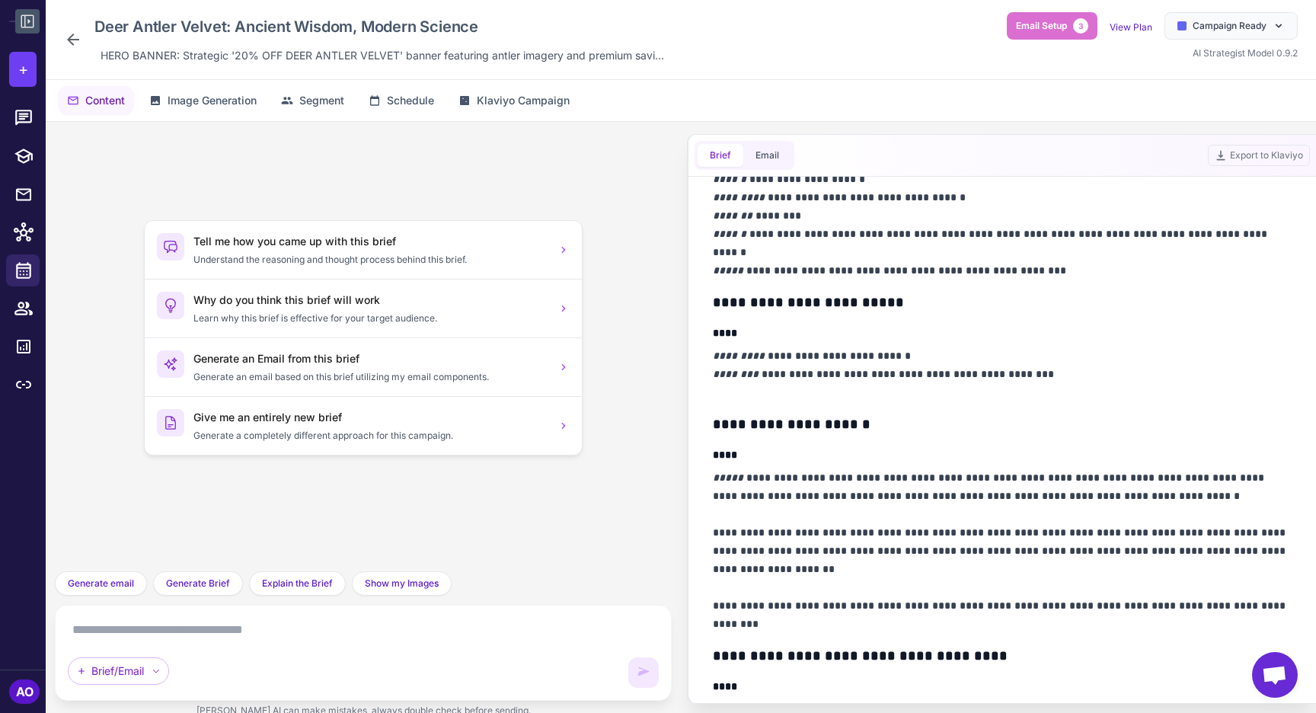
click at [72, 41] on icon at bounding box center [73, 39] width 18 height 18
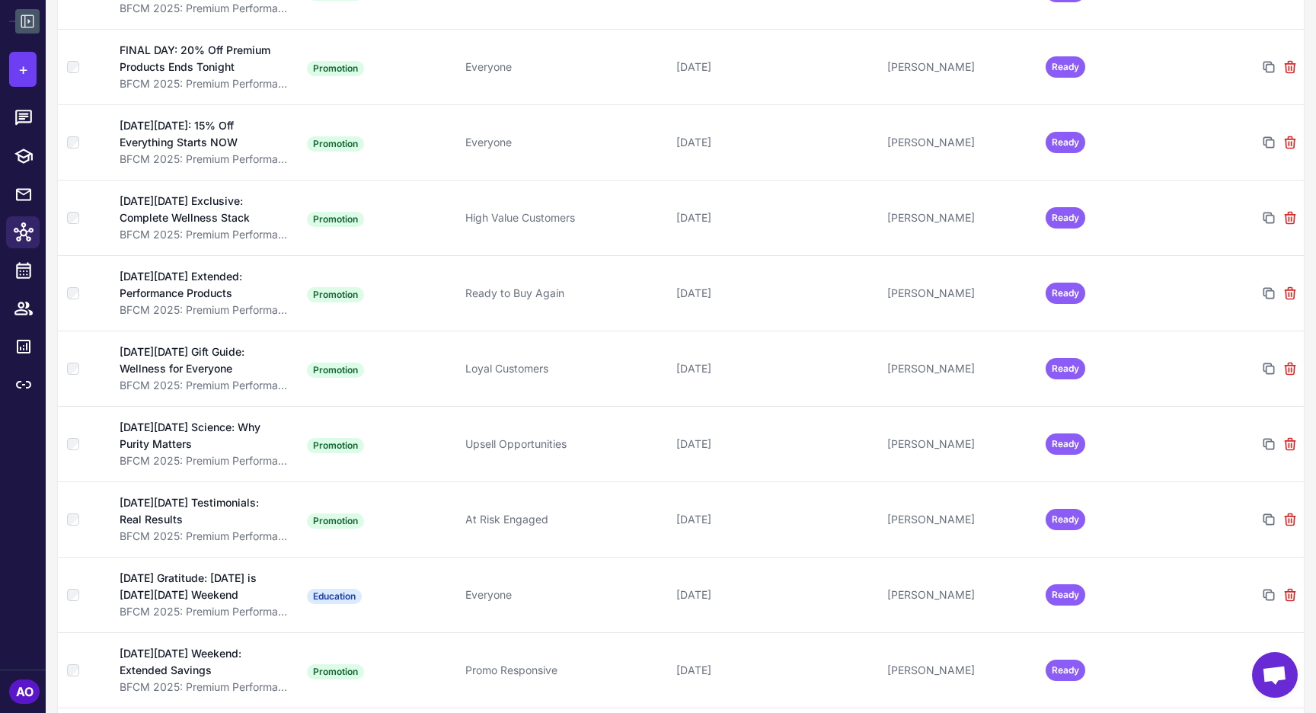
scroll to position [1456, 0]
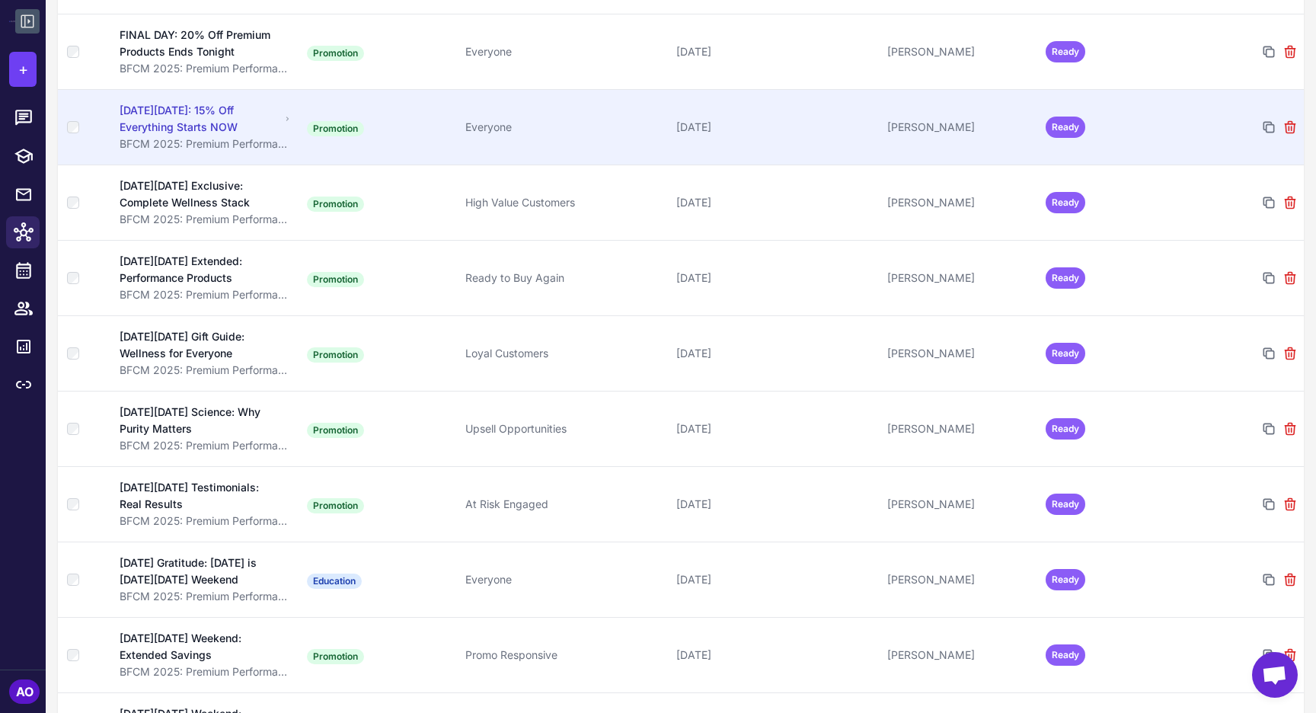
click at [415, 105] on td "Promotion" at bounding box center [380, 126] width 158 height 75
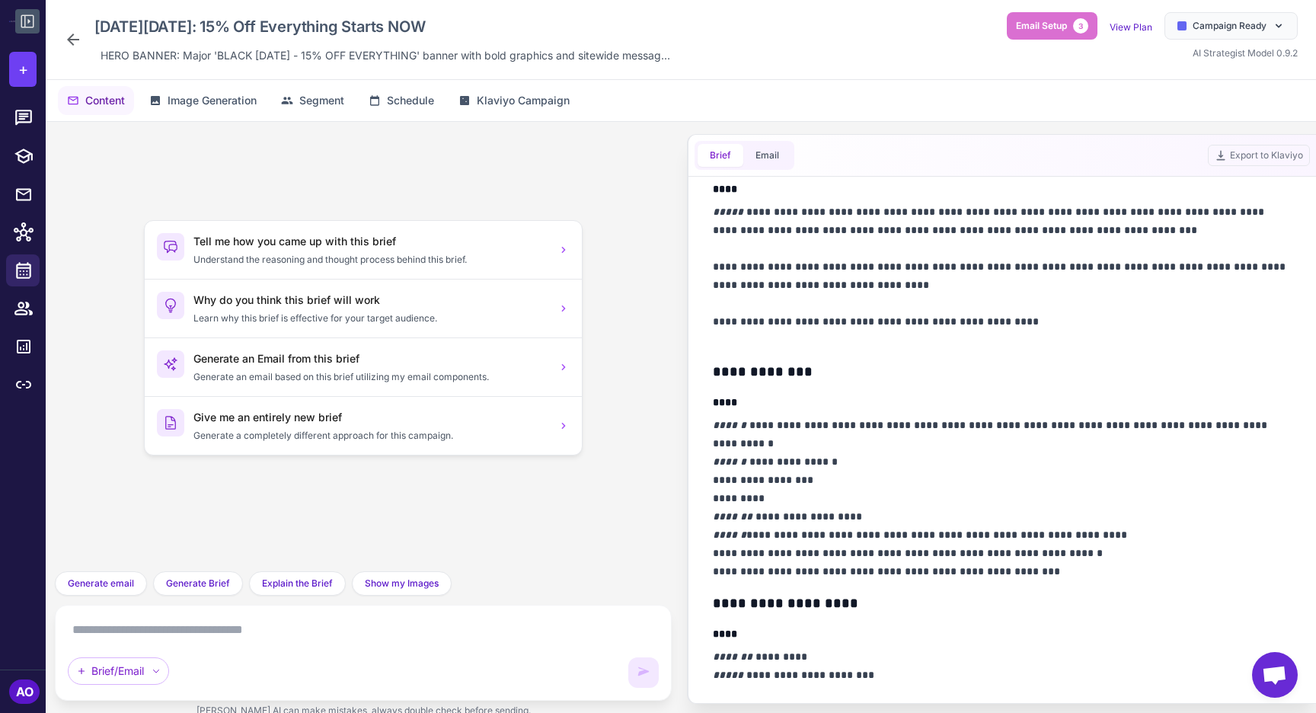
scroll to position [988, 0]
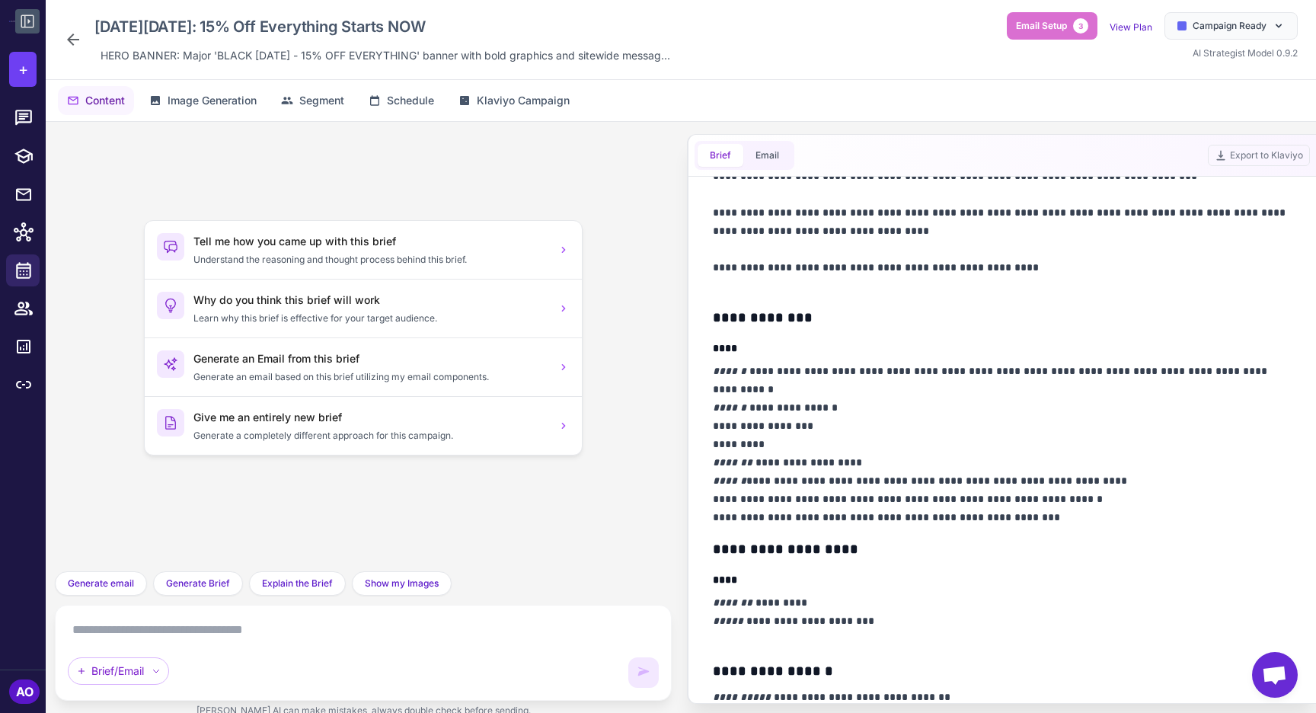
click at [64, 34] on icon at bounding box center [73, 39] width 18 height 18
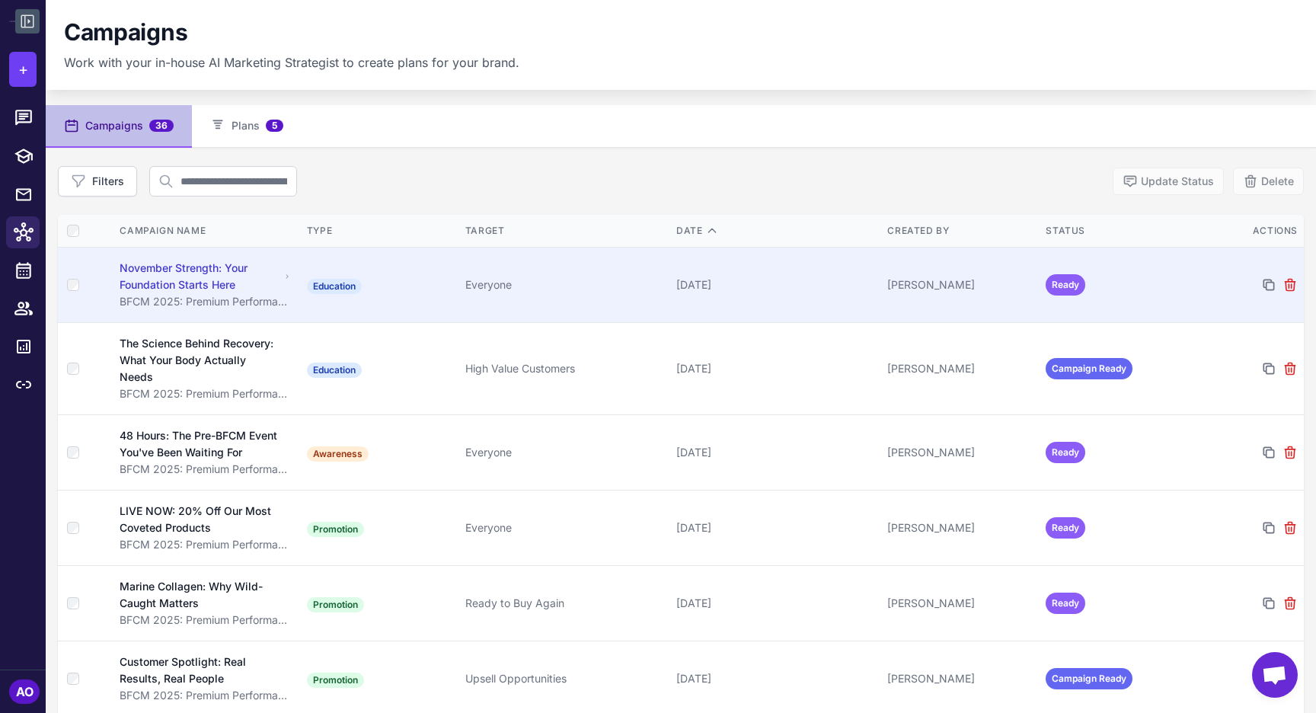
scroll to position [27, 0]
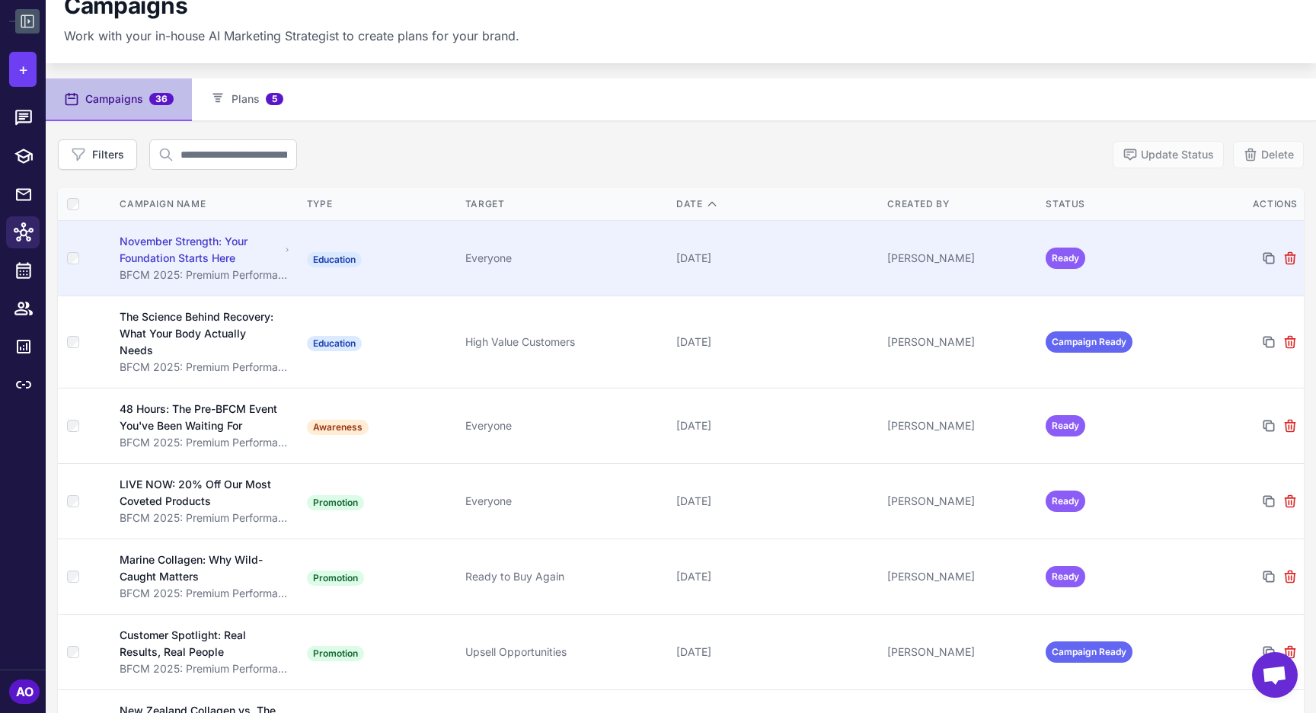
click at [260, 252] on div "November Strength: Your Foundation Starts Here" at bounding box center [200, 250] width 161 height 34
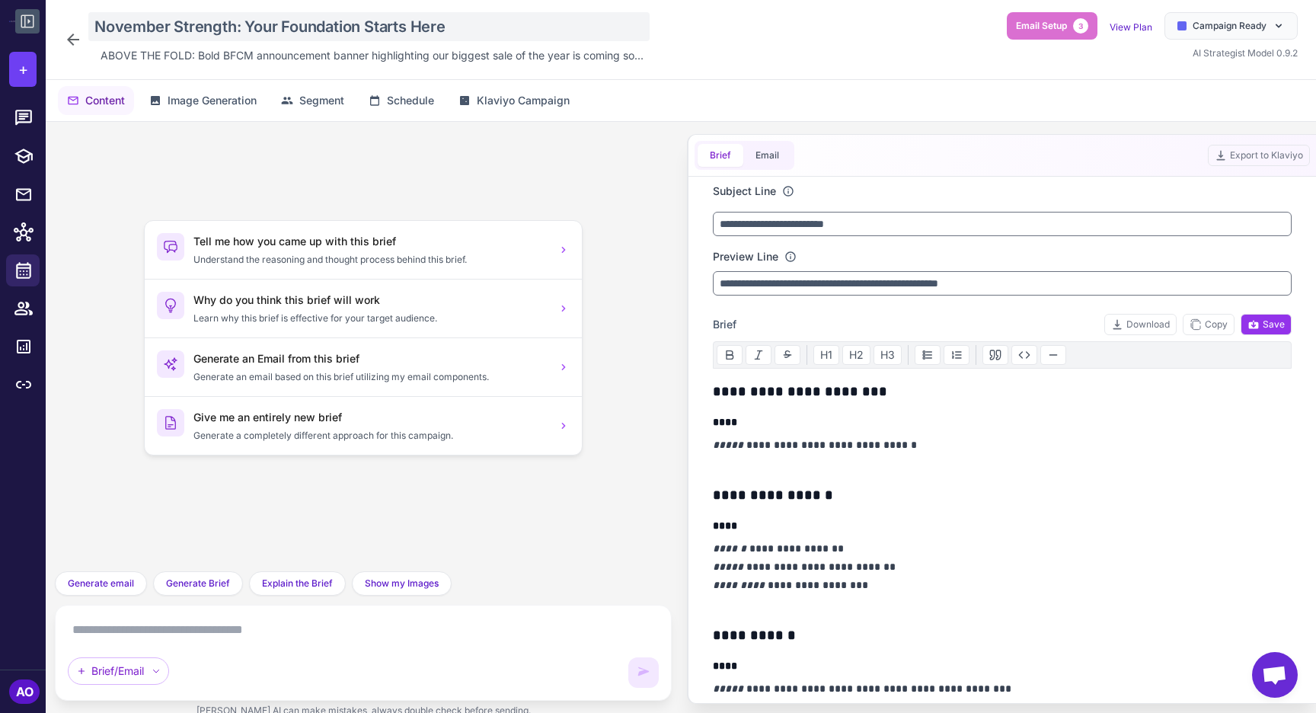
click at [248, 27] on div "November Strength: Your Foundation Starts Here" at bounding box center [368, 26] width 561 height 29
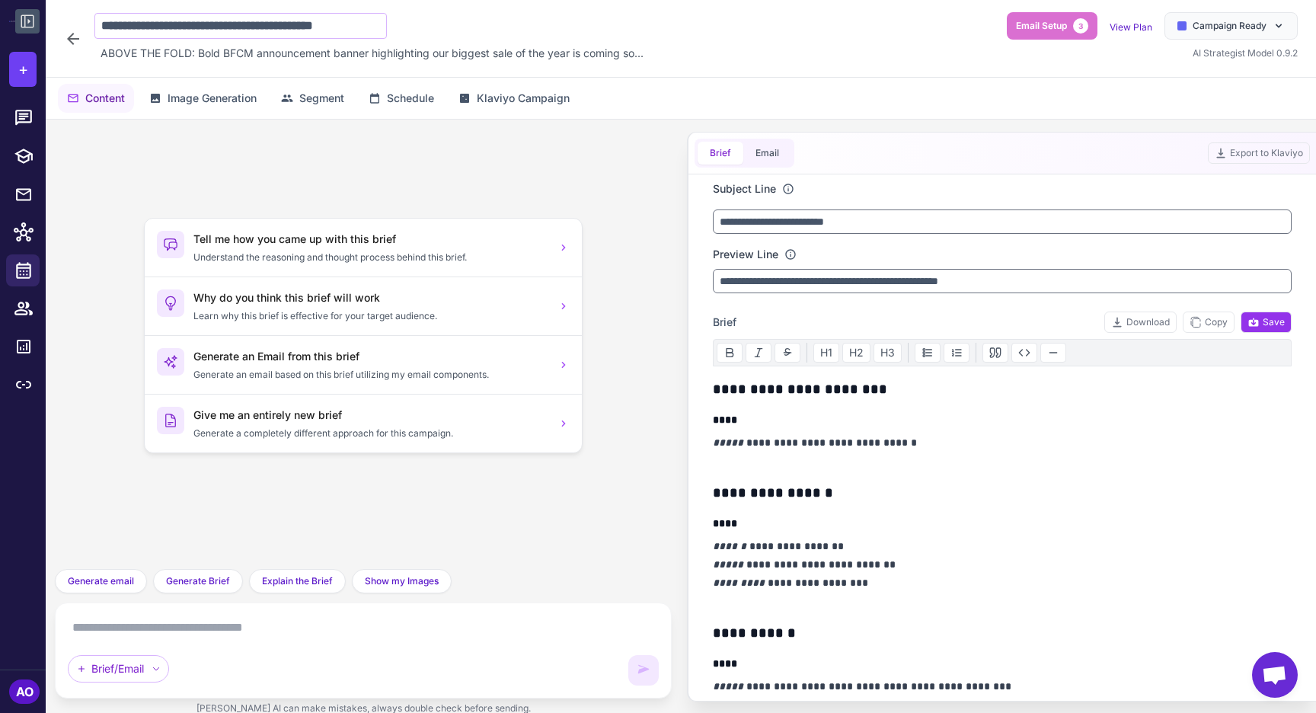
scroll to position [0, 9]
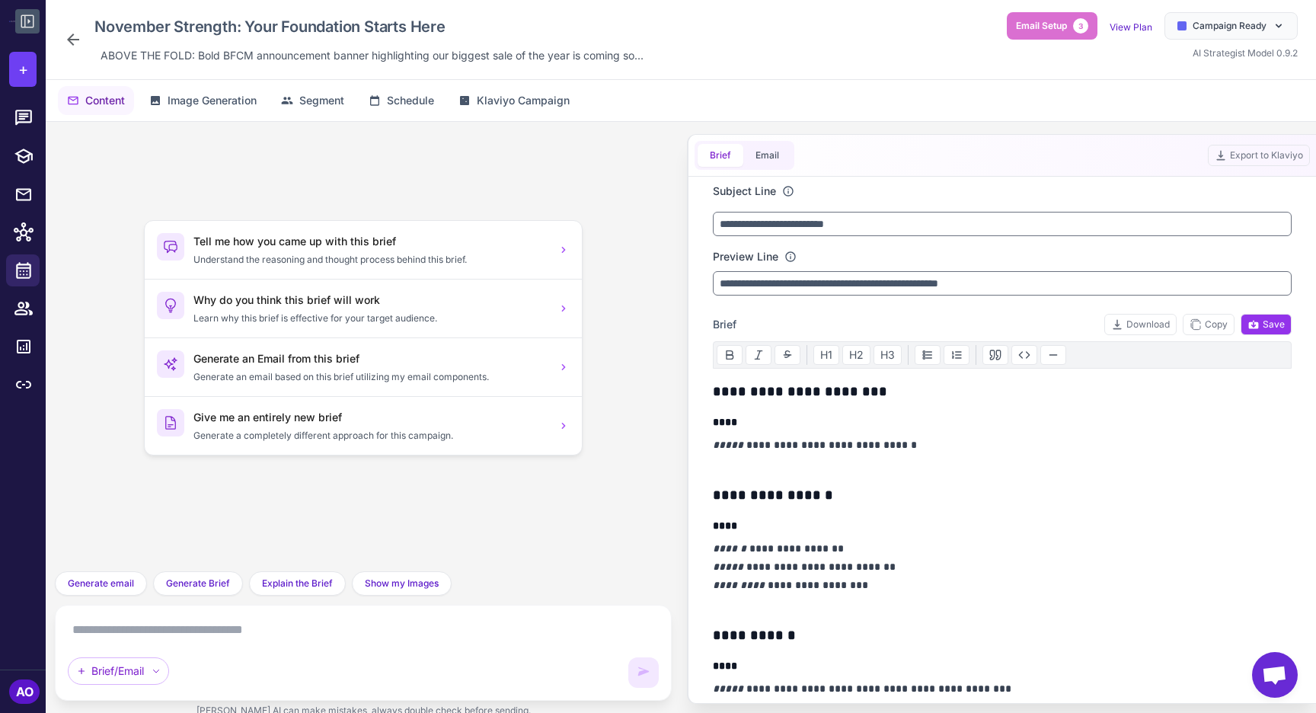
click at [67, 40] on icon at bounding box center [73, 39] width 18 height 18
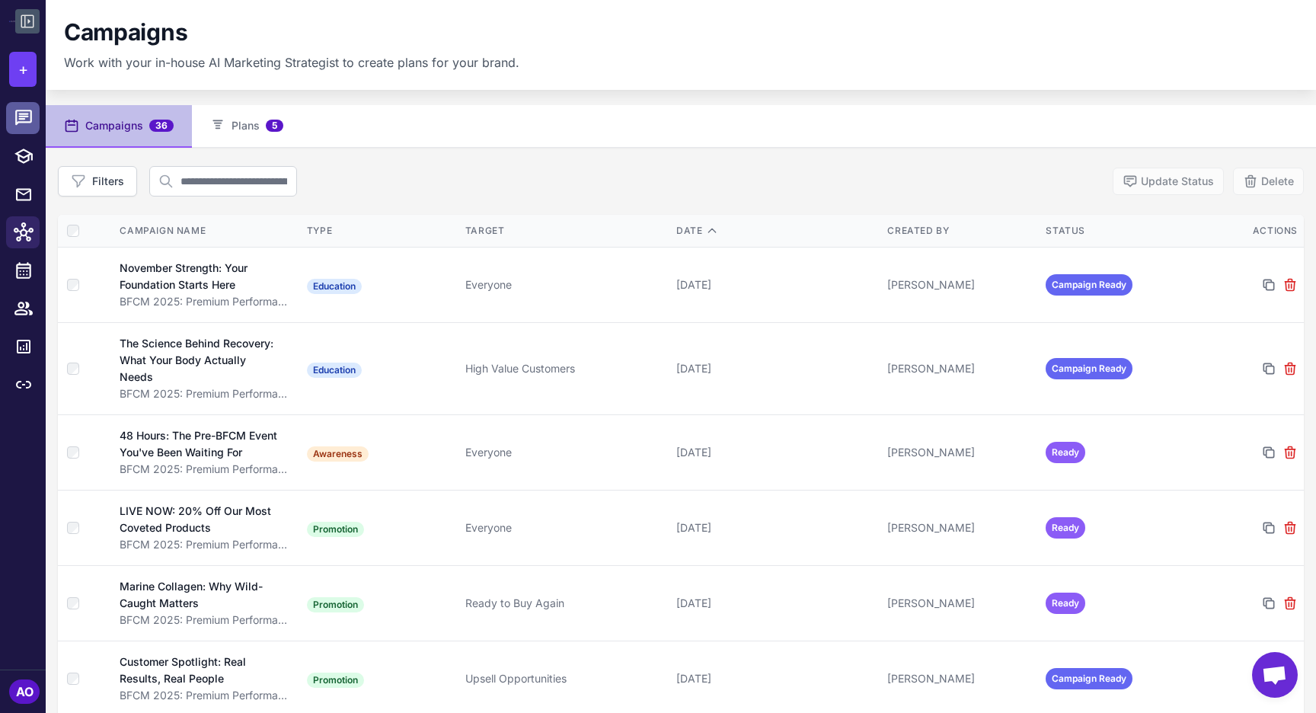
click at [18, 113] on icon at bounding box center [23, 117] width 17 height 15
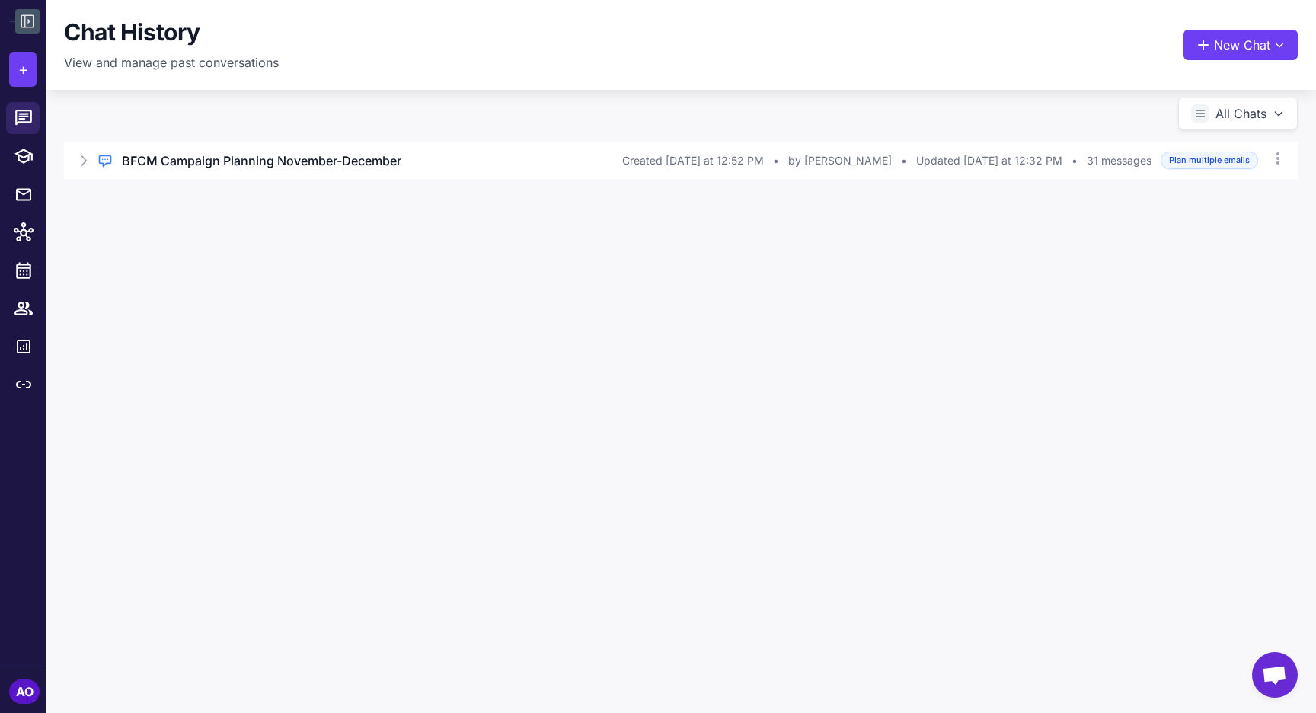
click at [254, 192] on div "Regular Chat BFCM Campaign Planning November-December Created Friday at 12:52 P…" at bounding box center [681, 152] width 1271 height 94
click at [241, 177] on div "Regular Chat BFCM Campaign Planning November-December Created Friday at 12:52 P…" at bounding box center [681, 161] width 1234 height 38
click at [158, 224] on icon at bounding box center [164, 225] width 12 height 12
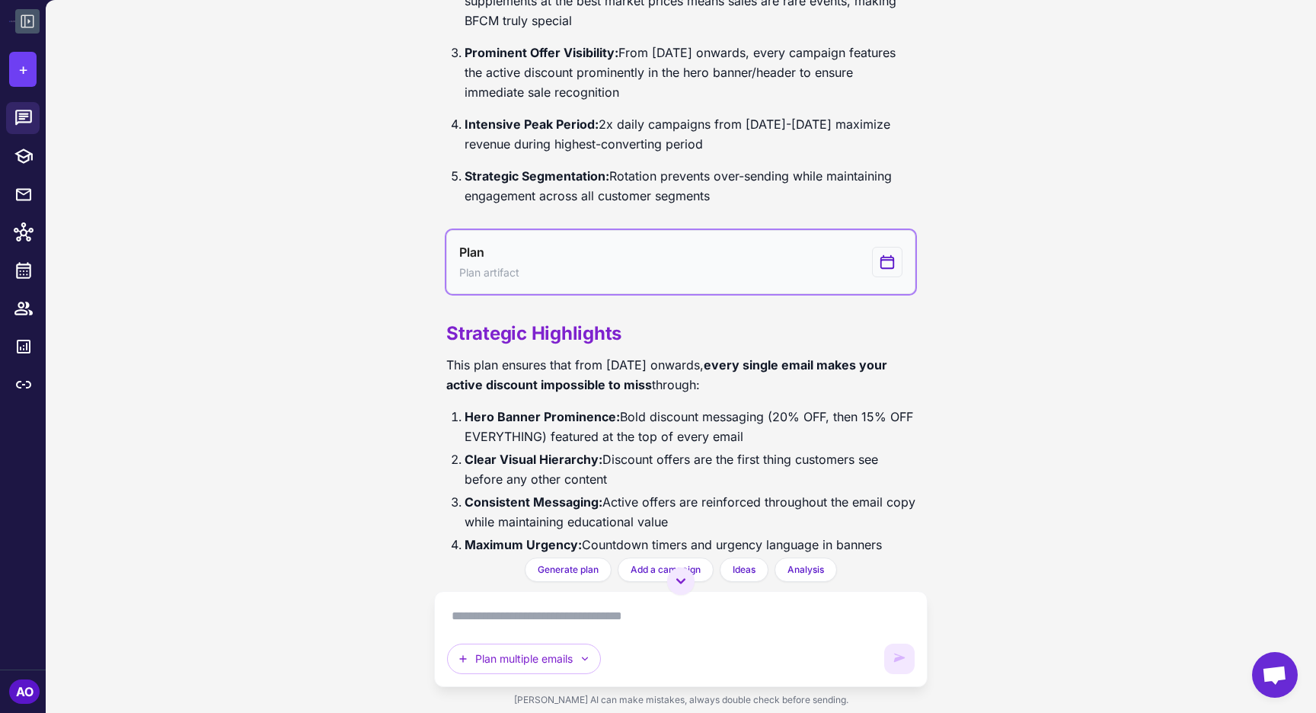
click at [750, 294] on button "Plan Plan artifact" at bounding box center [680, 262] width 469 height 64
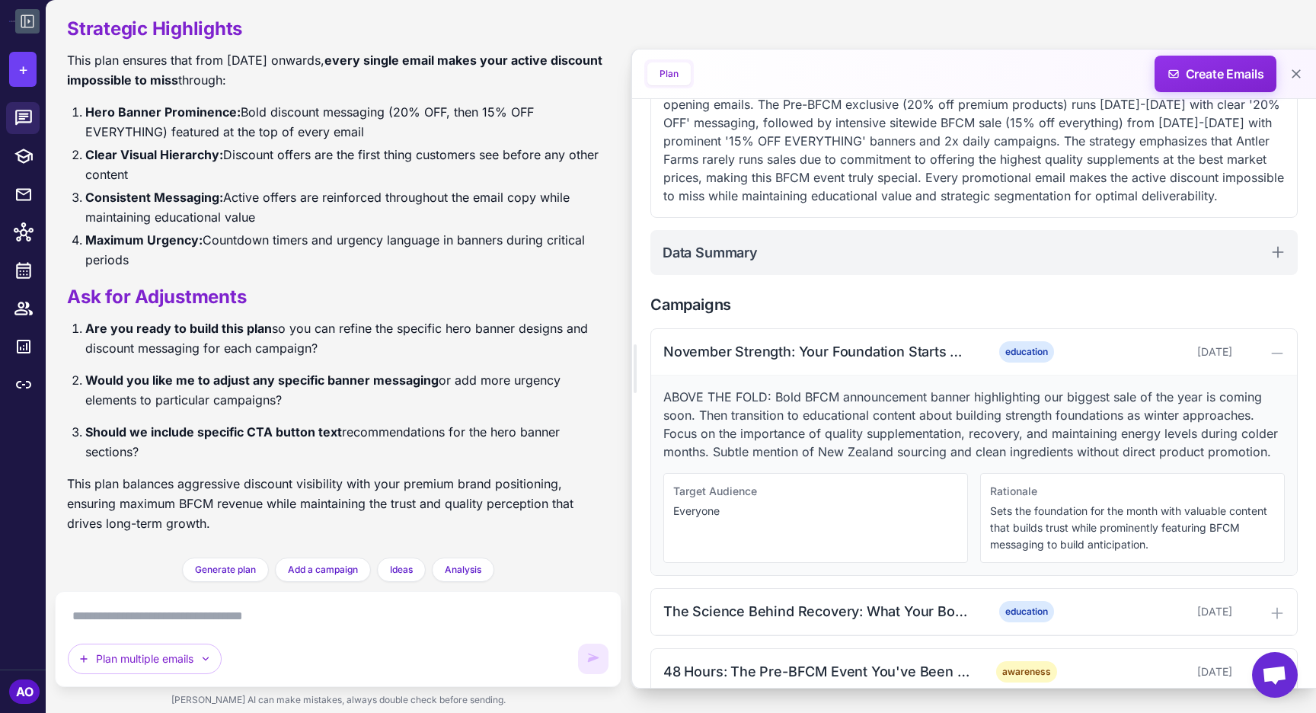
scroll to position [327, 0]
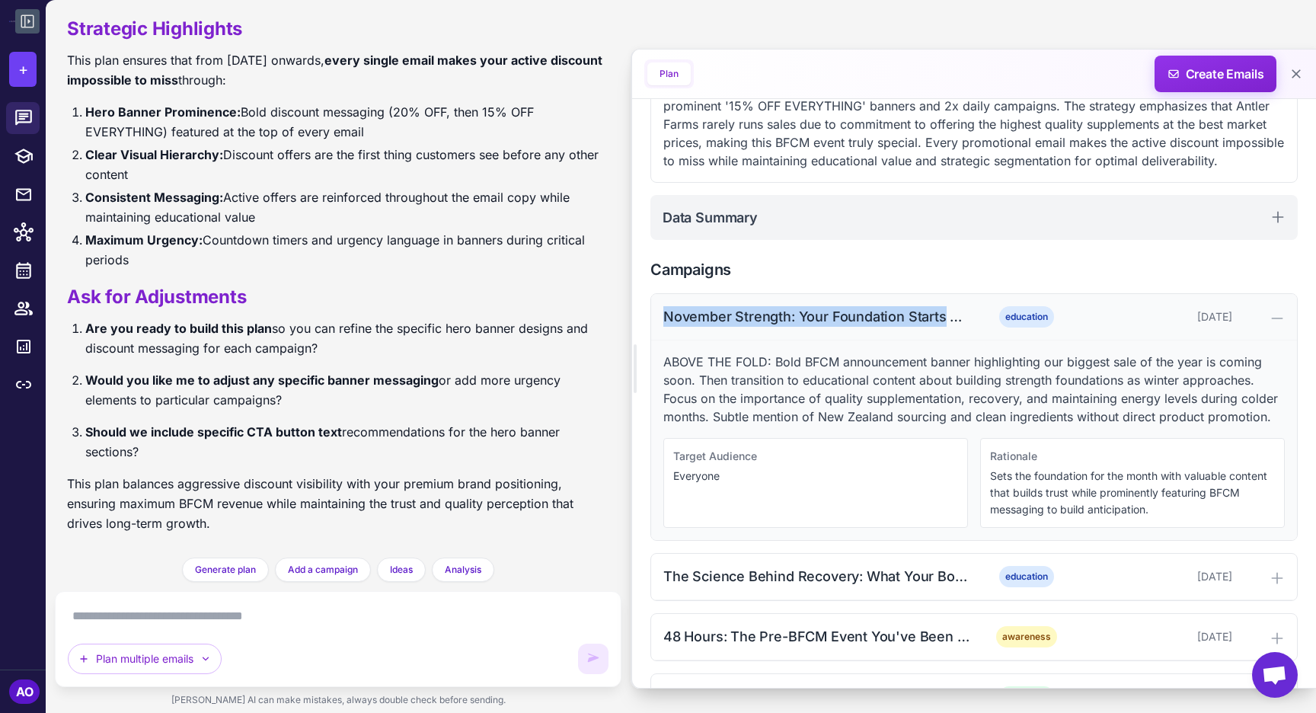
drag, startPoint x: 660, startPoint y: 335, endPoint x: 944, endPoint y: 340, distance: 284.2
click at [944, 340] on div "November Strength: Your Foundation Starts Here education November 1, 2025" at bounding box center [974, 317] width 646 height 46
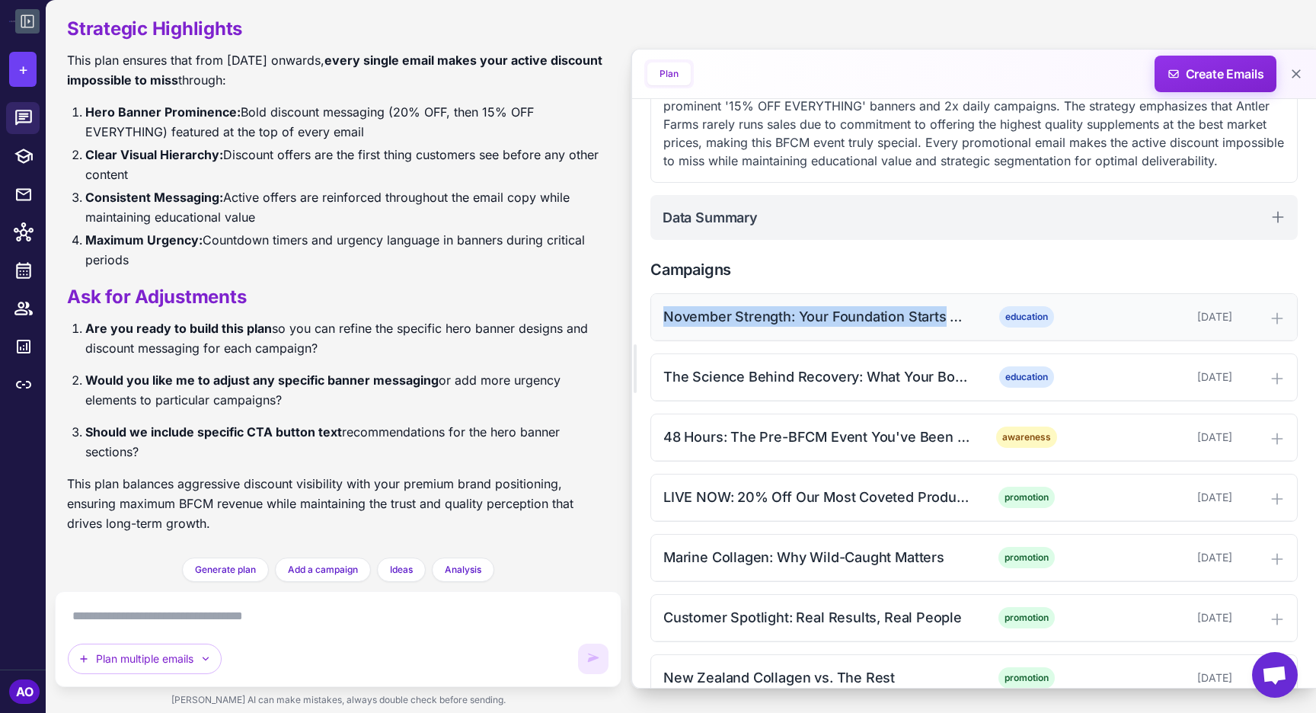
click at [762, 327] on div "November Strength: Your Foundation Starts Here" at bounding box center [817, 316] width 308 height 21
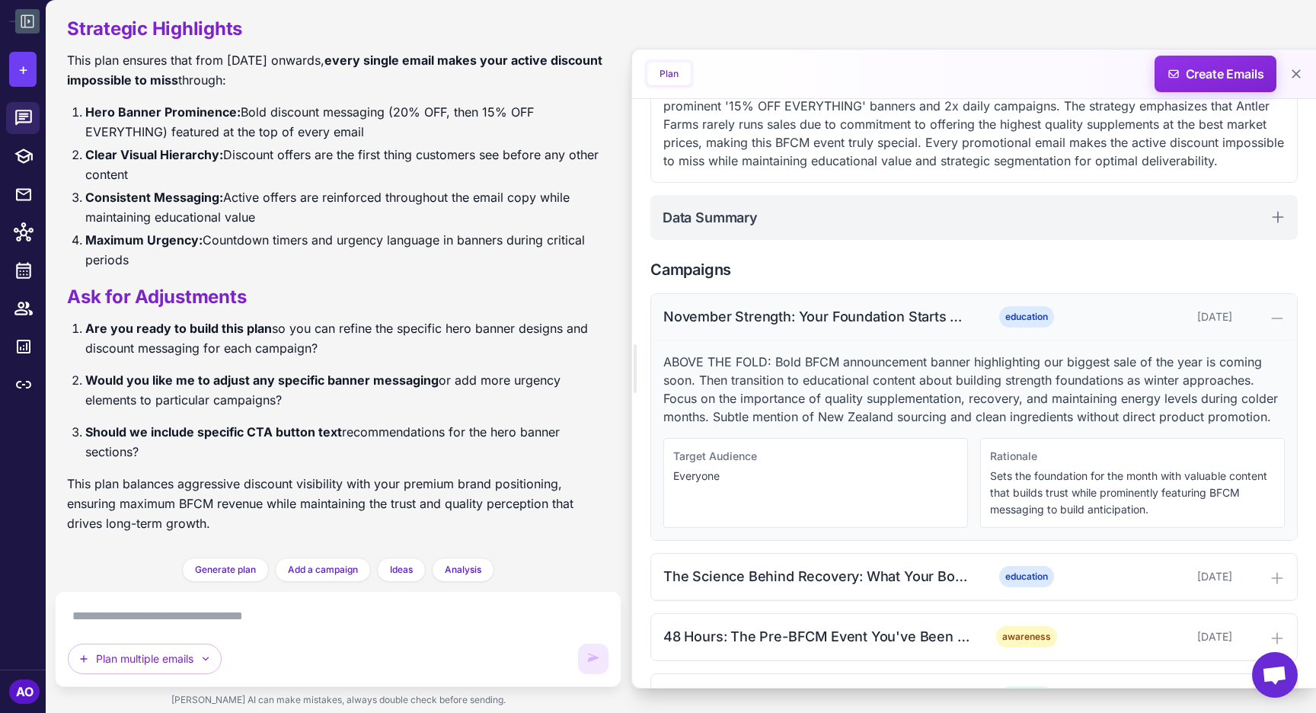
click at [750, 327] on div "November Strength: Your Foundation Starts Here" at bounding box center [817, 316] width 308 height 21
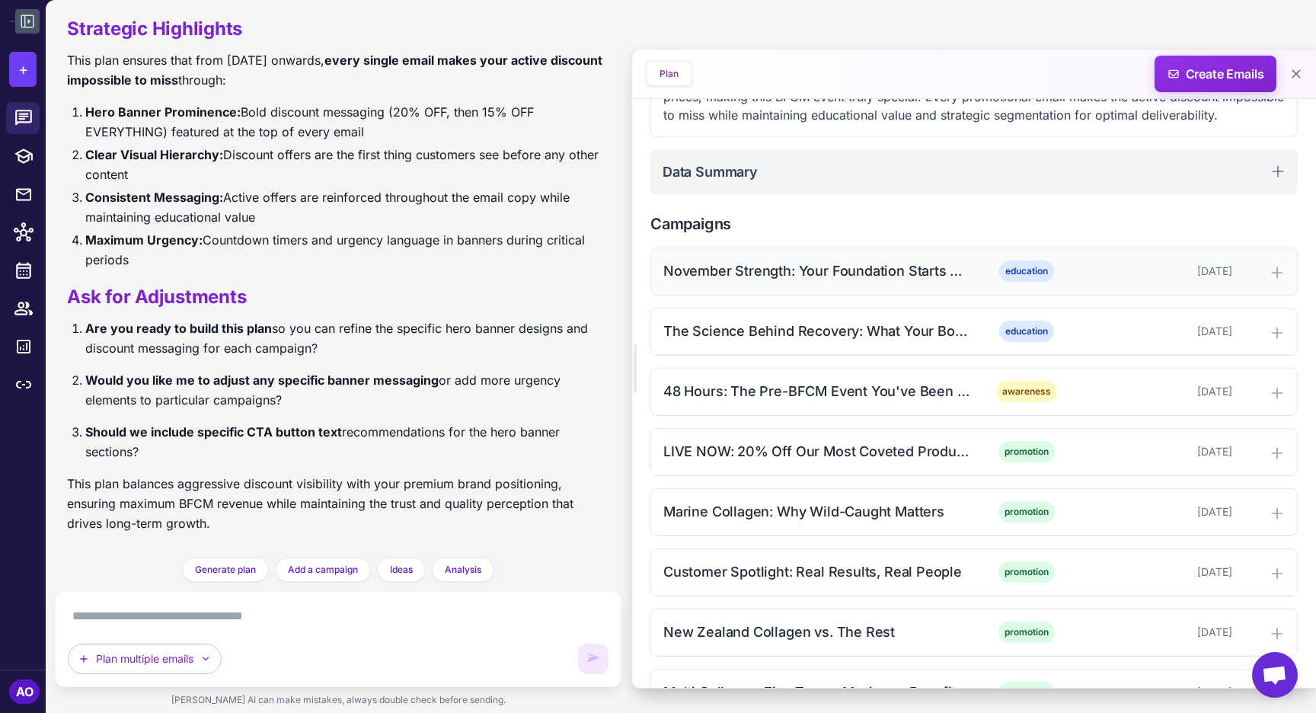
scroll to position [373, 0]
click at [1119, 279] on div "[DATE]" at bounding box center [1157, 270] width 151 height 17
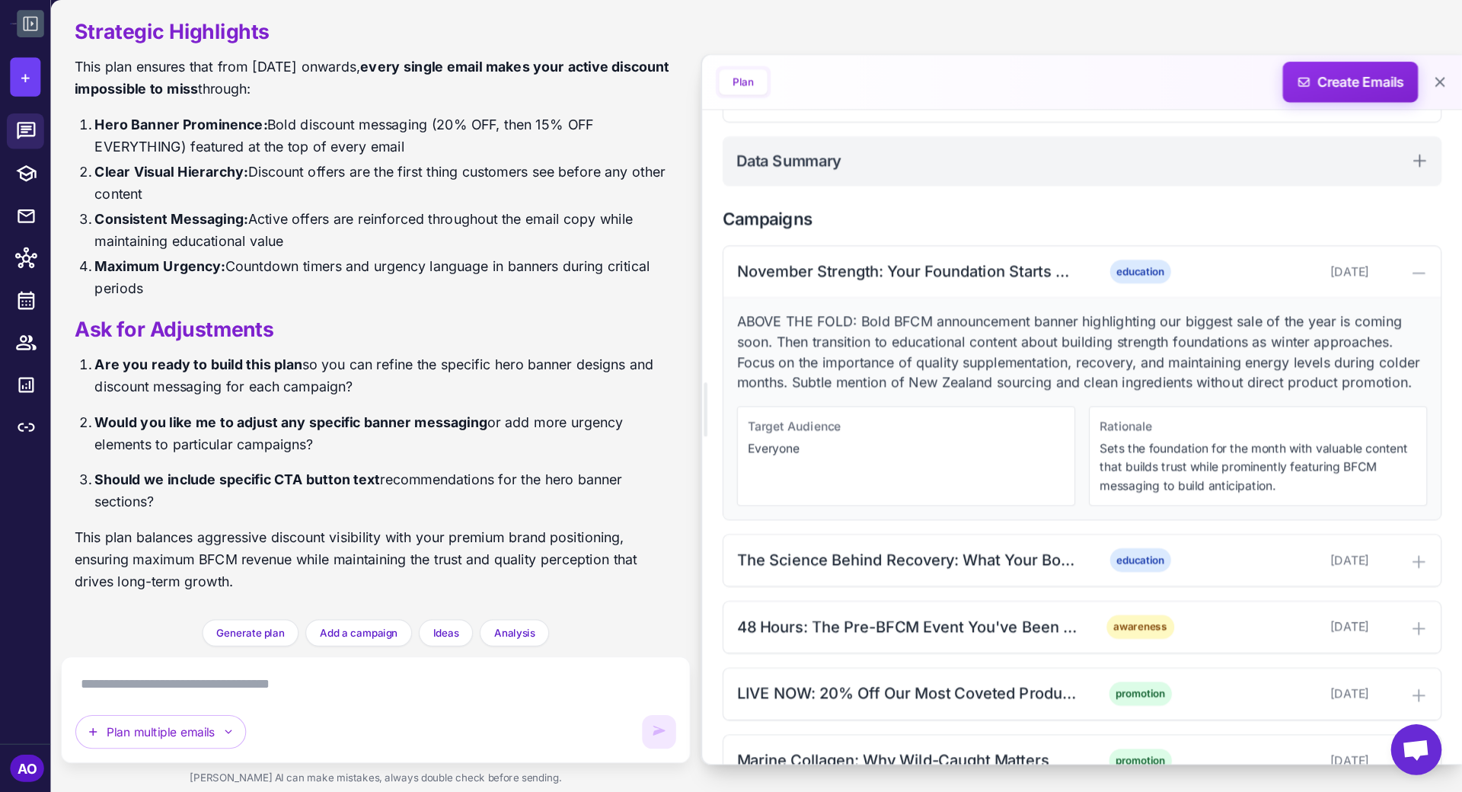
scroll to position [401, 0]
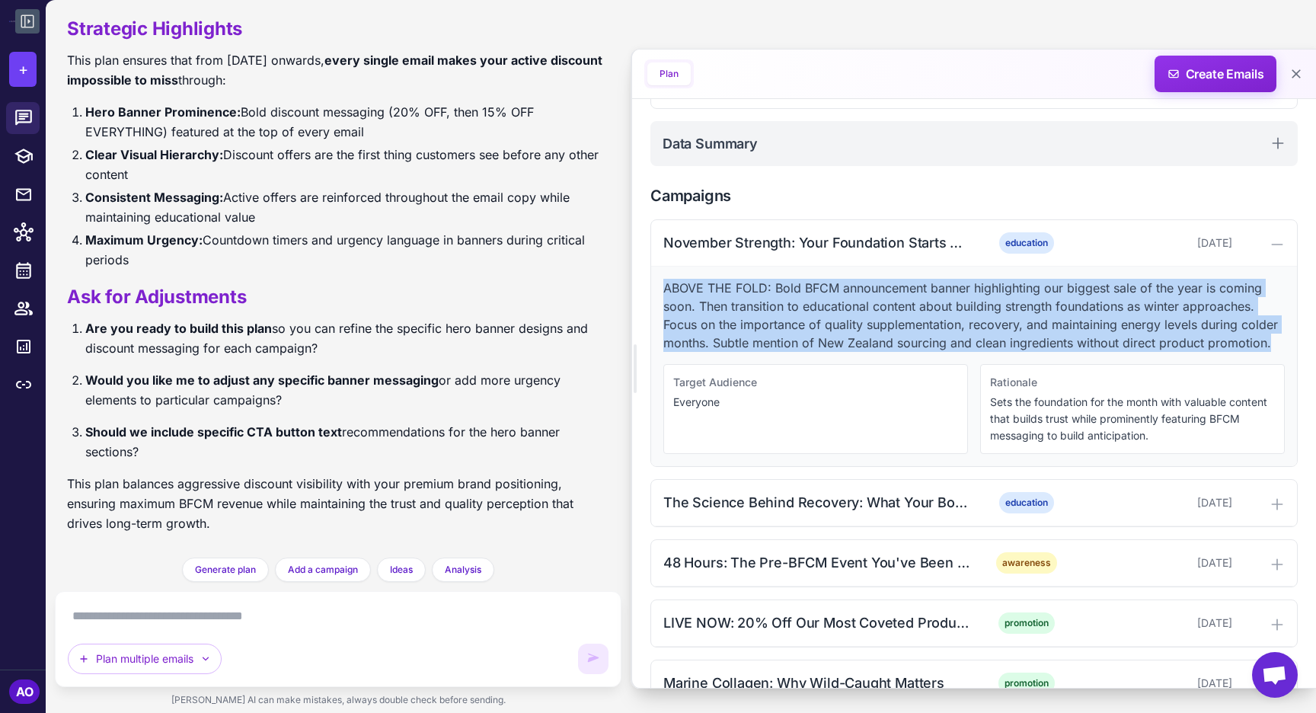
drag, startPoint x: 660, startPoint y: 302, endPoint x: 1275, endPoint y: 364, distance: 618.5
click at [1275, 364] on div "ABOVE THE FOLD: Bold BFCM announcement banner highlighting our biggest sale of …" at bounding box center [974, 367] width 646 height 200
copy p "ABOVE THE FOLD: Bold BFCM announcement banner highlighting our biggest sale of …"
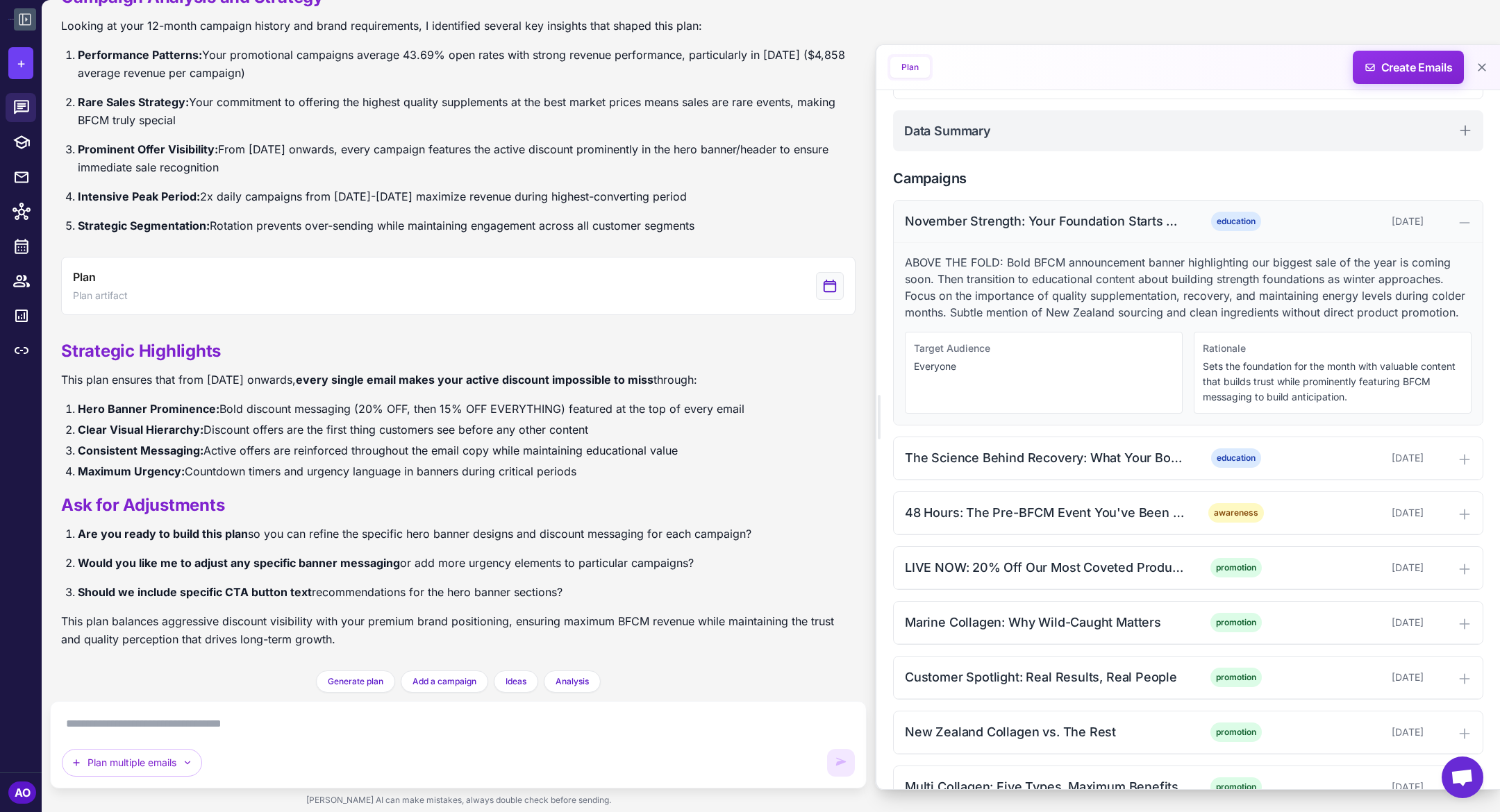
click at [1164, 231] on div "November Strength: Your Foundation Starts Here" at bounding box center [1045, 221] width 281 height 19
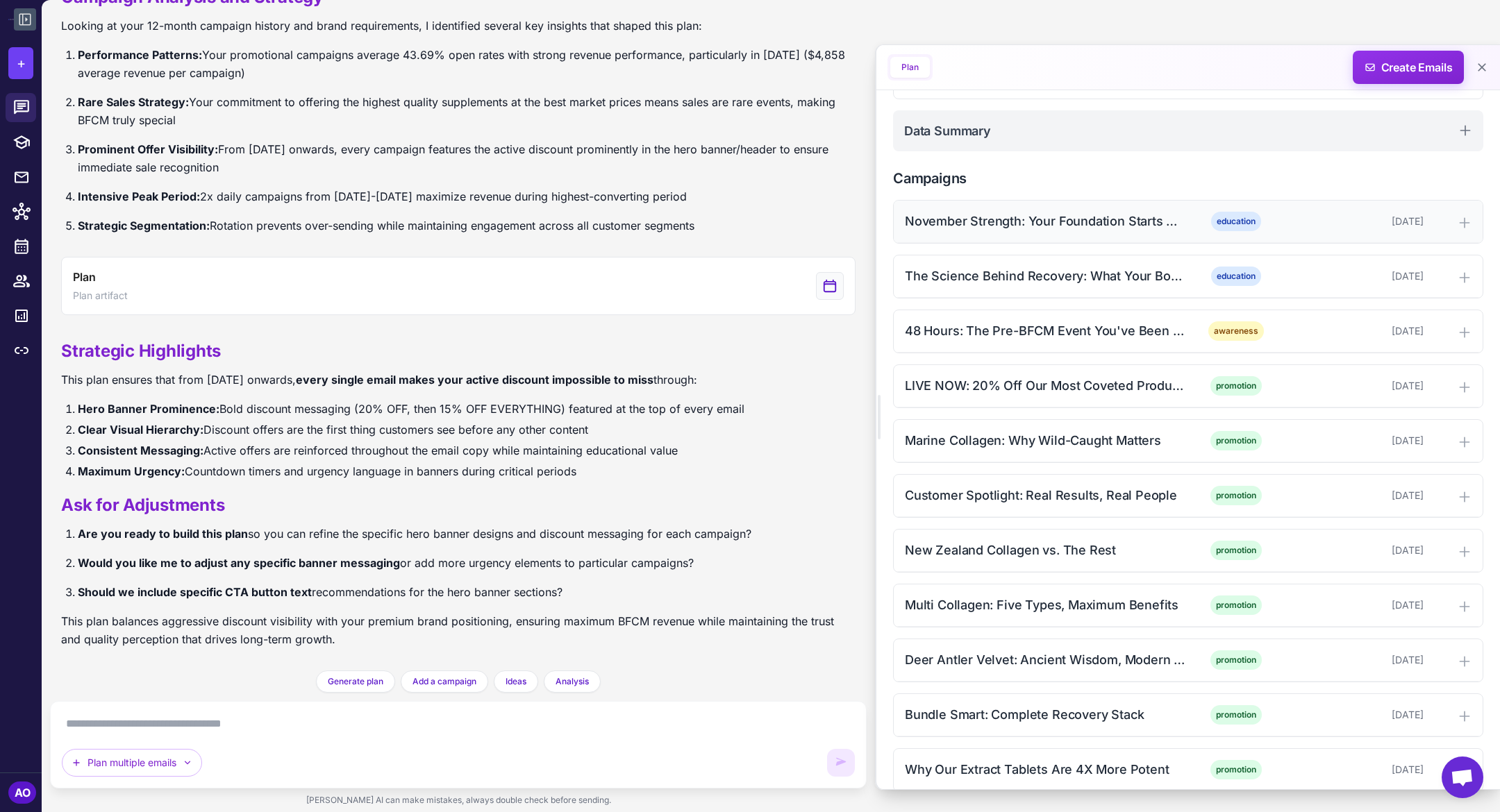
click at [1164, 231] on div "November Strength: Your Foundation Starts Here" at bounding box center [1045, 221] width 281 height 19
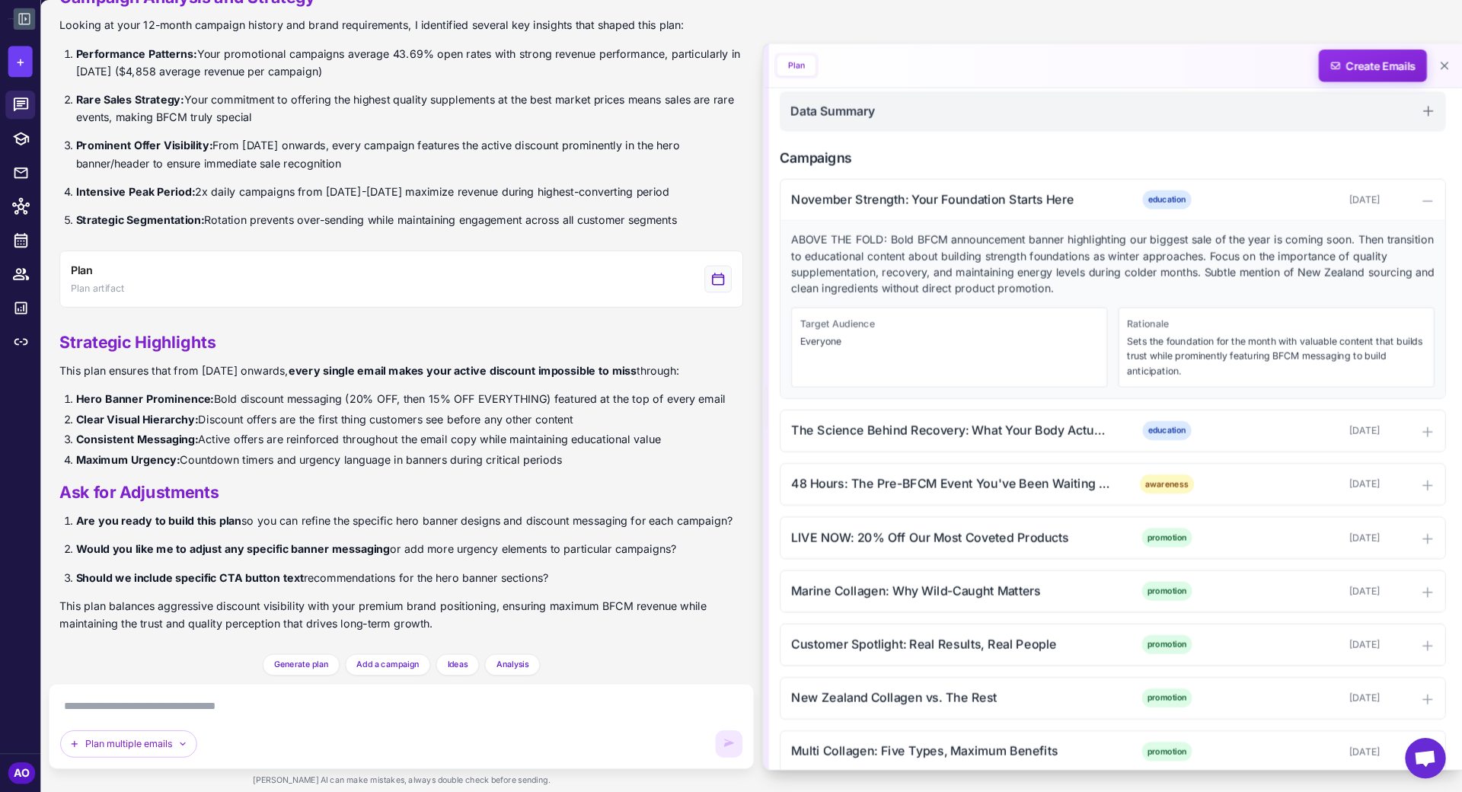
scroll to position [10591, 0]
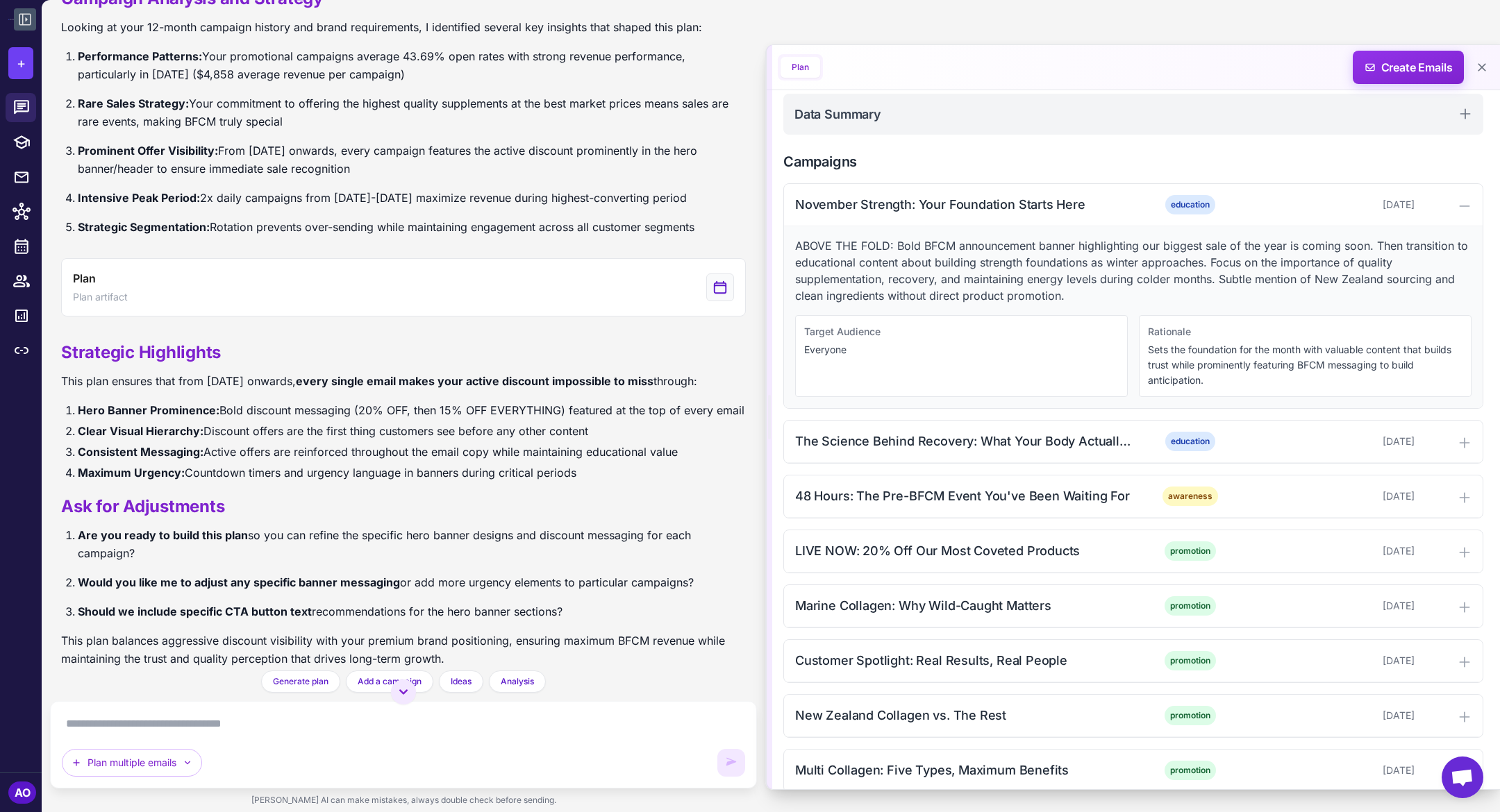
drag, startPoint x: 876, startPoint y: 51, endPoint x: 766, endPoint y: 63, distance: 110.7
click at [767, 63] on div at bounding box center [770, 417] width 5 height 745
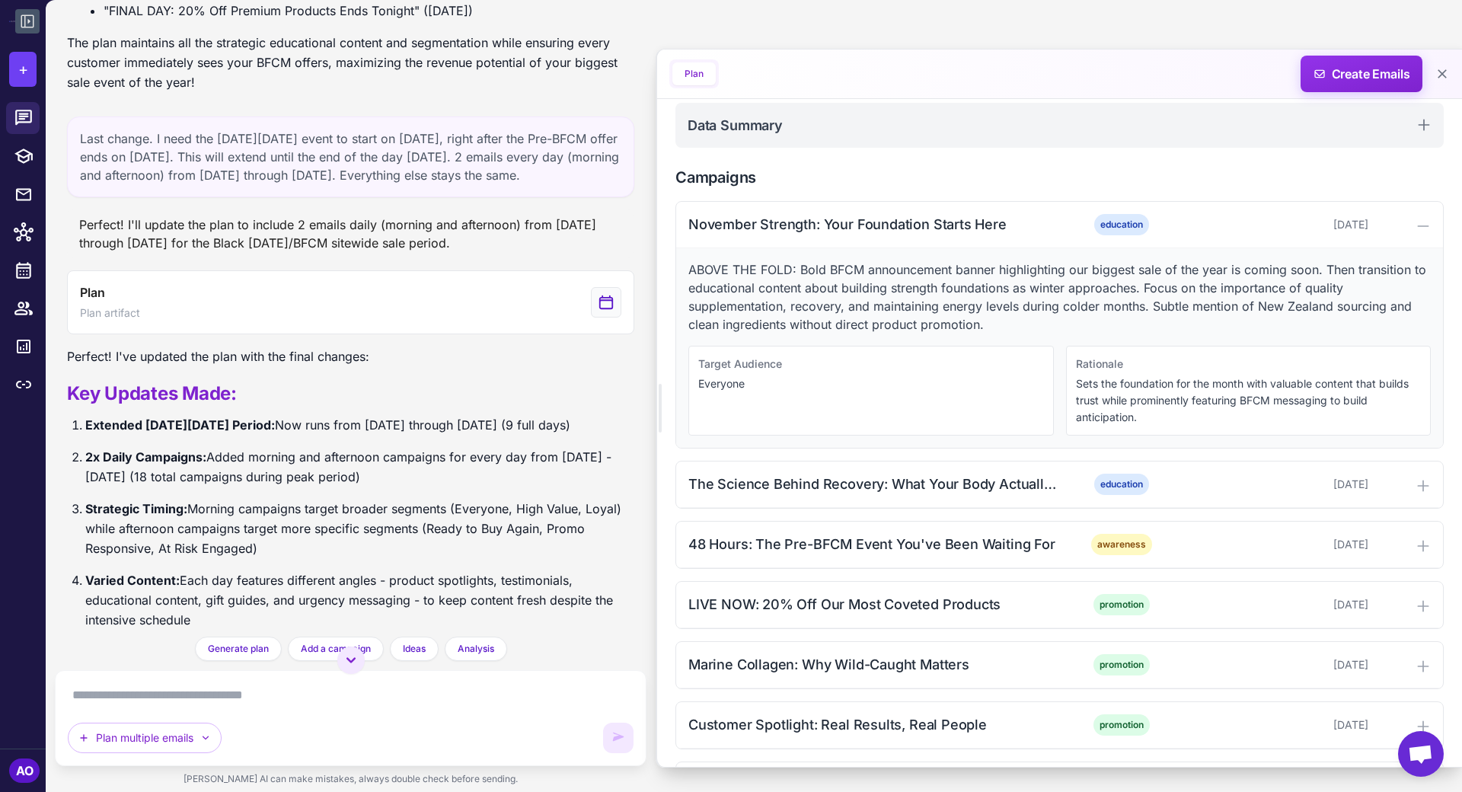
scroll to position [401, 0]
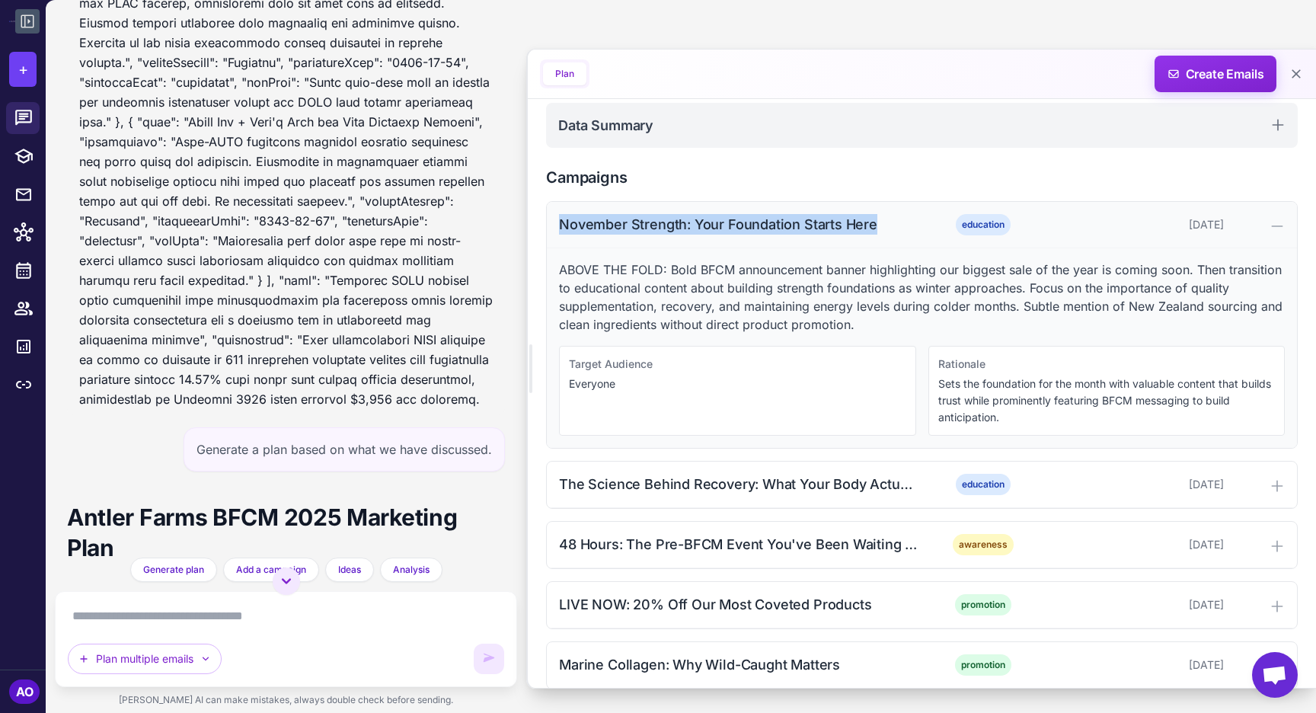
drag, startPoint x: 903, startPoint y: 226, endPoint x: 556, endPoint y: 222, distance: 347.4
click at [556, 222] on div "November Strength: Your Foundation Starts Here education November 1, 2025" at bounding box center [922, 225] width 750 height 46
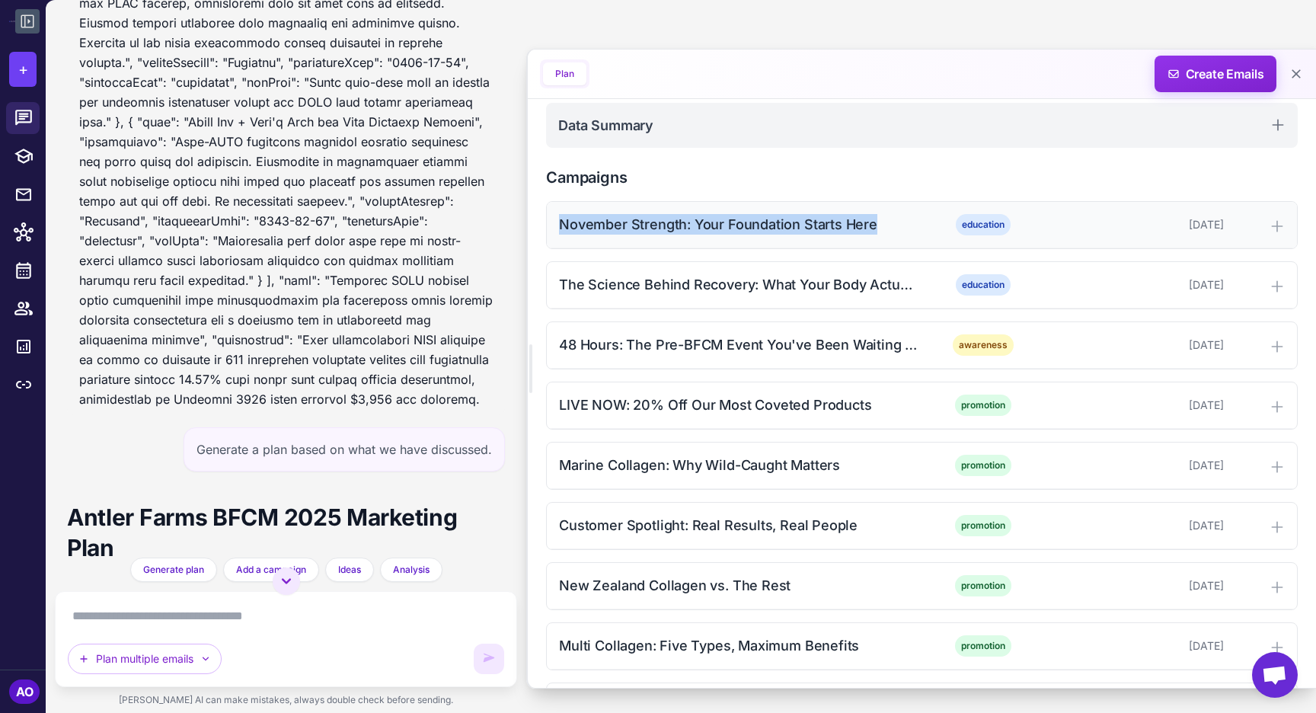
copy div "November Strength: Your Foundation Starts Here"
click at [772, 272] on div "The Science Behind Recovery: What Your Body Actually Needs education November 5…" at bounding box center [922, 285] width 750 height 46
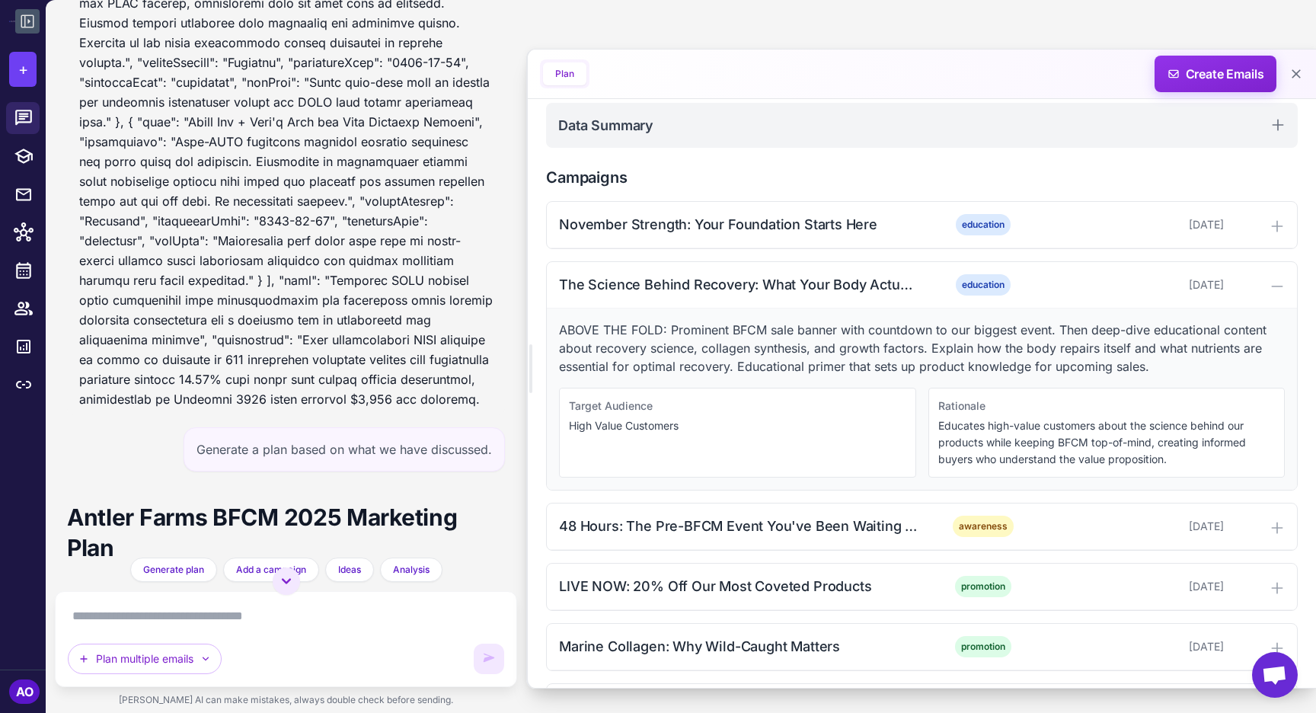
drag, startPoint x: 530, startPoint y: 199, endPoint x: 411, endPoint y: 200, distance: 119.6
click at [411, 200] on div "BFCM Campaign Planning November-December 3 days ago I'll help you create a comp…" at bounding box center [681, 356] width 1271 height 713
drag, startPoint x: 530, startPoint y: 180, endPoint x: 477, endPoint y: 181, distance: 53.3
click at [477, 181] on div "BFCM Campaign Planning November-December 3 days ago I'll help you create a comp…" at bounding box center [681, 356] width 1271 height 713
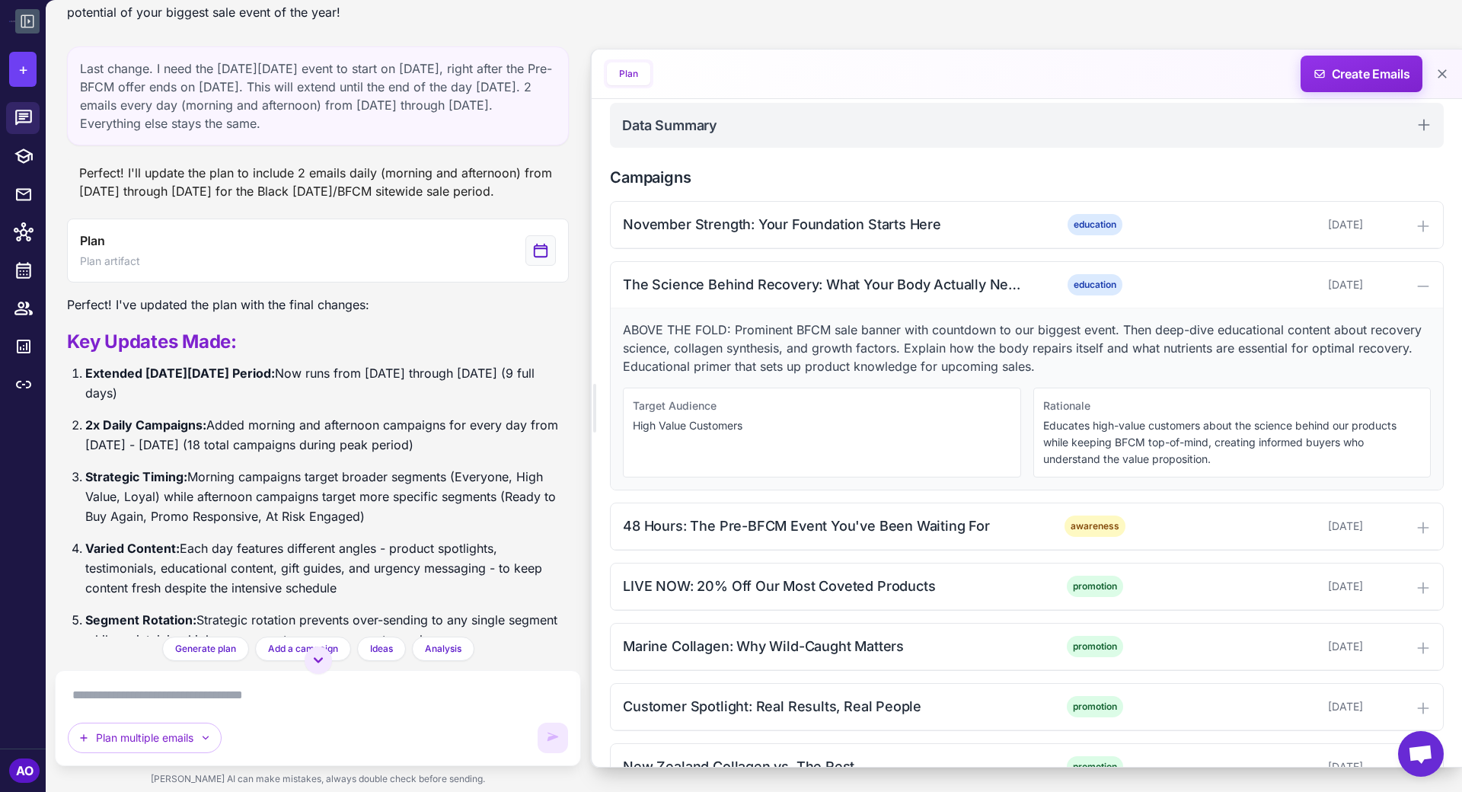
scroll to position [11734, 0]
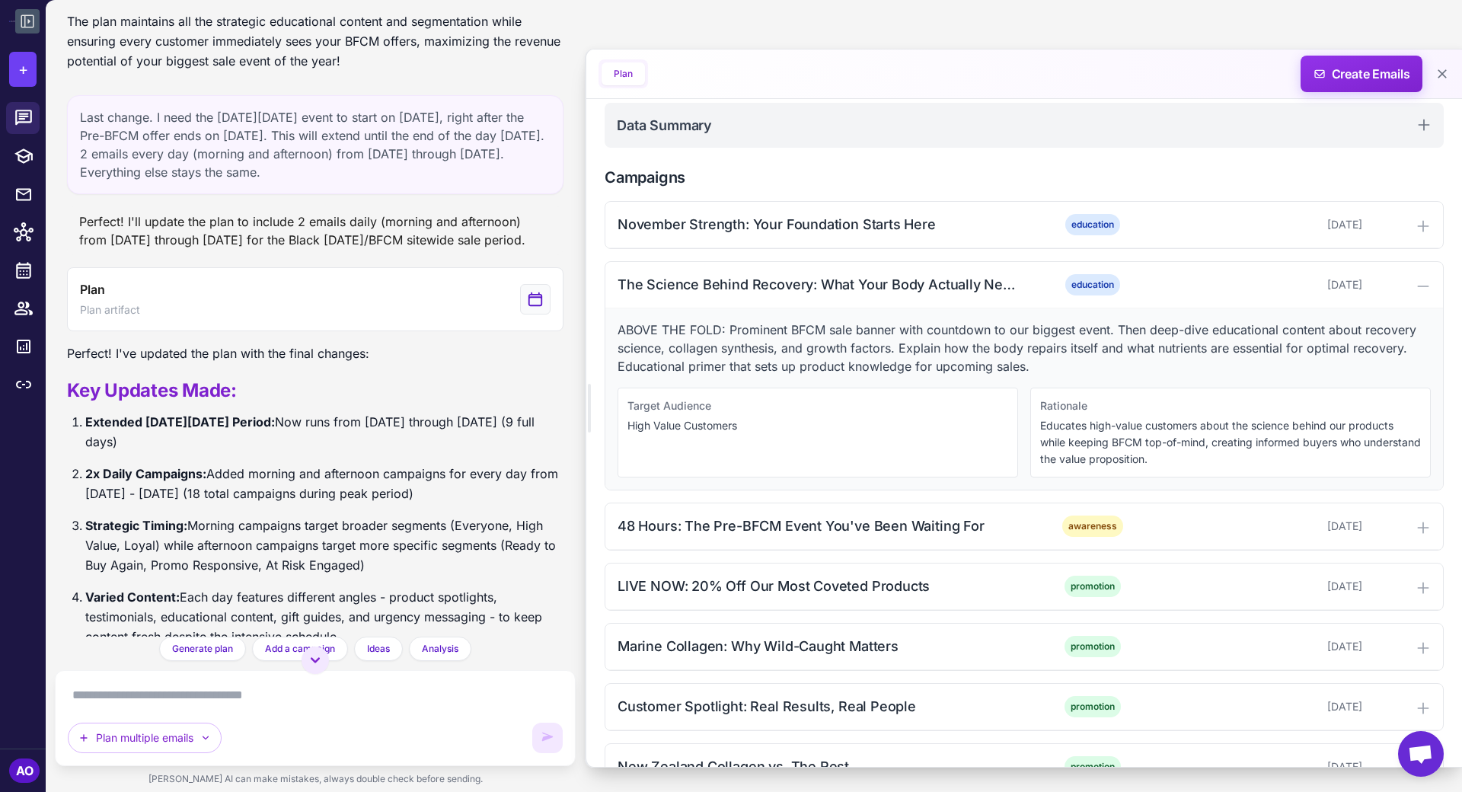
drag, startPoint x: 674, startPoint y: 393, endPoint x: 526, endPoint y: 393, distance: 147.8
click at [526, 393] on div "BFCM Campaign Planning November-December 3 days ago I'll help you create a comp…" at bounding box center [754, 396] width 1417 height 792
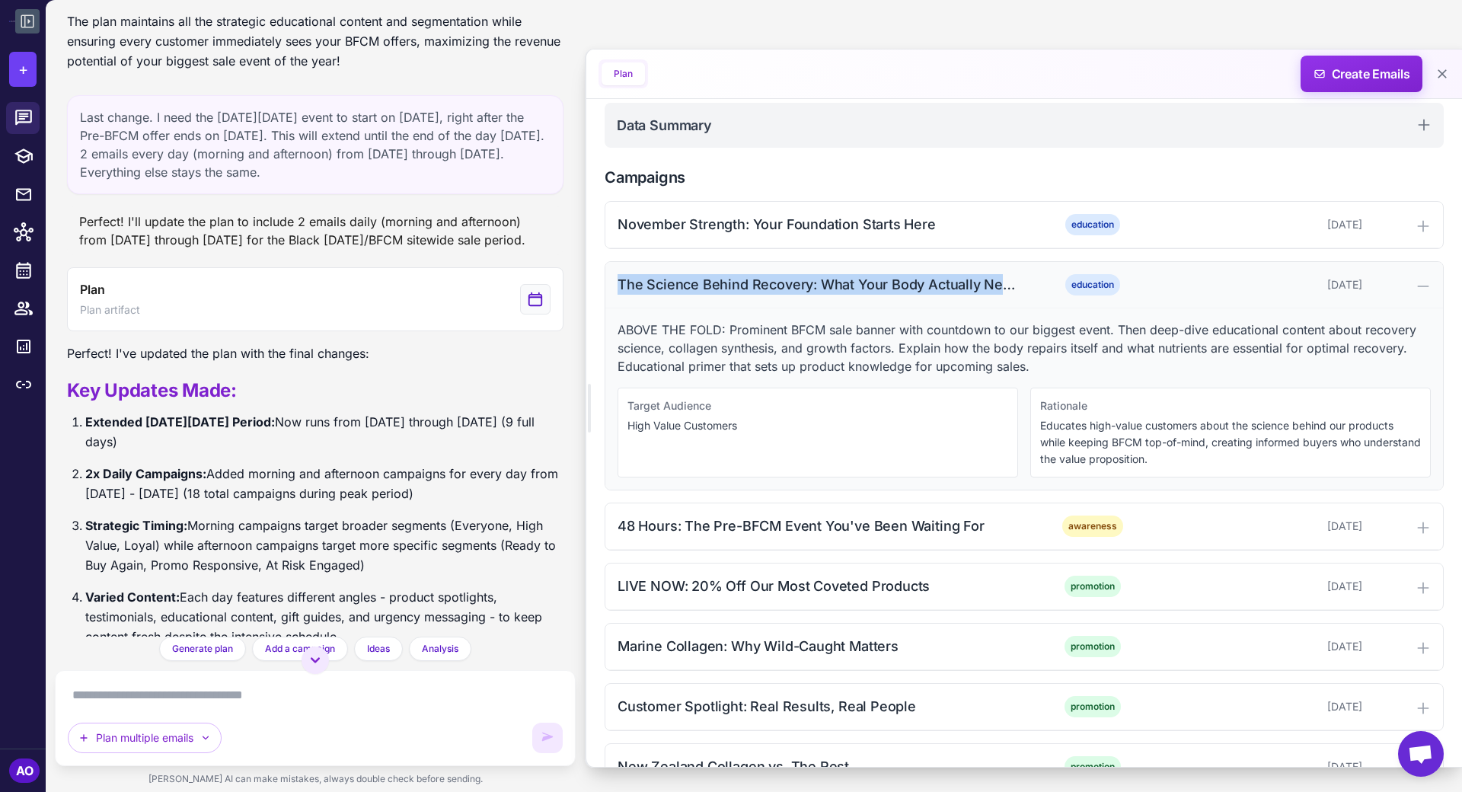
drag, startPoint x: 618, startPoint y: 277, endPoint x: 1021, endPoint y: 293, distance: 404.0
click at [1021, 293] on div "The Science Behind Recovery: What Your Body Actually Needs education November 5…" at bounding box center [1025, 285] width 838 height 46
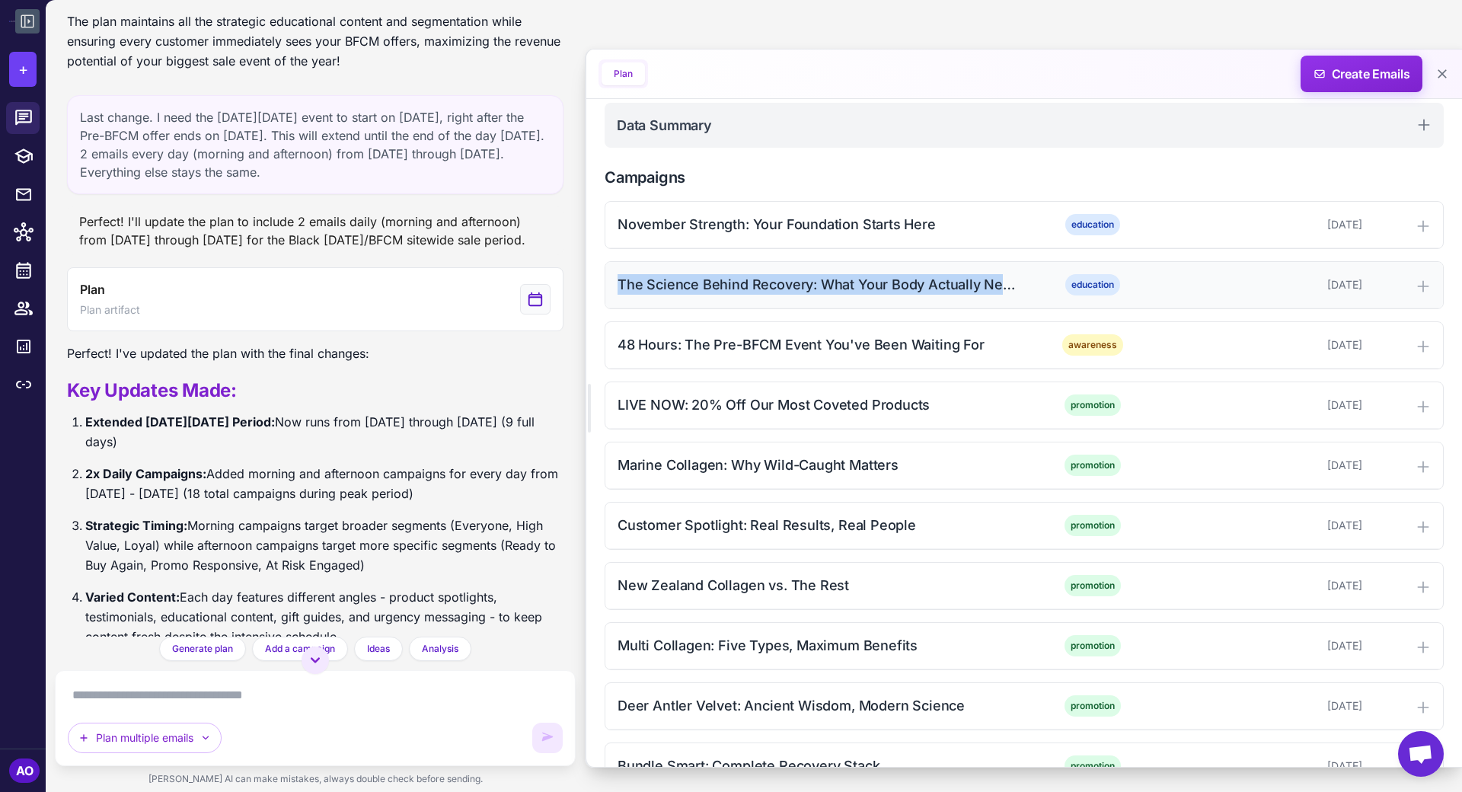
copy div "The Science Behind Recovery: What Your Body Actually Needs"
click at [1001, 283] on div "The Science Behind Recovery: What Your Body Actually Needs" at bounding box center [820, 284] width 404 height 21
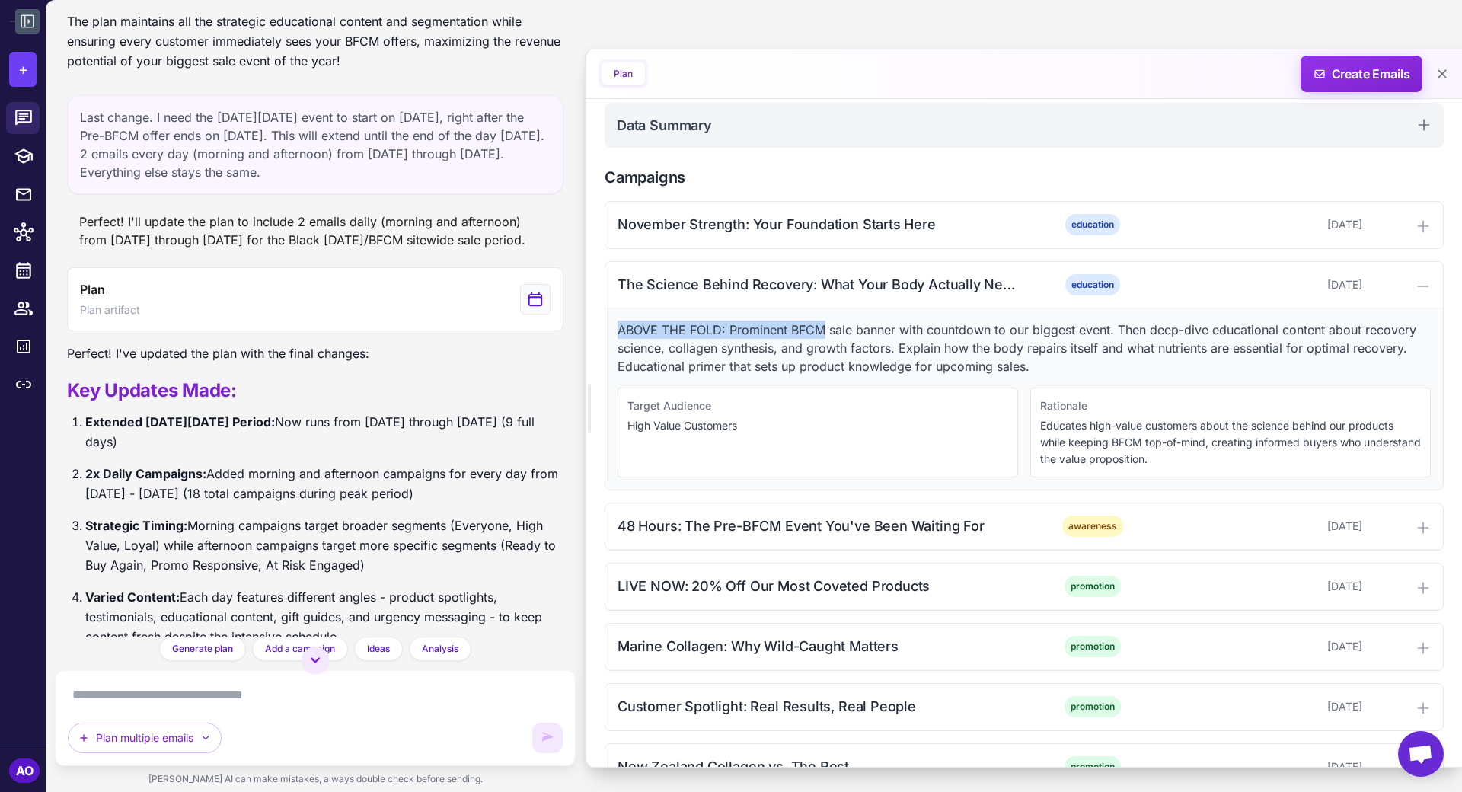
drag, startPoint x: 619, startPoint y: 327, endPoint x: 826, endPoint y: 326, distance: 206.4
click at [826, 326] on p "ABOVE THE FOLD: Prominent BFCM sale banner with countdown to our biggest event.…" at bounding box center [1024, 348] width 813 height 55
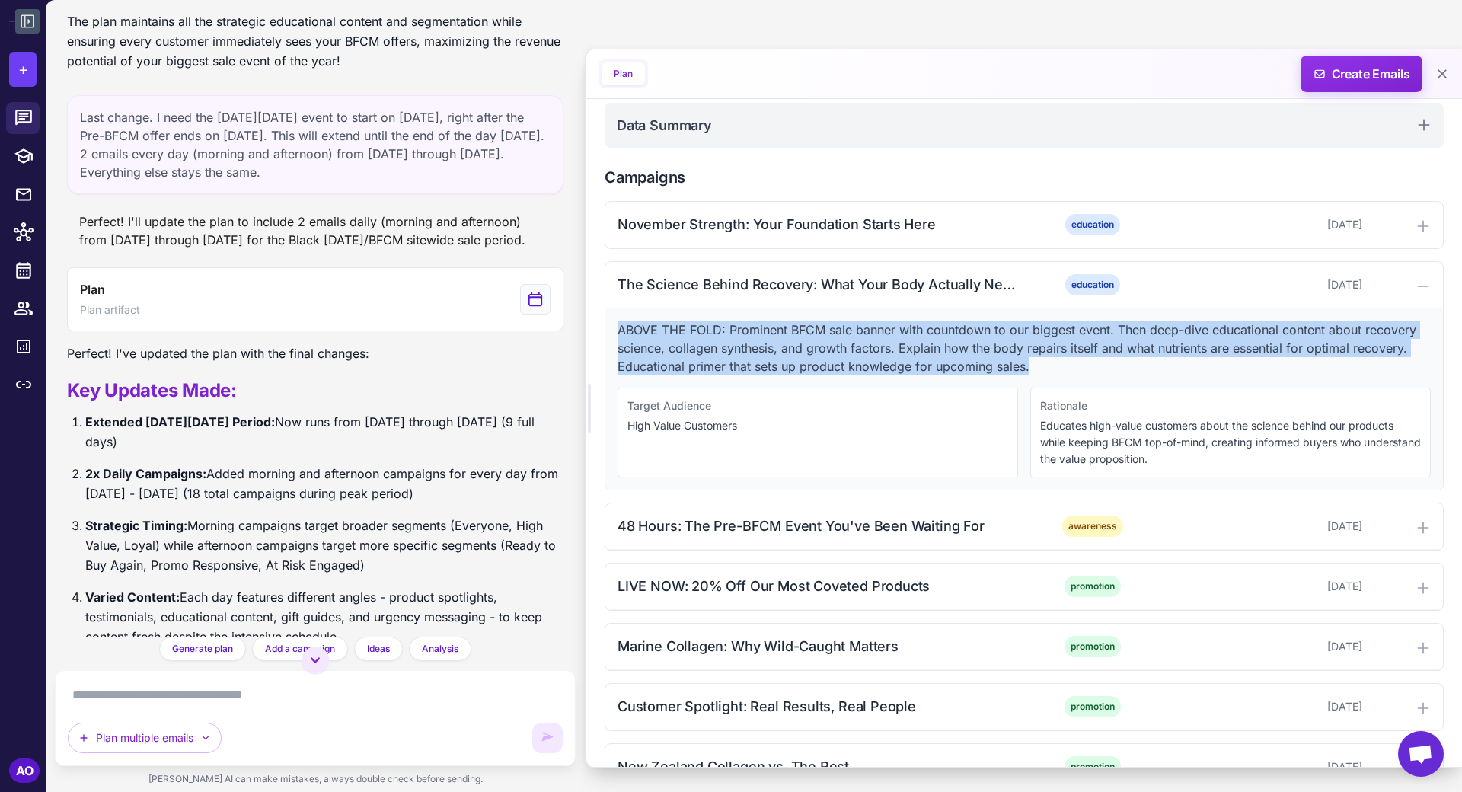
drag, startPoint x: 619, startPoint y: 325, endPoint x: 1047, endPoint y: 363, distance: 430.5
click at [1047, 363] on p "ABOVE THE FOLD: Prominent BFCM sale banner with countdown to our biggest event.…" at bounding box center [1024, 348] width 813 height 55
drag, startPoint x: 1079, startPoint y: 368, endPoint x: 728, endPoint y: 328, distance: 352.7
click at [727, 328] on p "ABOVE THE FOLD: Prominent BFCM sale banner with countdown to our biggest event.…" at bounding box center [1024, 348] width 813 height 55
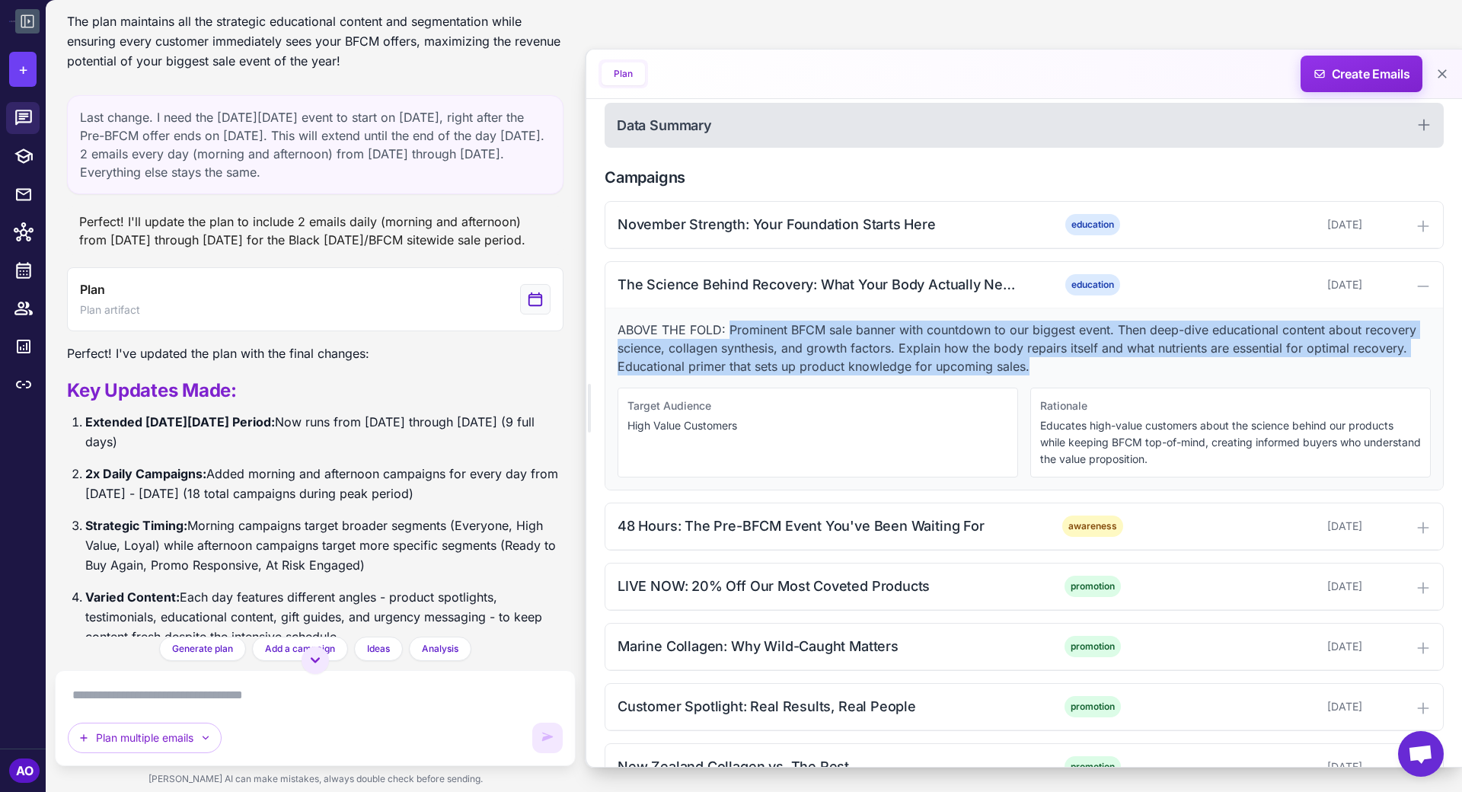
copy p "Prominent BFCM sale banner with countdown to our biggest event. Then deep-dive …"
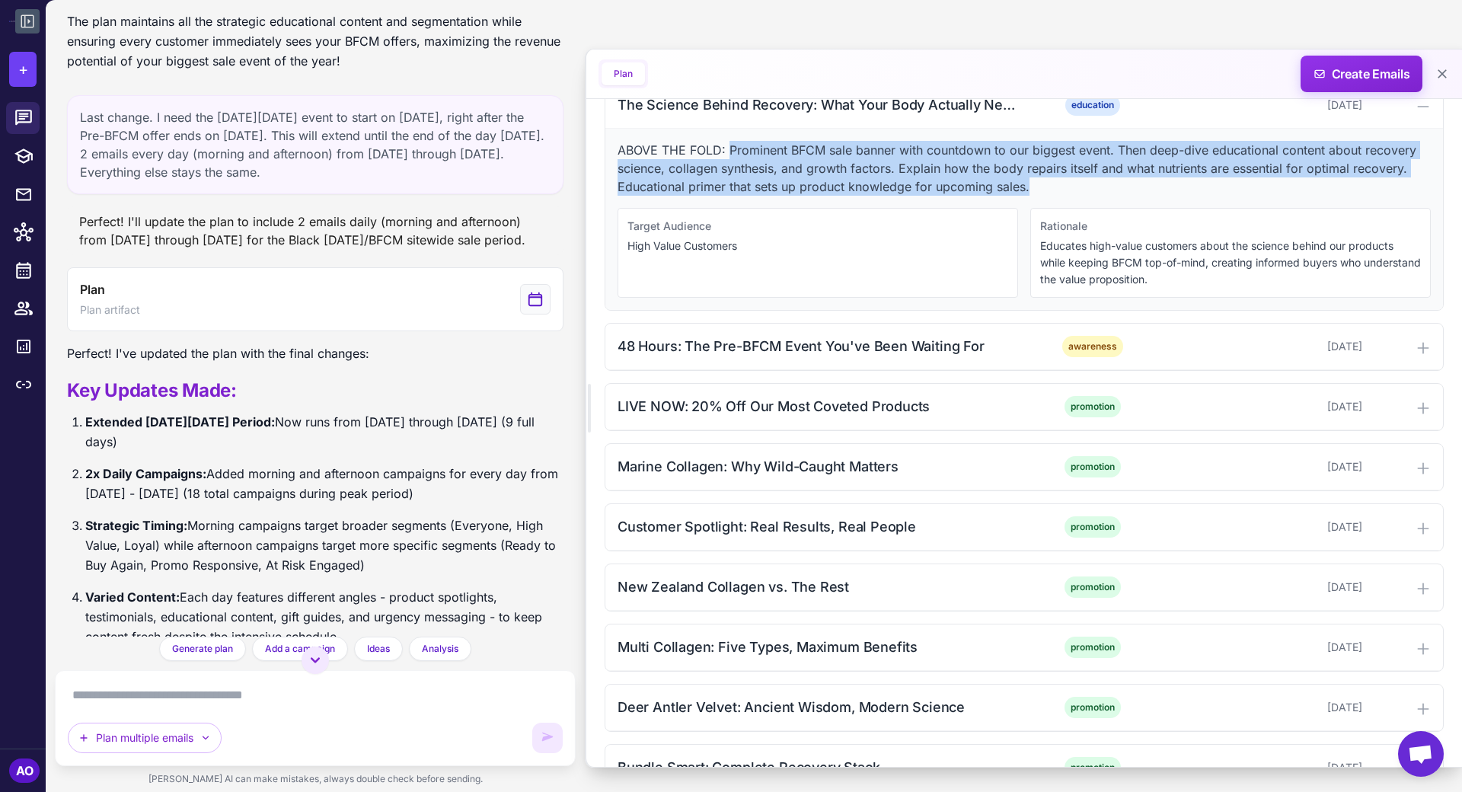
scroll to position [601, 0]
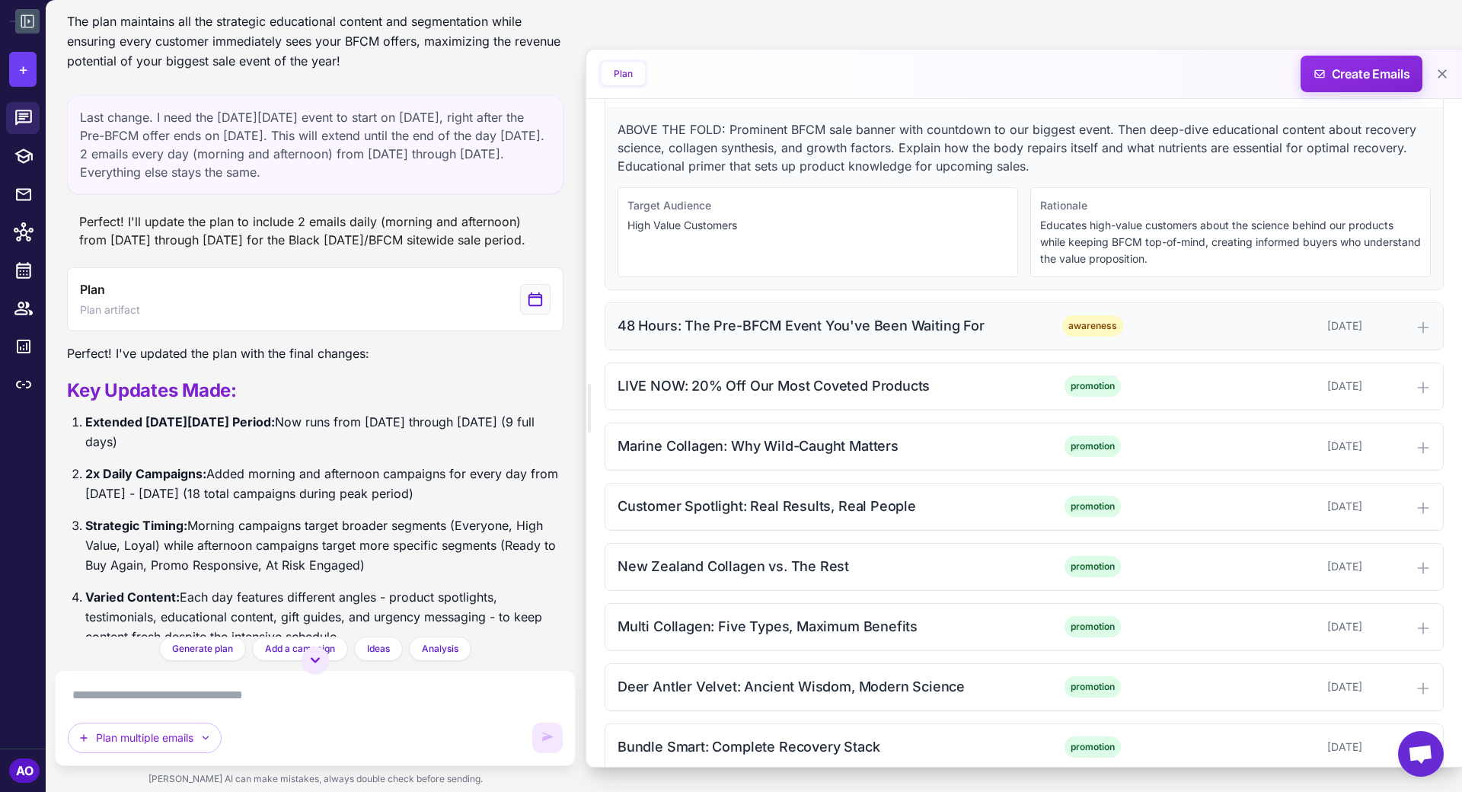
click at [843, 321] on div "48 Hours: The Pre-BFCM Event You've Been Waiting For" at bounding box center [820, 325] width 404 height 21
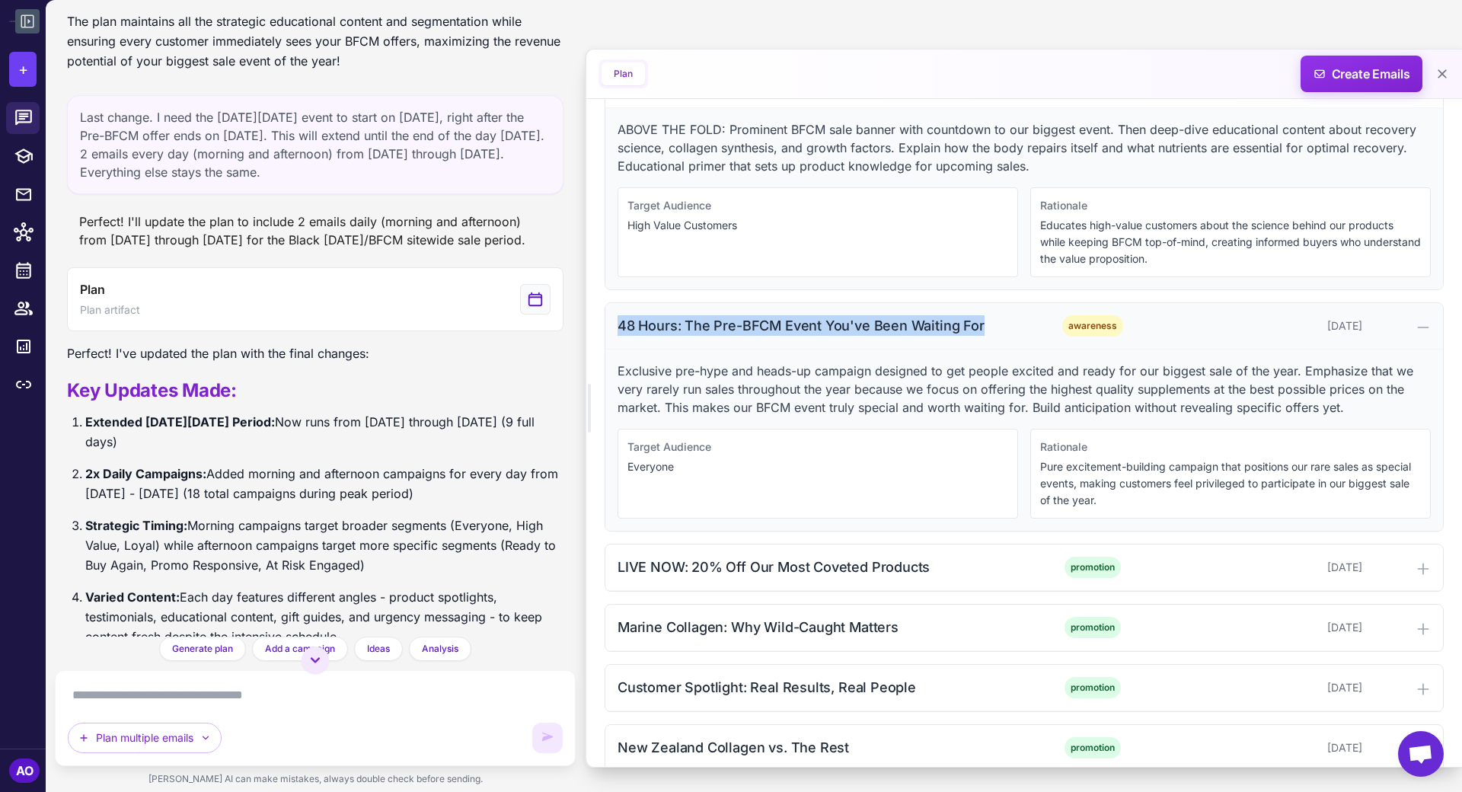
drag, startPoint x: 612, startPoint y: 320, endPoint x: 978, endPoint y: 316, distance: 365.6
click at [978, 316] on div "48 Hours: The Pre-BFCM Event You've Been Waiting For awareness November 8, 2025" at bounding box center [1025, 326] width 838 height 46
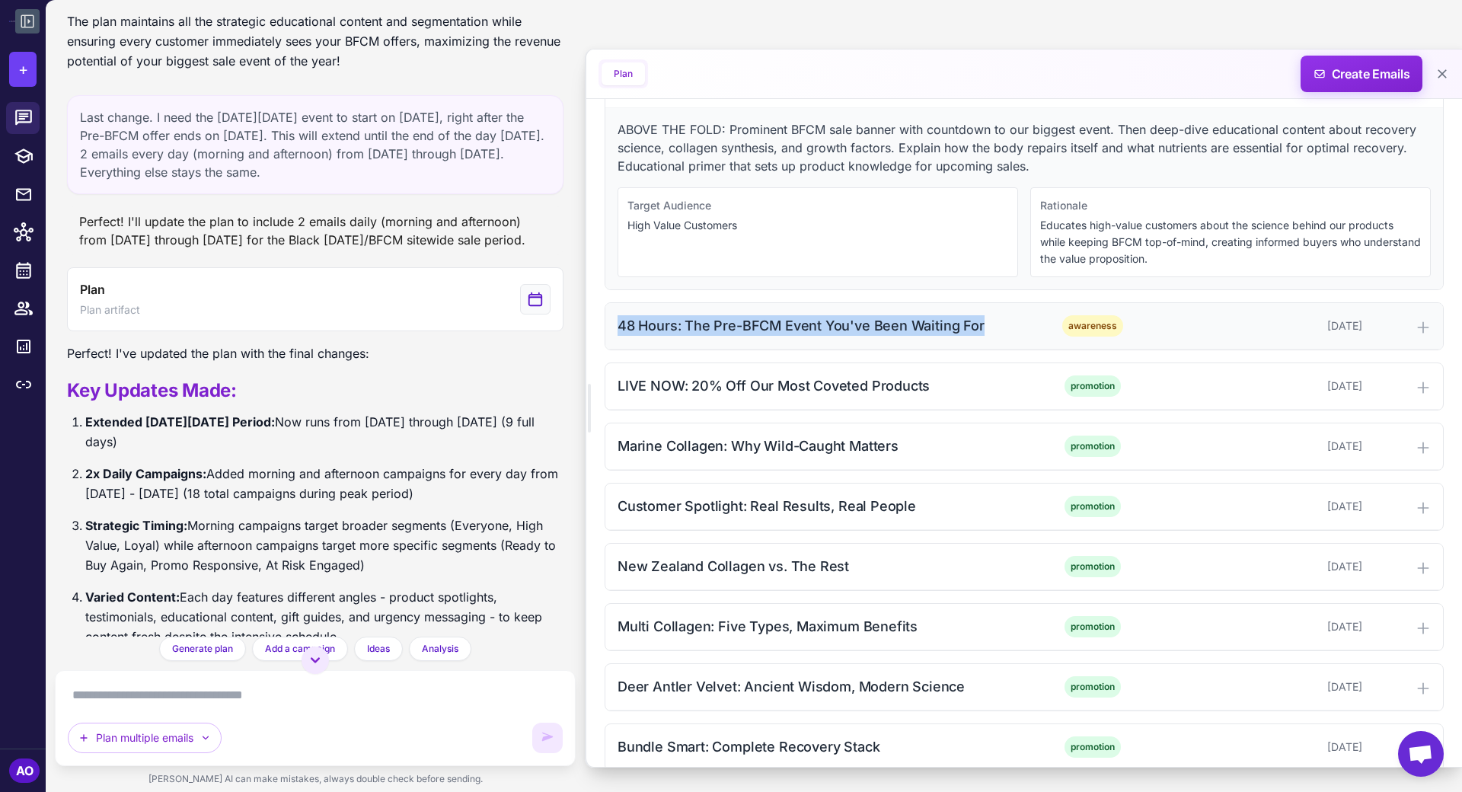
copy div "48 Hours: The Pre-BFCM Event You've Been Waiting For"
click at [978, 316] on div "48 Hours: The Pre-BFCM Event You've Been Waiting For" at bounding box center [820, 325] width 404 height 21
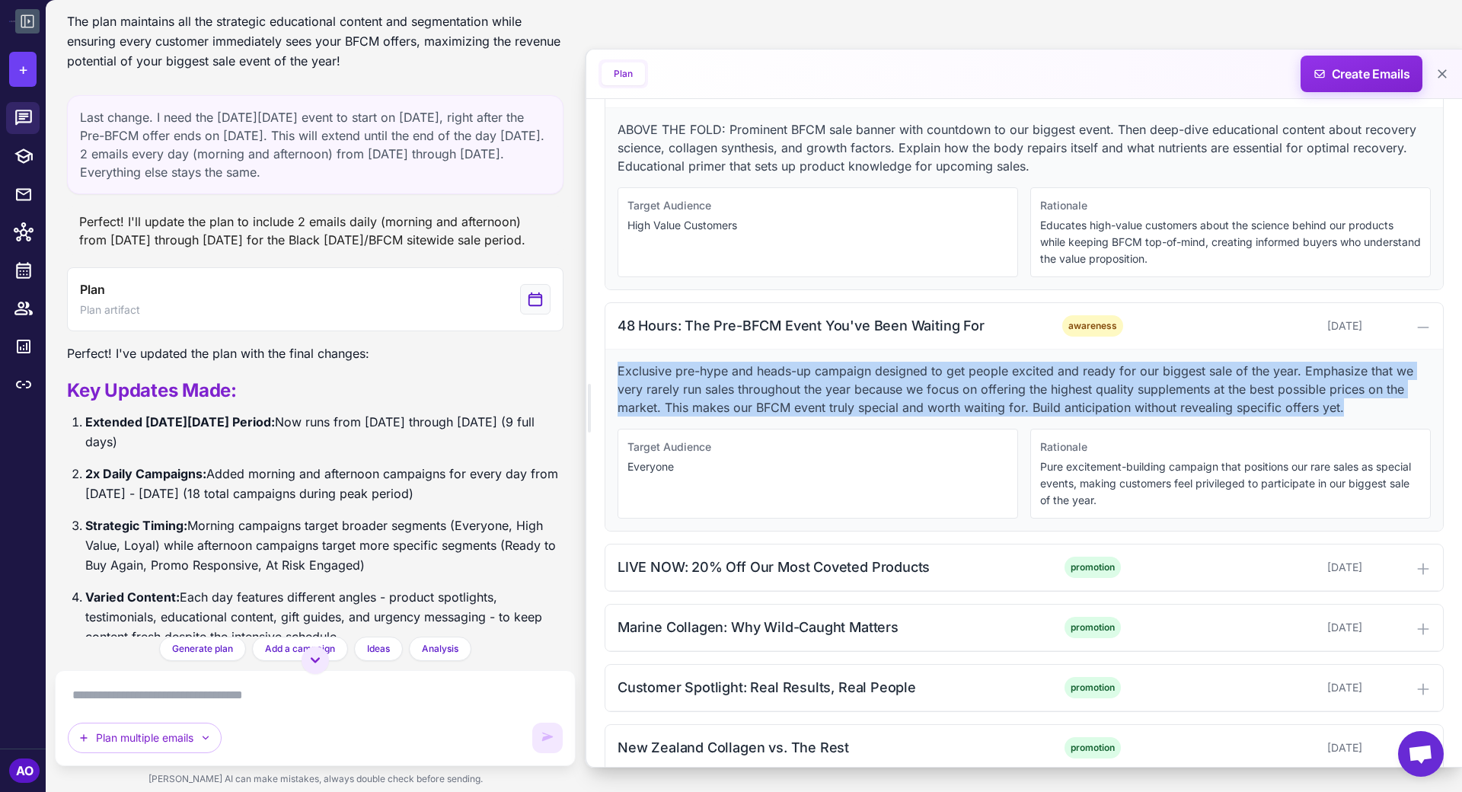
drag, startPoint x: 616, startPoint y: 363, endPoint x: 1401, endPoint y: 399, distance: 785.4
click at [1315, 399] on div "Exclusive pre-hype and heads-up campaign designed to get people excited and rea…" at bounding box center [1025, 440] width 838 height 181
copy p "Exclusive pre-hype and heads-up campaign designed to get people excited and rea…"
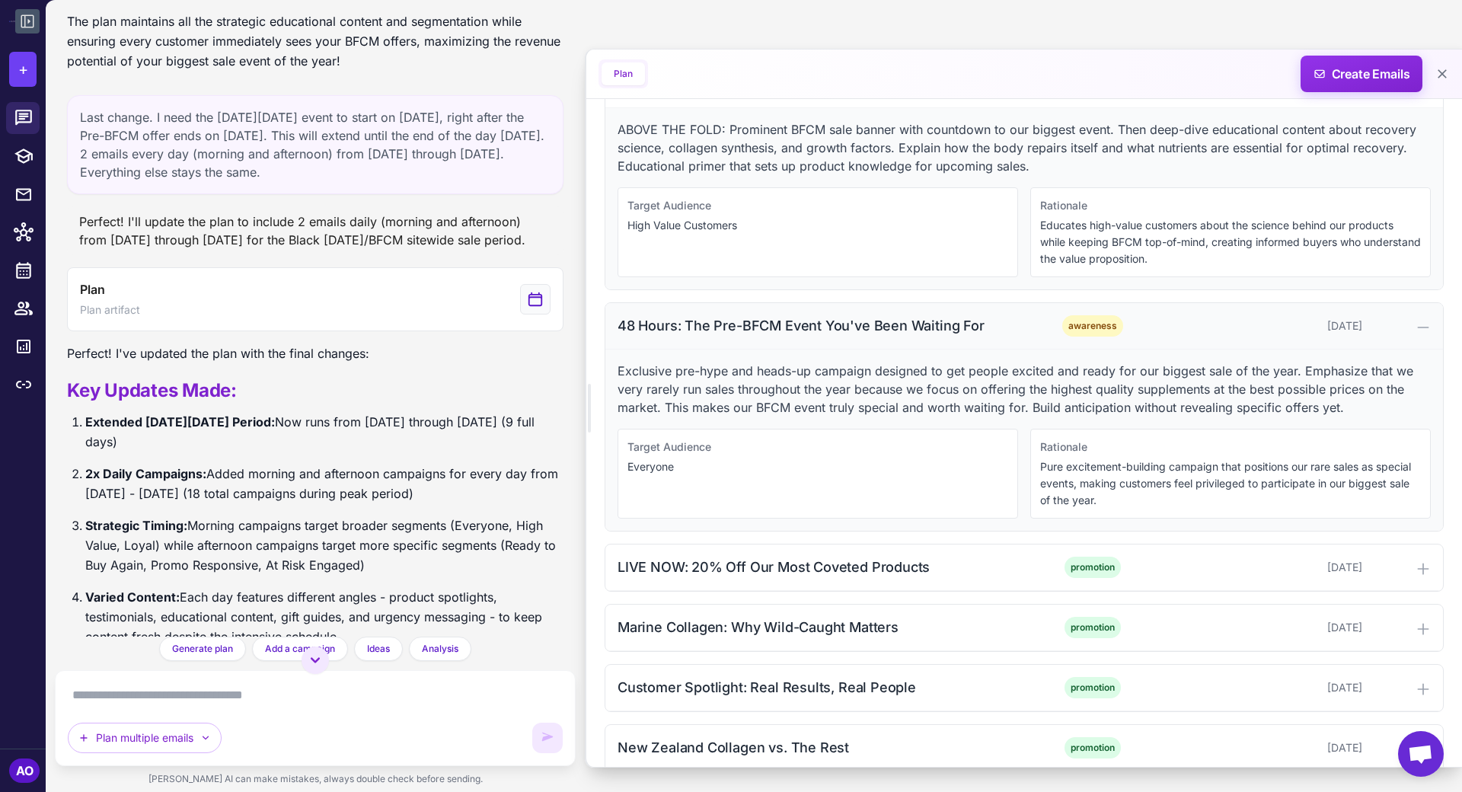
click at [868, 324] on div "48 Hours: The Pre-BFCM Event You've Been Waiting For" at bounding box center [820, 325] width 404 height 21
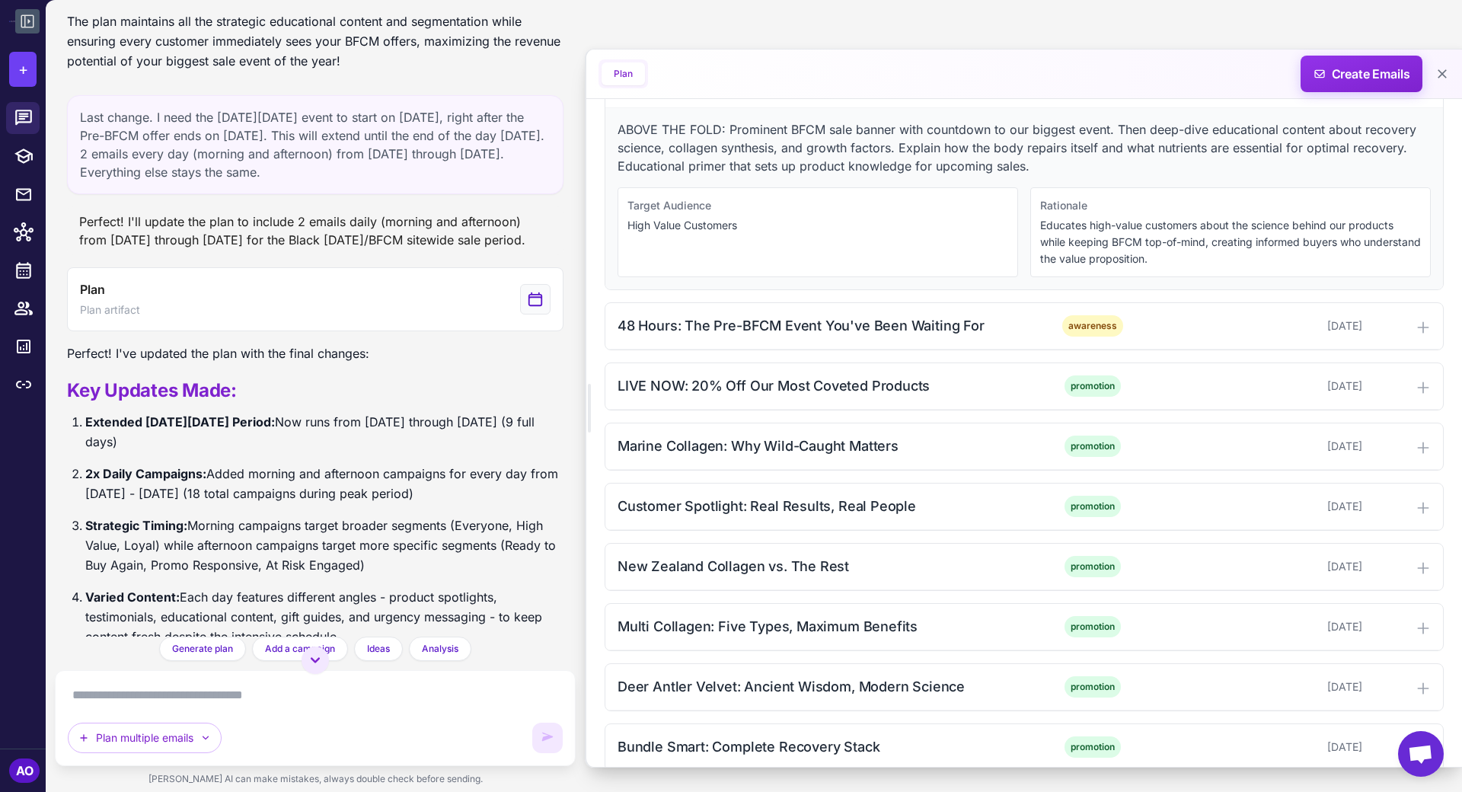
click at [763, 108] on div "ABOVE THE FOLD: Prominent BFCM sale banner with countdown to our biggest event.…" at bounding box center [1025, 198] width 838 height 181
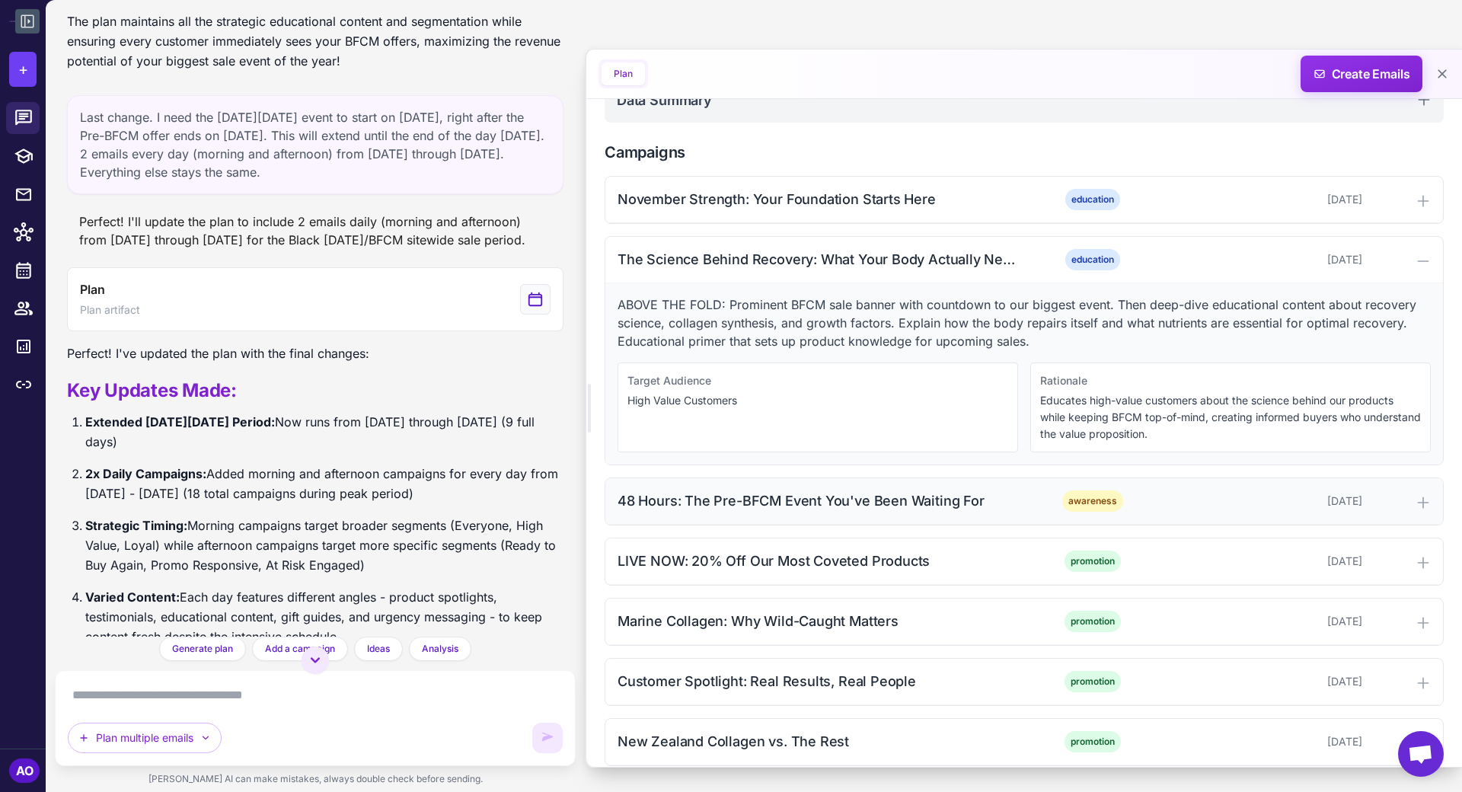
scroll to position [359, 0]
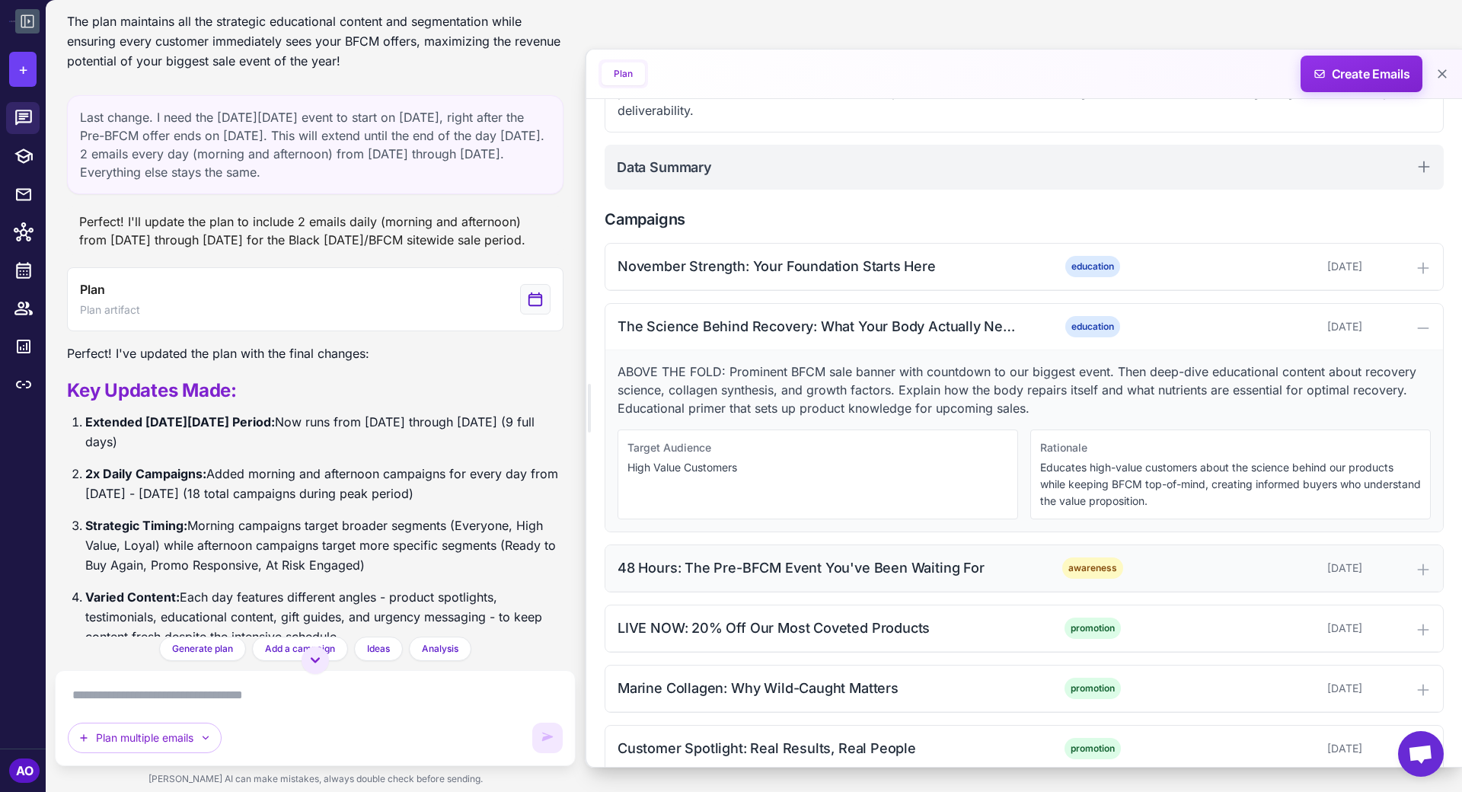
click at [719, 575] on div "48 Hours: The Pre-BFCM Event You've Been Waiting For awareness November 8, 2025" at bounding box center [1025, 568] width 838 height 46
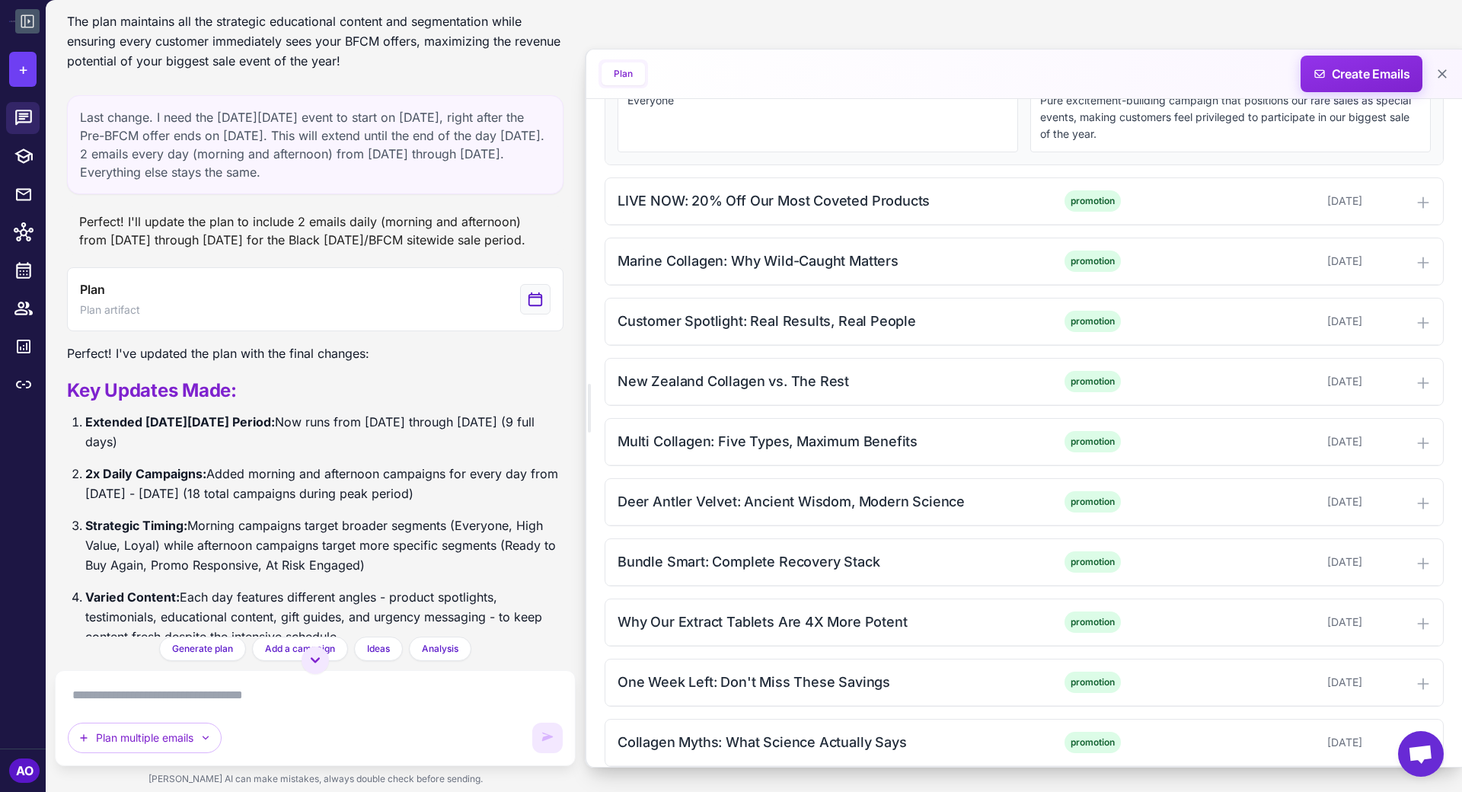
scroll to position [1000, 0]
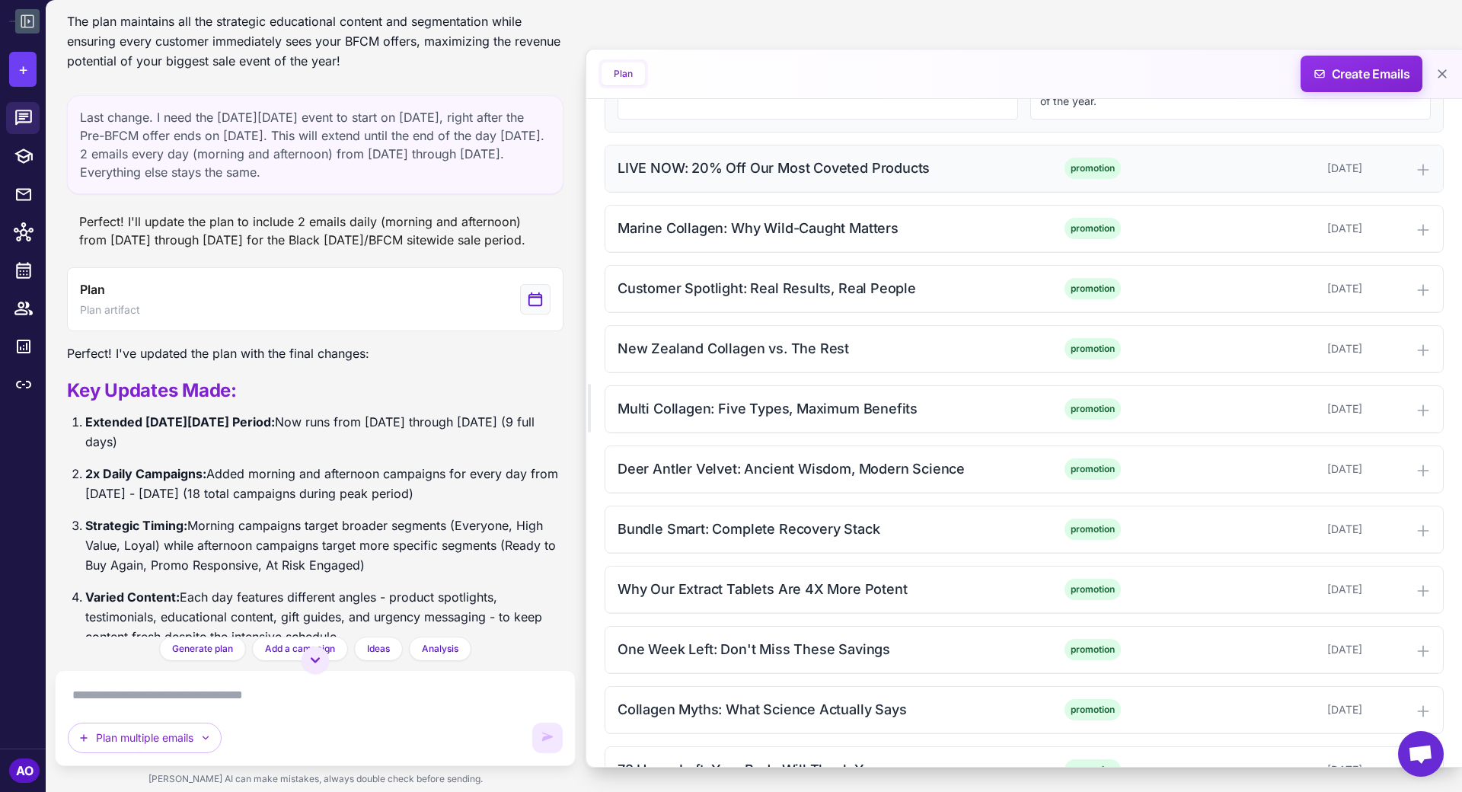
click at [740, 168] on div "LIVE NOW: 20% Off Our Most Coveted Products" at bounding box center [820, 168] width 404 height 21
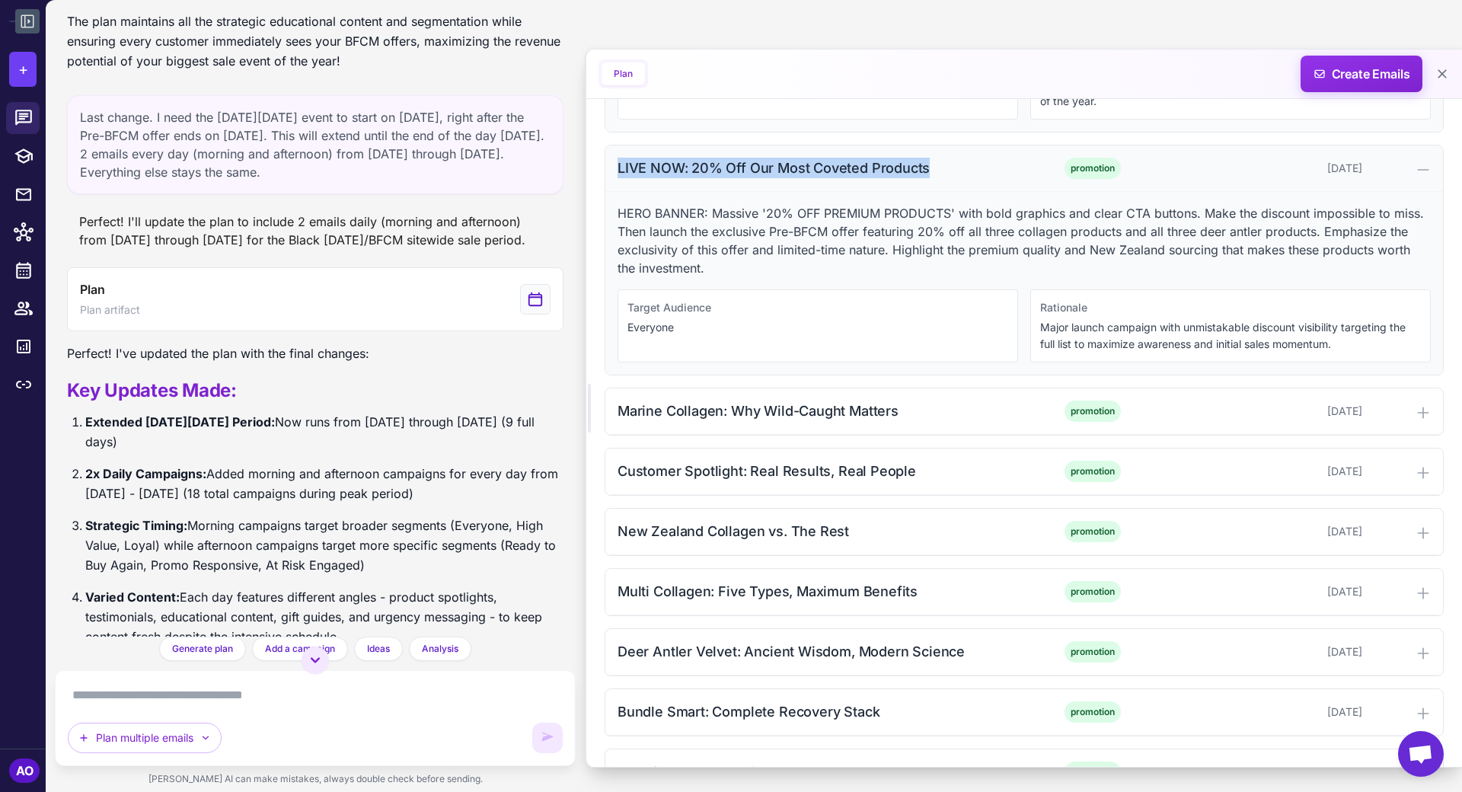
drag, startPoint x: 953, startPoint y: 164, endPoint x: 621, endPoint y: 162, distance: 332.1
click at [621, 162] on div "LIVE NOW: 20% Off Our Most Coveted Products" at bounding box center [820, 168] width 404 height 21
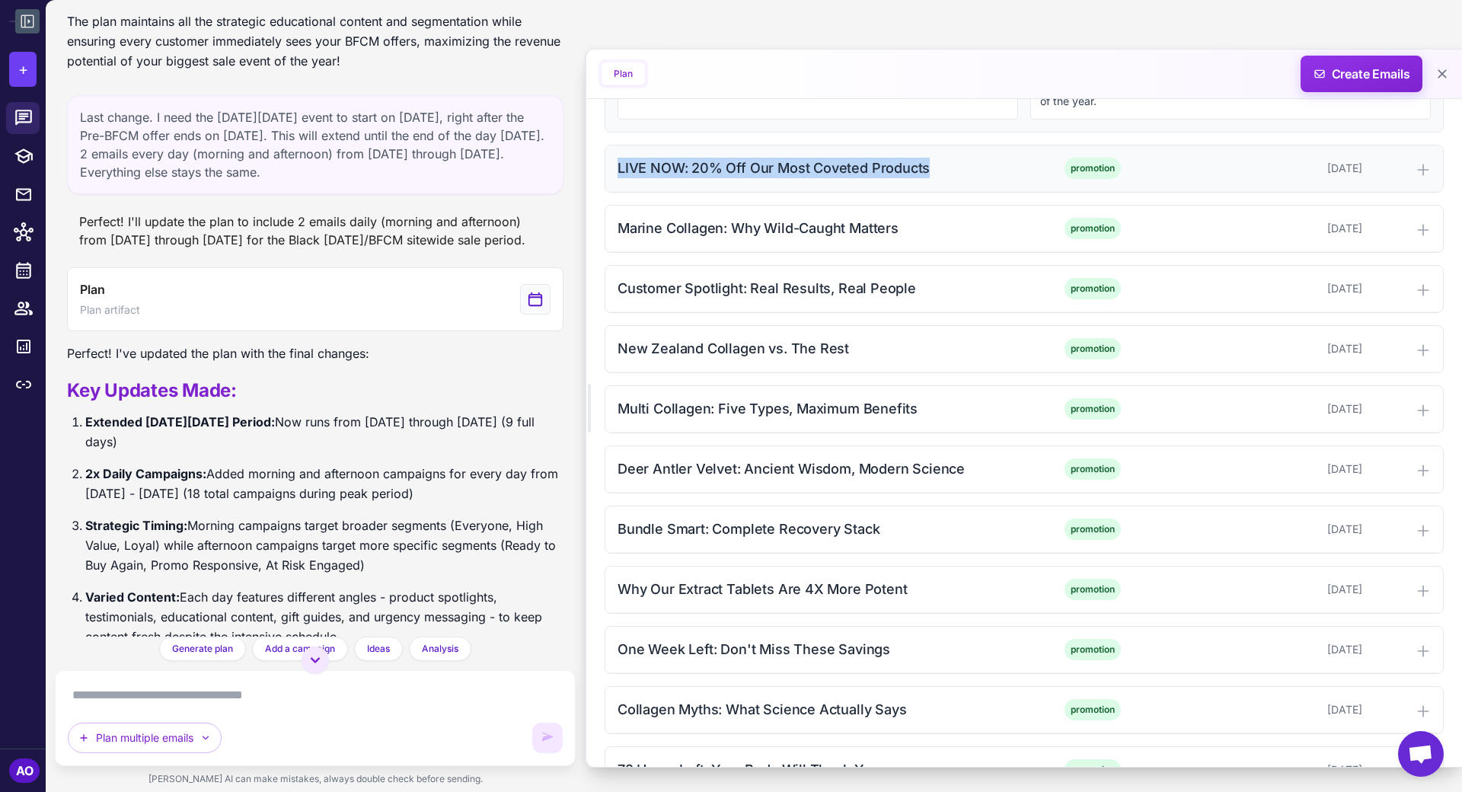
copy div "LIVE NOW: 20% Off Our Most Coveted Products"
click at [621, 162] on div "LIVE NOW: 20% Off Our Most Coveted Products" at bounding box center [820, 168] width 404 height 21
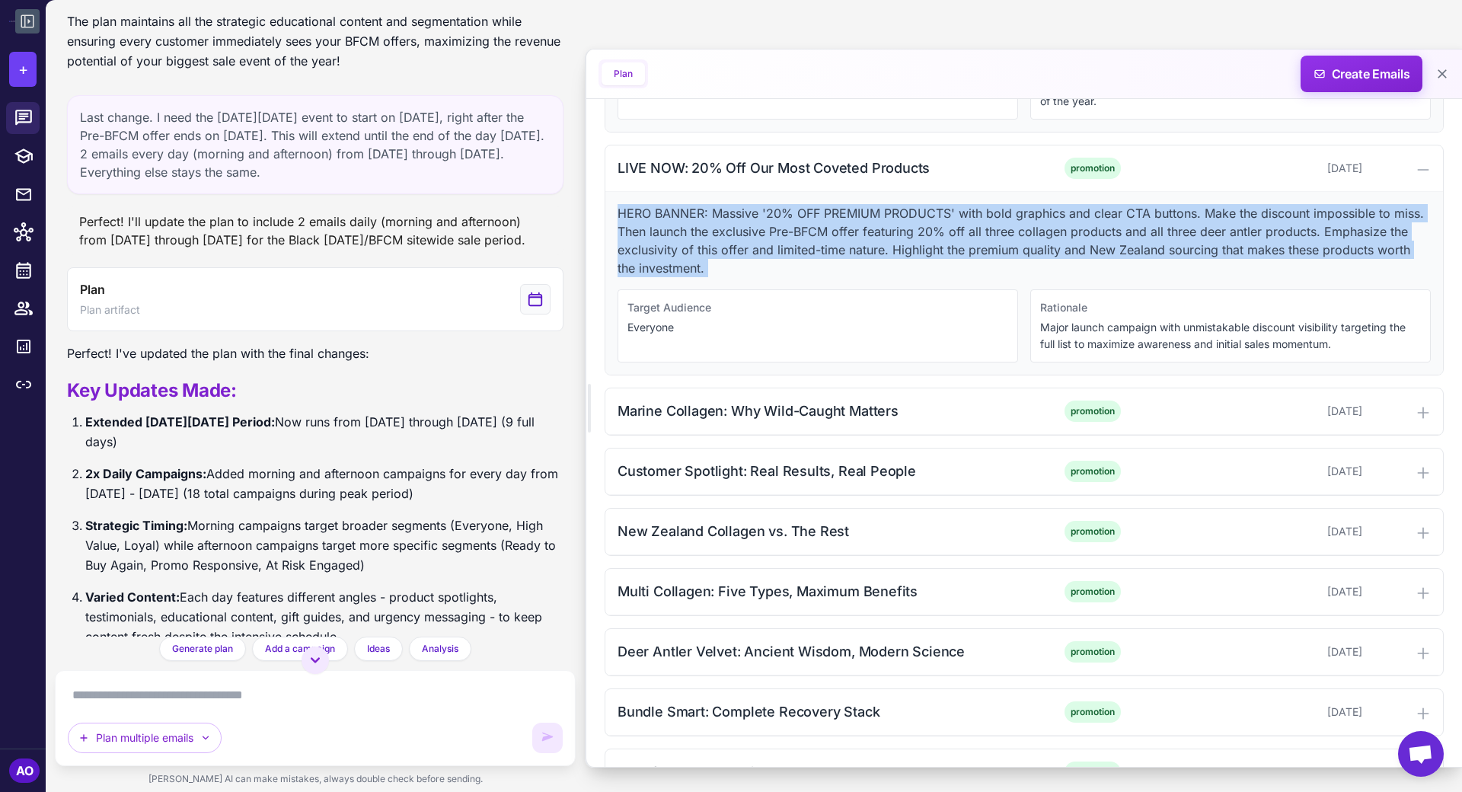
drag, startPoint x: 618, startPoint y: 205, endPoint x: 738, endPoint y: 277, distance: 140.4
click at [738, 277] on div "HERO BANNER: Massive '20% OFF PREMIUM PRODUCTS' with bold graphics and clear CT…" at bounding box center [1025, 283] width 838 height 183
copy p "HERO BANNER: Massive '20% OFF PREMIUM PRODUCTS' with bold graphics and clear CT…"
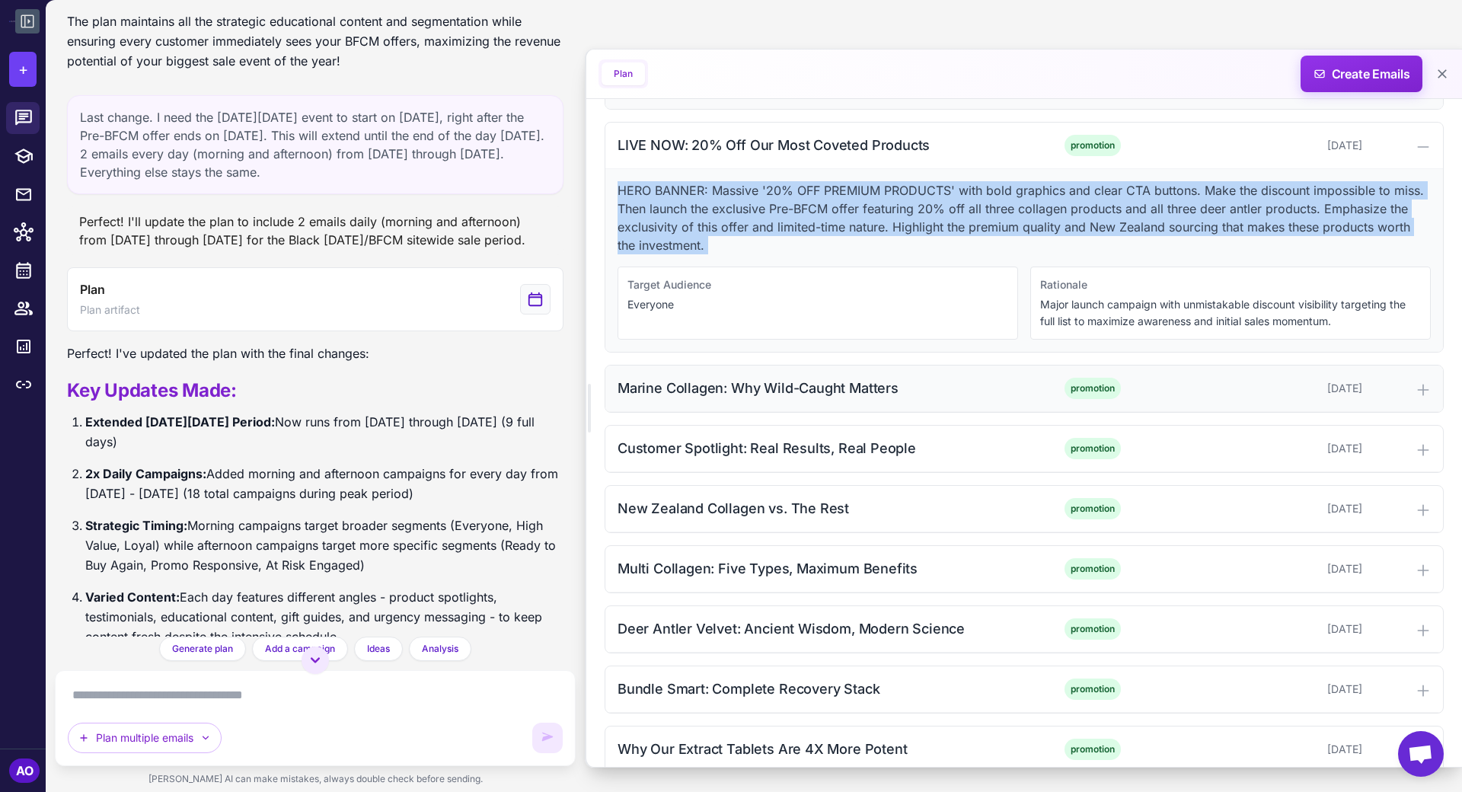
scroll to position [1037, 0]
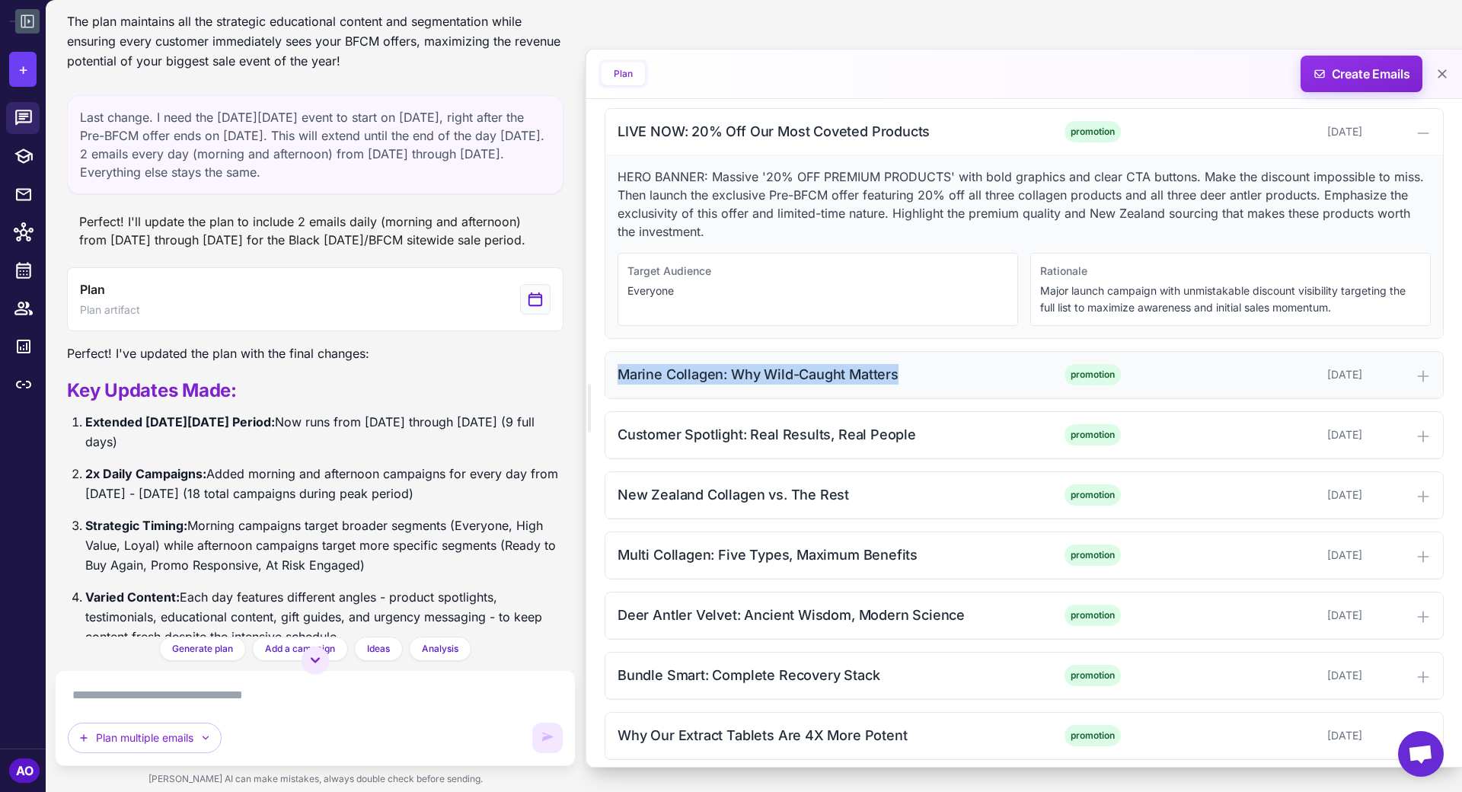
drag, startPoint x: 619, startPoint y: 366, endPoint x: 913, endPoint y: 369, distance: 294.8
click at [913, 369] on div "Marine Collagen: Why Wild-Caught Matters" at bounding box center [820, 374] width 404 height 21
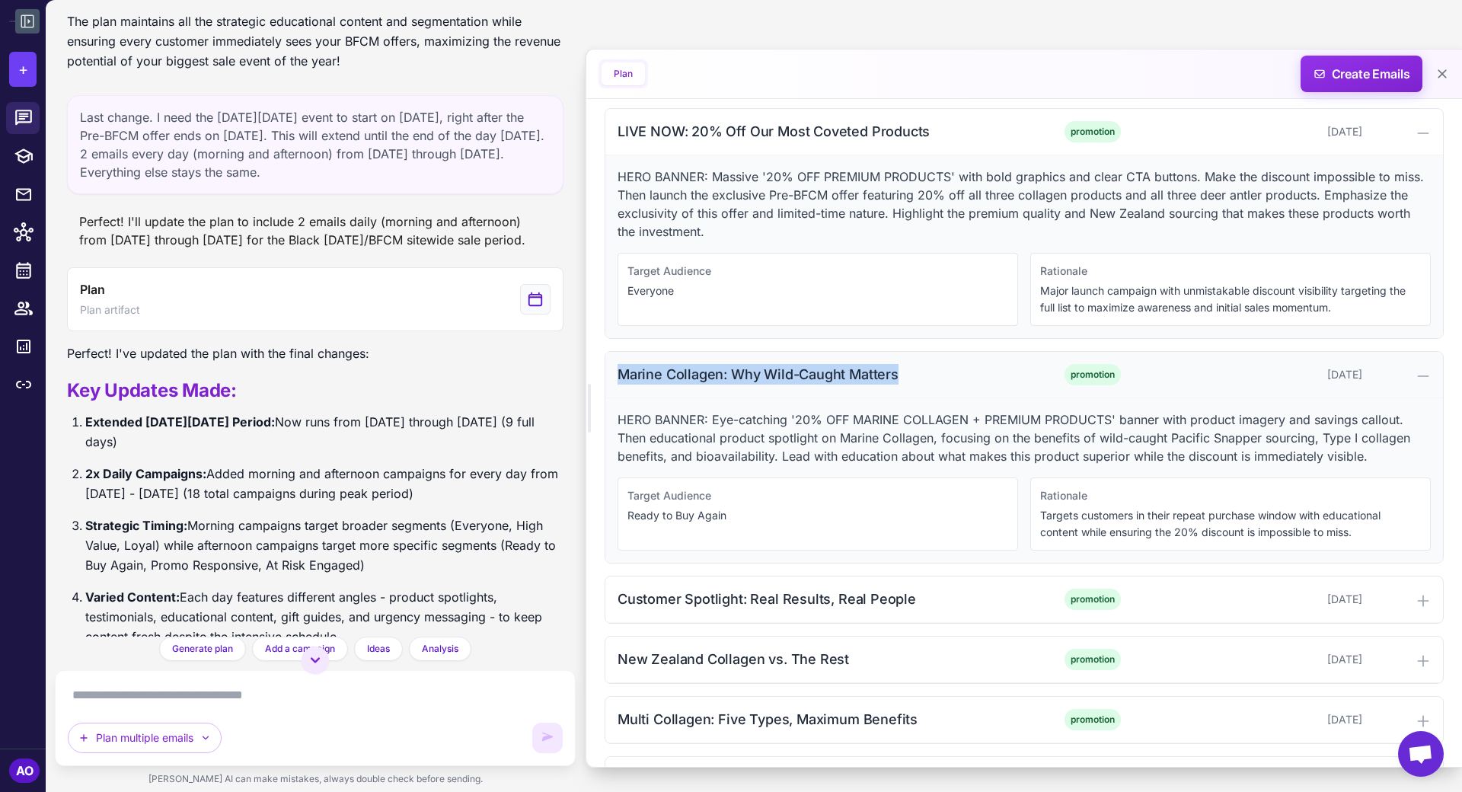
copy div "Marine Collagen: Why Wild-Caught Matters"
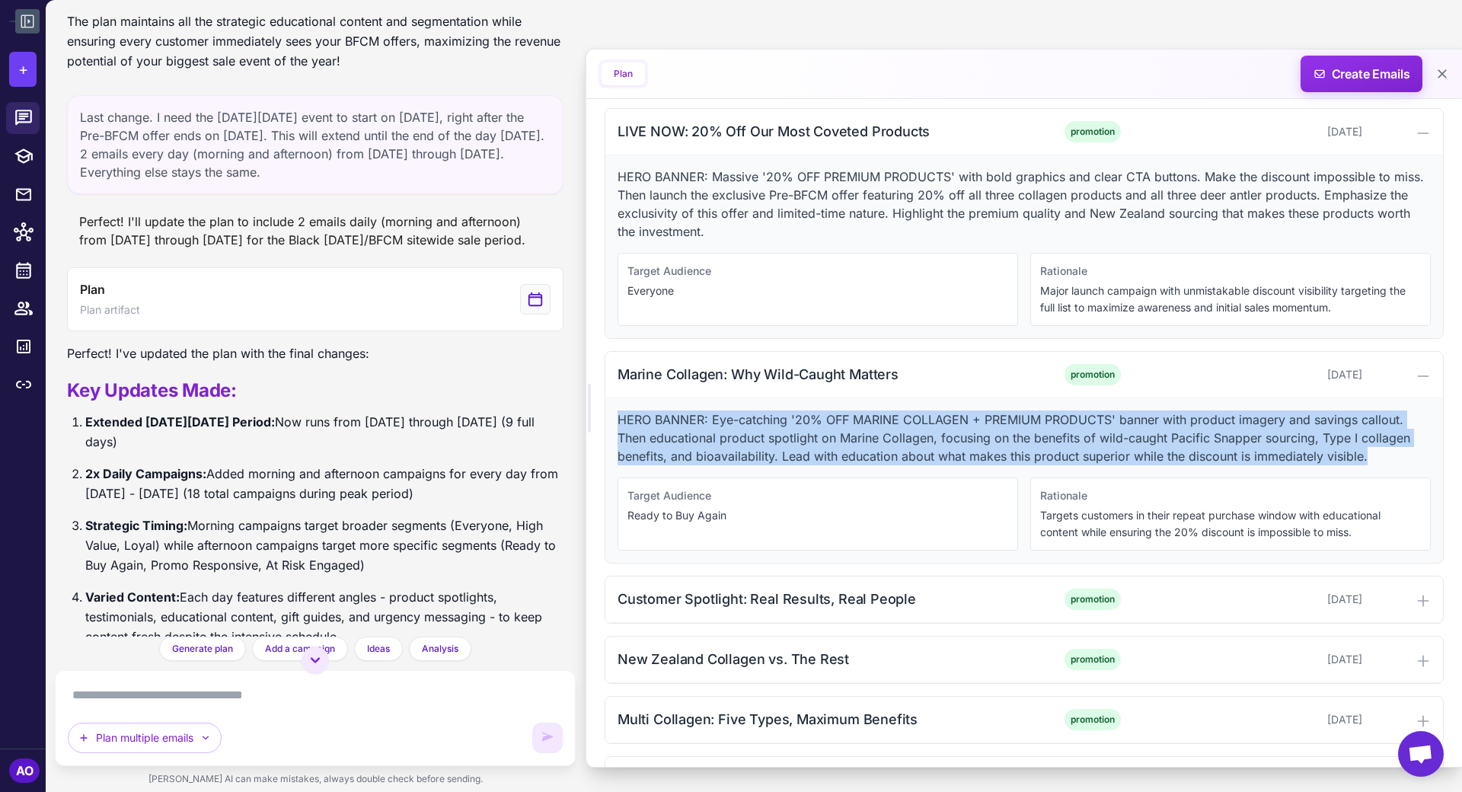
drag, startPoint x: 616, startPoint y: 411, endPoint x: 1380, endPoint y: 450, distance: 765.0
click at [1315, 450] on p "HERO BANNER: Eye-catching '20% OFF MARINE COLLAGEN + PREMIUM PRODUCTS' banner w…" at bounding box center [1024, 438] width 813 height 55
copy p "HERO BANNER: Eye-catching '20% OFF MARINE COLLAGEN + PREMIUM PRODUCTS' banner w…"
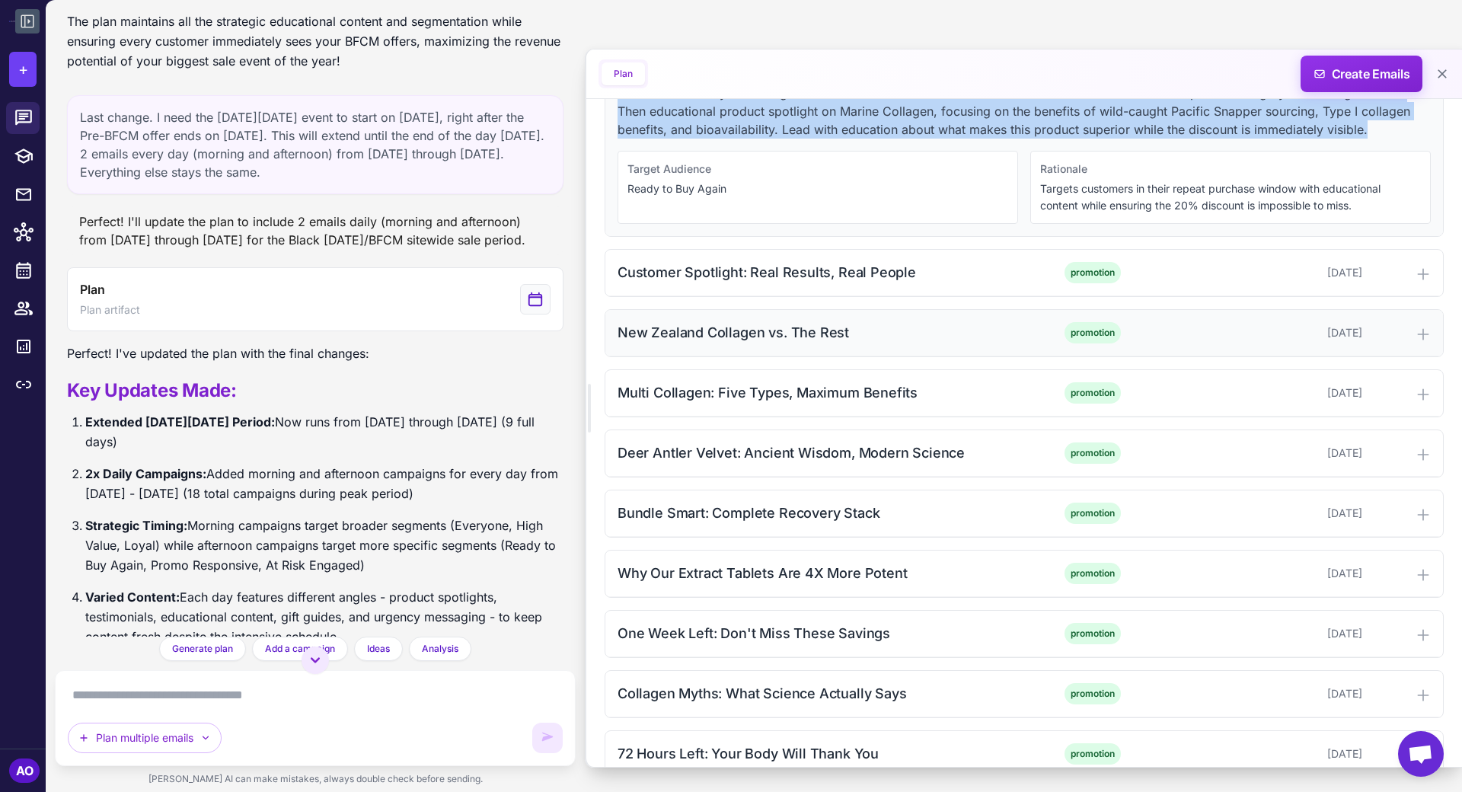
scroll to position [1386, 0]
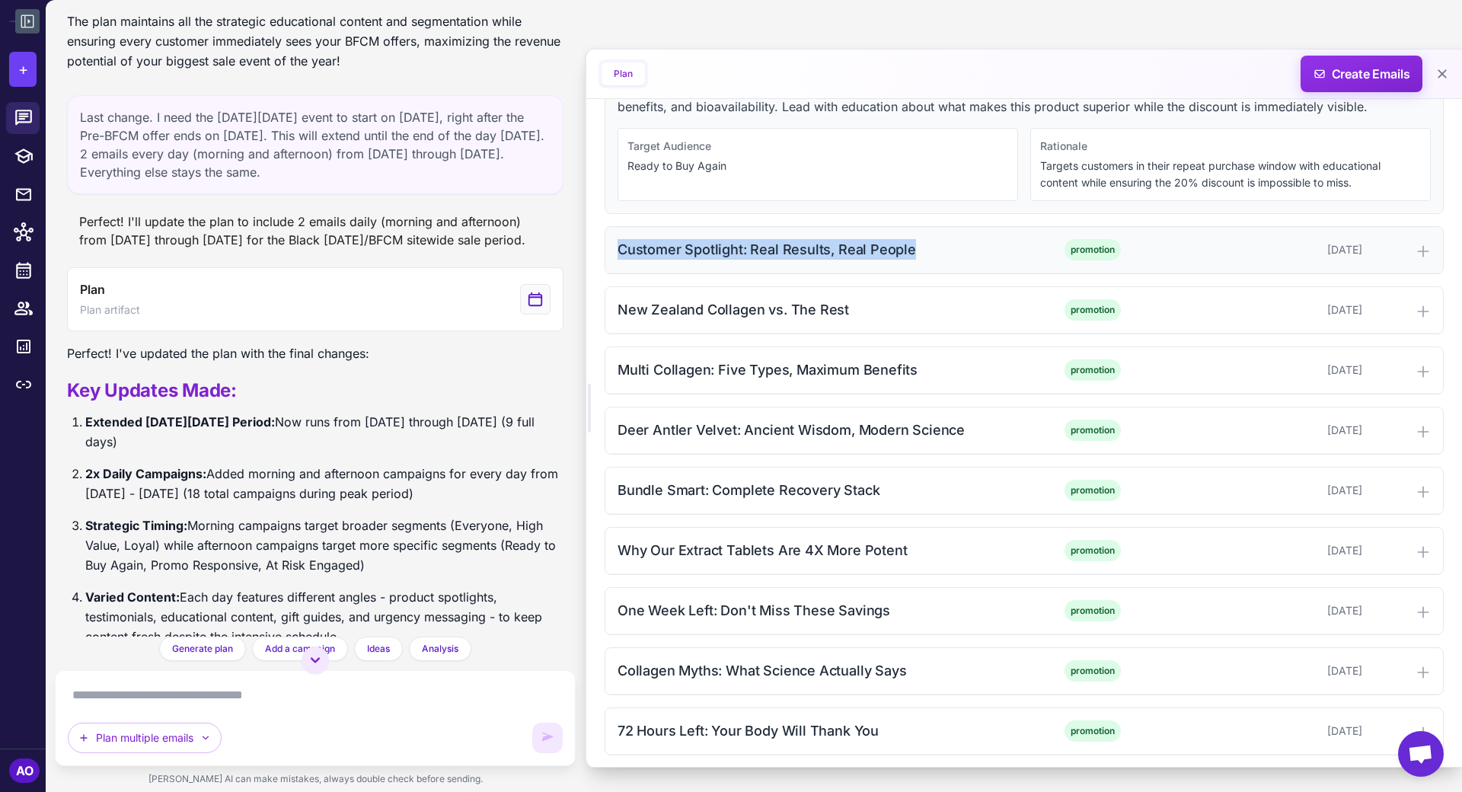
drag, startPoint x: 618, startPoint y: 240, endPoint x: 954, endPoint y: 251, distance: 336.8
click at [954, 251] on div "Customer Spotlight: Real Results, Real People promotion [DATE]" at bounding box center [1025, 250] width 838 height 46
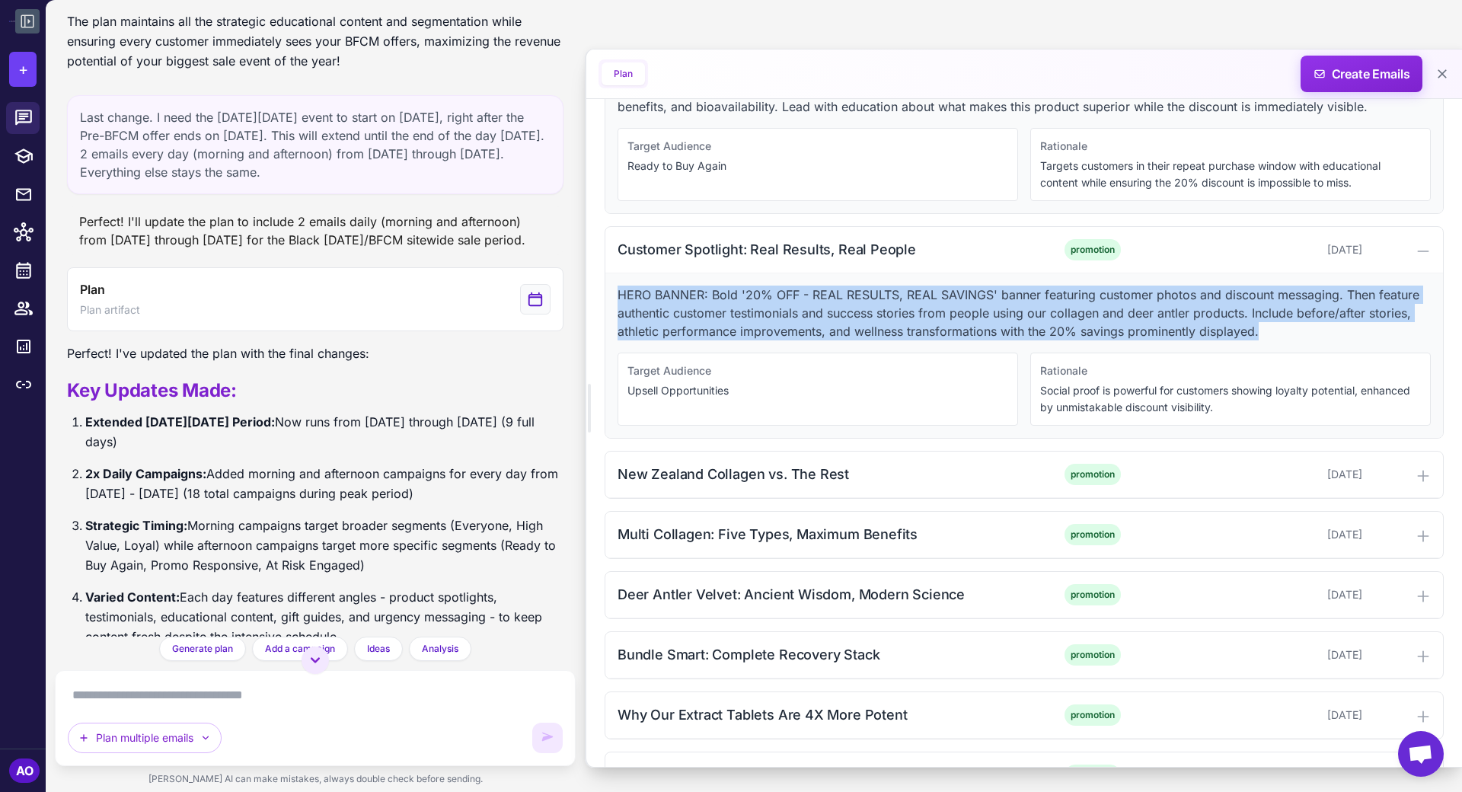
drag, startPoint x: 616, startPoint y: 286, endPoint x: 1287, endPoint y: 324, distance: 671.4
click at [1287, 324] on div "HERO BANNER: Bold '20% OFF - REAL RESULTS, REAL SAVINGS' banner featuring custo…" at bounding box center [1025, 355] width 838 height 165
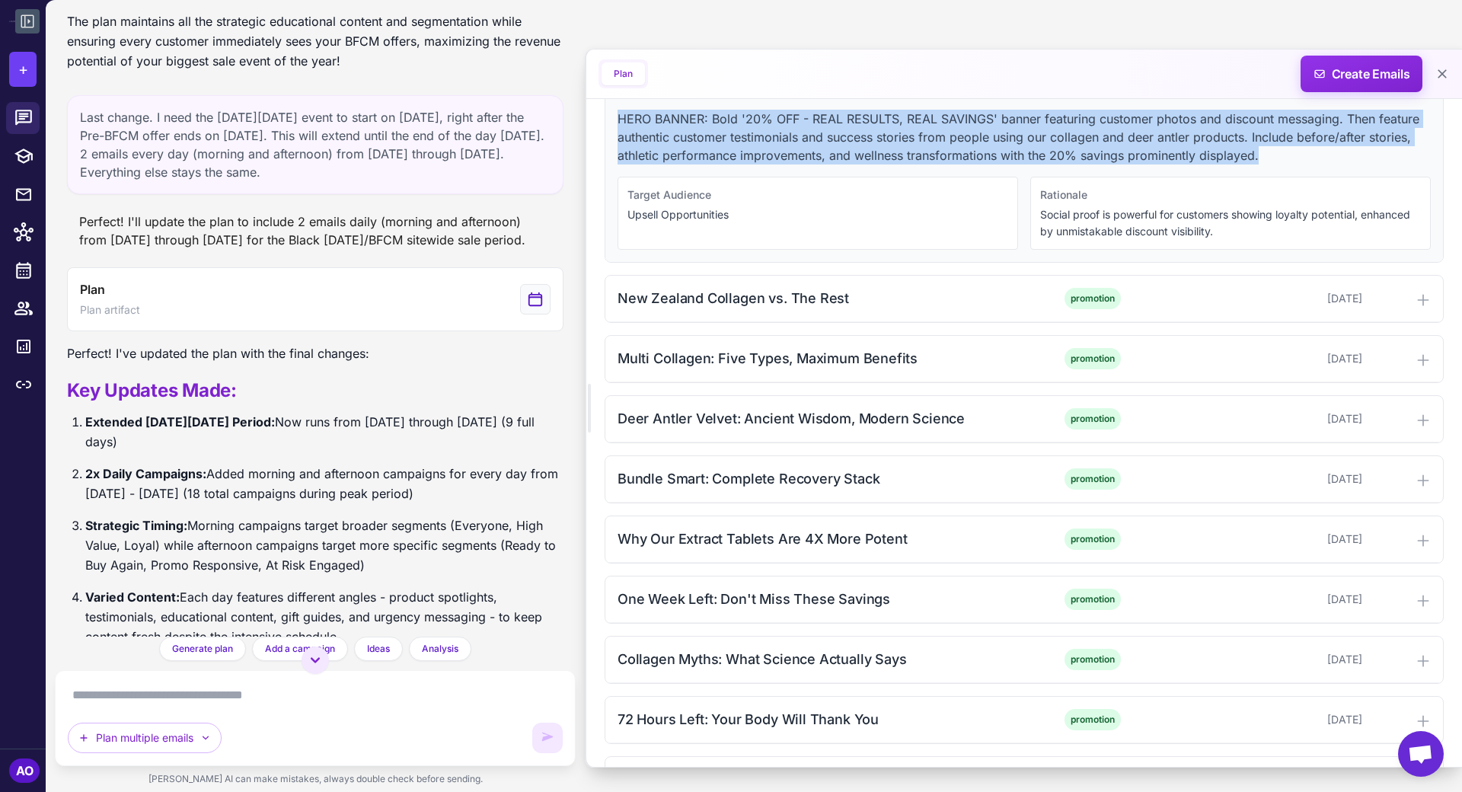
scroll to position [1577, 0]
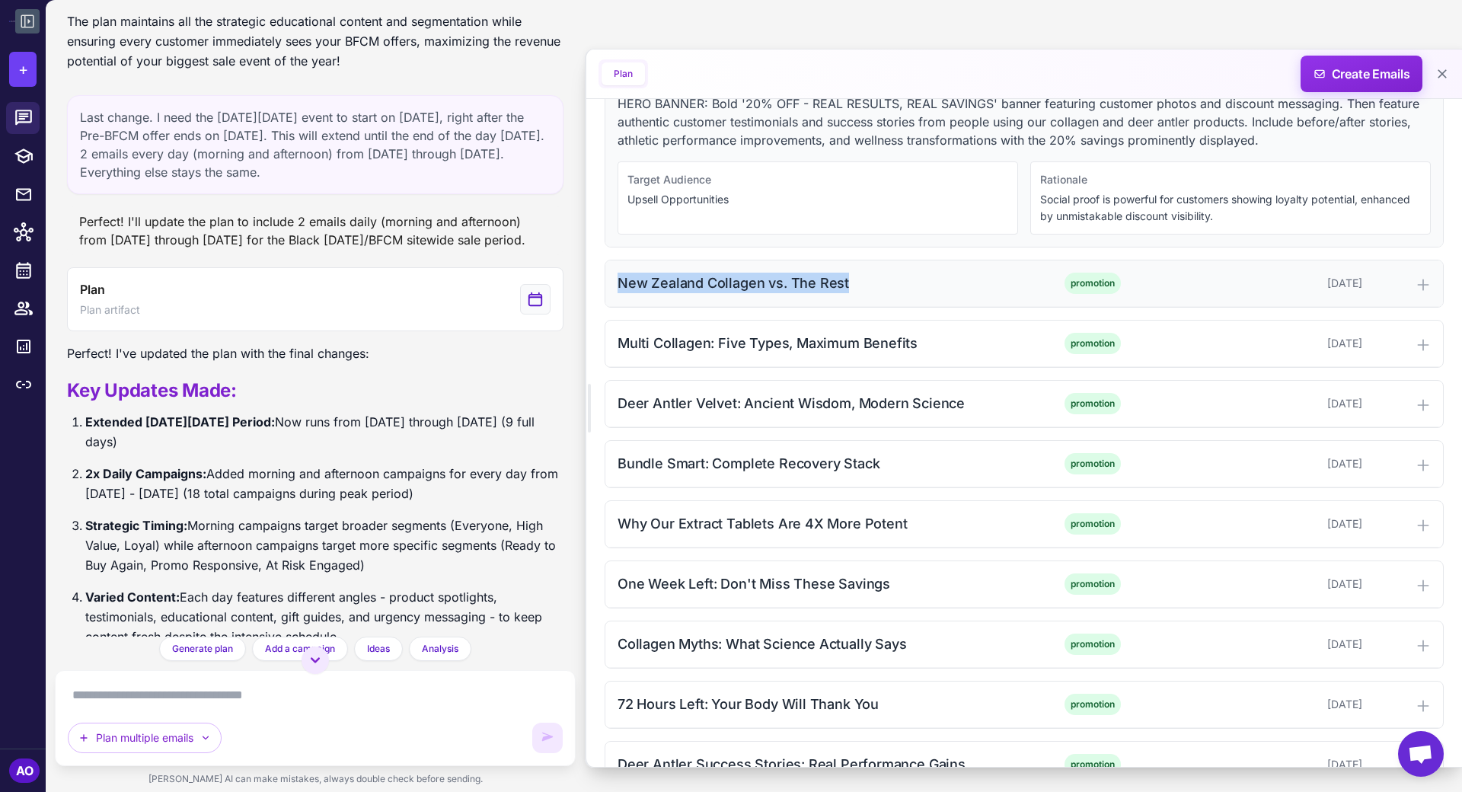
drag, startPoint x: 611, startPoint y: 267, endPoint x: 847, endPoint y: 270, distance: 236.1
click at [847, 270] on div "New Zealand Collagen vs. The Rest promotion November 13, 2025" at bounding box center [1025, 284] width 838 height 46
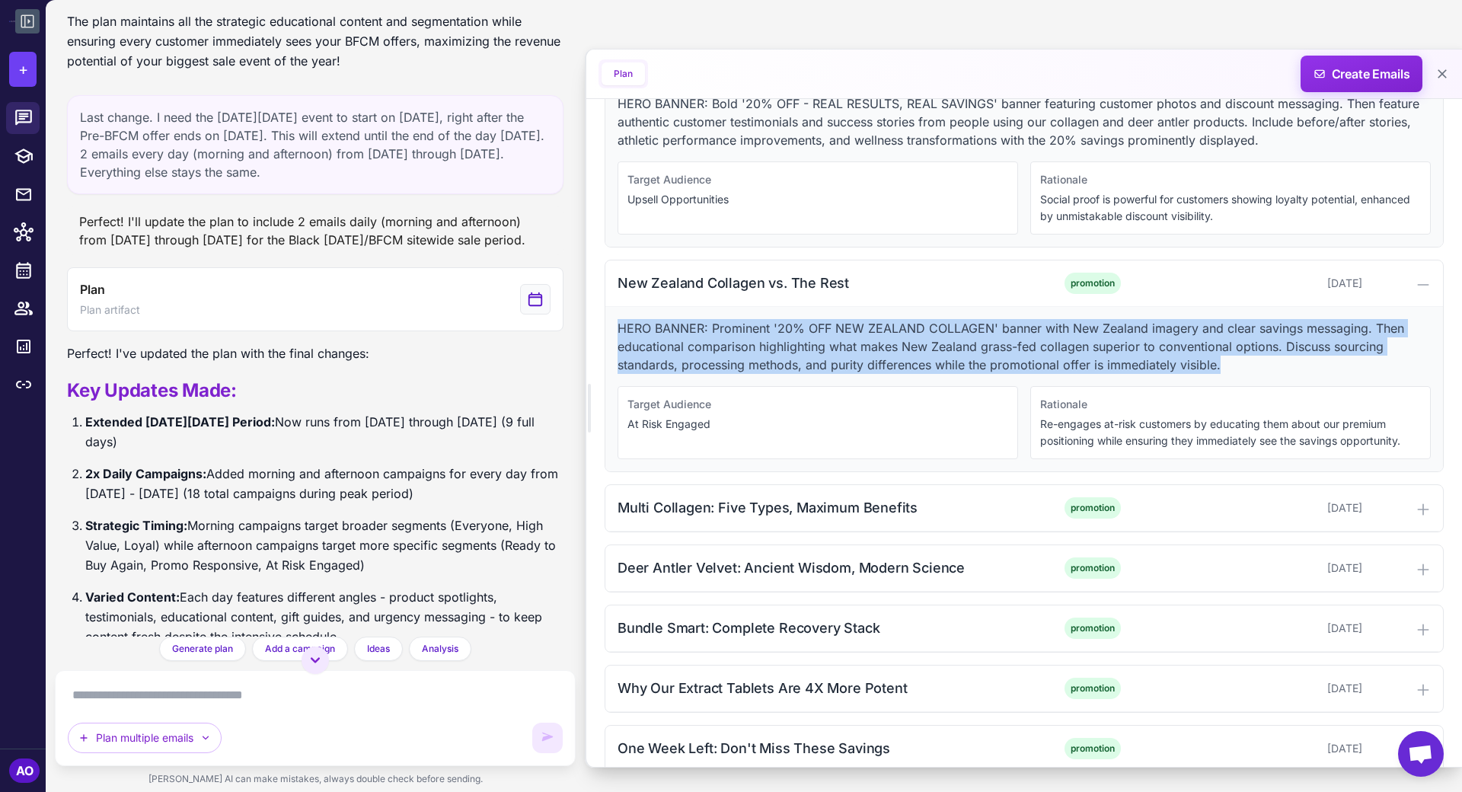
drag, startPoint x: 618, startPoint y: 315, endPoint x: 1236, endPoint y: 347, distance: 619.4
click at [1236, 347] on p "HERO BANNER: Prominent '20% OFF NEW ZEALAND COLLAGEN' banner with New Zealand i…" at bounding box center [1024, 346] width 813 height 55
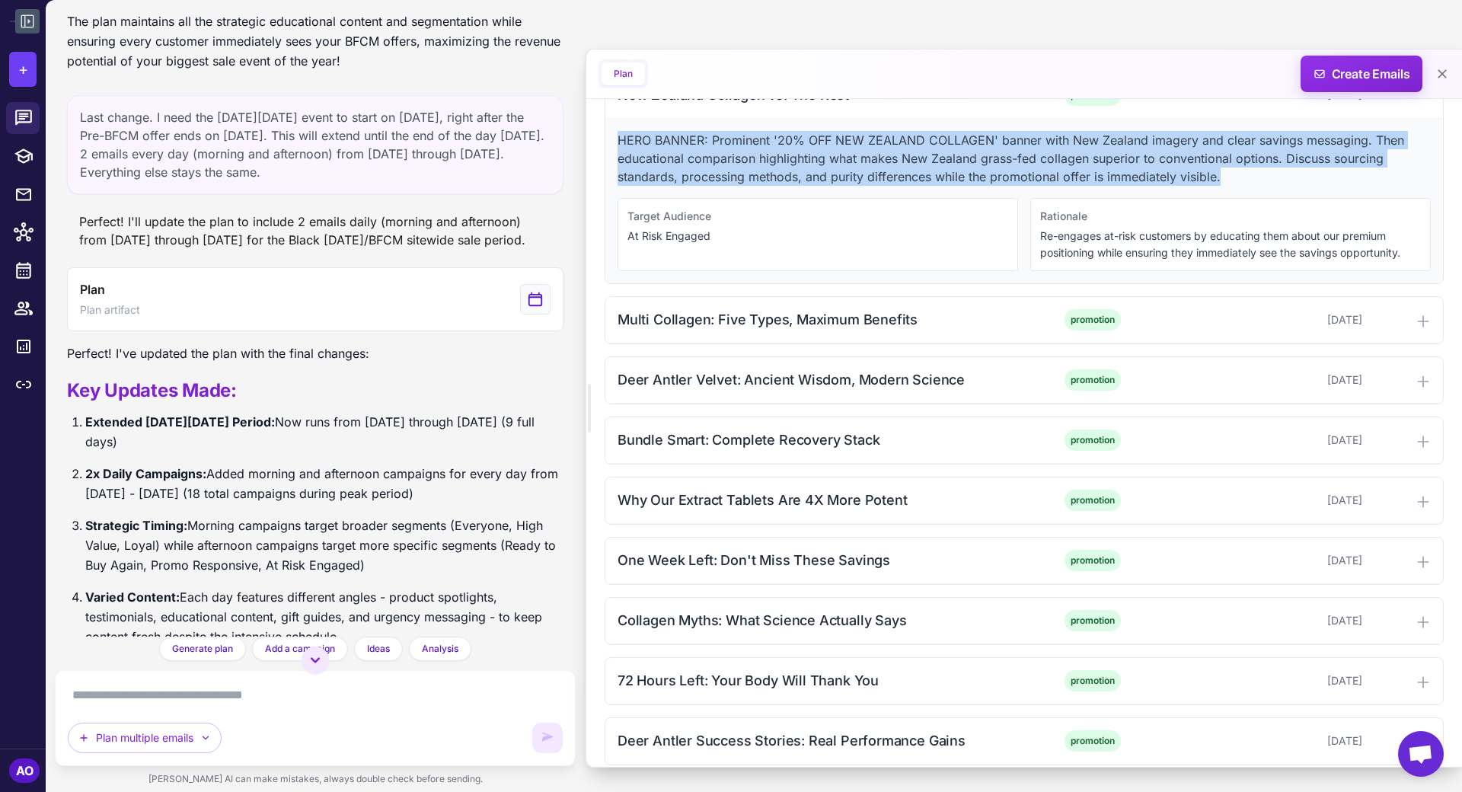
scroll to position [1822, 0]
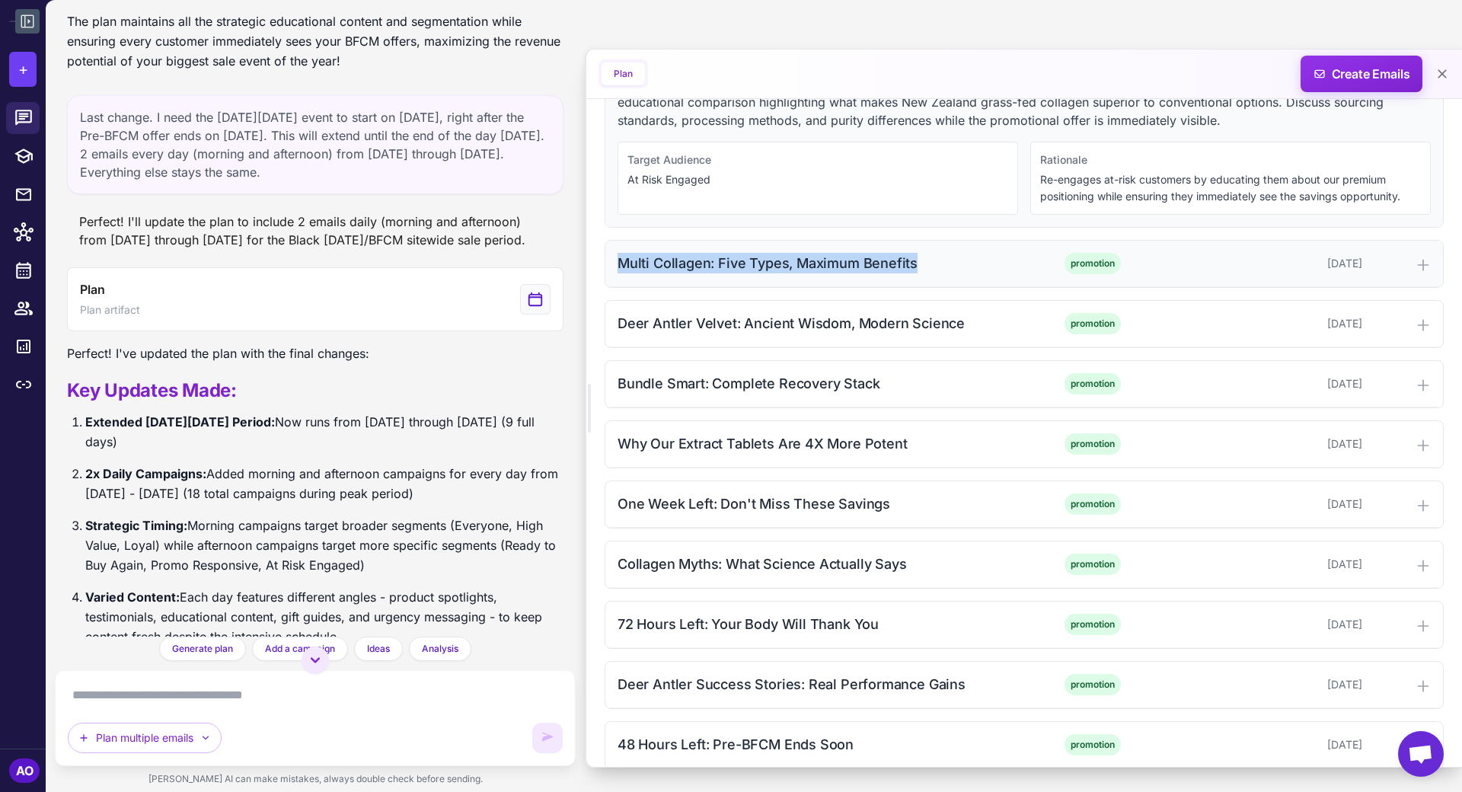
drag, startPoint x: 617, startPoint y: 251, endPoint x: 912, endPoint y: 260, distance: 294.9
click at [912, 260] on div "Multi Collagen: Five Types, Maximum Benefits" at bounding box center [820, 263] width 404 height 21
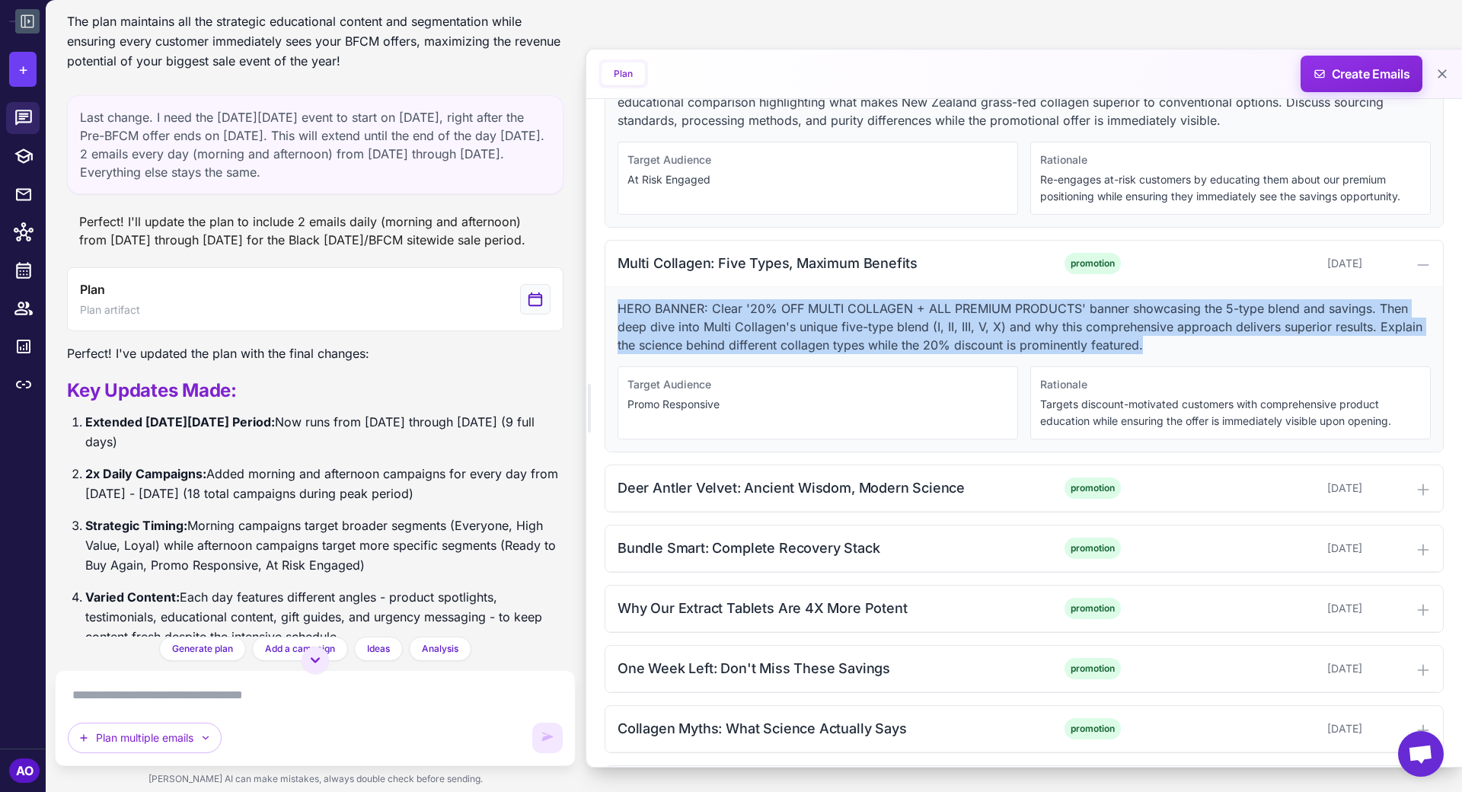
drag, startPoint x: 1162, startPoint y: 331, endPoint x: 615, endPoint y: 289, distance: 547.8
click at [615, 289] on div "HERO BANNER: Clear '20% OFF MULTI COLLAGEN + ALL PREMIUM PRODUCTS' banner showc…" at bounding box center [1025, 369] width 838 height 165
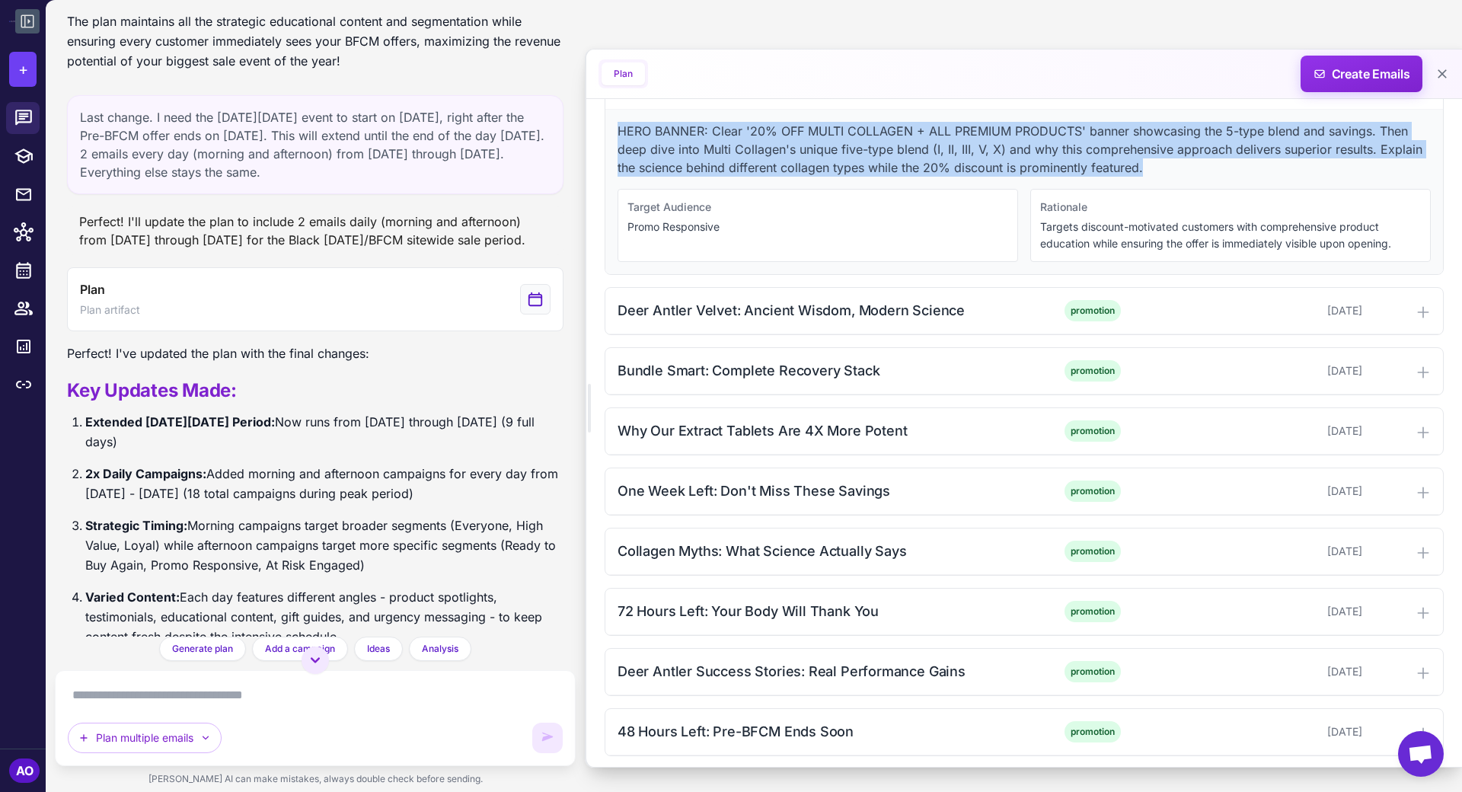
scroll to position [2017, 0]
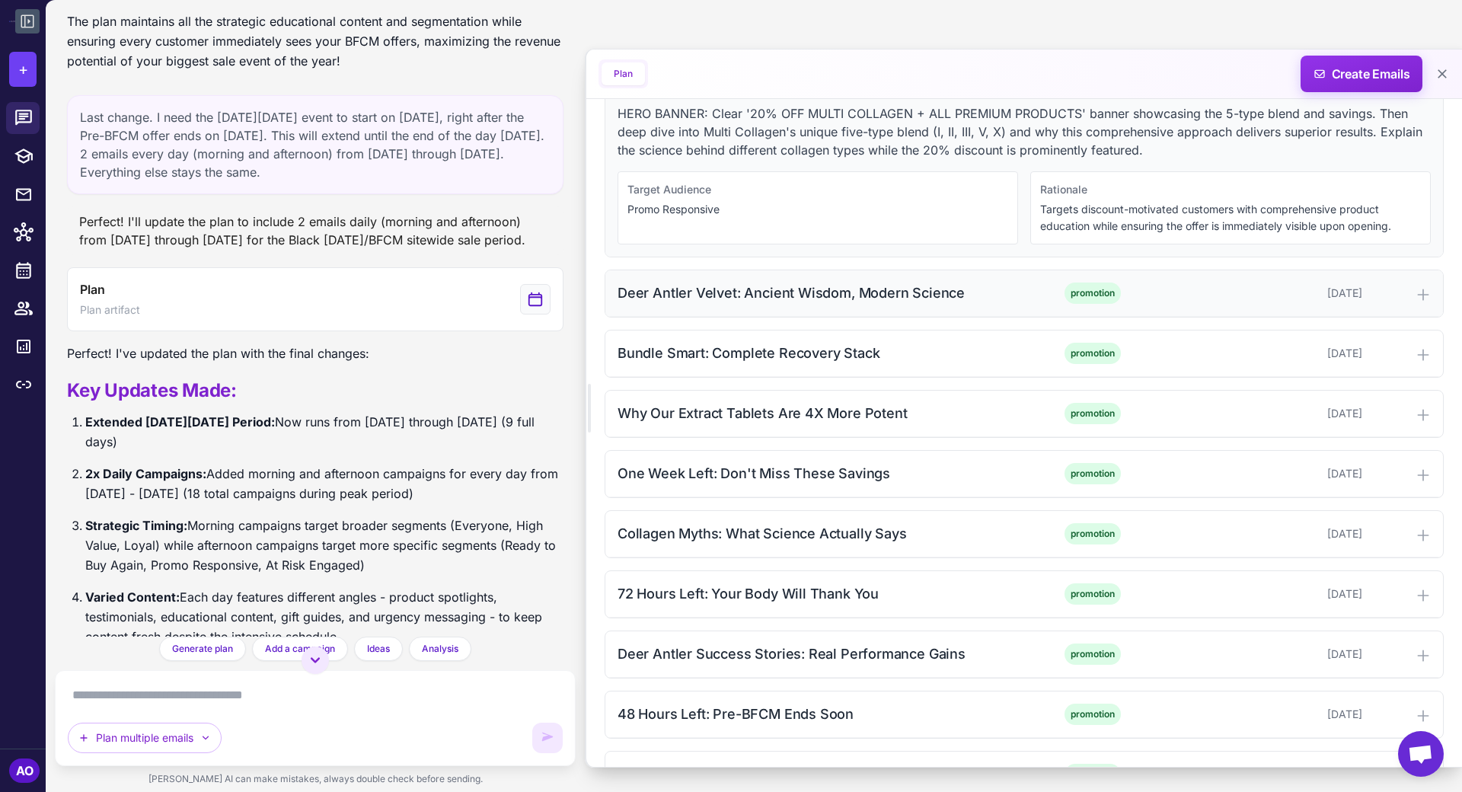
click at [644, 283] on div "Deer Antler Velvet: Ancient Wisdom, Modern Science" at bounding box center [820, 293] width 404 height 21
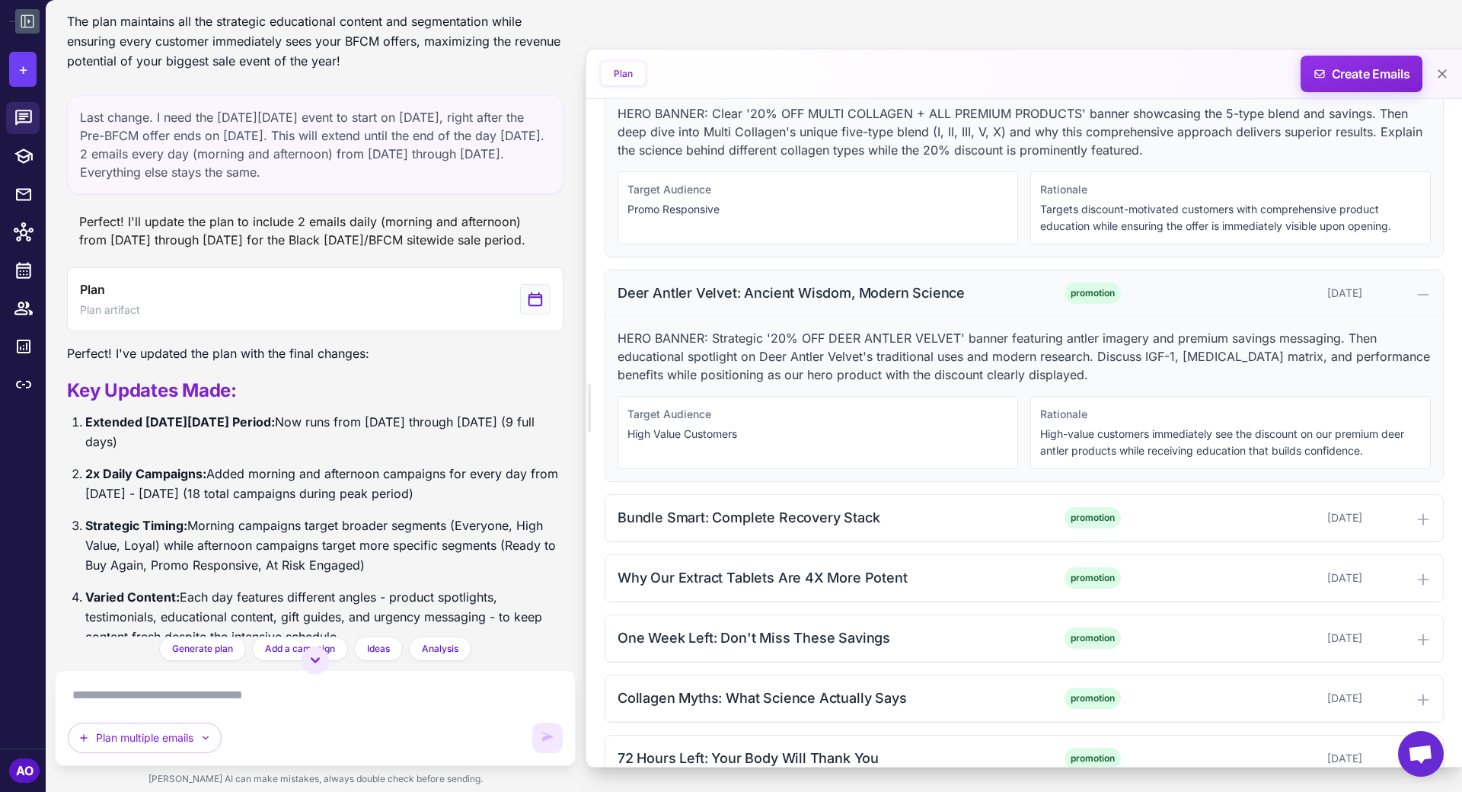
click at [625, 283] on div "Deer Antler Velvet: Ancient Wisdom, Modern Science" at bounding box center [820, 293] width 404 height 21
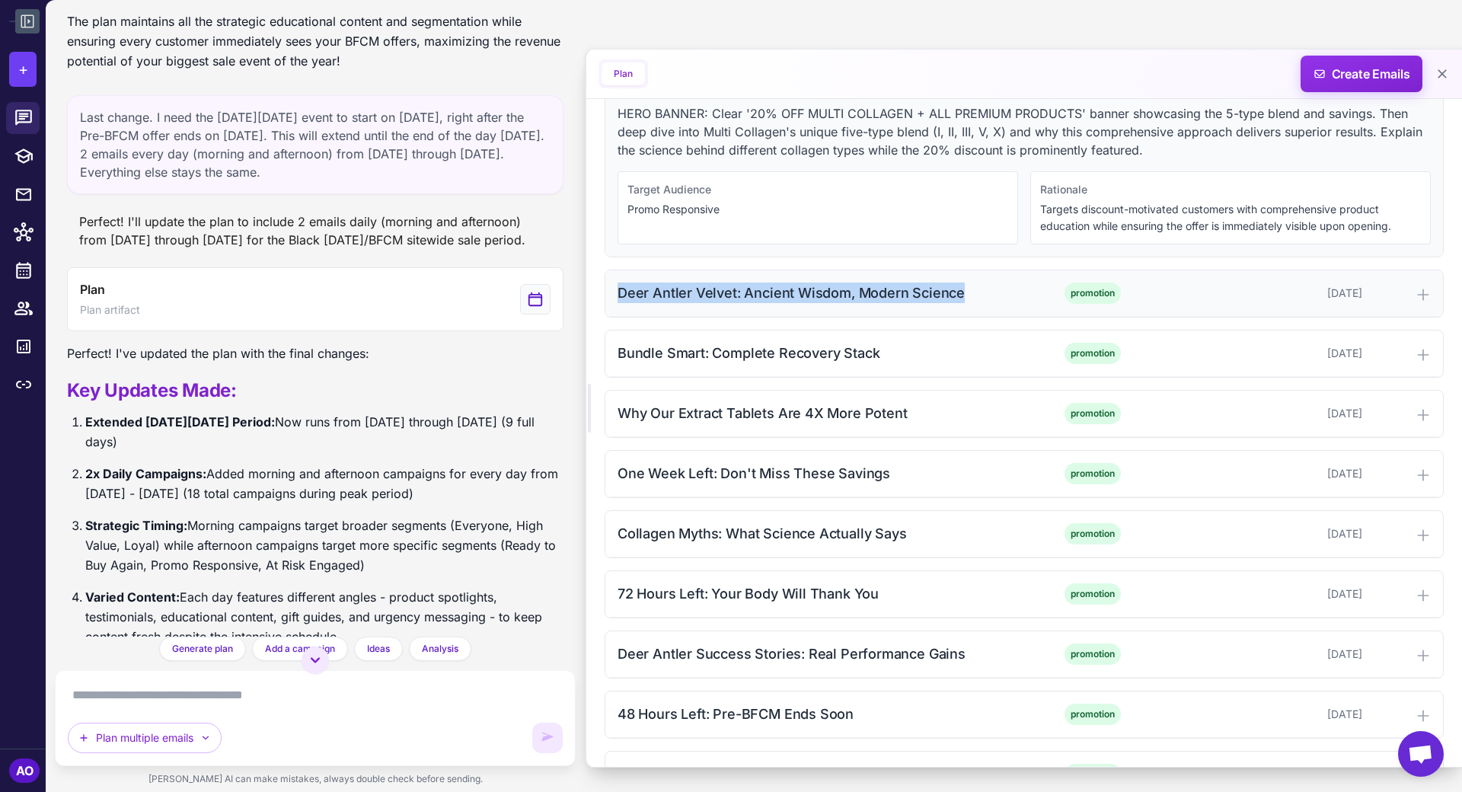
drag, startPoint x: 618, startPoint y: 273, endPoint x: 961, endPoint y: 279, distance: 342.8
click at [961, 283] on div "Deer Antler Velvet: Ancient Wisdom, Modern Science" at bounding box center [820, 293] width 404 height 21
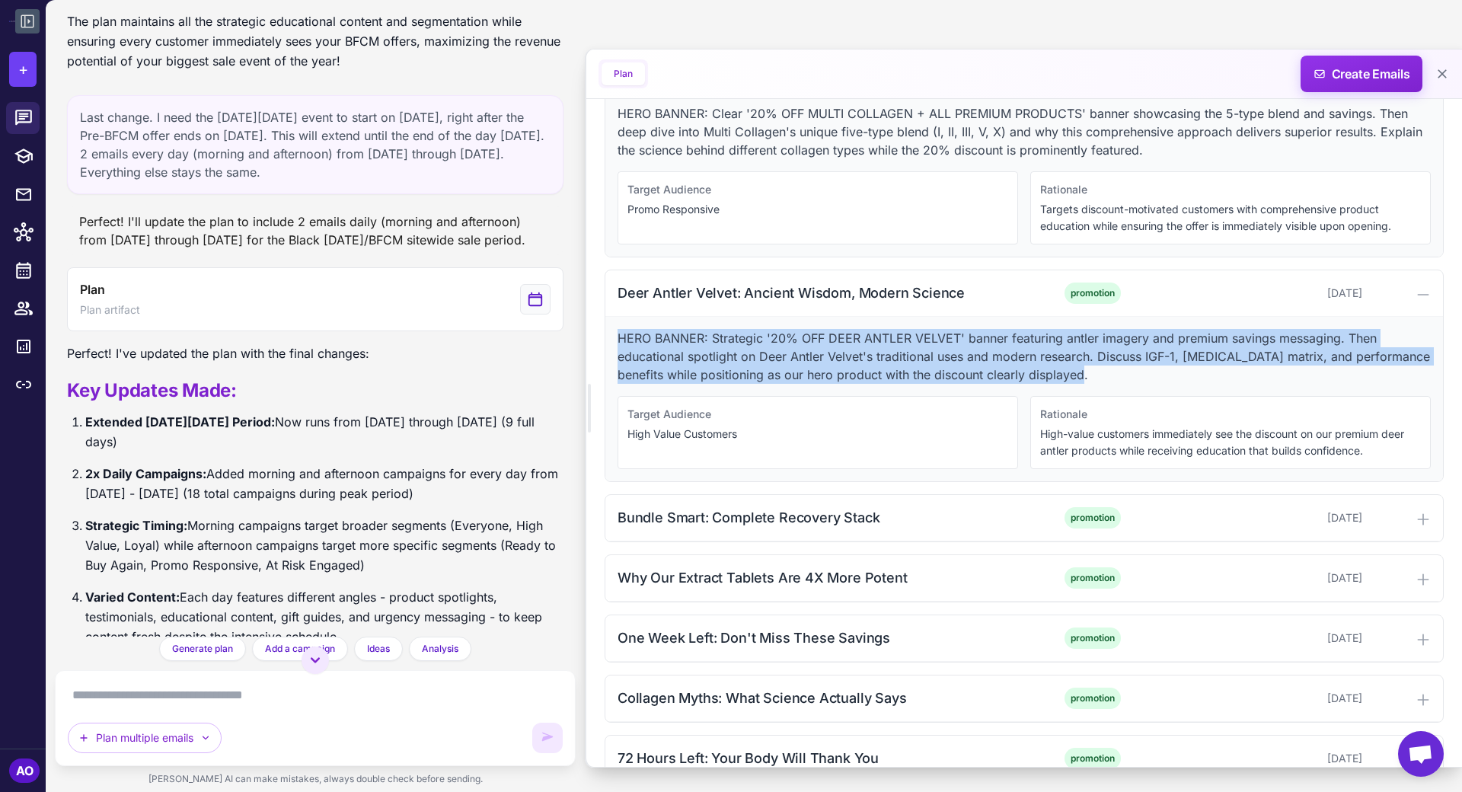
drag, startPoint x: 619, startPoint y: 324, endPoint x: 1169, endPoint y: 353, distance: 551.5
click at [1169, 353] on p "HERO BANNER: Strategic '20% OFF DEER ANTLER VELVET' banner featuring antler ima…" at bounding box center [1024, 356] width 813 height 55
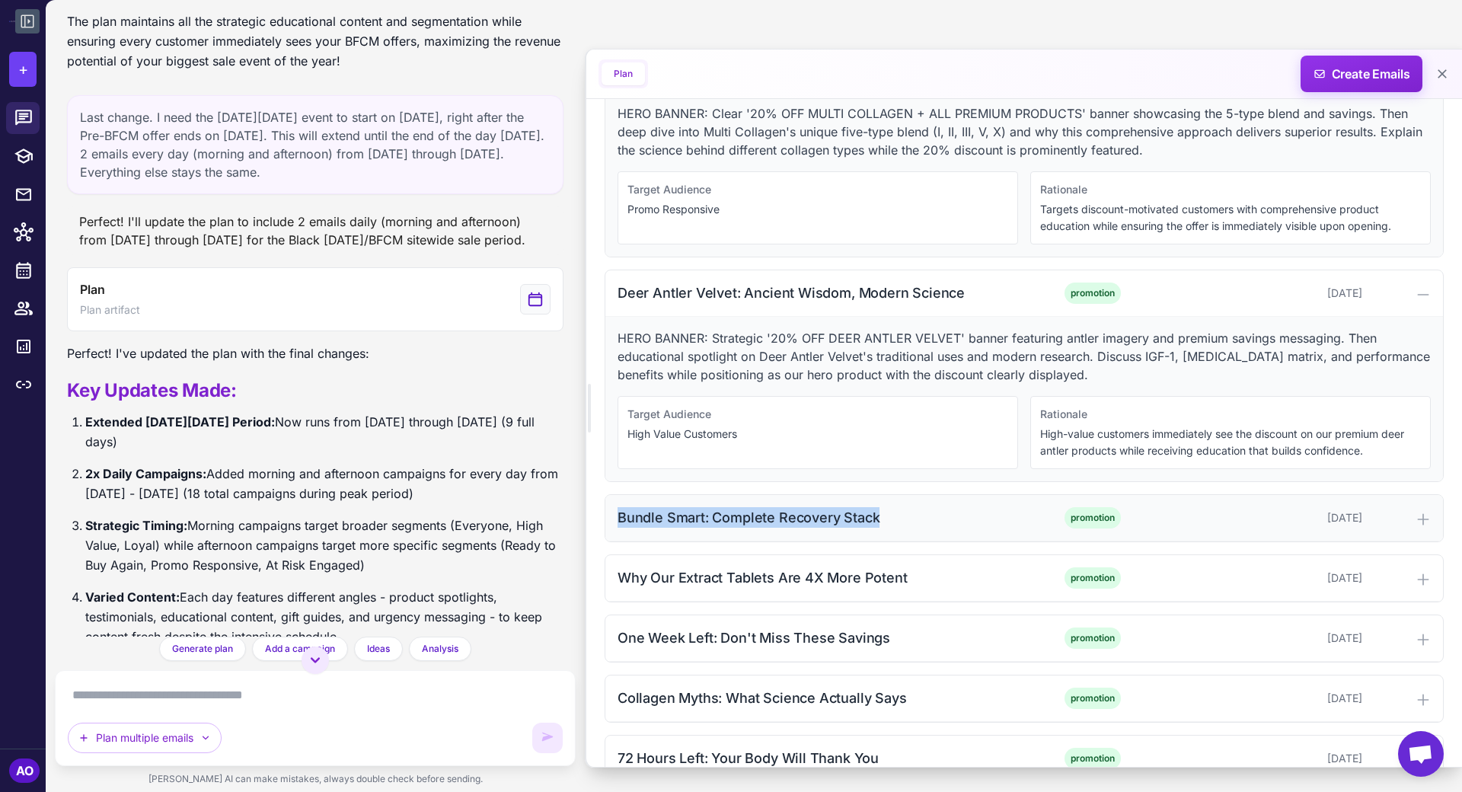
drag, startPoint x: 615, startPoint y: 499, endPoint x: 882, endPoint y: 508, distance: 266.8
click at [882, 508] on div "Bundle Smart: Complete Recovery Stack promotion November 16, 2025" at bounding box center [1025, 518] width 838 height 46
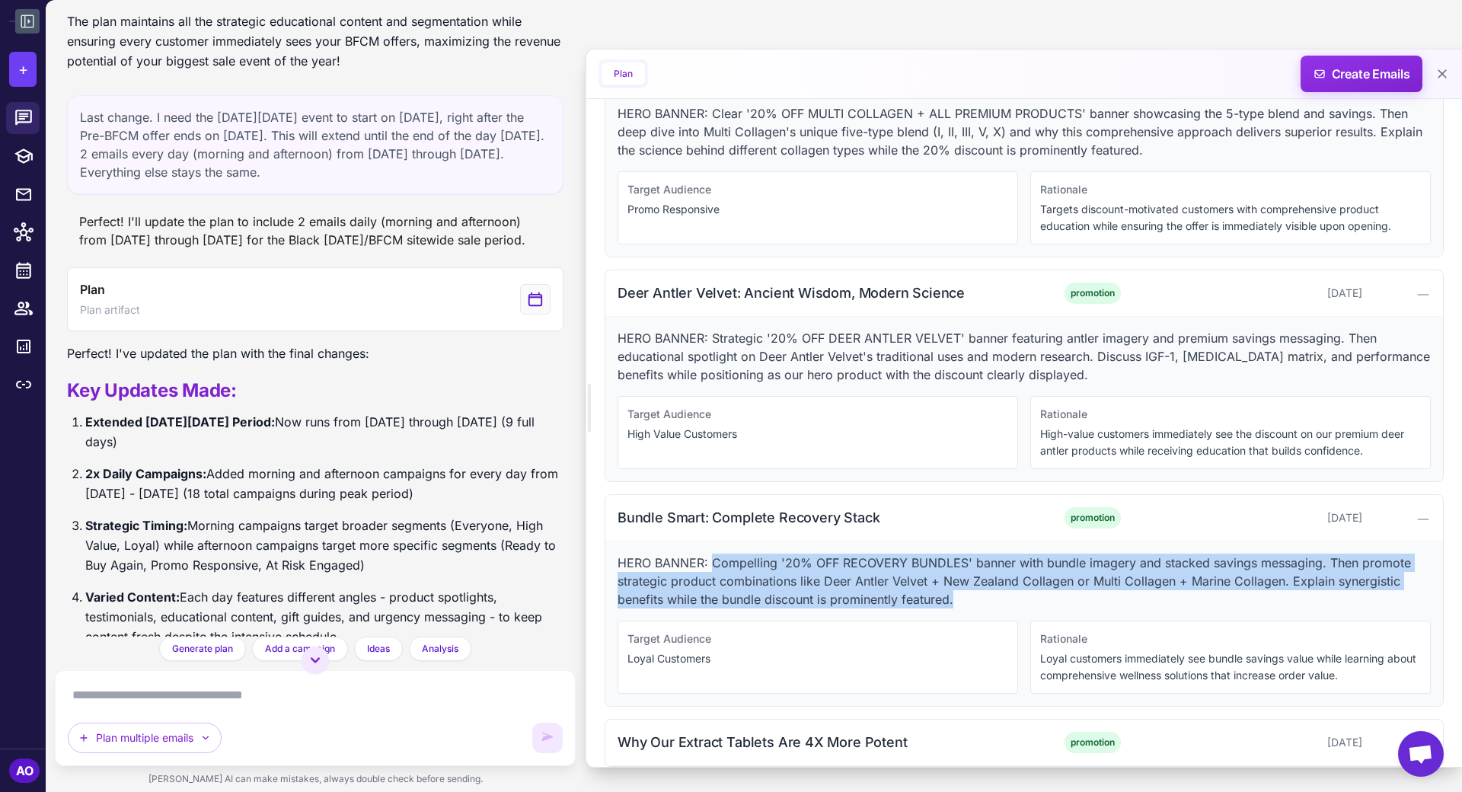
drag, startPoint x: 986, startPoint y: 584, endPoint x: 712, endPoint y: 548, distance: 276.5
click at [712, 554] on p "HERO BANNER: Compelling '20% OFF RECOVERY BUNDLES' banner with bundle imagery a…" at bounding box center [1024, 581] width 813 height 55
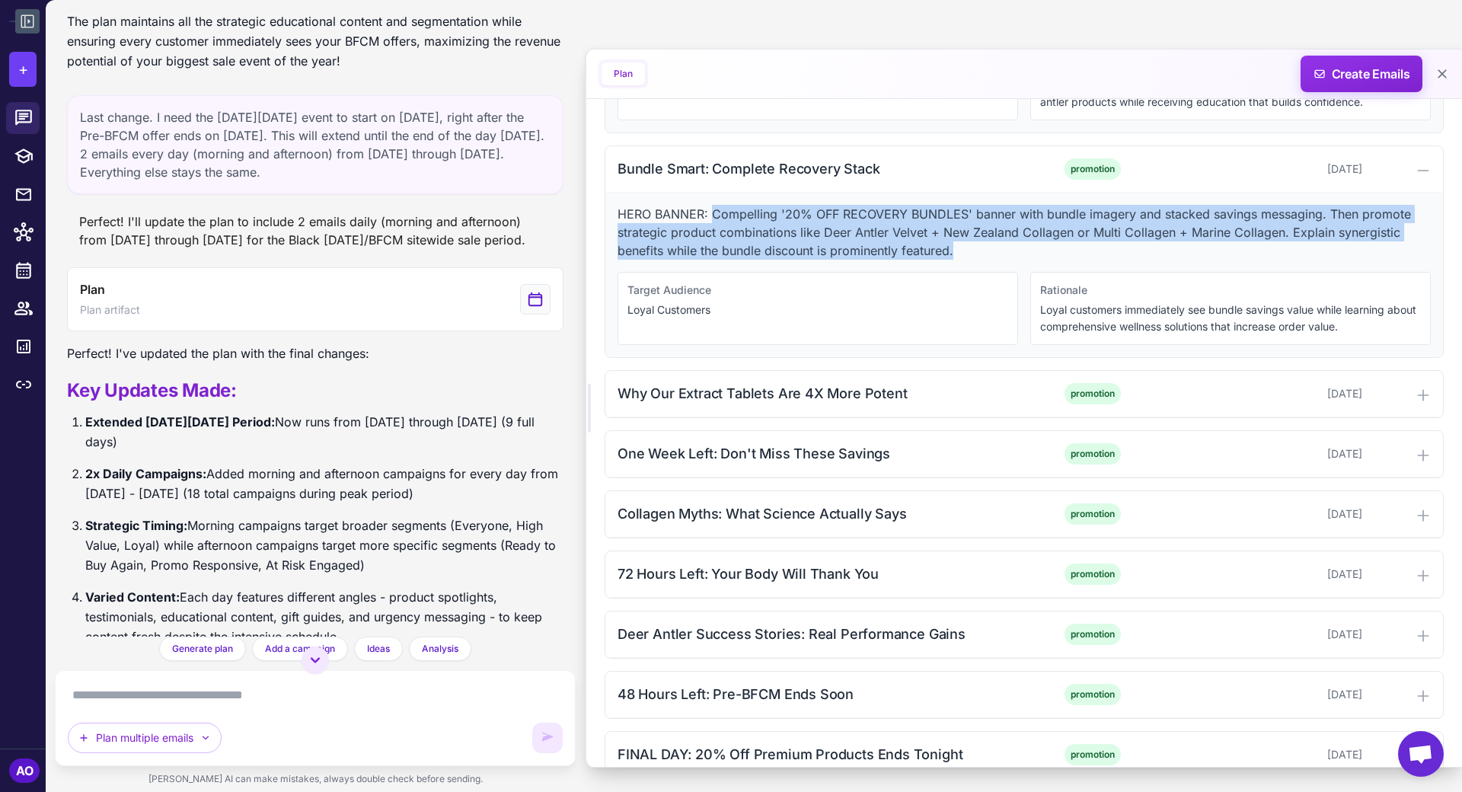
scroll to position [2384, 0]
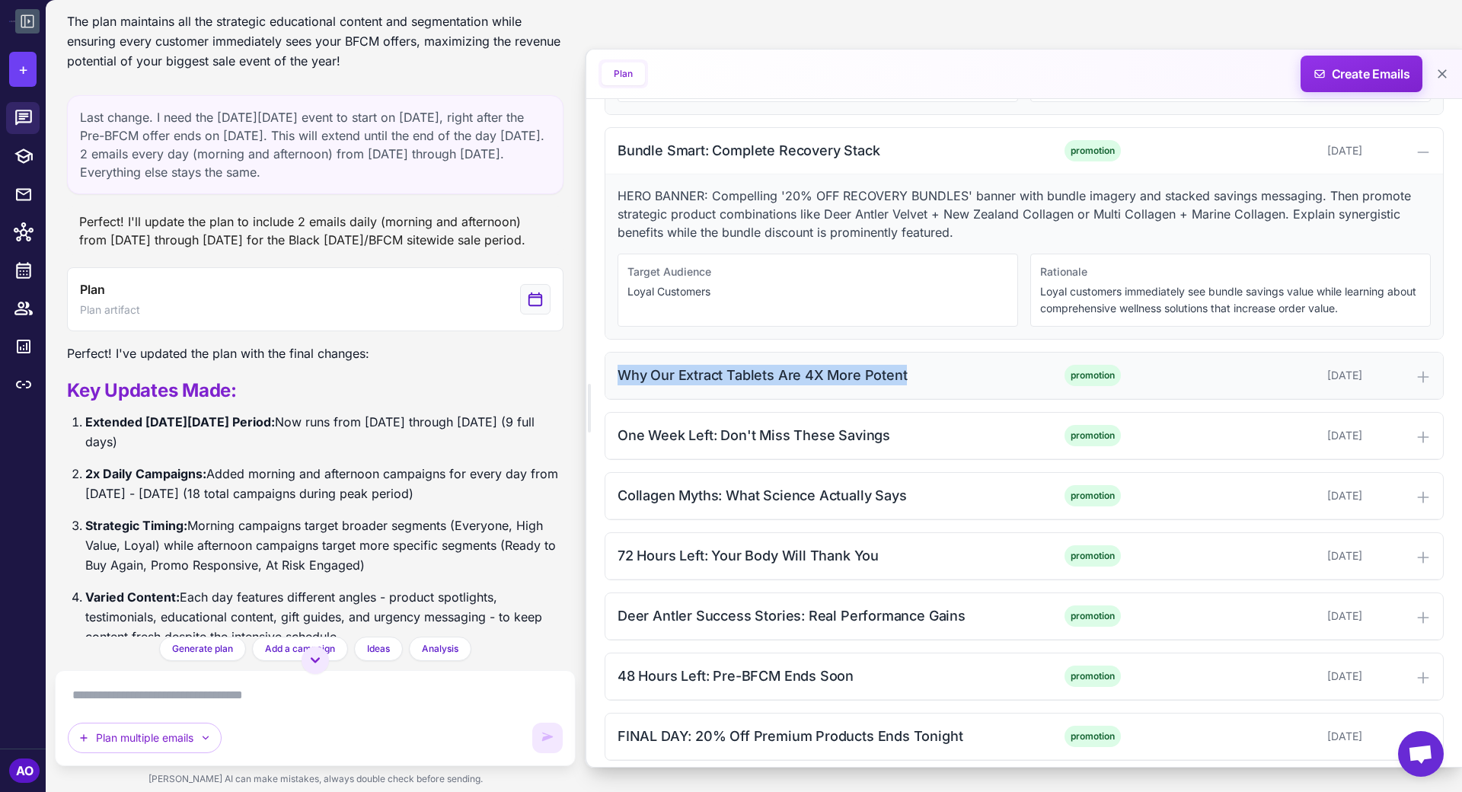
drag, startPoint x: 612, startPoint y: 357, endPoint x: 903, endPoint y: 360, distance: 291.0
click at [903, 360] on div "Why Our Extract Tablets Are 4X More Potent promotion November 17, 2025" at bounding box center [1025, 376] width 838 height 46
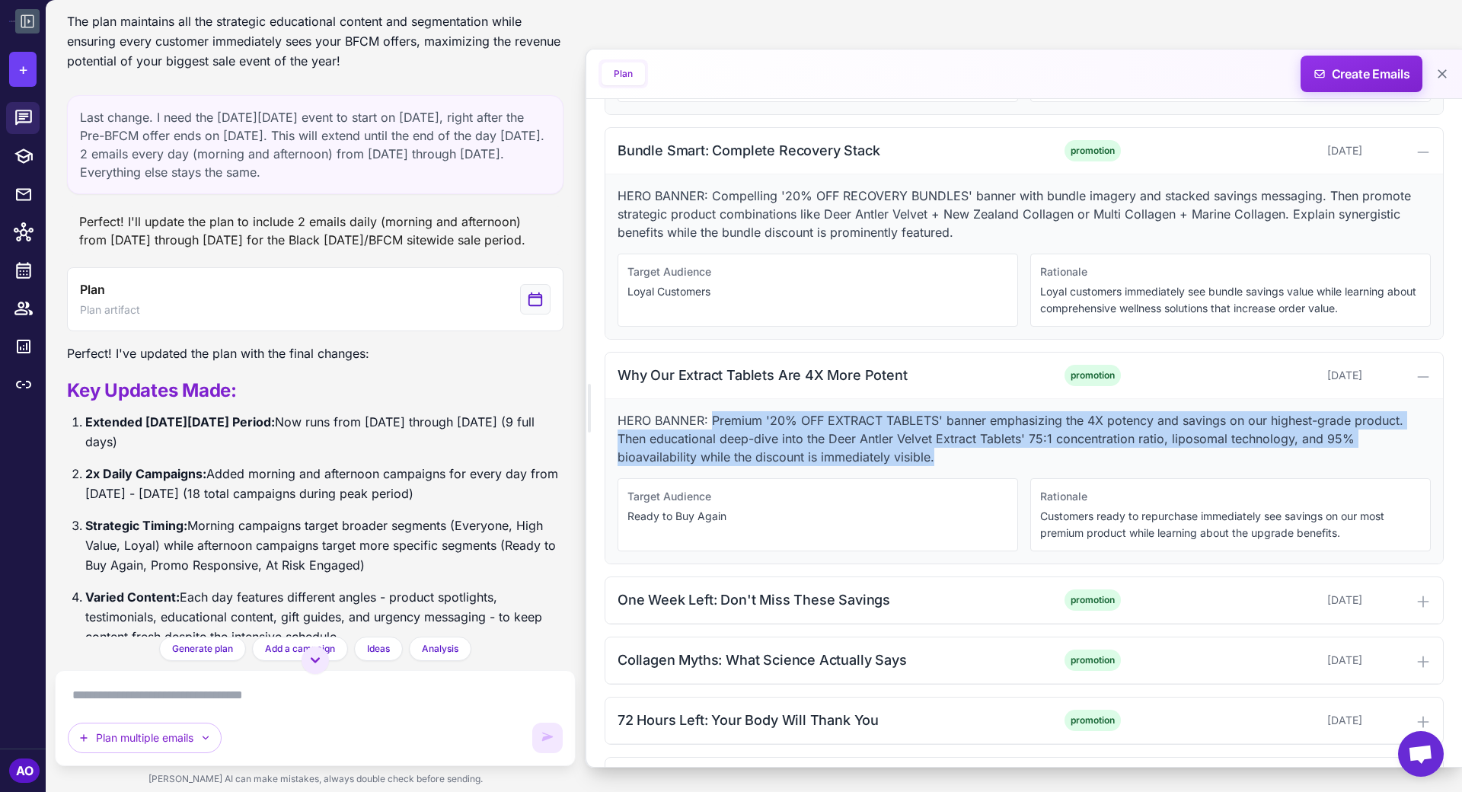
drag, startPoint x: 712, startPoint y: 400, endPoint x: 964, endPoint y: 435, distance: 254.5
click at [964, 435] on p "HERO BANNER: Premium '20% OFF EXTRACT TABLETS' banner emphasizing the 4X potenc…" at bounding box center [1024, 438] width 813 height 55
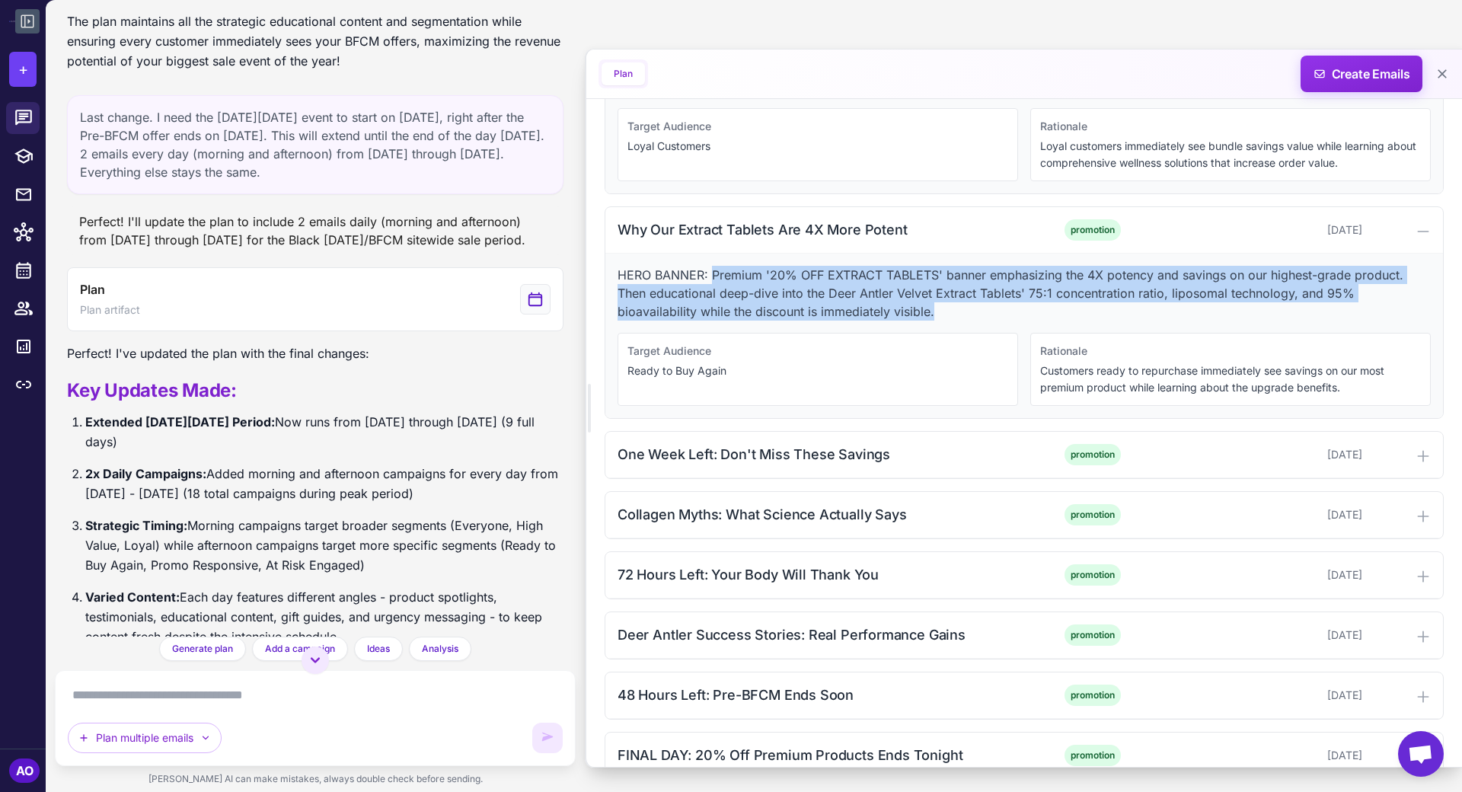
scroll to position [2676, 0]
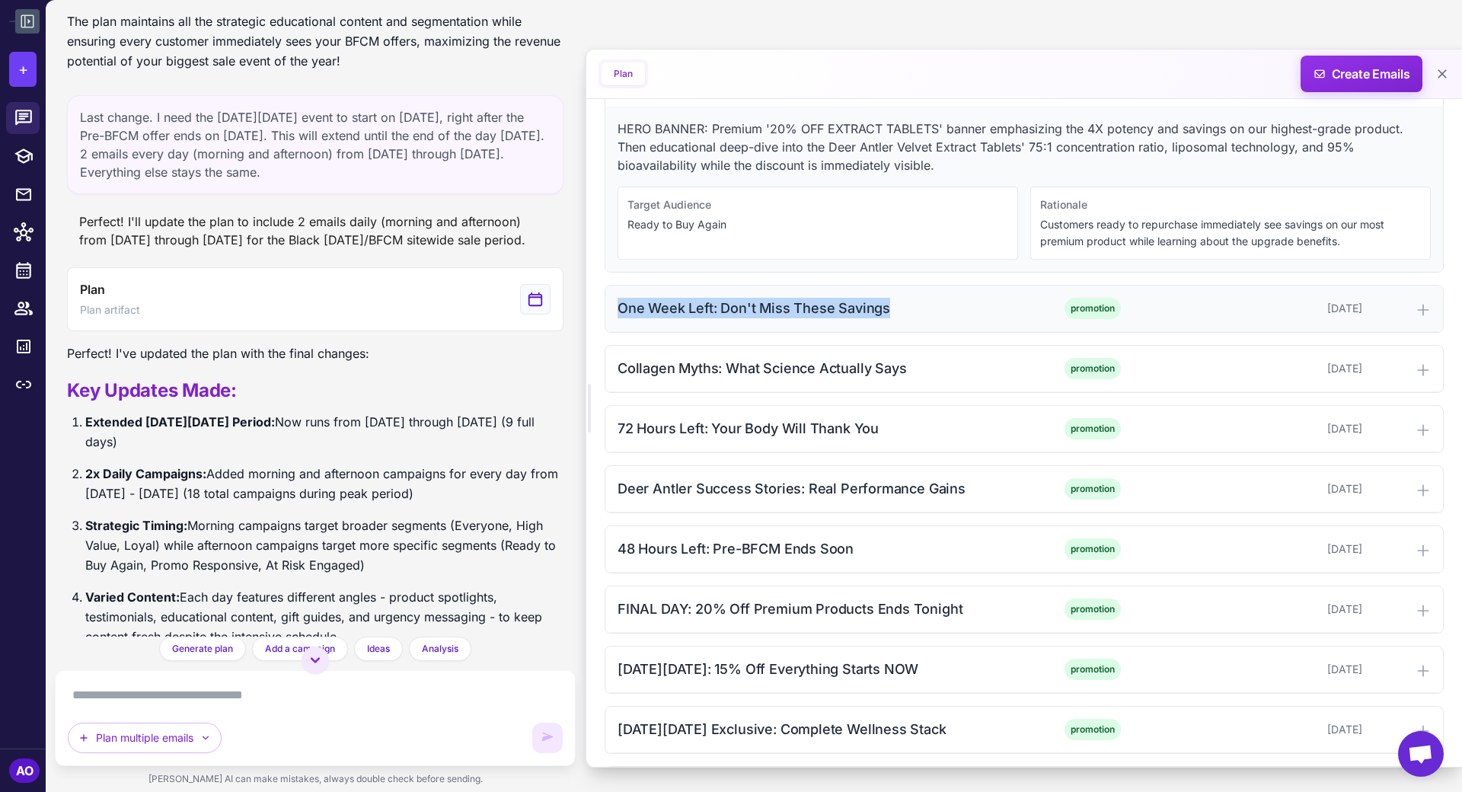
drag, startPoint x: 618, startPoint y: 286, endPoint x: 948, endPoint y: 284, distance: 330.6
click at [948, 298] on div "One Week Left: Don't Miss These Savings" at bounding box center [820, 308] width 404 height 21
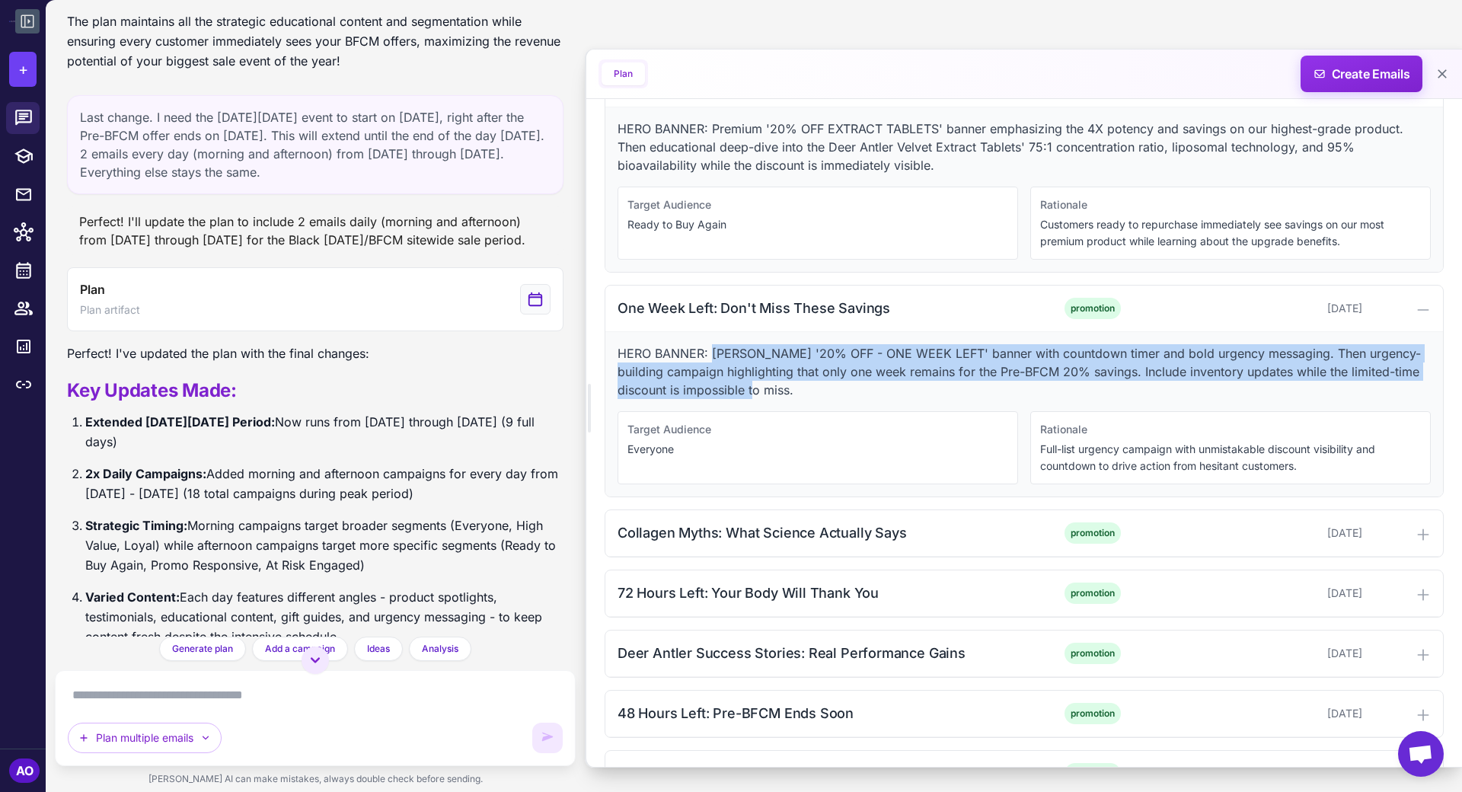
drag, startPoint x: 711, startPoint y: 332, endPoint x: 848, endPoint y: 377, distance: 143.6
click at [848, 377] on p "HERO BANNER: Urgent '20% OFF - ONE WEEK LEFT' banner with countdown timer and b…" at bounding box center [1024, 371] width 813 height 55
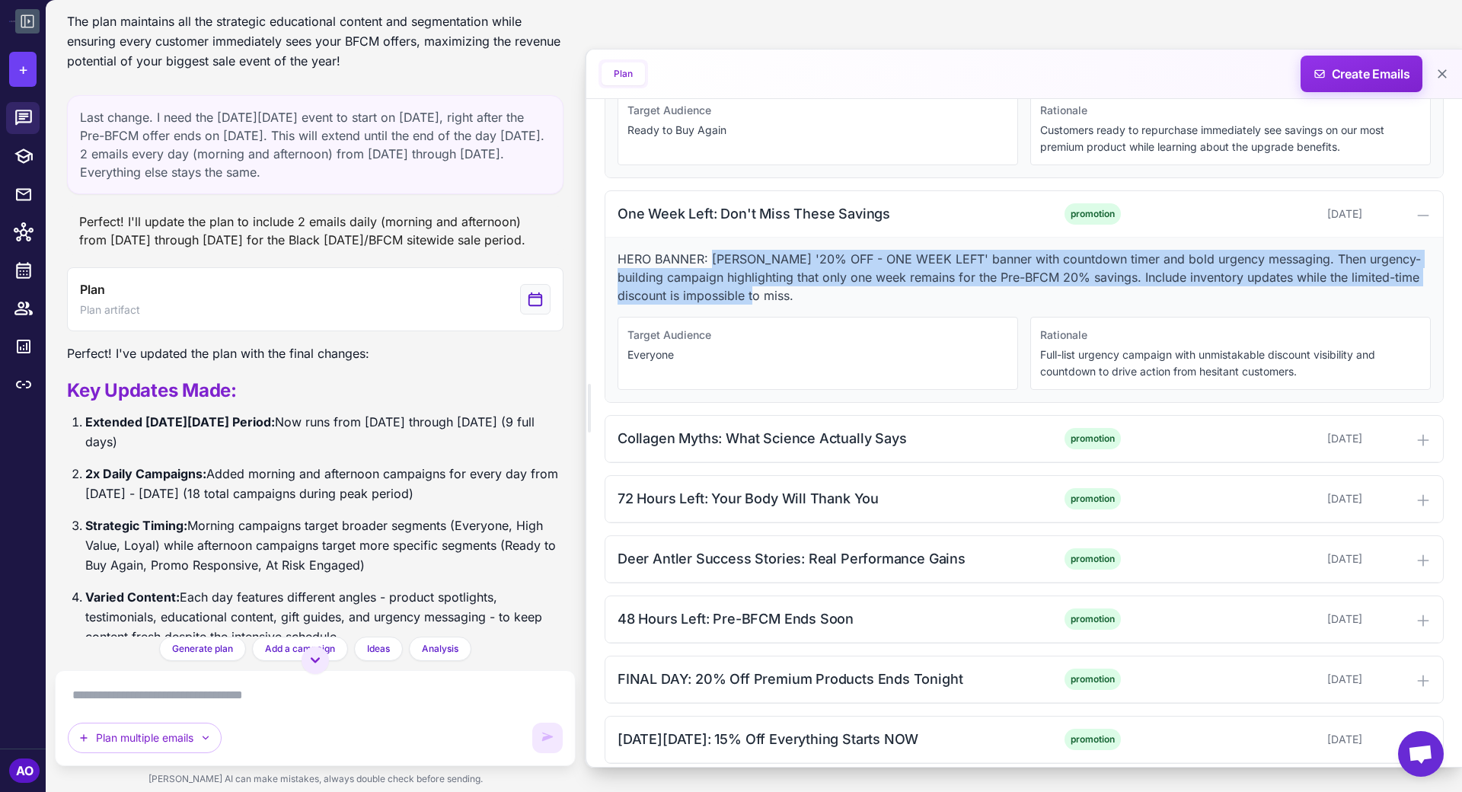
scroll to position [2776, 0]
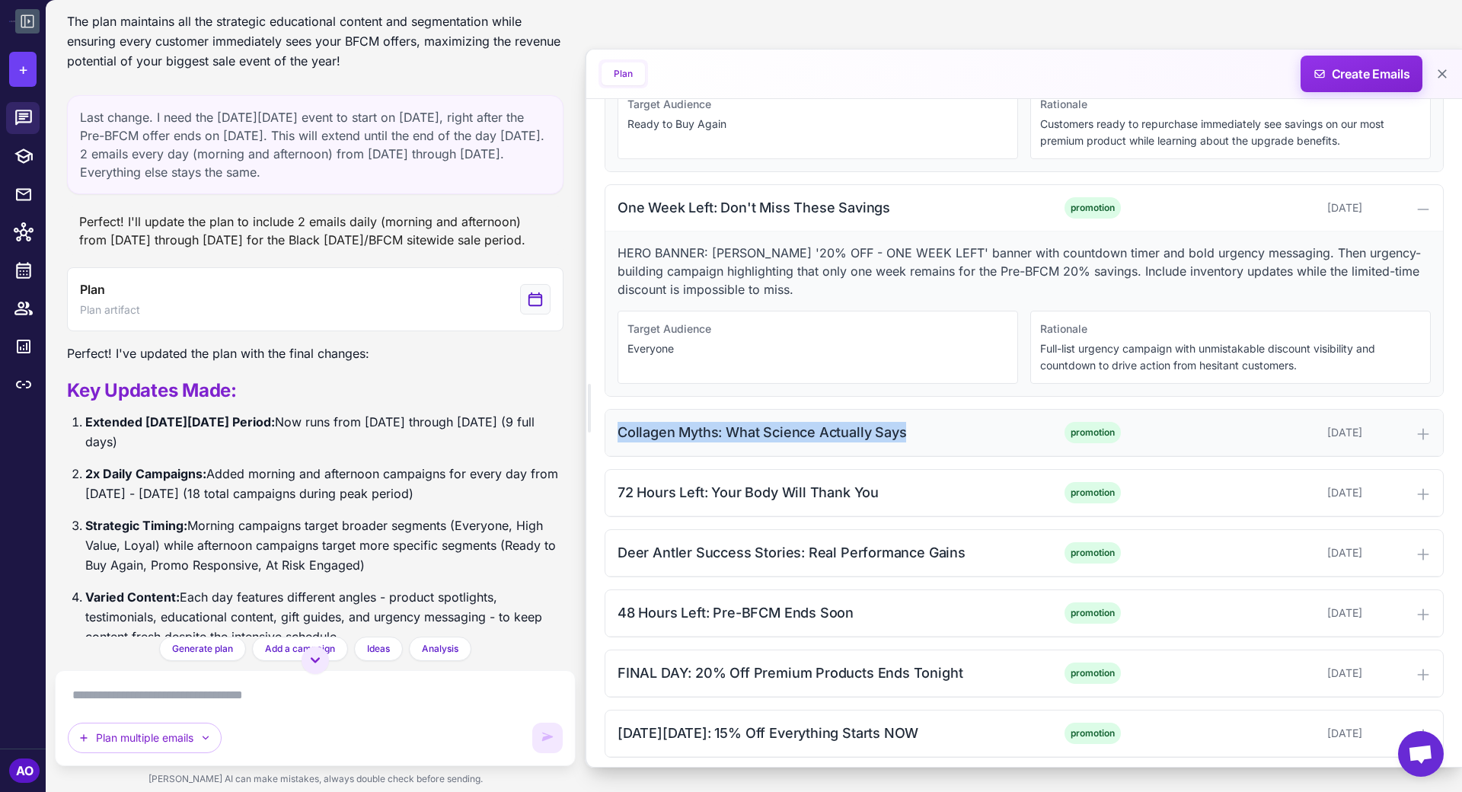
drag, startPoint x: 615, startPoint y: 405, endPoint x: 929, endPoint y: 423, distance: 313.5
click at [929, 423] on div "Collagen Myths: What Science Actually Says promotion November 19, 2025" at bounding box center [1025, 433] width 838 height 46
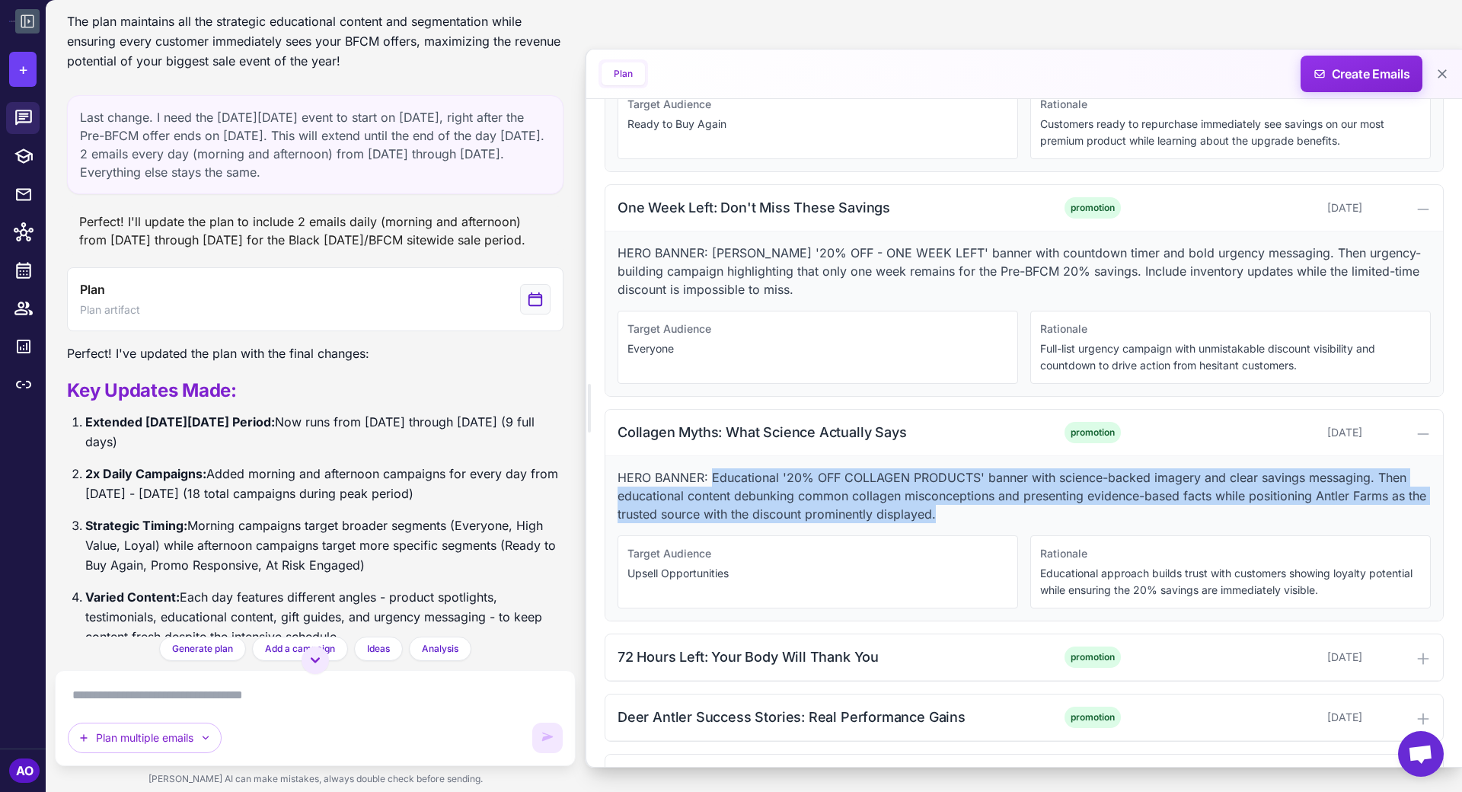
drag, startPoint x: 711, startPoint y: 455, endPoint x: 969, endPoint y: 490, distance: 260.5
click at [969, 490] on p "HERO BANNER: Educational '20% OFF COLLAGEN PRODUCTS' banner with science-backed…" at bounding box center [1024, 495] width 813 height 55
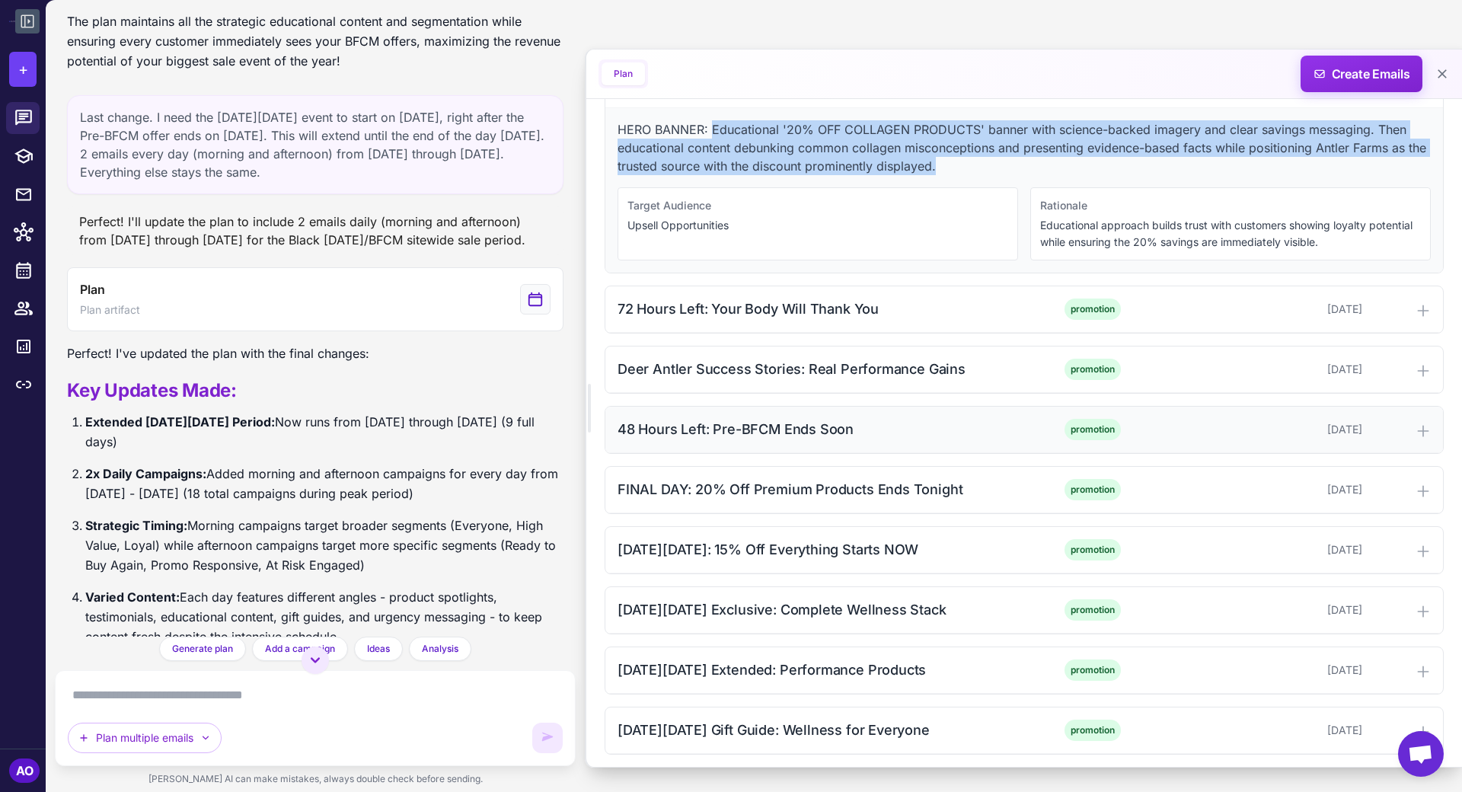
scroll to position [3150, 0]
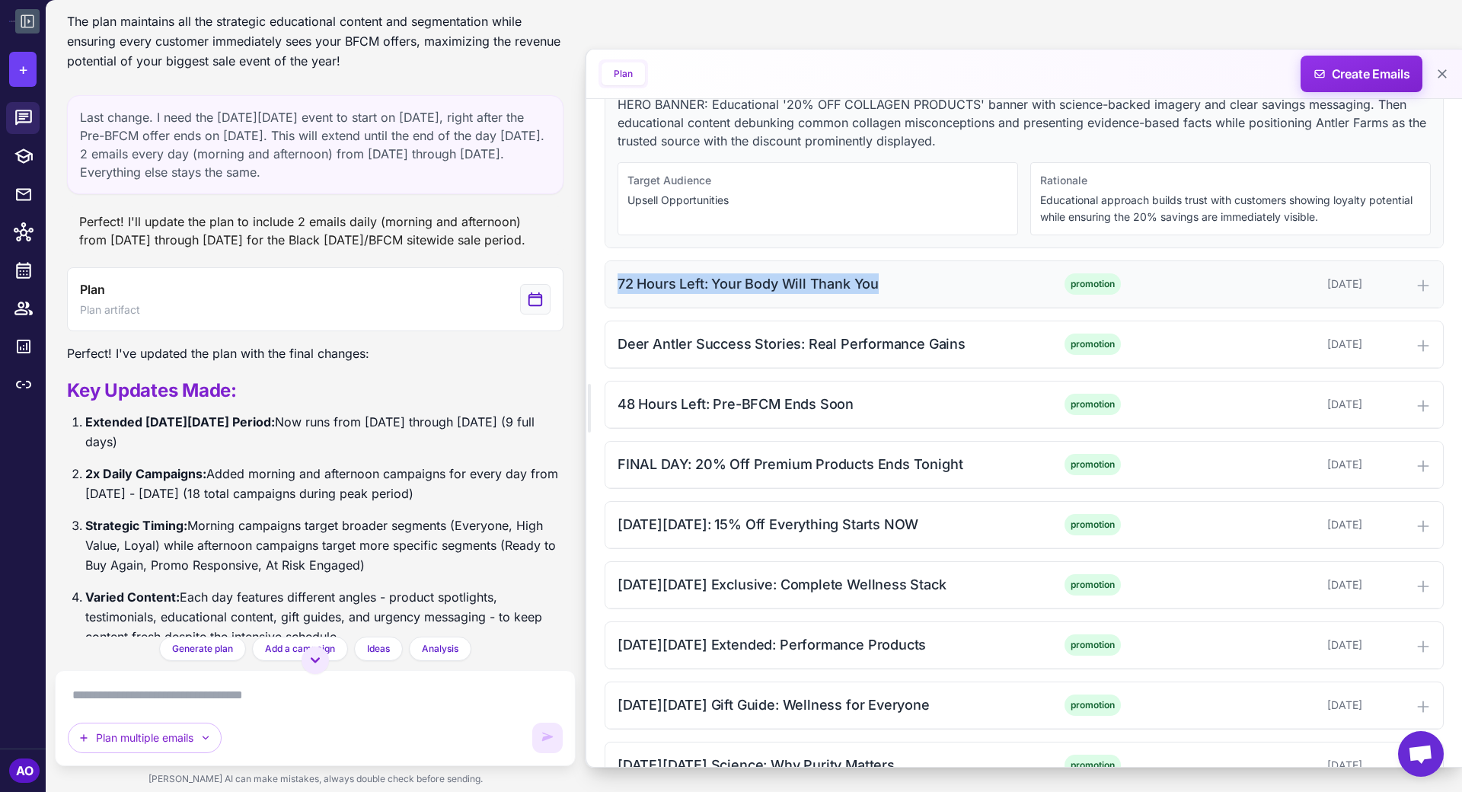
drag, startPoint x: 619, startPoint y: 258, endPoint x: 897, endPoint y: 258, distance: 277.3
click at [897, 273] on div "72 Hours Left: Your Body Will Thank You" at bounding box center [820, 283] width 404 height 21
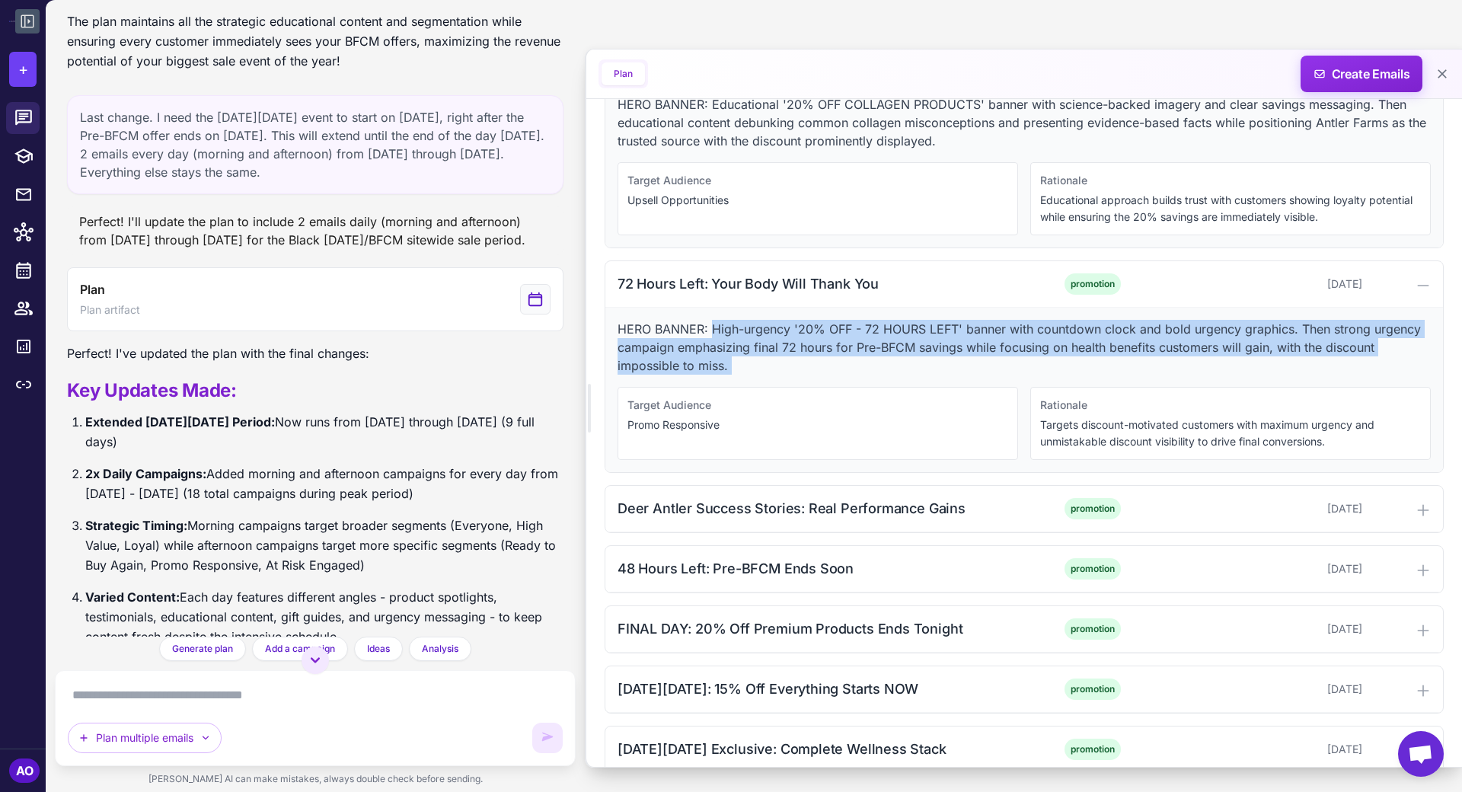
drag, startPoint x: 711, startPoint y: 302, endPoint x: 781, endPoint y: 355, distance: 88.1
click at [781, 355] on div "HERO BANNER: High-urgency '20% OFF - 72 HOURS LEFT' banner with countdown clock…" at bounding box center [1025, 390] width 838 height 165
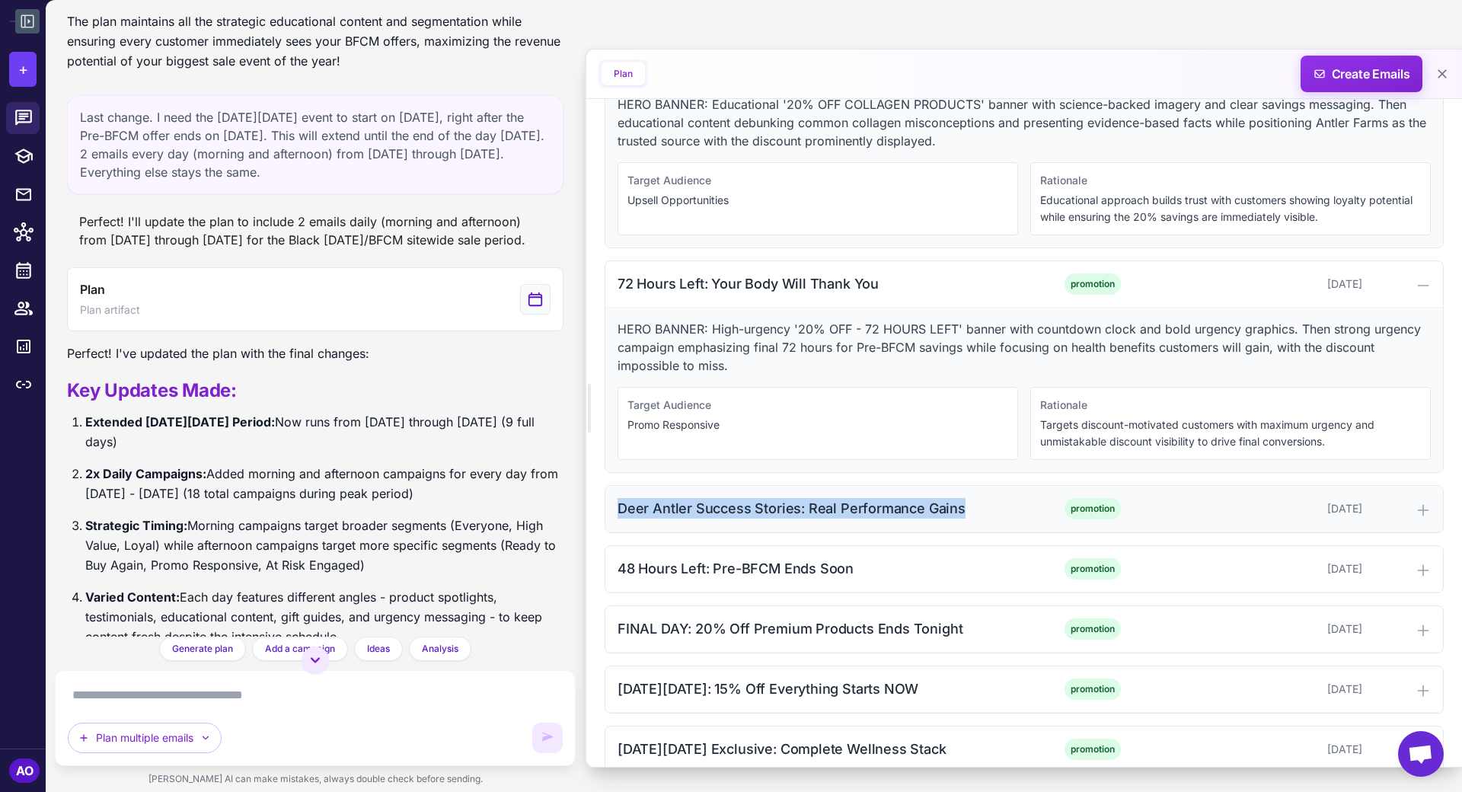
drag, startPoint x: 616, startPoint y: 480, endPoint x: 970, endPoint y: 483, distance: 353.4
click at [970, 498] on div "Deer Antler Success Stories: Real Performance Gains" at bounding box center [820, 508] width 404 height 21
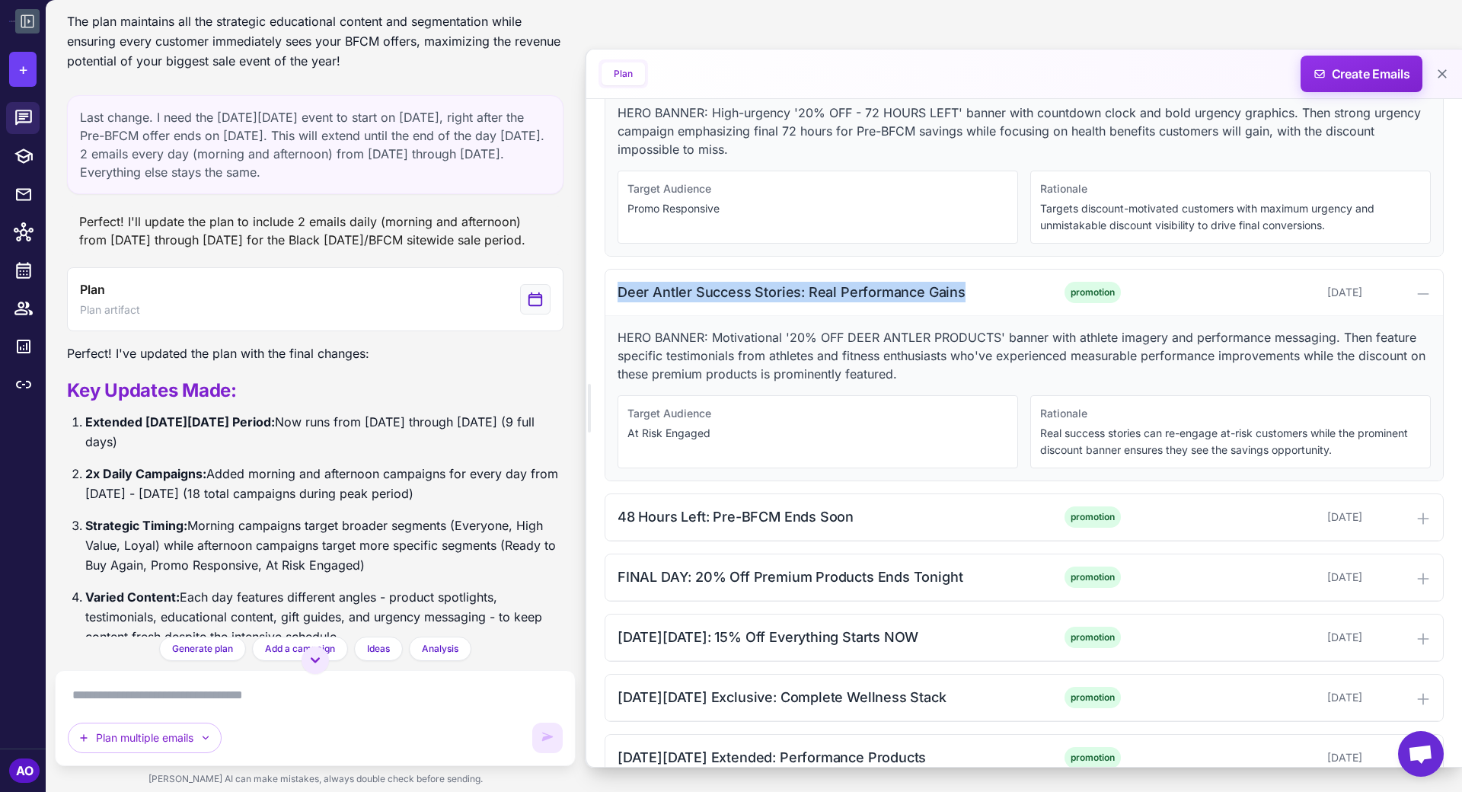
scroll to position [3367, 0]
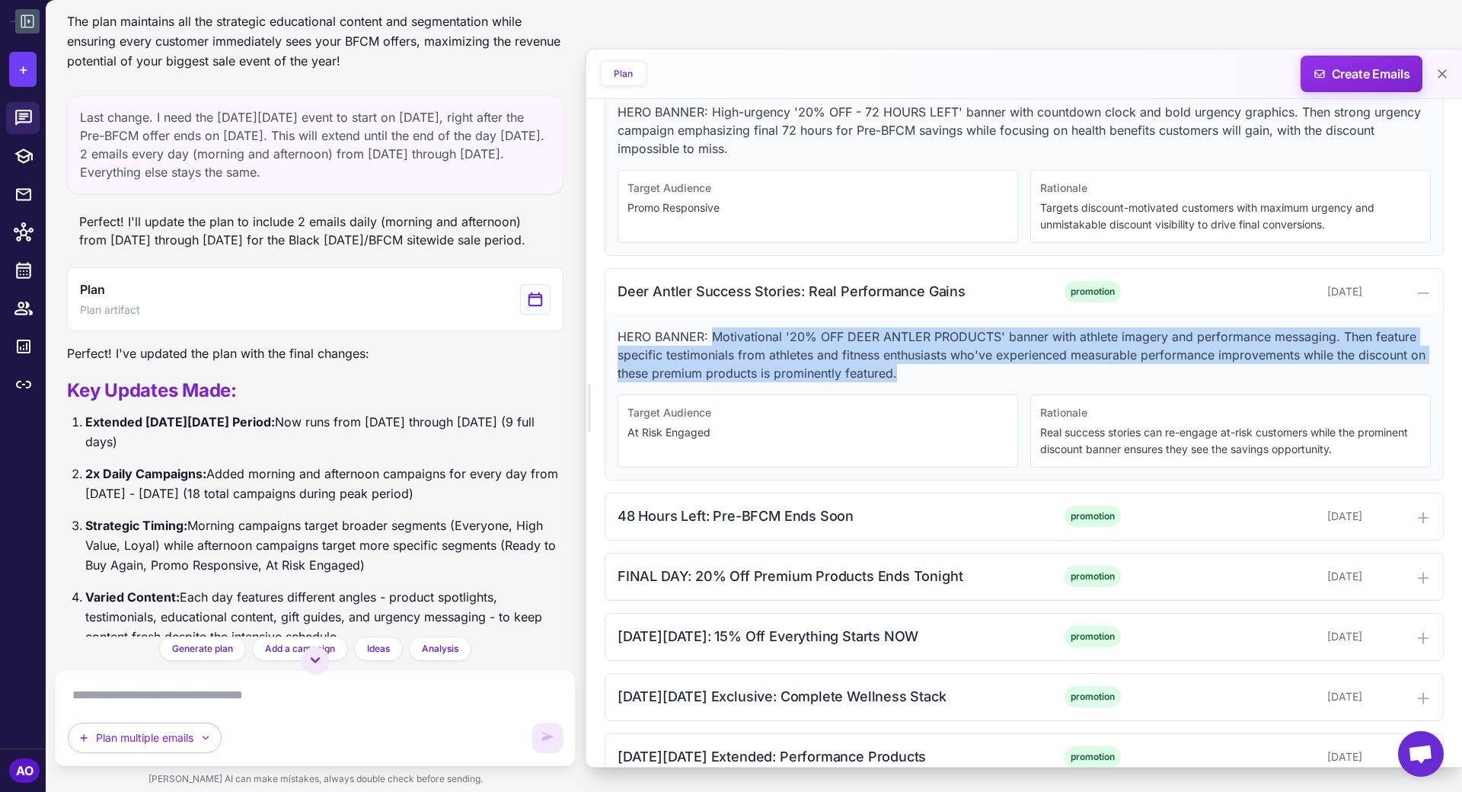
drag, startPoint x: 714, startPoint y: 312, endPoint x: 952, endPoint y: 344, distance: 240.5
click at [952, 344] on p "HERO BANNER: Motivational '20% OFF DEER ANTLER PRODUCTS' banner with athlete im…" at bounding box center [1024, 355] width 813 height 55
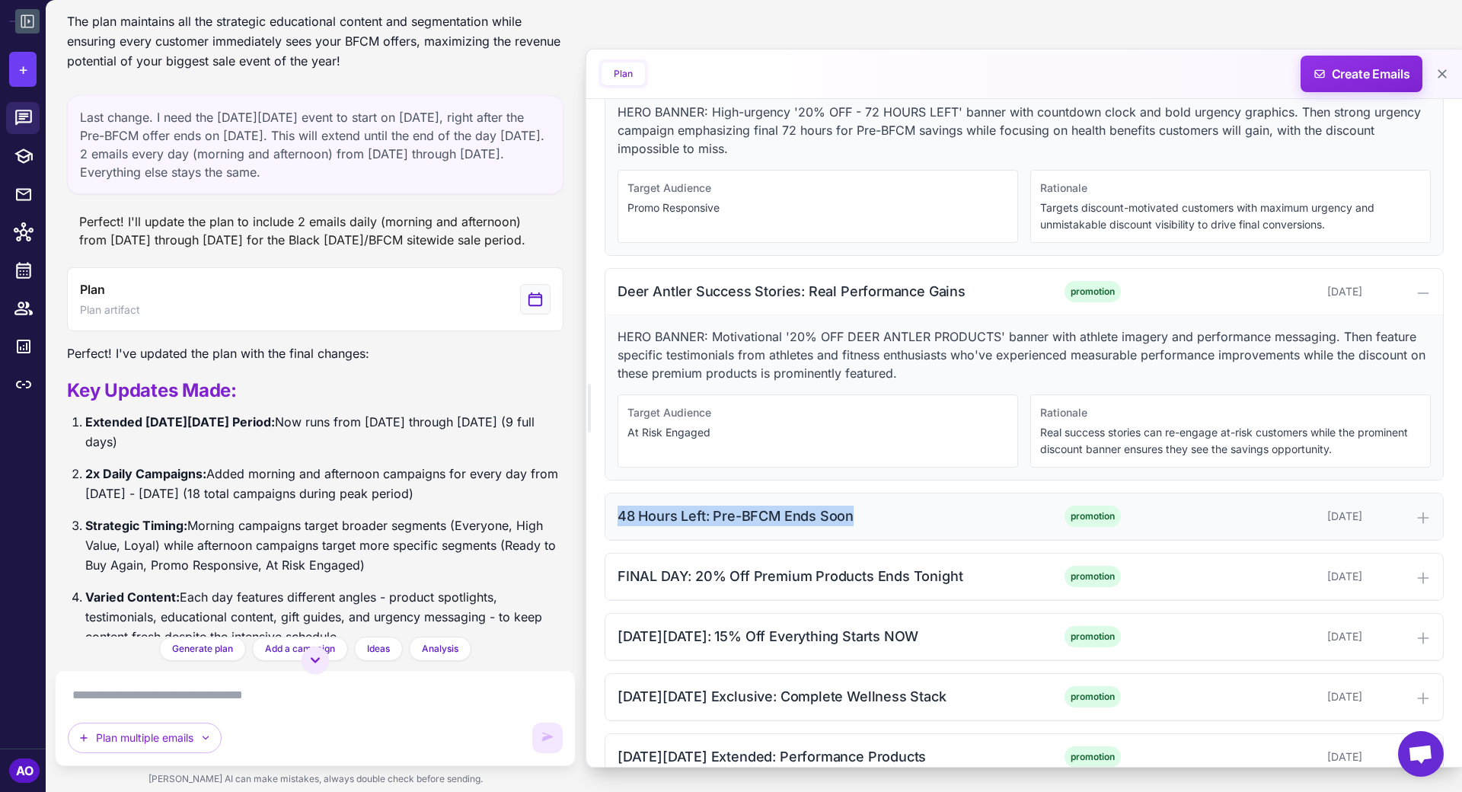
drag, startPoint x: 621, startPoint y: 484, endPoint x: 967, endPoint y: 492, distance: 346.7
click at [967, 506] on div "48 Hours Left: Pre-BFCM Ends Soon" at bounding box center [820, 516] width 404 height 21
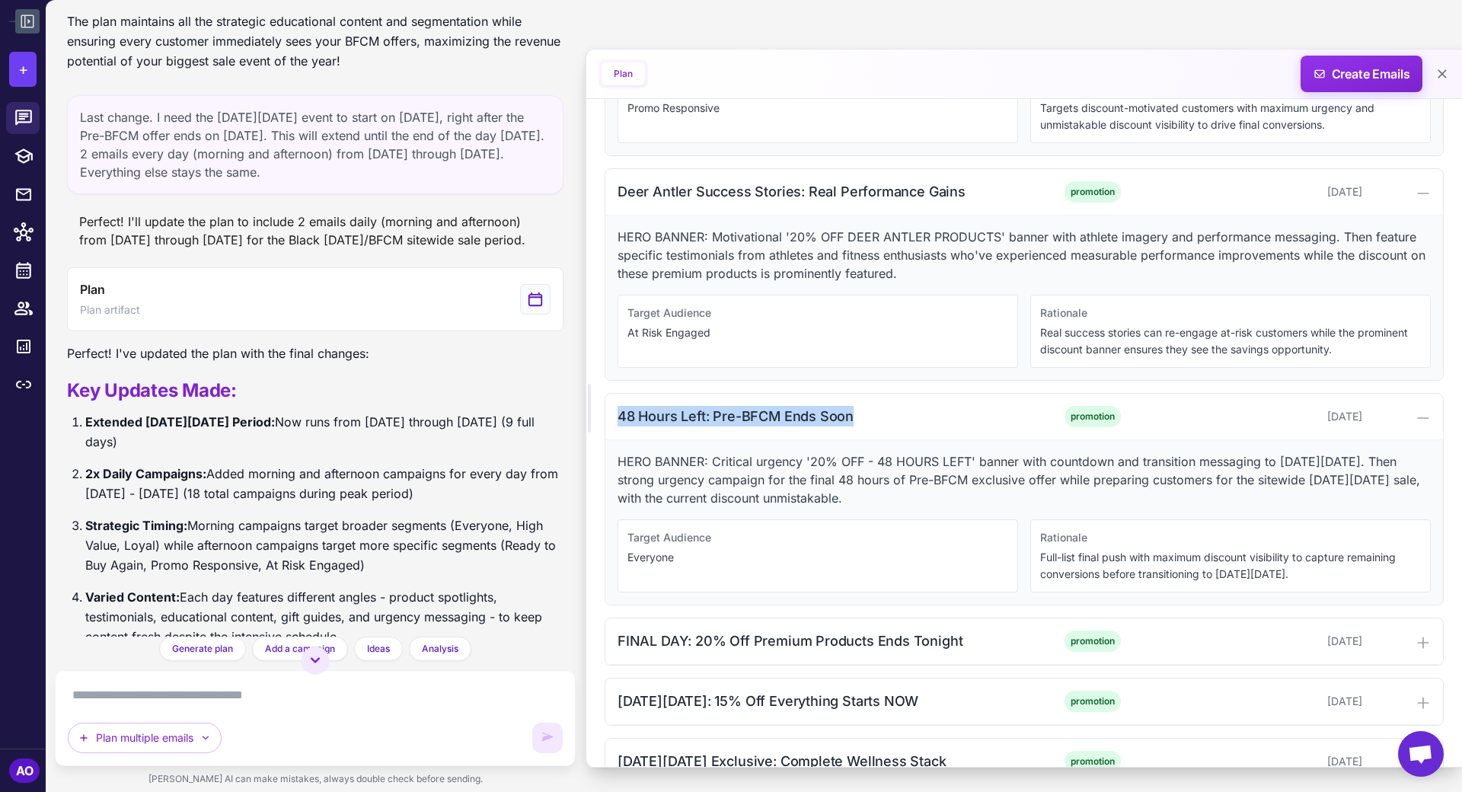
scroll to position [3521, 0]
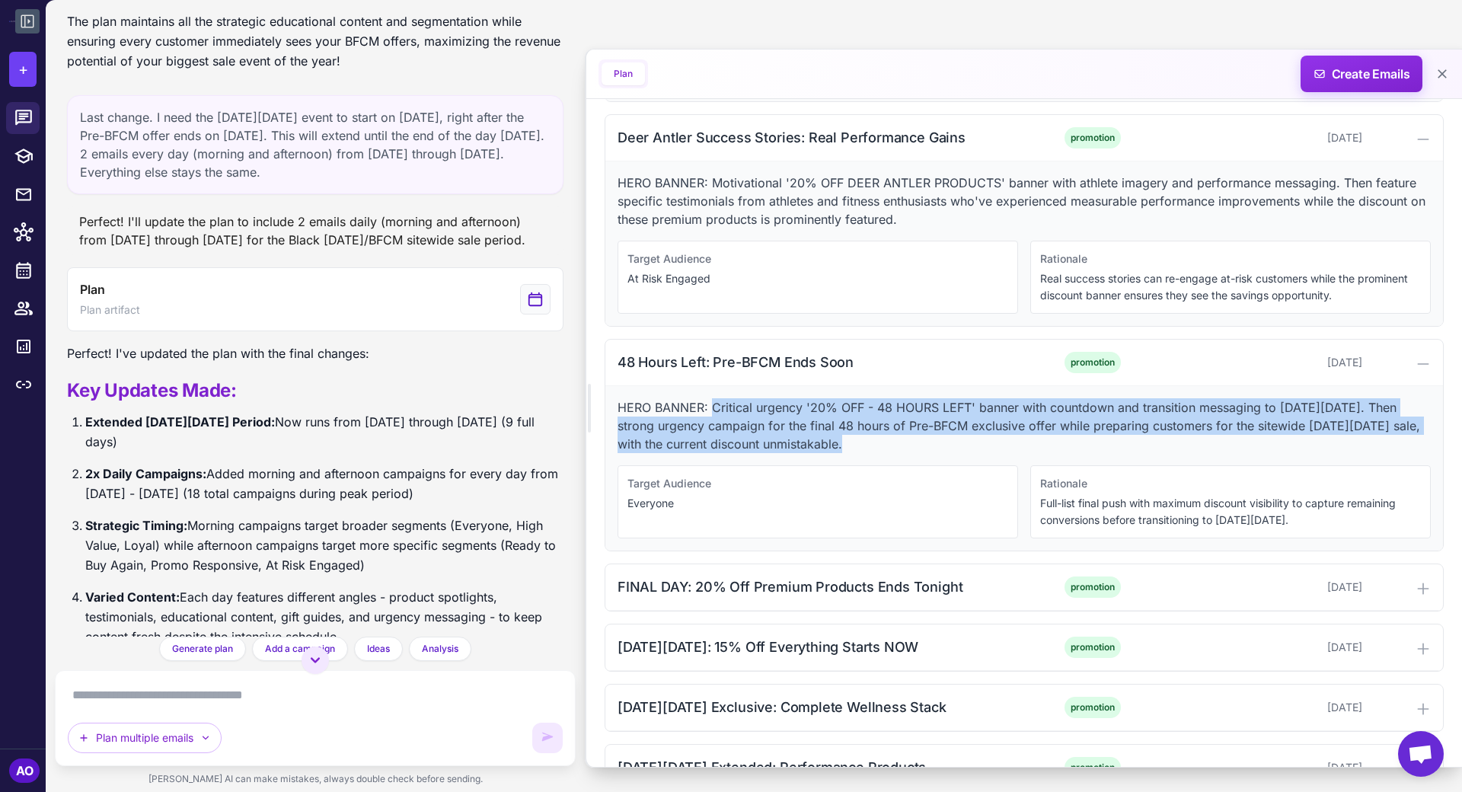
drag, startPoint x: 711, startPoint y: 380, endPoint x: 812, endPoint y: 417, distance: 107.2
click at [812, 417] on p "HERO BANNER: Critical urgency '20% OFF - 48 HOURS LEFT' banner with countdown a…" at bounding box center [1024, 425] width 813 height 55
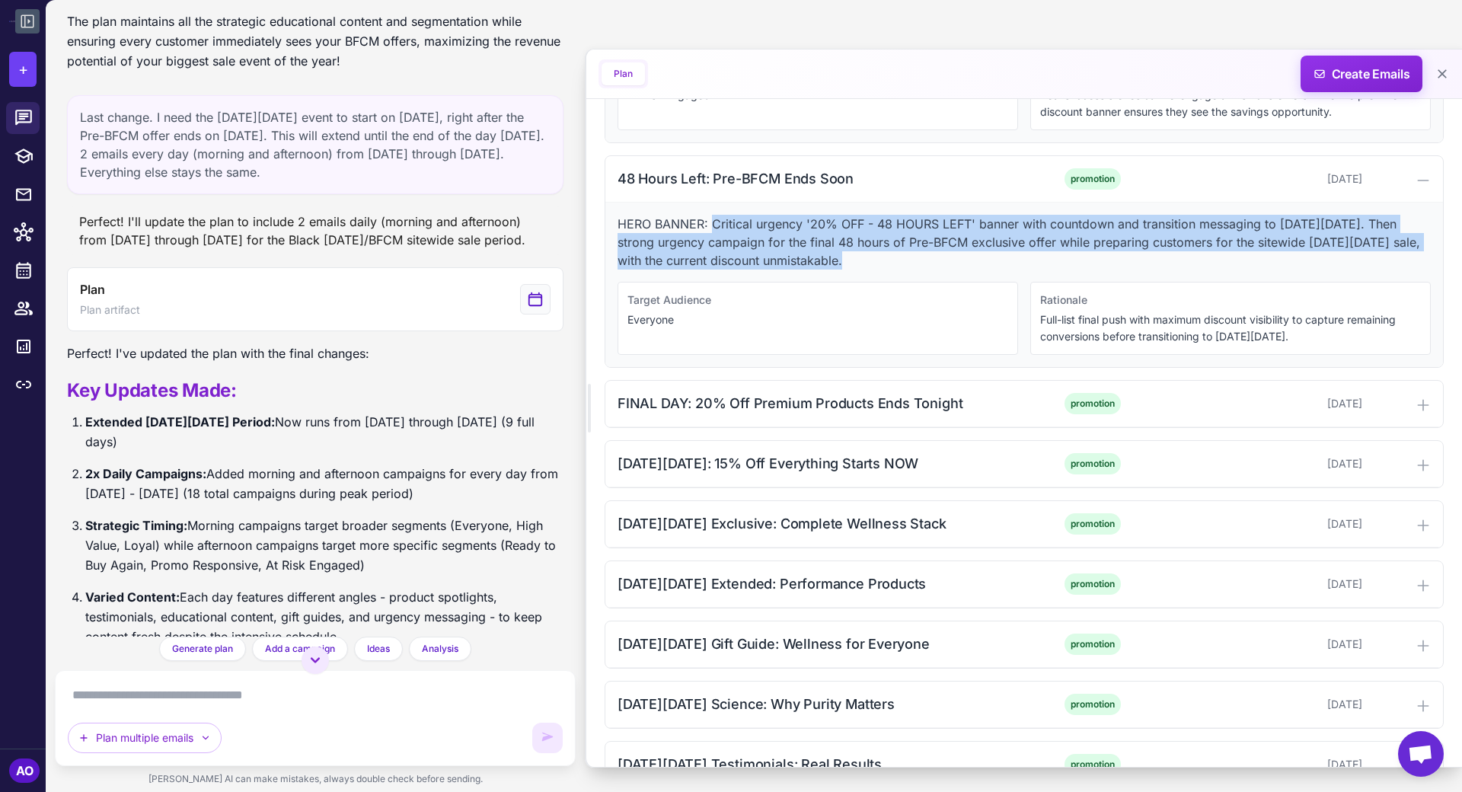
scroll to position [3742, 0]
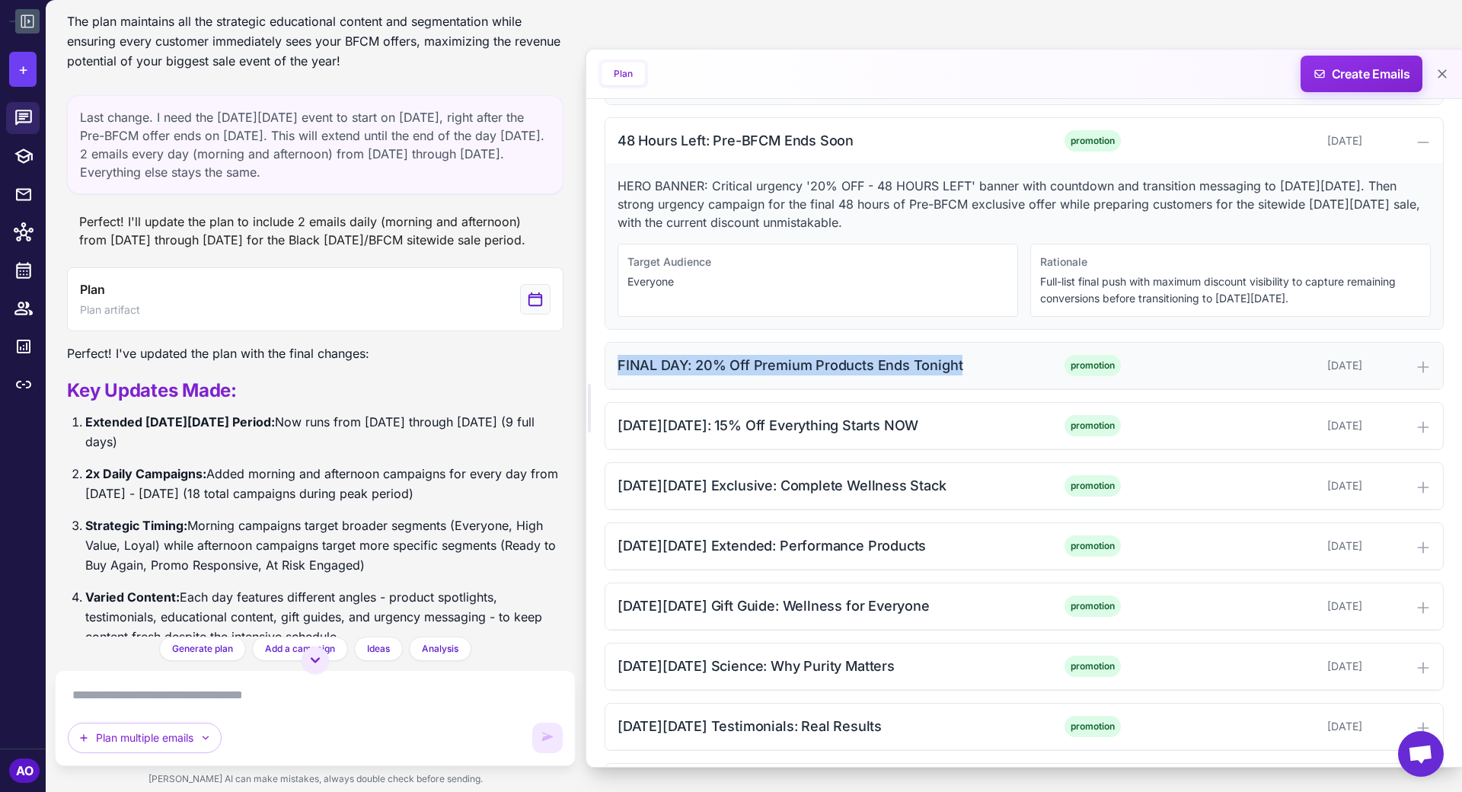
drag, startPoint x: 616, startPoint y: 332, endPoint x: 973, endPoint y: 352, distance: 357.8
click at [973, 352] on div "FINAL DAY: 20% Off Premium Products Ends Tonight promotion November 23, 2025" at bounding box center [1025, 366] width 838 height 46
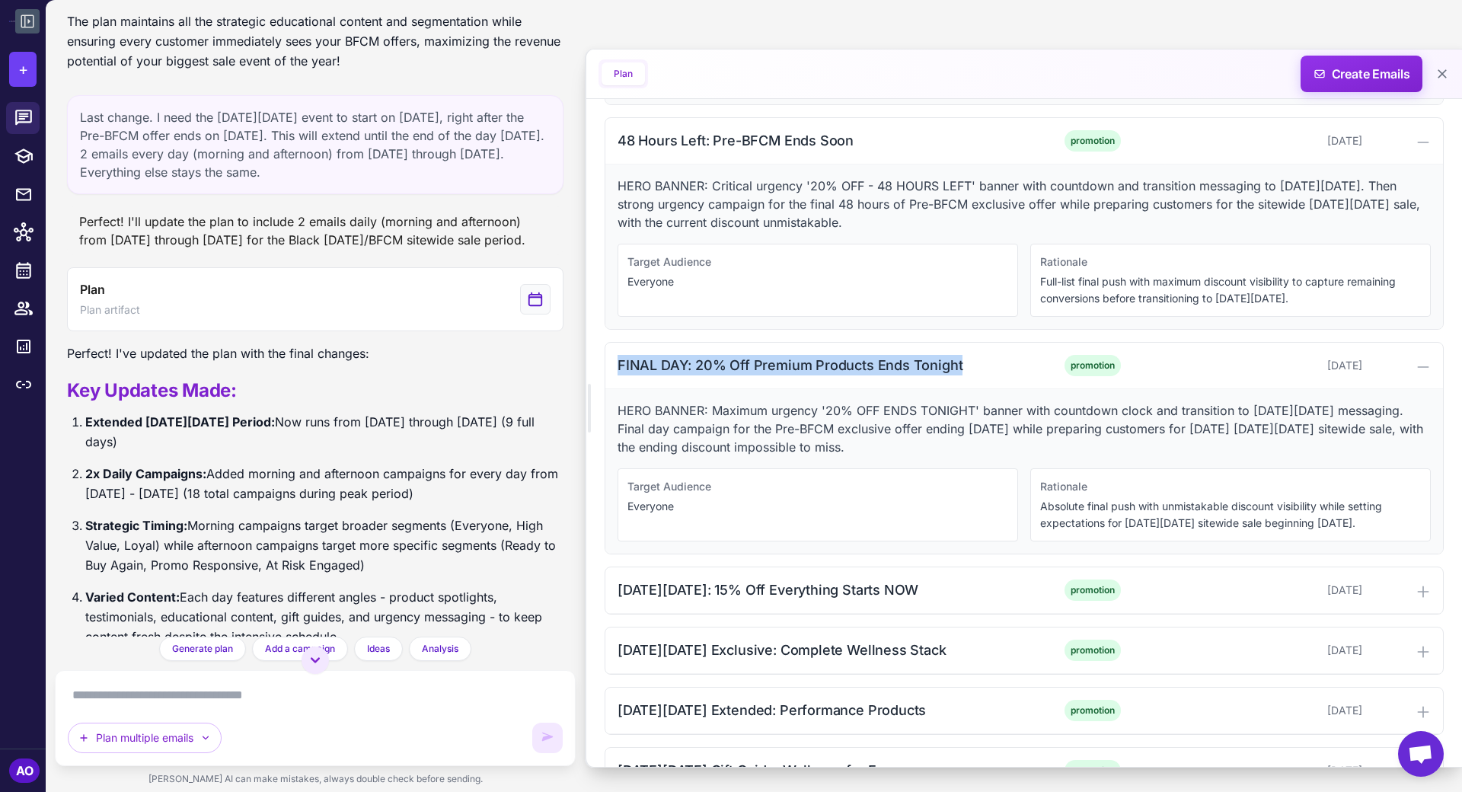
drag, startPoint x: 711, startPoint y: 380, endPoint x: 910, endPoint y: 418, distance: 203.2
click at [910, 418] on p "HERO BANNER: Maximum urgency '20% OFF ENDS TONIGHT' banner with countdown clock…" at bounding box center [1024, 428] width 813 height 55
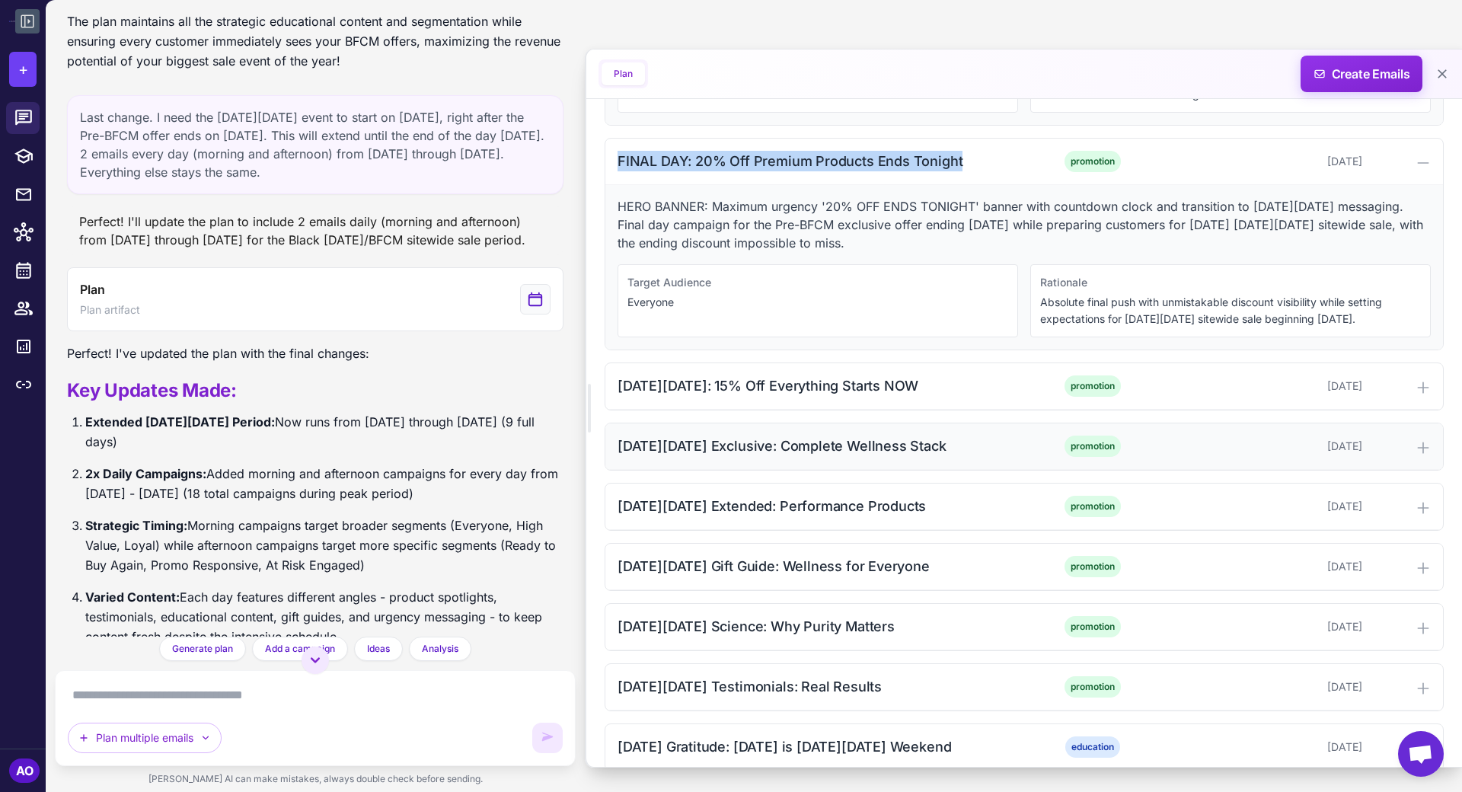
scroll to position [3994, 0]
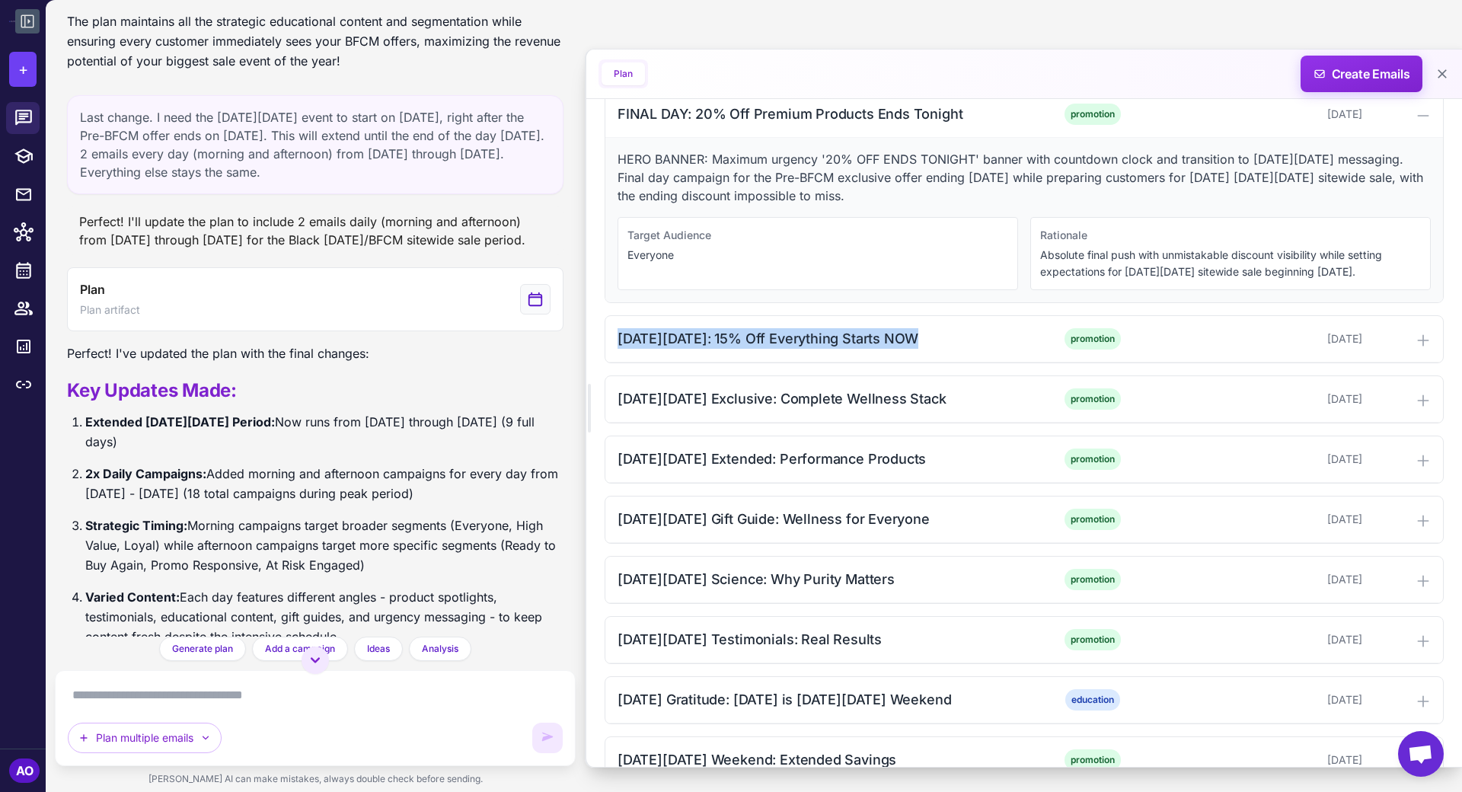
drag, startPoint x: 615, startPoint y: 311, endPoint x: 1006, endPoint y: 331, distance: 392.0
click at [1006, 331] on div "[DATE][DATE]: 15% Off Everything Starts NOW promotion [DATE]" at bounding box center [1024, 339] width 839 height 48
click at [967, 328] on div "[DATE][DATE]: 15% Off Everything Starts NOW" at bounding box center [820, 338] width 404 height 21
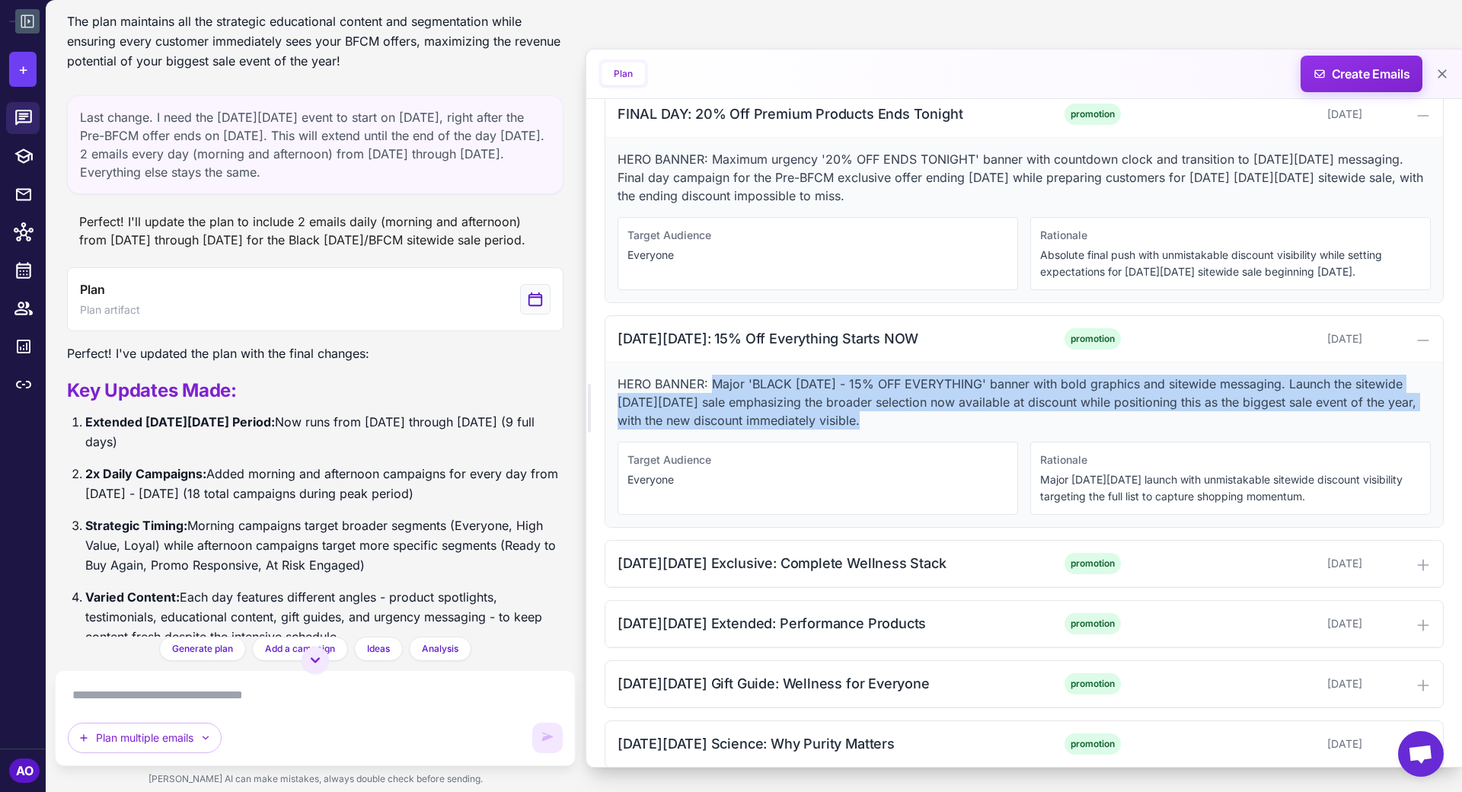
drag, startPoint x: 710, startPoint y: 353, endPoint x: 931, endPoint y: 391, distance: 224.0
click at [931, 391] on p "HERO BANNER: Major 'BLACK FRIDAY - 15% OFF EVERYTHING' banner with bold graphic…" at bounding box center [1024, 402] width 813 height 55
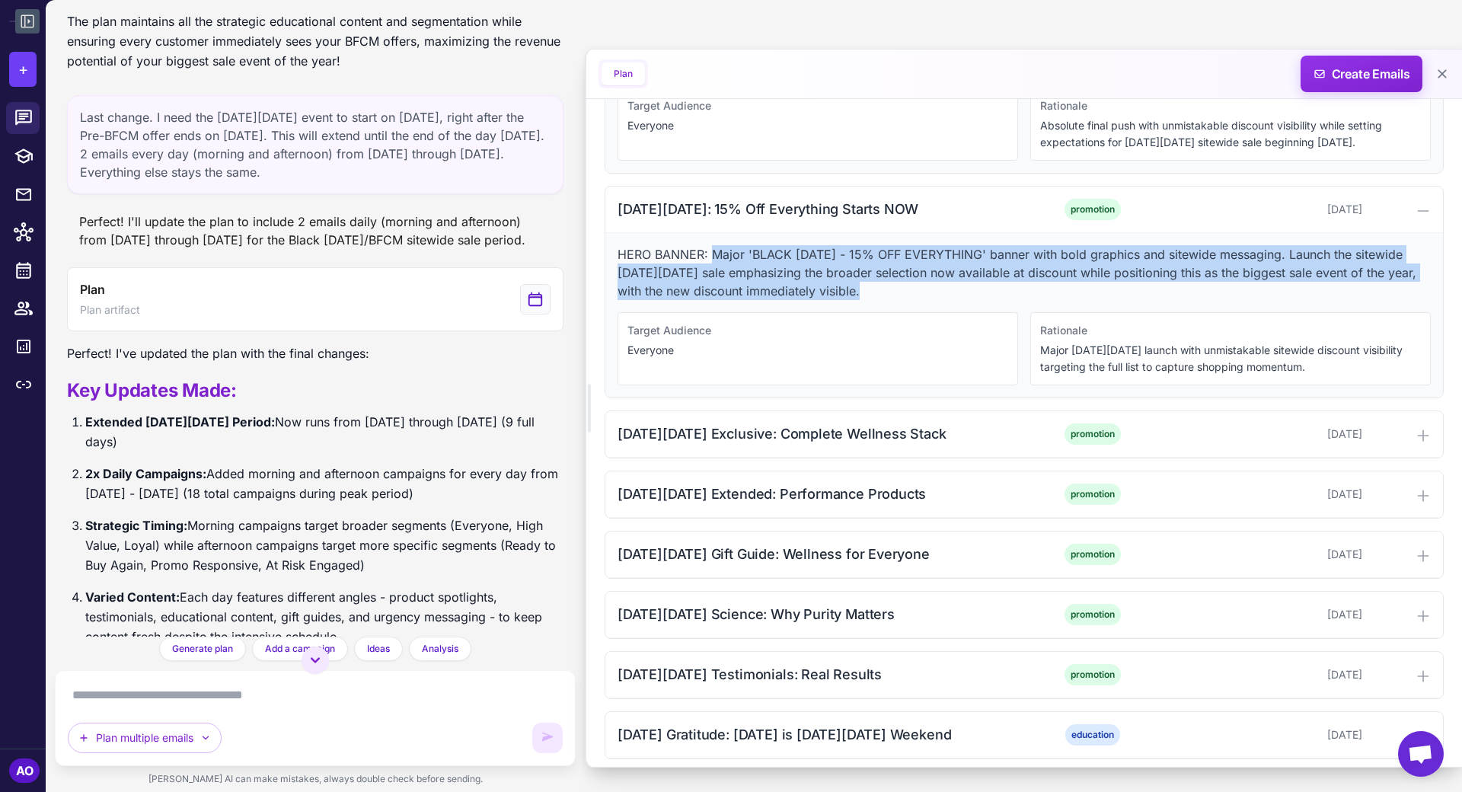
scroll to position [4253, 0]
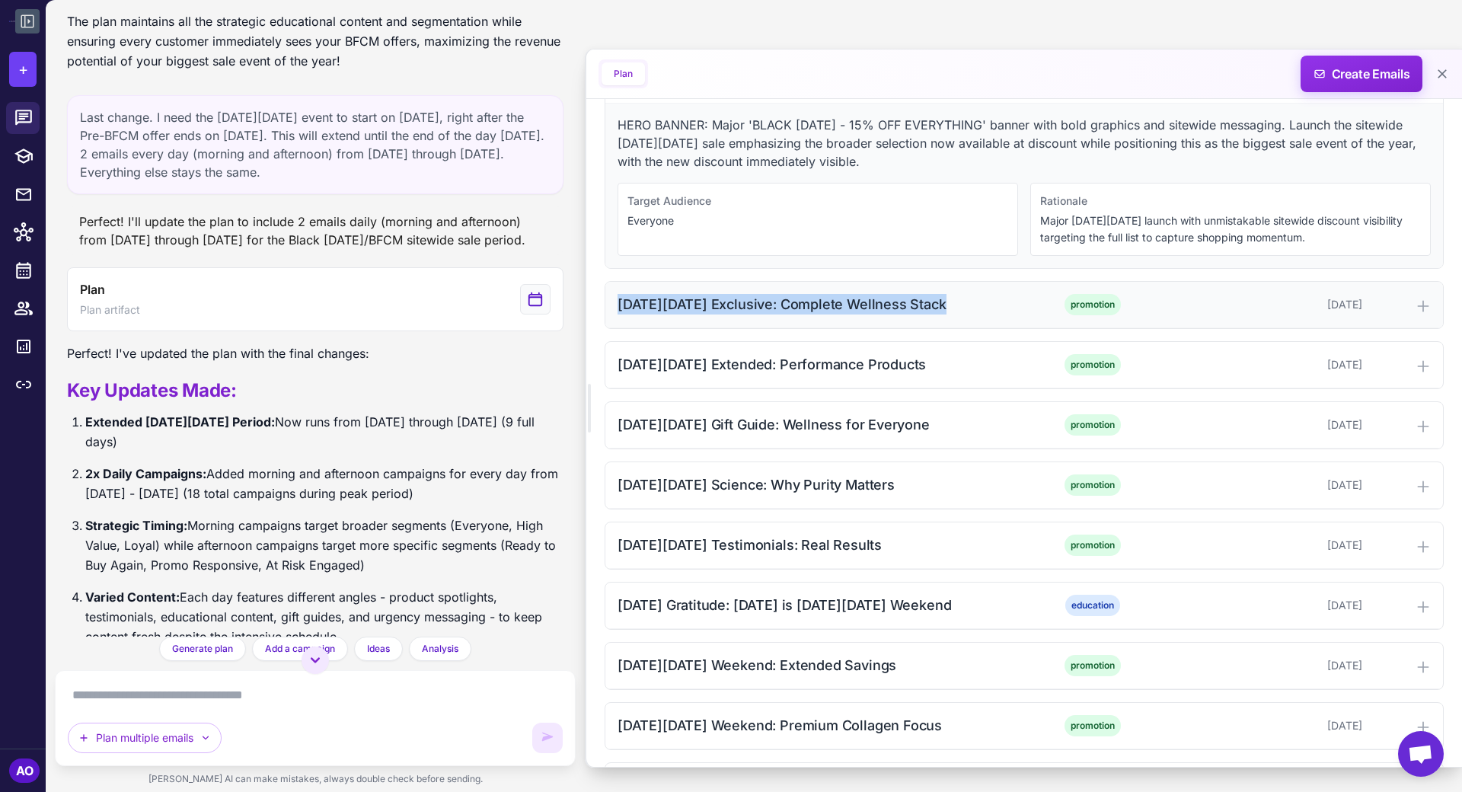
drag, startPoint x: 623, startPoint y: 273, endPoint x: 947, endPoint y: 284, distance: 323.9
click at [947, 284] on div "[DATE][DATE] Exclusive: Complete Wellness Stack promotion [DATE]" at bounding box center [1025, 305] width 838 height 46
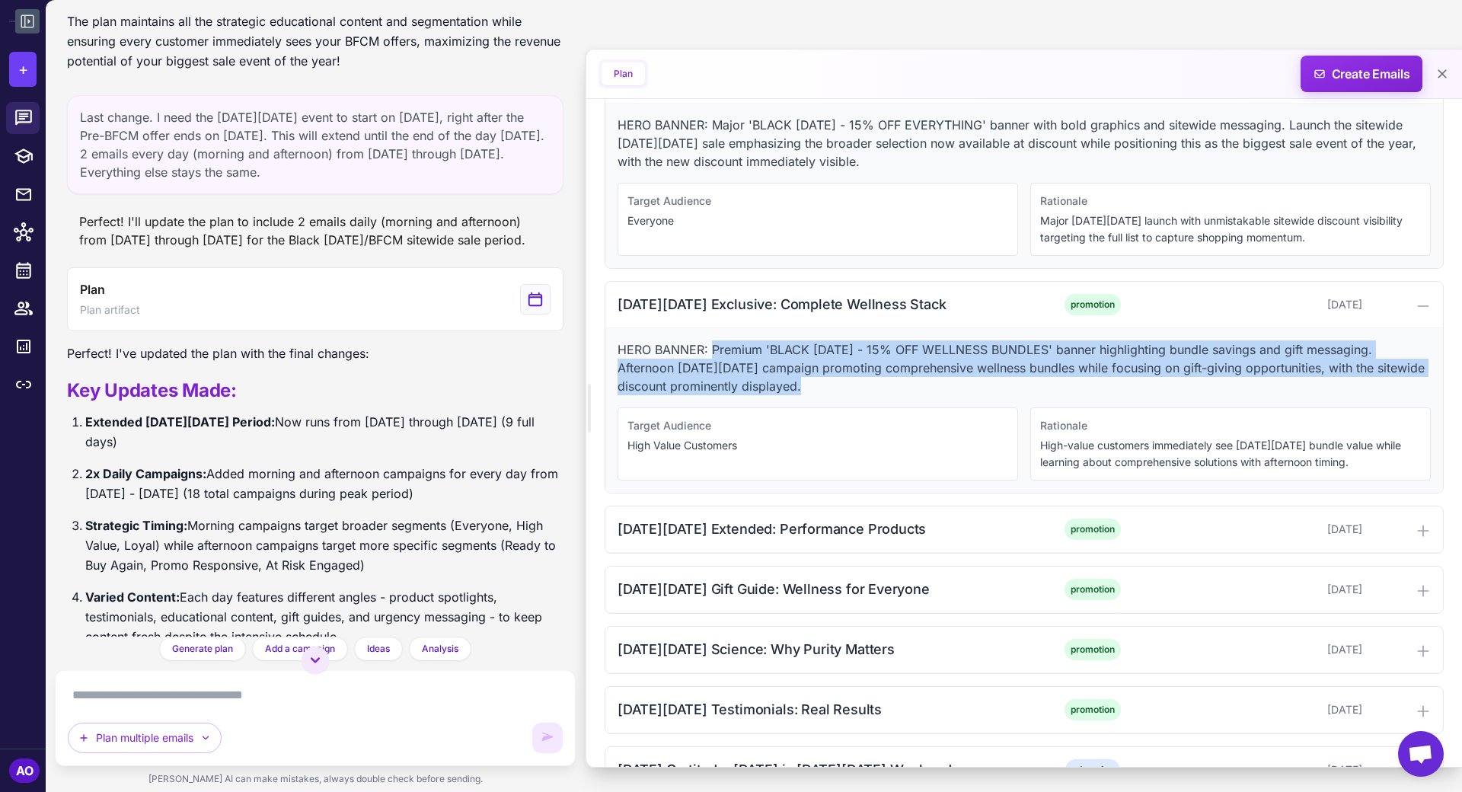
drag, startPoint x: 711, startPoint y: 314, endPoint x: 914, endPoint y: 347, distance: 205.2
click at [914, 347] on p "HERO BANNER: Premium 'BLACK FRIDAY - 15% OFF WELLNESS BUNDLES' banner highlight…" at bounding box center [1024, 367] width 813 height 55
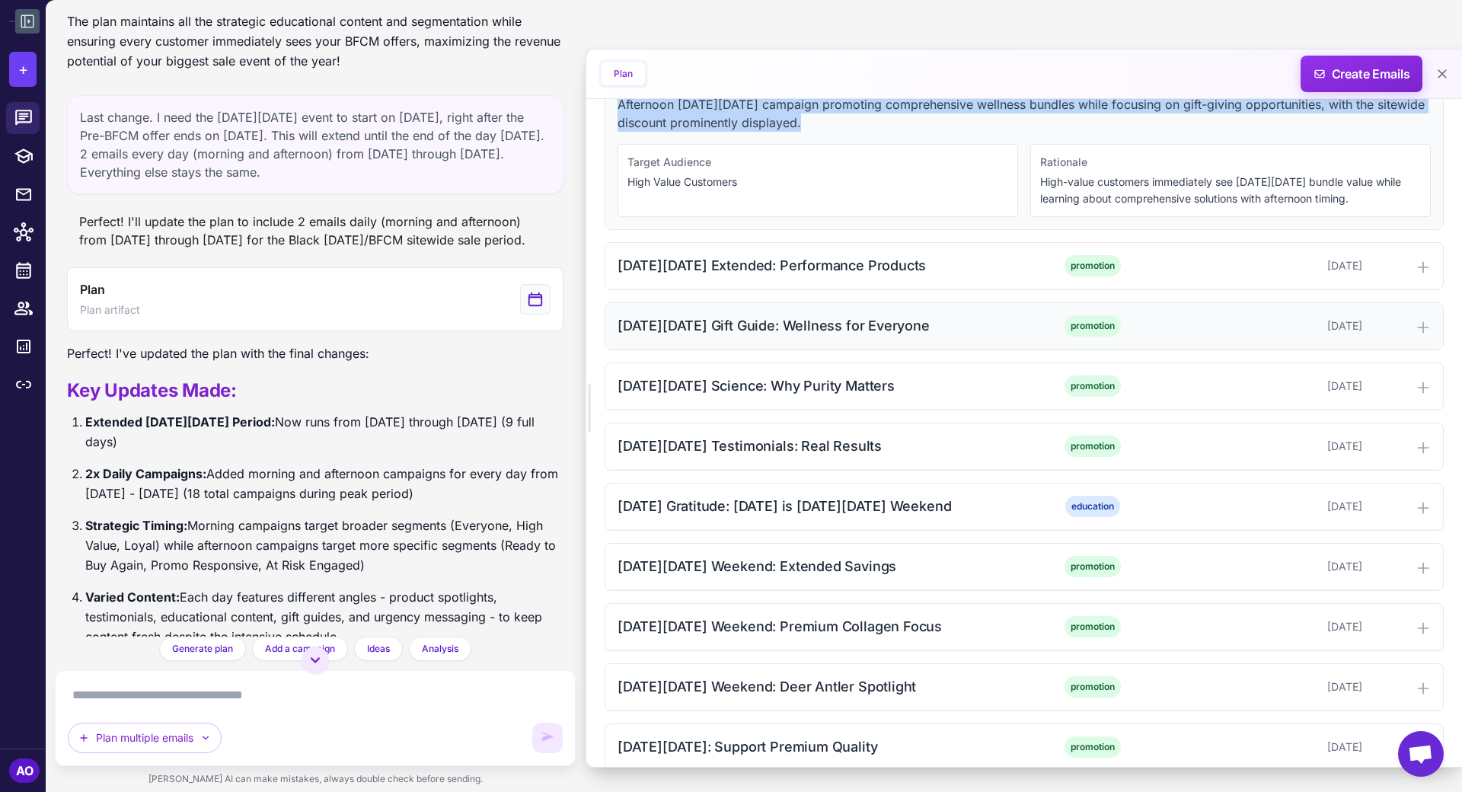
scroll to position [4491, 0]
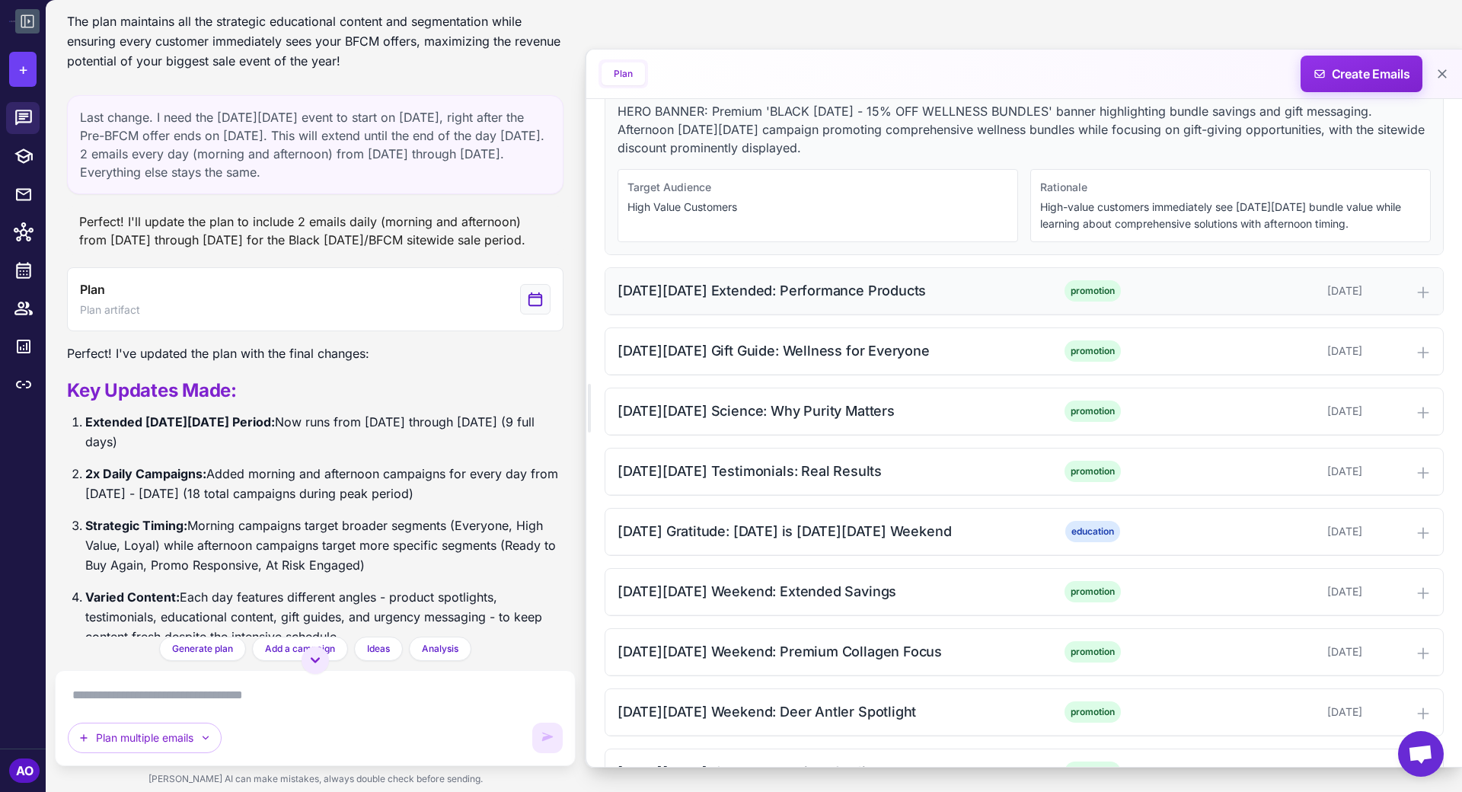
click at [615, 268] on div "Black Friday Extended: Performance Products promotion November 25, 2025" at bounding box center [1025, 291] width 838 height 46
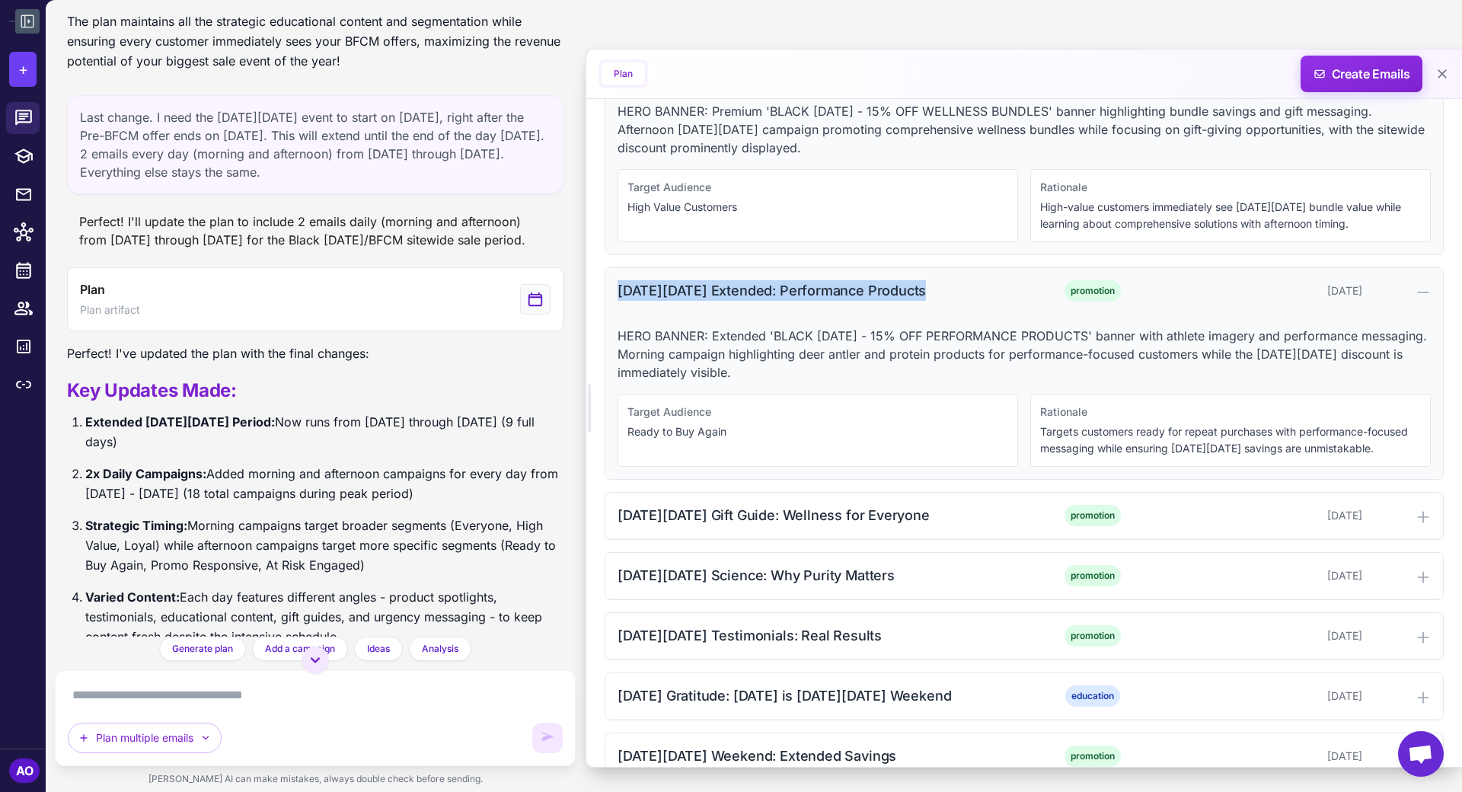
drag, startPoint x: 615, startPoint y: 253, endPoint x: 961, endPoint y: 257, distance: 345.8
click at [961, 268] on div "Black Friday Extended: Performance Products promotion November 25, 2025" at bounding box center [1025, 291] width 838 height 46
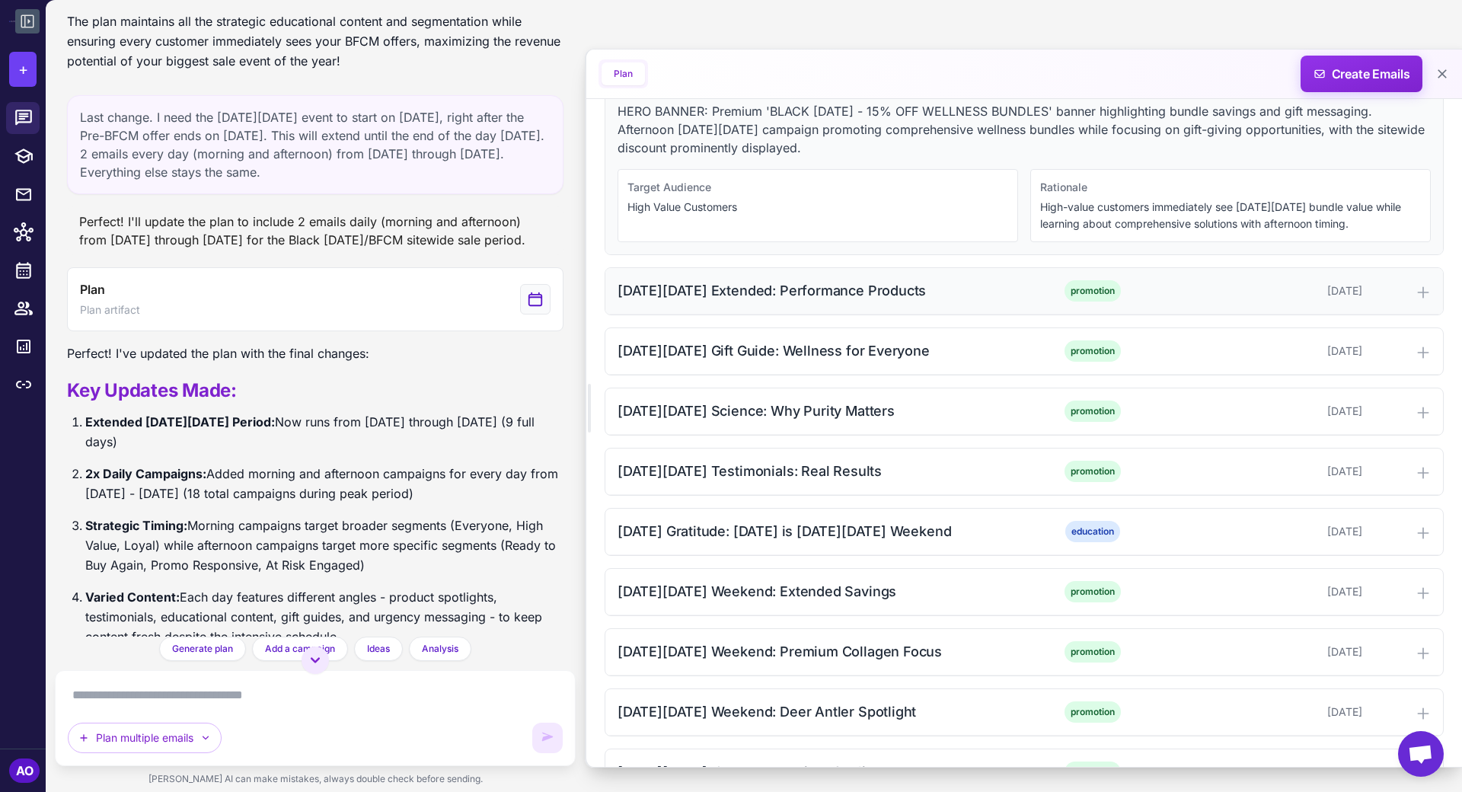
click at [1045, 280] on div "promotion" at bounding box center [1093, 290] width 130 height 21
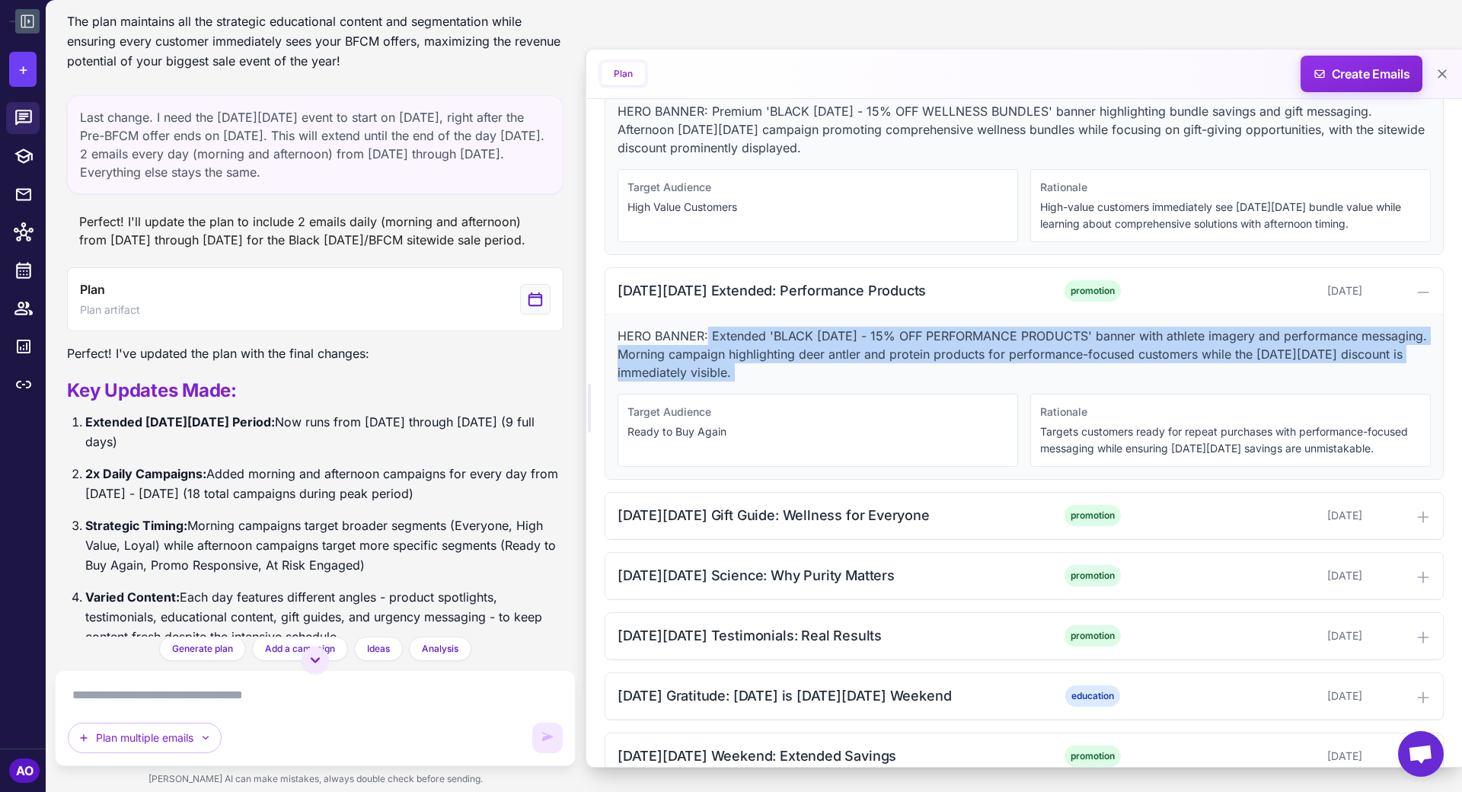
drag, startPoint x: 708, startPoint y: 299, endPoint x: 769, endPoint y: 350, distance: 79.5
click at [769, 350] on div "HERO BANNER: Extended 'BLACK FRIDAY - 15% OFF PERFORMANCE PRODUCTS' banner with…" at bounding box center [1025, 397] width 838 height 165
drag, startPoint x: 769, startPoint y: 302, endPoint x: 779, endPoint y: 340, distance: 38.6
click at [779, 340] on p "HERO BANNER: Extended 'BLACK FRIDAY - 15% OFF PERFORMANCE PRODUCTS' banner with…" at bounding box center [1024, 354] width 813 height 55
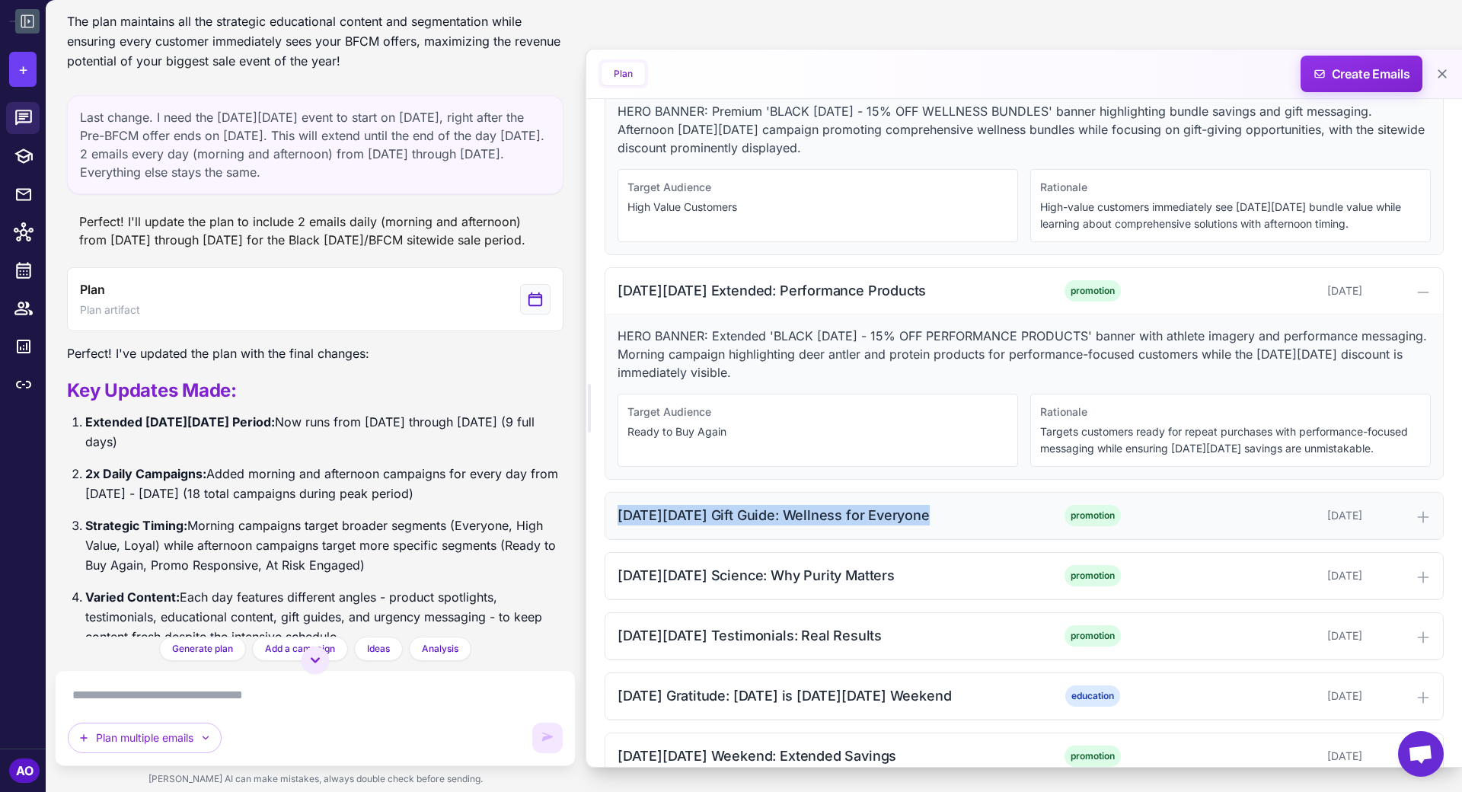
drag, startPoint x: 615, startPoint y: 478, endPoint x: 915, endPoint y: 477, distance: 299.4
click at [915, 493] on div "Black Friday Gift Guide: Wellness for Everyone promotion November 25, 2025" at bounding box center [1025, 516] width 838 height 46
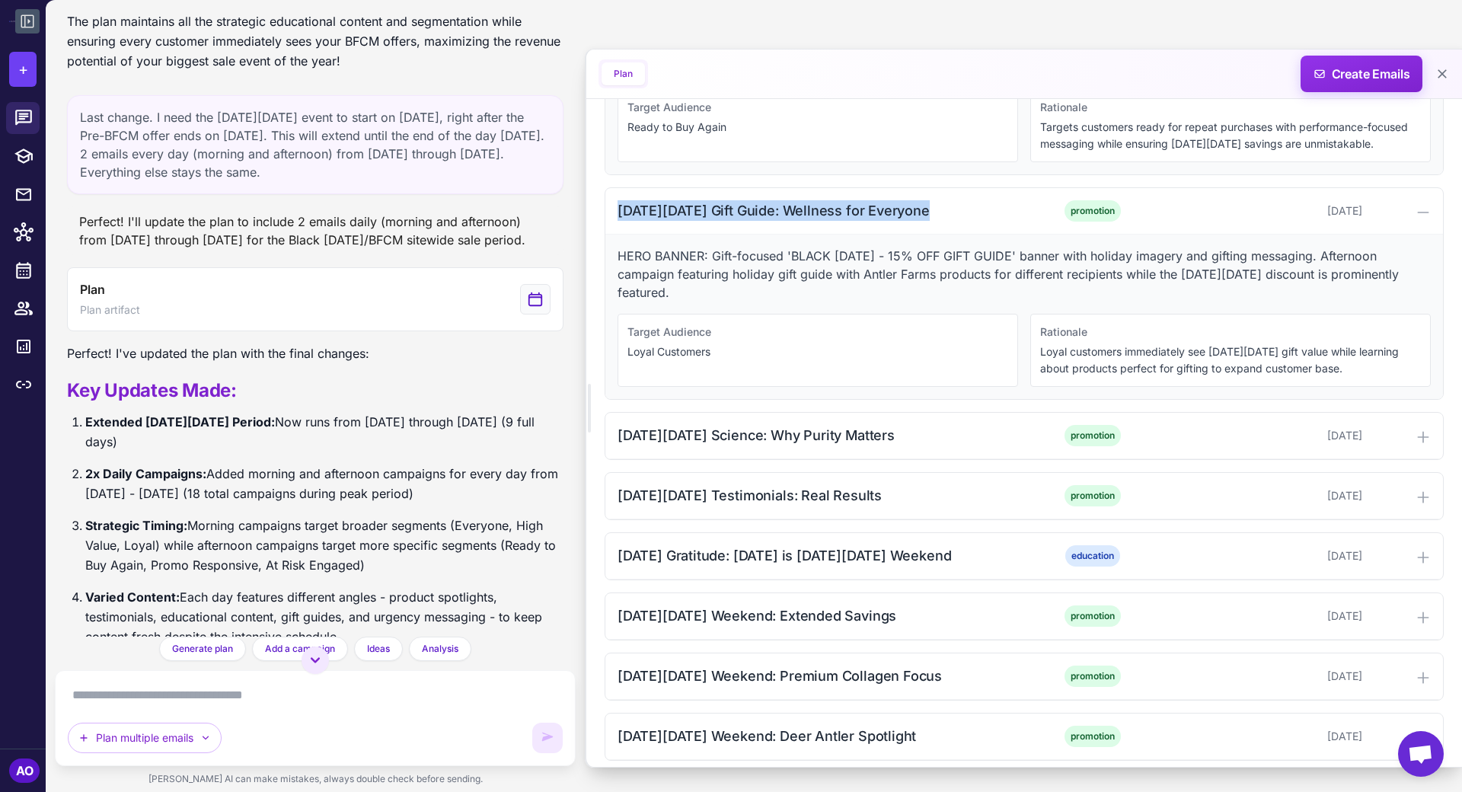
scroll to position [4792, 0]
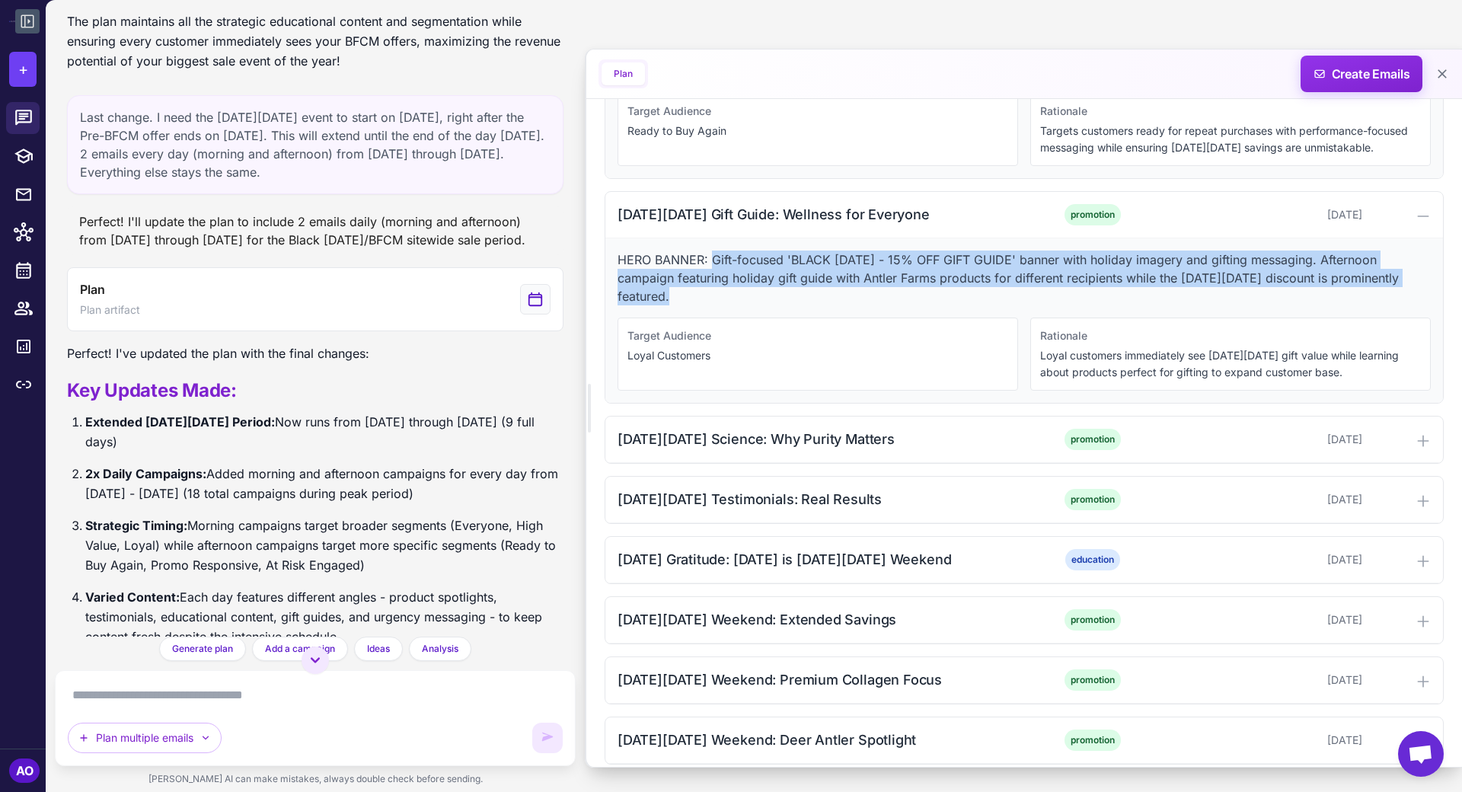
drag, startPoint x: 712, startPoint y: 222, endPoint x: 743, endPoint y: 253, distance: 43.6
click at [743, 253] on p "HERO BANNER: Gift-focused 'BLACK FRIDAY - 15% OFF GIFT GUIDE' banner with holid…" at bounding box center [1024, 278] width 813 height 55
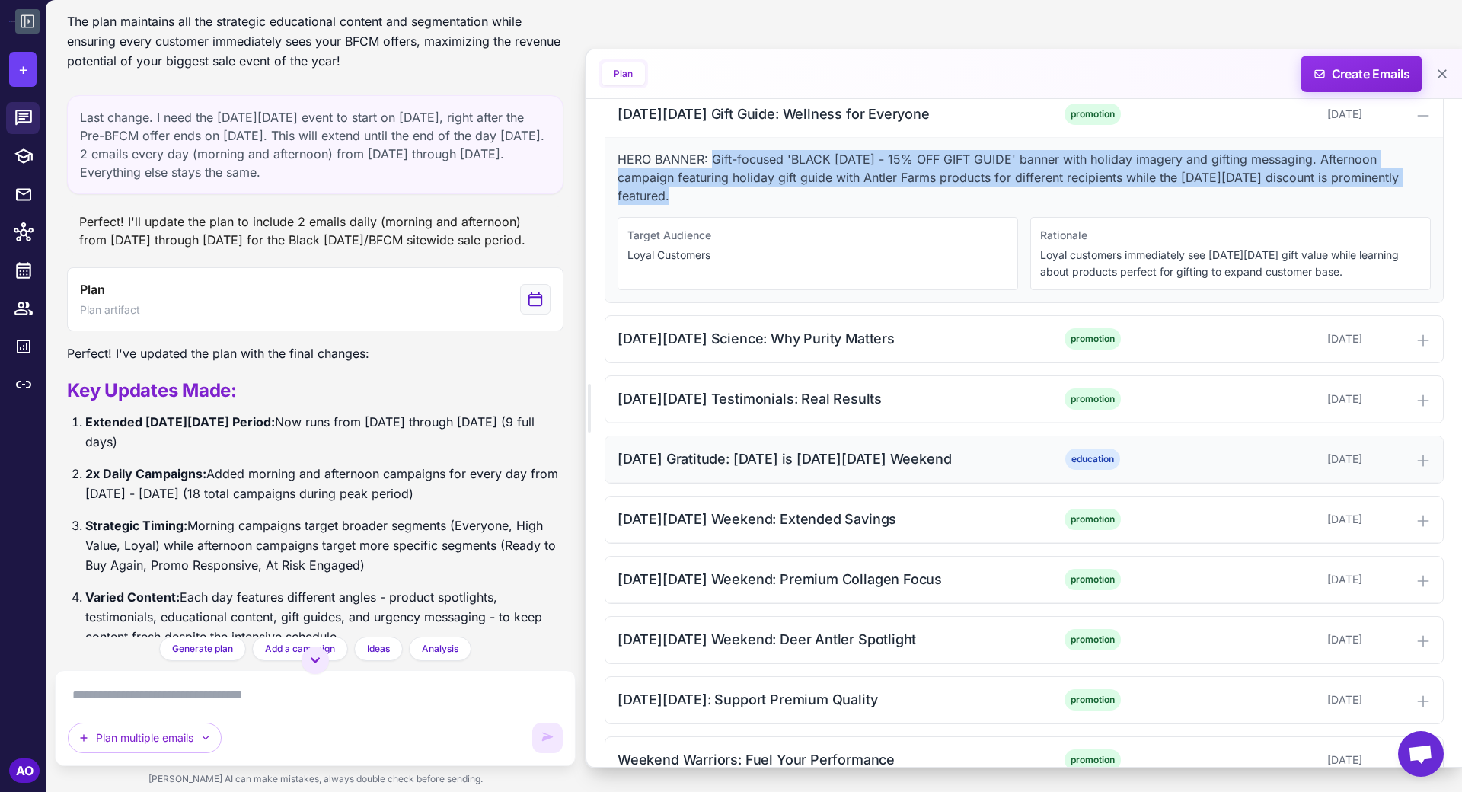
scroll to position [4904, 0]
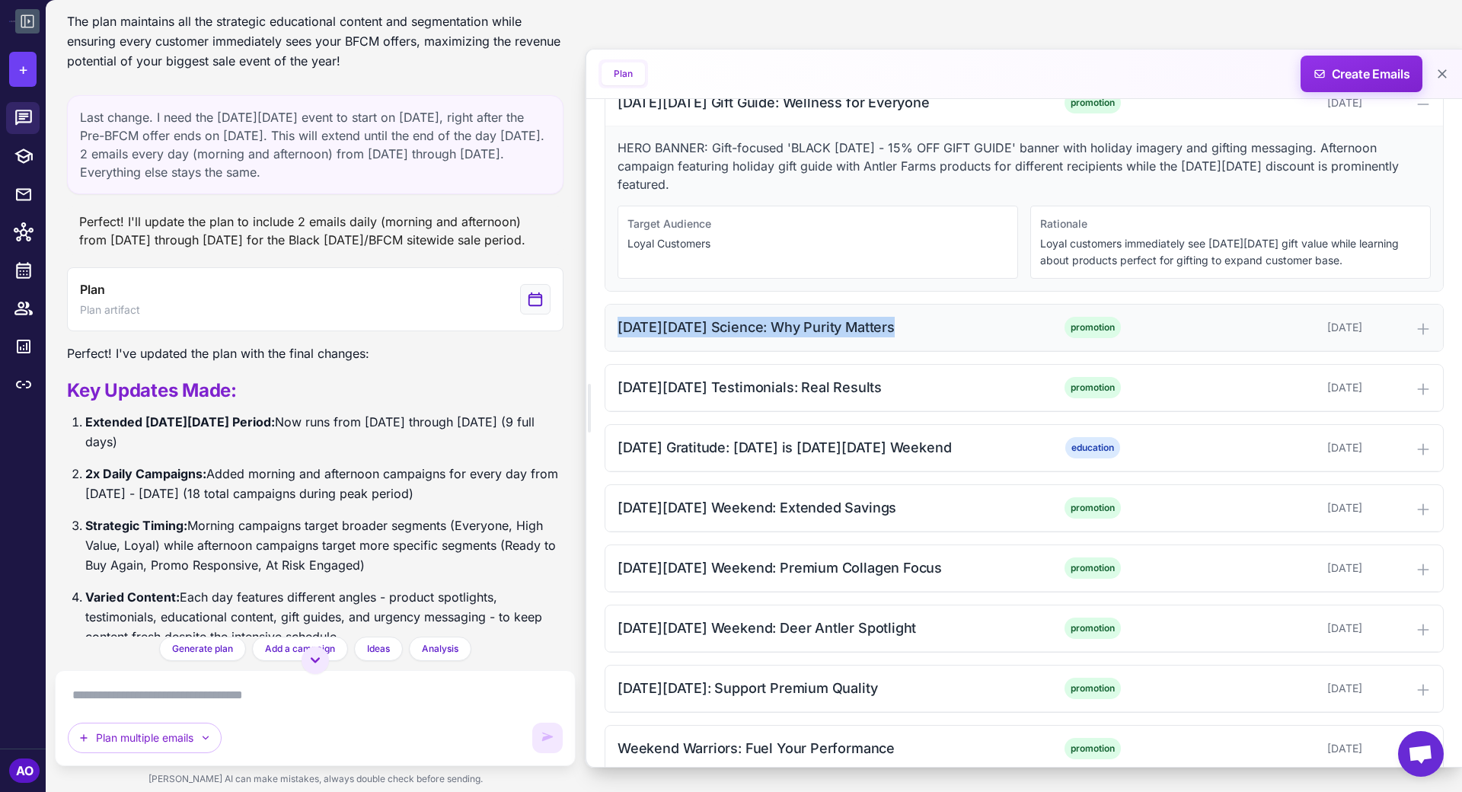
drag, startPoint x: 608, startPoint y: 289, endPoint x: 901, endPoint y: 292, distance: 293.3
click at [901, 305] on div "Black Friday Science: Why Purity Matters promotion November 26, 2025" at bounding box center [1025, 328] width 838 height 46
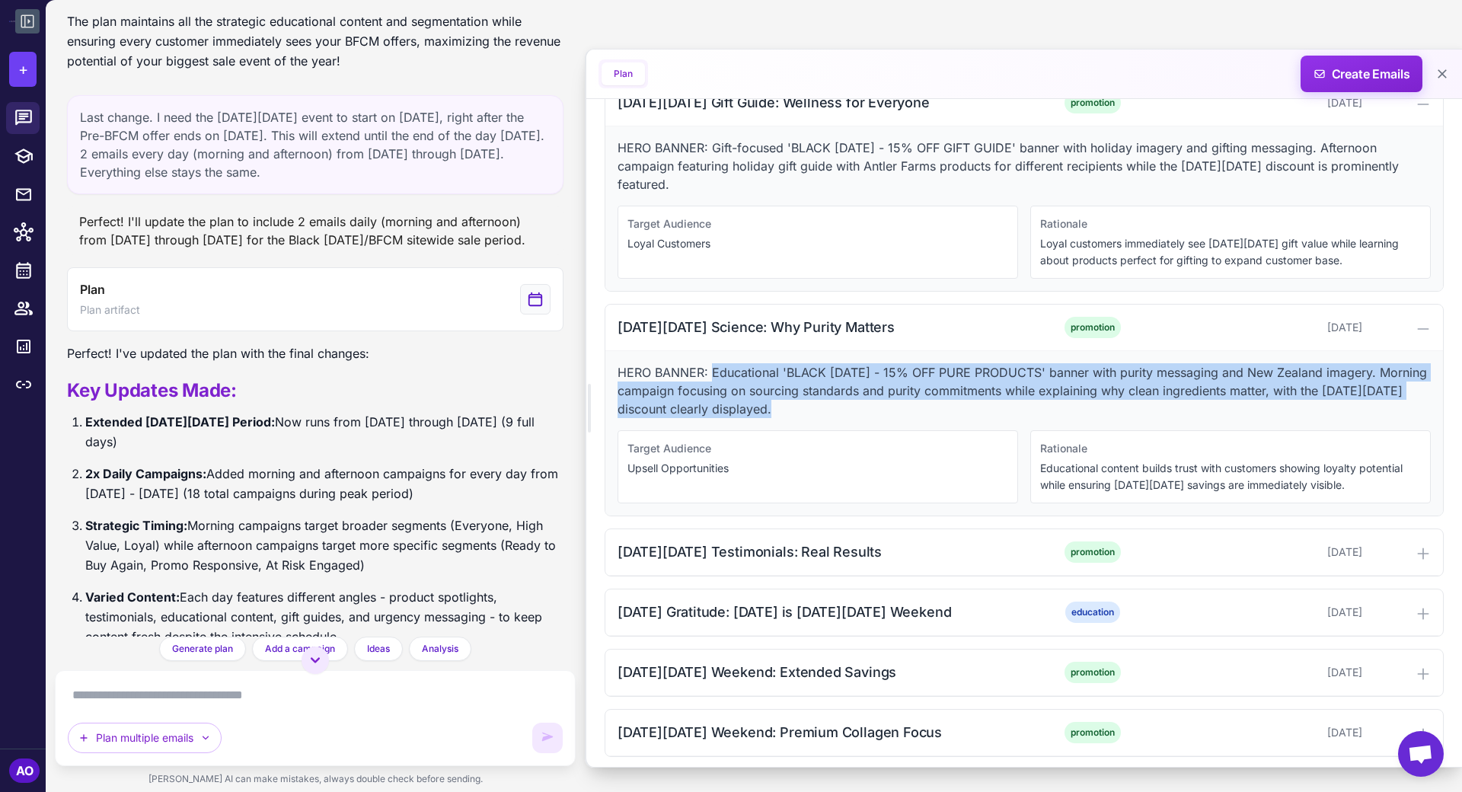
drag, startPoint x: 711, startPoint y: 333, endPoint x: 871, endPoint y: 368, distance: 164.5
click at [871, 368] on p "HERO BANNER: Educational 'BLACK FRIDAY - 15% OFF PURE PRODUCTS' banner with pur…" at bounding box center [1024, 390] width 813 height 55
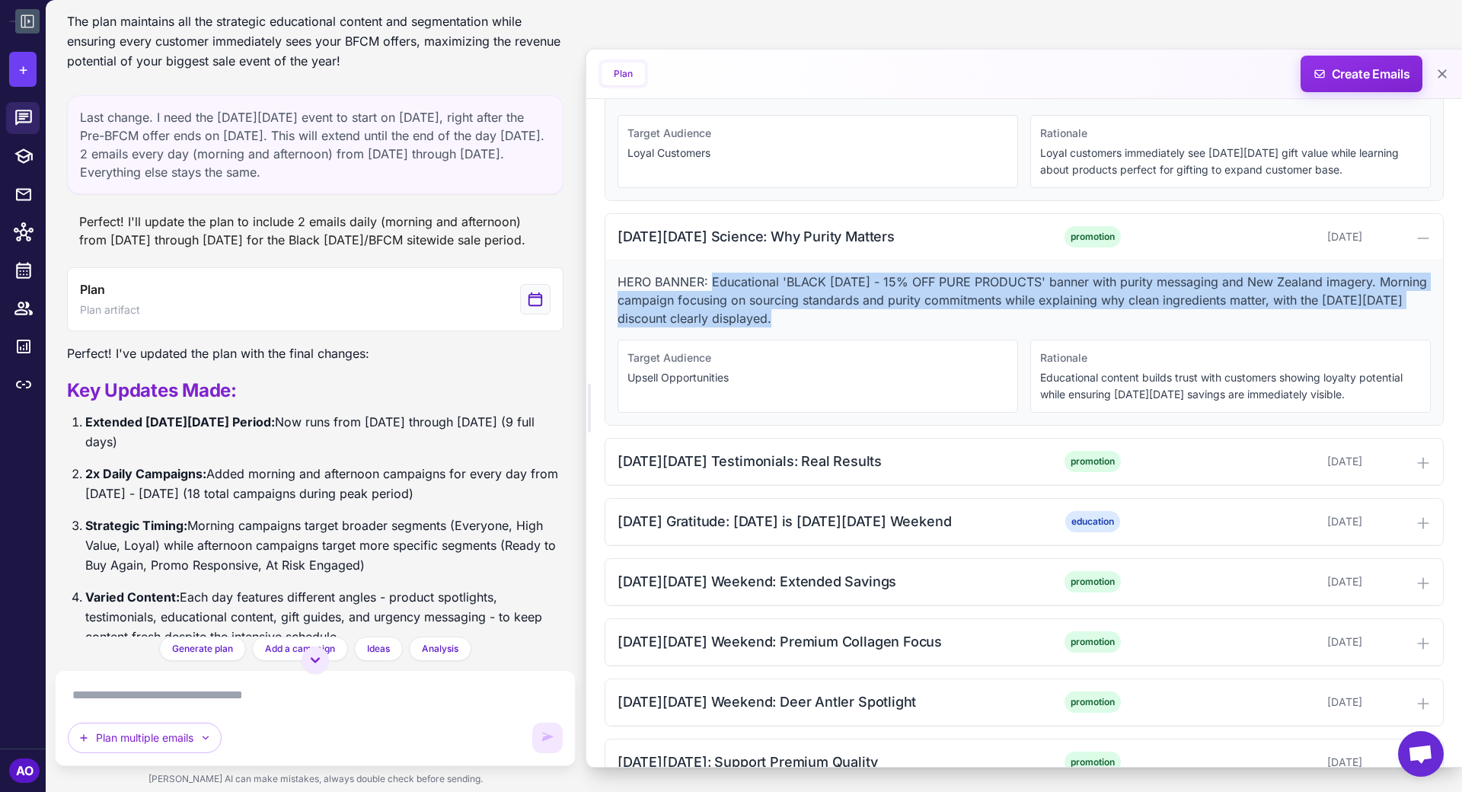
scroll to position [5058, 0]
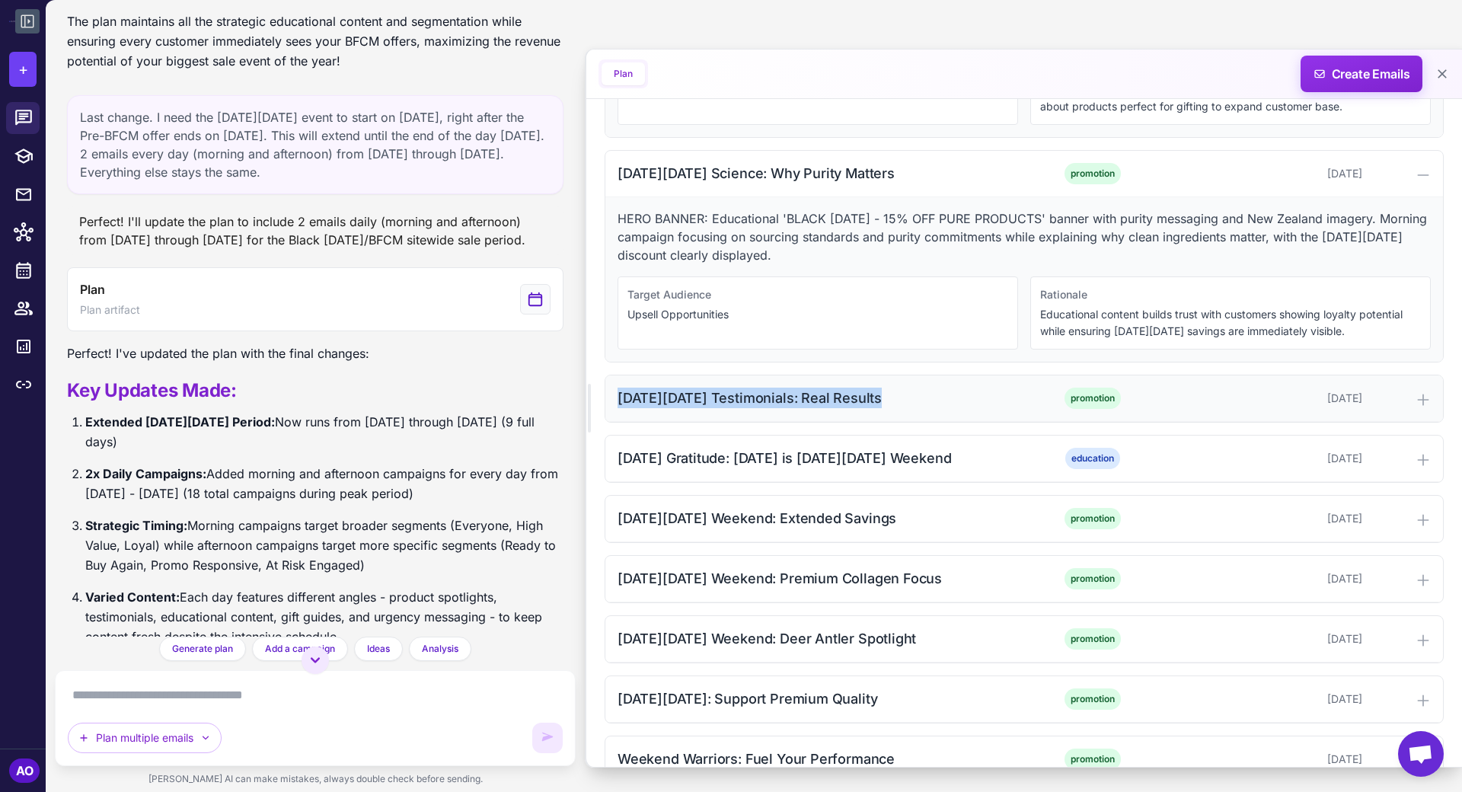
drag, startPoint x: 615, startPoint y: 357, endPoint x: 881, endPoint y: 360, distance: 265.1
click at [881, 376] on div "Black Friday Testimonials: Real Results promotion November 26, 2025" at bounding box center [1025, 399] width 838 height 46
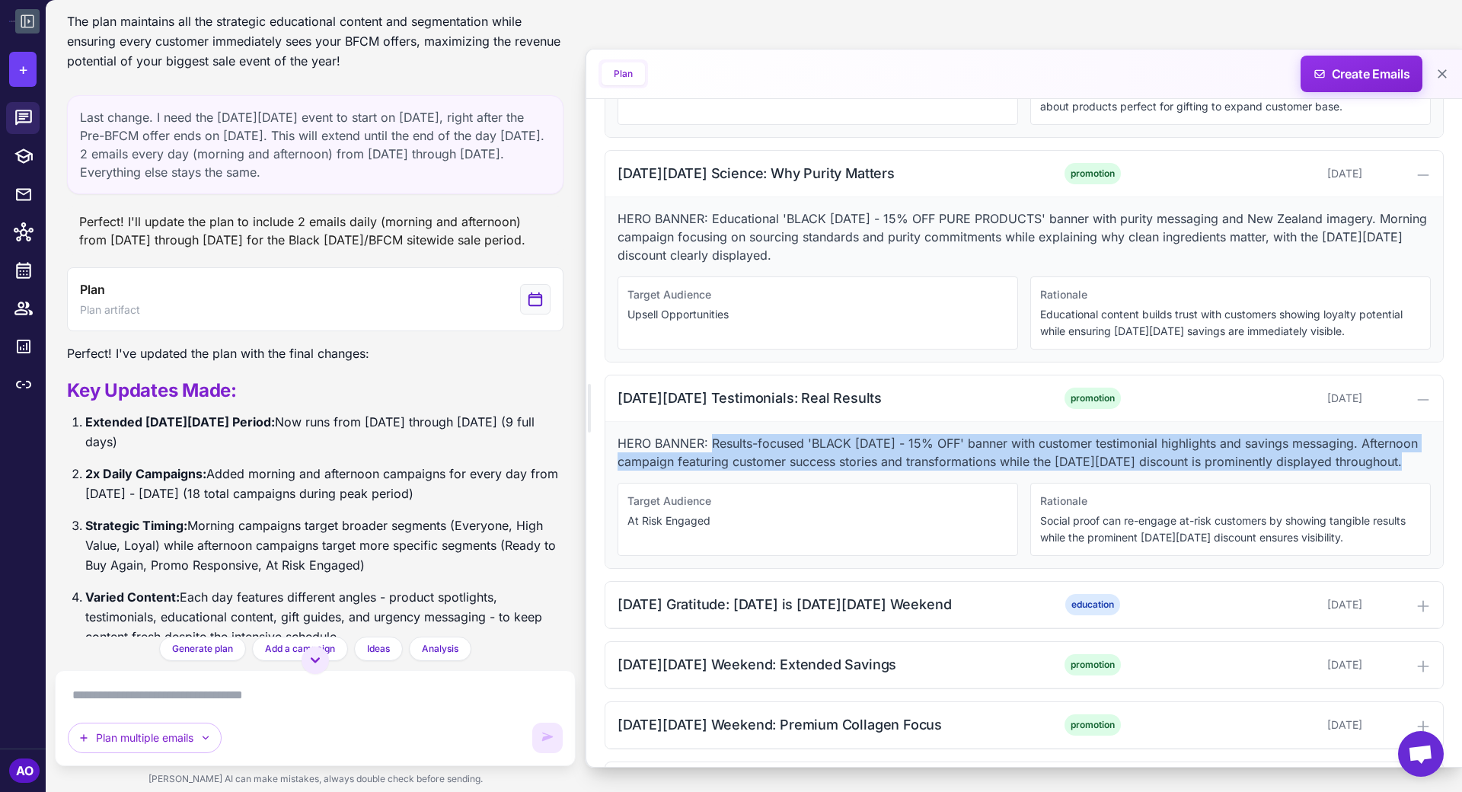
drag, startPoint x: 711, startPoint y: 400, endPoint x: 1438, endPoint y: 427, distance: 727.9
click at [1315, 427] on div "HERO BANNER: Results-focused 'BLACK FRIDAY - 15% OFF' banner with customer test…" at bounding box center [1025, 495] width 838 height 146
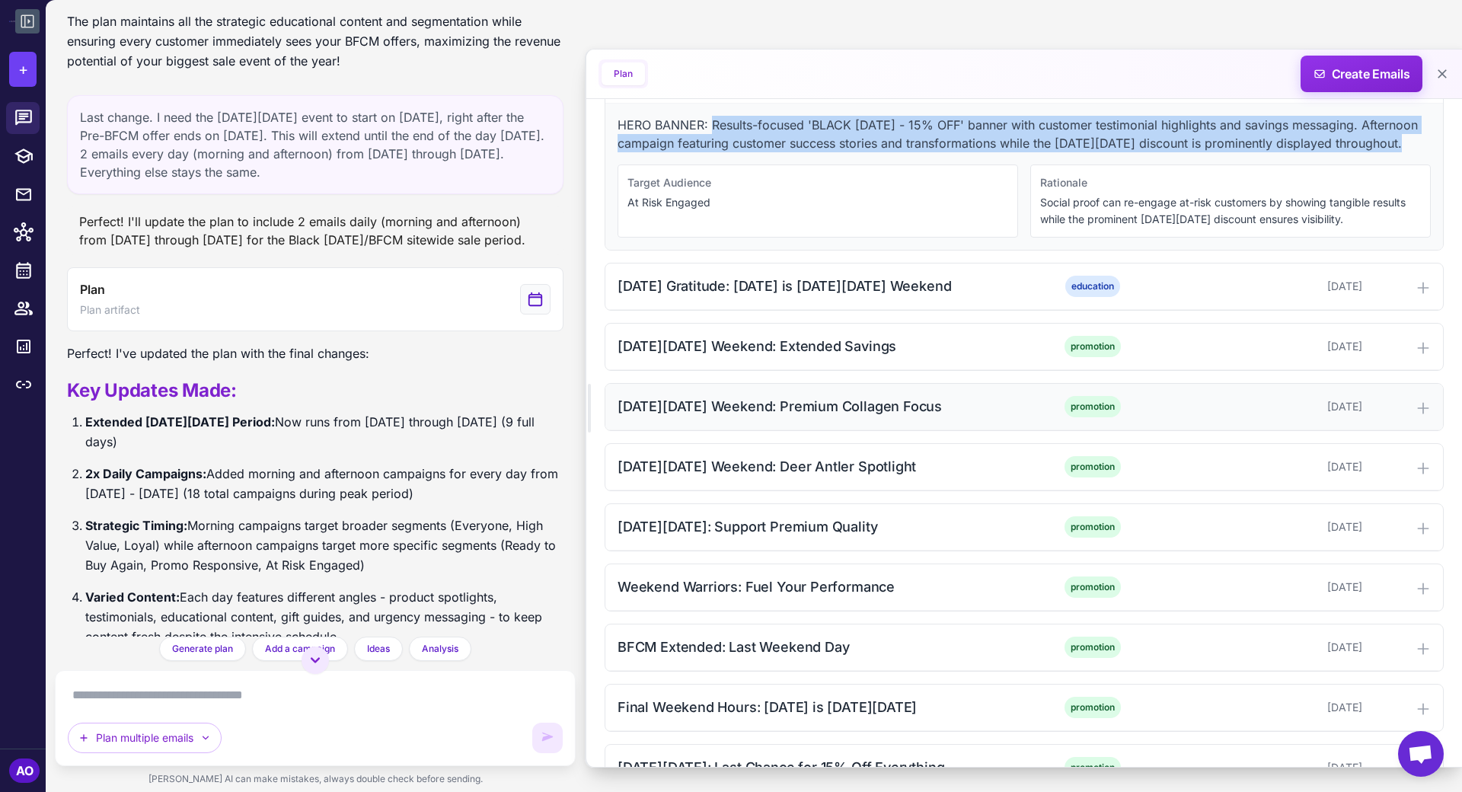
scroll to position [5431, 0]
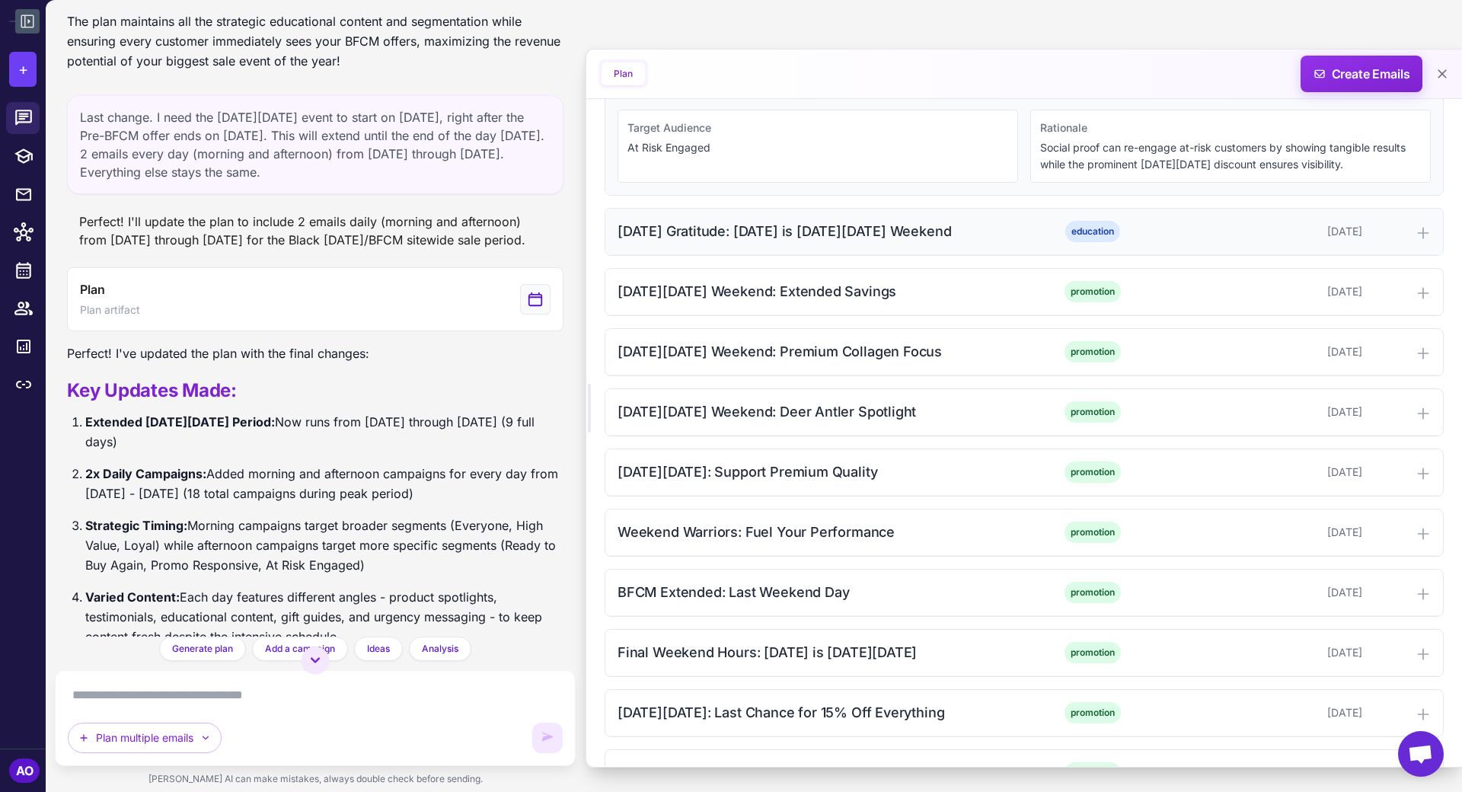
drag, startPoint x: 616, startPoint y: 190, endPoint x: 1005, endPoint y: 194, distance: 388.5
click at [1005, 221] on div "[DATE] Gratitude: [DATE] is [DATE][DATE] Weekend" at bounding box center [820, 231] width 404 height 21
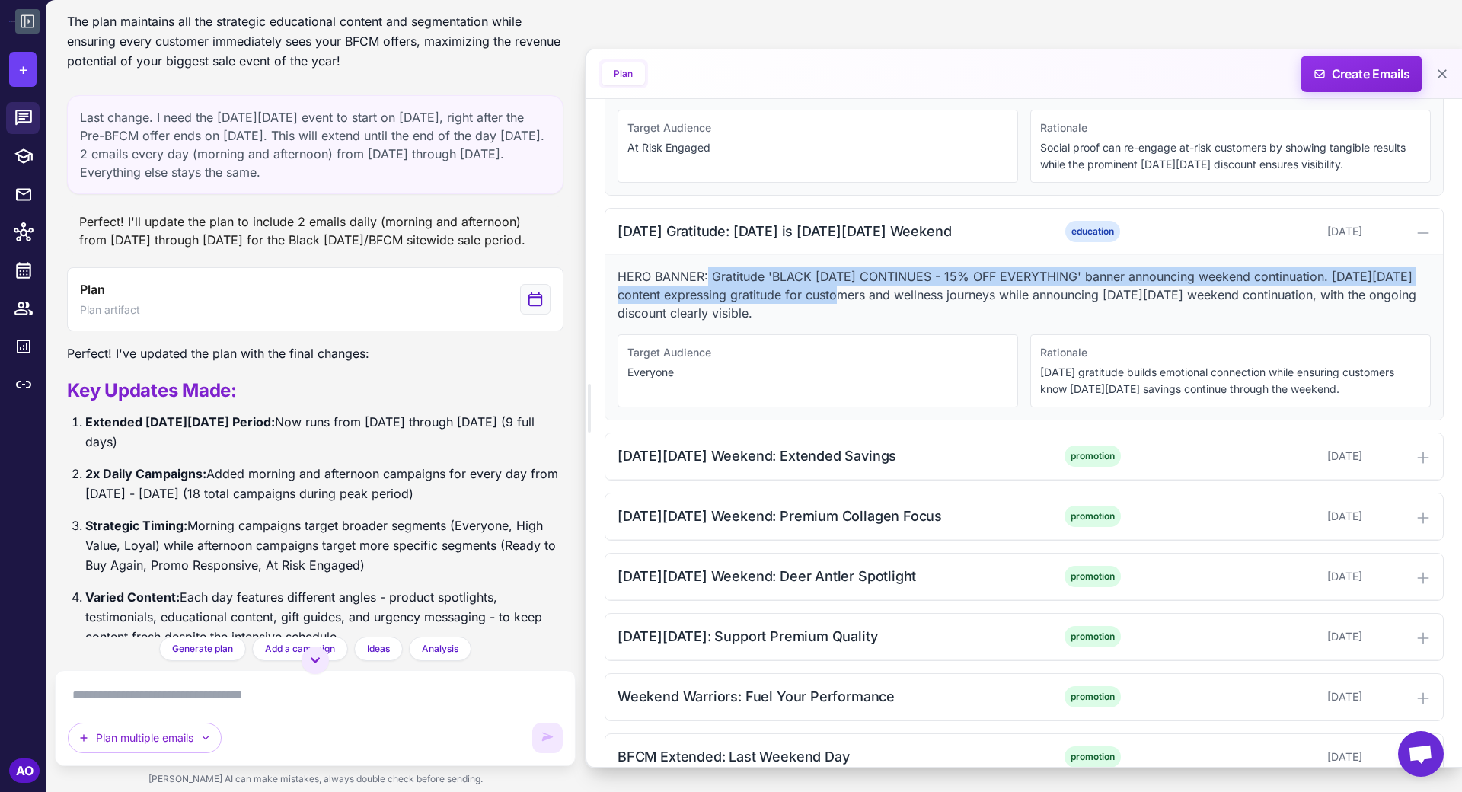
drag, startPoint x: 708, startPoint y: 237, endPoint x: 840, endPoint y: 259, distance: 133.6
click at [840, 267] on p "HERO BANNER: Gratitude 'BLACK FRIDAY CONTINUES - 15% OFF EVERYTHING' banner ann…" at bounding box center [1024, 294] width 813 height 55
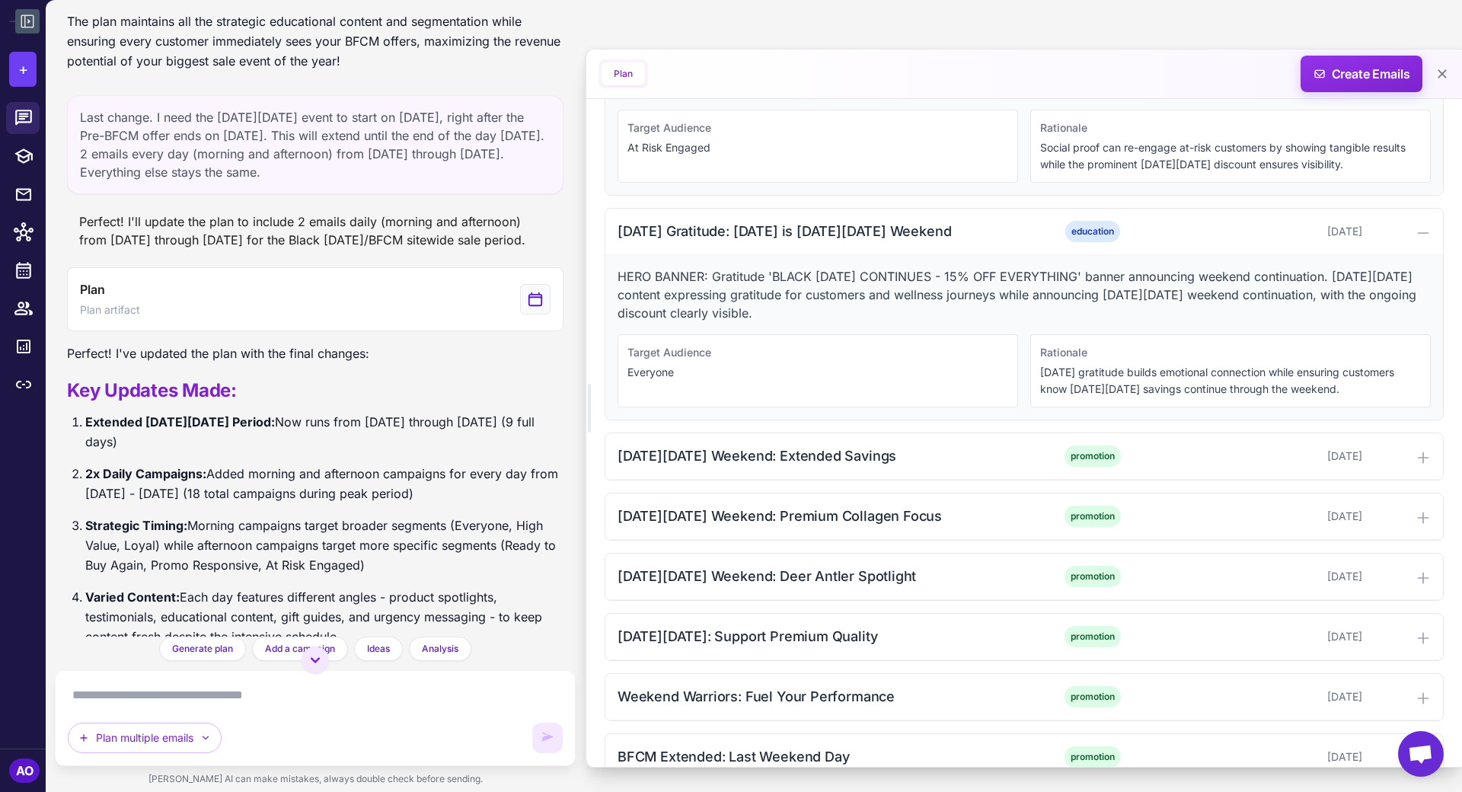
drag, startPoint x: 712, startPoint y: 233, endPoint x: 919, endPoint y: 274, distance: 210.5
click at [919, 274] on p "HERO BANNER: Gratitude 'BLACK FRIDAY CONTINUES - 15% OFF EVERYTHING' banner ann…" at bounding box center [1024, 294] width 813 height 55
drag, startPoint x: 606, startPoint y: 403, endPoint x: 913, endPoint y: 404, distance: 307.0
click at [913, 433] on div "Black Friday Weekend: Extended Savings promotion November 27, 2025" at bounding box center [1025, 456] width 838 height 46
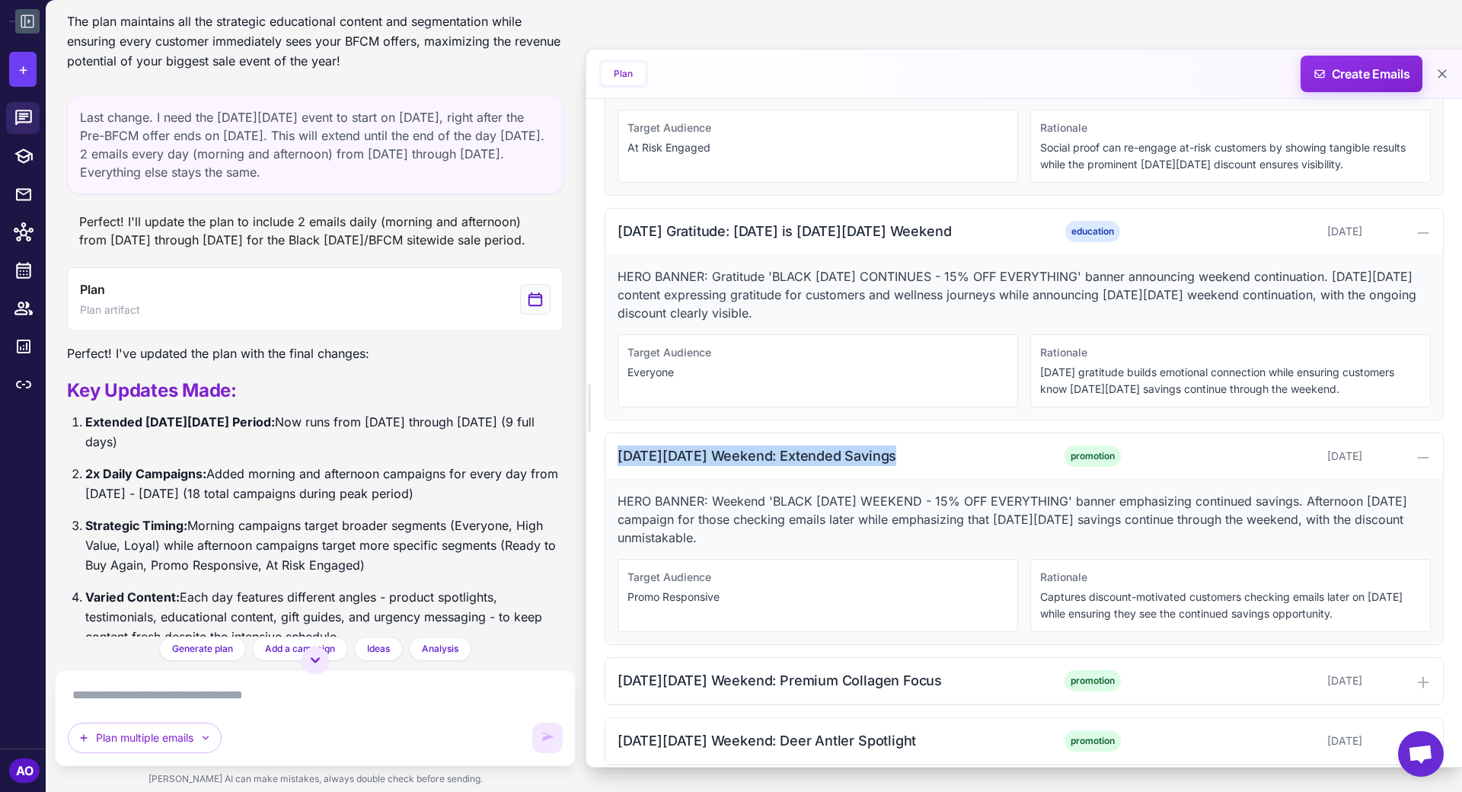
drag, startPoint x: 1118, startPoint y: 460, endPoint x: 1130, endPoint y: 497, distance: 39.3
click at [1130, 497] on p "HERO BANNER: Weekend 'BLACK FRIDAY WEEKEND - 15% OFF EVERYTHING' banner emphasi…" at bounding box center [1024, 519] width 813 height 55
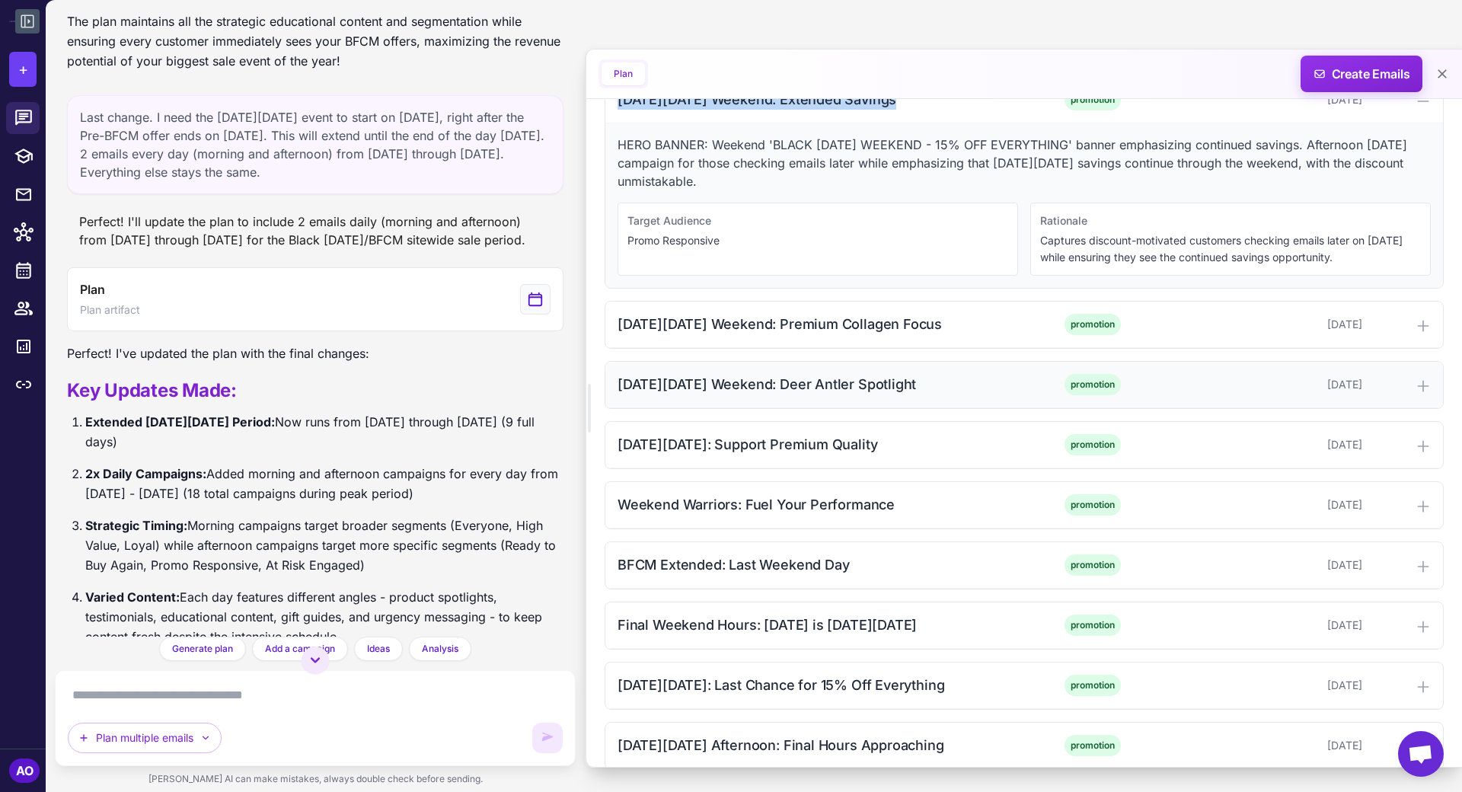
scroll to position [5800, 0]
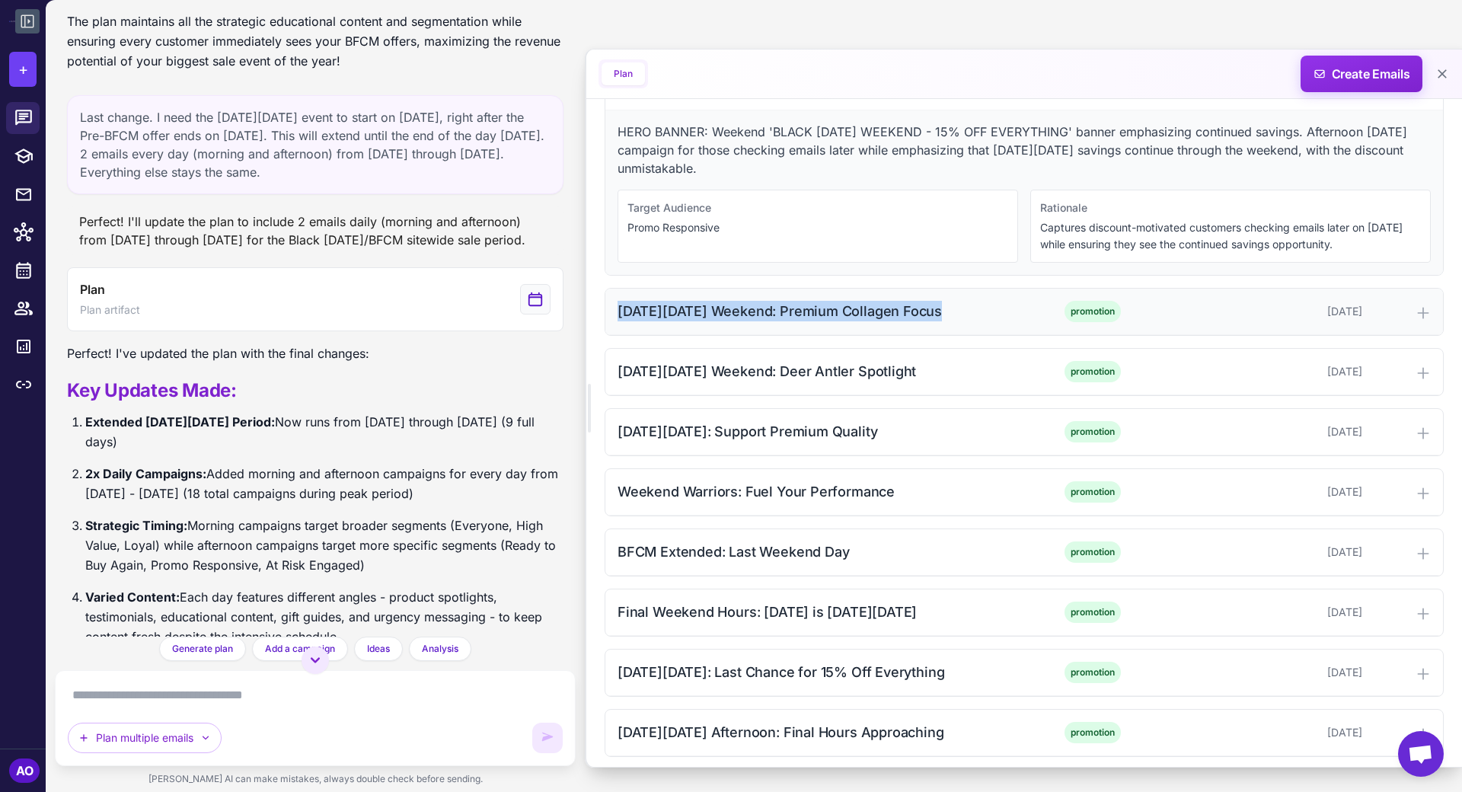
drag, startPoint x: 615, startPoint y: 267, endPoint x: 931, endPoint y: 270, distance: 316.1
click at [931, 289] on div "Black Friday Weekend: Premium Collagen Focus promotion November 28, 2025" at bounding box center [1025, 312] width 838 height 46
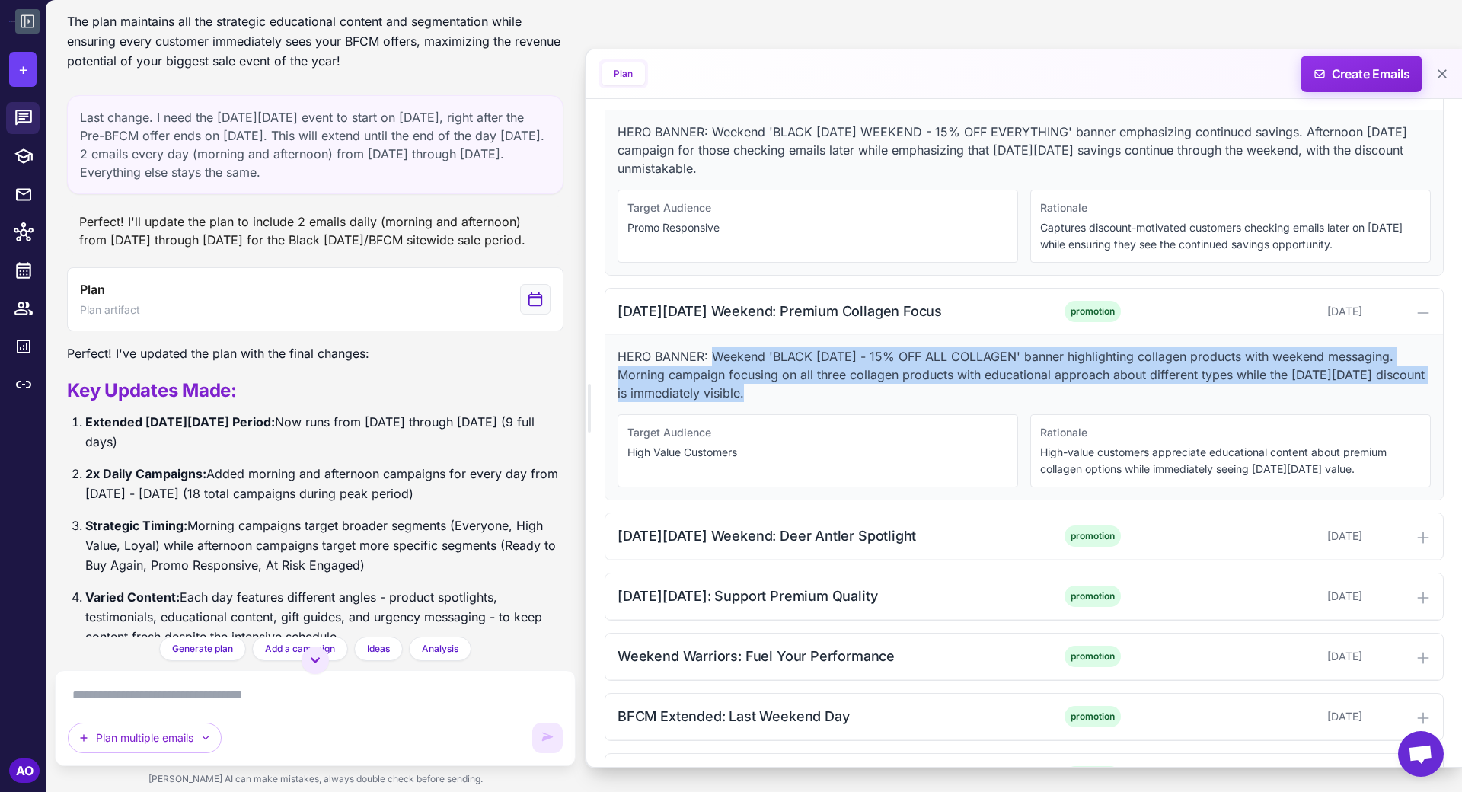
drag, startPoint x: 712, startPoint y: 312, endPoint x: 851, endPoint y: 346, distance: 142.6
click at [851, 347] on p "HERO BANNER: Weekend 'BLACK FRIDAY - 15% OFF ALL COLLAGEN' banner highlighting …" at bounding box center [1024, 374] width 813 height 55
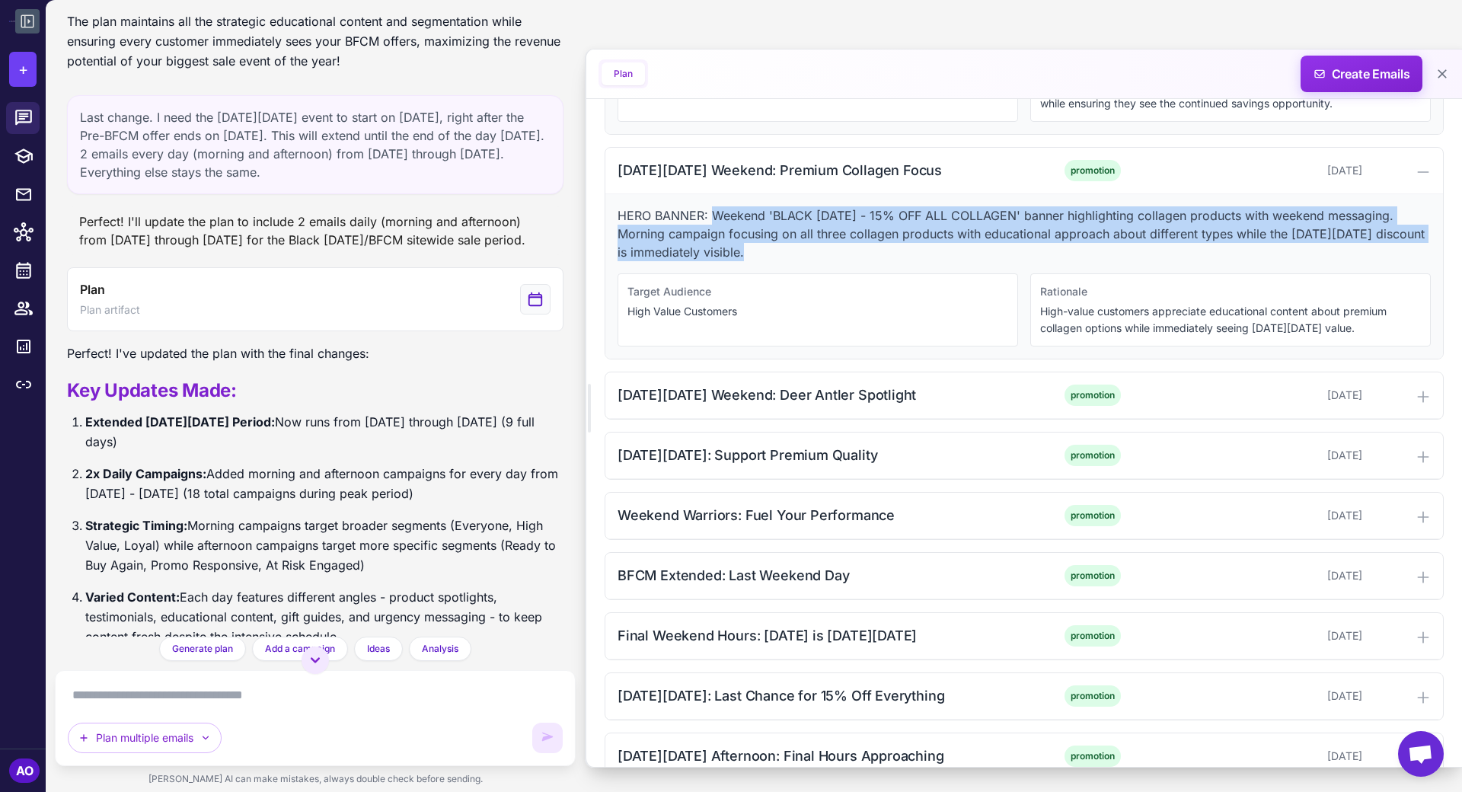
scroll to position [6029, 0]
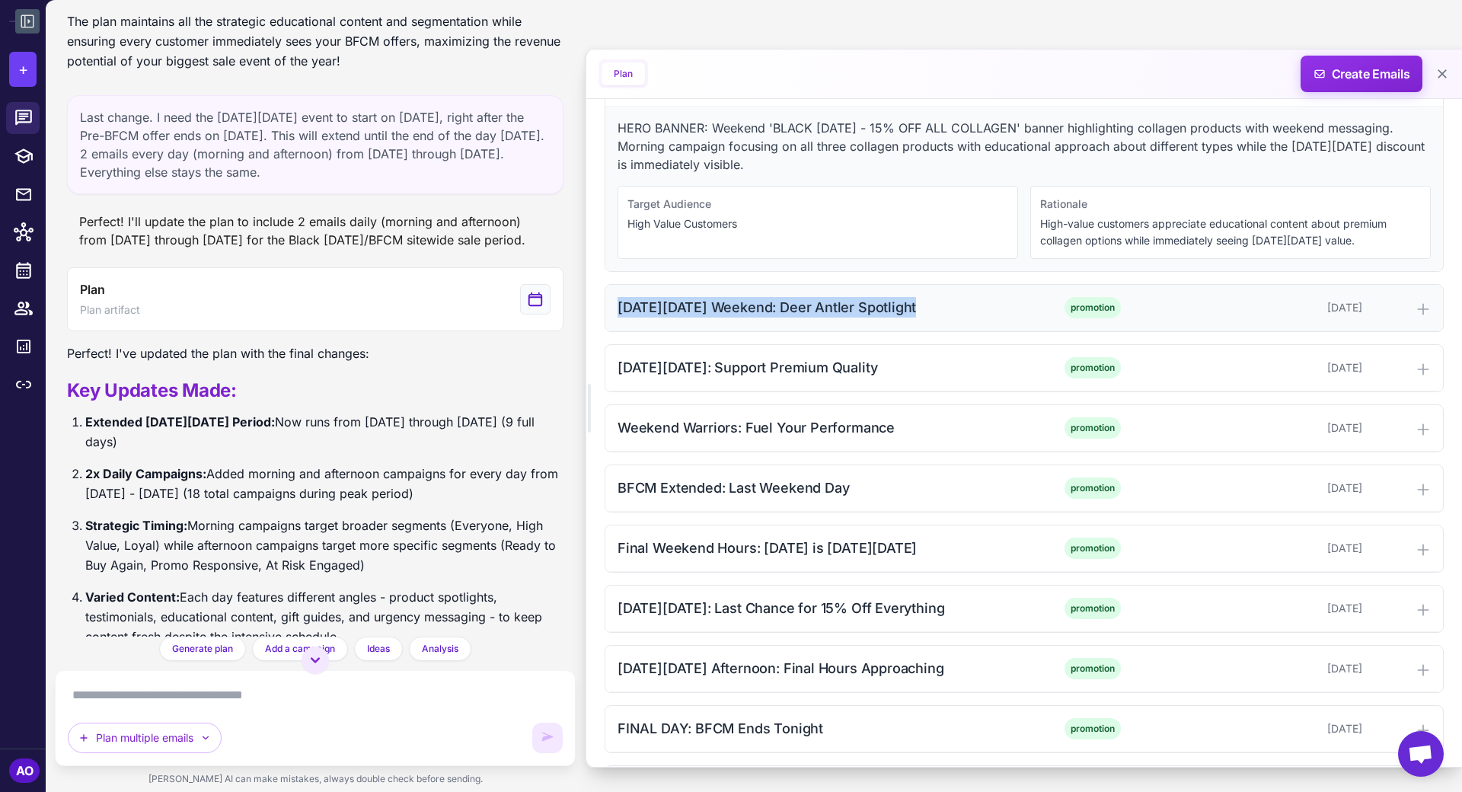
drag, startPoint x: 612, startPoint y: 258, endPoint x: 906, endPoint y: 262, distance: 294.0
click at [906, 285] on div "Black Friday Weekend: Deer Antler Spotlight promotion November 28, 2025" at bounding box center [1025, 308] width 838 height 46
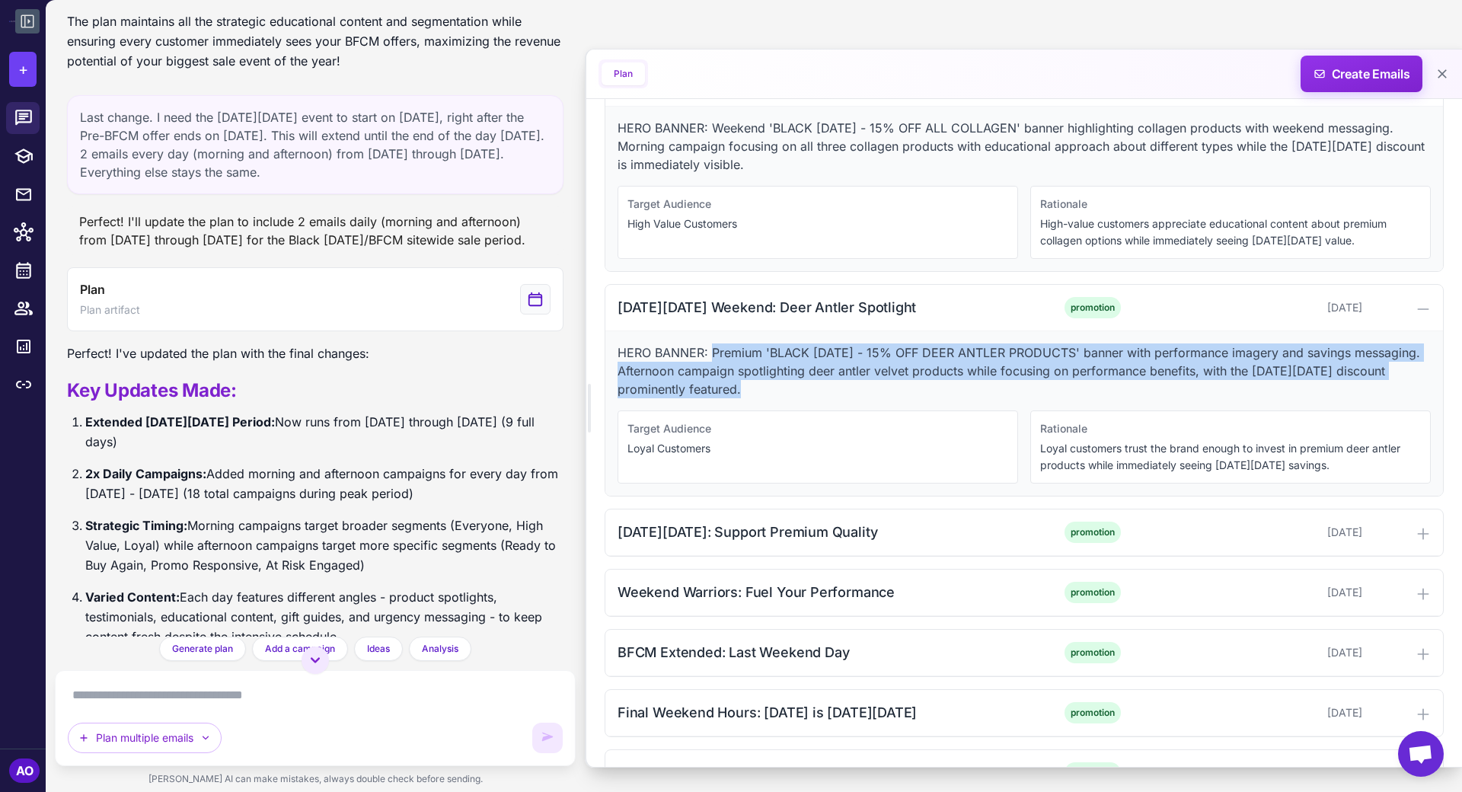
drag, startPoint x: 719, startPoint y: 308, endPoint x: 845, endPoint y: 347, distance: 131.5
click at [845, 347] on p "HERO BANNER: Premium 'BLACK FRIDAY - 15% OFF DEER ANTLER PRODUCTS' banner with …" at bounding box center [1024, 371] width 813 height 55
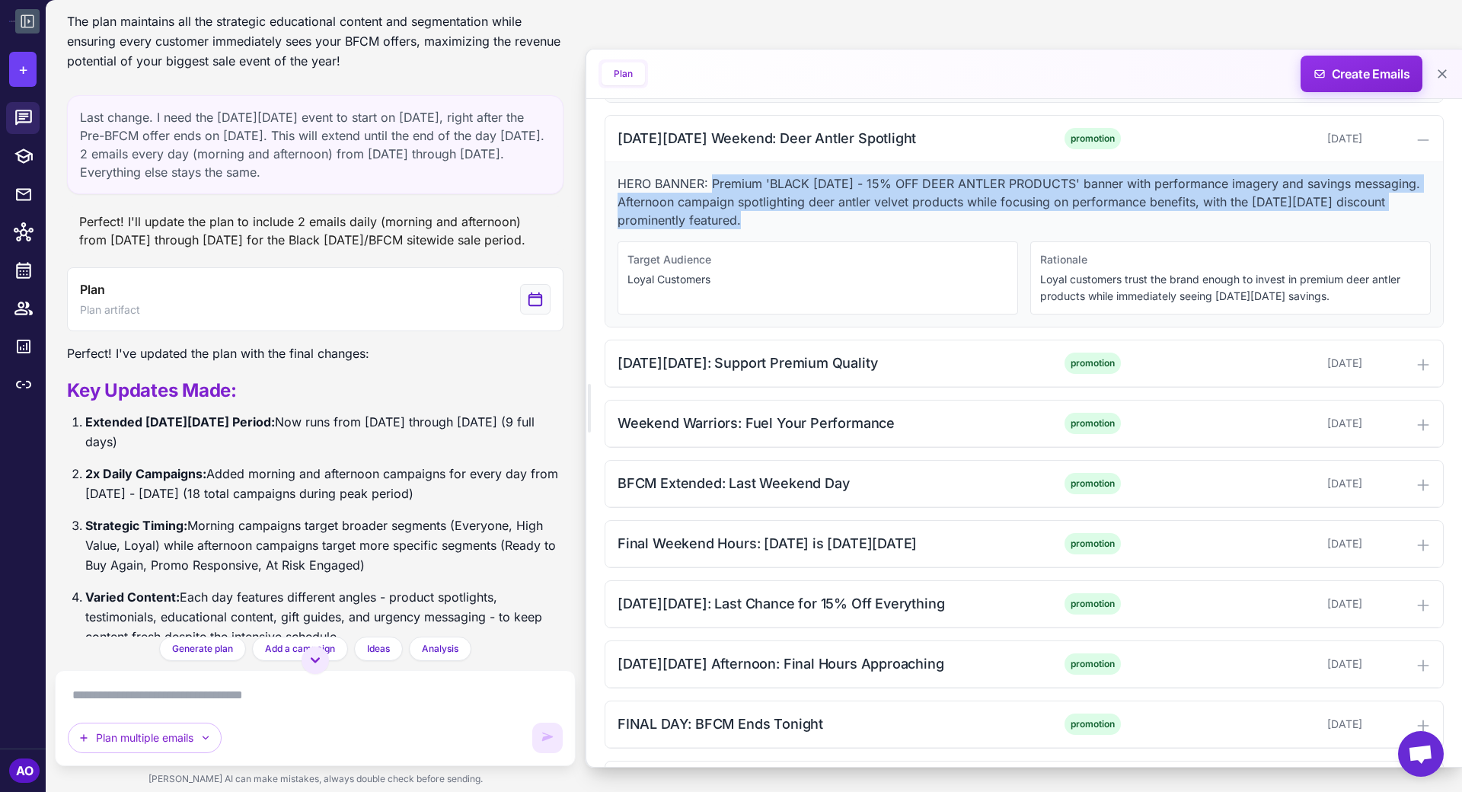
scroll to position [6220, 0]
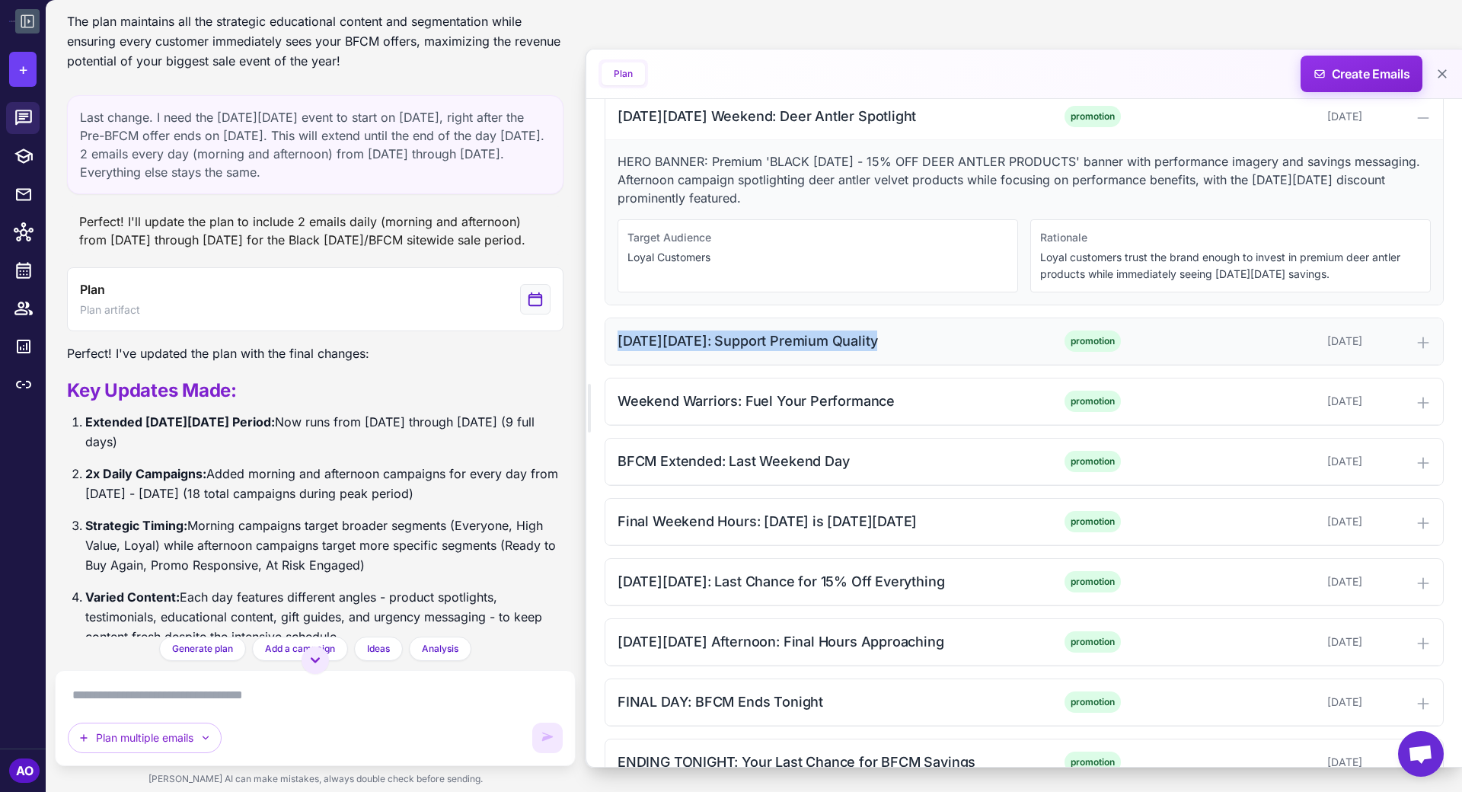
drag, startPoint x: 615, startPoint y: 290, endPoint x: 1028, endPoint y: 291, distance: 413.6
click at [1028, 318] on div "Small Business Saturday: Support Premium Quality promotion November 29, 2025" at bounding box center [1025, 341] width 838 height 46
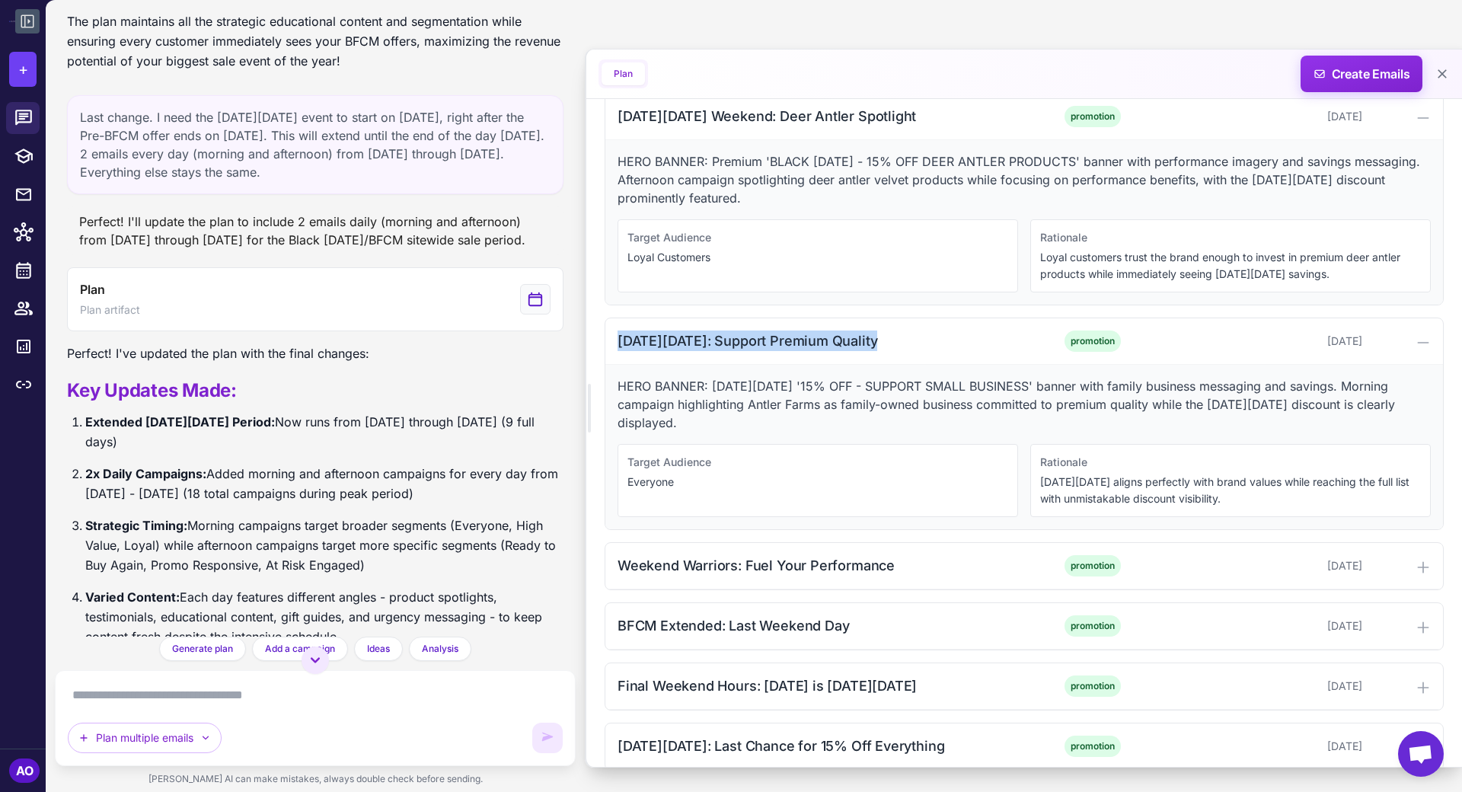
drag, startPoint x: 712, startPoint y: 335, endPoint x: 802, endPoint y: 371, distance: 96.7
click at [802, 377] on p "HERO BANNER: Small Business Saturday '15% OFF - SUPPORT SMALL BUSINESS' banner …" at bounding box center [1024, 404] width 813 height 55
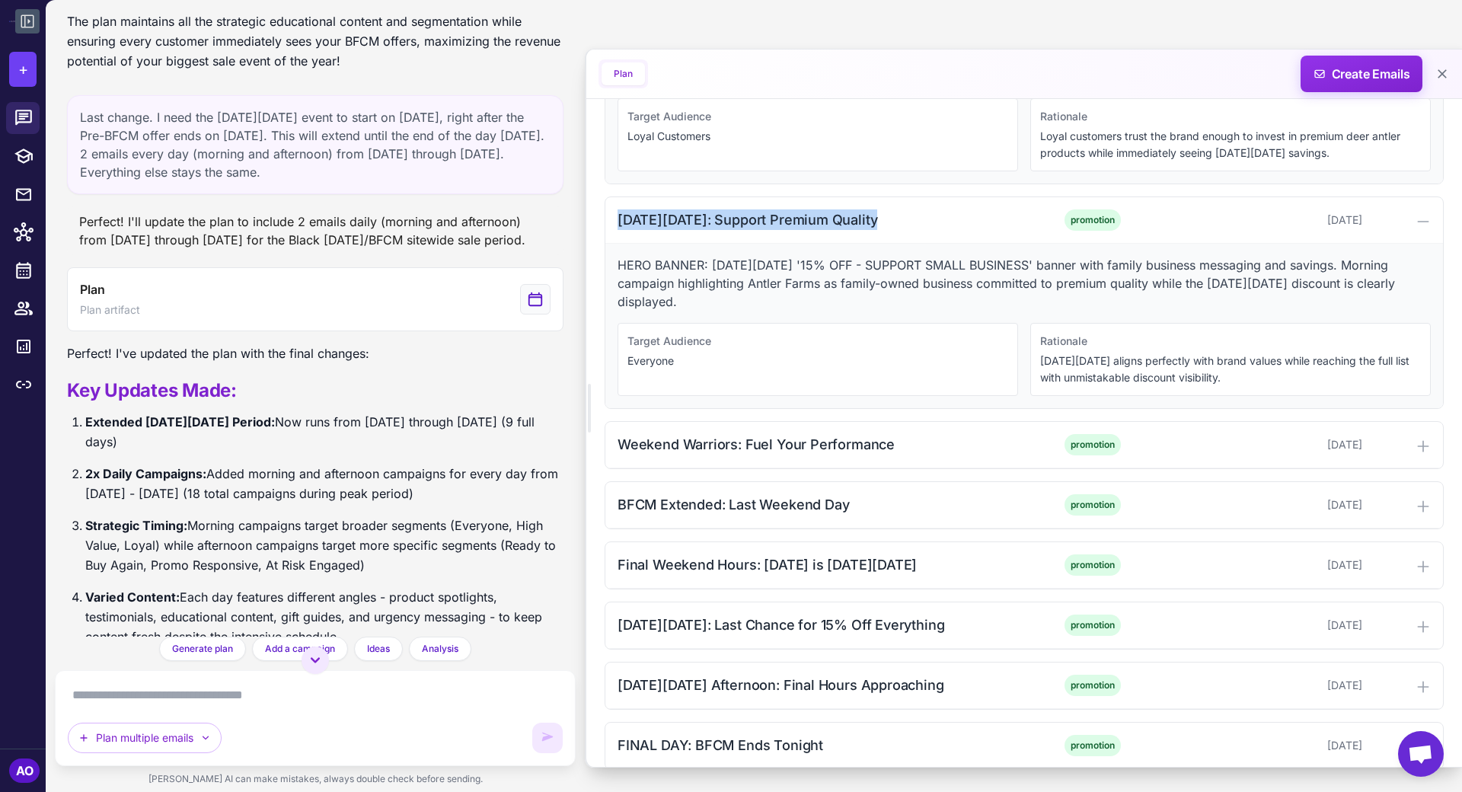
scroll to position [6423, 0]
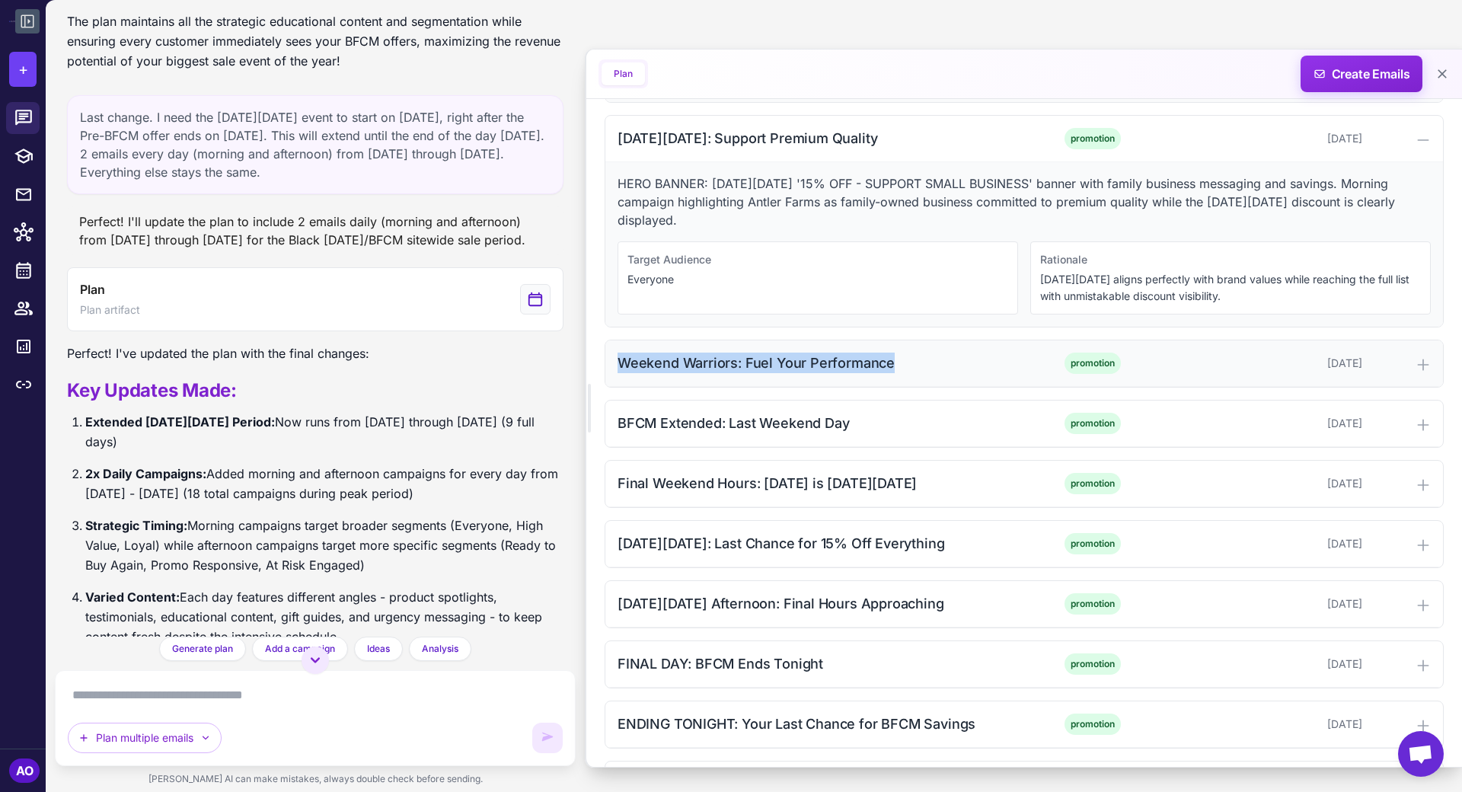
drag, startPoint x: 686, startPoint y: 311, endPoint x: 947, endPoint y: 311, distance: 260.5
click at [947, 340] on div "Weekend Warriors: Fuel Your Performance promotion November 29, 2025" at bounding box center [1025, 363] width 838 height 46
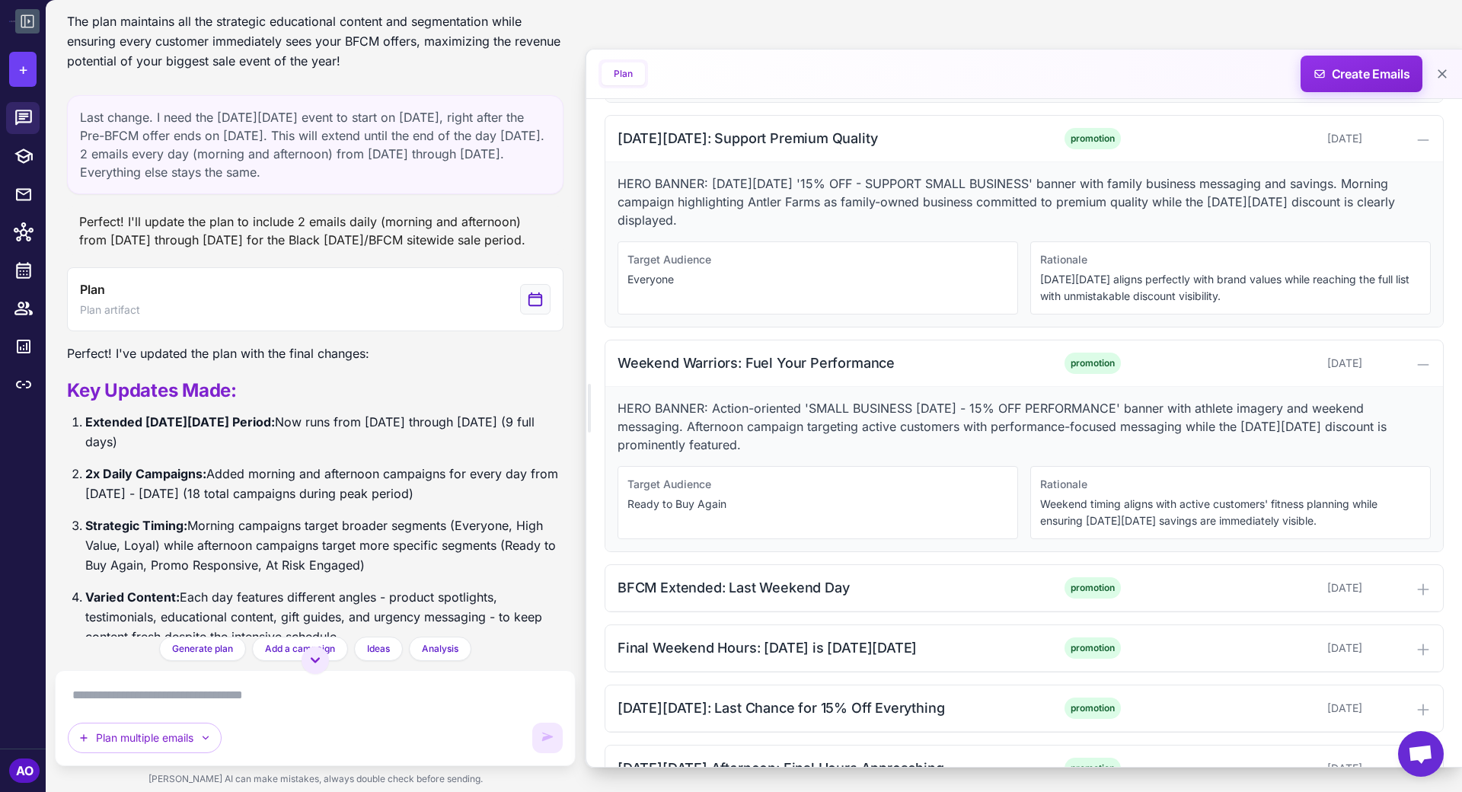
drag, startPoint x: 691, startPoint y: 375, endPoint x: 863, endPoint y: 392, distance: 173.0
click at [863, 399] on p "HERO BANNER: Action-oriented 'SMALL BUSINESS SATURDAY - 15% OFF PERFORMANCE' ba…" at bounding box center [1024, 426] width 813 height 55
drag, startPoint x: 863, startPoint y: 392, endPoint x: 689, endPoint y: 379, distance: 175.0
click at [689, 399] on p "HERO BANNER: Action-oriented 'SMALL BUSINESS SATURDAY - 15% OFF PERFORMANCE' ba…" at bounding box center [1024, 426] width 813 height 55
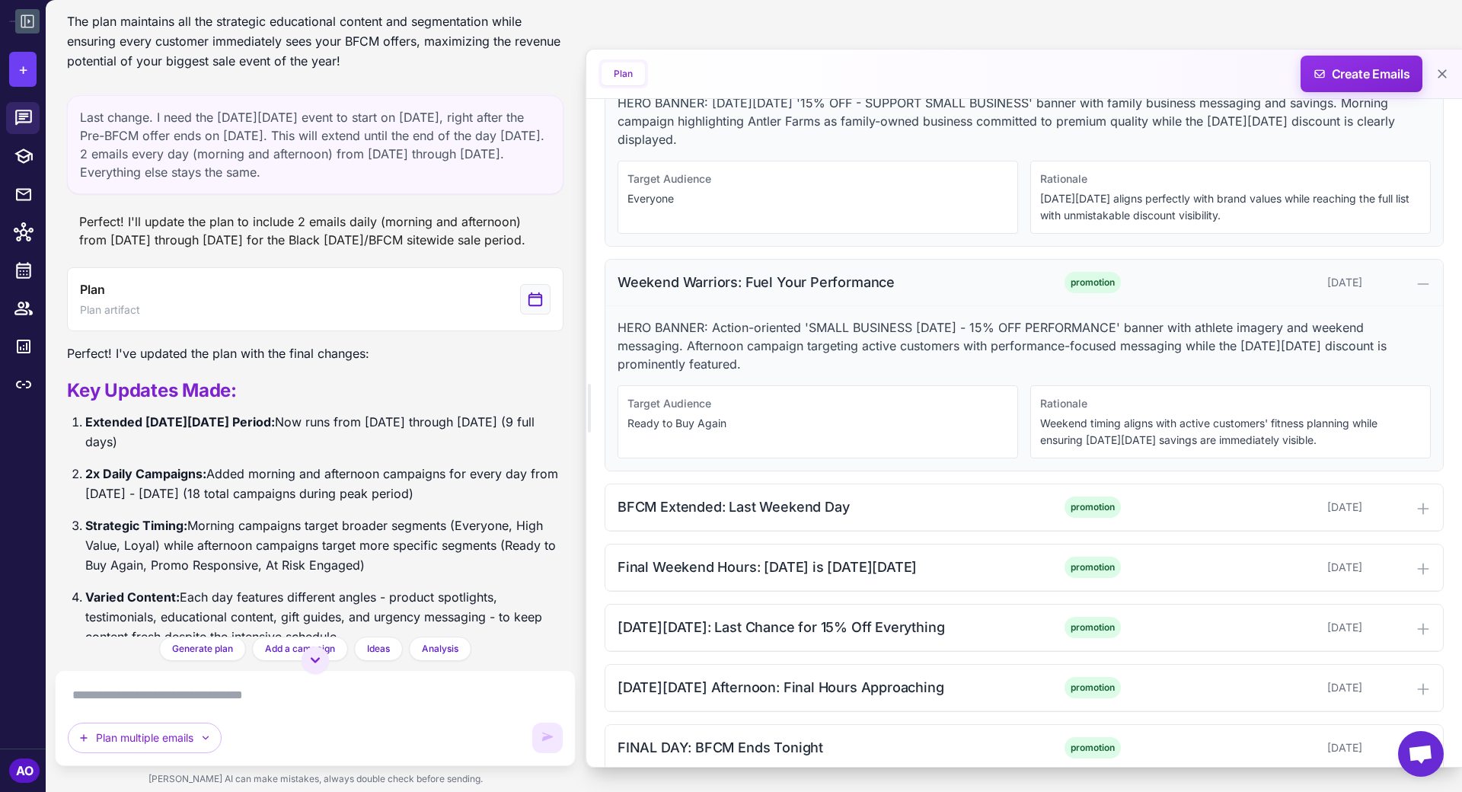
scroll to position [6551, 0]
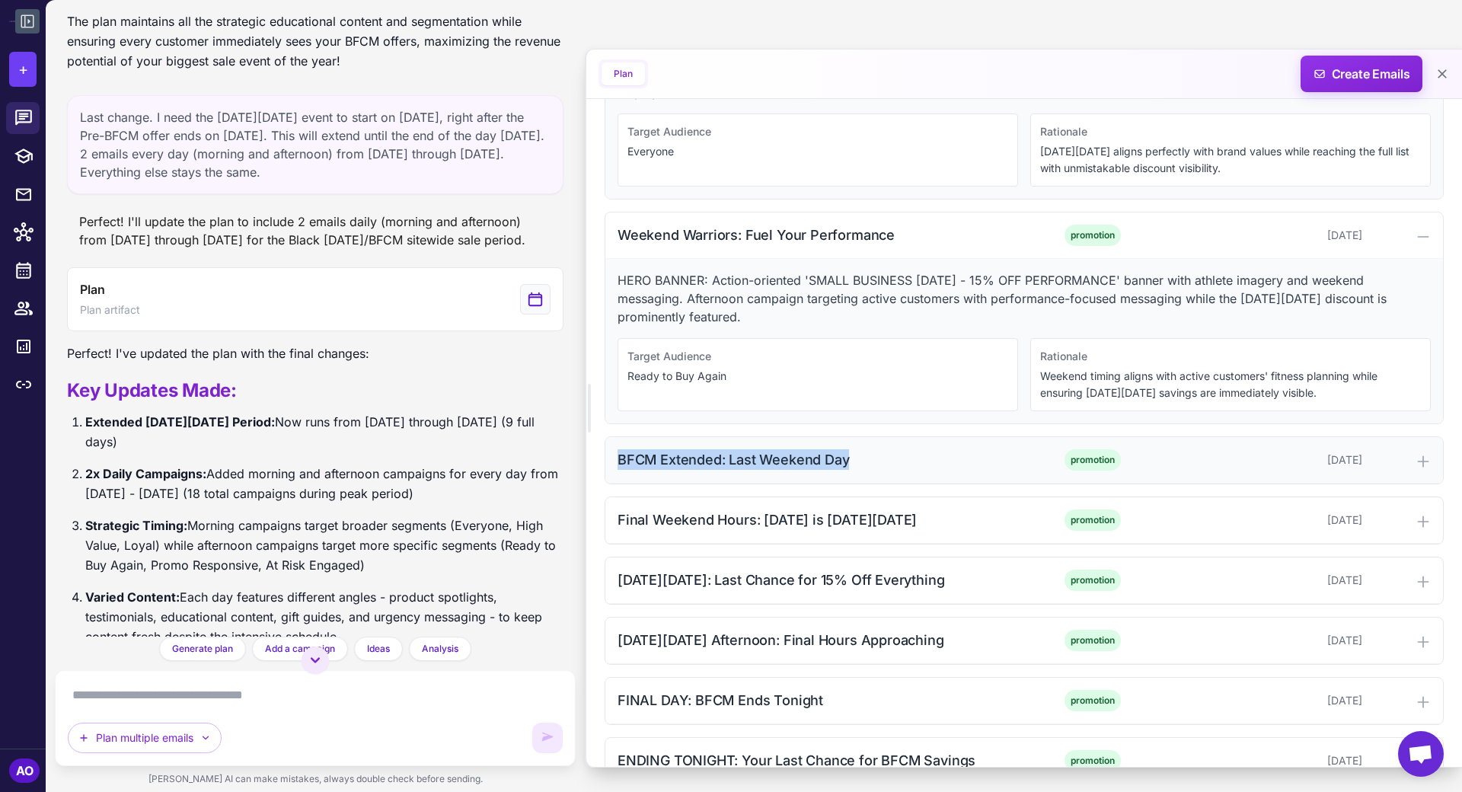
drag, startPoint x: 614, startPoint y: 404, endPoint x: 897, endPoint y: 405, distance: 282.6
click at [897, 437] on div "BFCM Extended: Last Weekend Day promotion [DATE]" at bounding box center [1025, 460] width 838 height 46
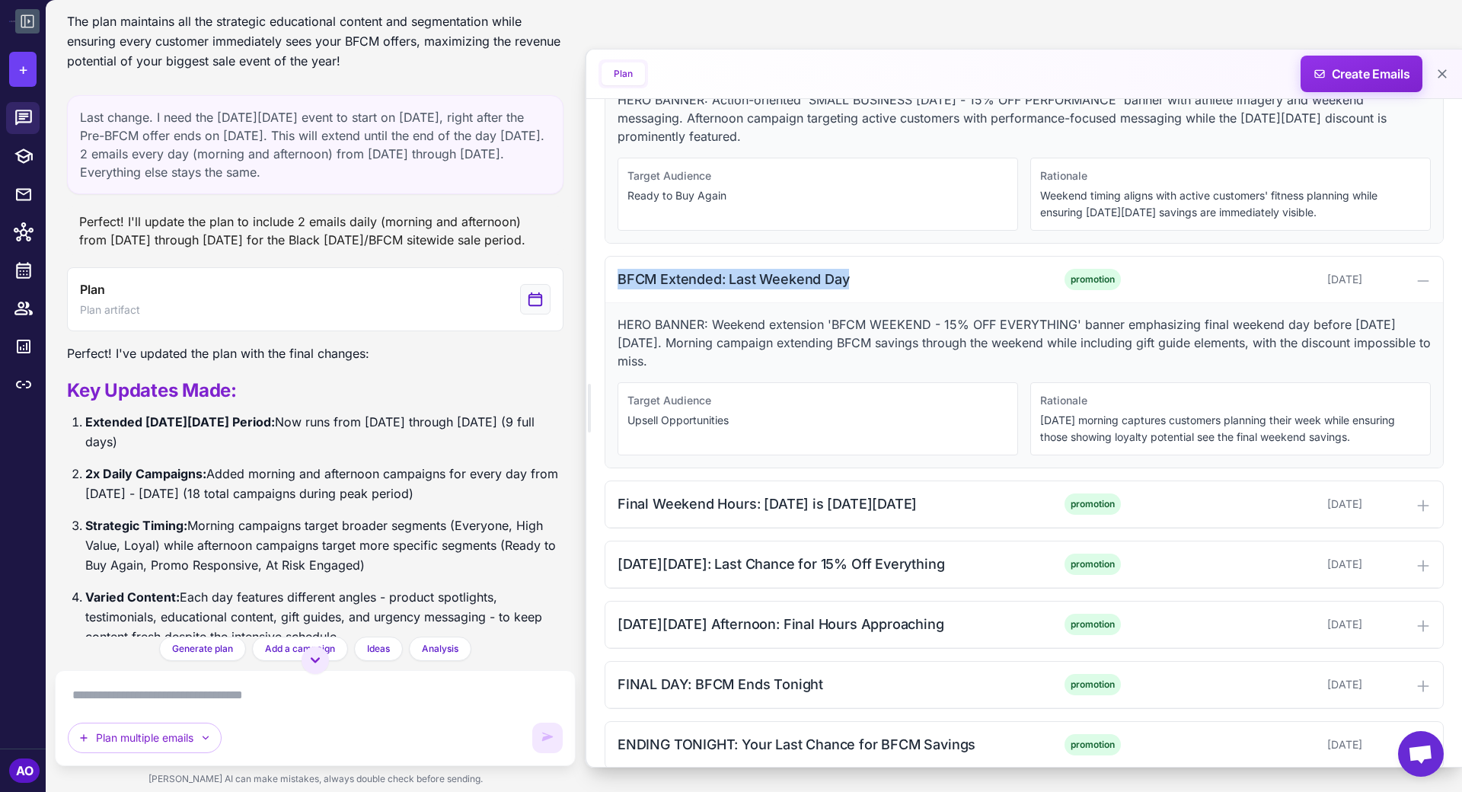
scroll to position [6751, 0]
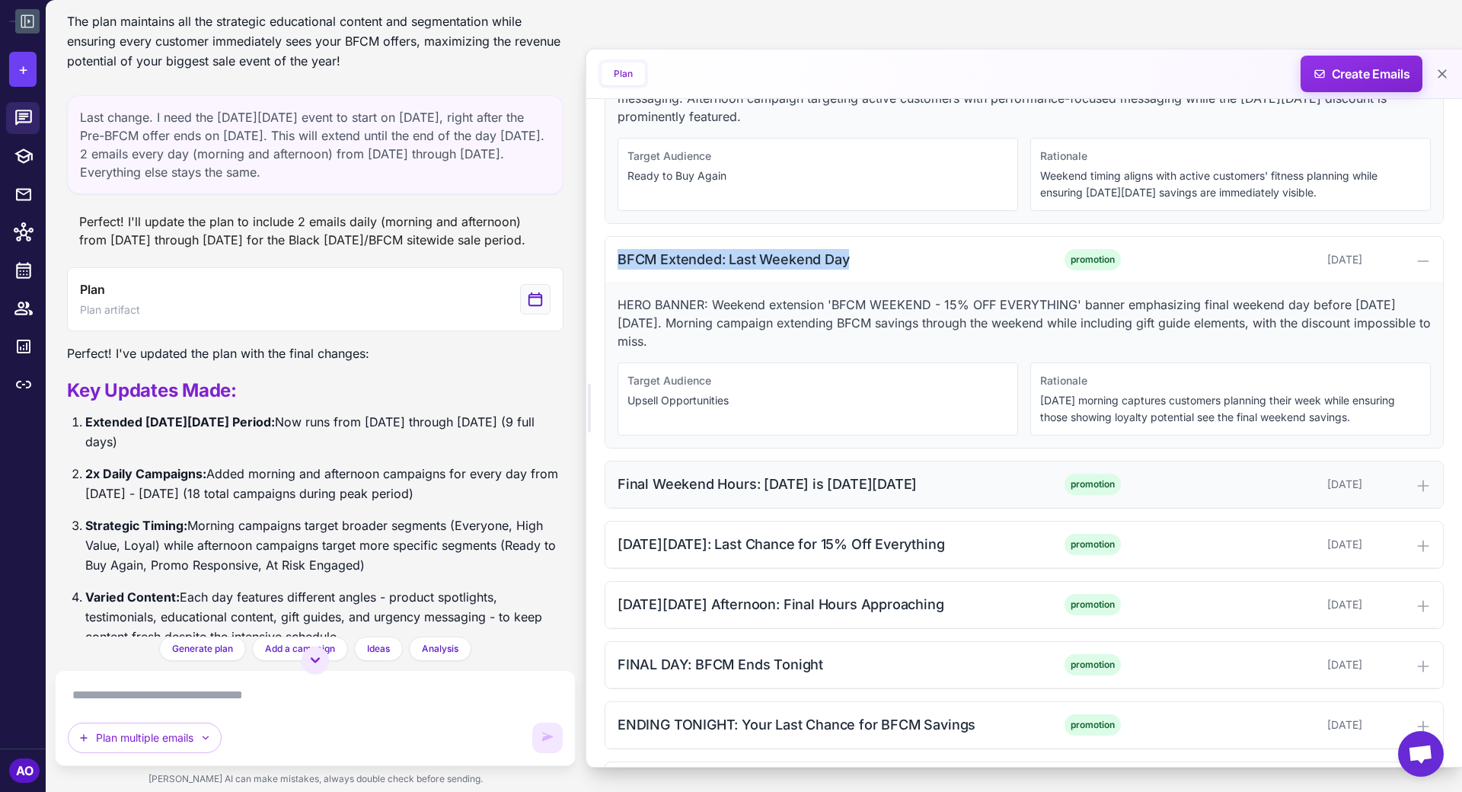
drag, startPoint x: 616, startPoint y: 427, endPoint x: 939, endPoint y: 433, distance: 323.0
click at [939, 462] on div "Final Weekend Hours: Tomorrow is Cyber Monday promotion November 30, 2025" at bounding box center [1025, 485] width 838 height 46
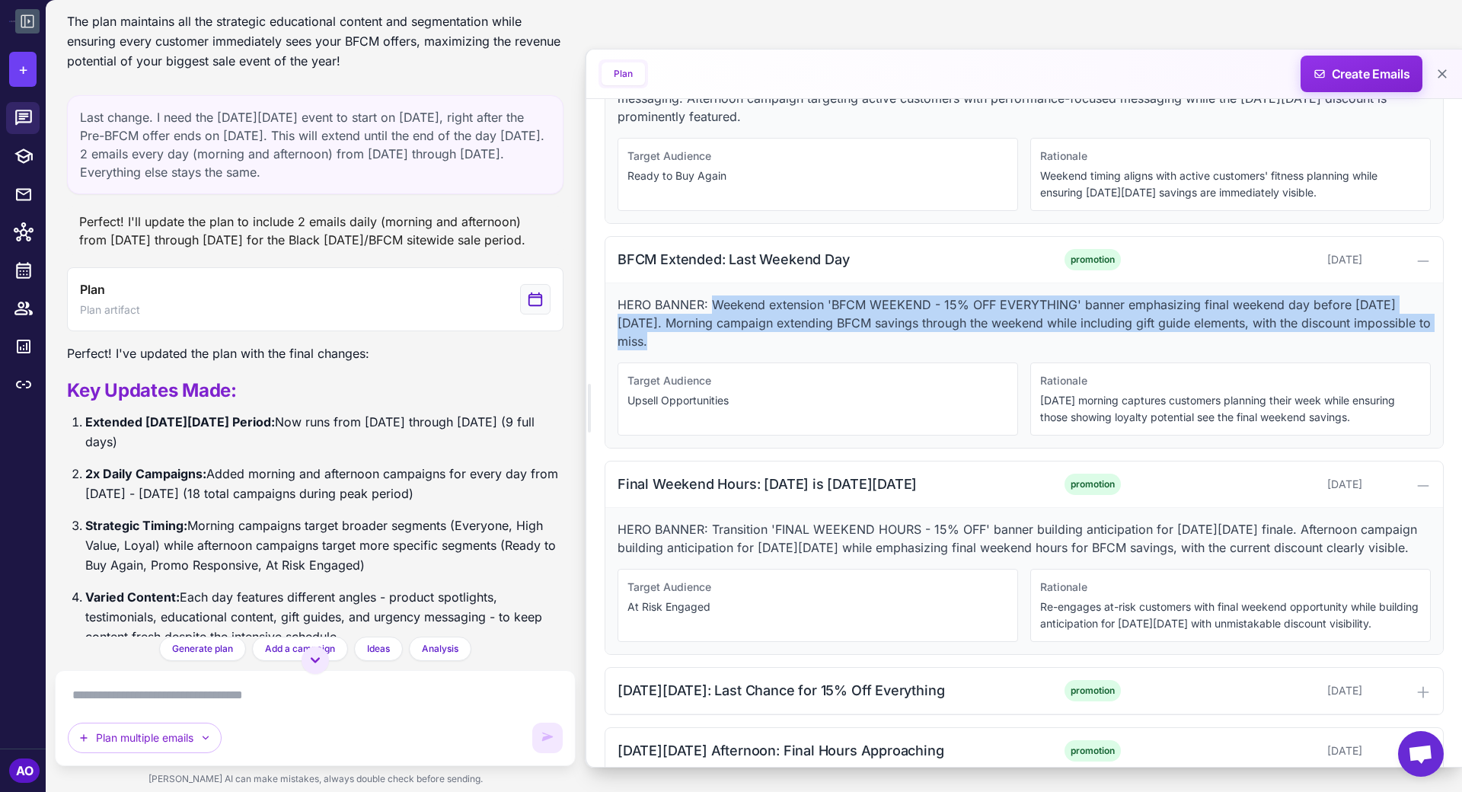
drag, startPoint x: 728, startPoint y: 286, endPoint x: 712, endPoint y: 248, distance: 41.3
click at [712, 296] on p "HERO BANNER: Weekend extension 'BFCM WEEKEND - 15% OFF EVERYTHING' banner empha…" at bounding box center [1024, 323] width 813 height 55
drag, startPoint x: 619, startPoint y: 433, endPoint x: 951, endPoint y: 438, distance: 331.4
click at [951, 474] on div "Final Weekend Hours: [DATE] is [DATE][DATE]" at bounding box center [820, 484] width 404 height 21
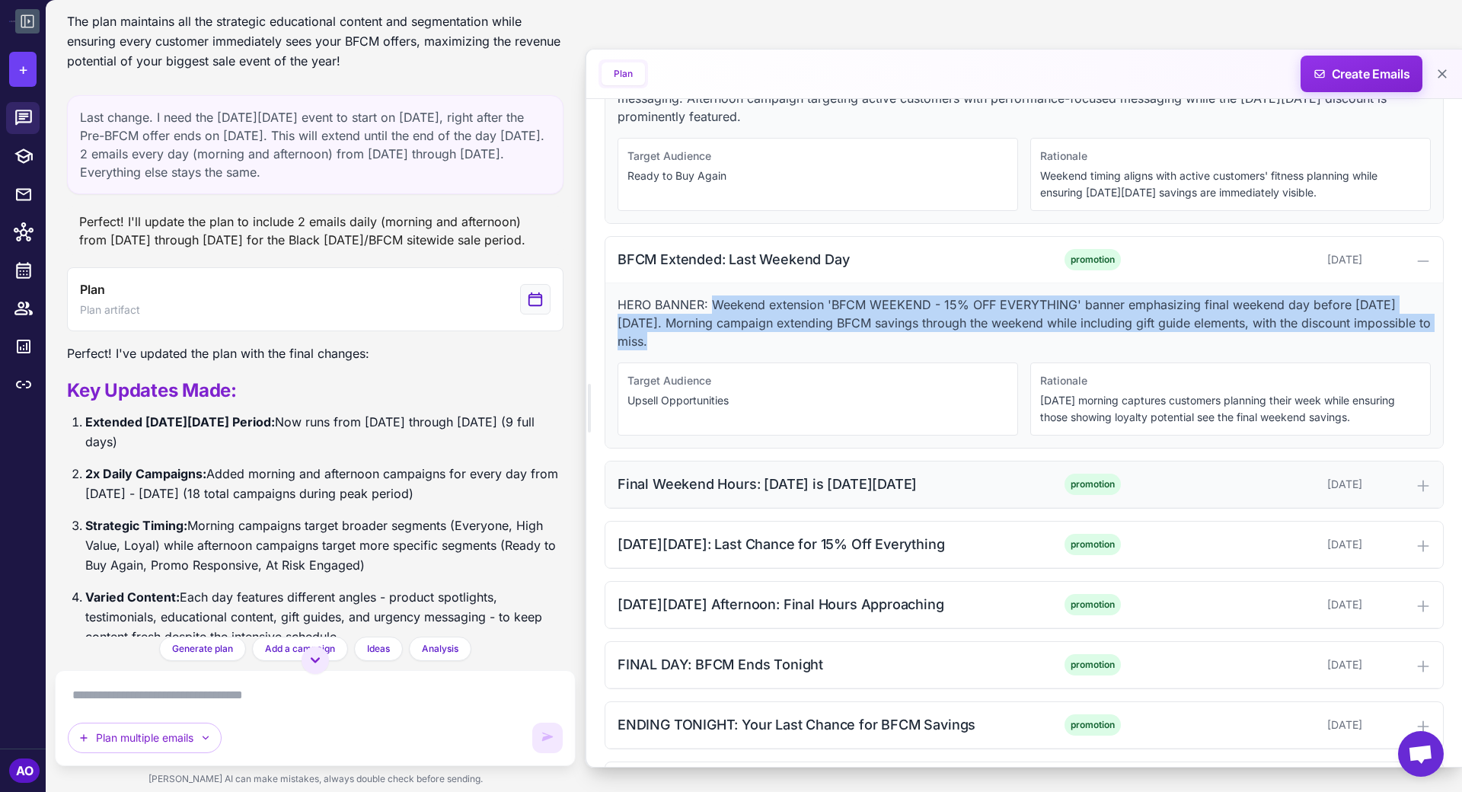
click at [951, 474] on div "Final Weekend Hours: [DATE] is [DATE][DATE]" at bounding box center [820, 484] width 404 height 21
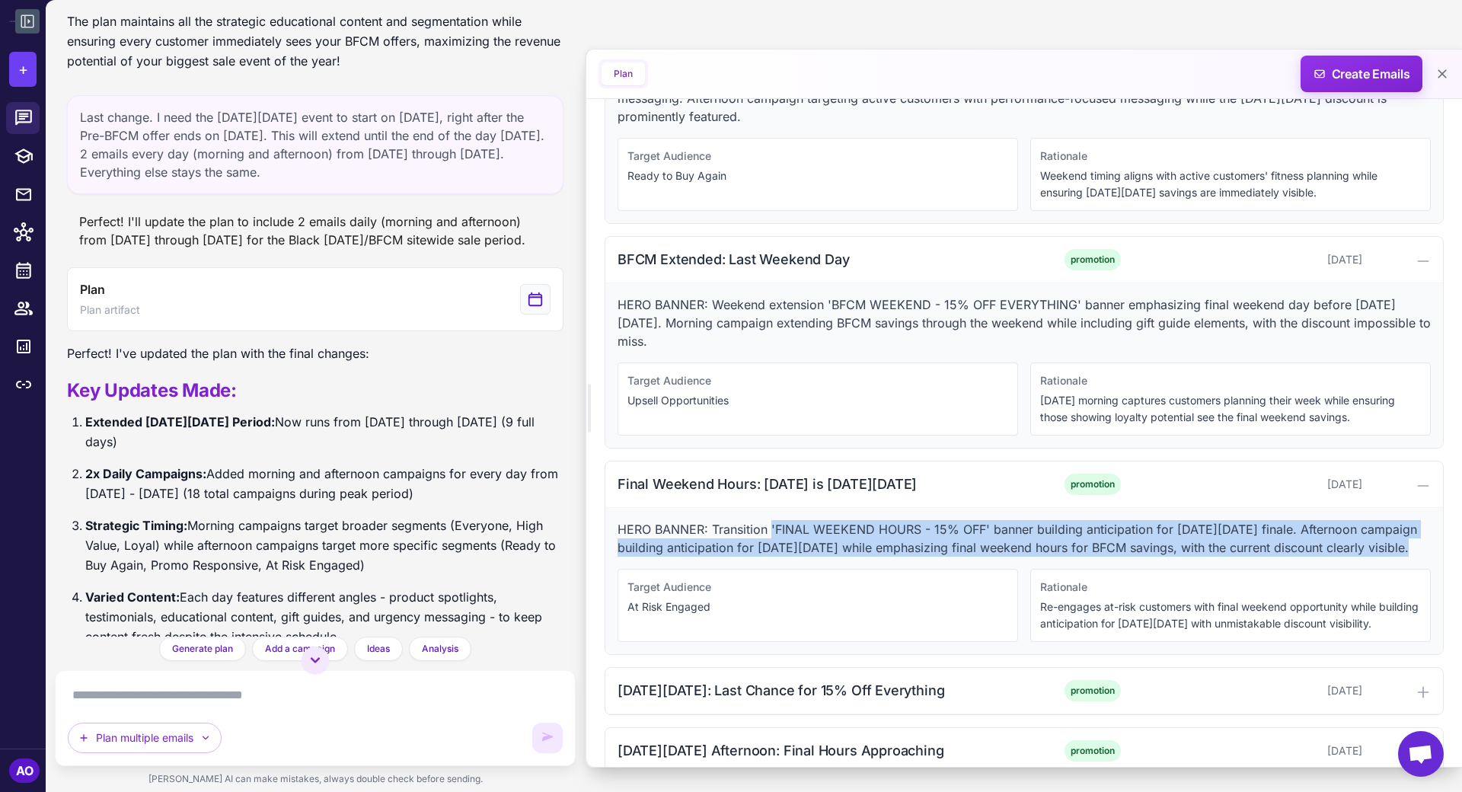
drag, startPoint x: 771, startPoint y: 472, endPoint x: 1440, endPoint y: 495, distance: 669.2
click at [1315, 508] on div "HERO BANNER: Transition 'FINAL WEEKEND HOURS - 15% OFF' banner building anticip…" at bounding box center [1025, 581] width 838 height 146
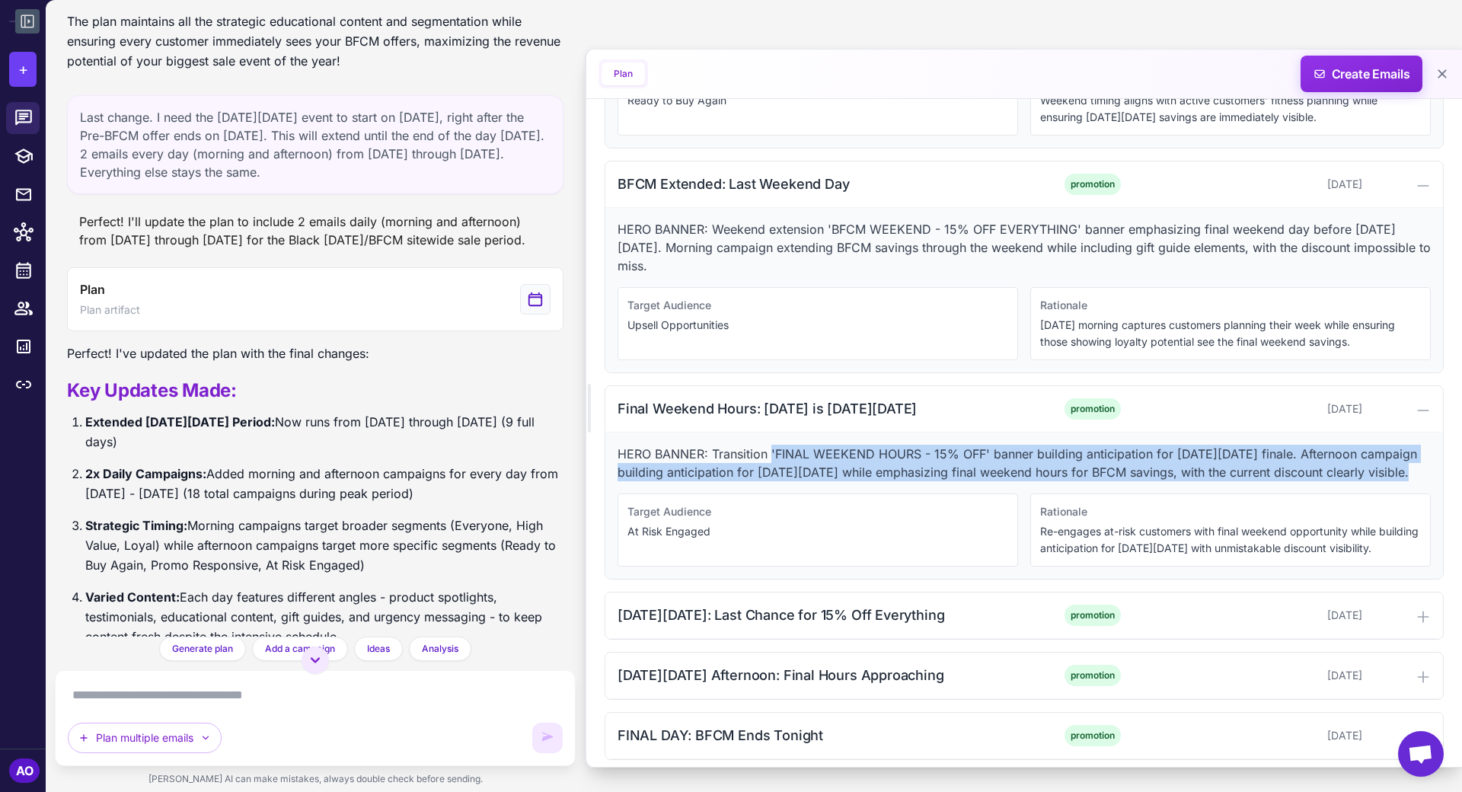
scroll to position [6914, 0]
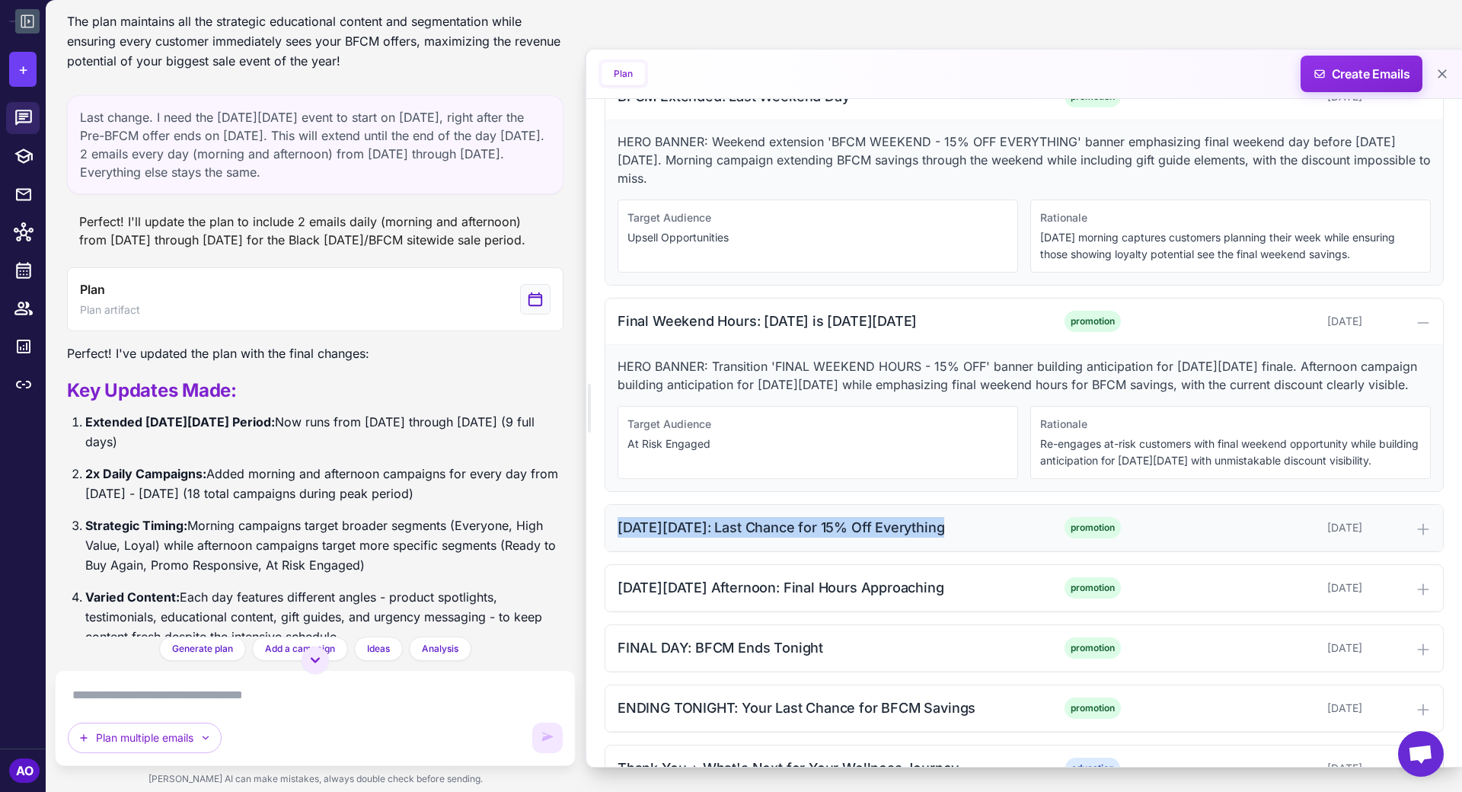
drag, startPoint x: 618, startPoint y: 490, endPoint x: 1027, endPoint y: 493, distance: 409.0
click at [1027, 505] on div "CYBER MONDAY: Last Chance for 15% Off Everything promotion December 1, 2025" at bounding box center [1025, 528] width 838 height 46
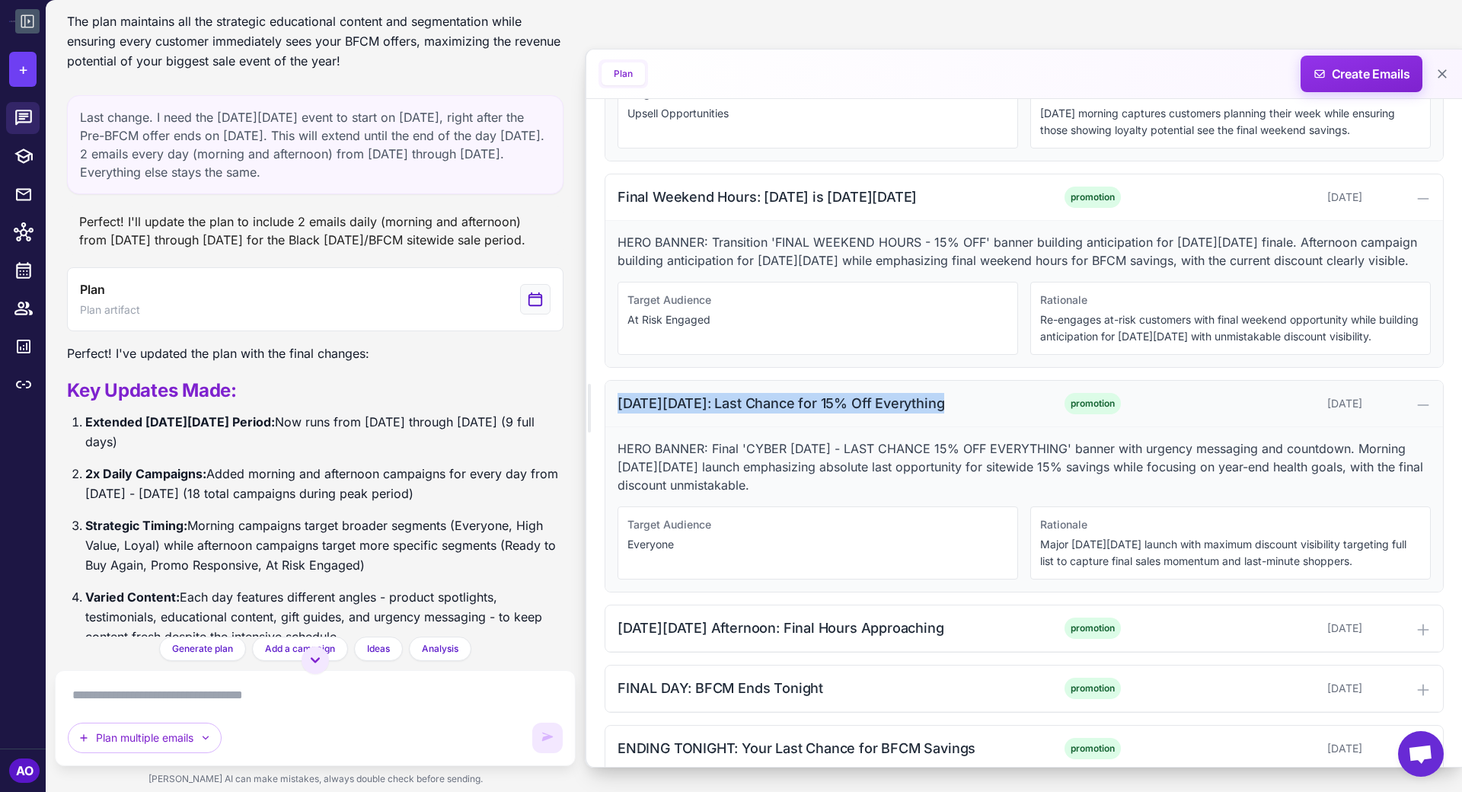
scroll to position [7059, 0]
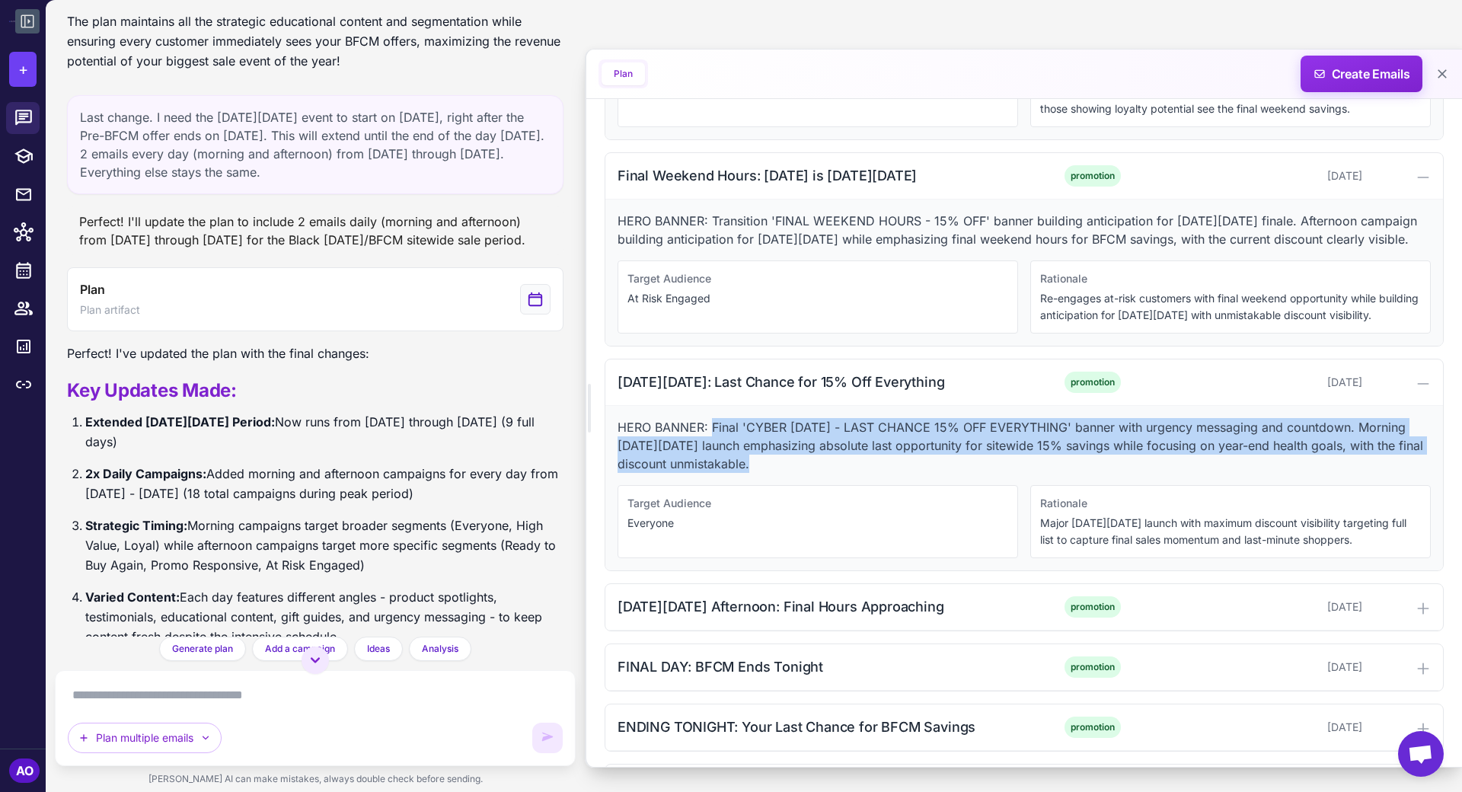
drag, startPoint x: 710, startPoint y: 388, endPoint x: 854, endPoint y: 417, distance: 147.0
click at [854, 418] on p "HERO BANNER: Final 'CYBER MONDAY - LAST CHANCE 15% OFF EVERYTHING' banner with …" at bounding box center [1024, 445] width 813 height 55
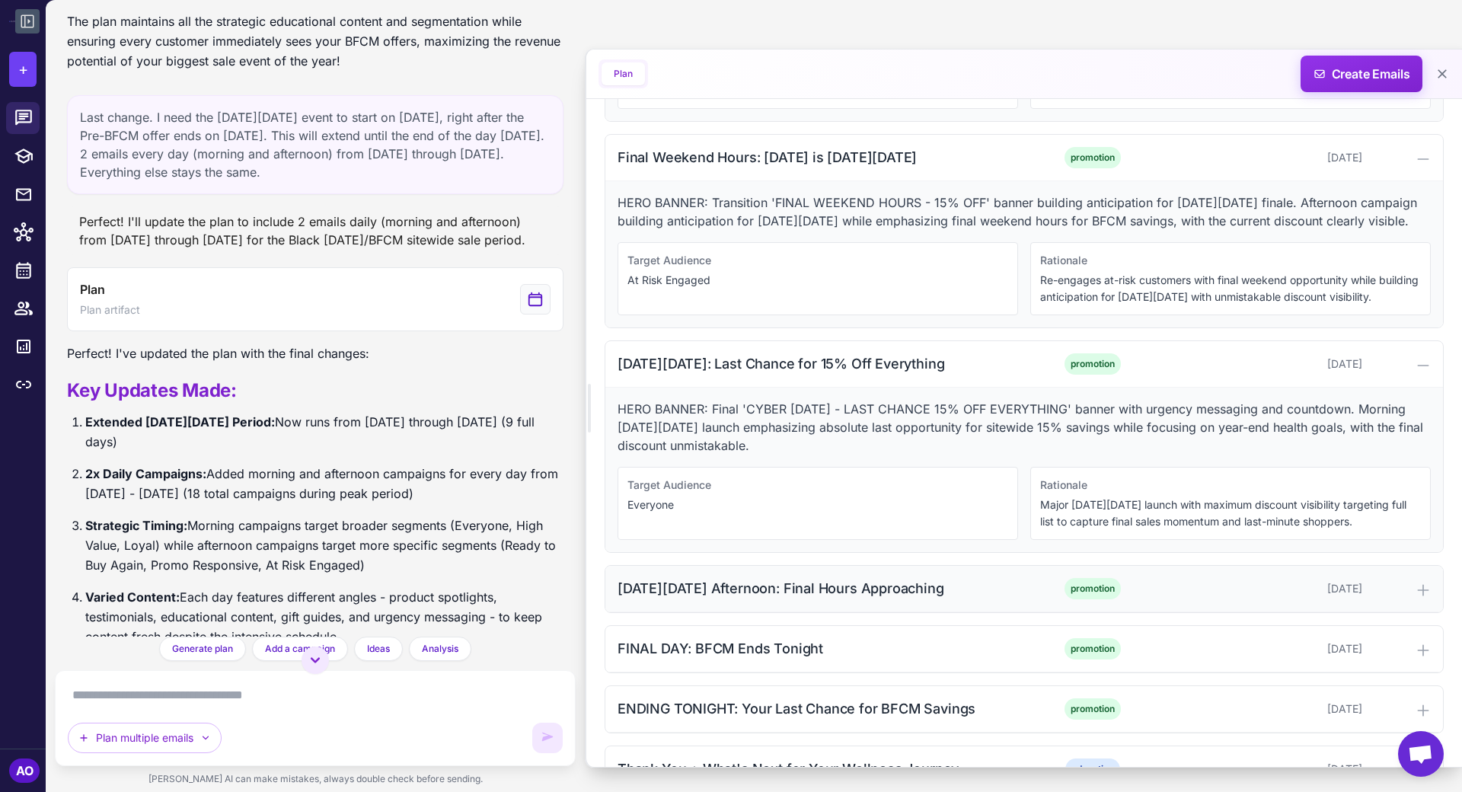
click at [813, 578] on div "[DATE][DATE] Afternoon: Final Hours Approaching" at bounding box center [820, 588] width 404 height 21
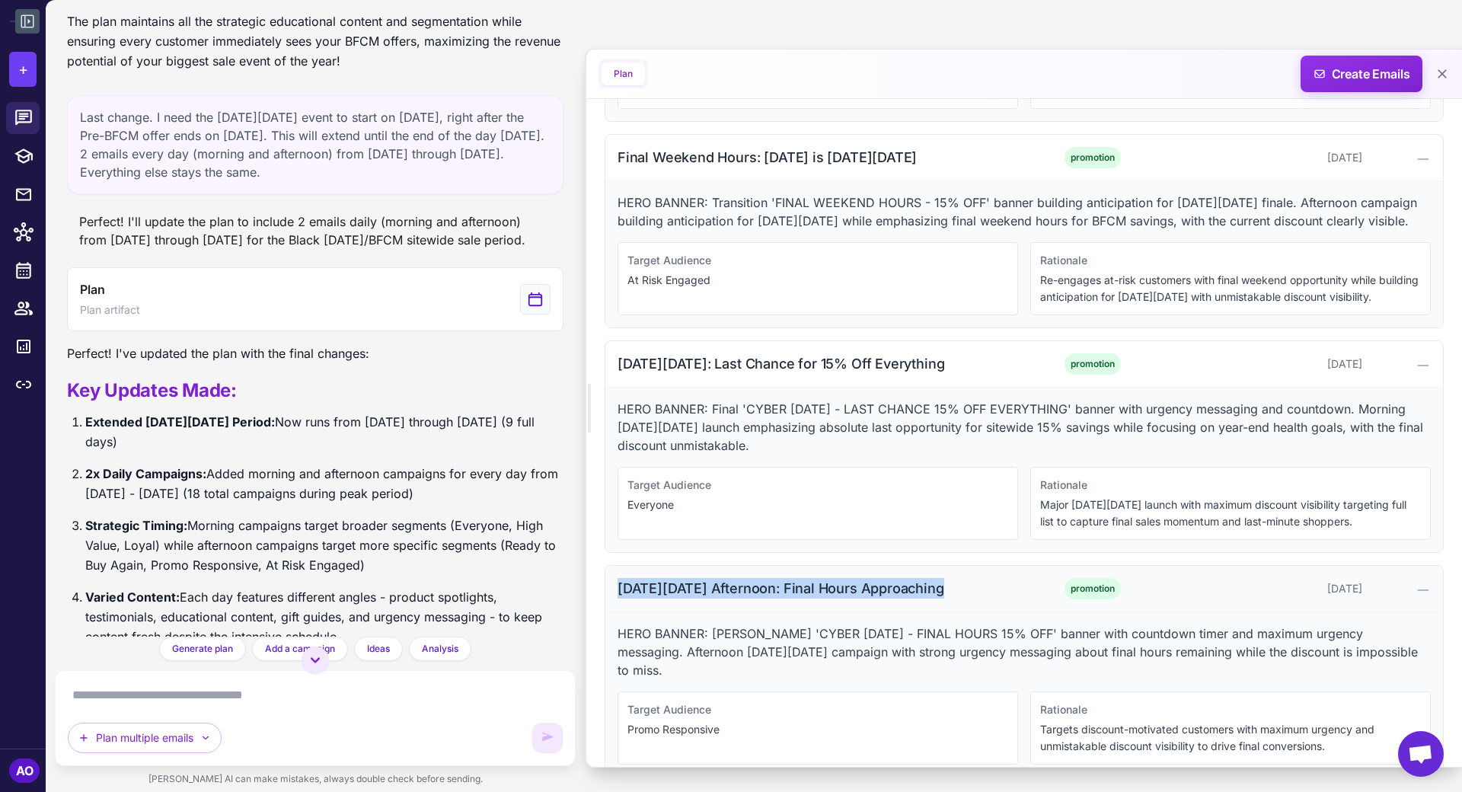
drag, startPoint x: 616, startPoint y: 548, endPoint x: 983, endPoint y: 542, distance: 367.2
click at [983, 566] on div "Cyber Monday Afternoon: Final Hours Approaching promotion December 1, 2025" at bounding box center [1025, 589] width 838 height 46
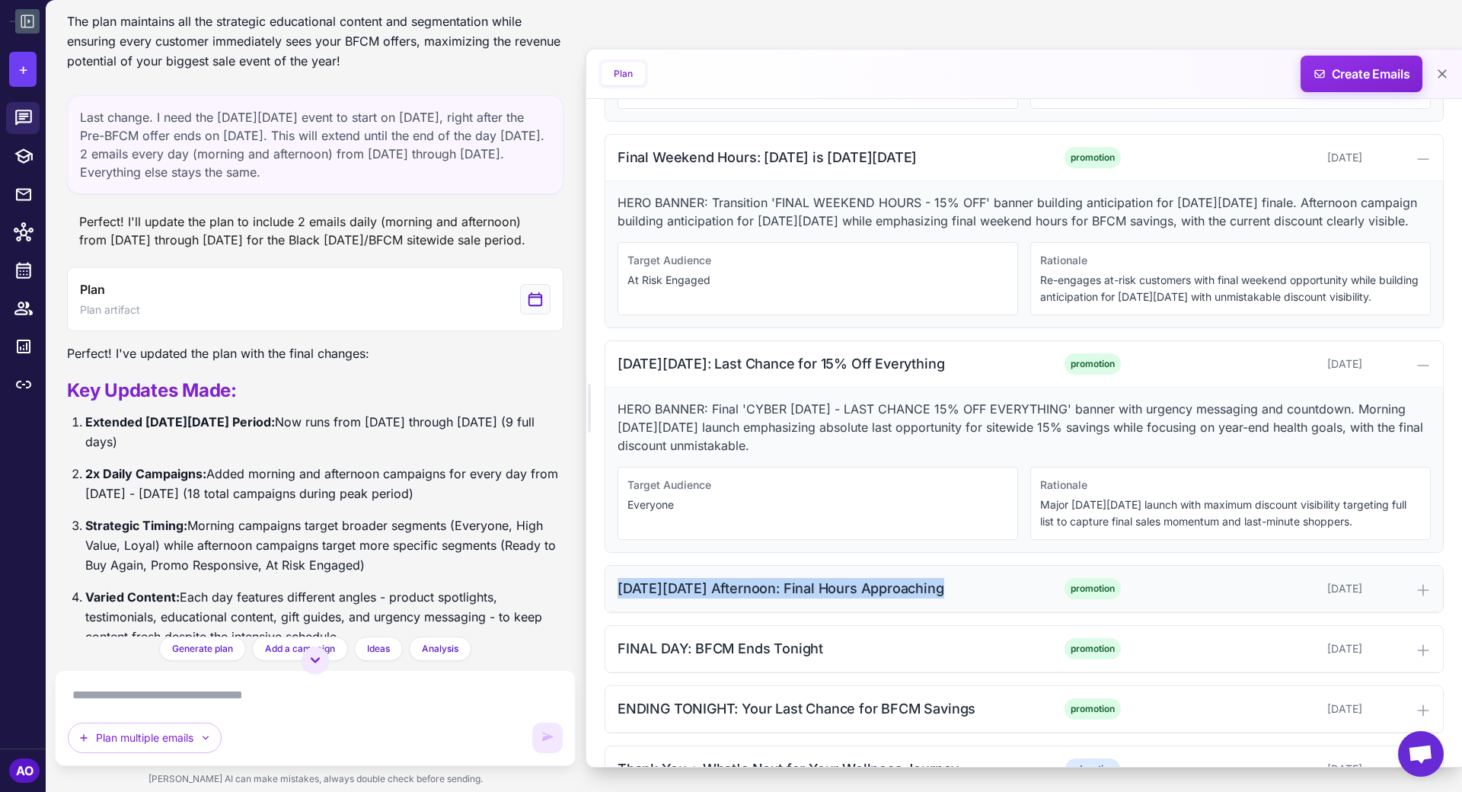
click at [987, 578] on div "[DATE][DATE] Afternoon: Final Hours Approaching" at bounding box center [820, 588] width 404 height 21
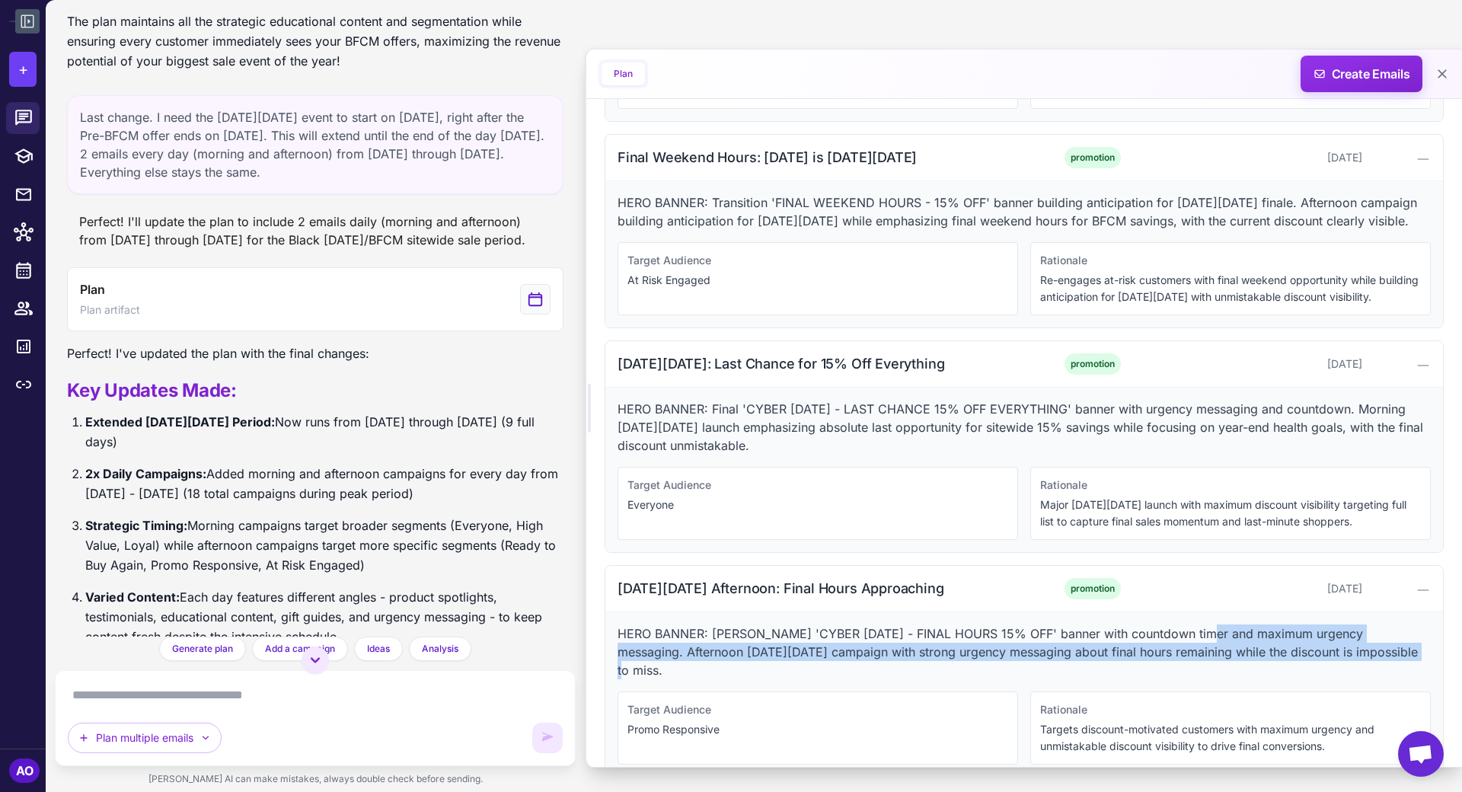
drag, startPoint x: 1207, startPoint y: 592, endPoint x: 1420, endPoint y: 610, distance: 213.3
click at [1315, 625] on p "HERO BANNER: Urgent 'CYBER MONDAY - FINAL HOURS 15% OFF' banner with countdown …" at bounding box center [1024, 652] width 813 height 55
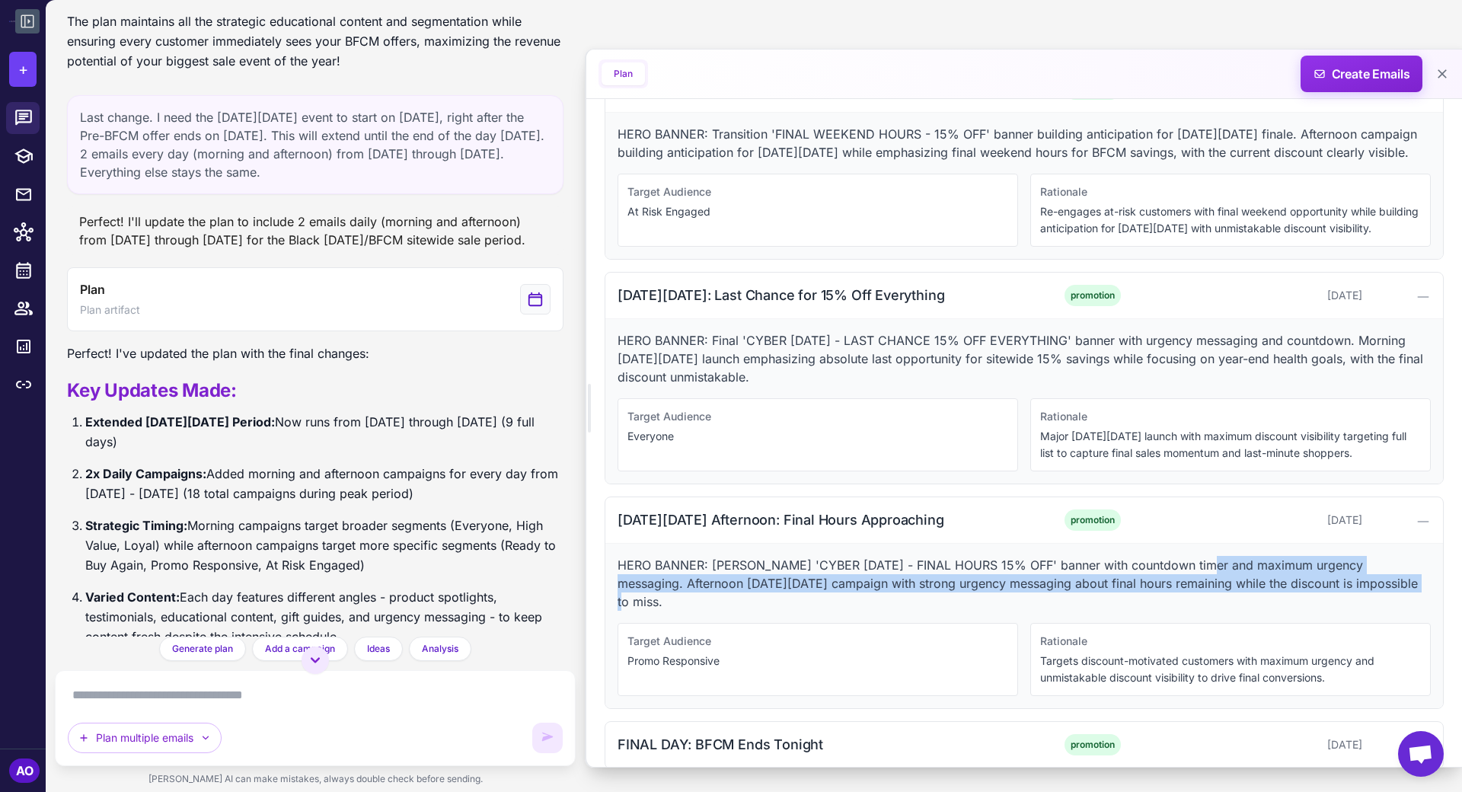
scroll to position [7223, 0]
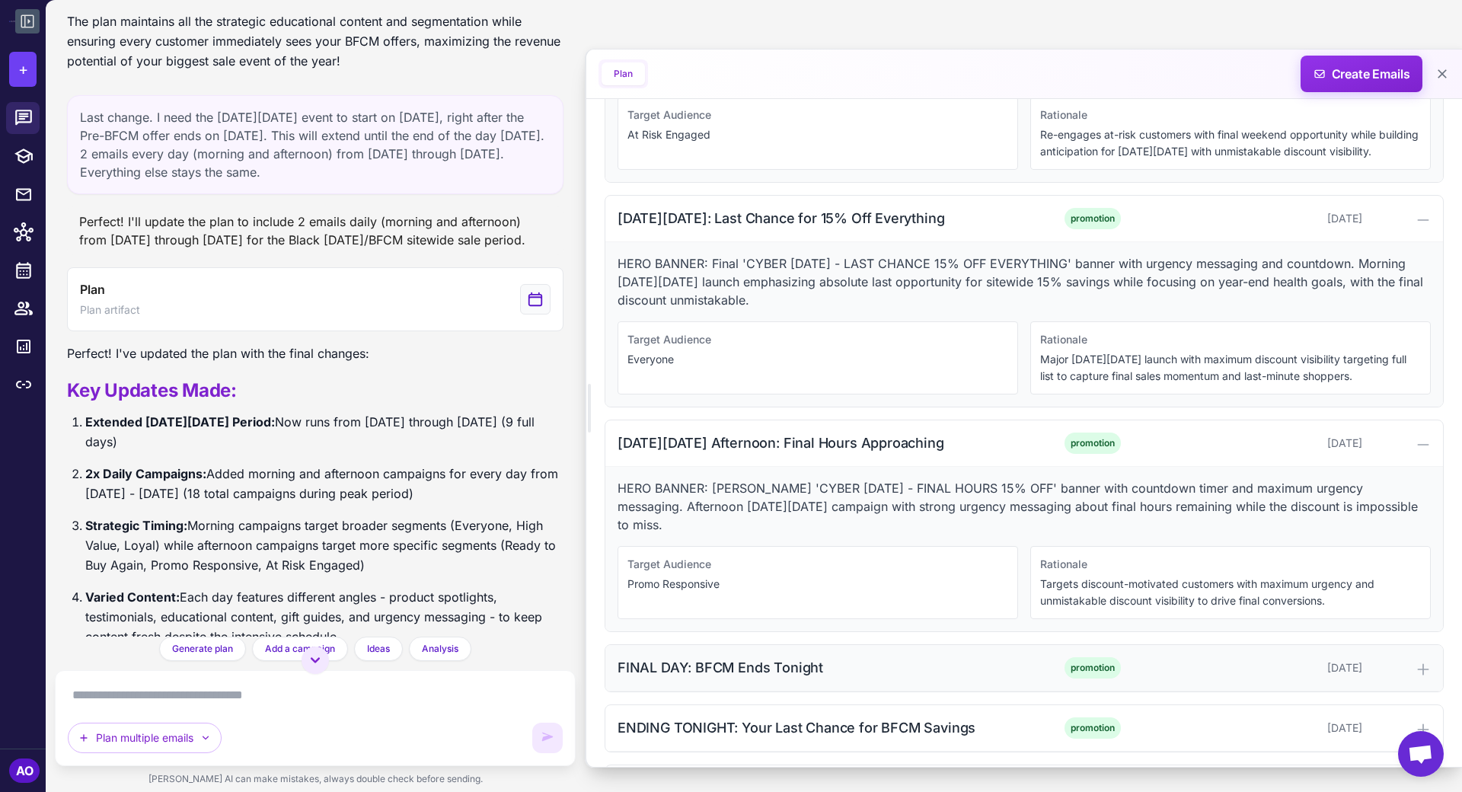
click at [831, 657] on div "FINAL DAY: BFCM Ends Tonight" at bounding box center [820, 667] width 404 height 21
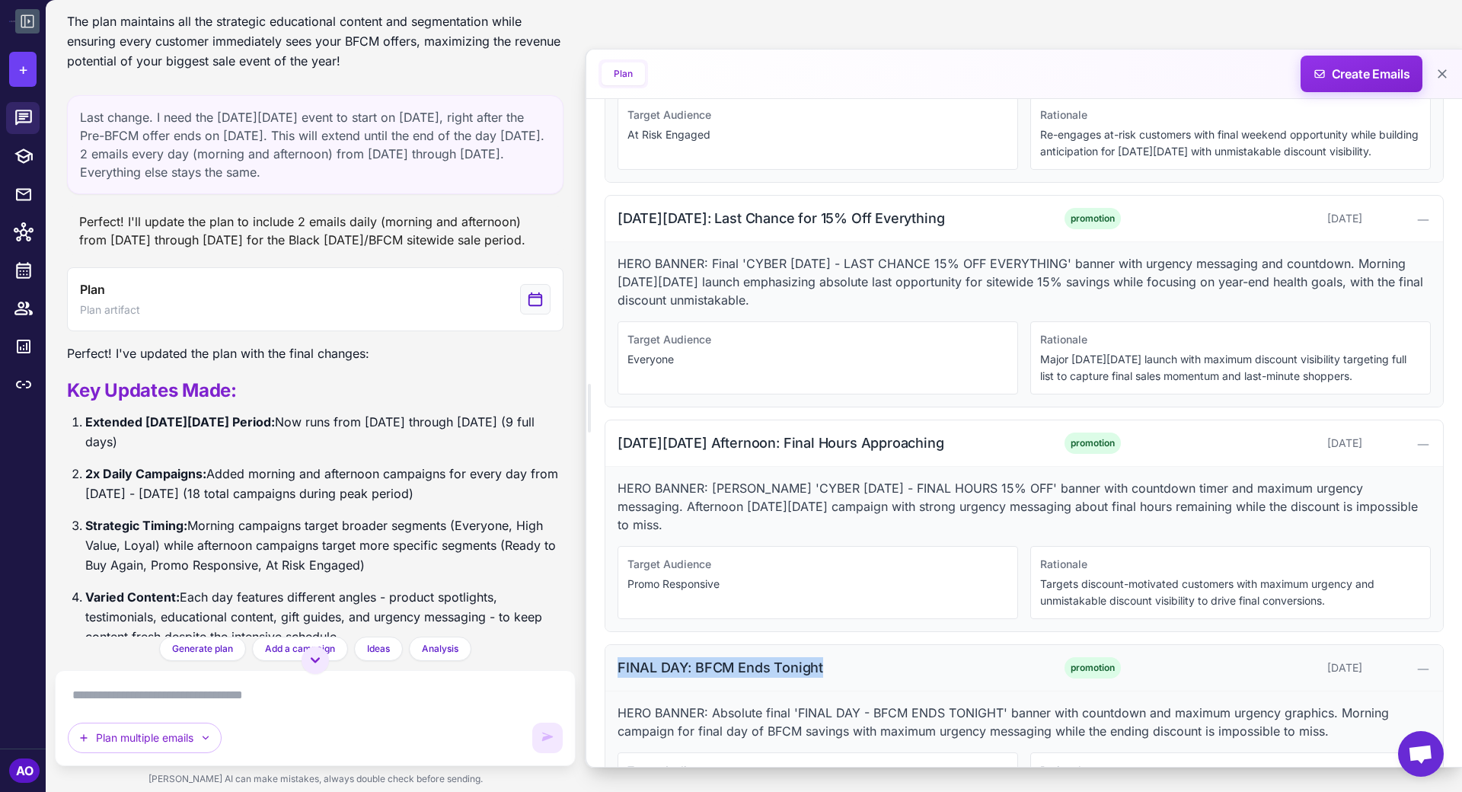
drag, startPoint x: 620, startPoint y: 609, endPoint x: 856, endPoint y: 606, distance: 236.1
click at [856, 657] on div "FINAL DAY: BFCM Ends Tonight" at bounding box center [820, 667] width 404 height 21
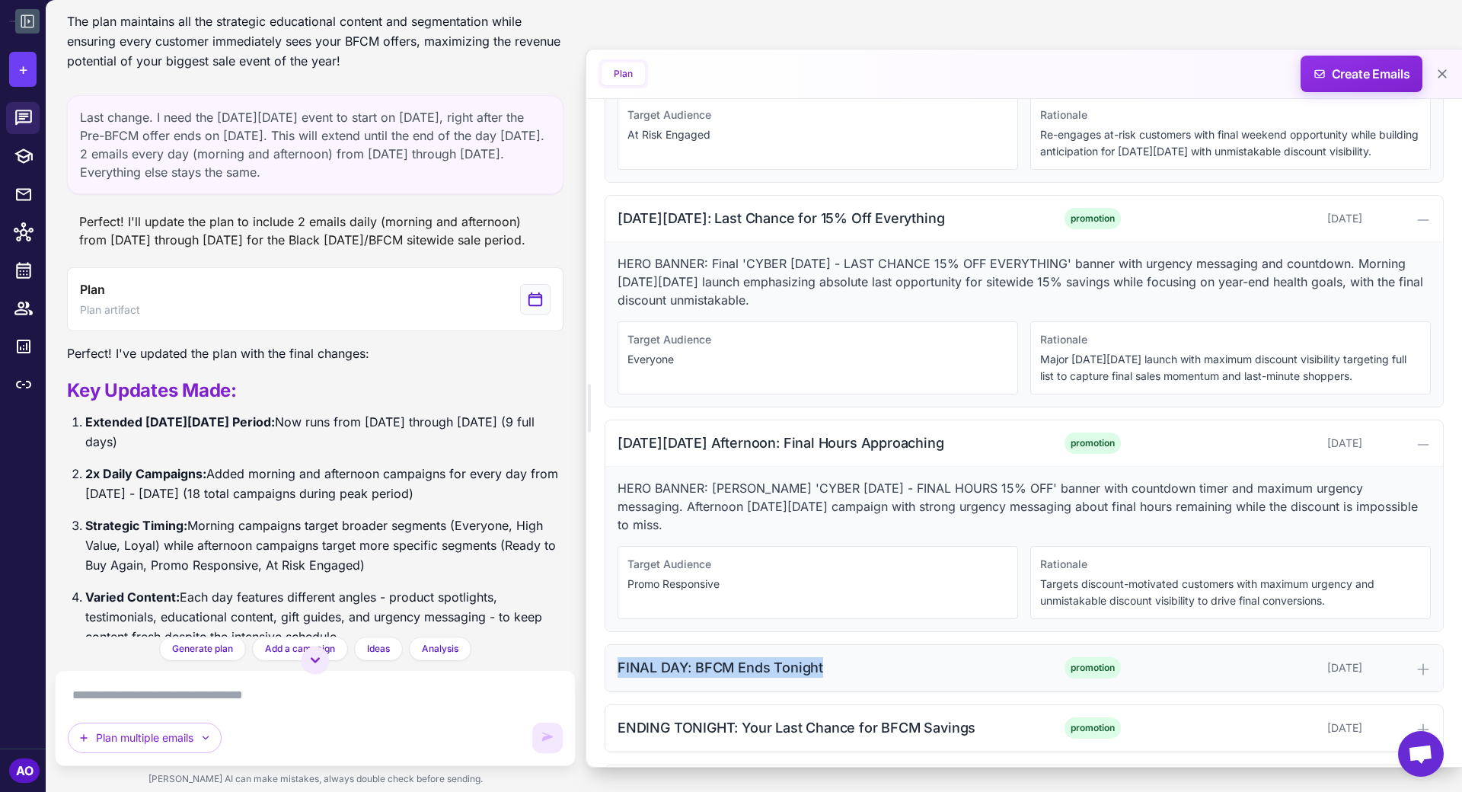
click at [856, 657] on div "FINAL DAY: BFCM Ends Tonight" at bounding box center [820, 667] width 404 height 21
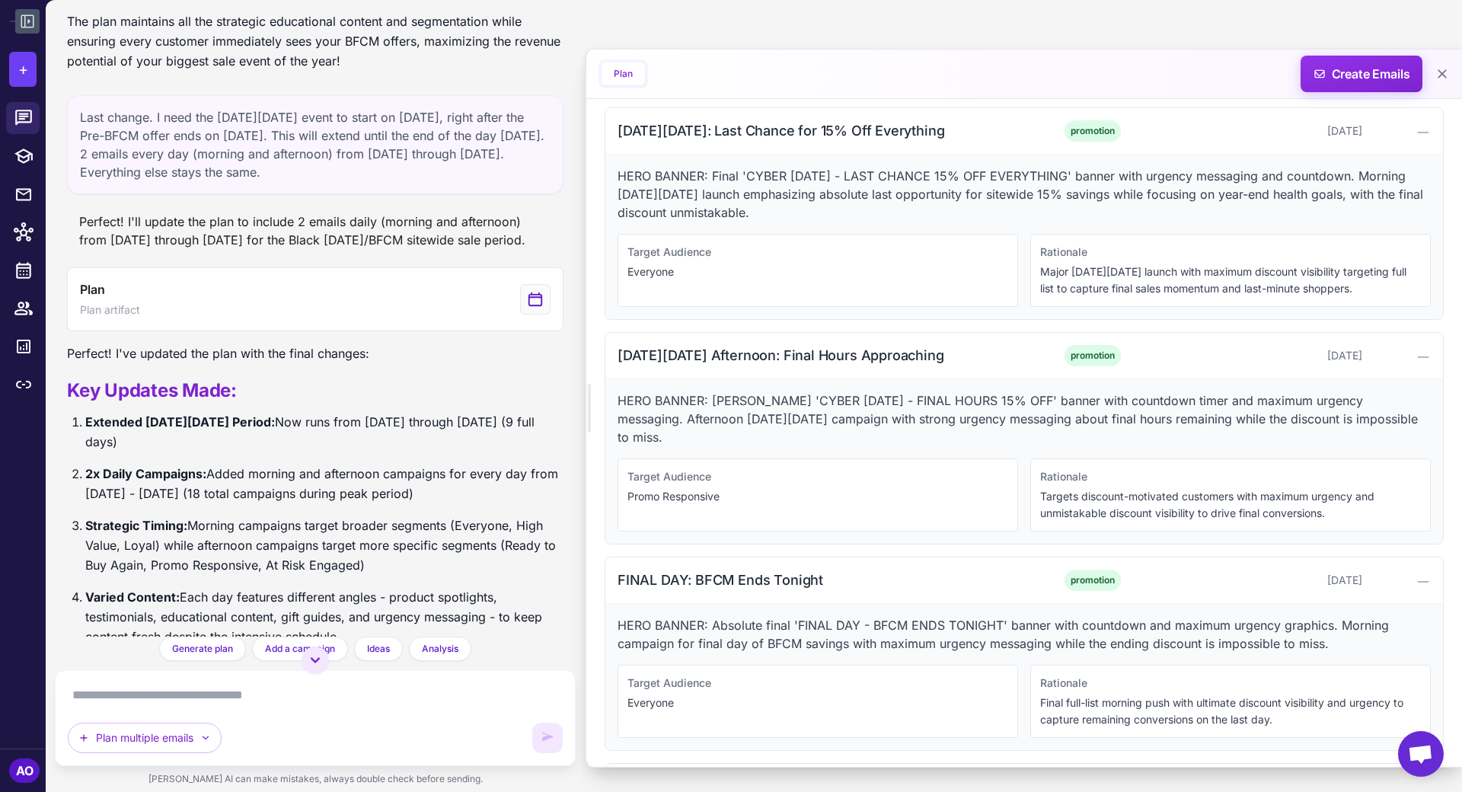
scroll to position [7369, 0]
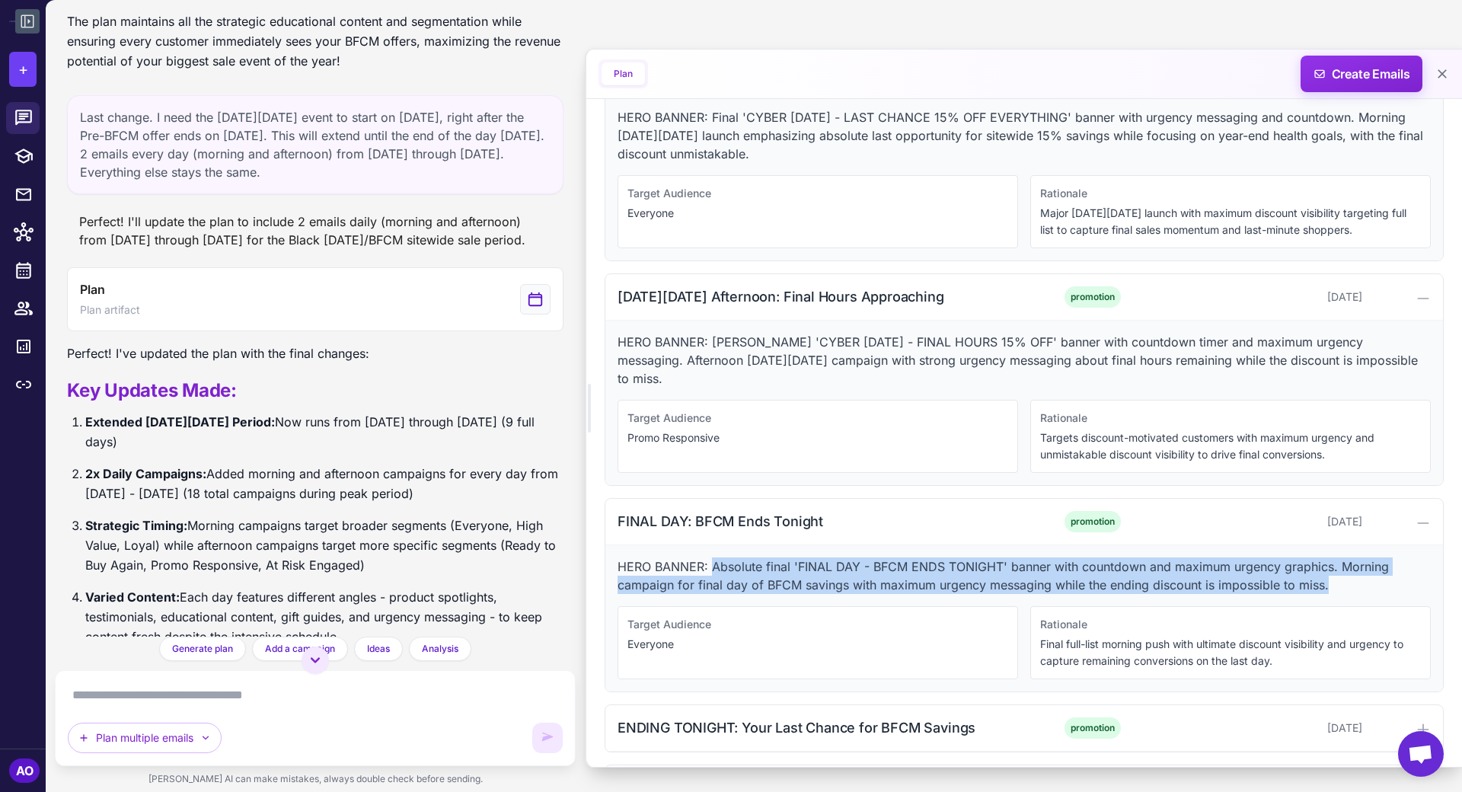
drag, startPoint x: 713, startPoint y: 506, endPoint x: 1359, endPoint y: 521, distance: 646.1
click at [1315, 558] on p "HERO BANNER: Absolute final 'FINAL DAY - BFCM ENDS TONIGHT' banner with countdo…" at bounding box center [1024, 576] width 813 height 37
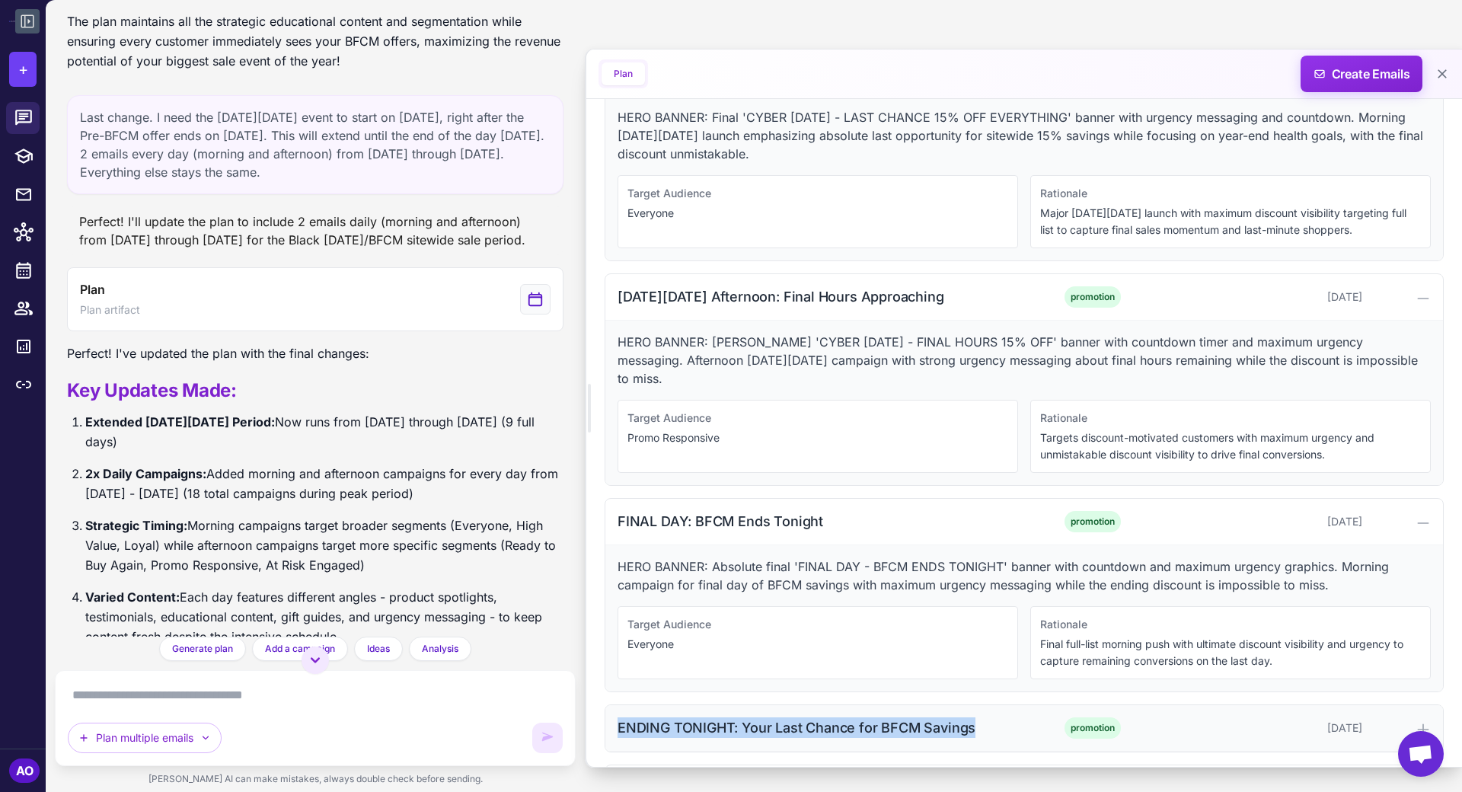
drag, startPoint x: 615, startPoint y: 664, endPoint x: 975, endPoint y: 660, distance: 359.5
click at [975, 705] on div "ENDING TONIGHT: Your Last Chance for BFCM Savings promotion December 2, 2025" at bounding box center [1025, 728] width 838 height 46
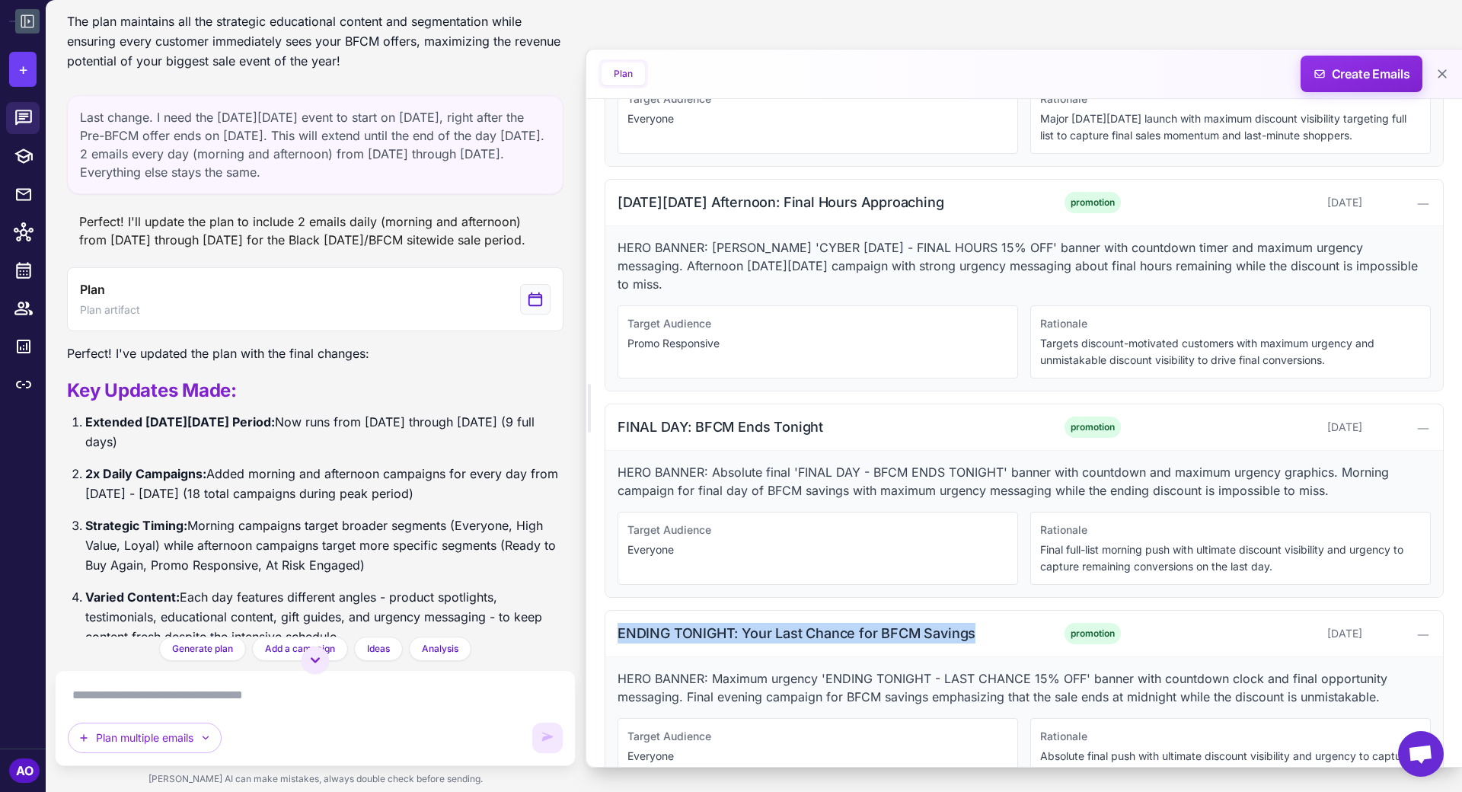
scroll to position [7515, 0]
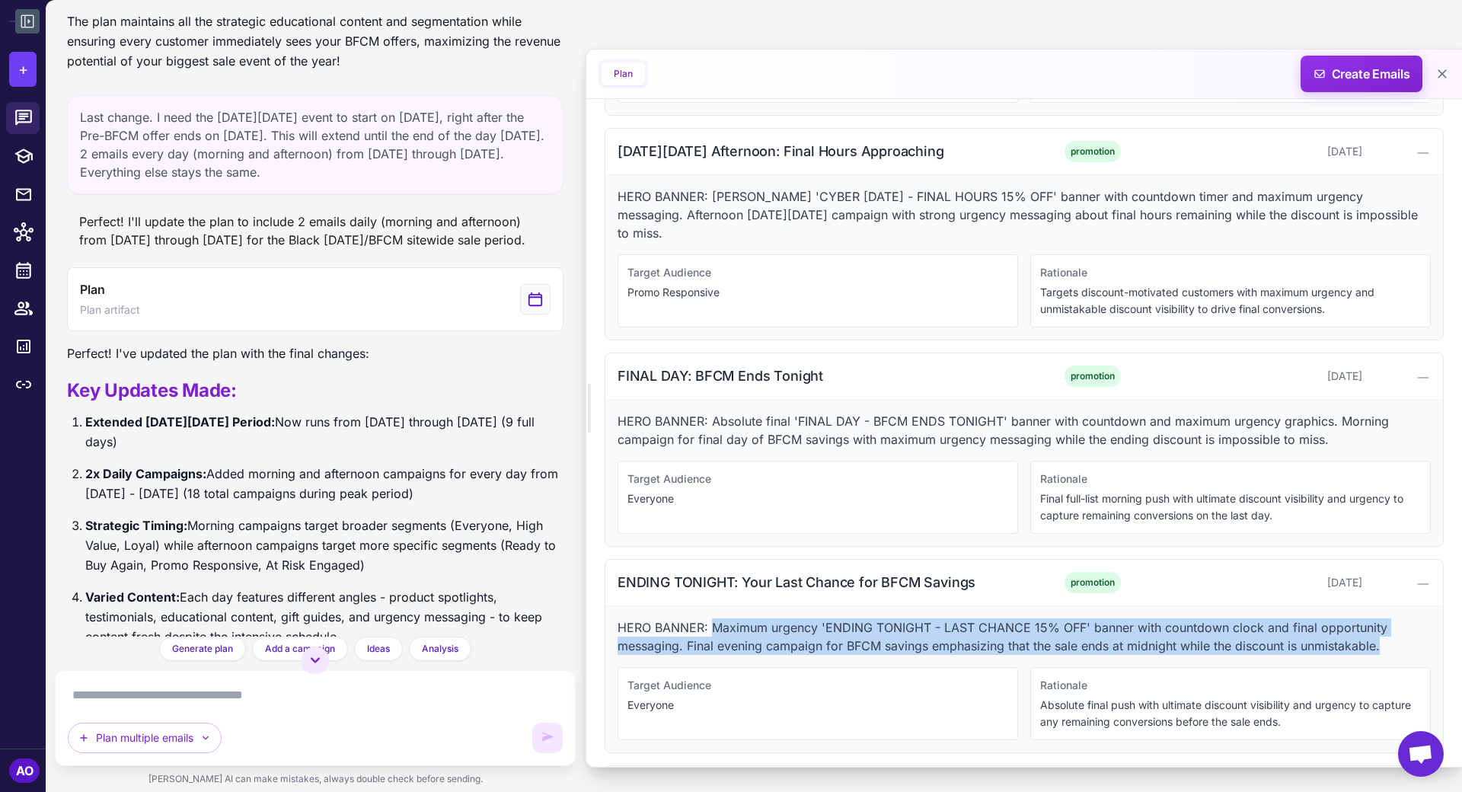
drag, startPoint x: 713, startPoint y: 567, endPoint x: 1404, endPoint y: 584, distance: 691.1
click at [1315, 619] on p "HERO BANNER: Maximum urgency 'ENDING TONIGHT - LAST CHANCE 15% OFF' banner with…" at bounding box center [1024, 637] width 813 height 37
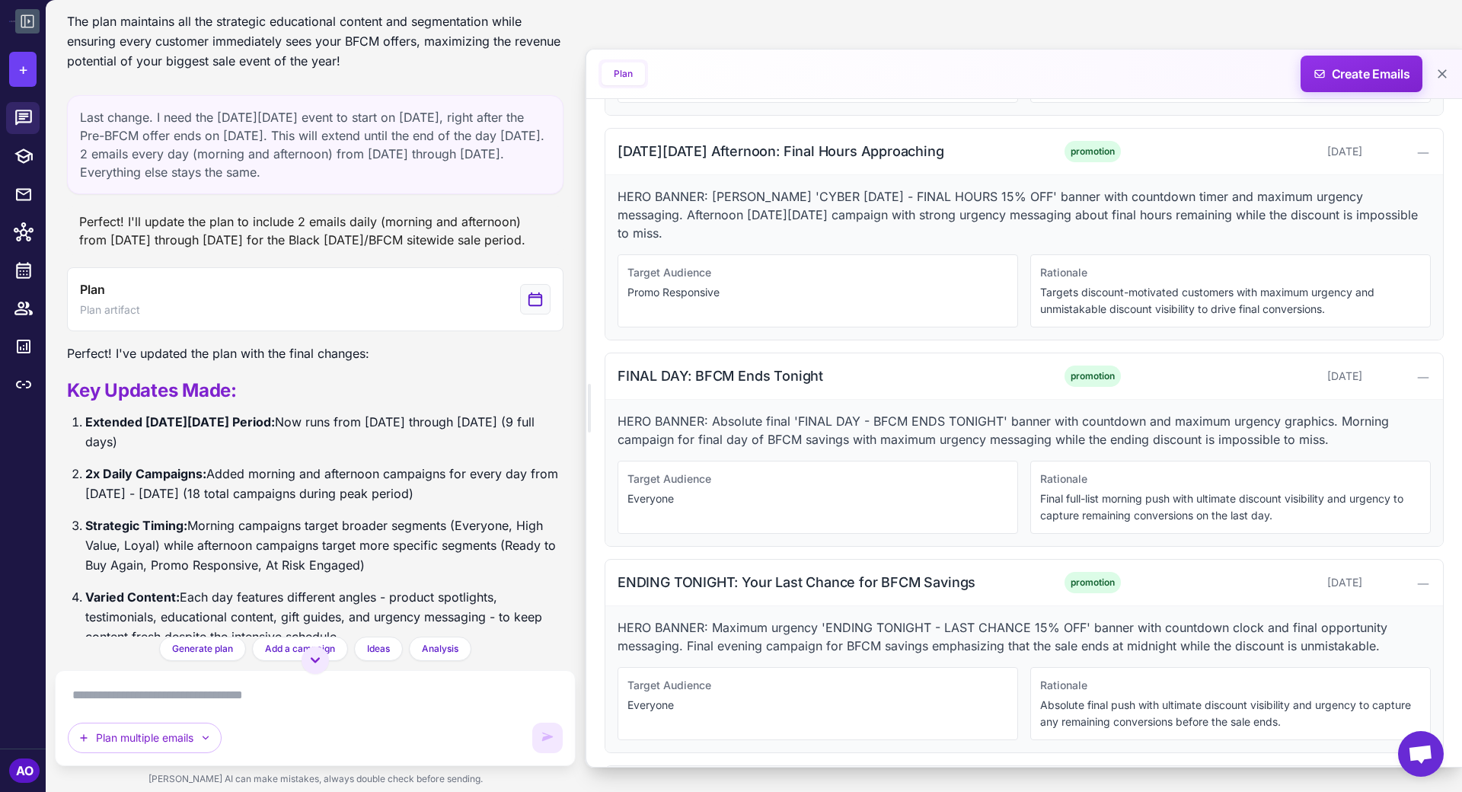
drag, startPoint x: 619, startPoint y: 721, endPoint x: 967, endPoint y: 734, distance: 347.6
click at [967, 712] on div "Thank You + What's Next for Your Wellness Journey" at bounding box center [820, 788] width 404 height 21
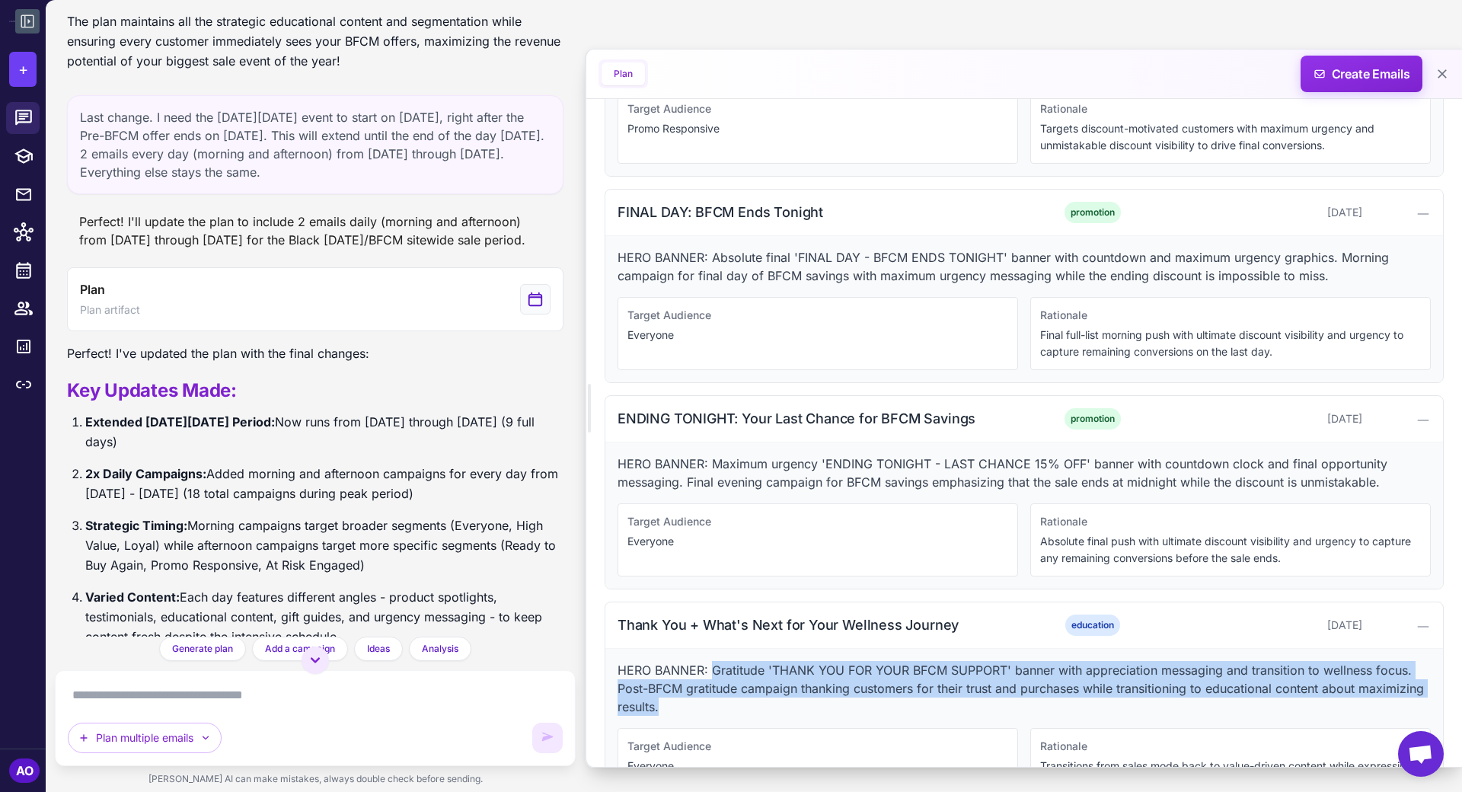
drag, startPoint x: 710, startPoint y: 609, endPoint x: 761, endPoint y: 634, distance: 56.9
click at [761, 661] on p "HERO BANNER: Gratitude 'THANK YOU FOR YOUR BFCM SUPPORT' banner with appreciati…" at bounding box center [1024, 688] width 813 height 55
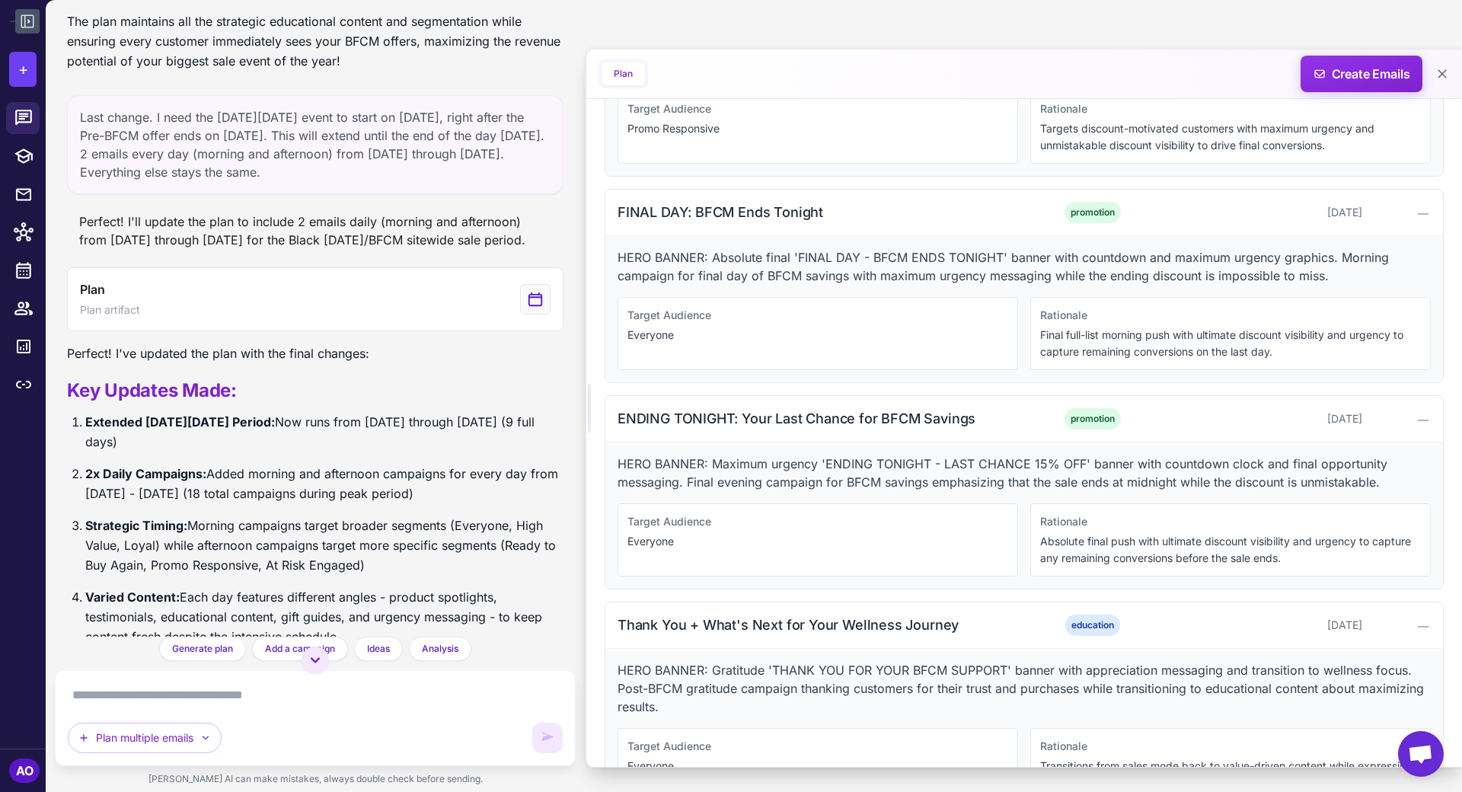
click at [878, 236] on div "HERO BANNER: Absolute final 'FINAL DAY - BFCM ENDS TONIGHT' banner with countdo…" at bounding box center [1025, 309] width 838 height 146
click at [34, 21] on icon at bounding box center [27, 21] width 18 height 18
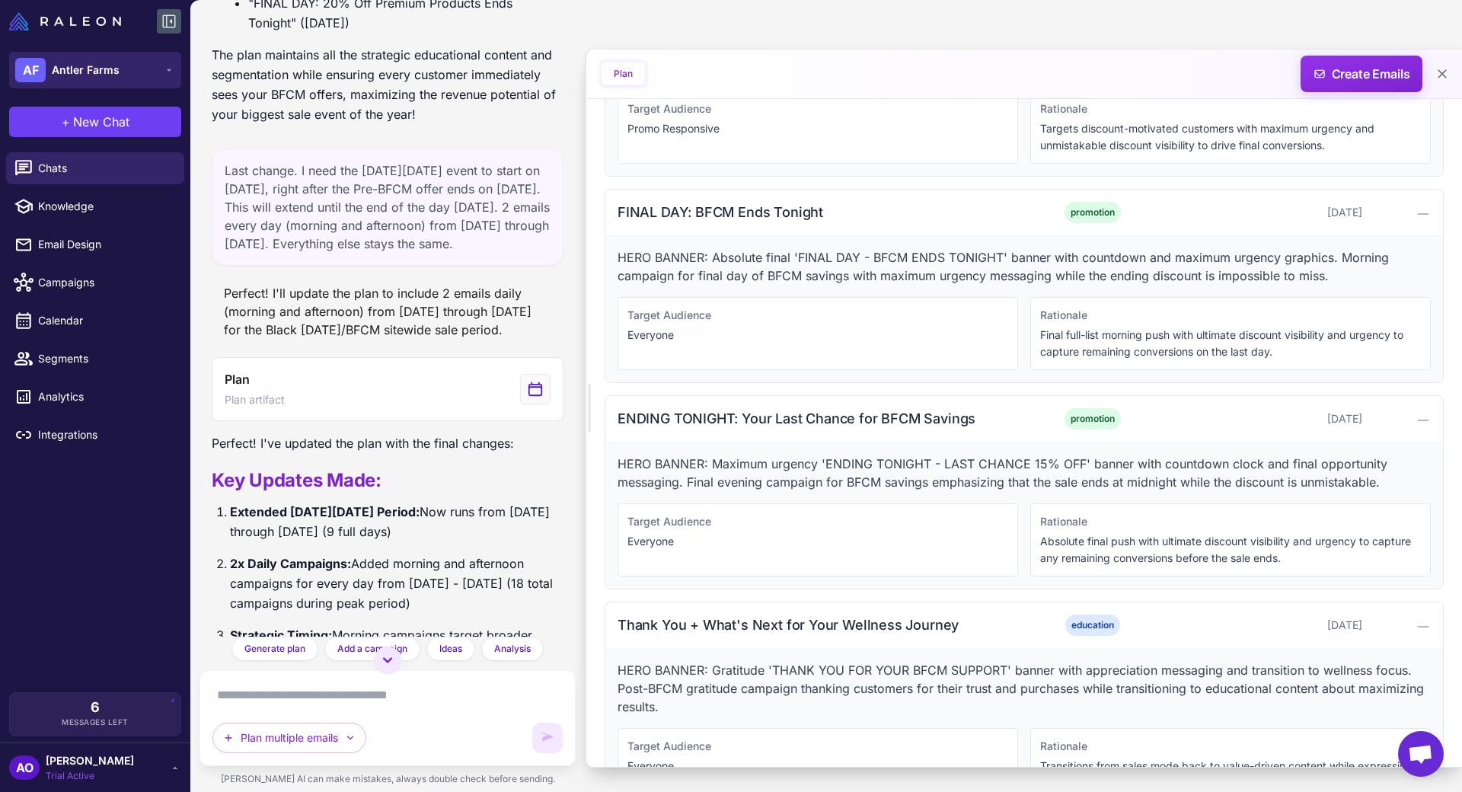
click at [132, 79] on button "AF Antler Farms" at bounding box center [95, 70] width 172 height 37
